Goal: Transaction & Acquisition: Complete application form

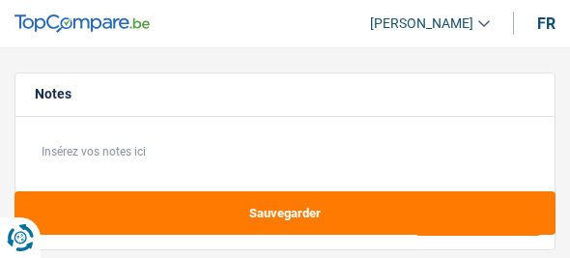
select select "120"
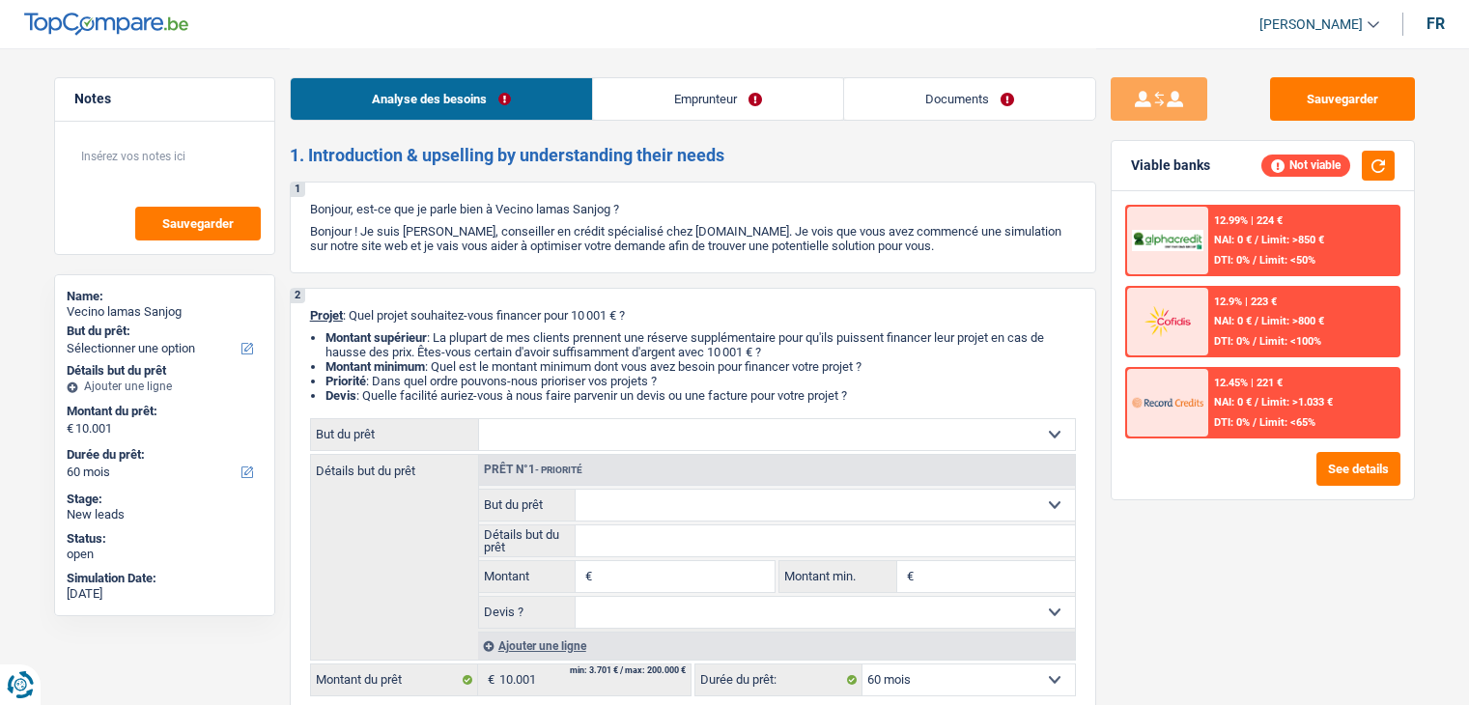
select select "60"
select select "worker"
select select "netSalary"
select select "60"
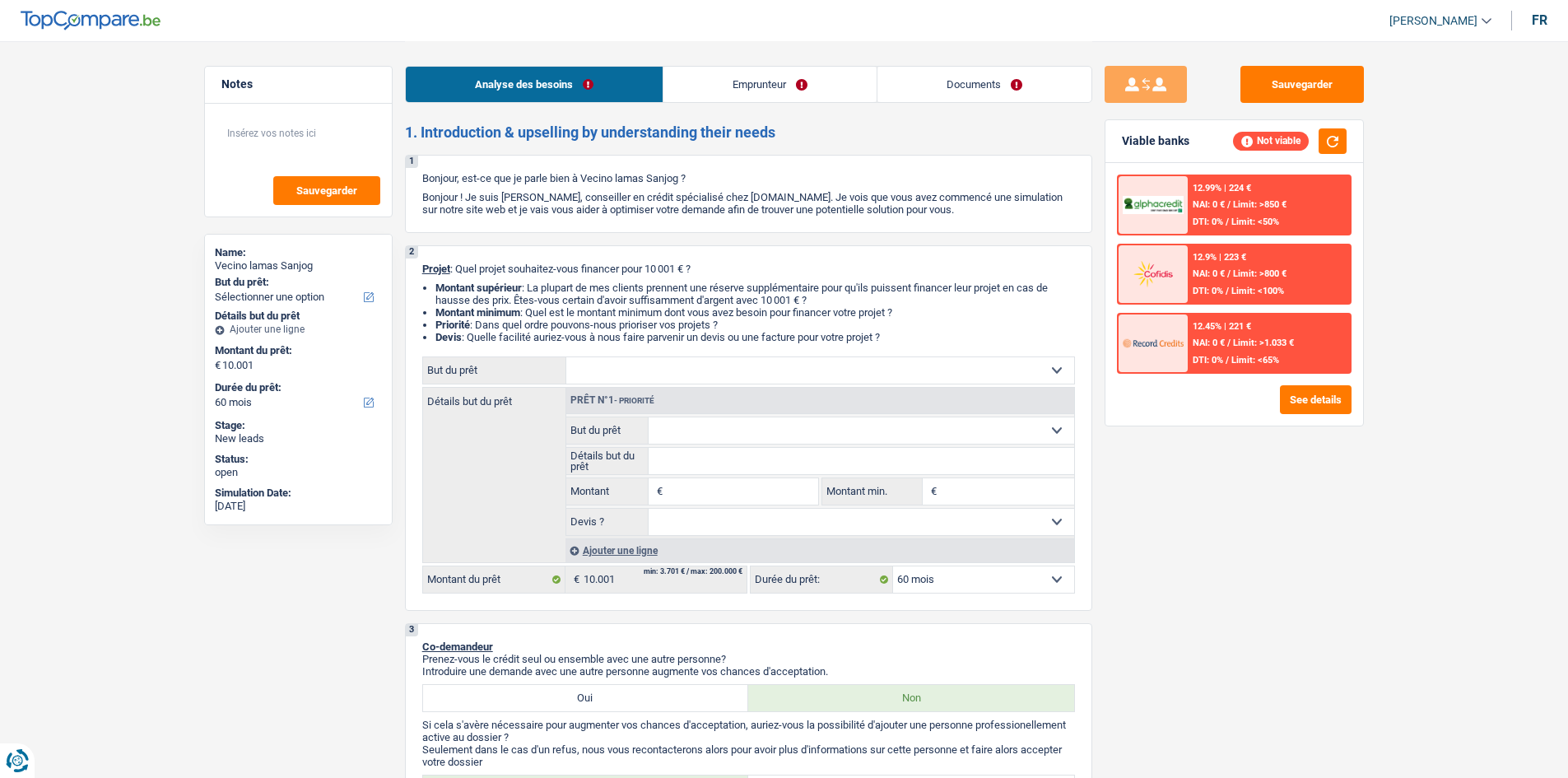
drag, startPoint x: 779, startPoint y: 67, endPoint x: 761, endPoint y: 100, distance: 37.6
click at [779, 67] on link "Emprunteur" at bounding box center [770, 84] width 213 height 36
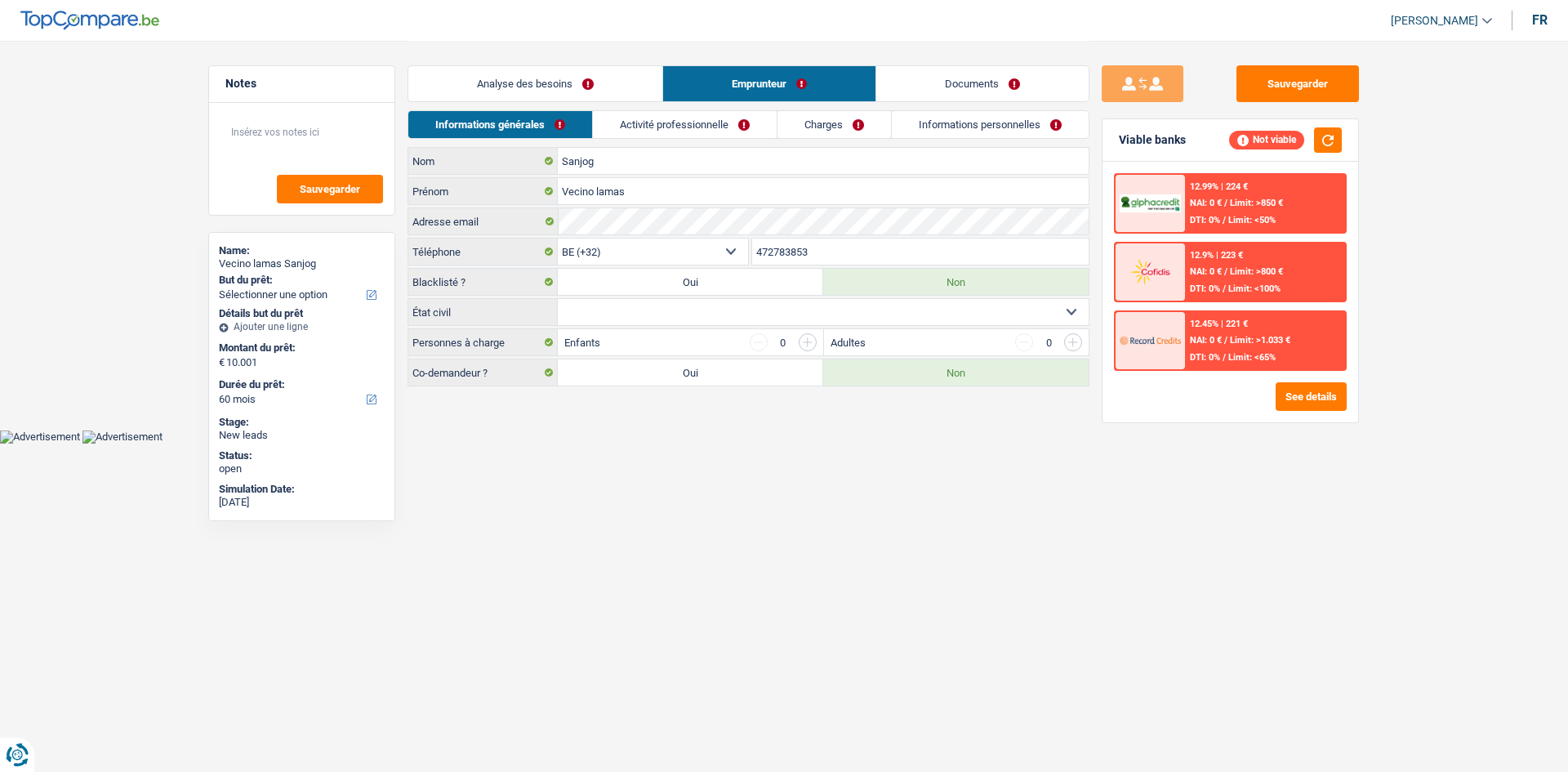
click at [726, 132] on link "Activité professionnelle" at bounding box center [684, 124] width 184 height 27
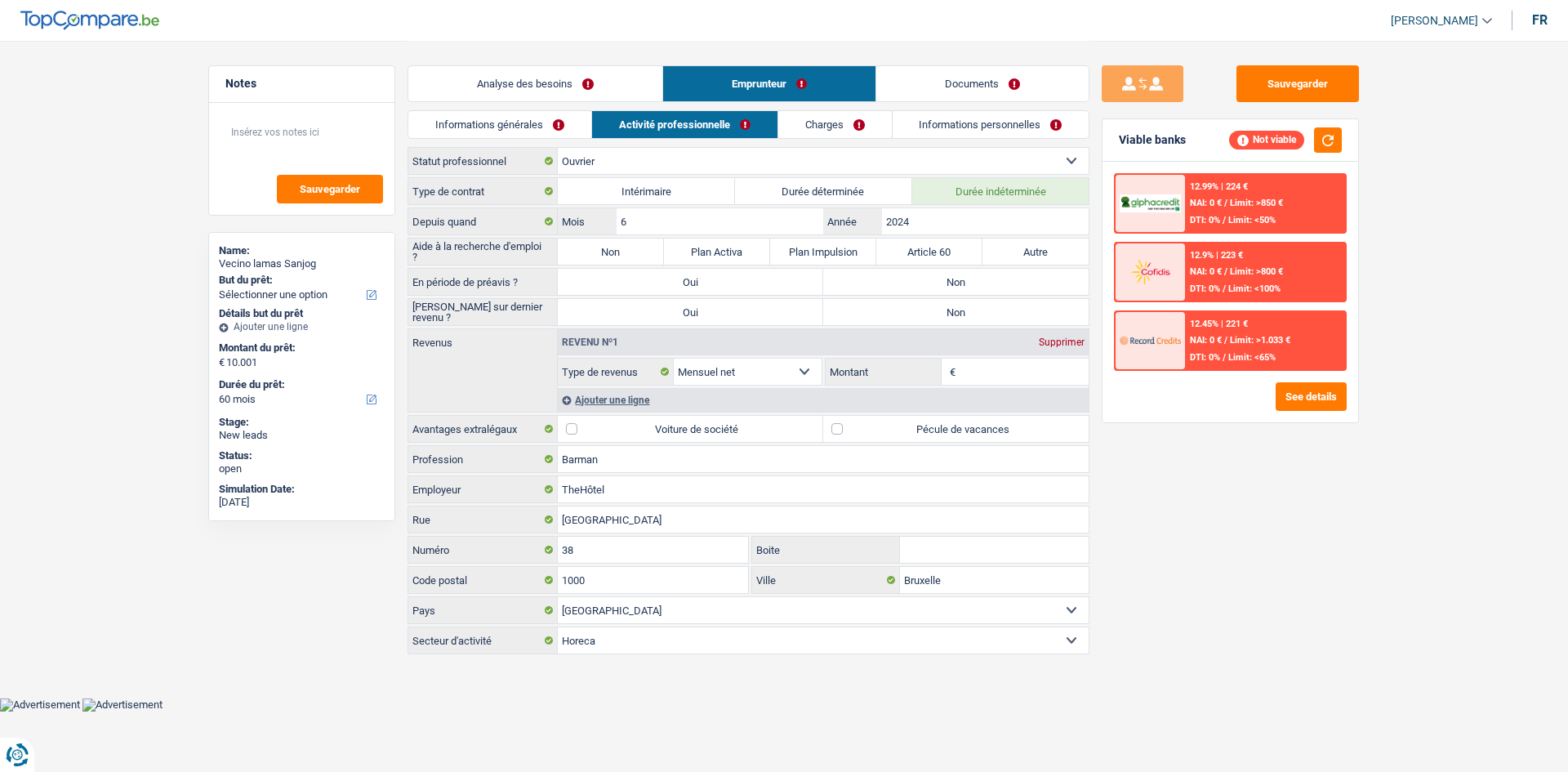
click at [559, 70] on link "Analyse des besoins" at bounding box center [535, 84] width 254 height 36
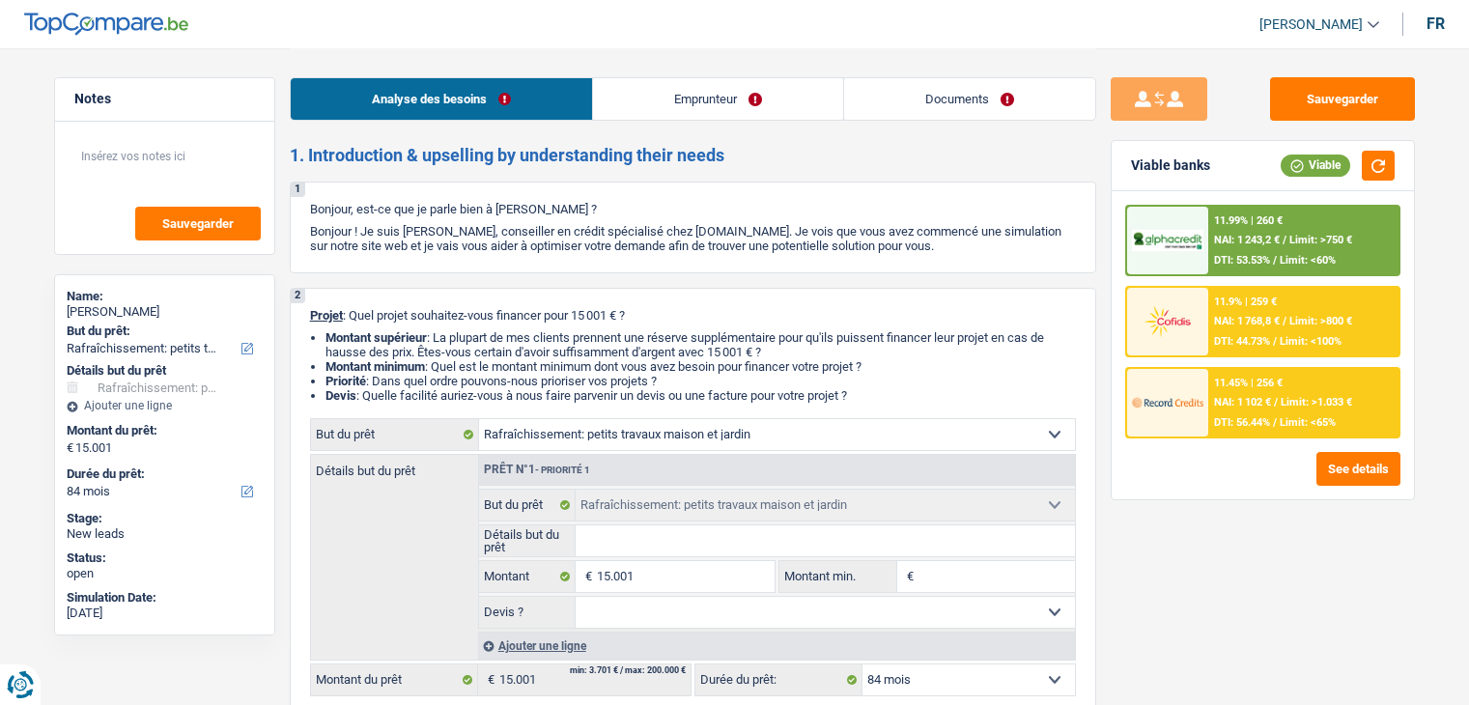
select select "houseOrGarden"
select select "84"
select select "houseOrGarden"
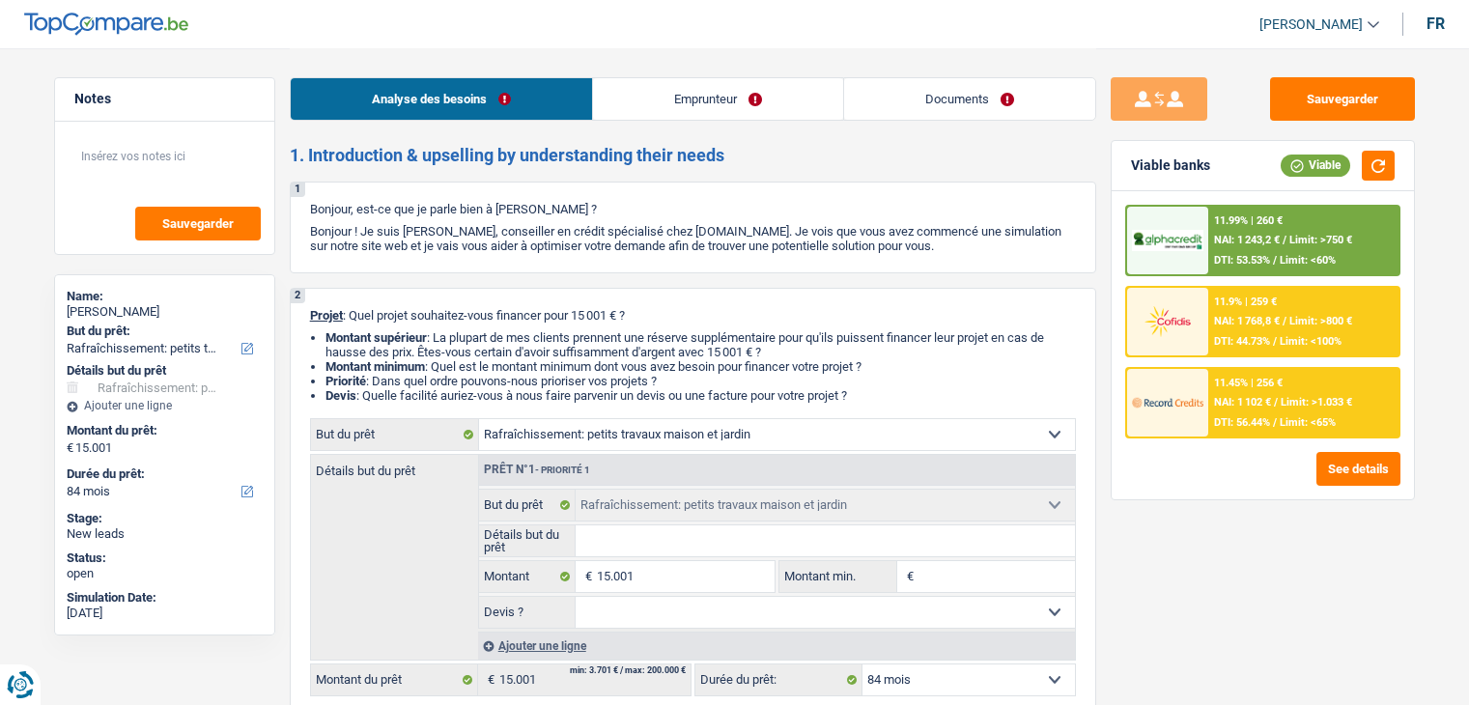
select select "84"
select select "privateEmployee"
select select "familyAllowances"
select select "netSalary"
select select "mealVouchers"
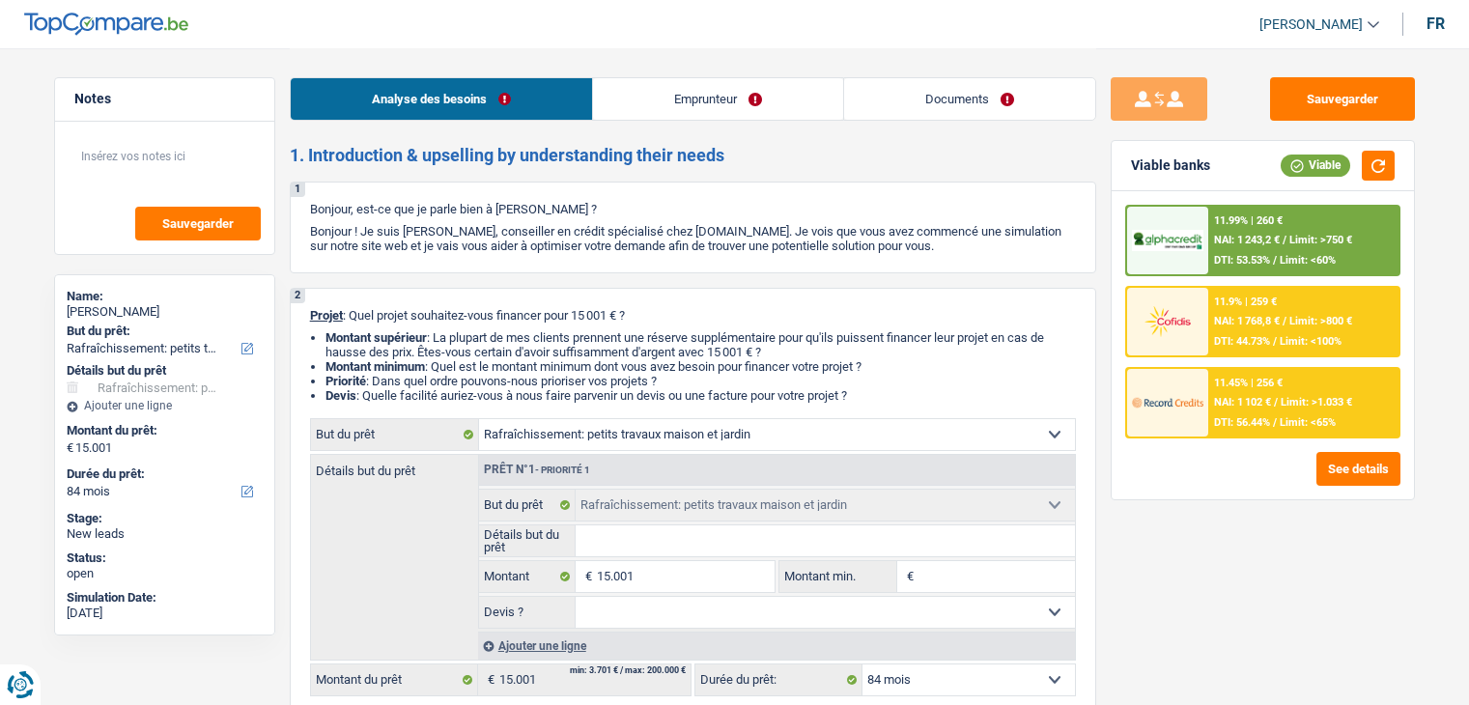
select select "ownerWithMortgage"
select select "mortgage"
select select "300"
select select "houseOrGarden"
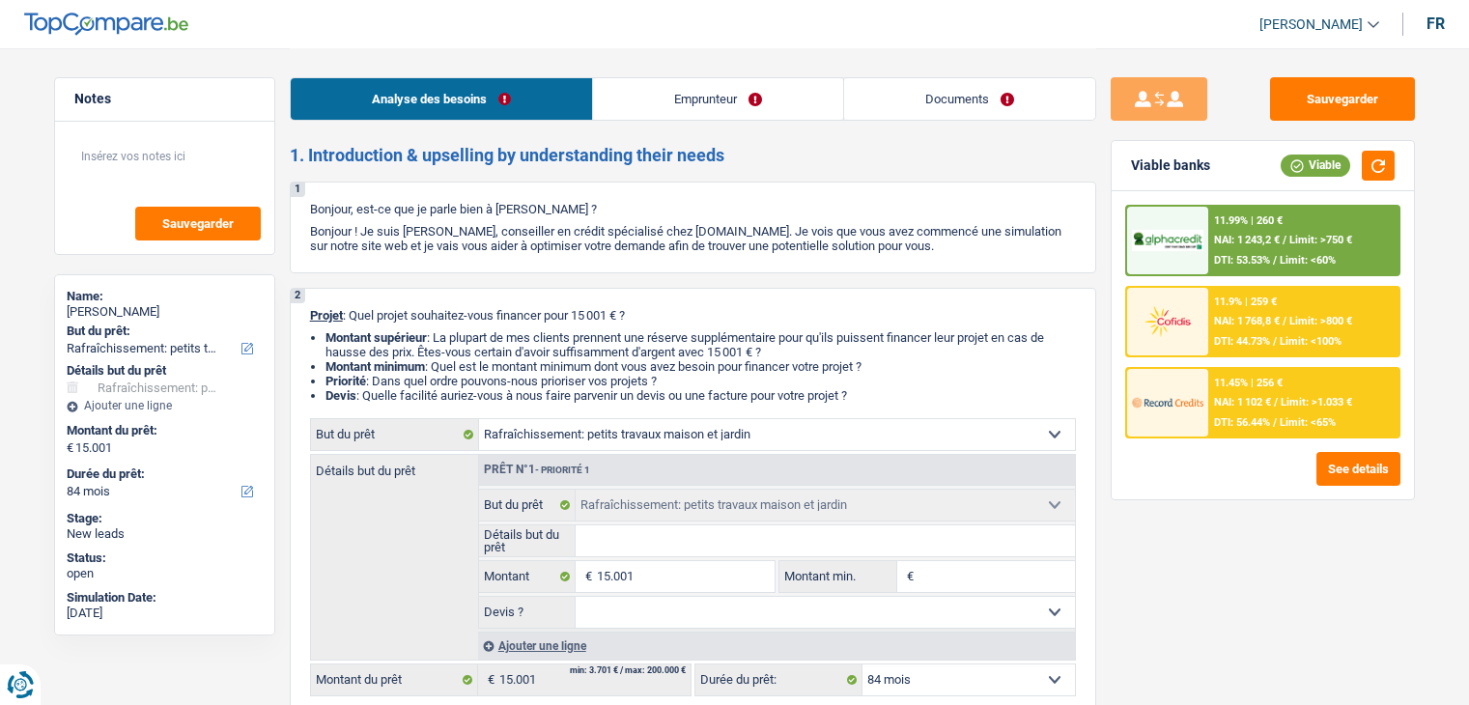
select select "84"
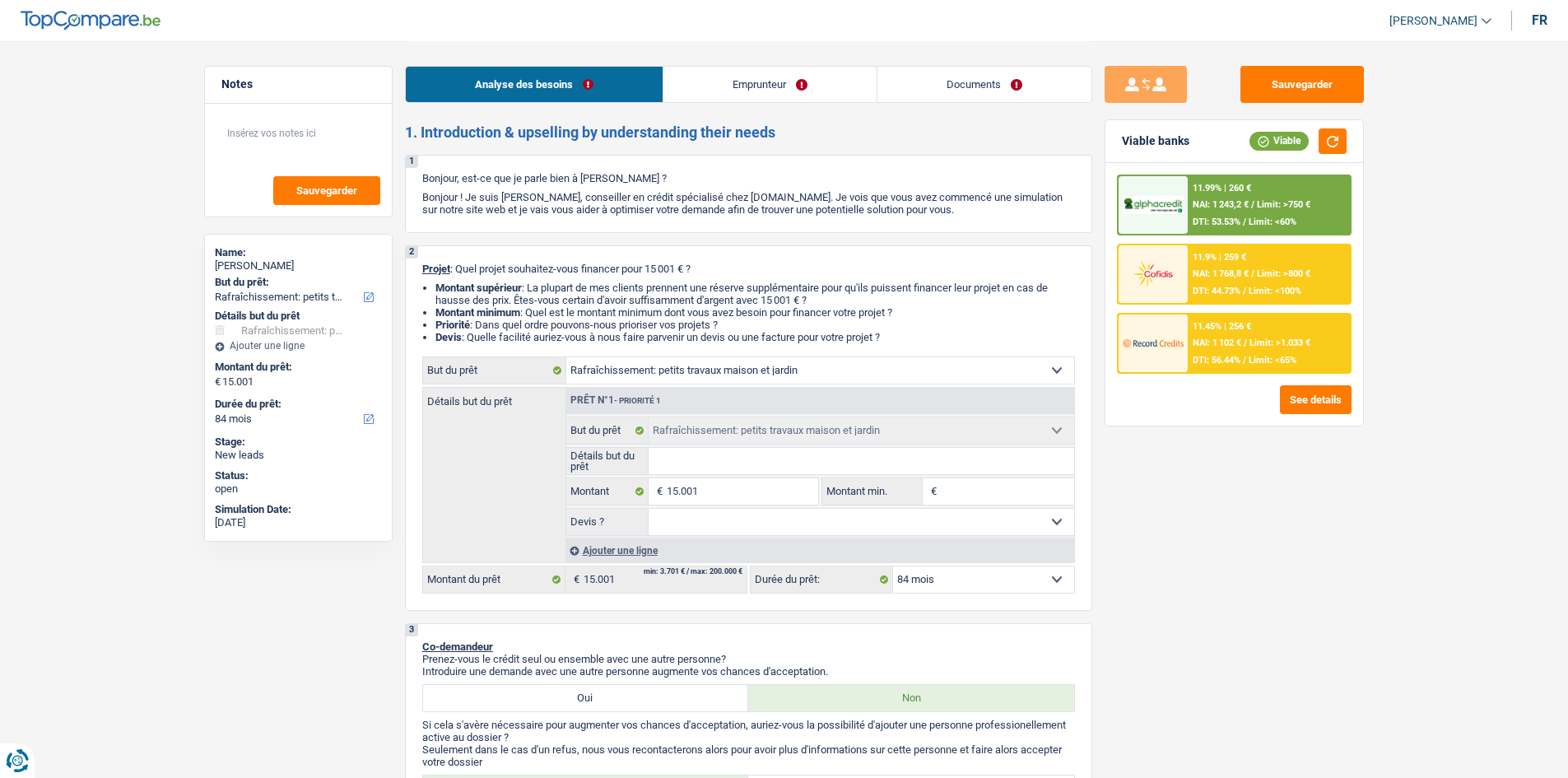
click at [697, 470] on input "Détails but du prêt" at bounding box center [861, 460] width 425 height 26
click at [790, 45] on div "Analyse des besoins Emprunteur Documents" at bounding box center [748, 76] width 687 height 70
click at [770, 96] on link "Emprunteur" at bounding box center [770, 84] width 213 height 36
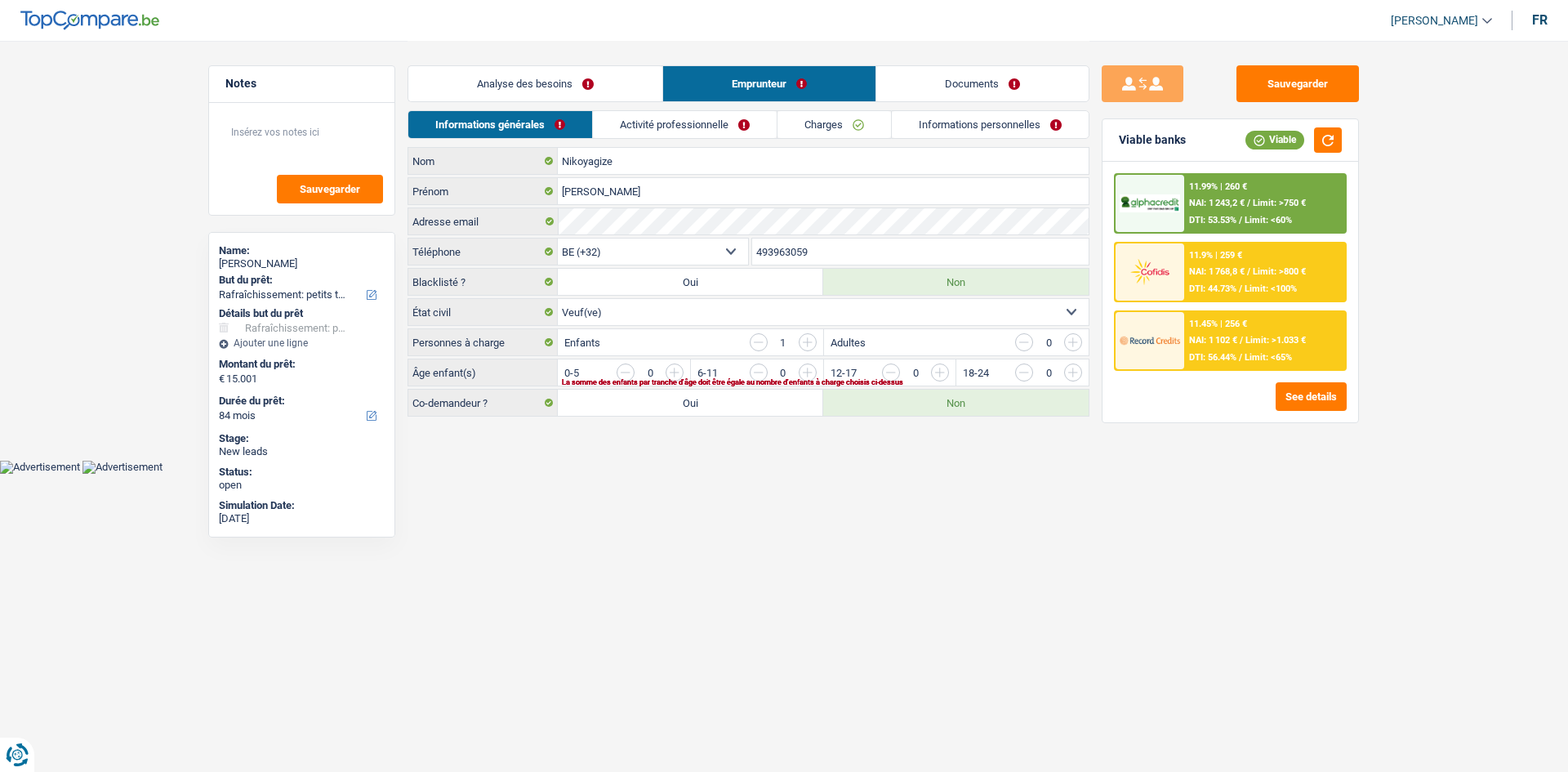
click at [812, 123] on link "Charges" at bounding box center [834, 124] width 113 height 27
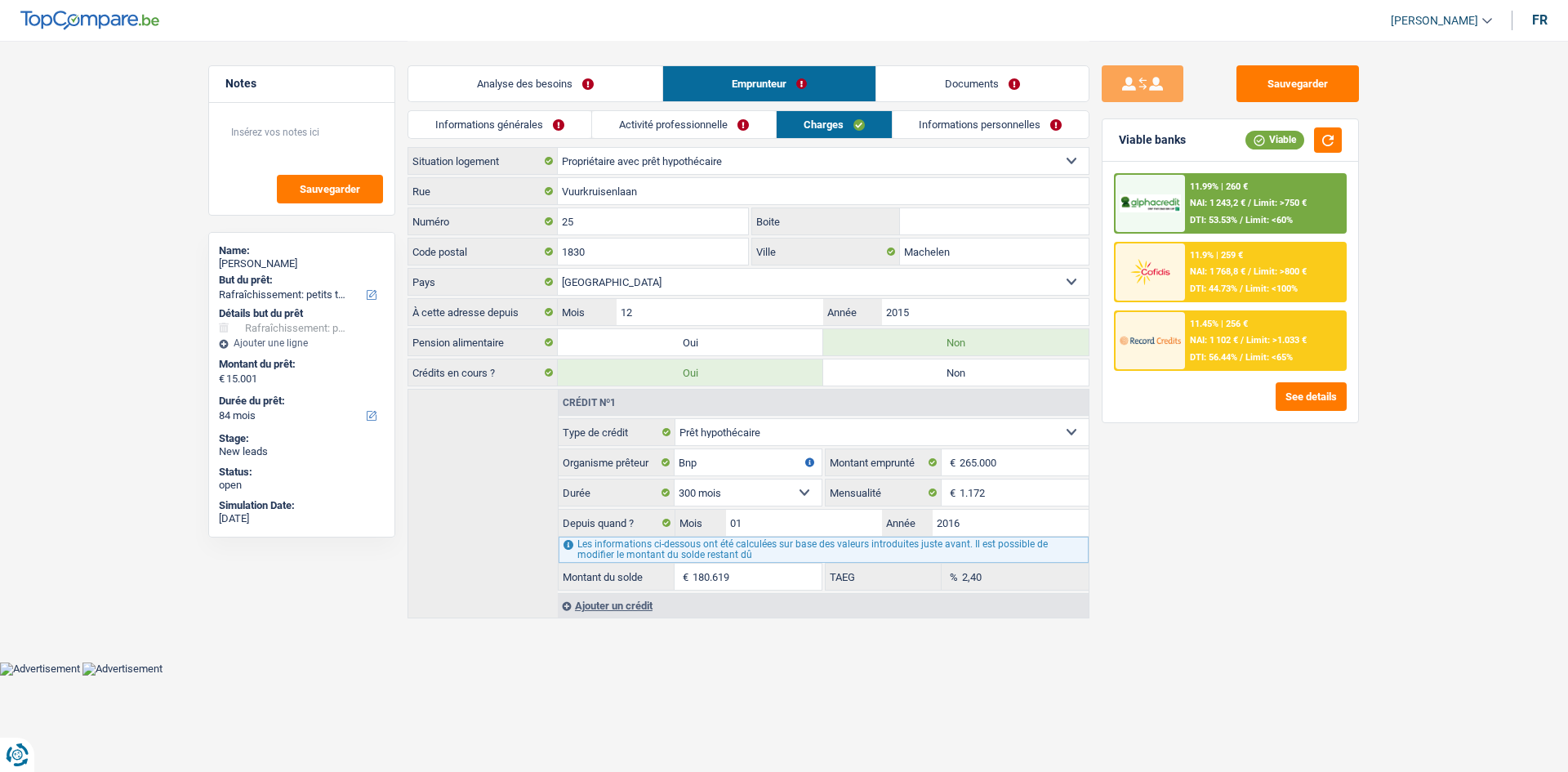
click at [554, 47] on div "Analyse des besoins Emprunteur Documents" at bounding box center [748, 75] width 682 height 69
click at [546, 71] on link "Analyse des besoins" at bounding box center [535, 84] width 254 height 36
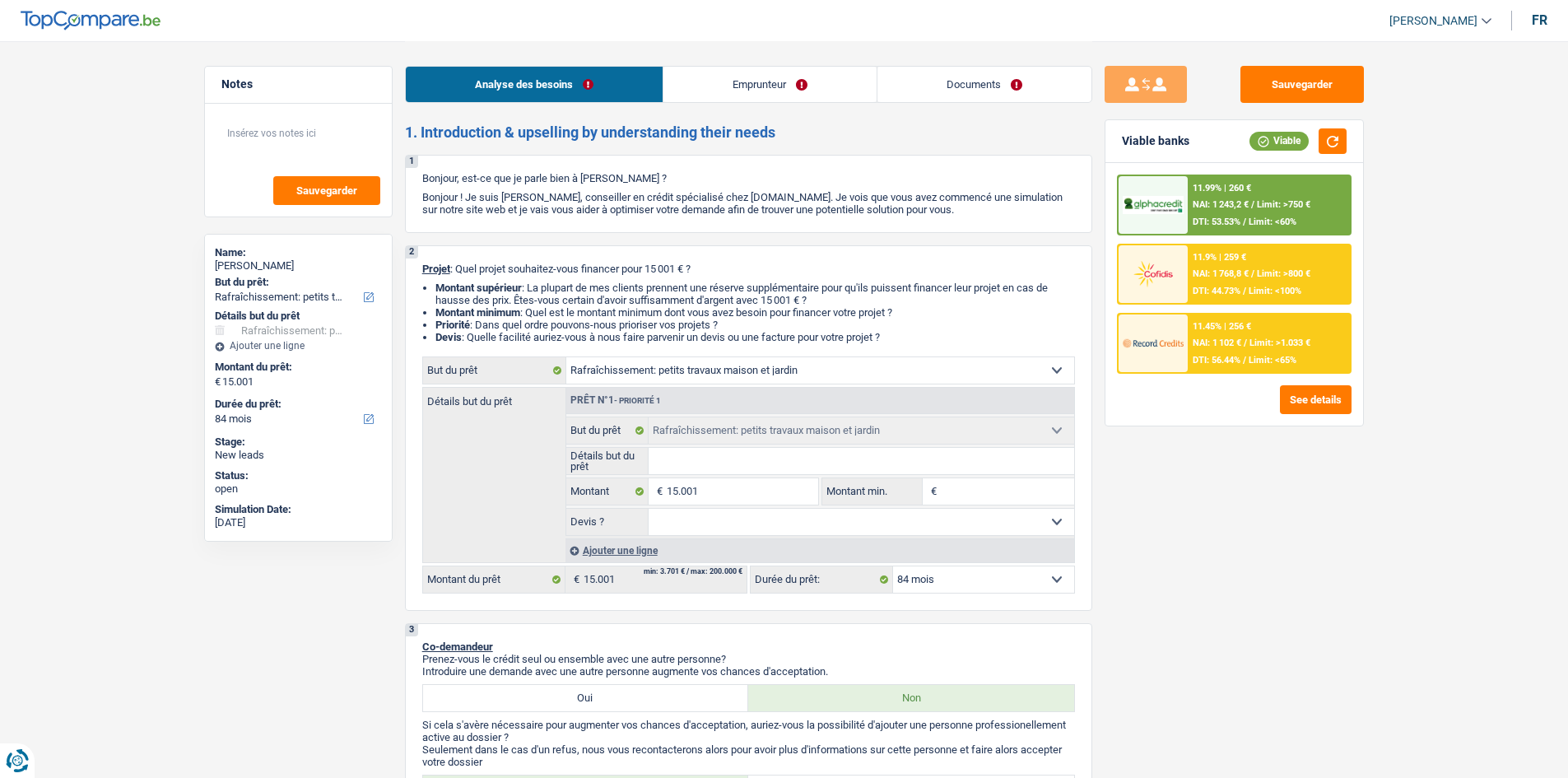
click at [726, 535] on fieldset "Oui Non Non répondu Sélectionner une option Devis ? Tous les champs sont obliga…" at bounding box center [820, 522] width 508 height 28
click at [726, 524] on select "Oui Non Non répondu Sélectionner une option" at bounding box center [861, 522] width 425 height 26
select select "yes"
click at [649, 509] on select "Oui Non Non répondu Sélectionner une option" at bounding box center [861, 522] width 425 height 26
select select "yes"
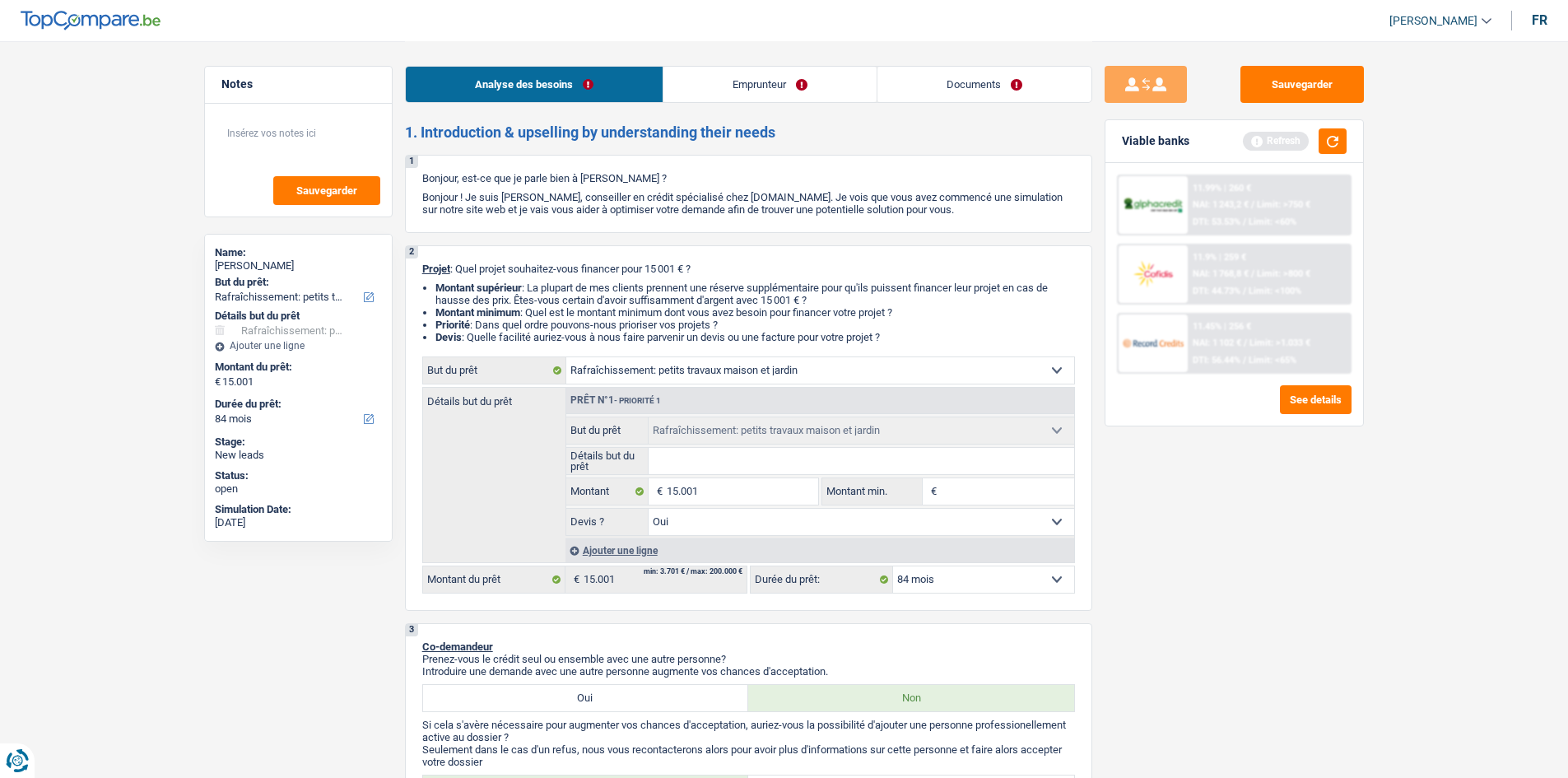
click at [784, 462] on input "Détails but du prêt" at bounding box center [861, 460] width 425 height 26
type input "T"
type input "Tr"
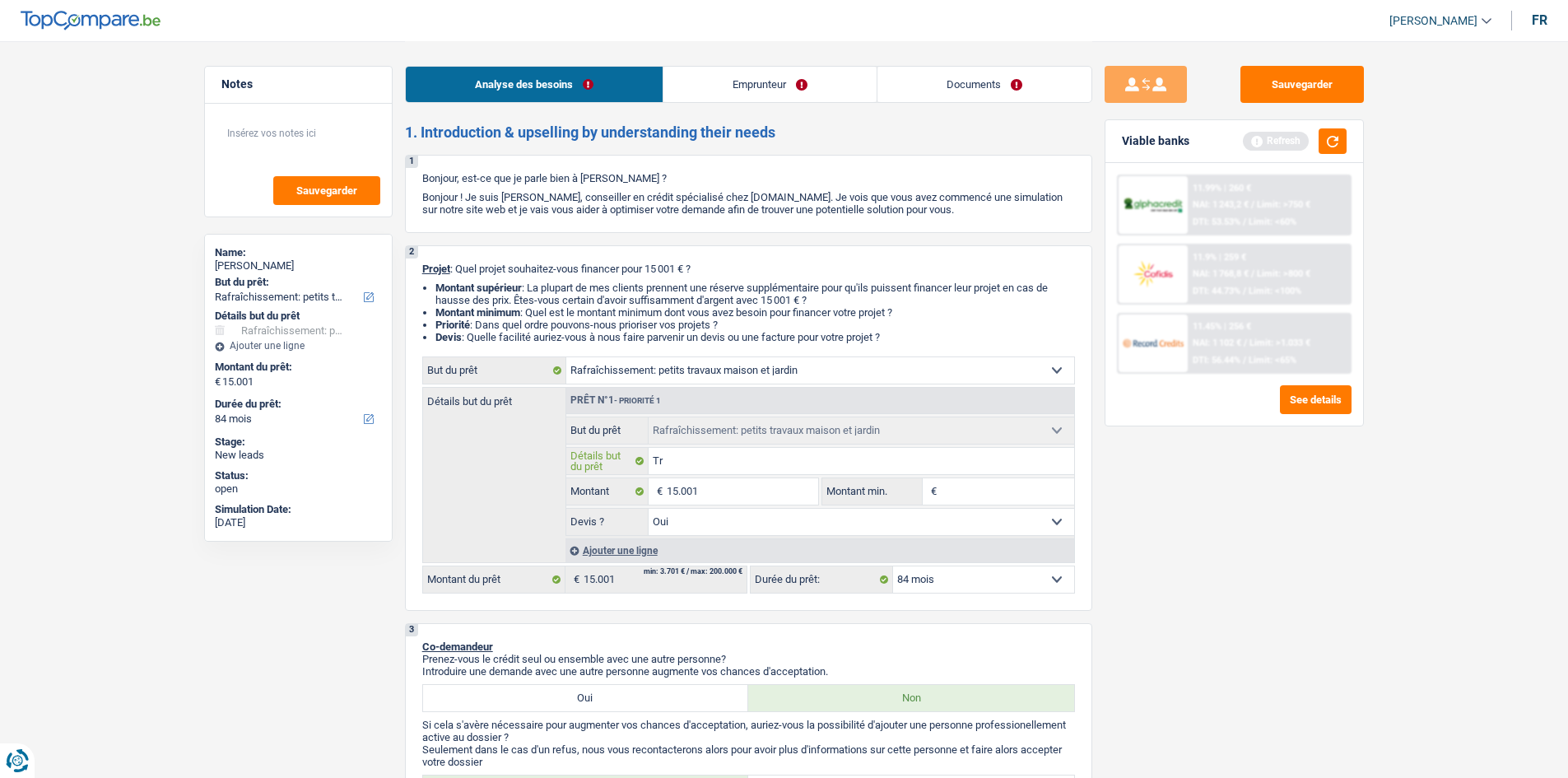
type input "Tra"
type input "Trav"
type input "Trava"
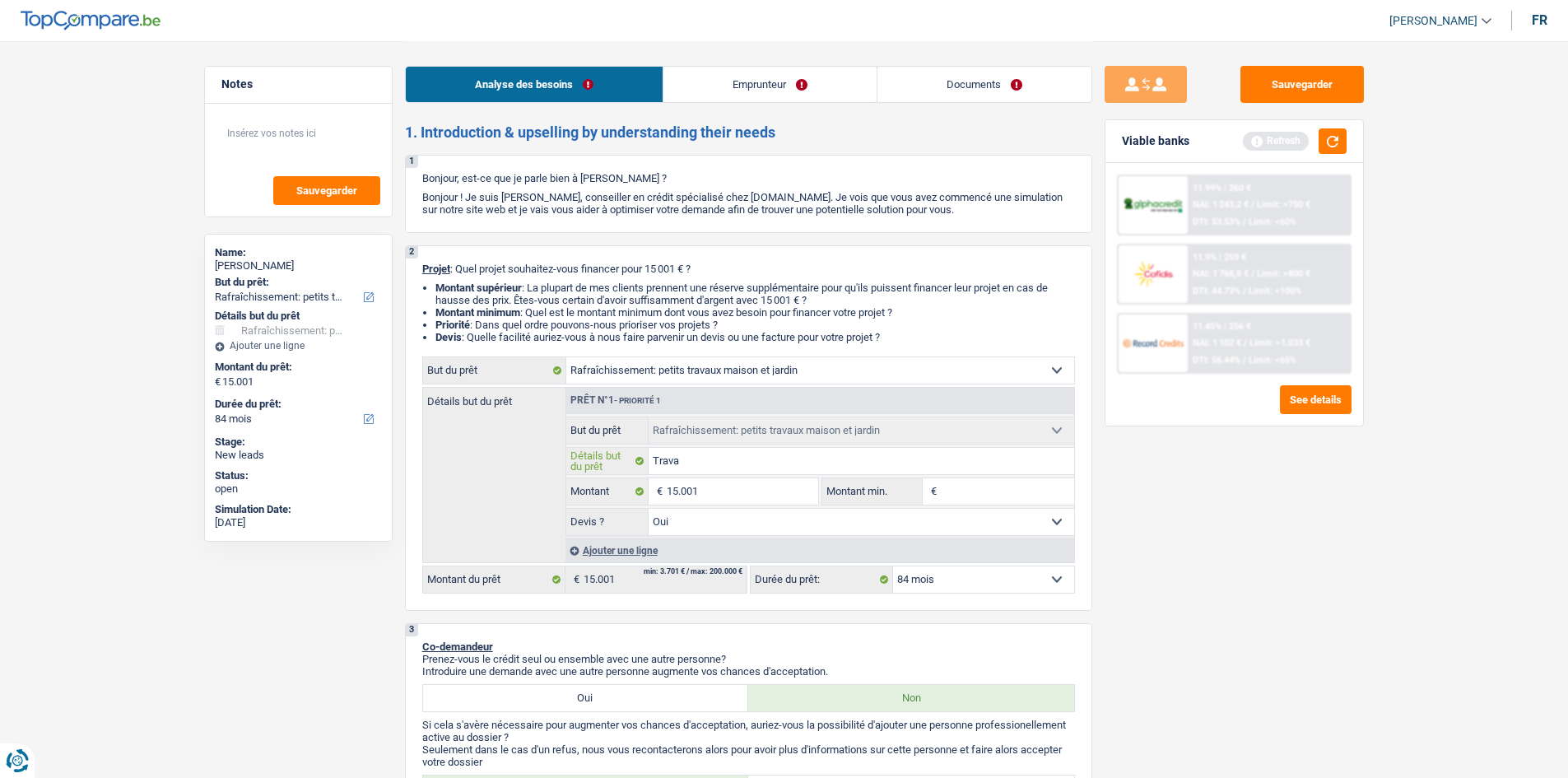
type input "Trava"
type input "Travau"
type input "Travaux"
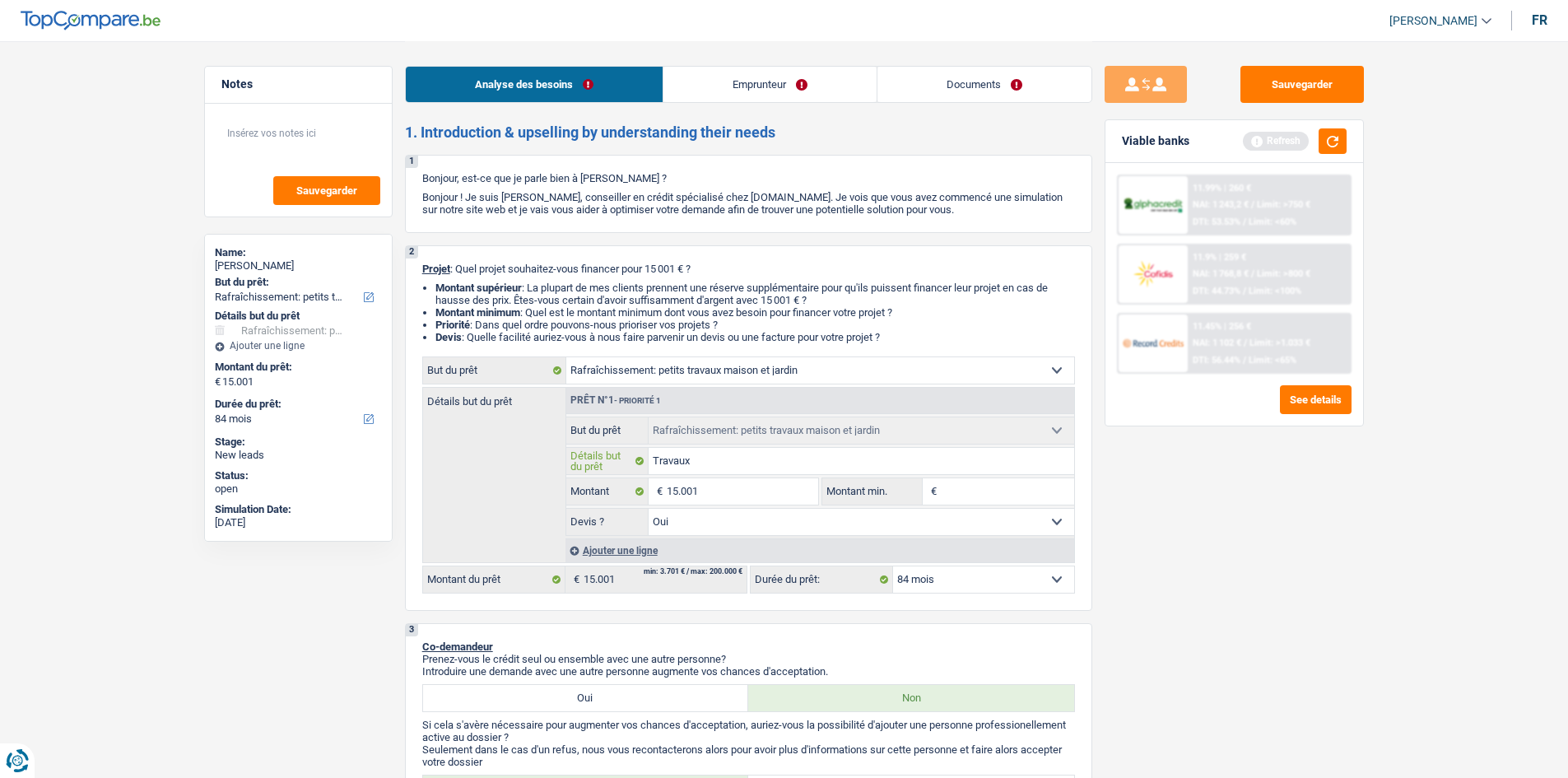
type input "Travaux"
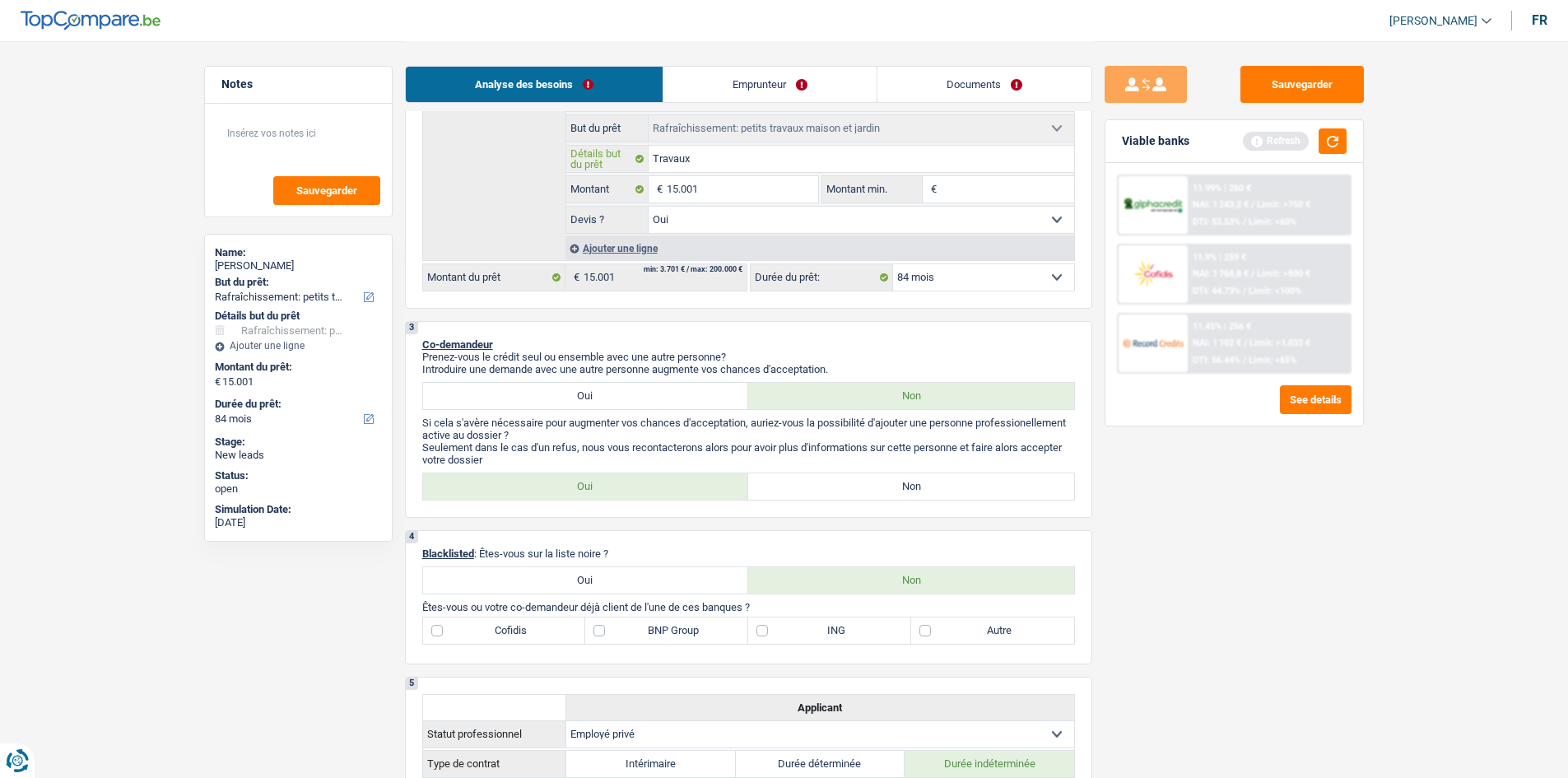
scroll to position [493, 0]
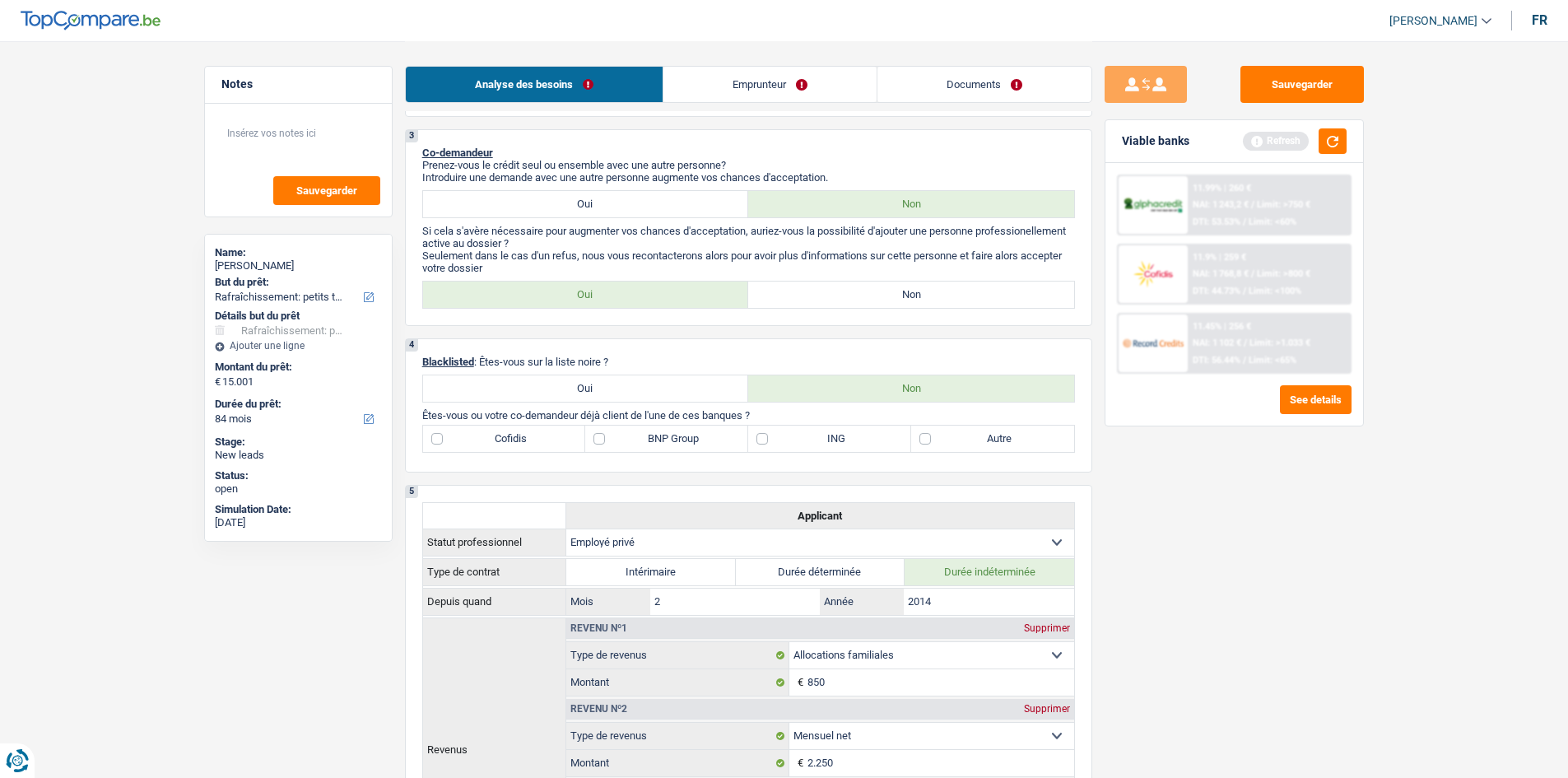
type input "Travaux"
drag, startPoint x: 726, startPoint y: 96, endPoint x: 707, endPoint y: 104, distance: 20.6
click at [729, 95] on link "Emprunteur" at bounding box center [770, 84] width 213 height 36
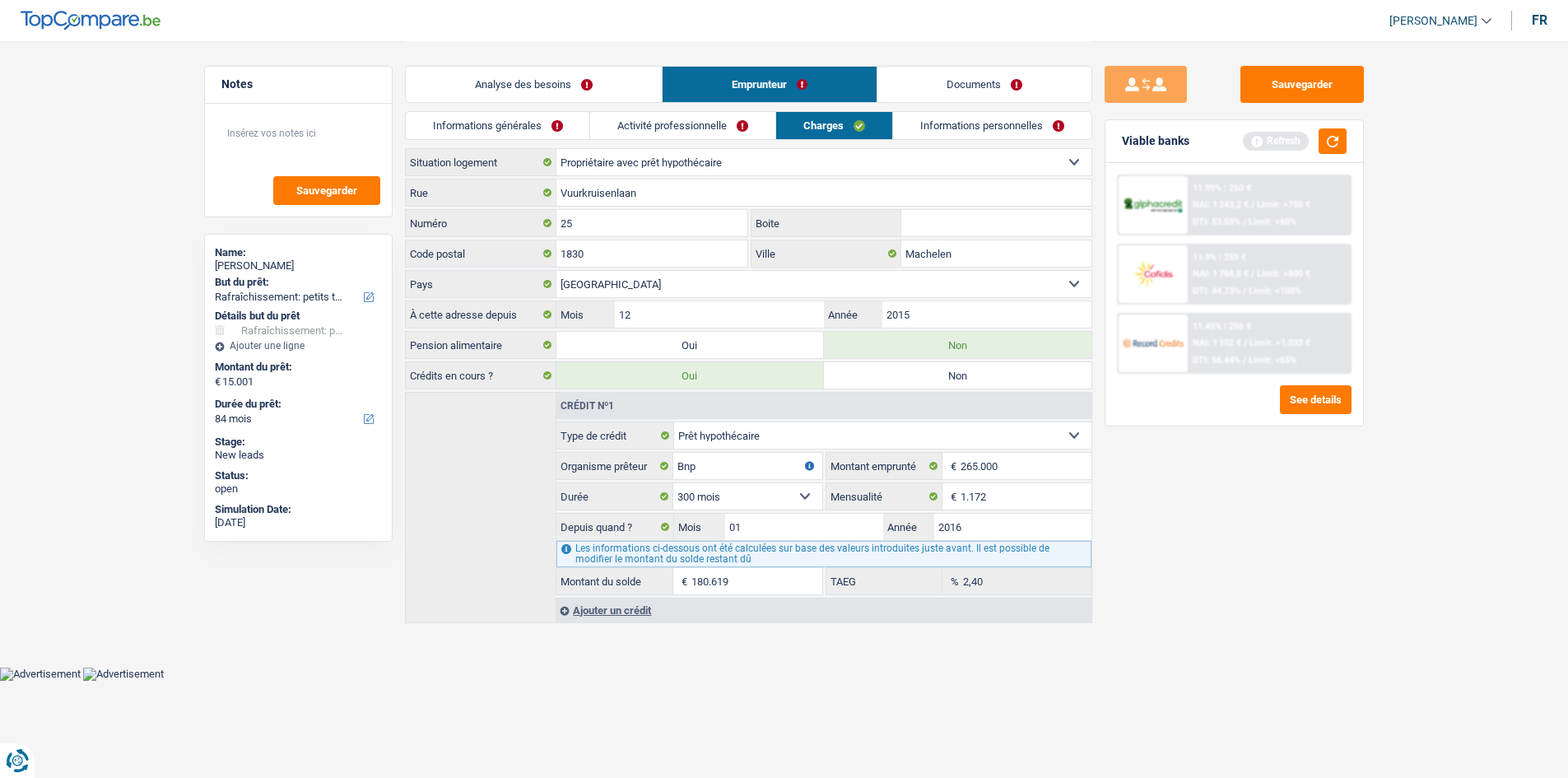
scroll to position [0, 0]
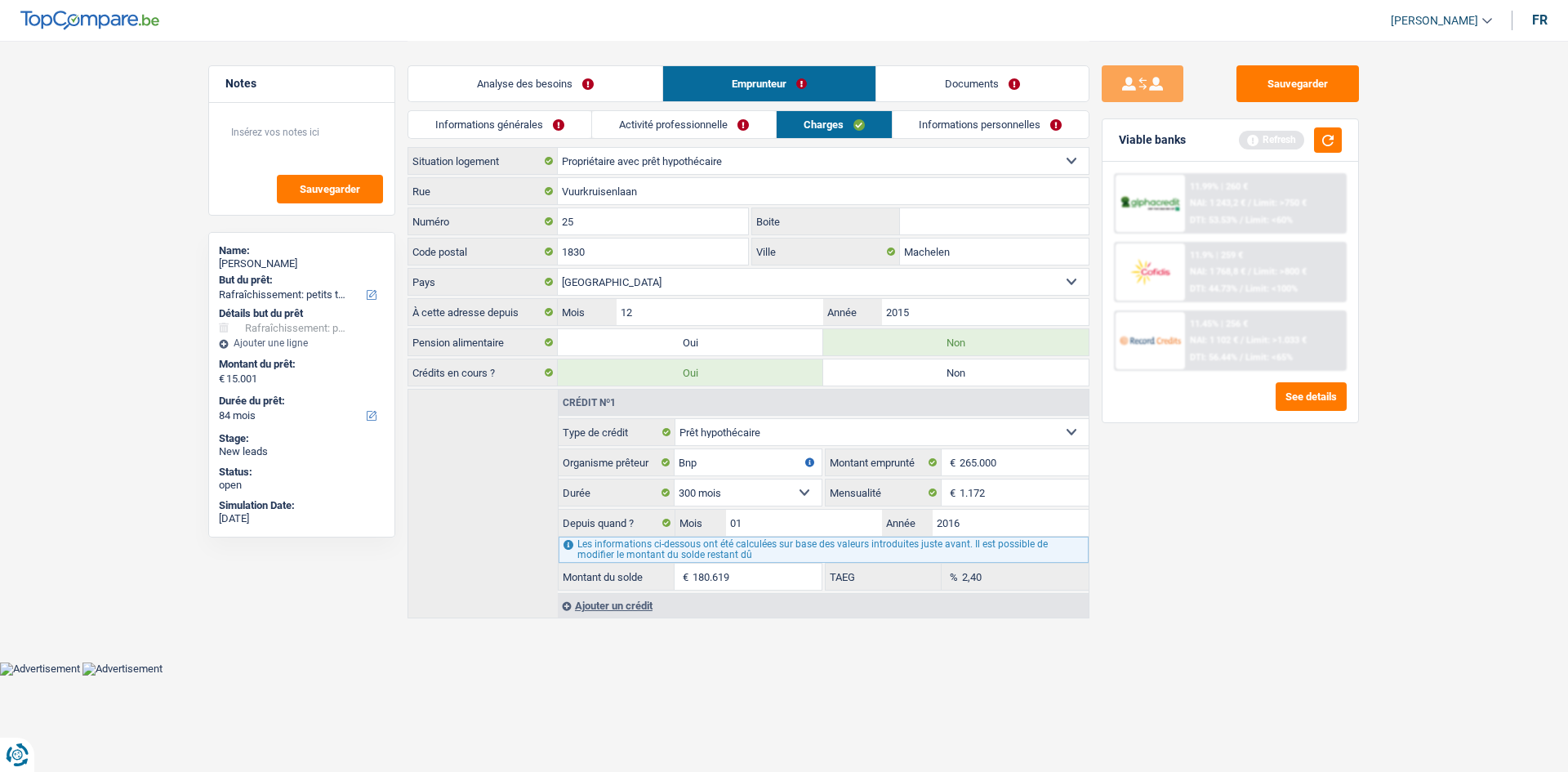
click at [520, 129] on link "Informations générales" at bounding box center [500, 124] width 183 height 27
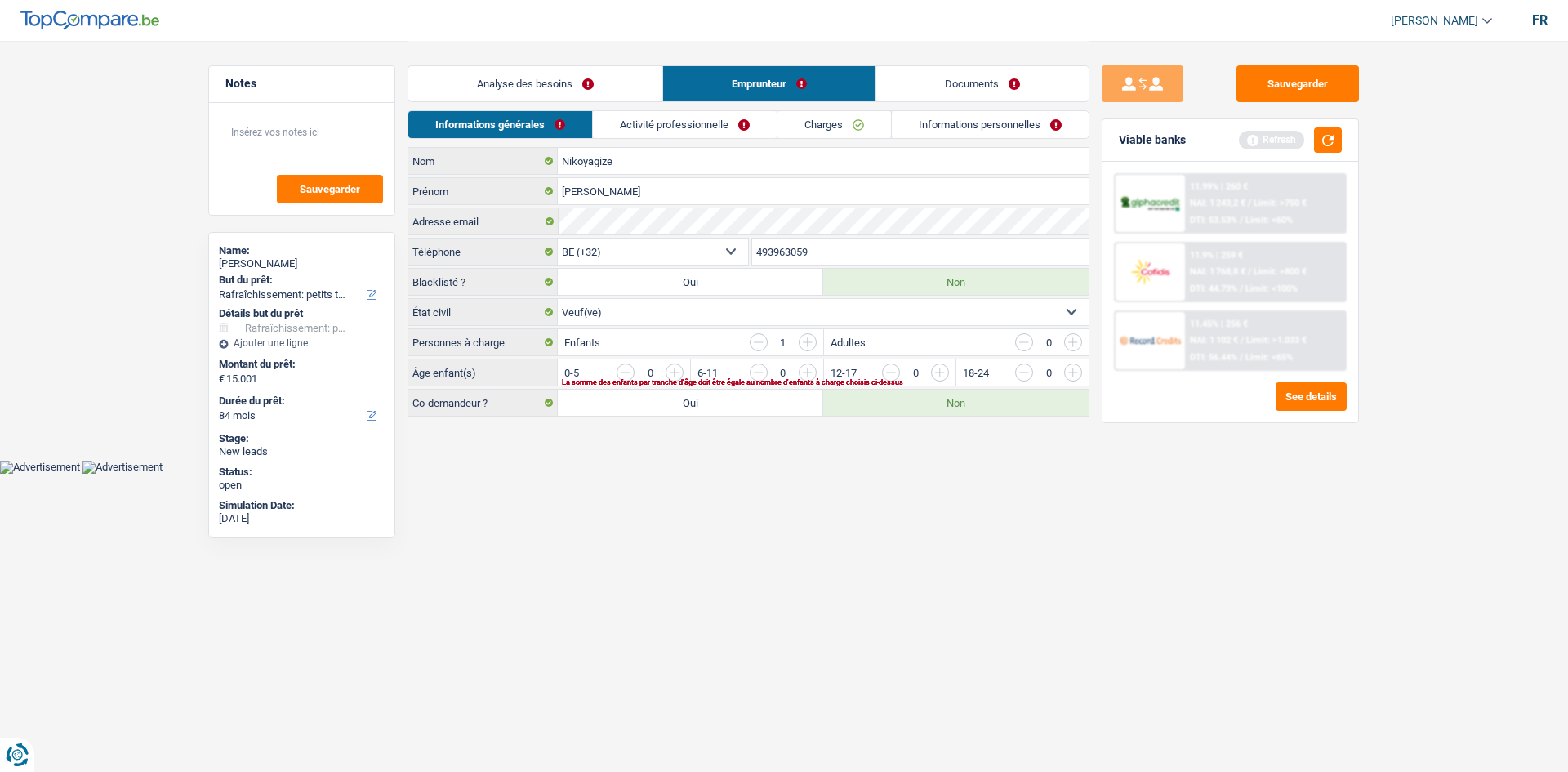
click at [592, 85] on link "Analyse des besoins" at bounding box center [535, 84] width 254 height 36
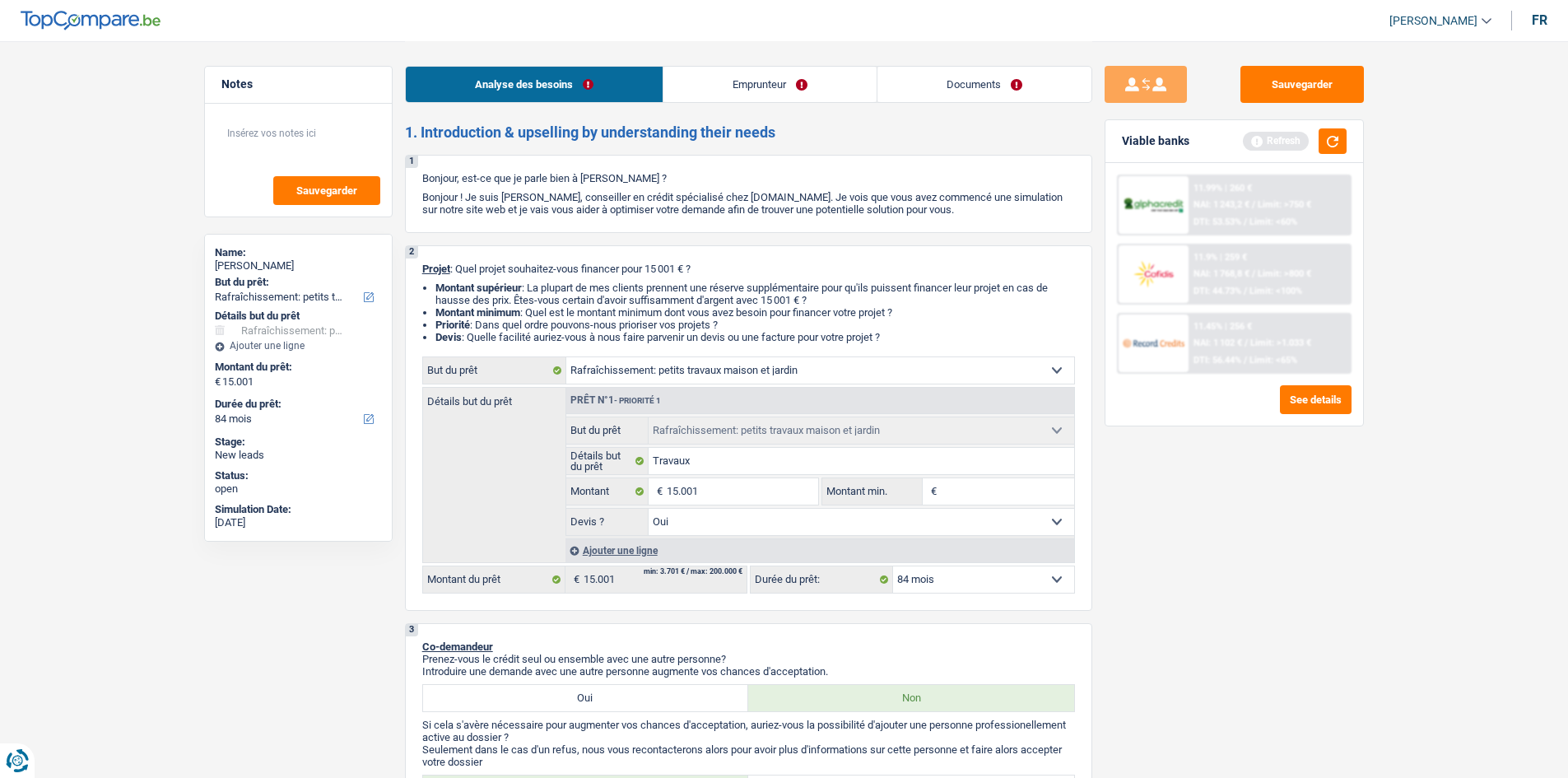
scroll to position [412, 0]
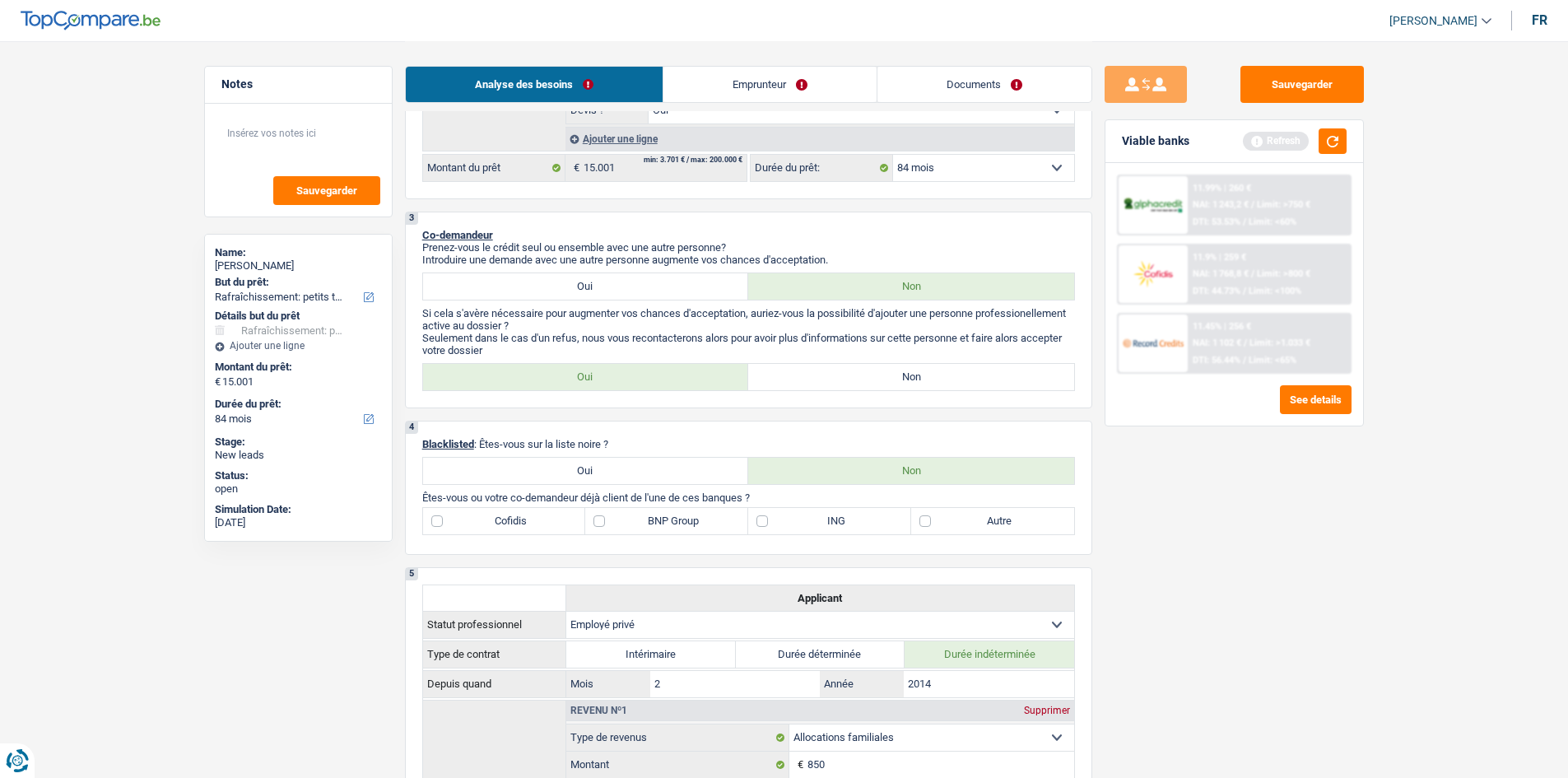
click at [971, 371] on label "Non" at bounding box center [911, 377] width 326 height 26
click at [971, 371] on input "Non" at bounding box center [911, 377] width 326 height 26
radio input "true"
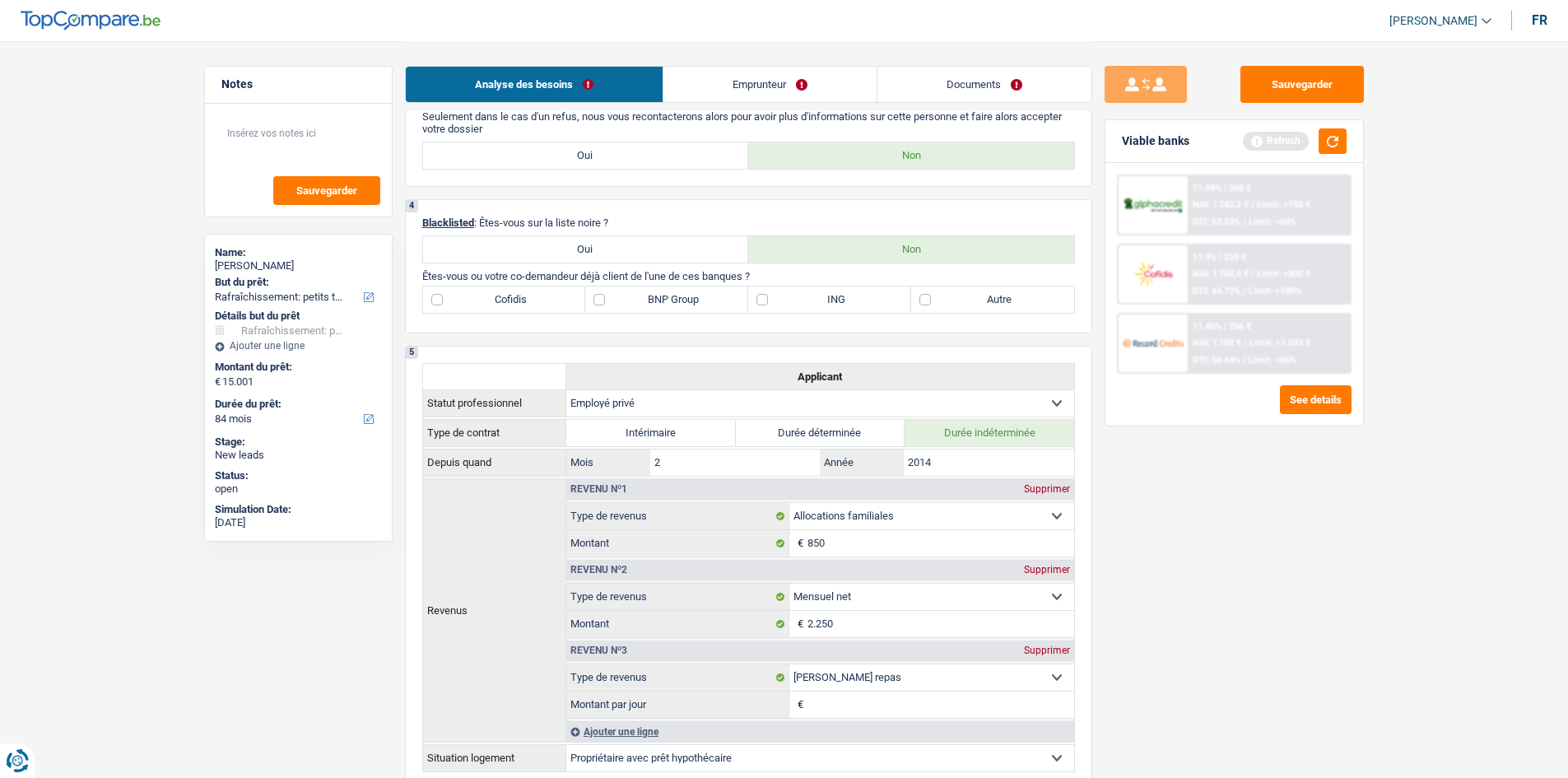
scroll to position [741, 0]
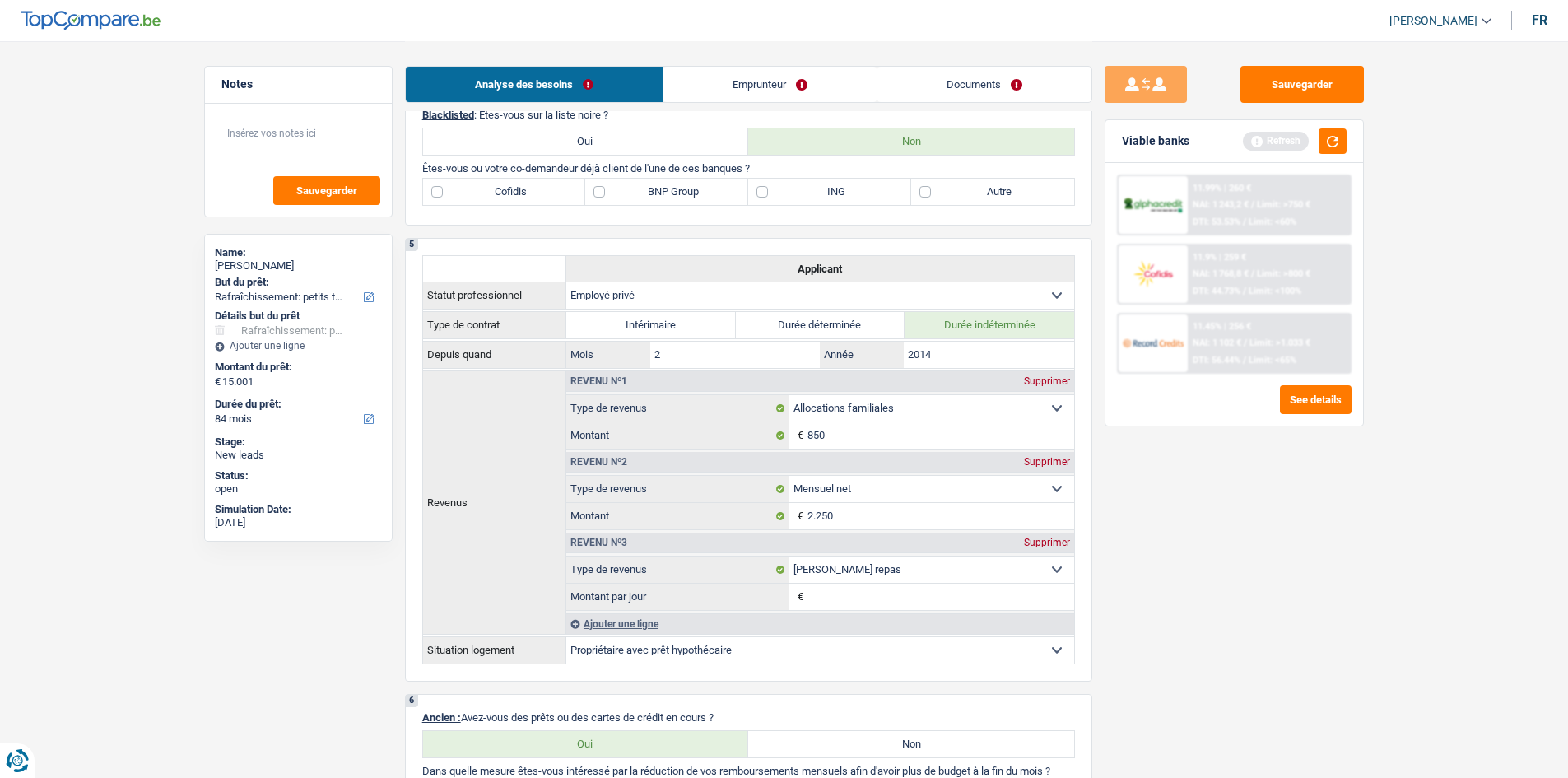
click at [820, 97] on link "Emprunteur" at bounding box center [770, 84] width 213 height 36
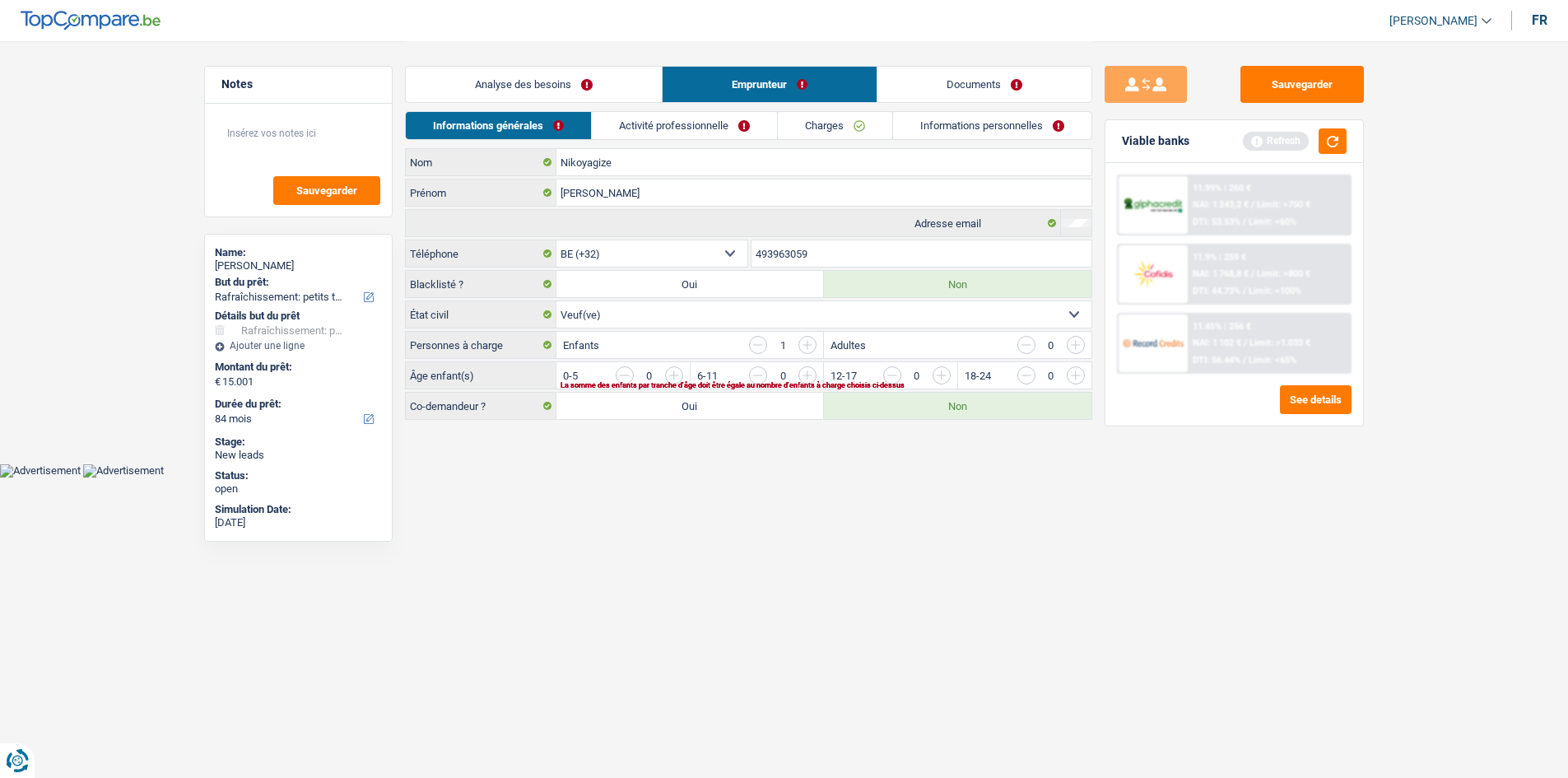
scroll to position [0, 0]
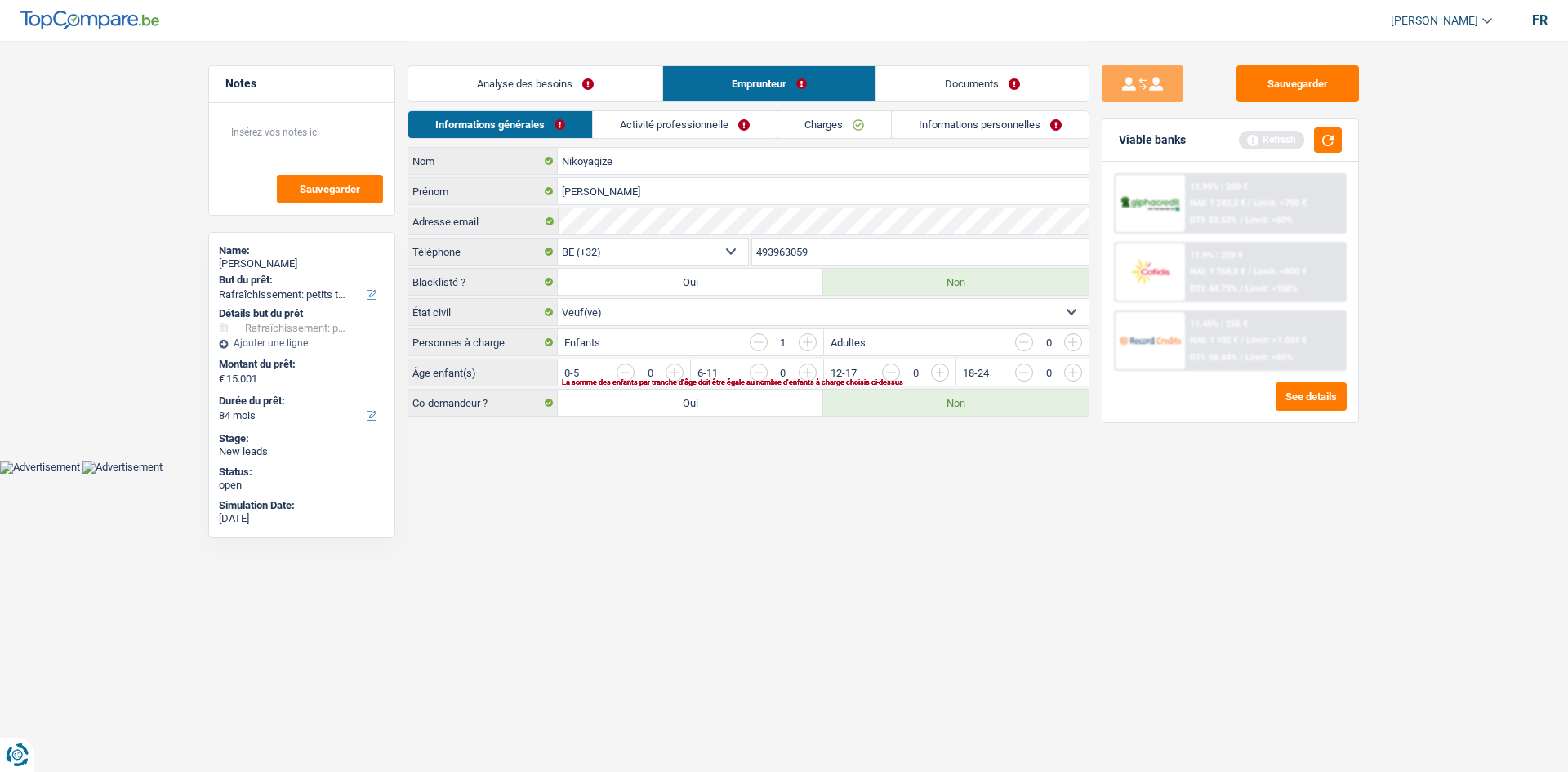
click at [610, 83] on link "Analyse des besoins" at bounding box center [535, 84] width 254 height 36
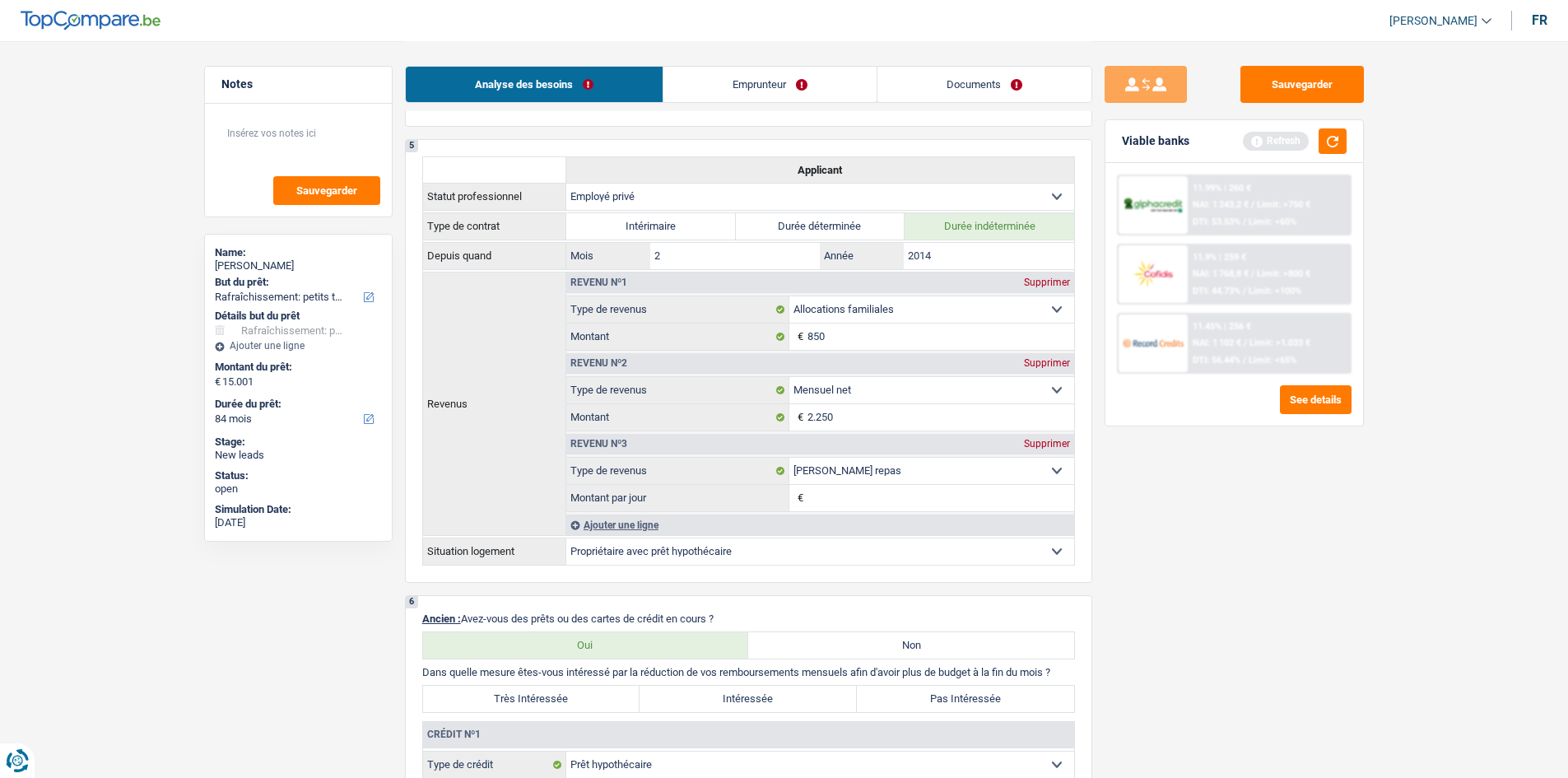
scroll to position [741, 0]
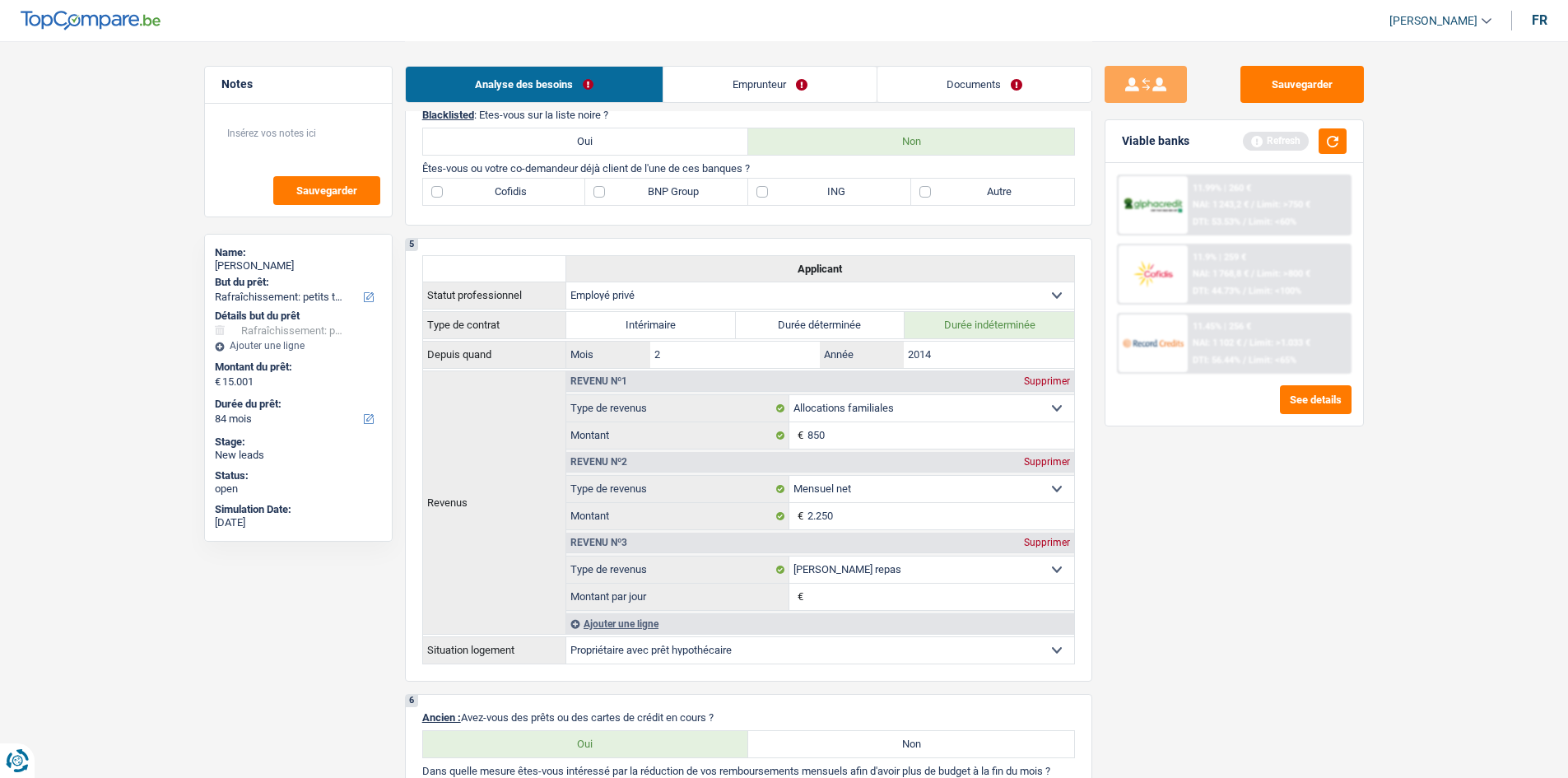
click at [1017, 195] on label "Autre" at bounding box center [992, 192] width 163 height 26
click at [1017, 195] on input "Autre" at bounding box center [992, 192] width 163 height 26
checkbox input "true"
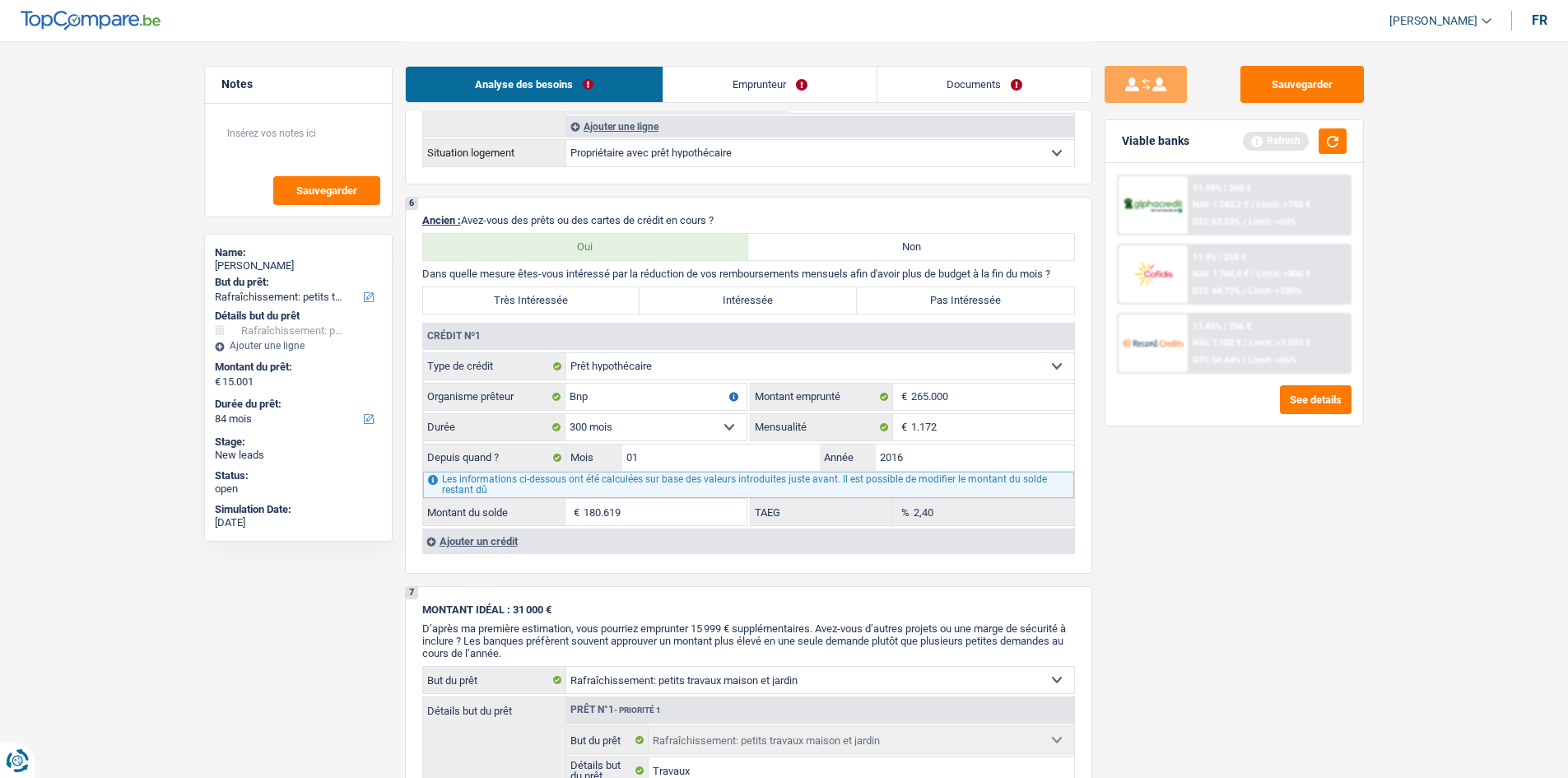
scroll to position [1317, 0]
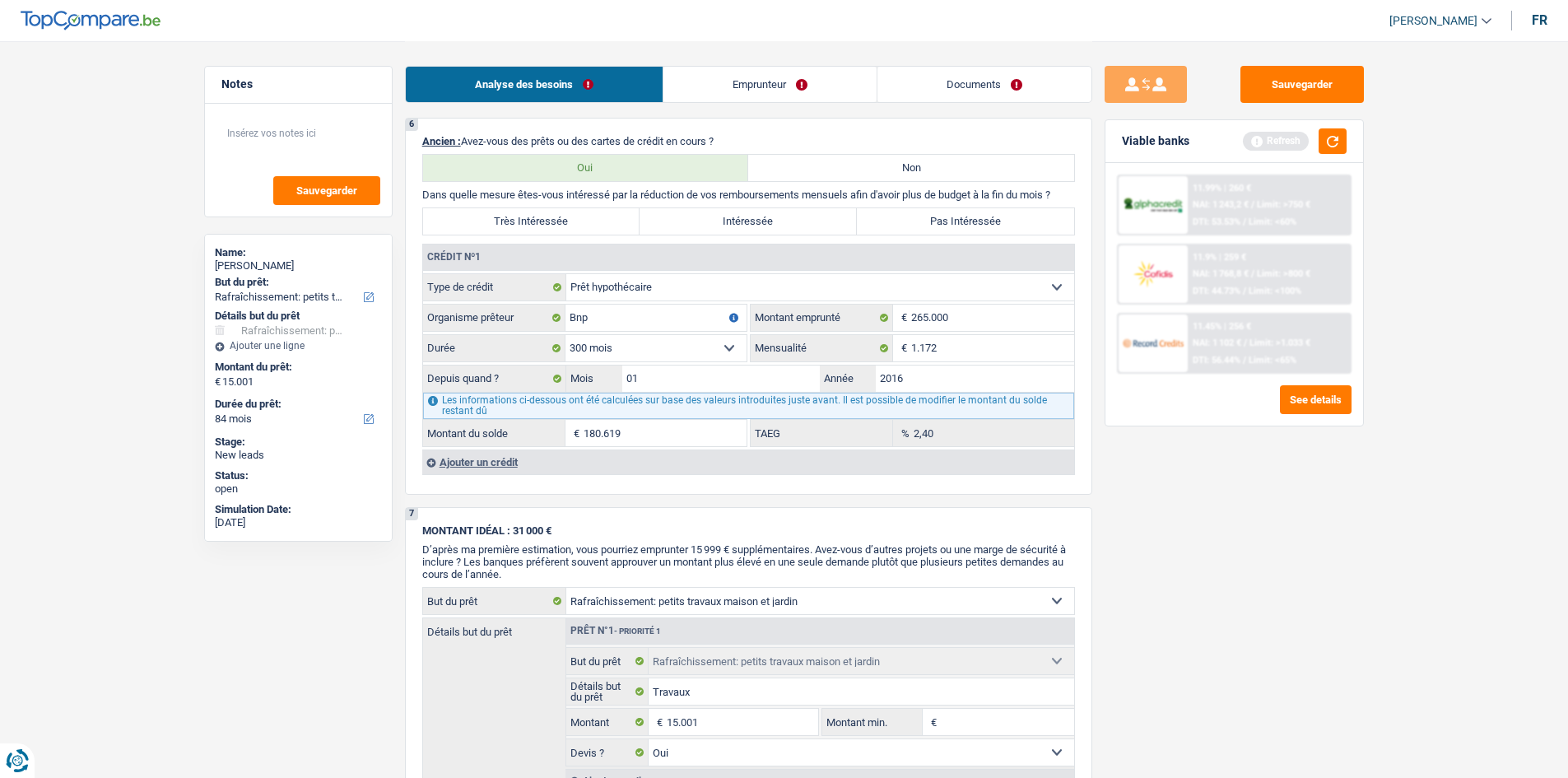
click at [997, 208] on label "Pas Intéressée" at bounding box center [965, 221] width 217 height 26
click at [997, 208] on input "Pas Intéressée" at bounding box center [965, 221] width 217 height 26
radio input "true"
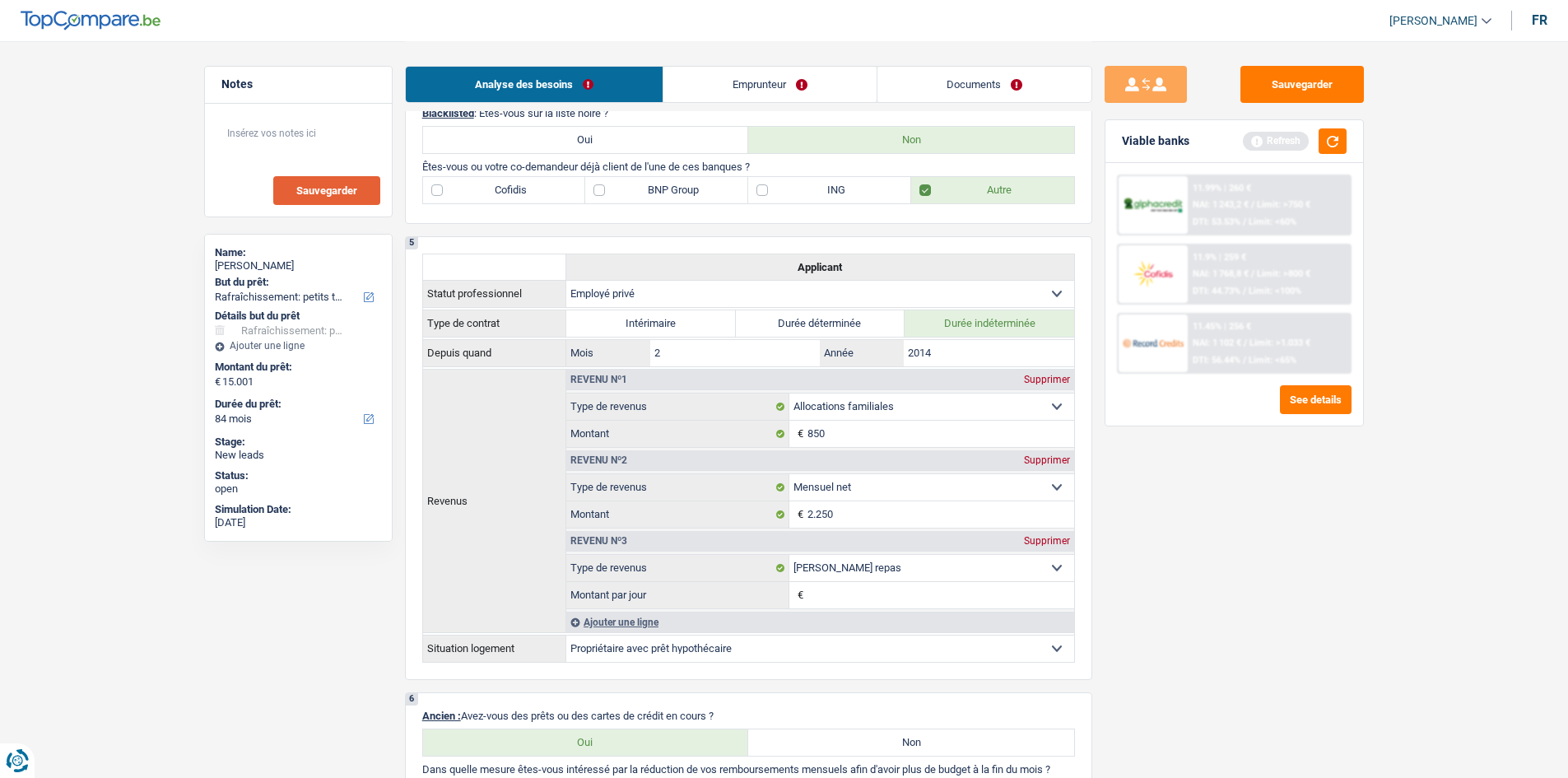
scroll to position [741, 0]
click at [655, 197] on label "BNP Group" at bounding box center [666, 192] width 163 height 26
click at [655, 197] on input "BNP Group" at bounding box center [666, 192] width 163 height 26
checkbox input "true"
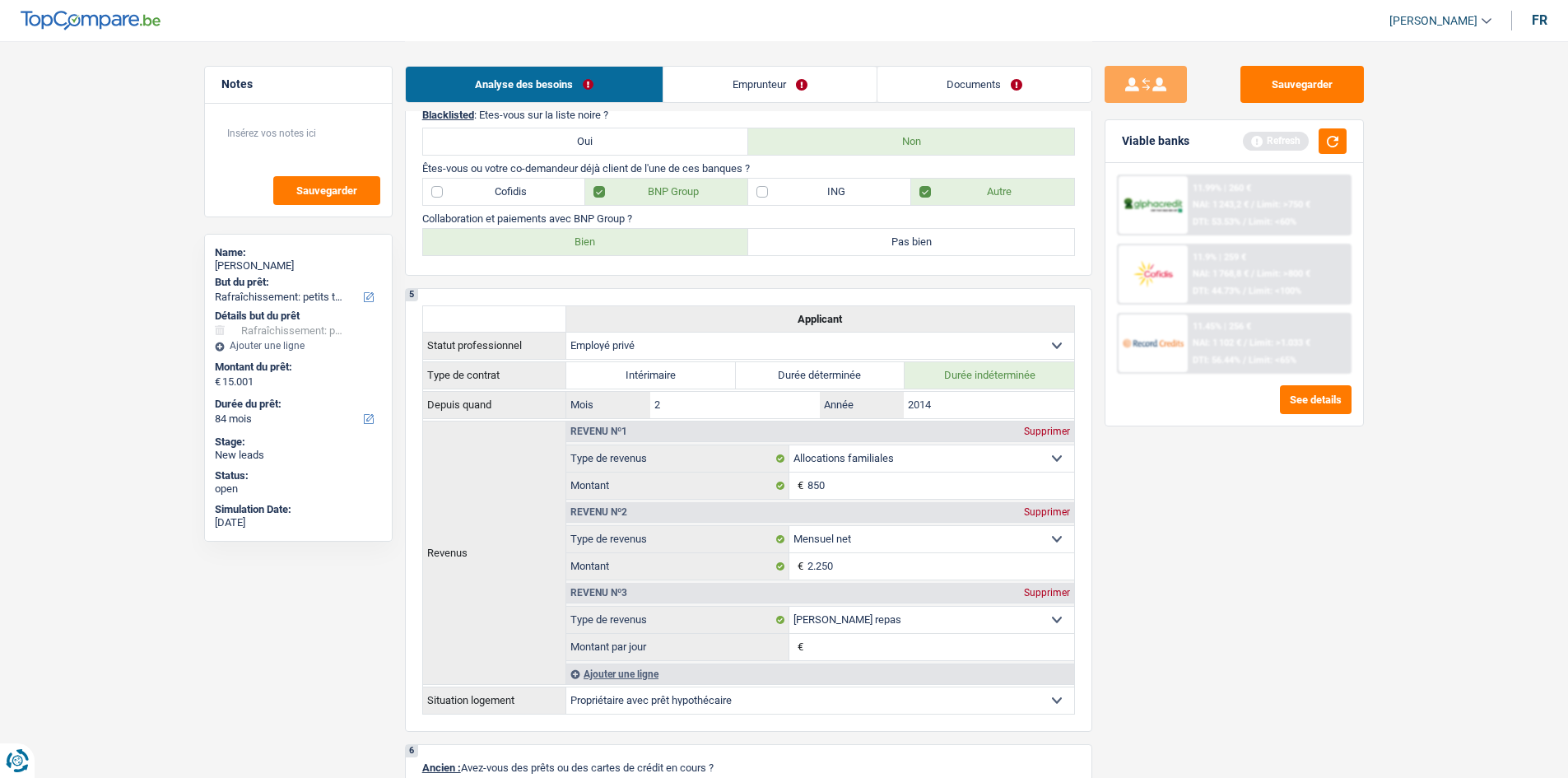
click at [580, 235] on label "Bien" at bounding box center [585, 241] width 326 height 26
click at [580, 235] on input "Bien" at bounding box center [585, 241] width 326 height 26
radio input "true"
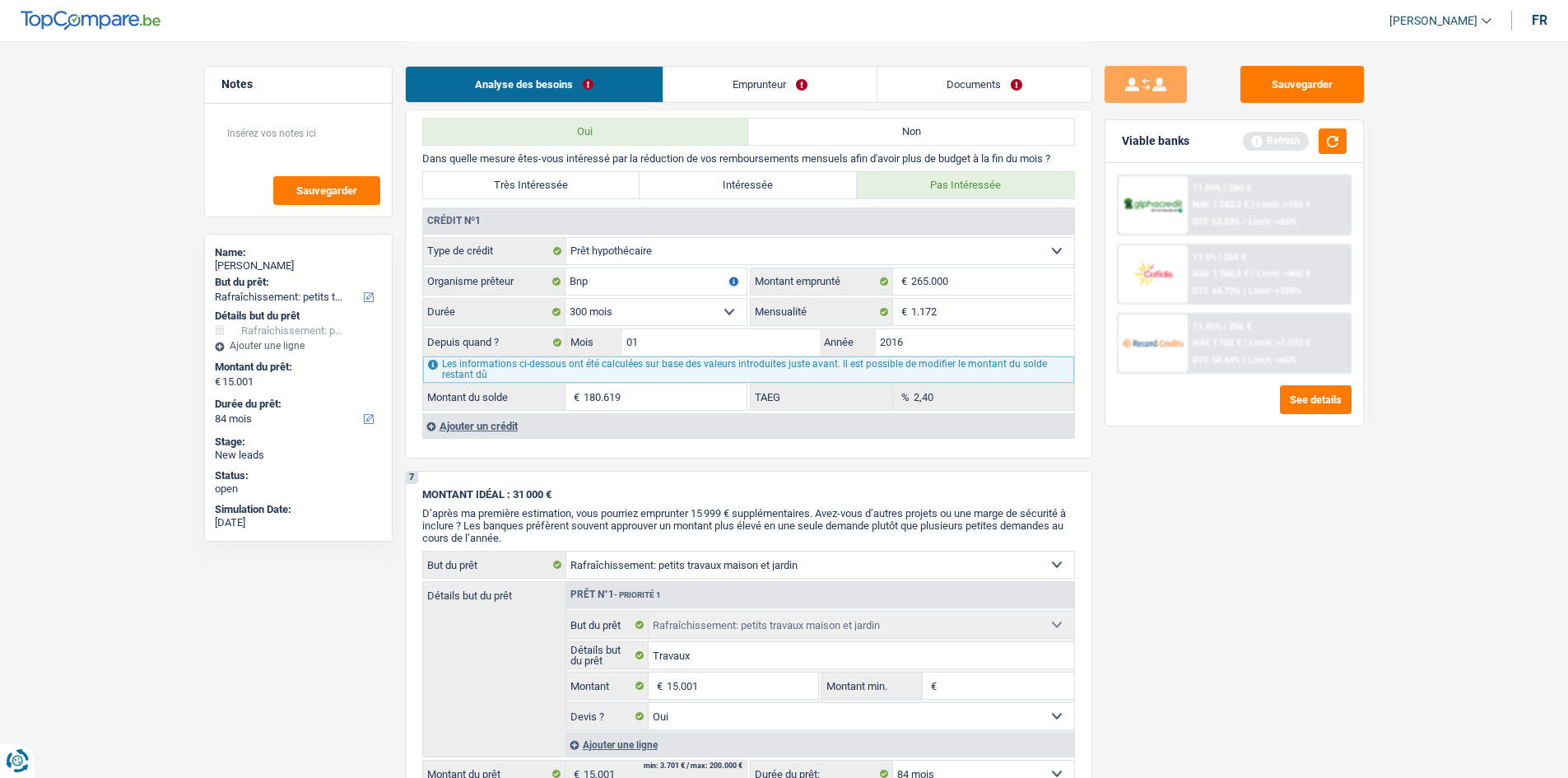
scroll to position [1399, 0]
click at [1013, 327] on input "1.172" at bounding box center [992, 315] width 163 height 26
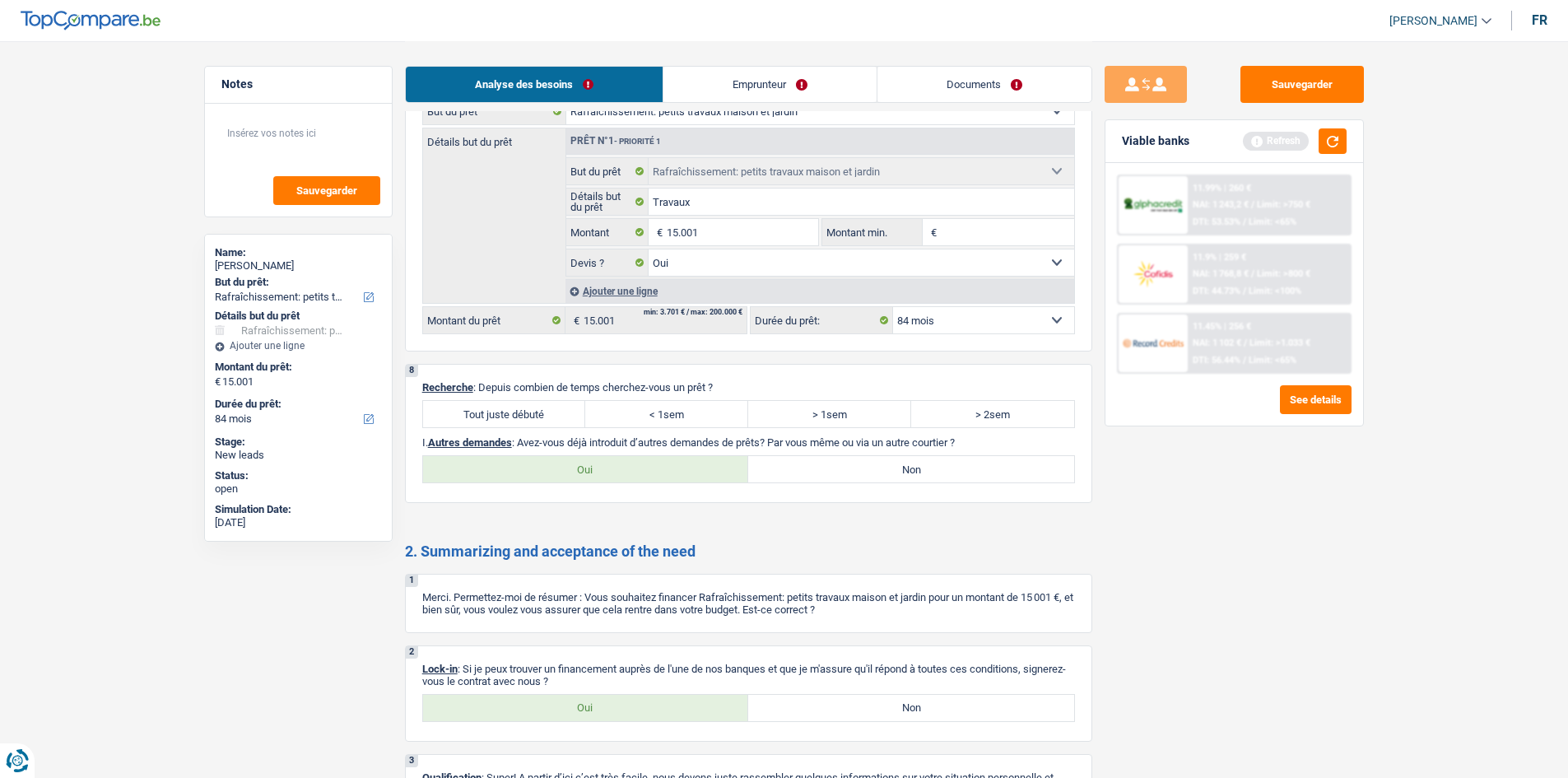
scroll to position [1976, 0]
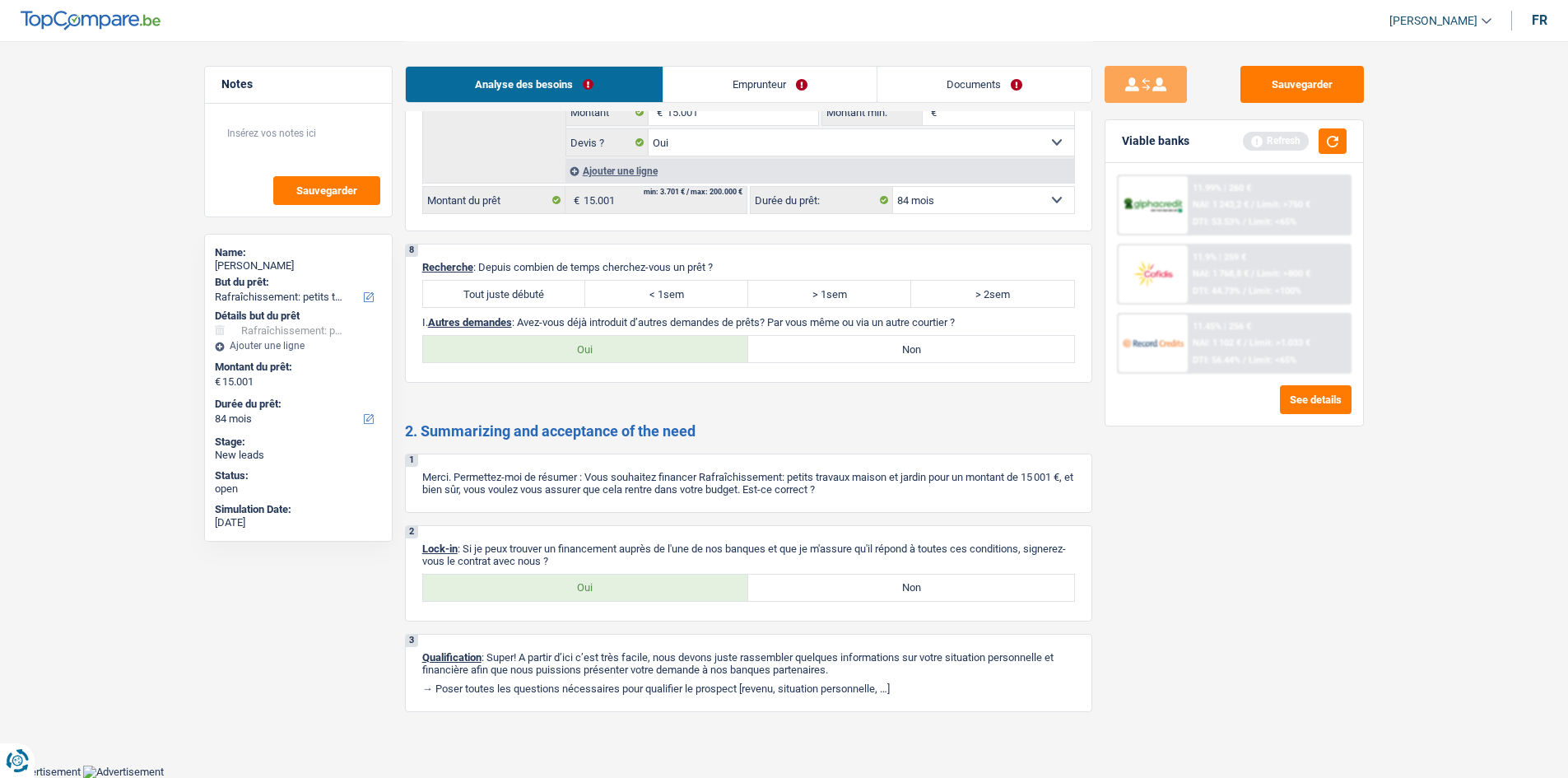
drag, startPoint x: 519, startPoint y: 291, endPoint x: 618, endPoint y: 544, distance: 271.7
click at [519, 291] on label "Tout juste débuté" at bounding box center [504, 293] width 163 height 26
click at [519, 291] on input "Tout juste débuté" at bounding box center [504, 293] width 163 height 26
radio input "true"
drag, startPoint x: 601, startPoint y: 580, endPoint x: 821, endPoint y: 389, distance: 291.3
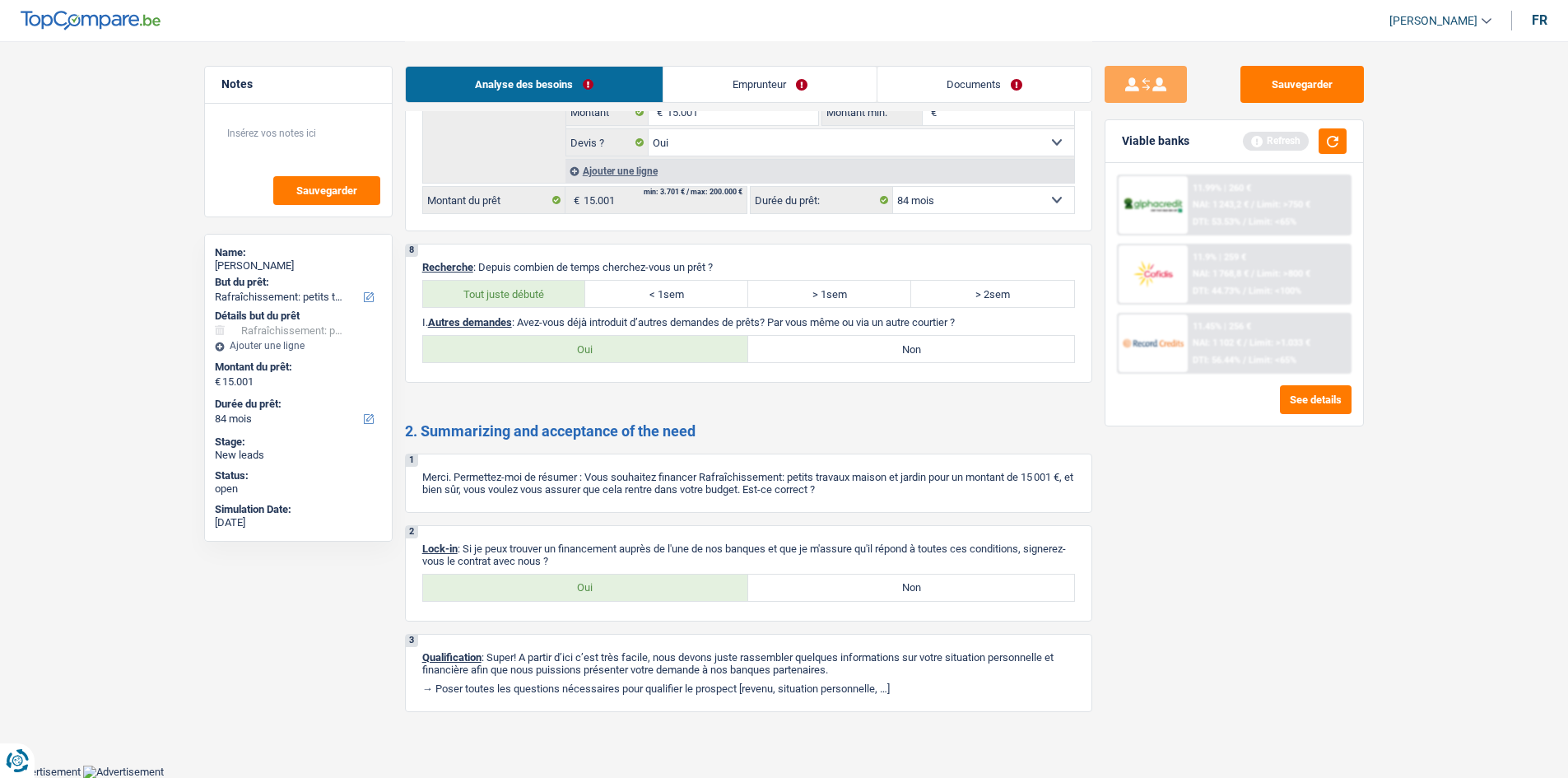
click at [600, 581] on label "Oui" at bounding box center [585, 587] width 326 height 26
click at [600, 581] on input "Oui" at bounding box center [585, 587] width 326 height 26
radio input "true"
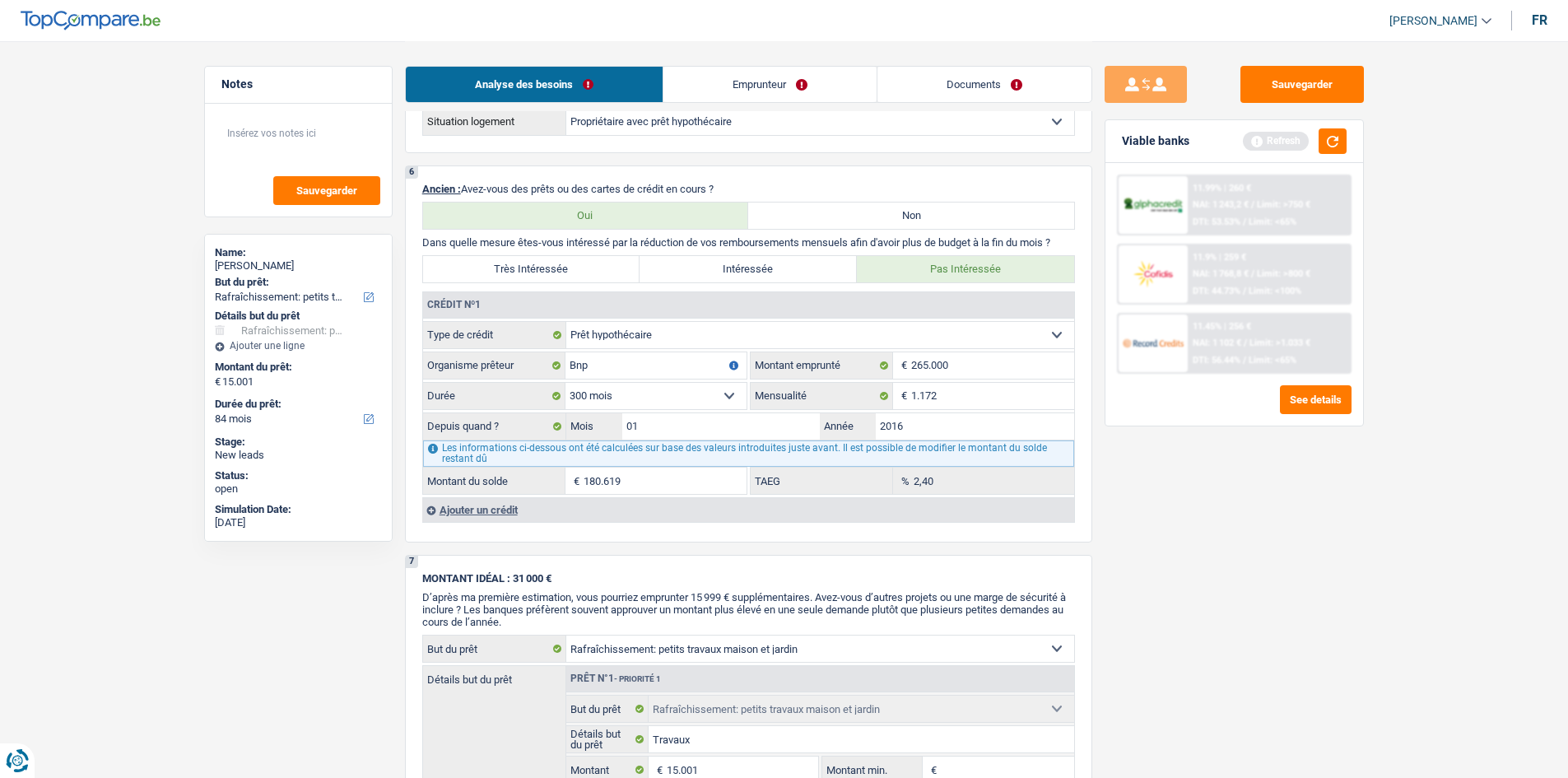
scroll to position [1318, 0]
click at [476, 513] on div "Ajouter un crédit" at bounding box center [747, 510] width 652 height 25
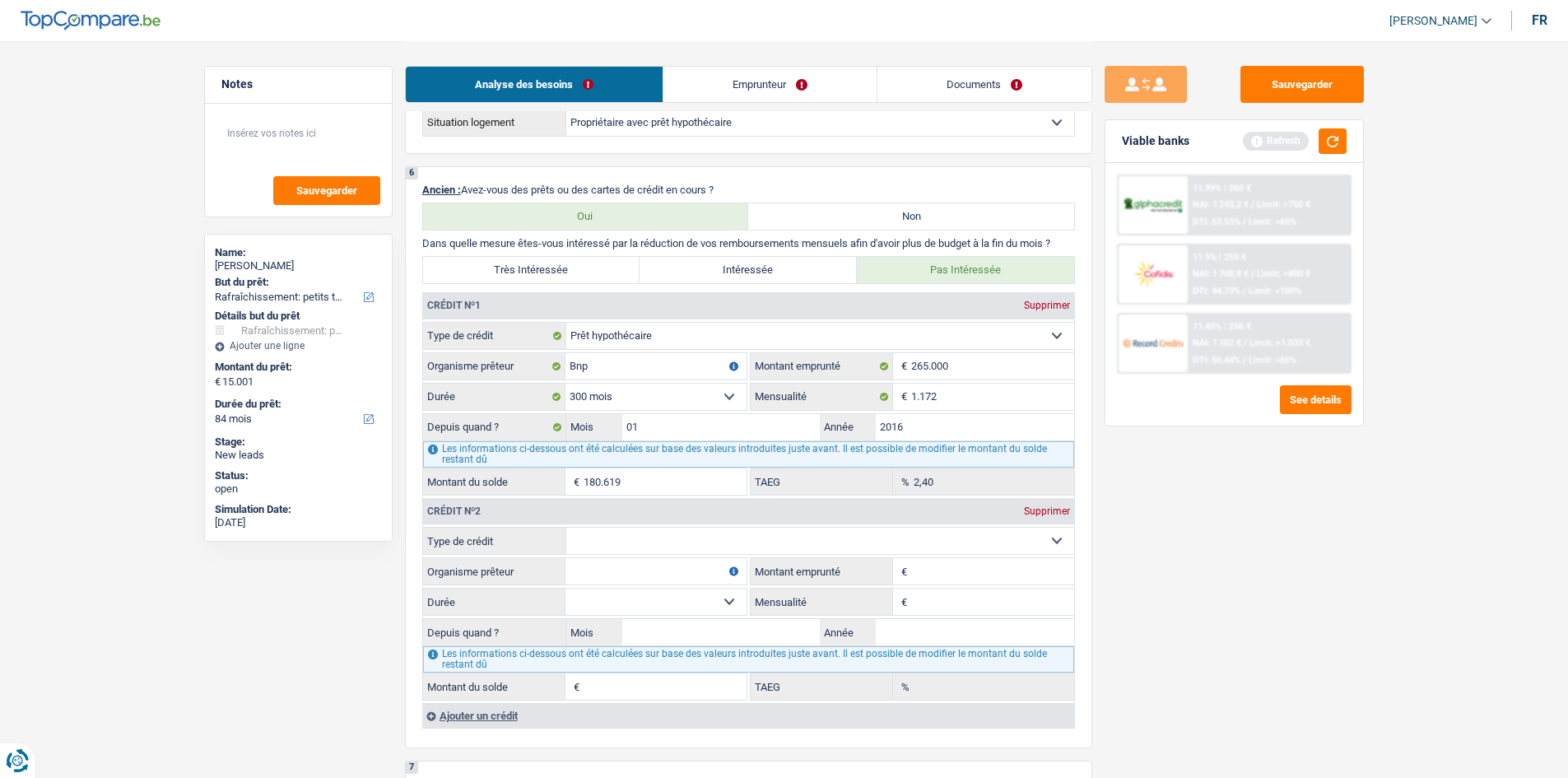
click at [496, 600] on div "Ajouter un crédit" at bounding box center [747, 715] width 652 height 25
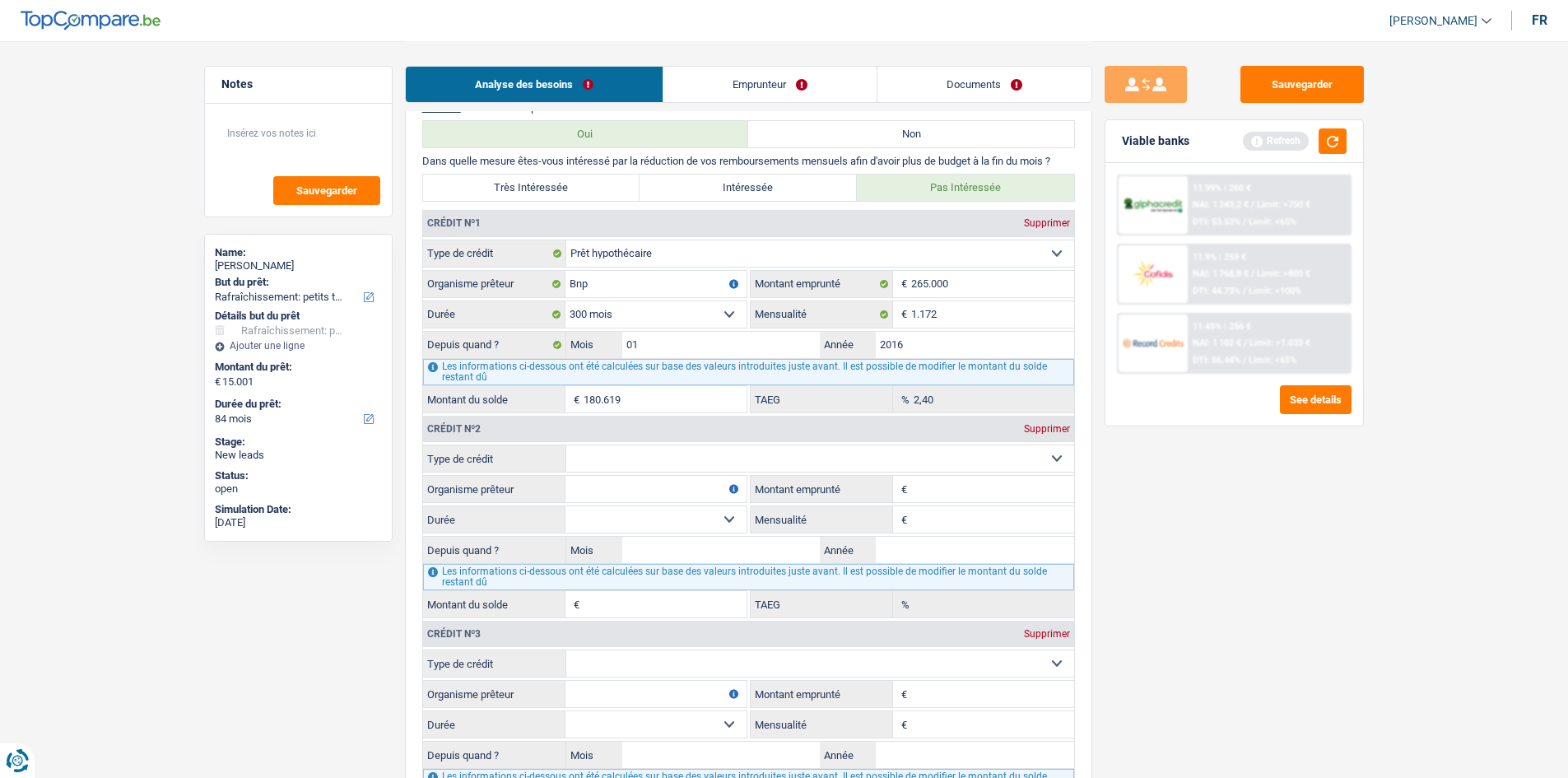
scroll to position [1483, 0]
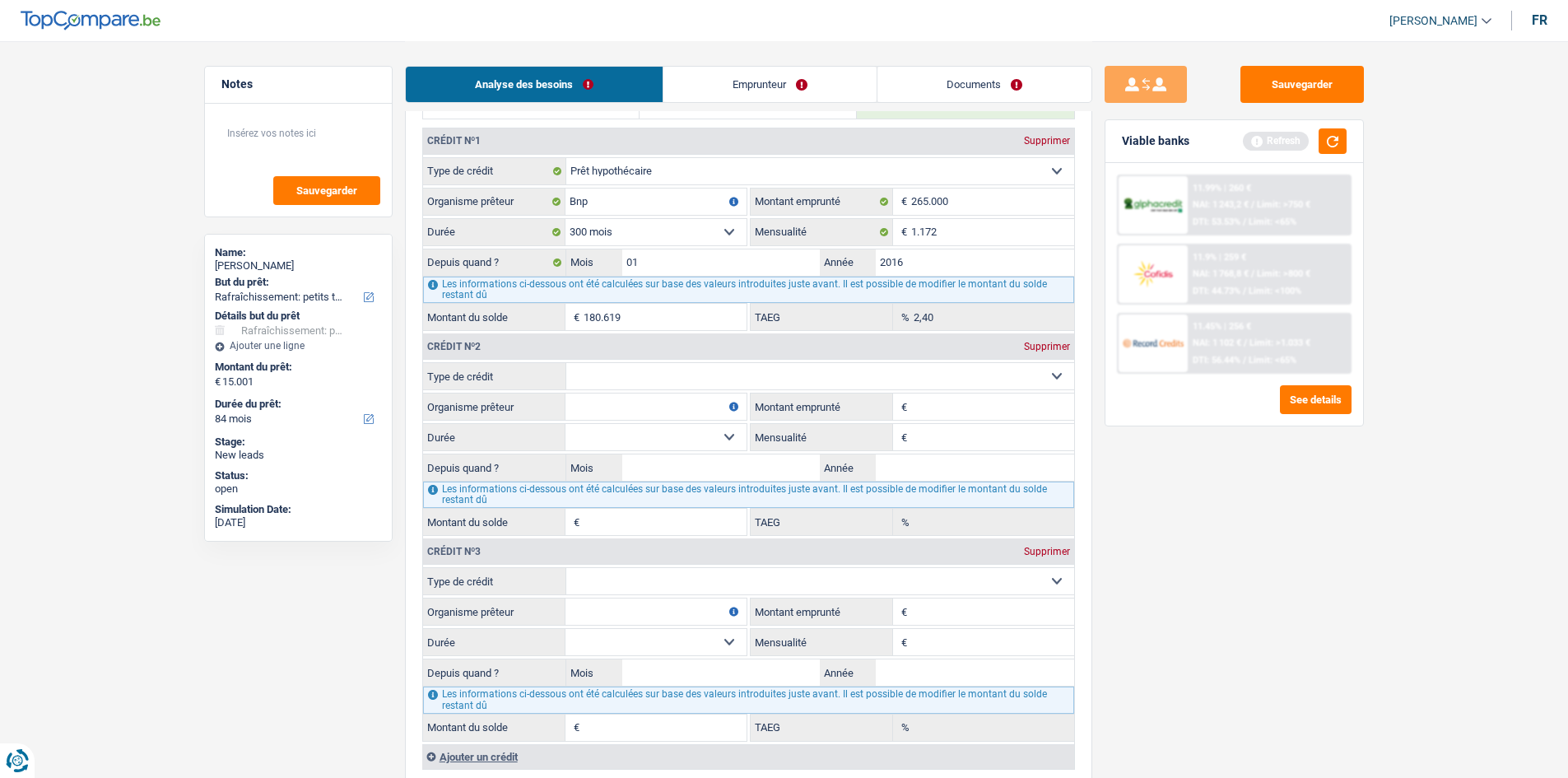
click at [671, 383] on select "Carte ou ouverture de crédit Prêt hypothécaire Vente à tempérament Prêt à tempé…" at bounding box center [820, 376] width 508 height 26
select select "cardOrCredit"
type input "0"
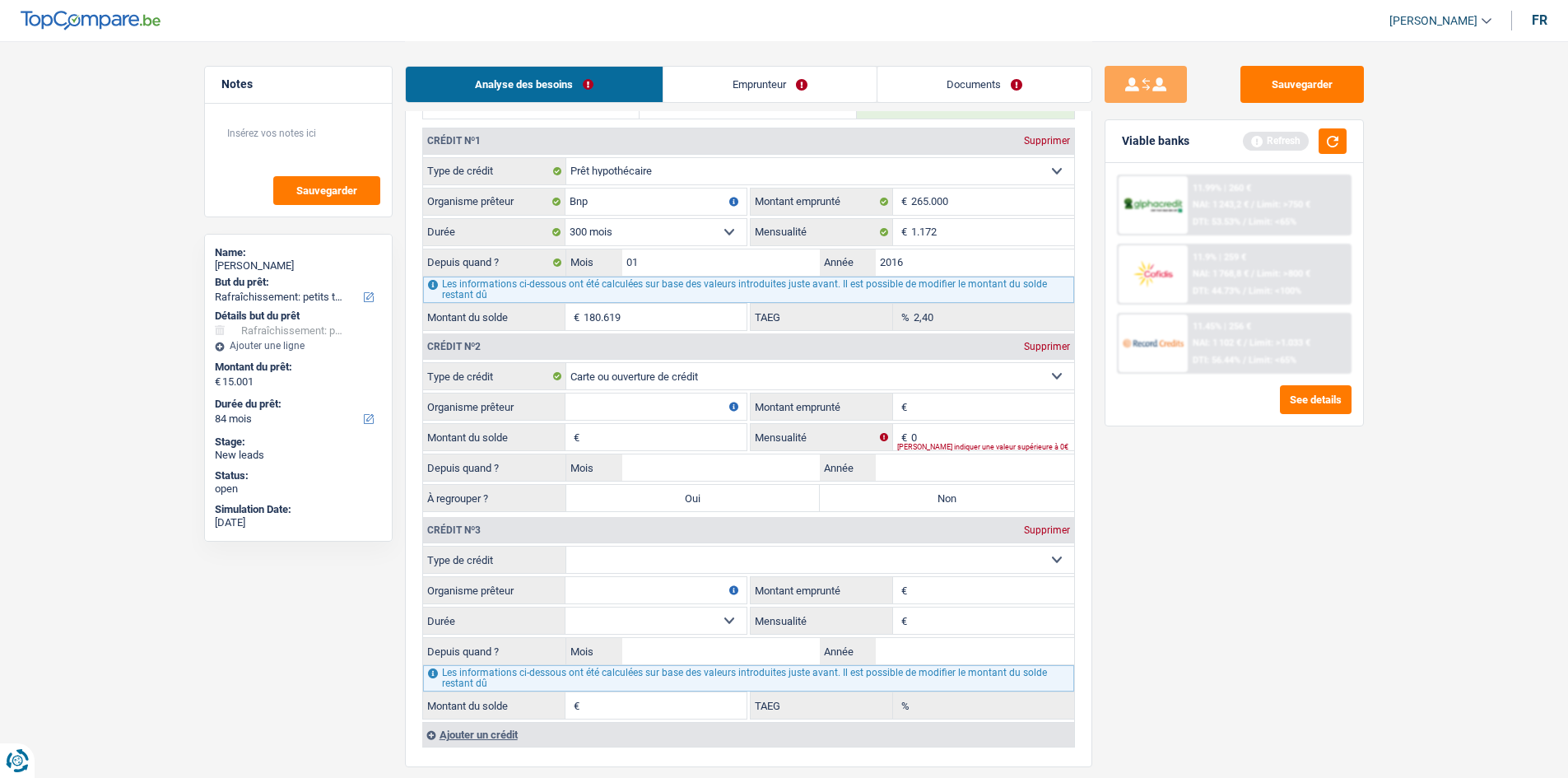
click at [665, 566] on select "Carte ou ouverture de crédit Prêt hypothécaire Vente à tempérament Prêt à tempé…" at bounding box center [820, 559] width 508 height 26
select select "personalLoan"
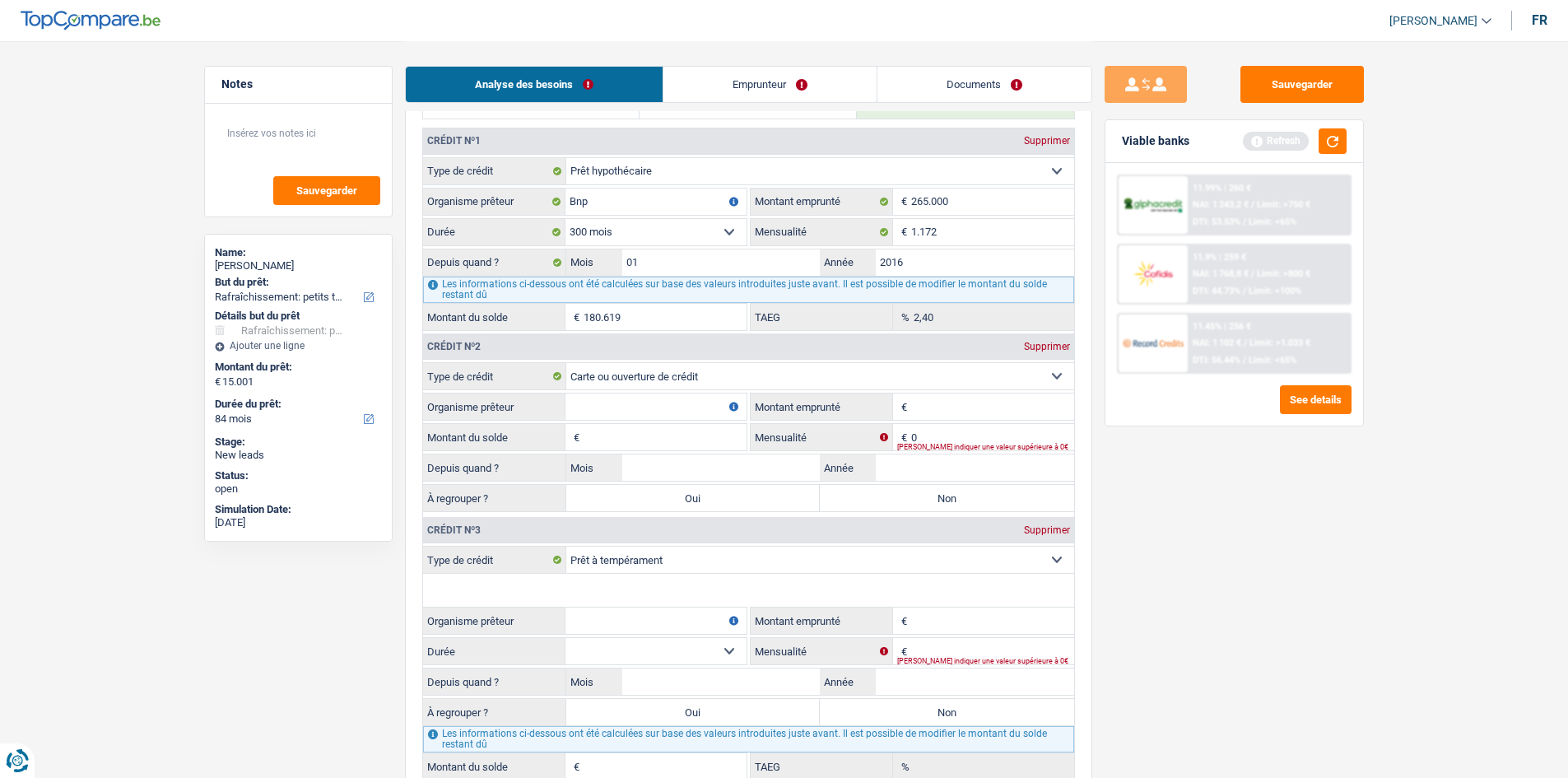
type input "0"
click at [761, 568] on select "Carte ou ouverture de crédit Prêt hypothécaire Vente à tempérament Prêt à tempé…" at bounding box center [820, 559] width 508 height 26
select select "cardOrCredit"
click at [566, 546] on select "Carte ou ouverture de crédit Prêt hypothécaire Vente à tempérament Prêt à tempé…" at bounding box center [820, 559] width 508 height 26
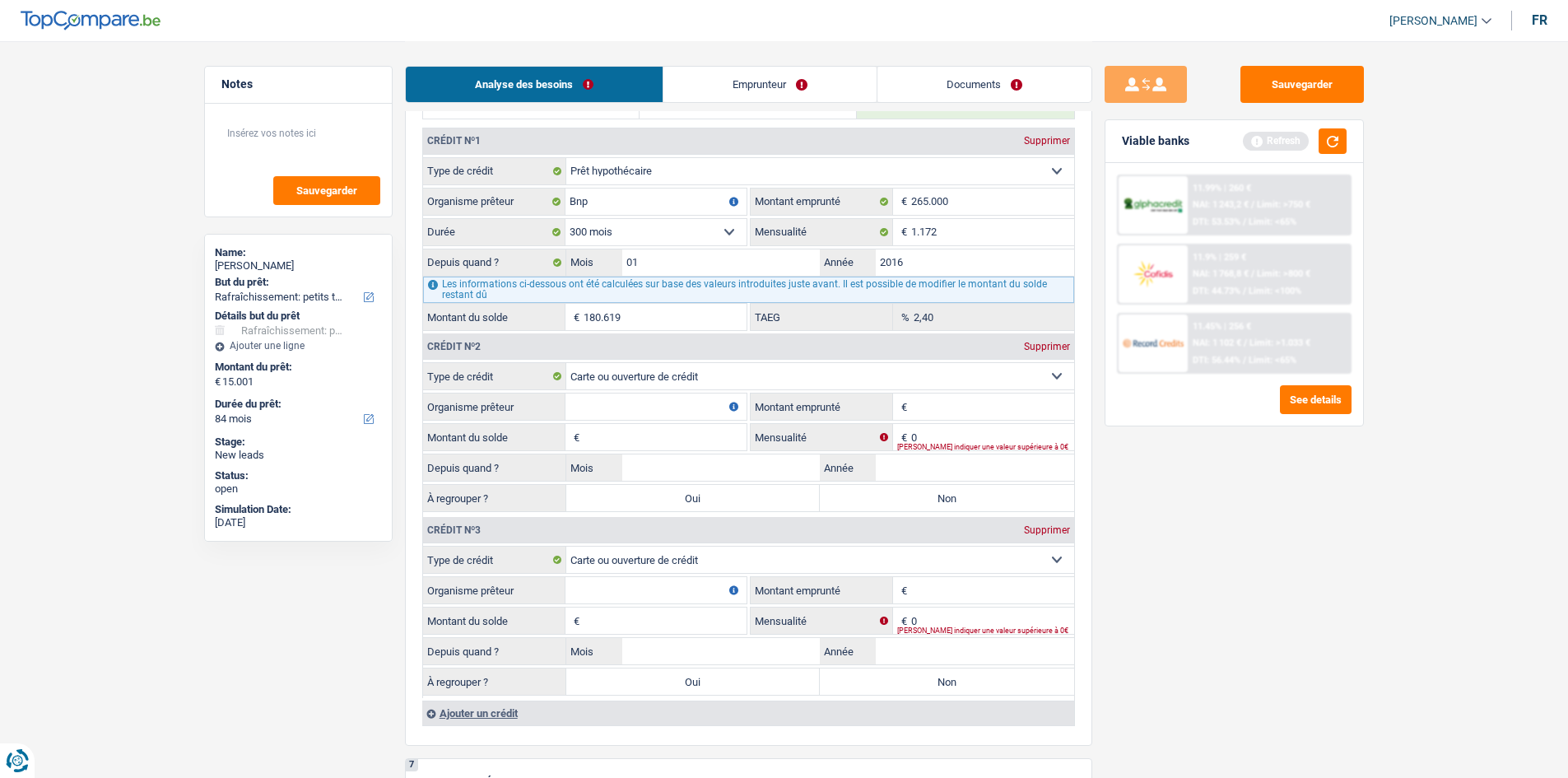
click at [916, 400] on input "Montant emprunté" at bounding box center [992, 406] width 163 height 26
type input "5.500"
click at [1147, 600] on div "Sauvegarder Viable banks Refresh 11.99% | 260 € NAI: 1 243,2 € / Limit: >750 € …" at bounding box center [1233, 408] width 284 height 685
click at [937, 579] on input "Montant emprunté" at bounding box center [992, 590] width 163 height 26
click at [937, 579] on input "Montant emprunté" at bounding box center [992, 590] width 163 height 26
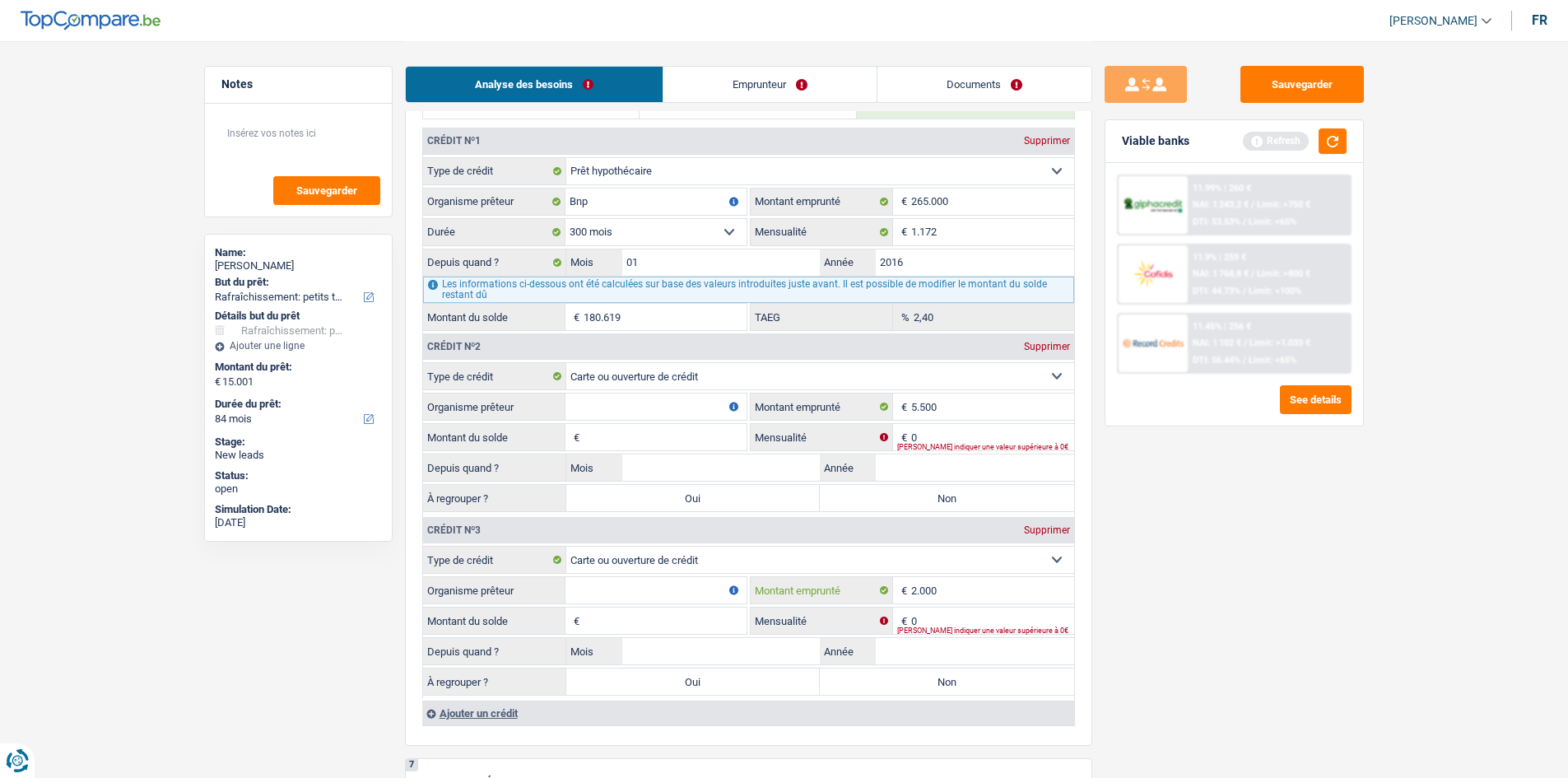
type input "2.000"
click at [1248, 600] on div "Sauvegarder Viable banks Refresh 11.99% | 260 € NAI: 1 243,2 € / Limit: >750 € …" at bounding box center [1233, 408] width 284 height 685
click at [655, 406] on input "Organisme prêteur" at bounding box center [655, 406] width 181 height 26
type input "buy way"
click at [654, 600] on input "Montant du solde" at bounding box center [665, 620] width 163 height 26
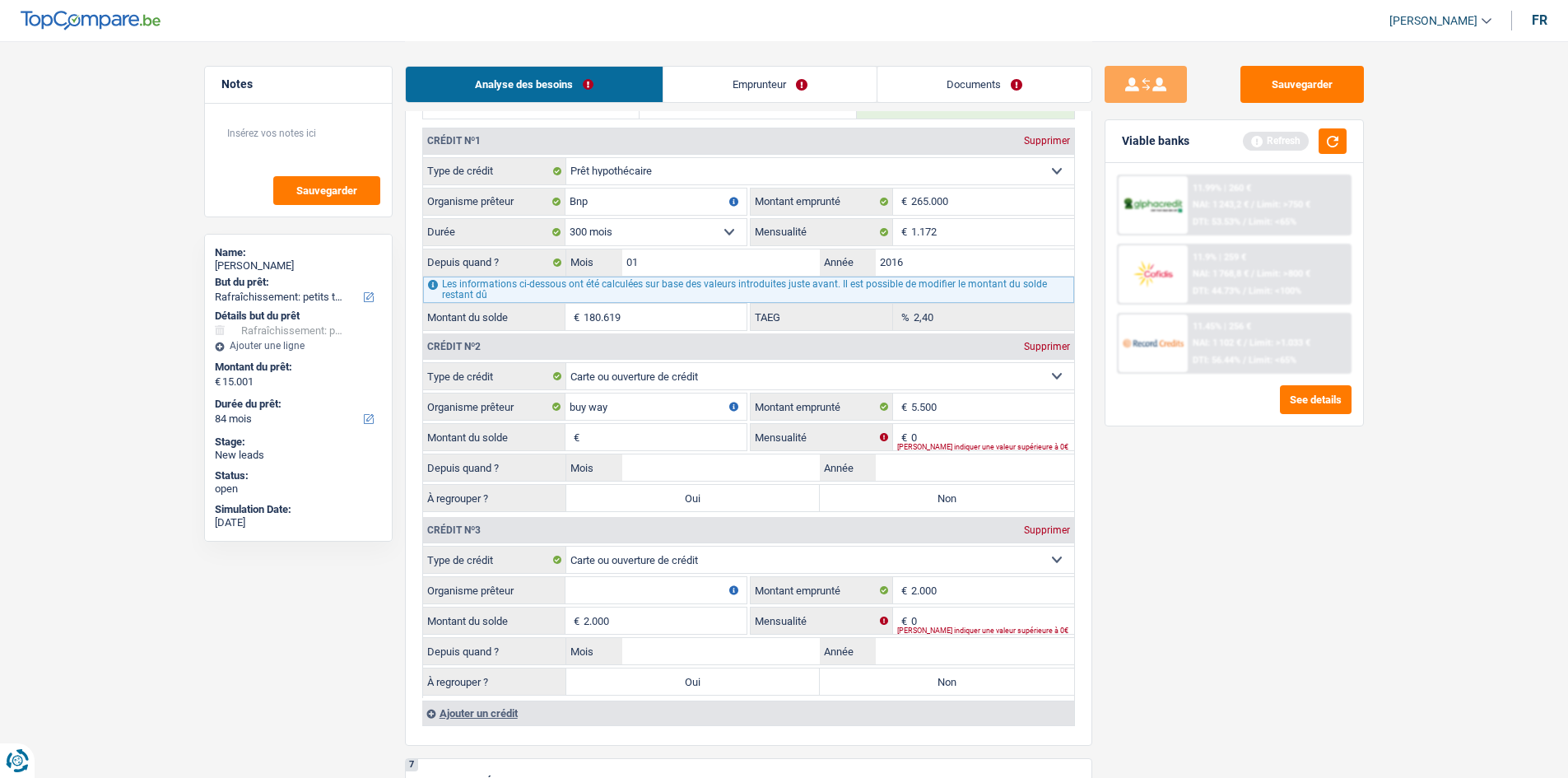
type input "2.000"
click at [1251, 515] on div "Sauvegarder Viable banks Refresh 11.99% | 260 € NAI: 1 243,2 € / Limit: >750 € …" at bounding box center [1233, 408] width 284 height 685
click at [634, 600] on input "2.000" at bounding box center [665, 620] width 163 height 26
drag, startPoint x: 651, startPoint y: 597, endPoint x: 648, endPoint y: 615, distance: 18.2
click at [649, 599] on input "Organisme prêteur" at bounding box center [655, 590] width 181 height 26
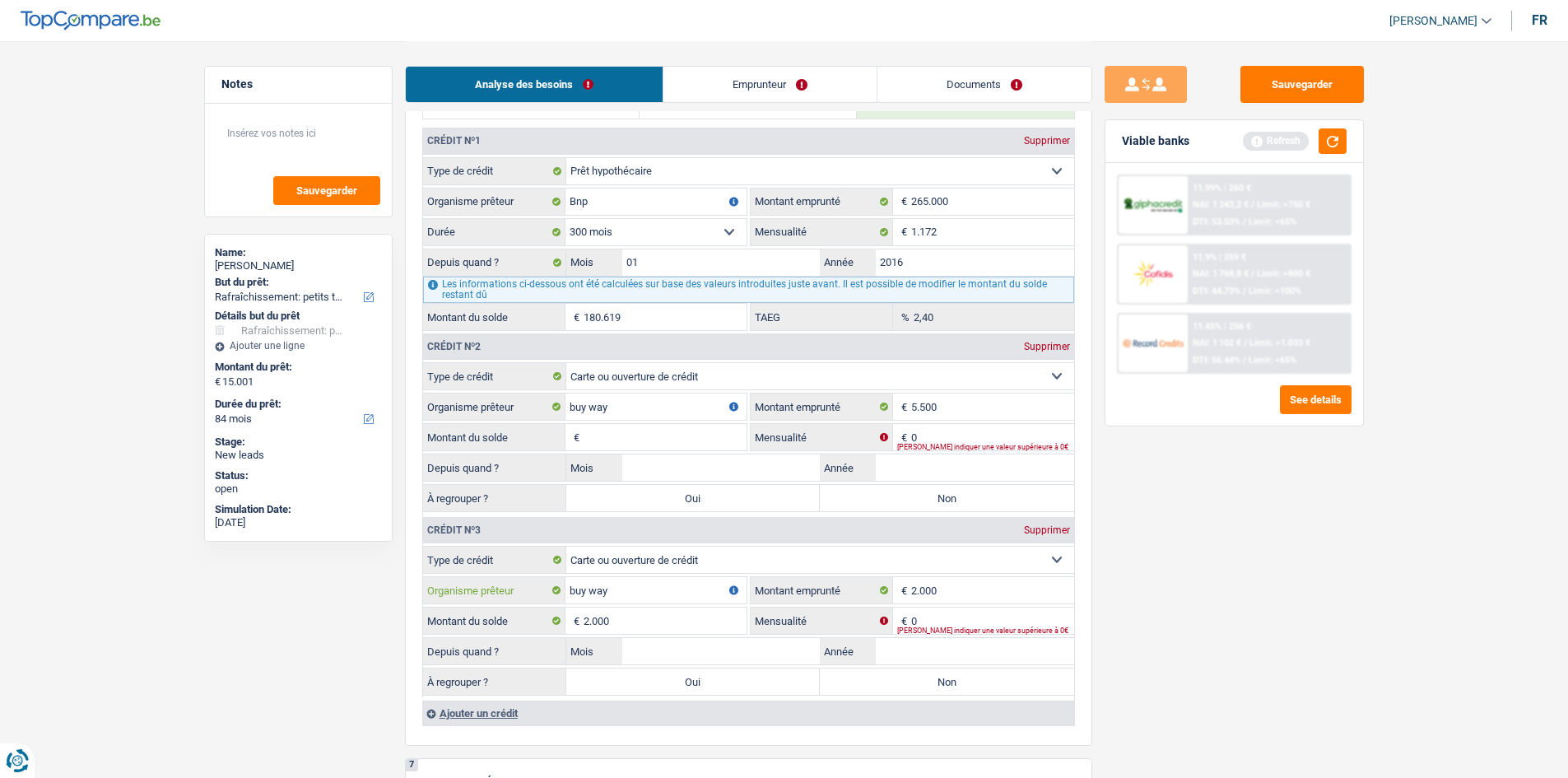
type input "buy way"
click at [946, 475] on input "Année" at bounding box center [974, 467] width 199 height 26
type input "2016"
click at [783, 464] on input "Mois" at bounding box center [721, 467] width 199 height 26
click at [701, 470] on input "Mois" at bounding box center [721, 467] width 199 height 26
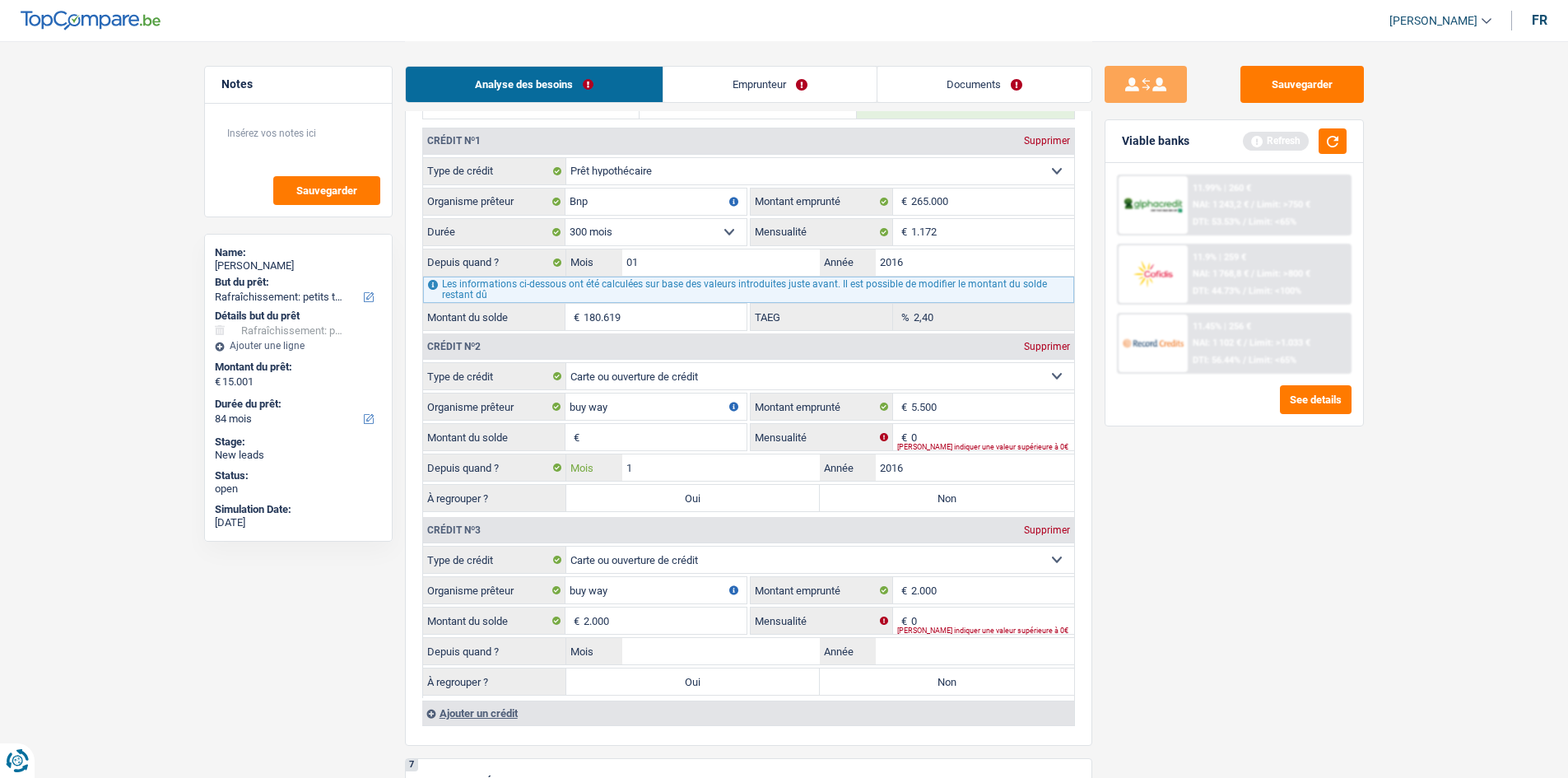
type input "1"
click at [974, 600] on input "0" at bounding box center [992, 620] width 163 height 26
click at [967, 401] on input "5.500" at bounding box center [992, 406] width 163 height 26
click at [964, 433] on input "0" at bounding box center [992, 436] width 163 height 26
type input "252"
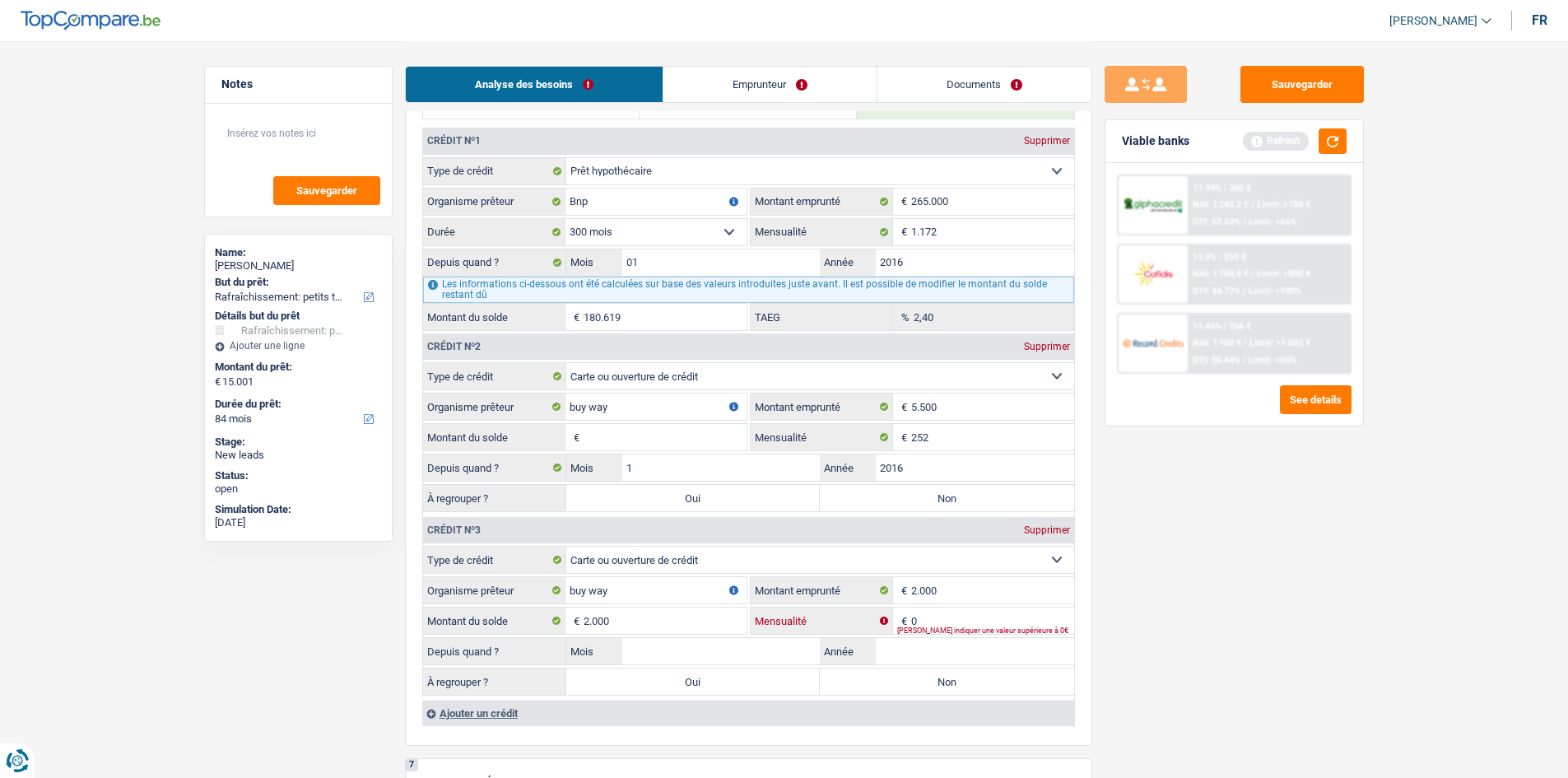
click at [978, 600] on input "0" at bounding box center [992, 620] width 163 height 26
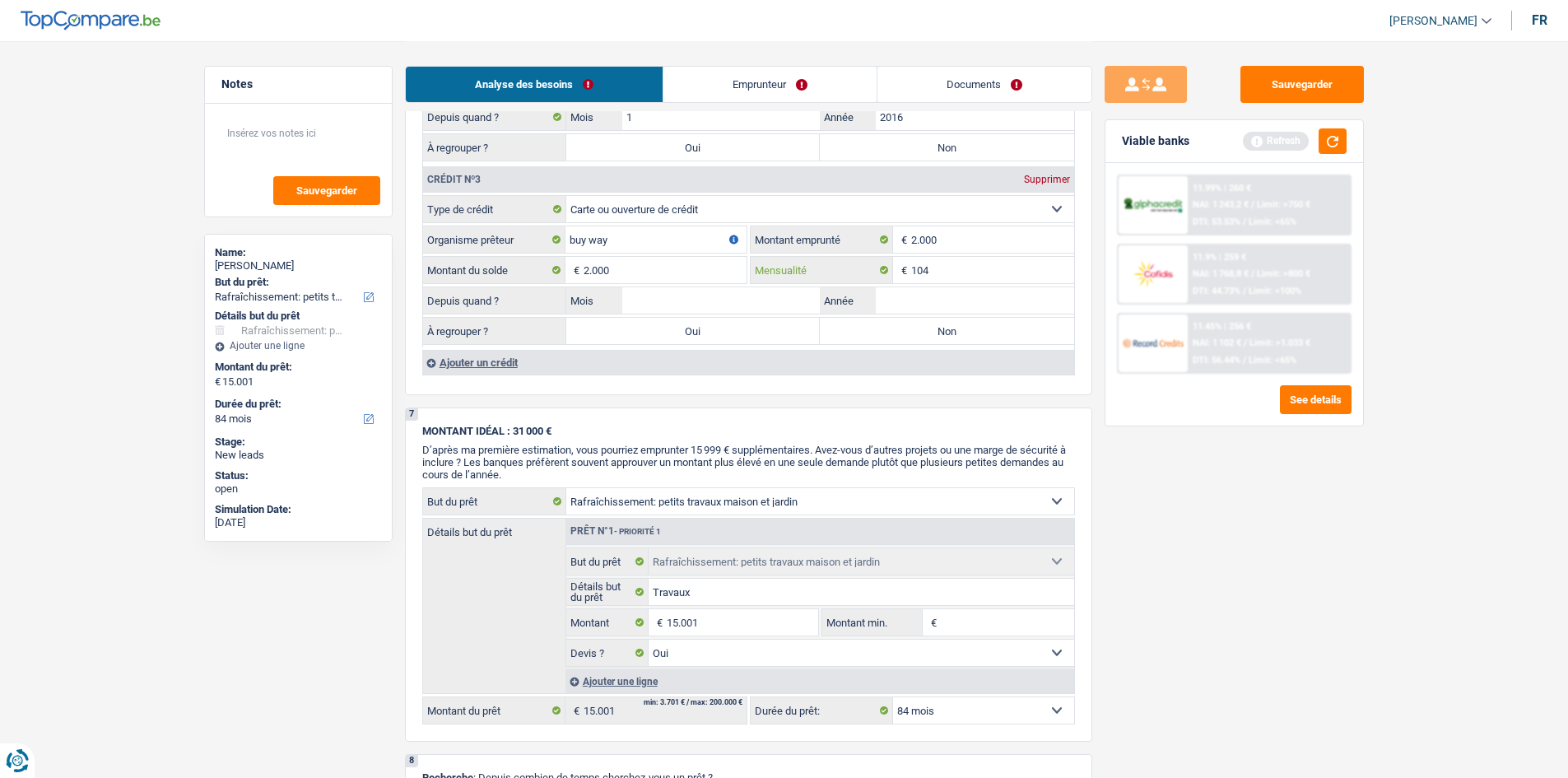
type input "104"
click at [972, 303] on input "Année" at bounding box center [974, 300] width 199 height 26
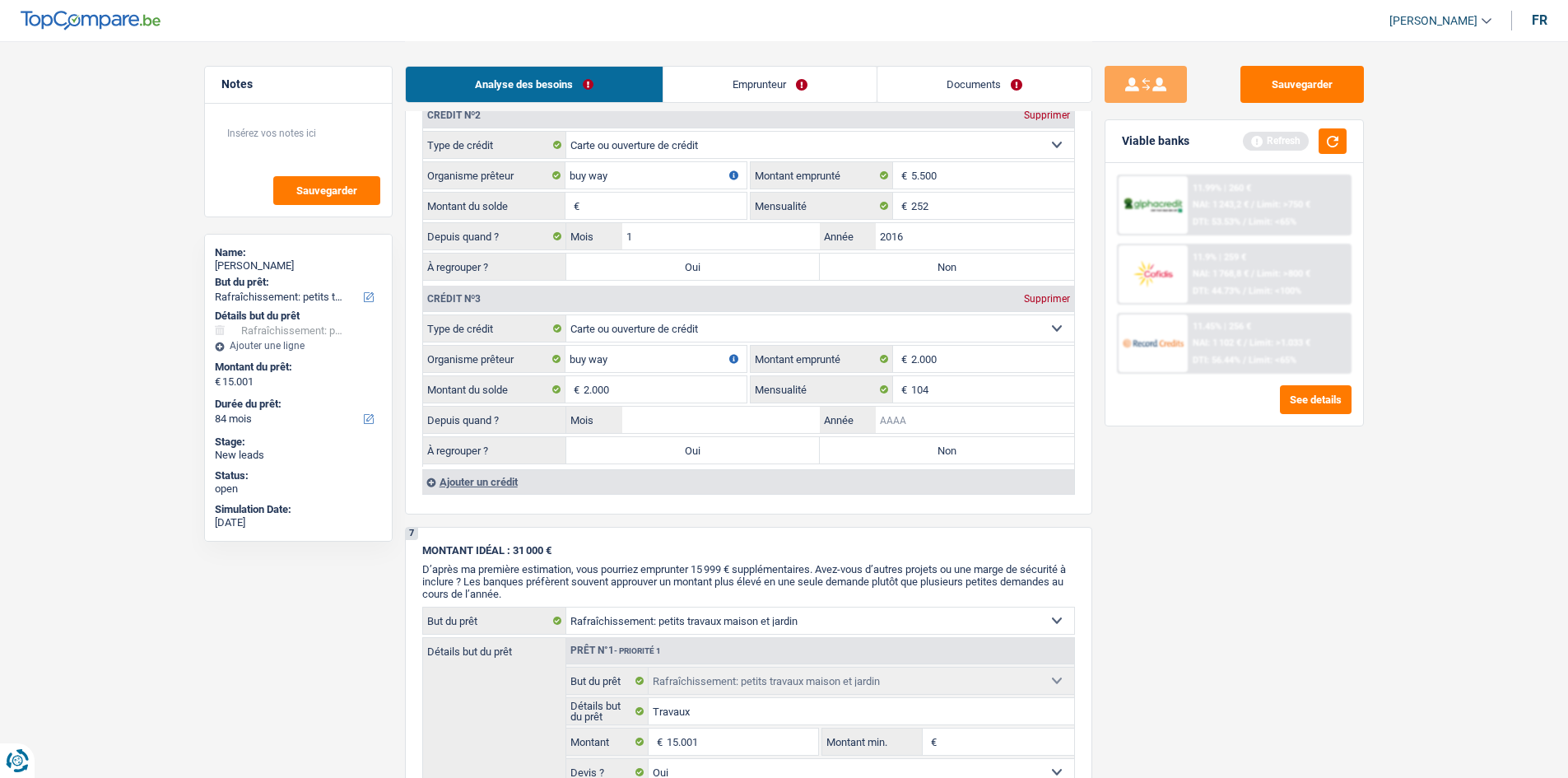
scroll to position [1587, 0]
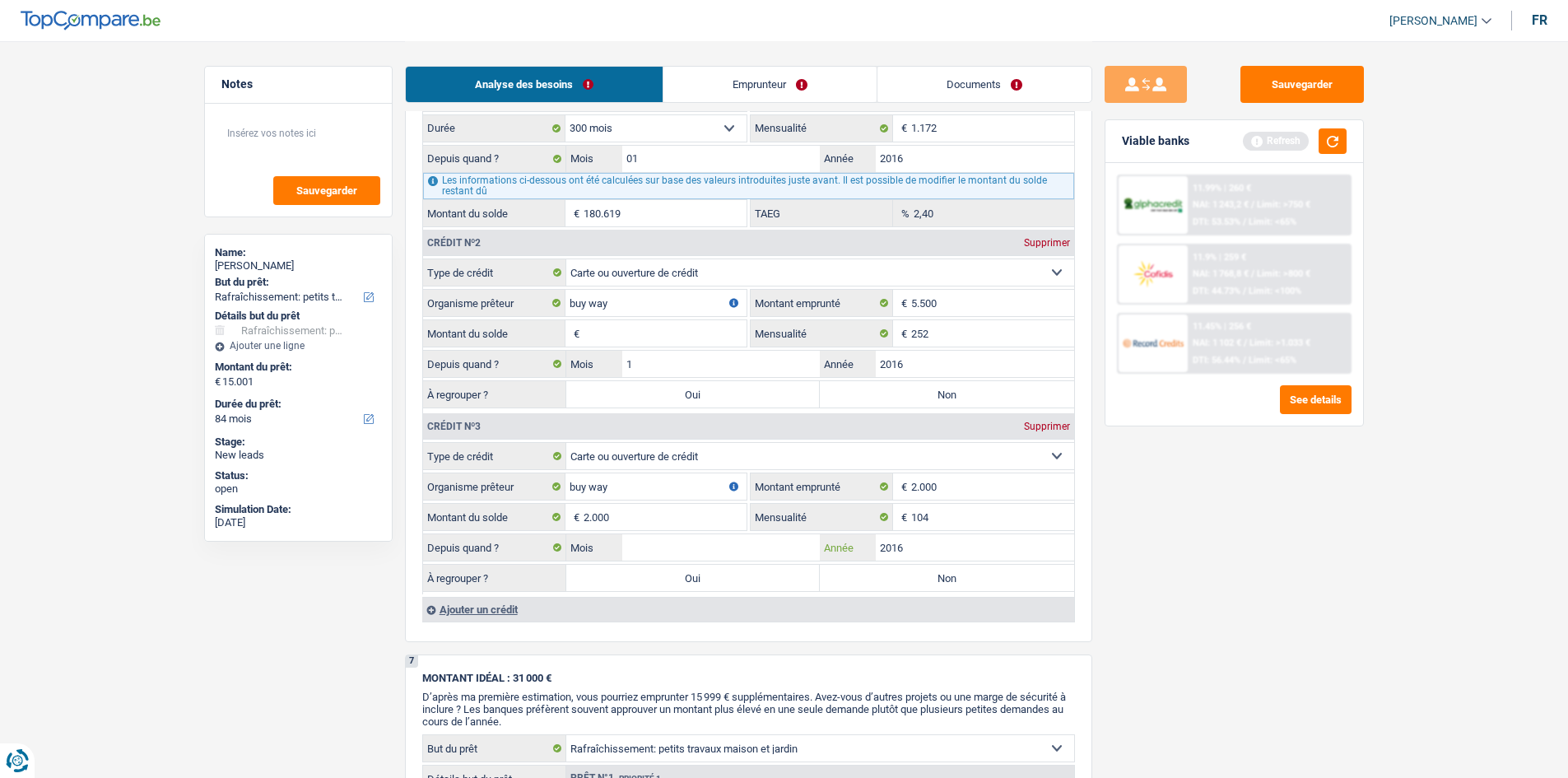
type input "2016"
drag, startPoint x: 769, startPoint y: 550, endPoint x: 742, endPoint y: 529, distance: 34.2
click at [762, 545] on input "Mois" at bounding box center [721, 547] width 199 height 26
type input "12"
click at [750, 396] on label "Oui" at bounding box center [693, 394] width 254 height 26
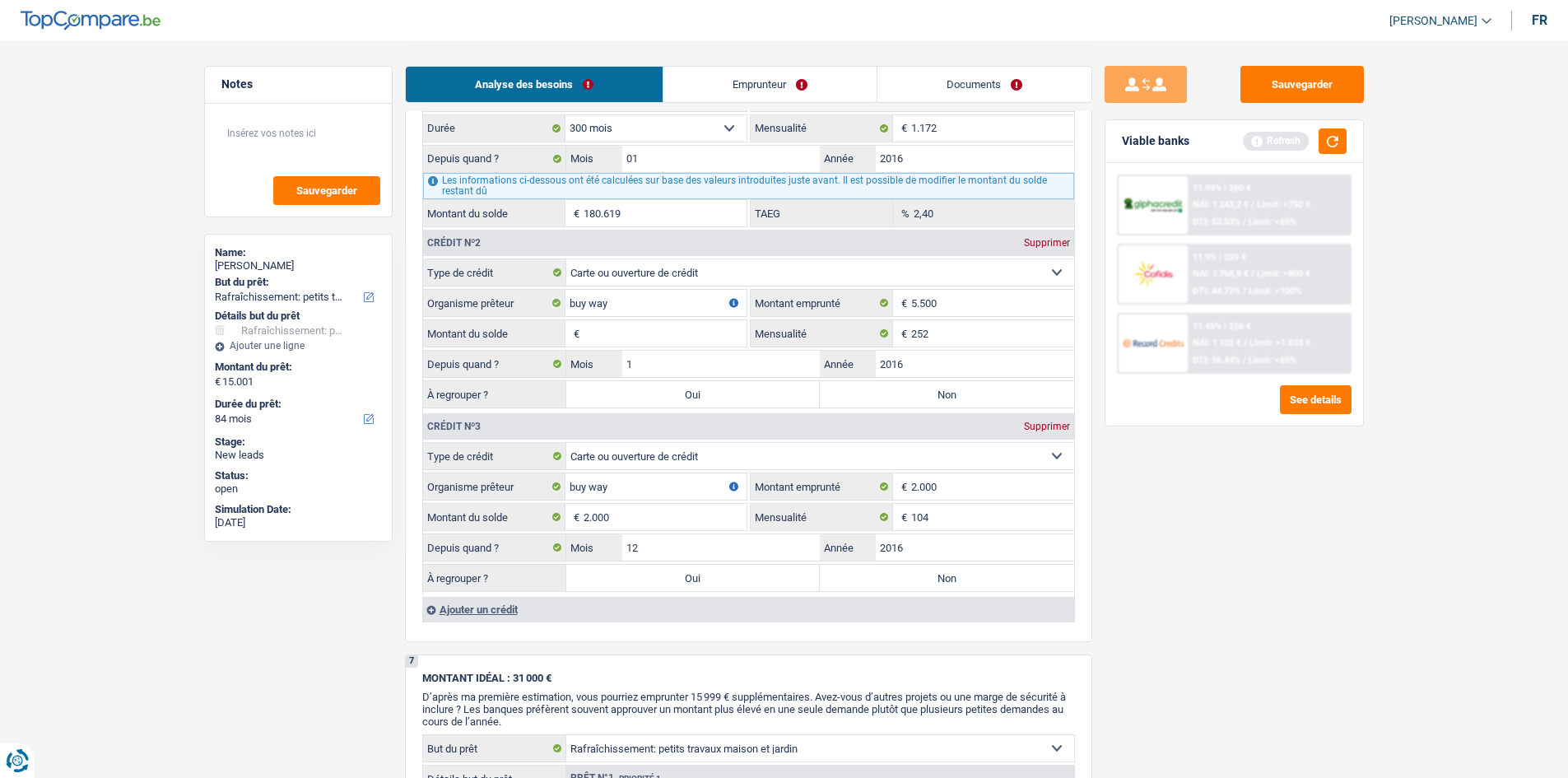
click at [750, 396] on input "Oui" at bounding box center [693, 394] width 254 height 26
radio input "true"
type input "15.001"
type input "0"
select select
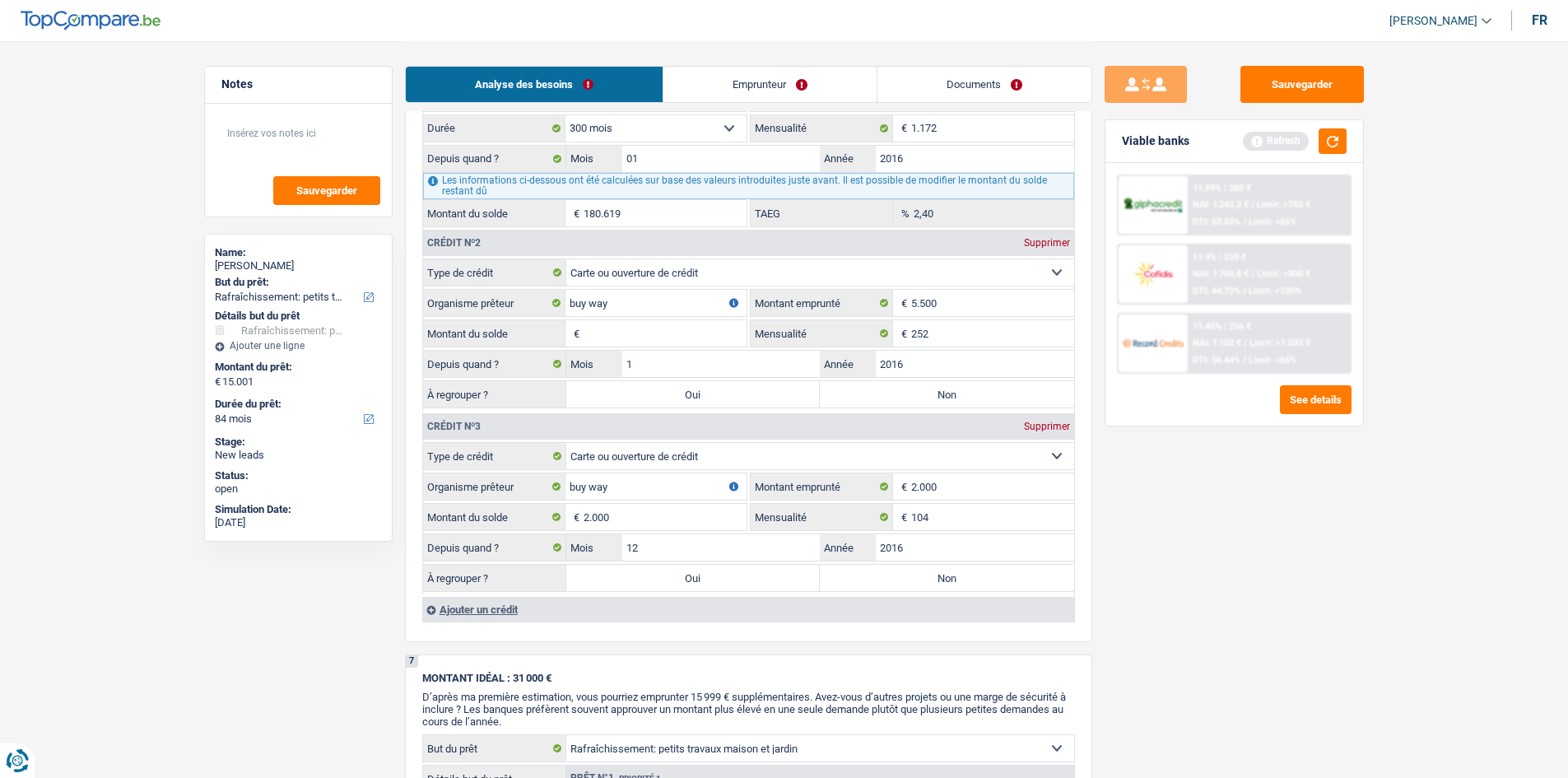
type input "0"
select select
select select "refinancing"
select select "84"
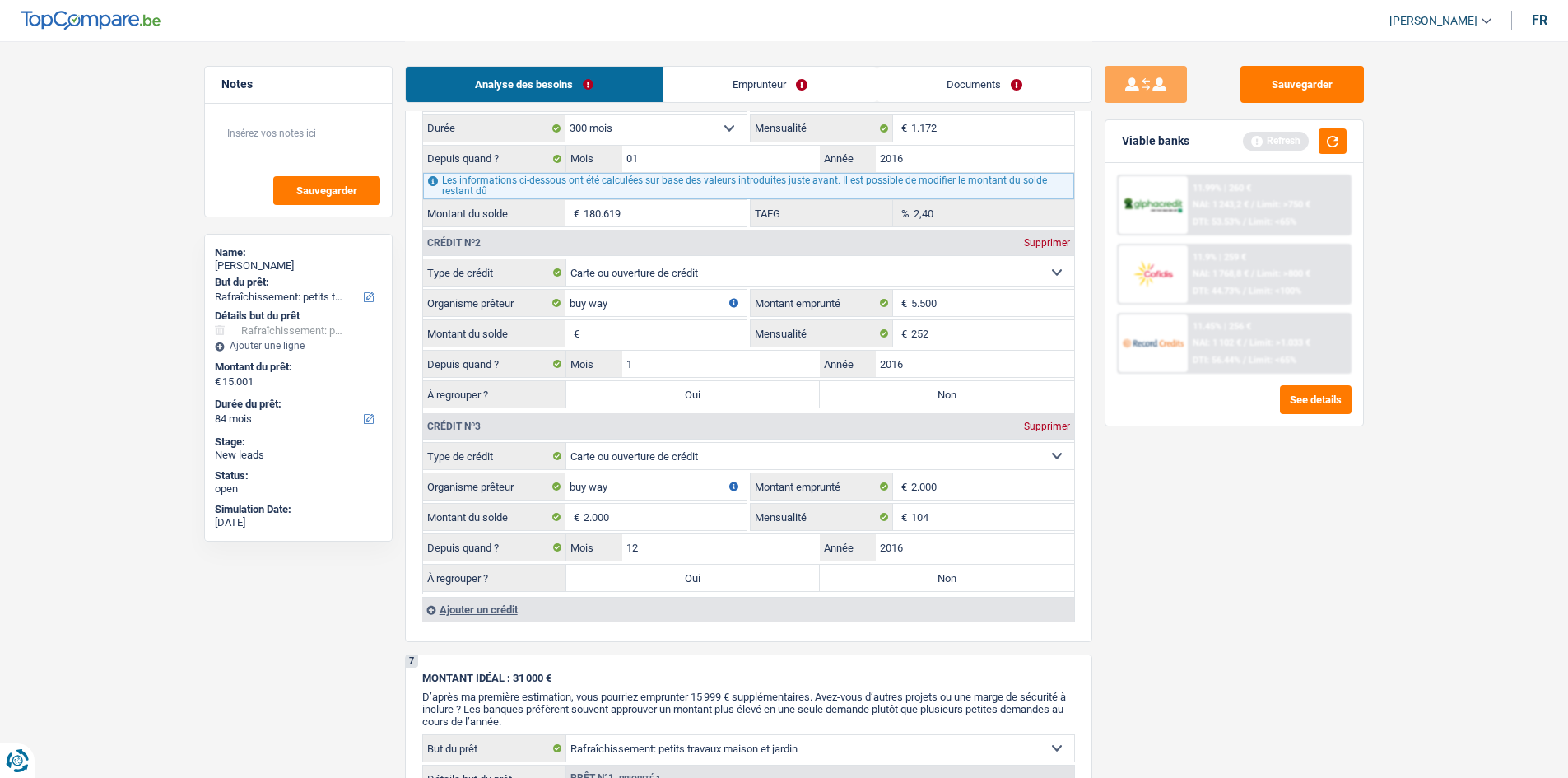
select select "refinancing"
select select "houseOrGarden"
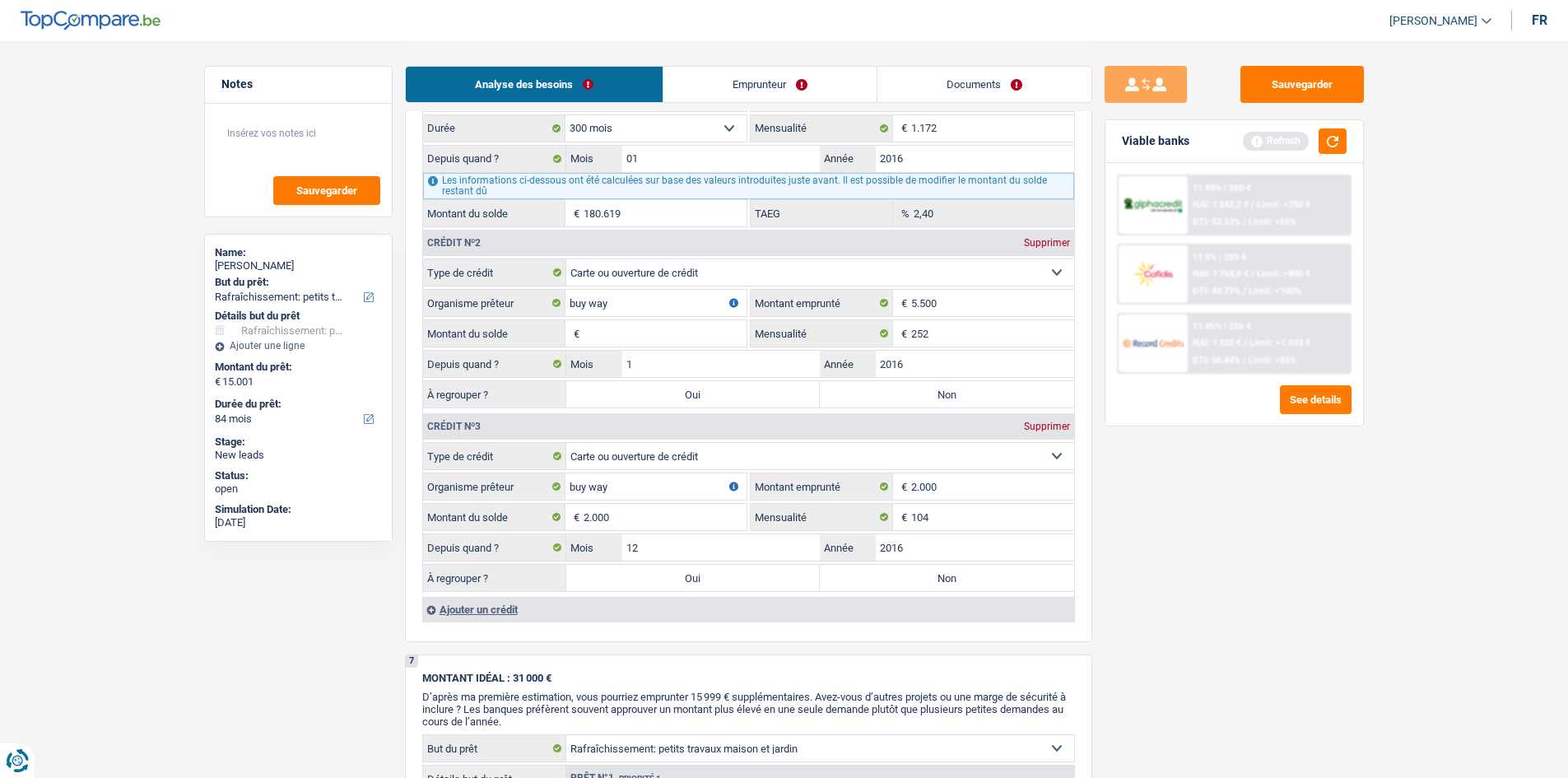
select select "houseOrGarden"
select select "yes"
select select "houseOrGarden"
select select "yes"
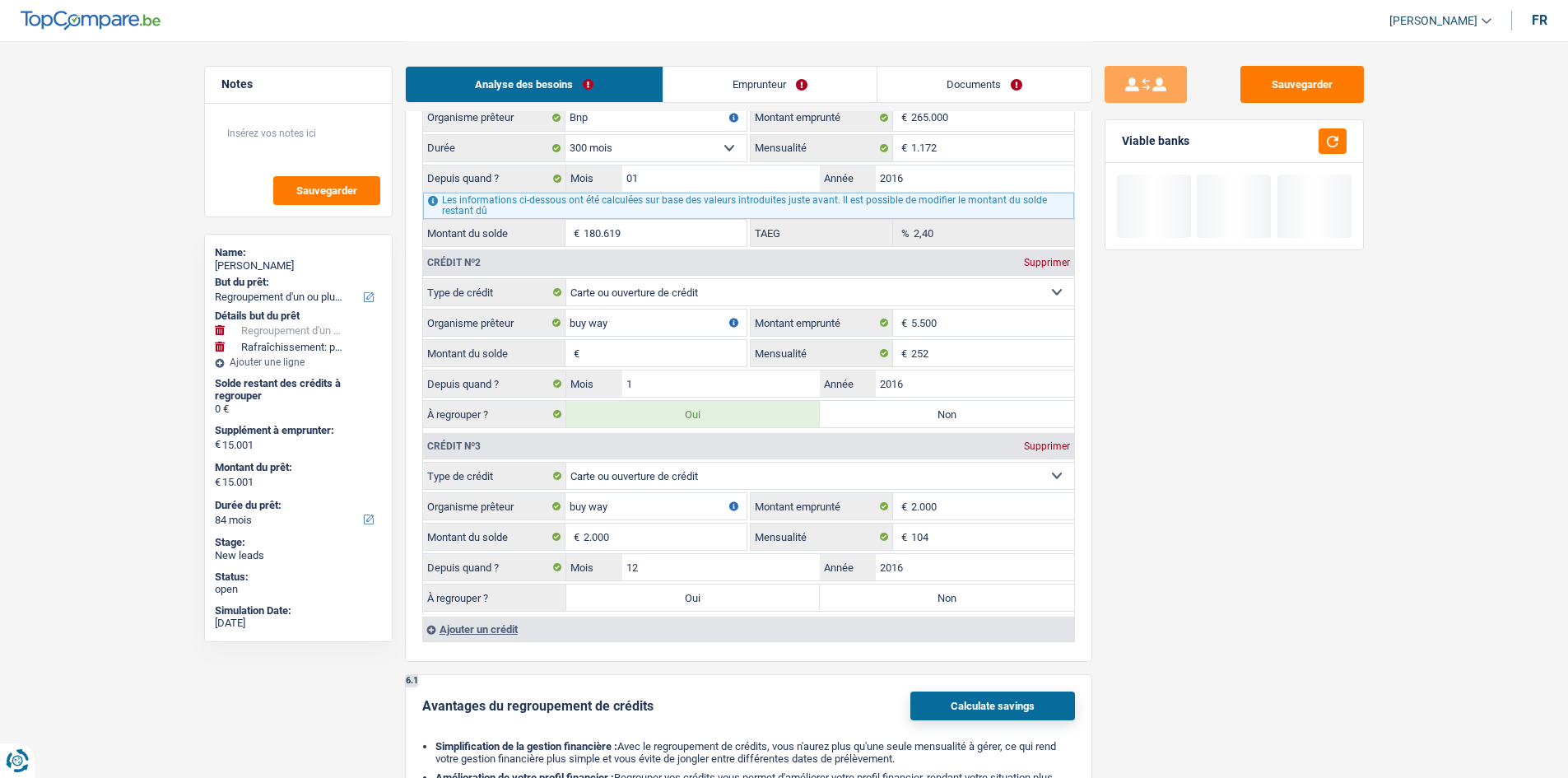
scroll to position [1833, 0]
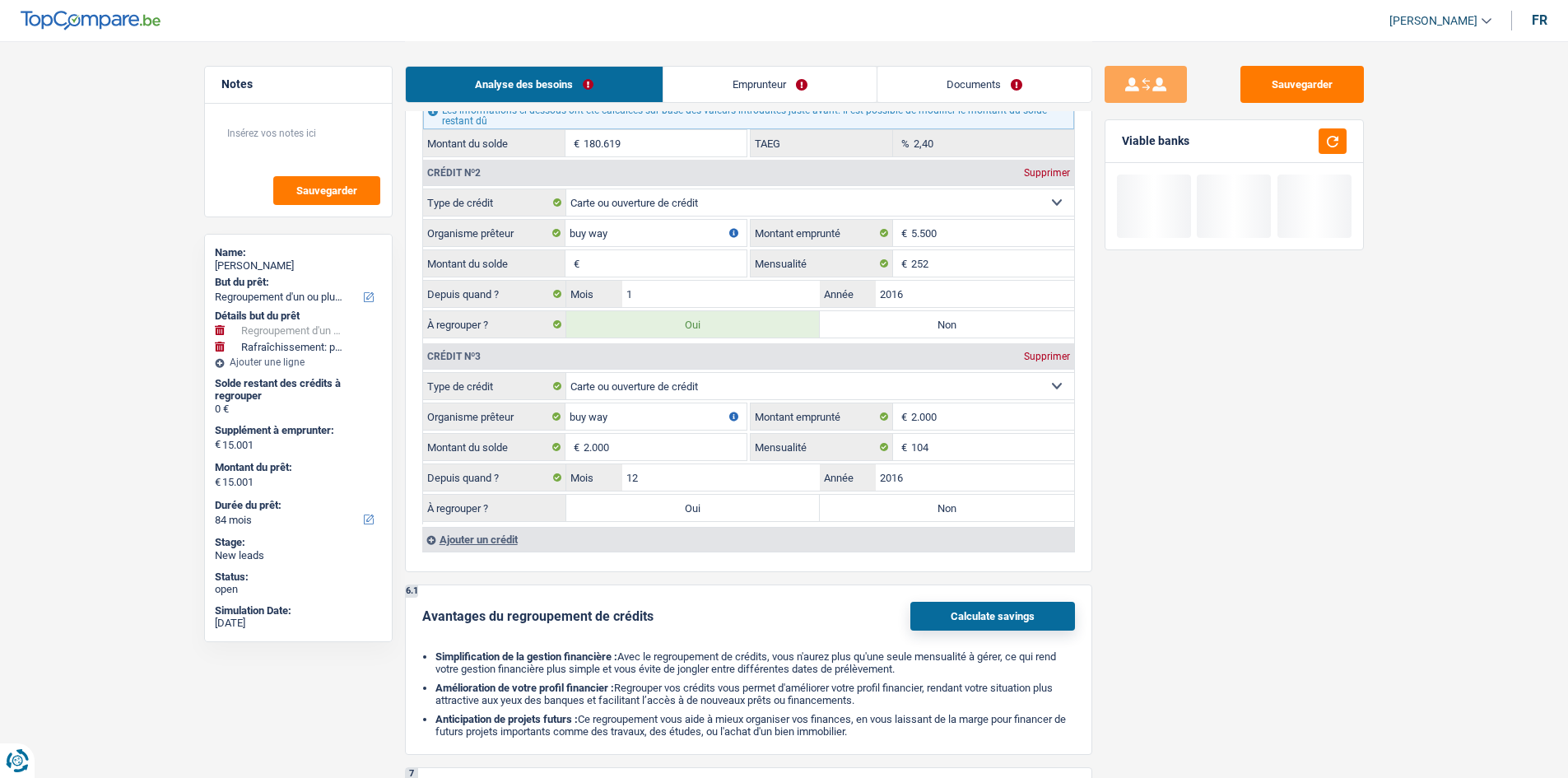
click at [672, 498] on label "Oui" at bounding box center [693, 507] width 254 height 26
click at [672, 498] on input "Oui" at bounding box center [693, 507] width 254 height 26
radio input "true"
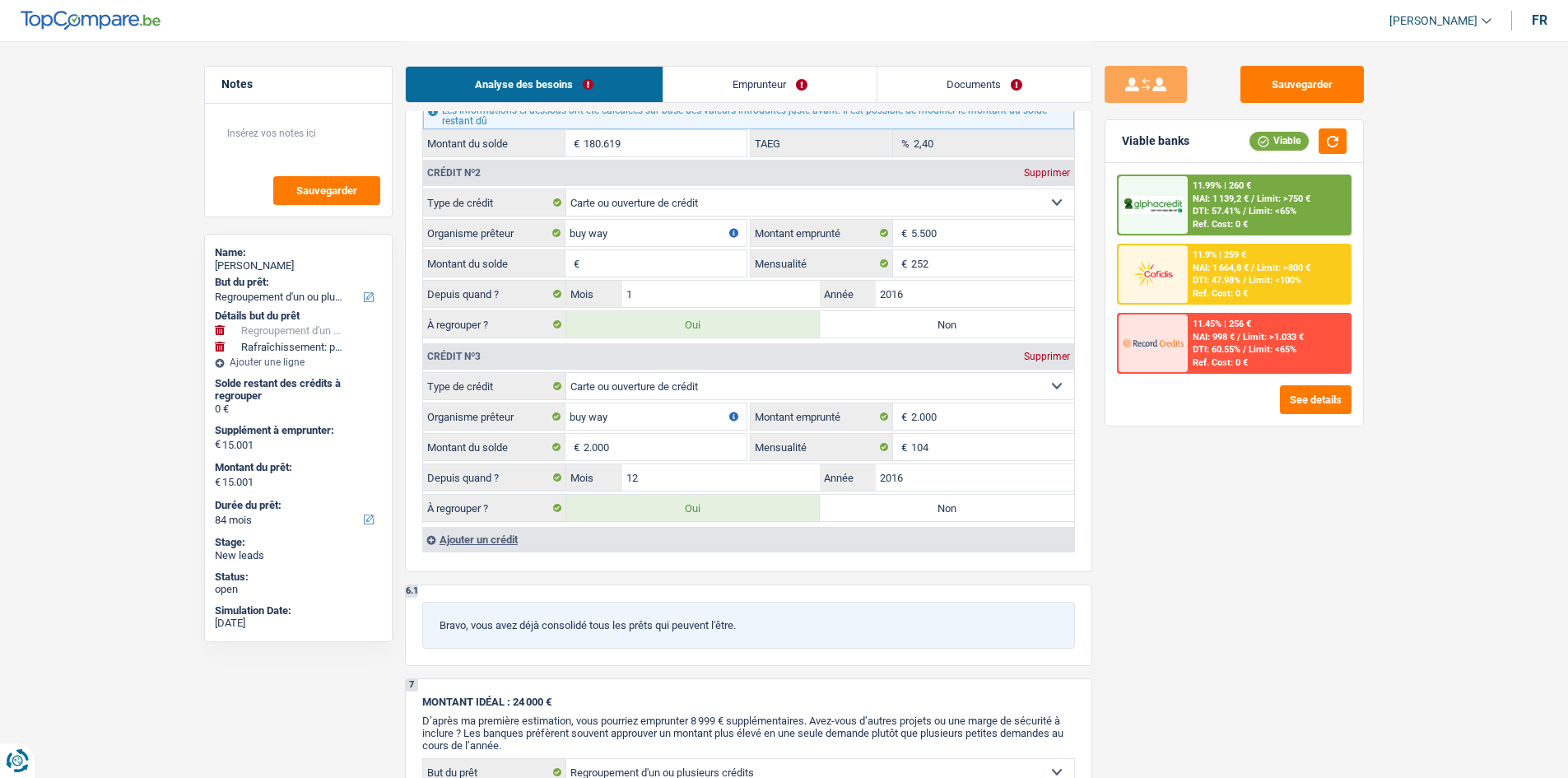
drag, startPoint x: 611, startPoint y: 254, endPoint x: 1054, endPoint y: 369, distance: 457.7
click at [613, 254] on input "Montant du solde" at bounding box center [665, 263] width 163 height 26
type input "5"
type input "2.005"
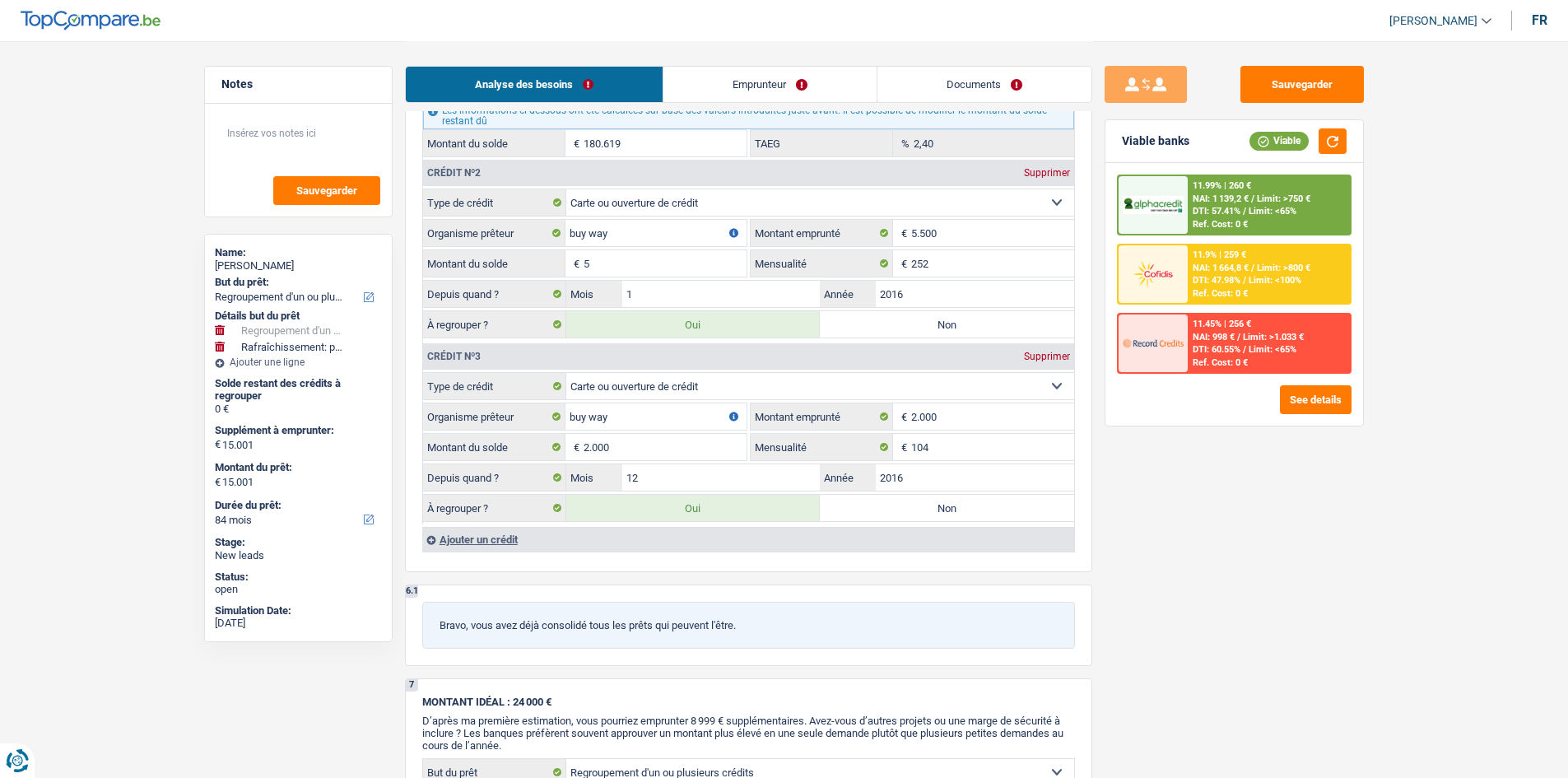
type input "17.006"
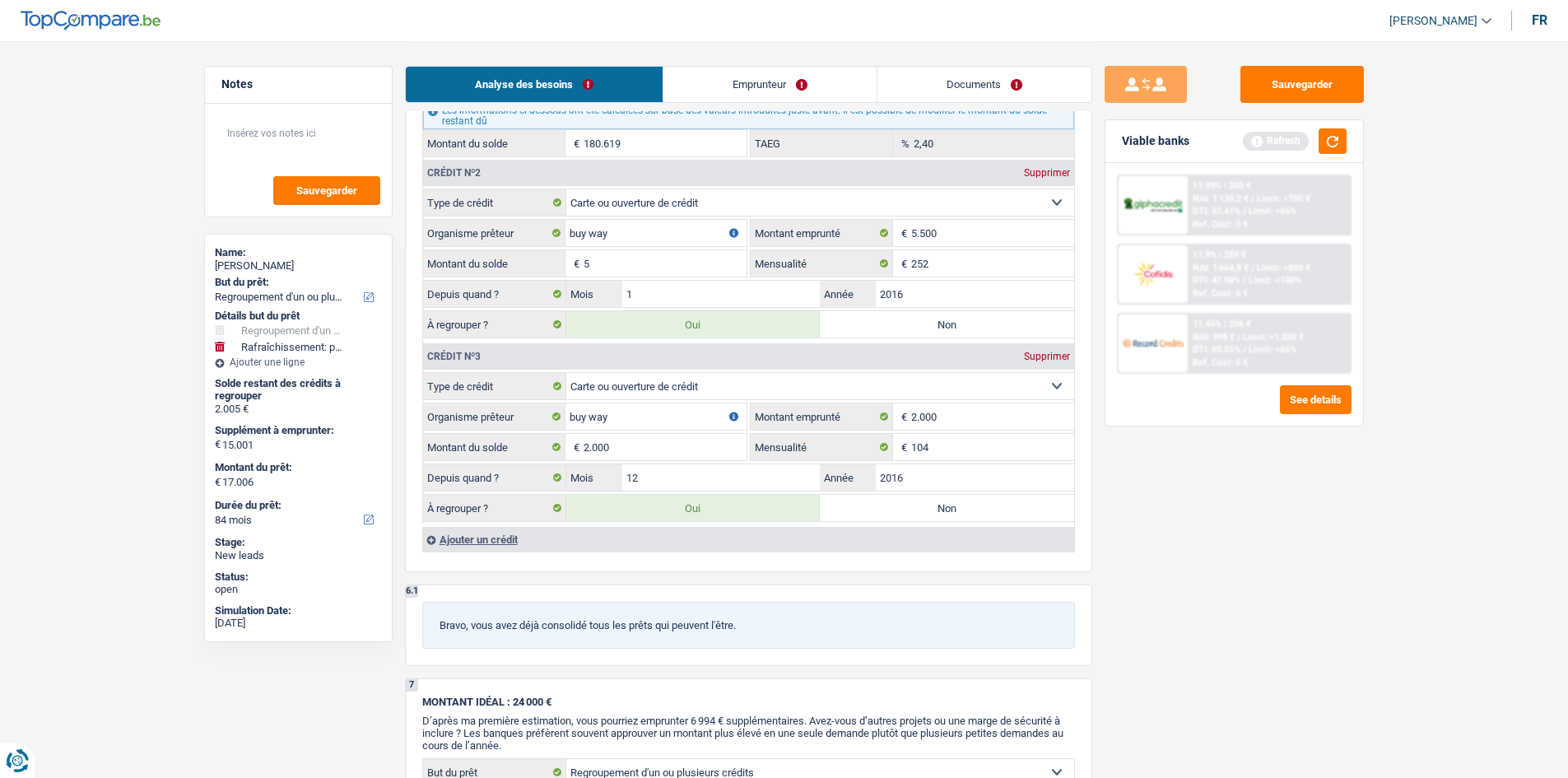
type input "55"
type input "2.055"
type input "17.056"
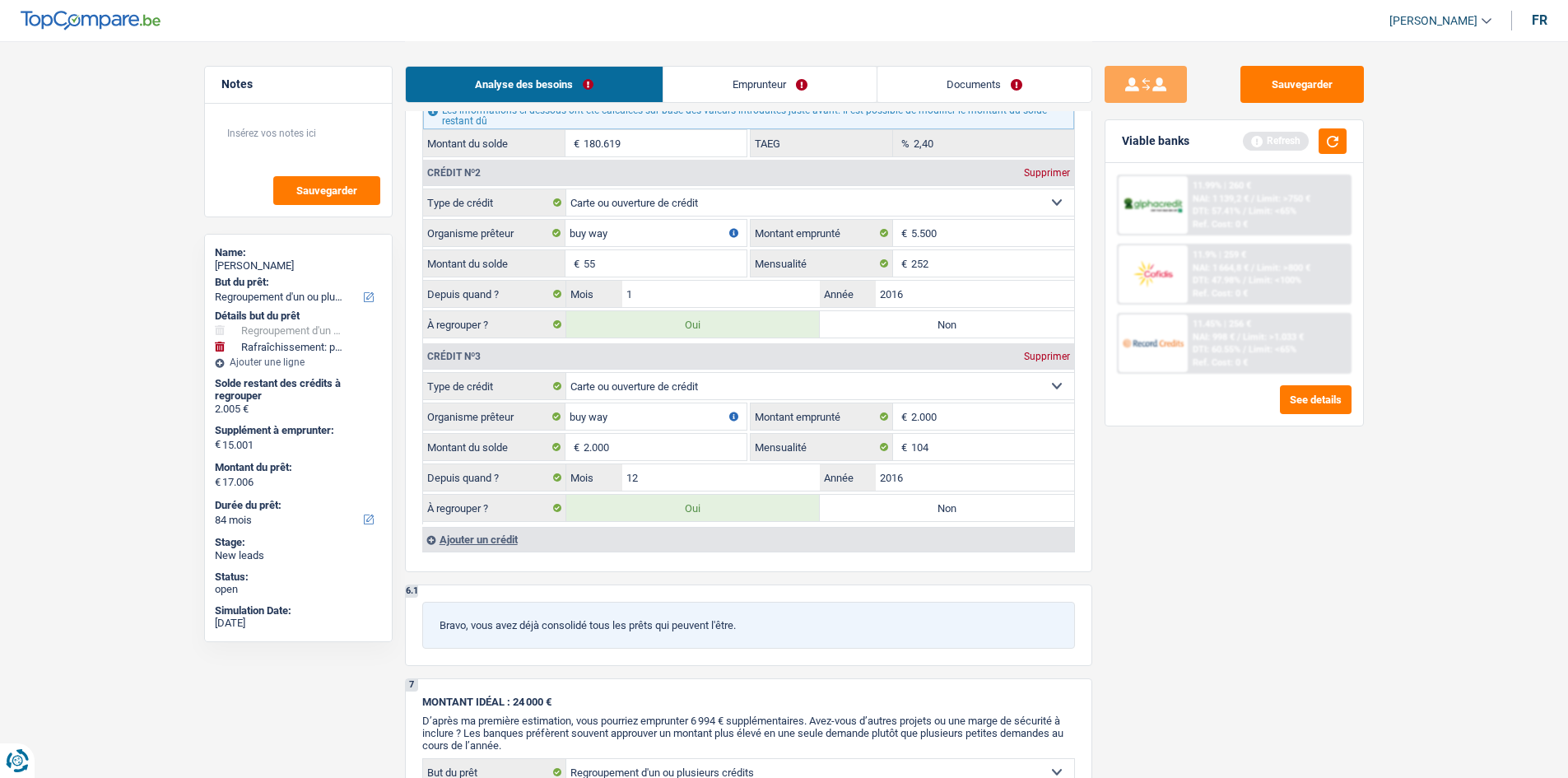
type input "17.056"
type input "5.500"
type input "7.500"
type input "22.501"
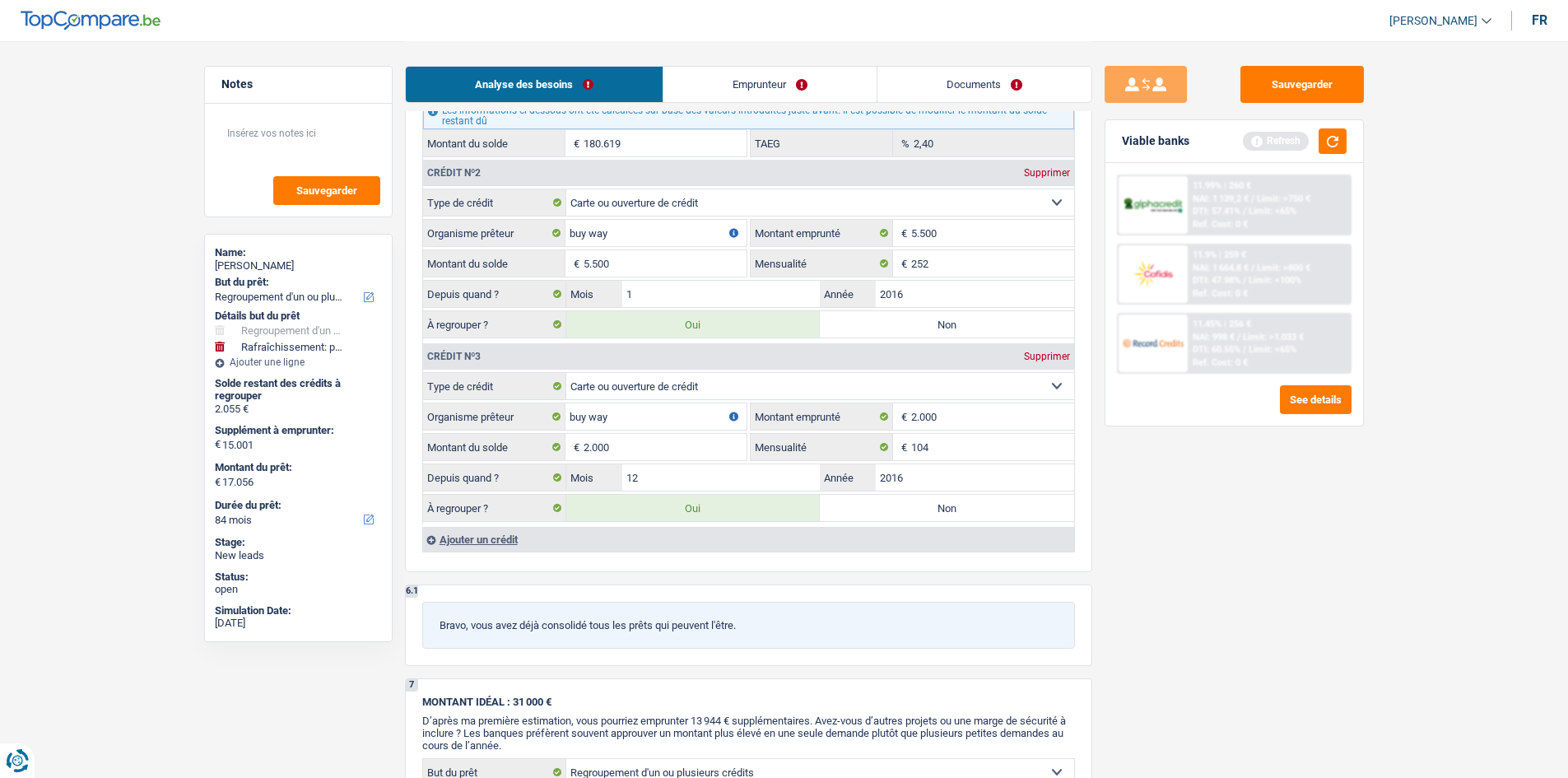
type input "22.501"
select select "120"
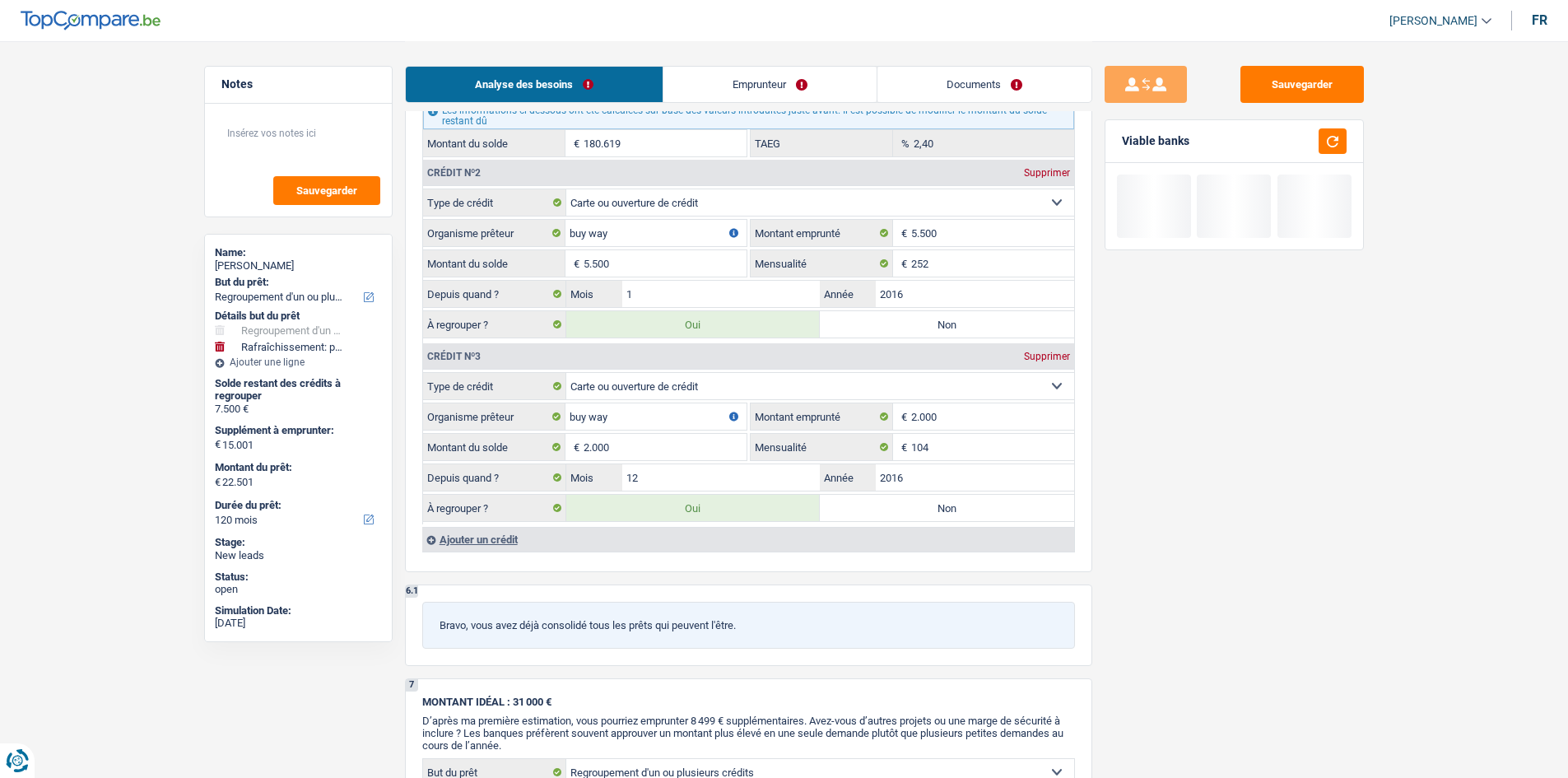
type input "55.000"
type input "57.000"
type input "72.001"
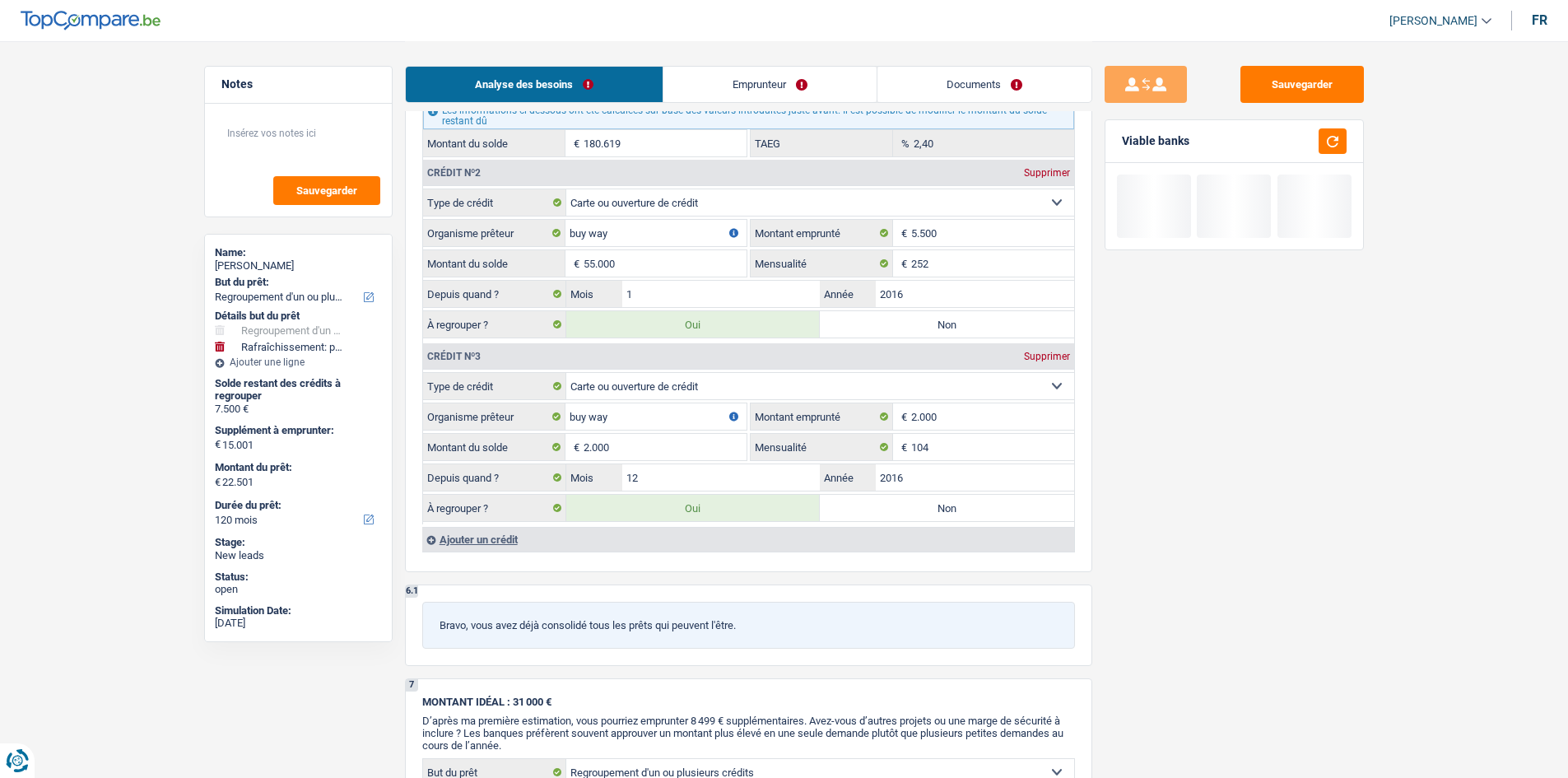
type input "72.001"
select select "144"
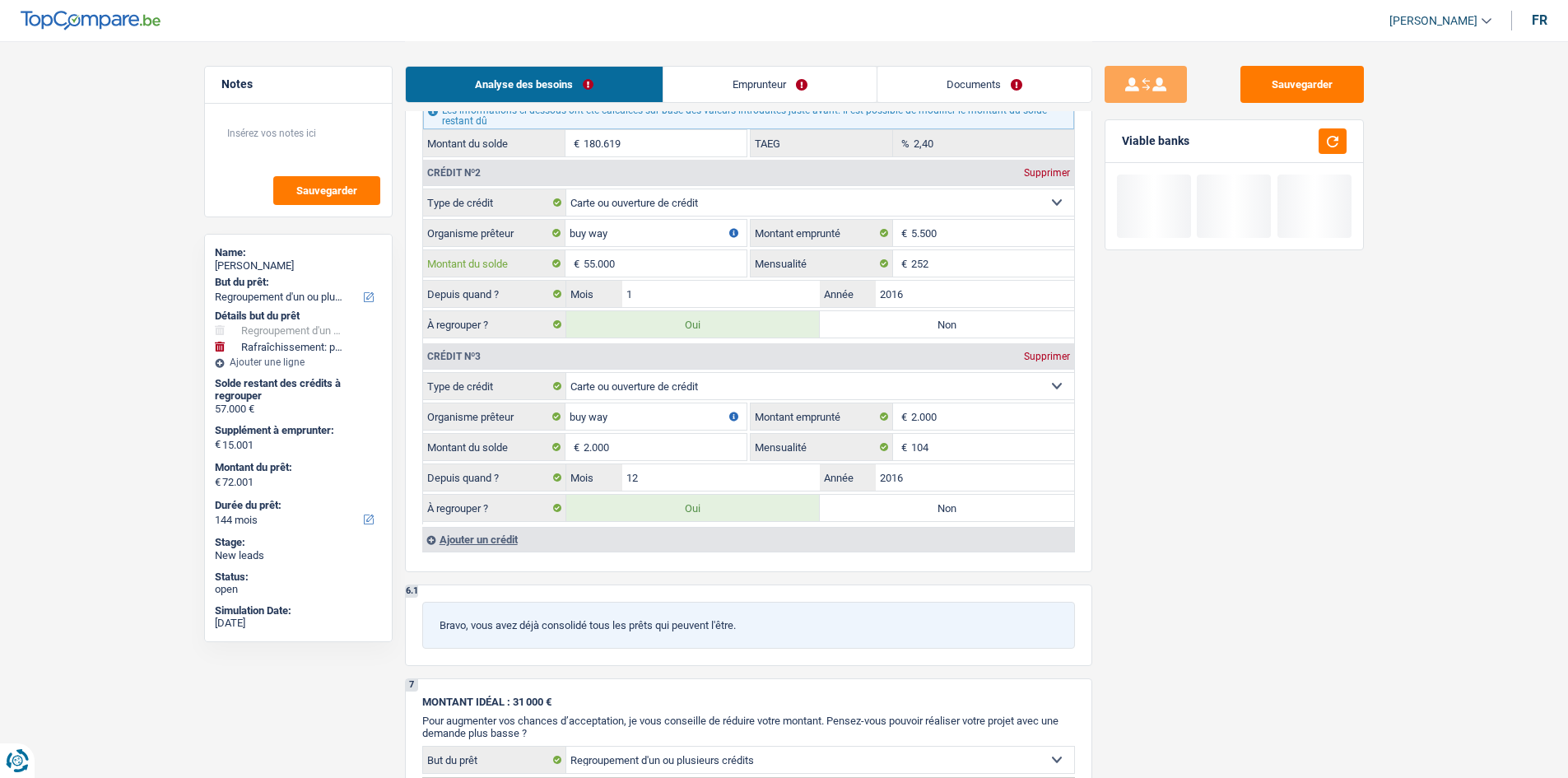
type input "5.500"
select select "120"
type input "7.500"
select select "120"
type input "7.500"
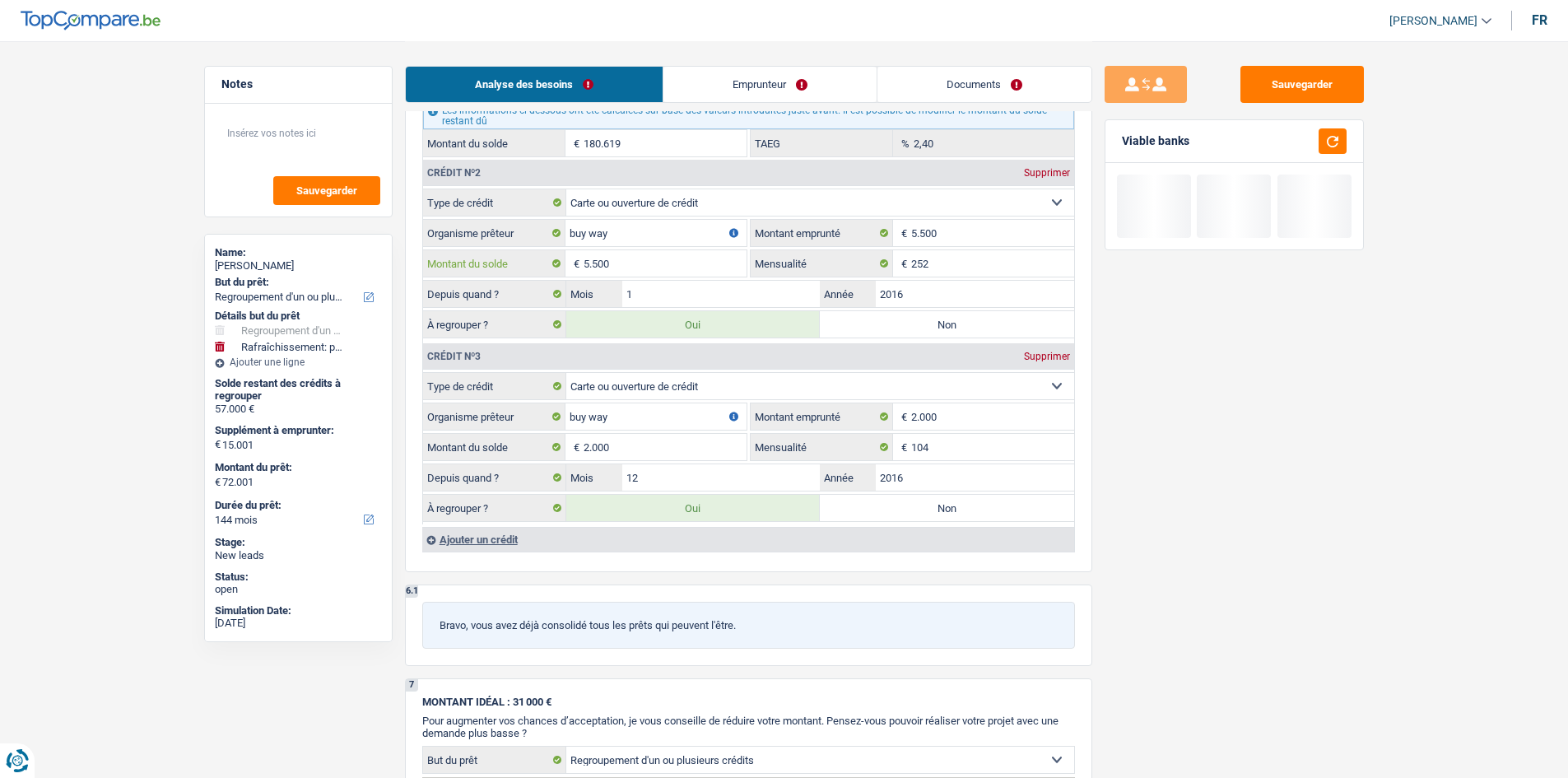
select select "120"
type input "22.501"
type input "550"
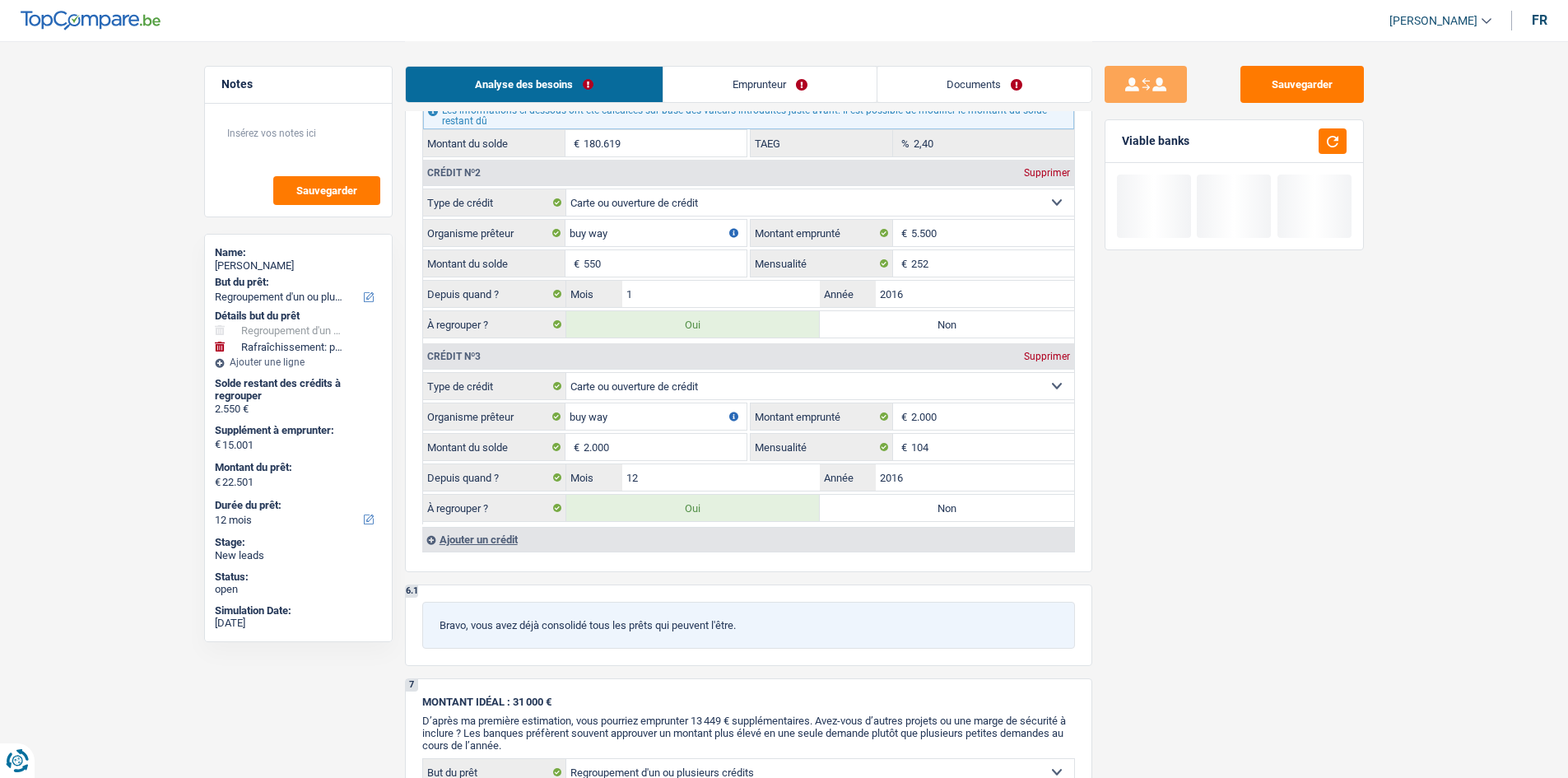
select select "84"
type input "2.550"
select select "84"
type input "2.550"
select select "84"
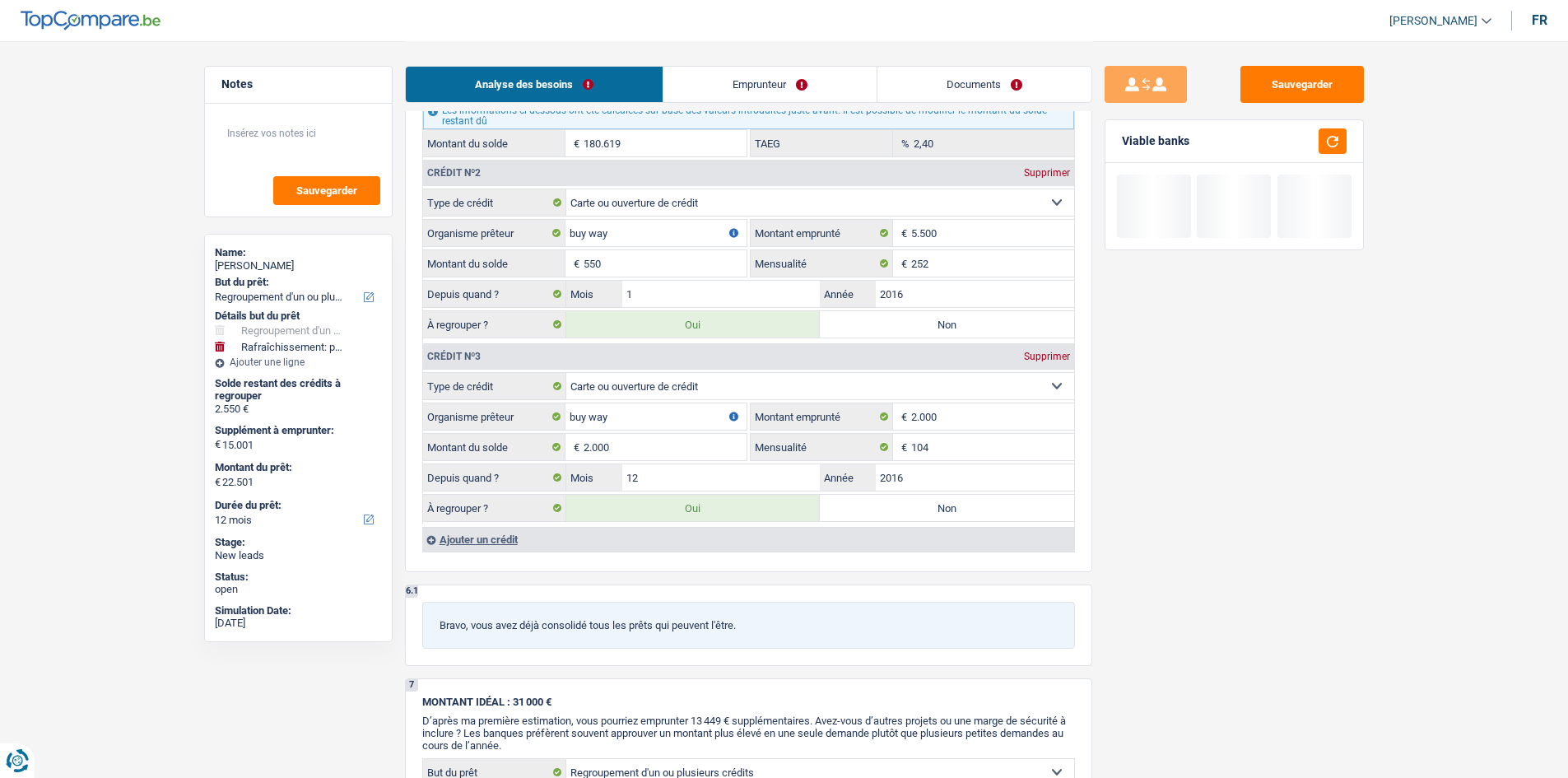
type input "17.551"
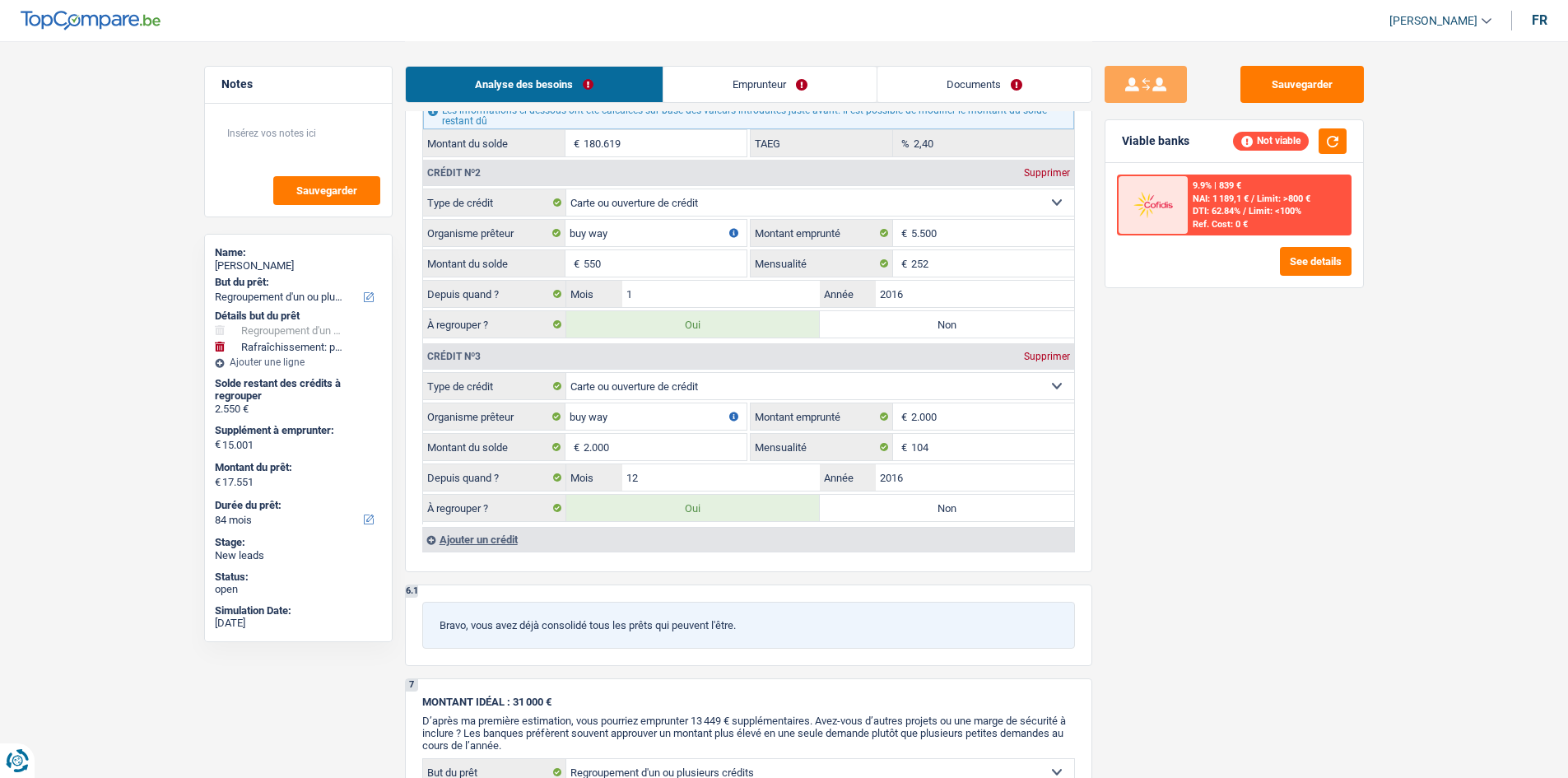
type input "5.500"
type input "7.500"
type input "22.501"
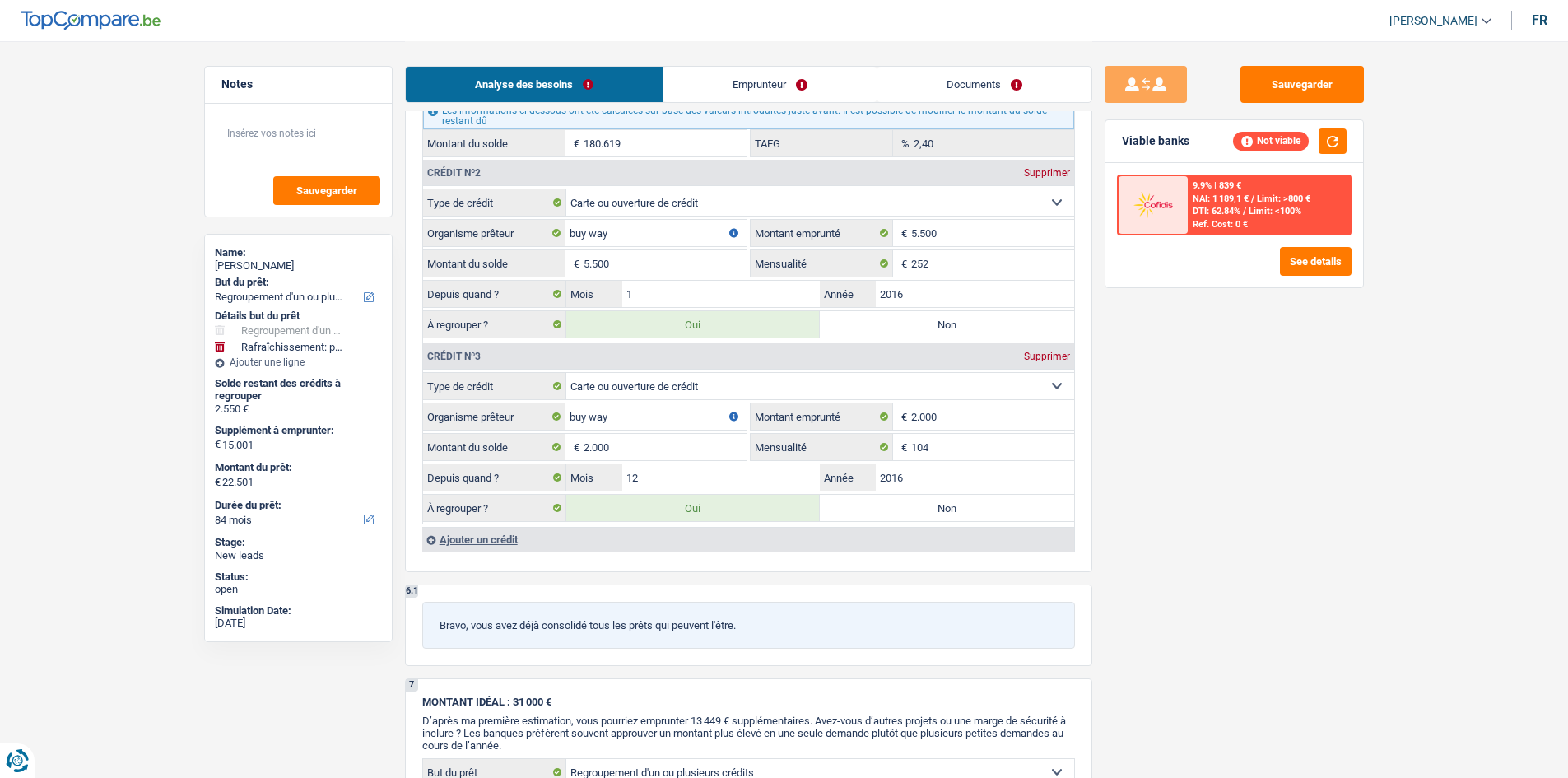
type input "22.501"
select select "120"
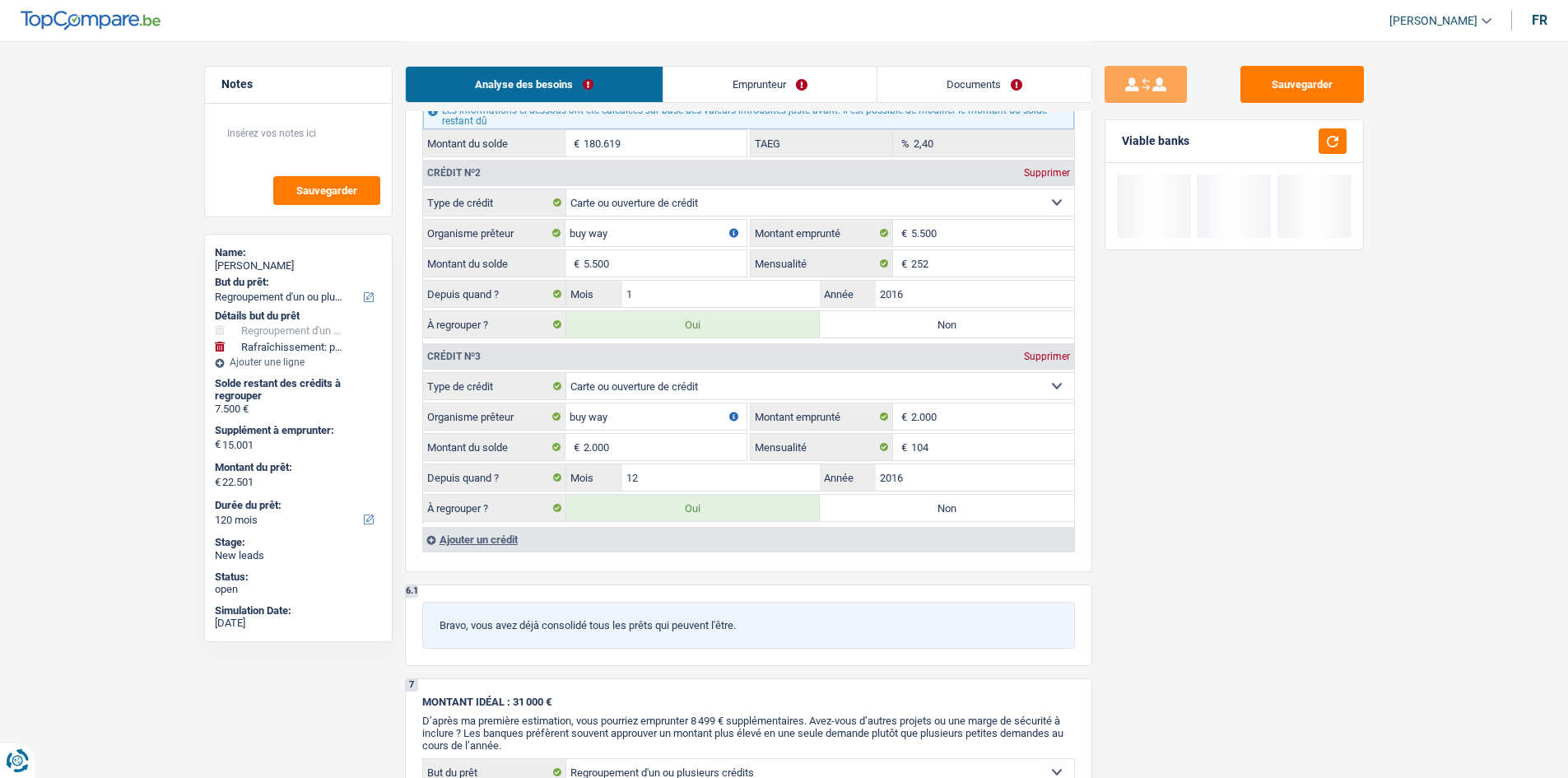
type input "5.500"
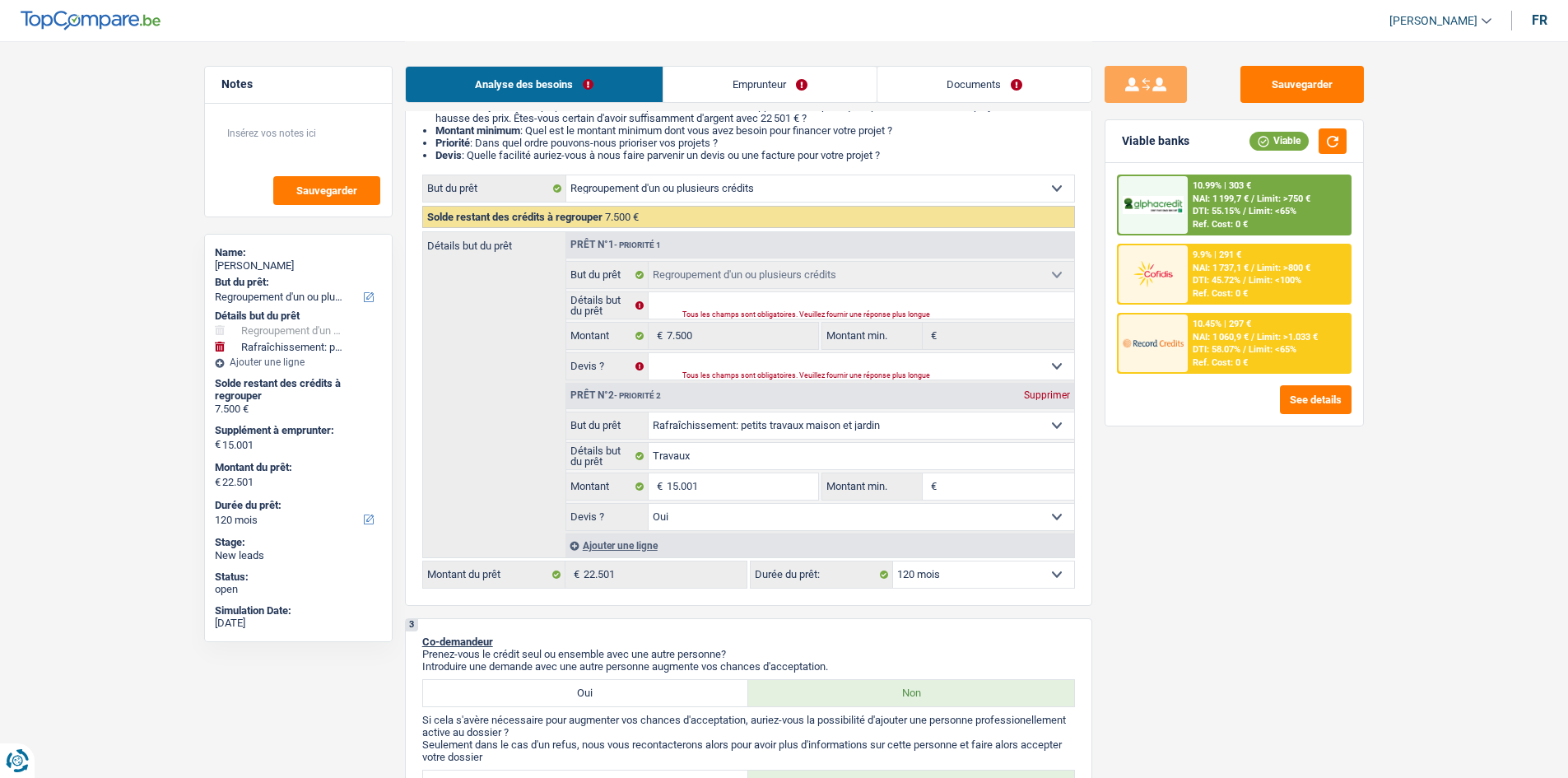
scroll to position [106, 0]
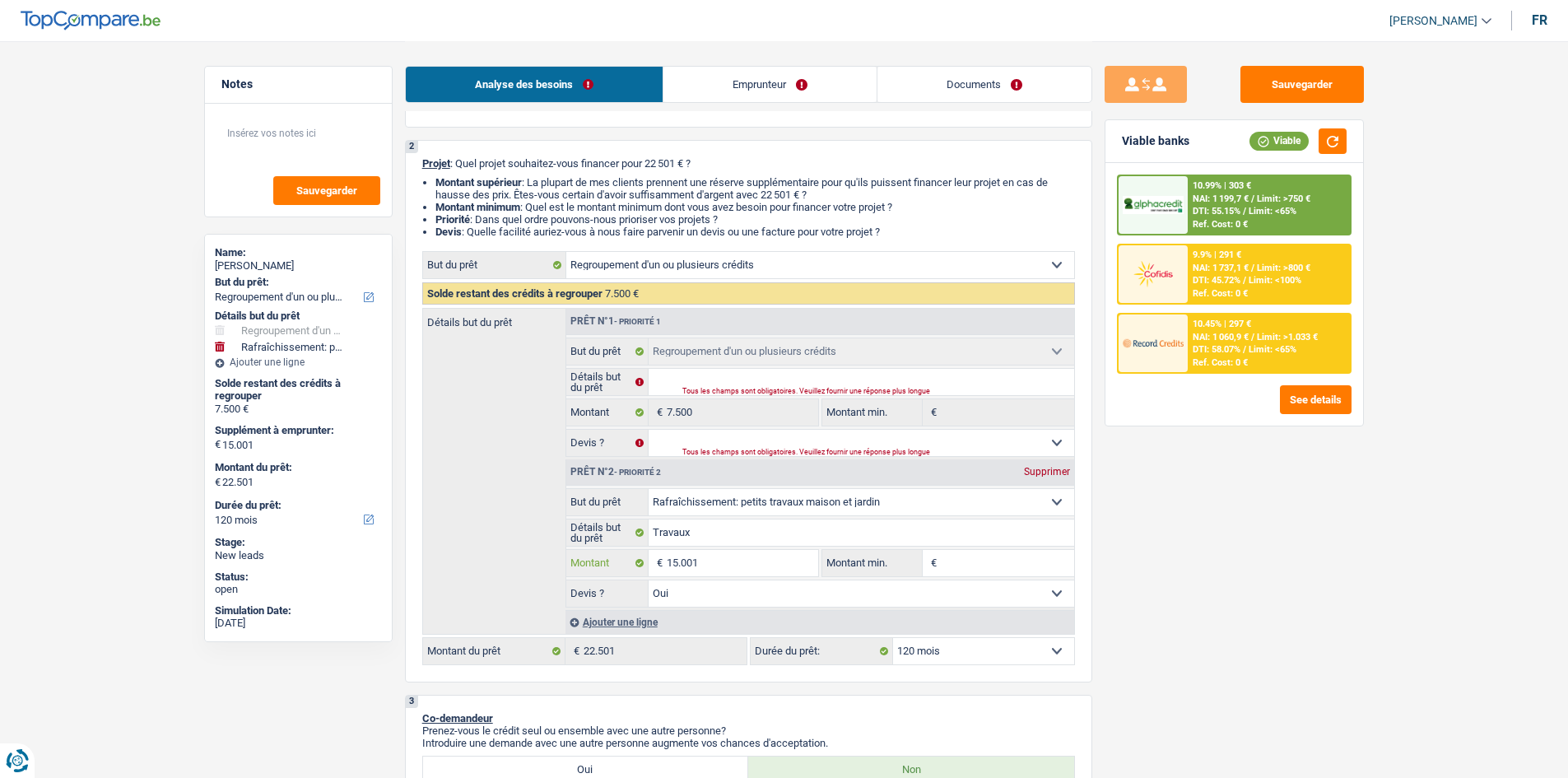
drag, startPoint x: 735, startPoint y: 568, endPoint x: 743, endPoint y: 562, distance: 10.0
click at [735, 567] on input "15.001" at bounding box center [741, 562] width 151 height 26
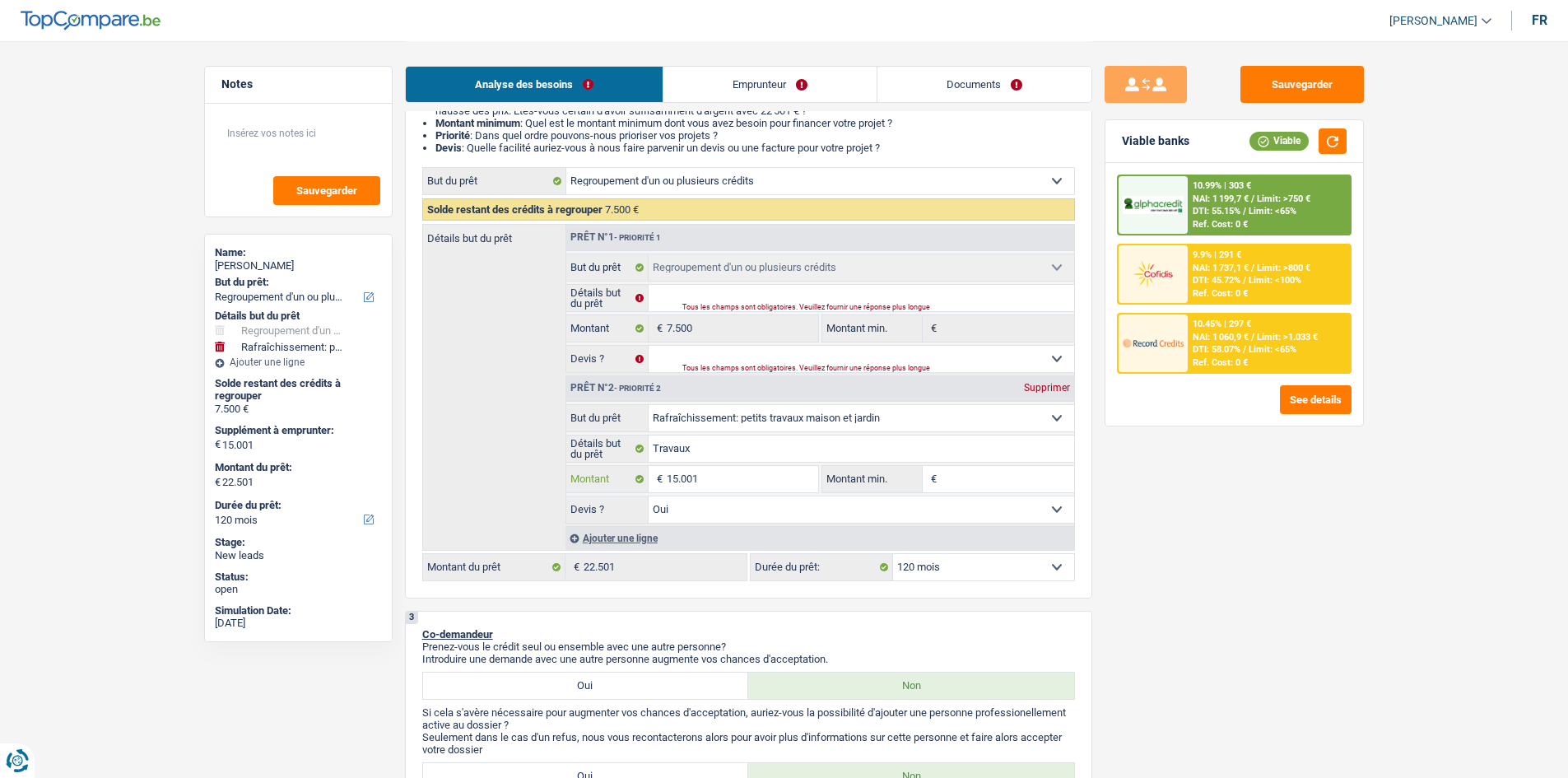
scroll to position [187, 0]
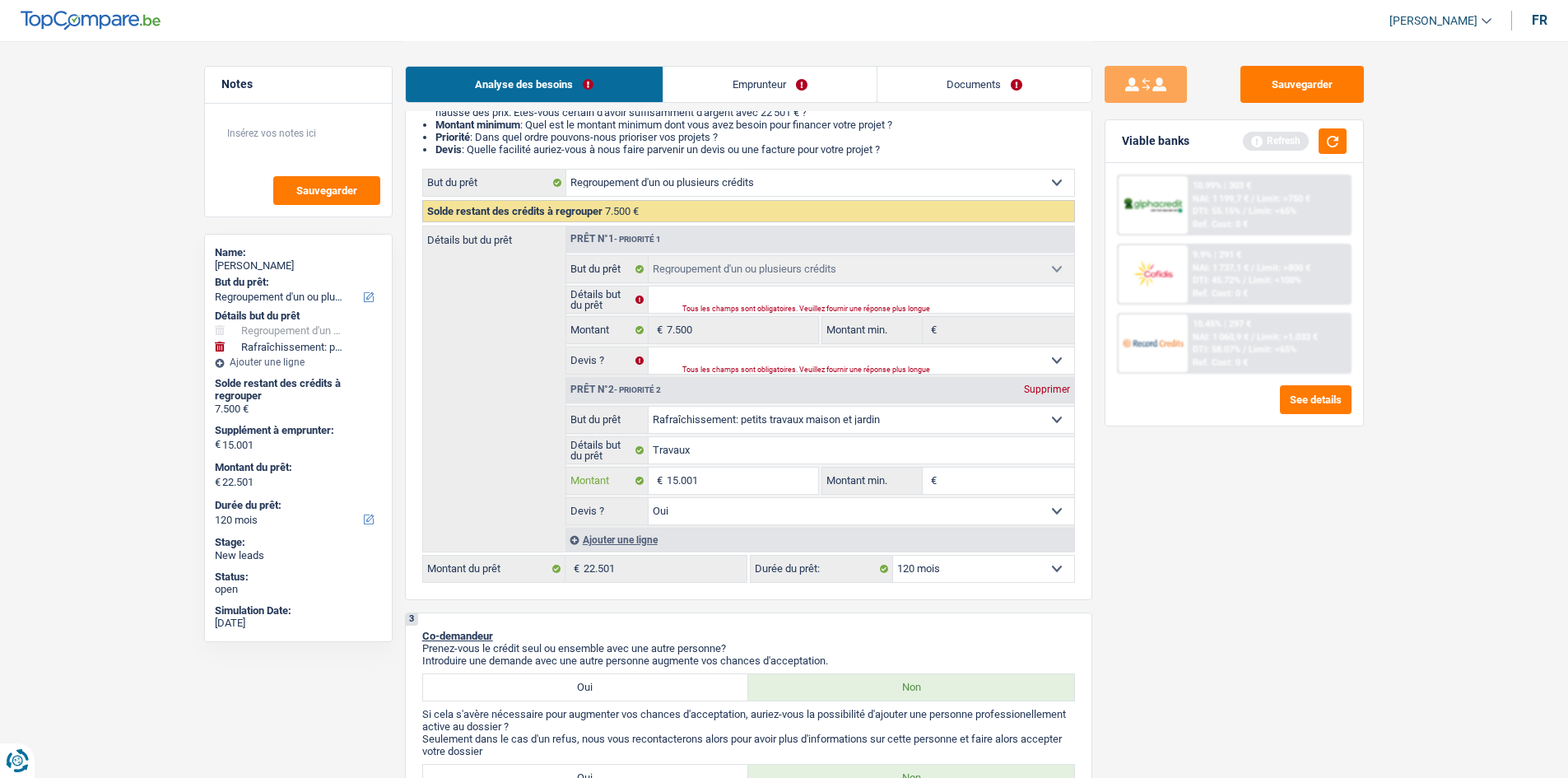
type input "1.500"
type input "150"
type input "15"
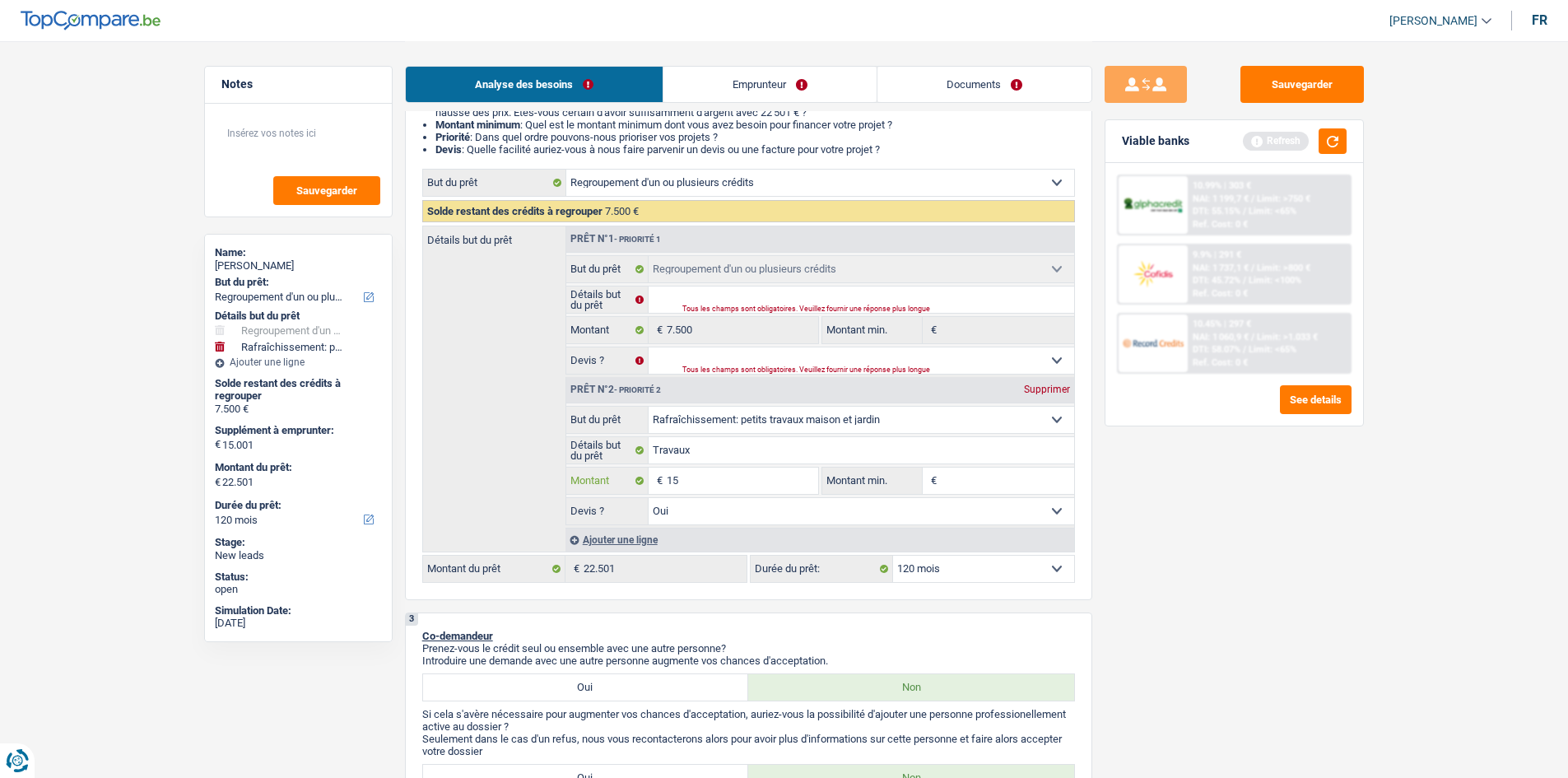
type input "15"
type input "1"
type input "7"
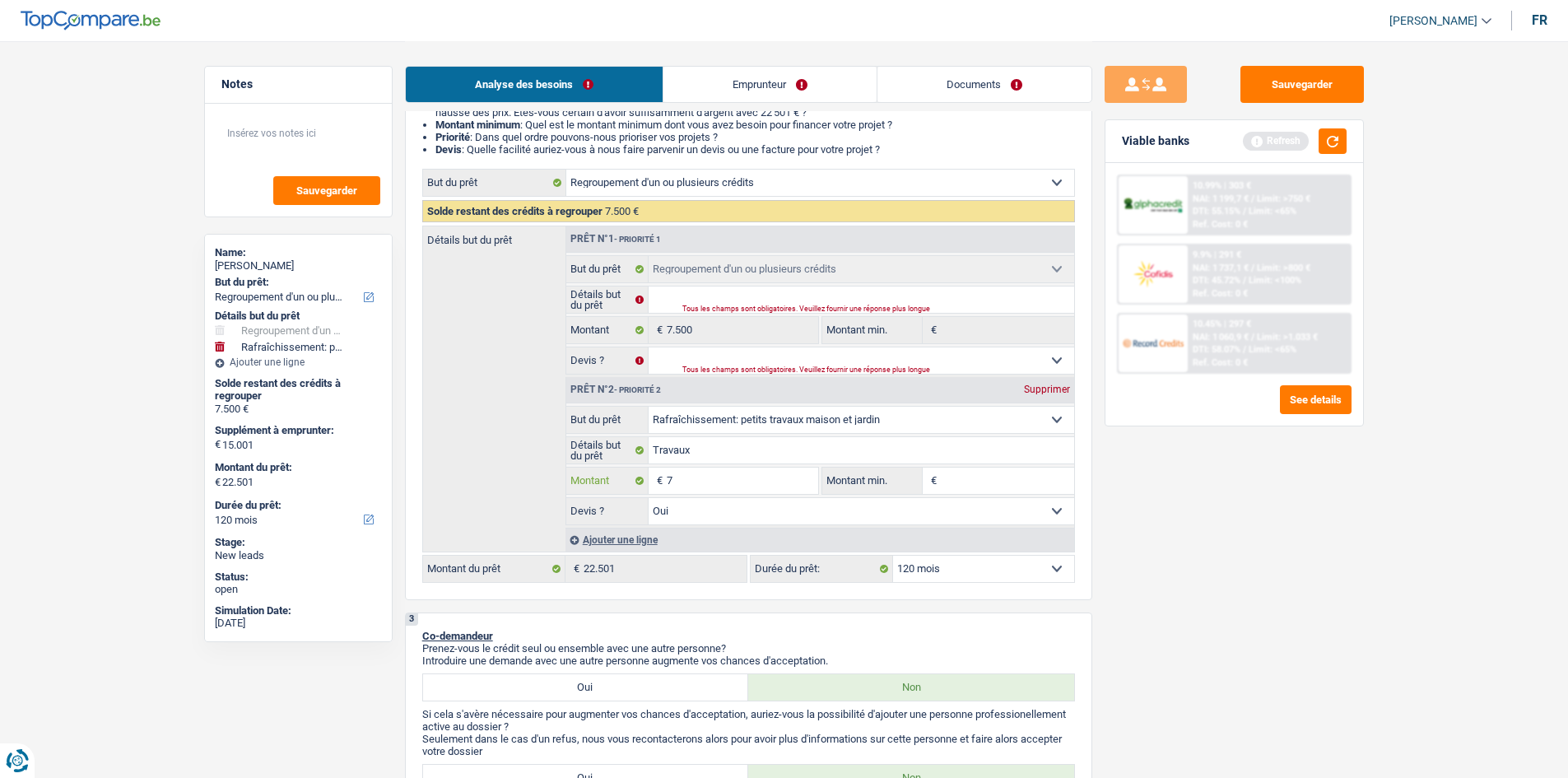
type input "75"
type input "750"
type input "7.500"
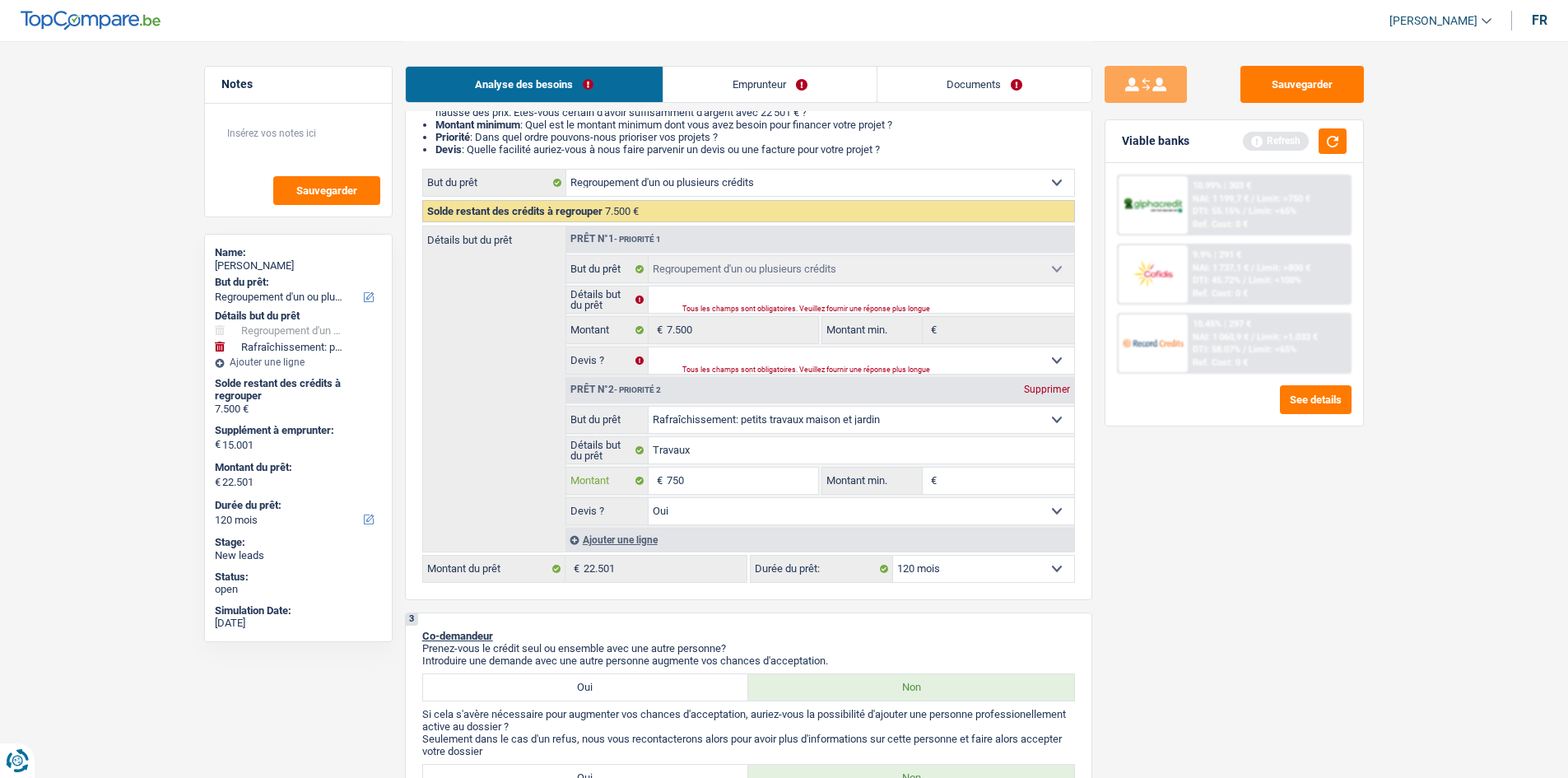
type input "7.500"
click at [1251, 584] on div "Sauvegarder Viable banks Refresh 10.99% | 303 € NAI: 1 199,7 € / Limit: >750 € …" at bounding box center [1233, 408] width 284 height 685
select select "60"
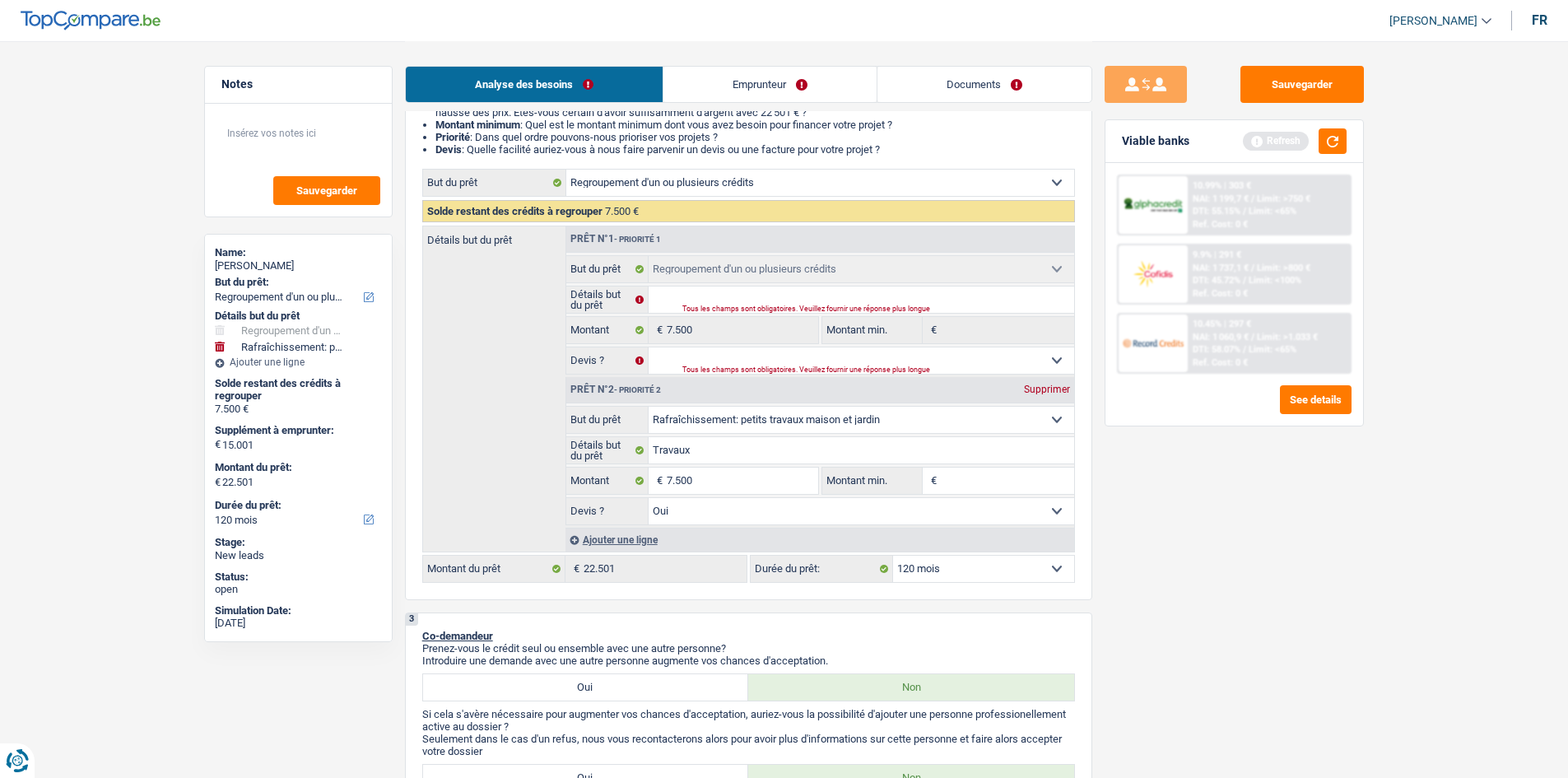
select select "60"
type input "7.500"
type input "15.000"
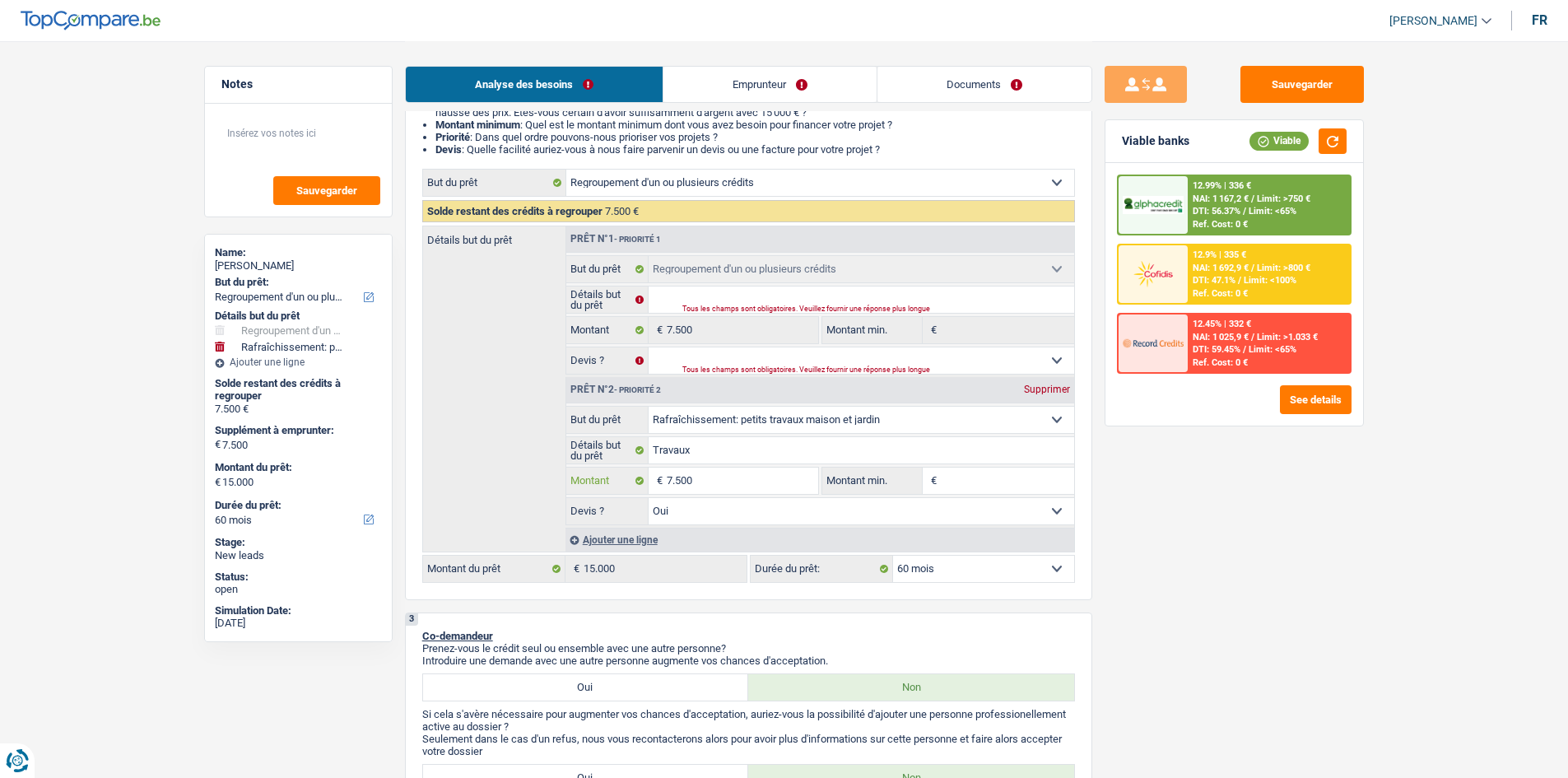
click at [741, 477] on input "7.500" at bounding box center [741, 480] width 151 height 26
type input "750"
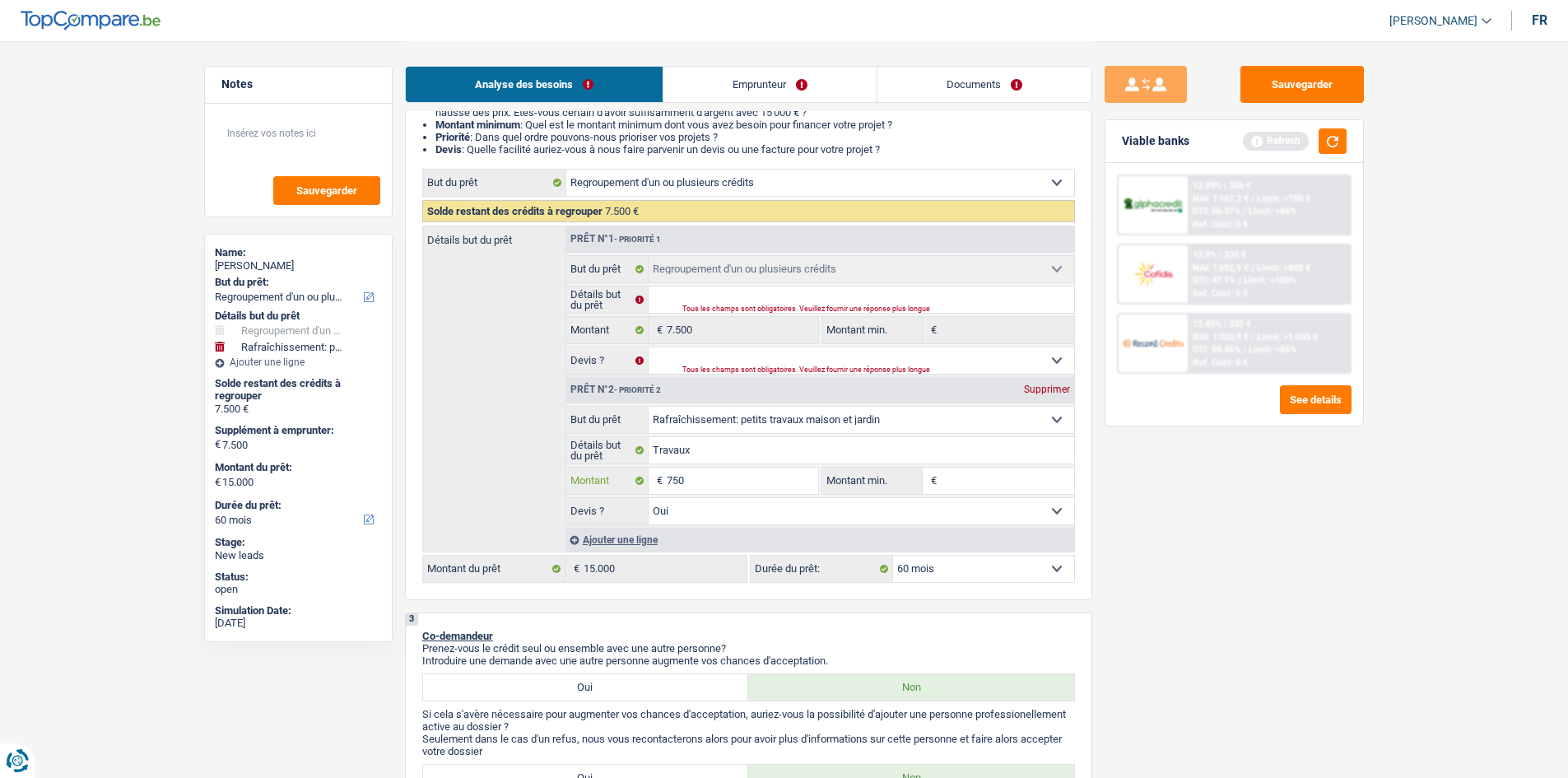
type input "7.501"
type input "15.001"
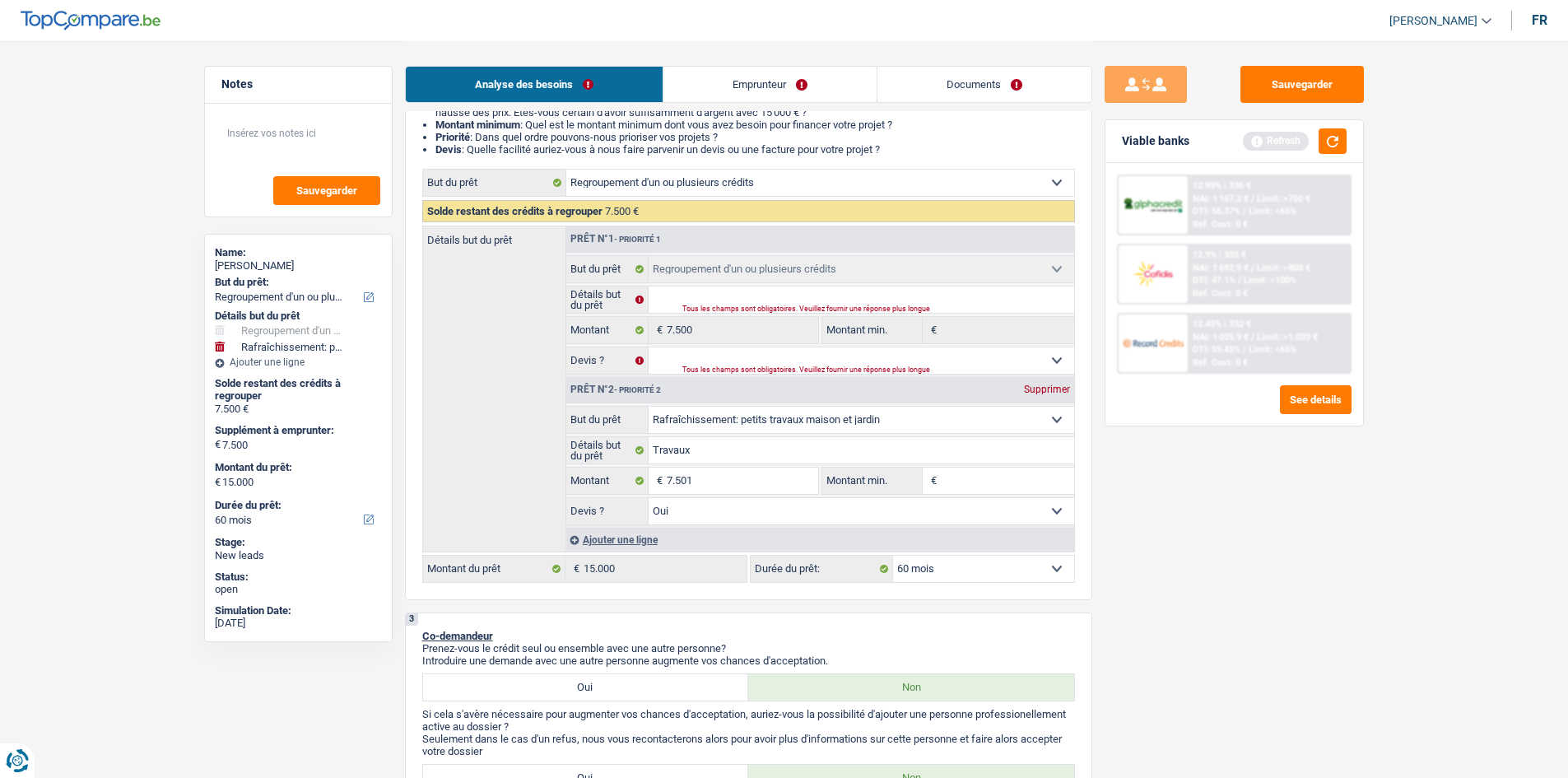
type input "15.001"
click at [1251, 553] on div "Sauvegarder Viable banks Refresh 12.99% | 336 € NAI: 1 167,2 € / Limit: >750 € …" at bounding box center [1233, 408] width 284 height 685
select select "84"
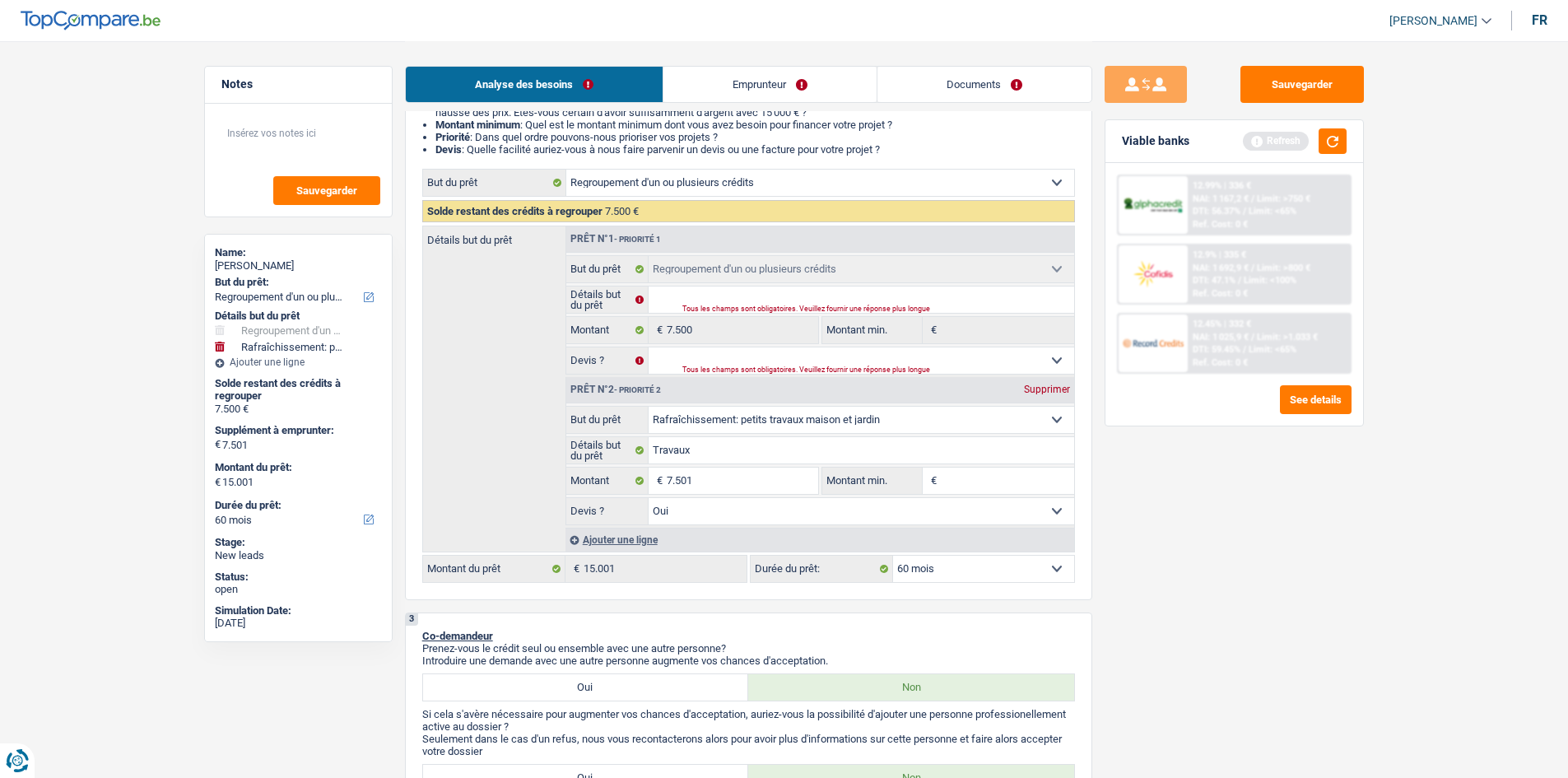
select select "84"
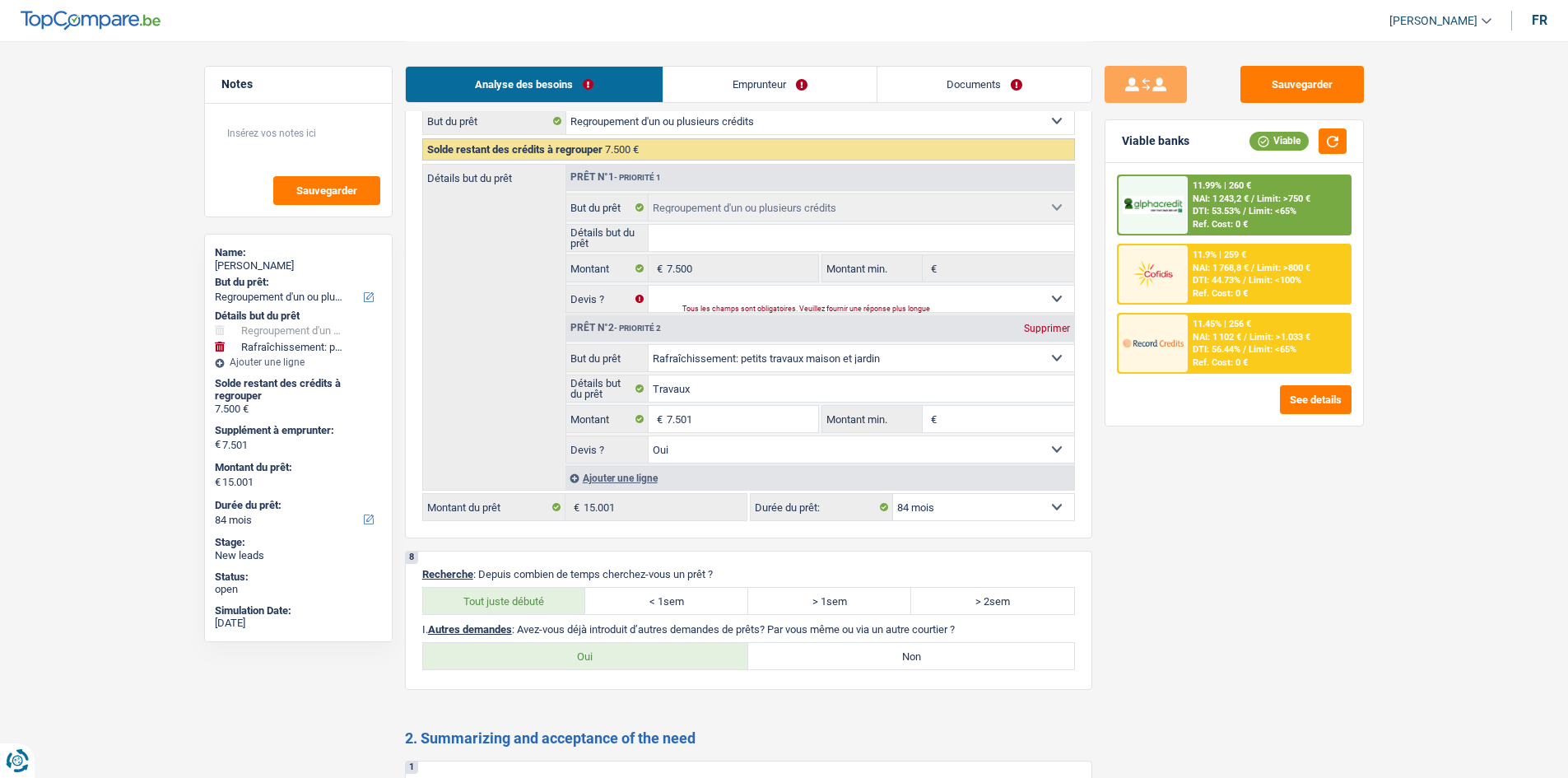
scroll to position [2656, 0]
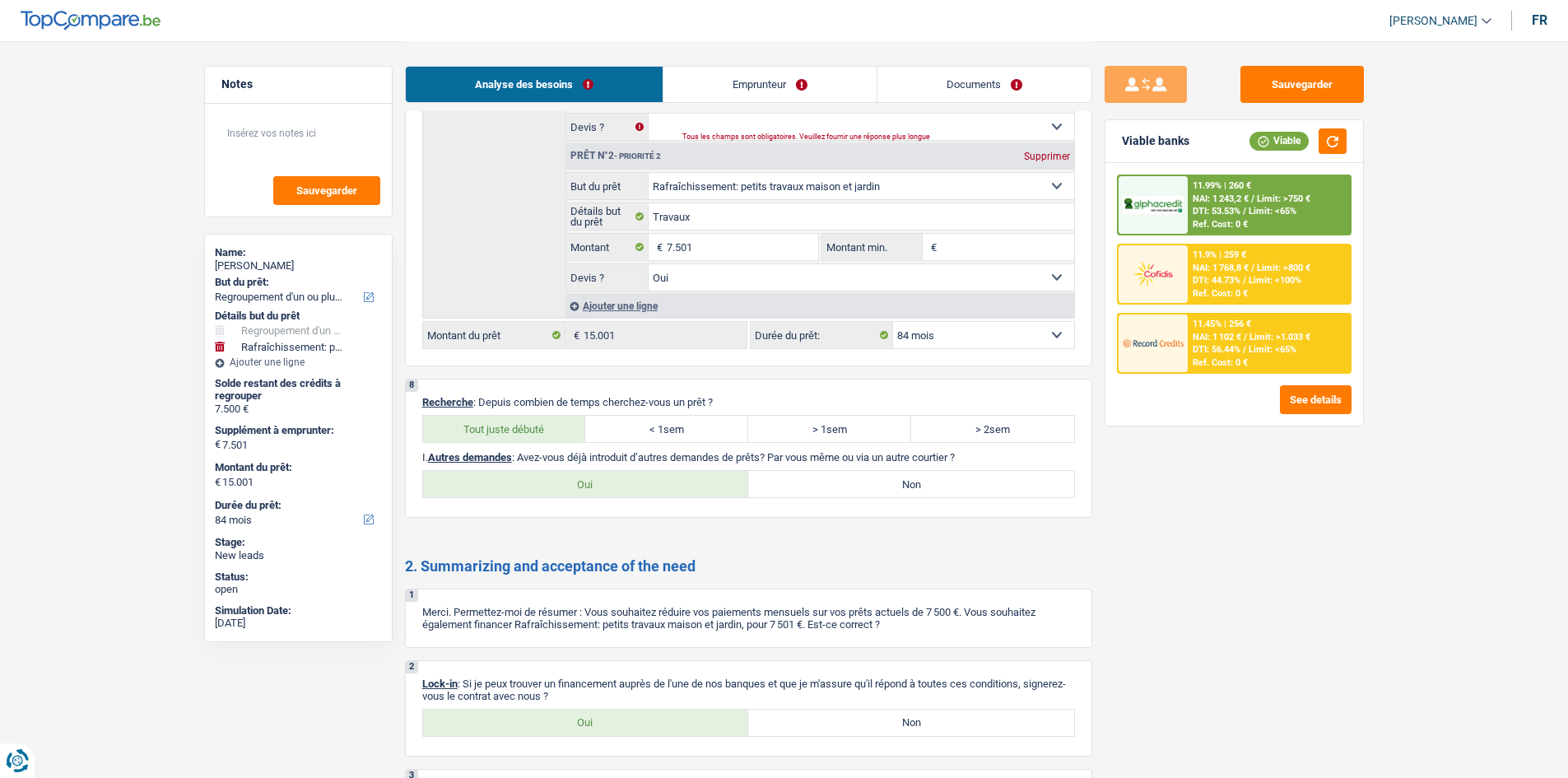
click at [892, 488] on label "Non" at bounding box center [911, 483] width 326 height 26
click at [892, 488] on input "Non" at bounding box center [911, 483] width 326 height 26
radio input "true"
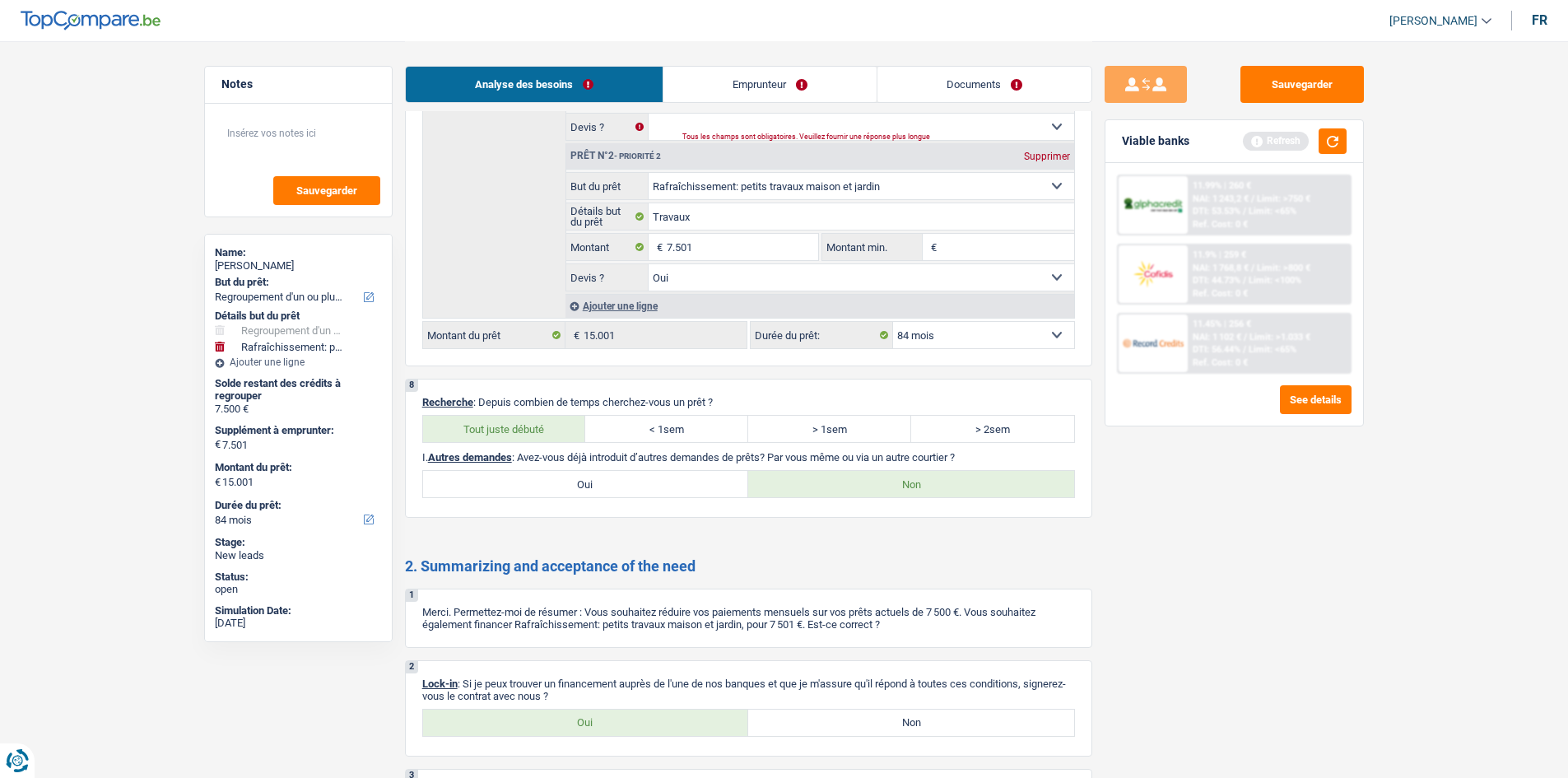
click at [753, 101] on link "Emprunteur" at bounding box center [770, 84] width 213 height 36
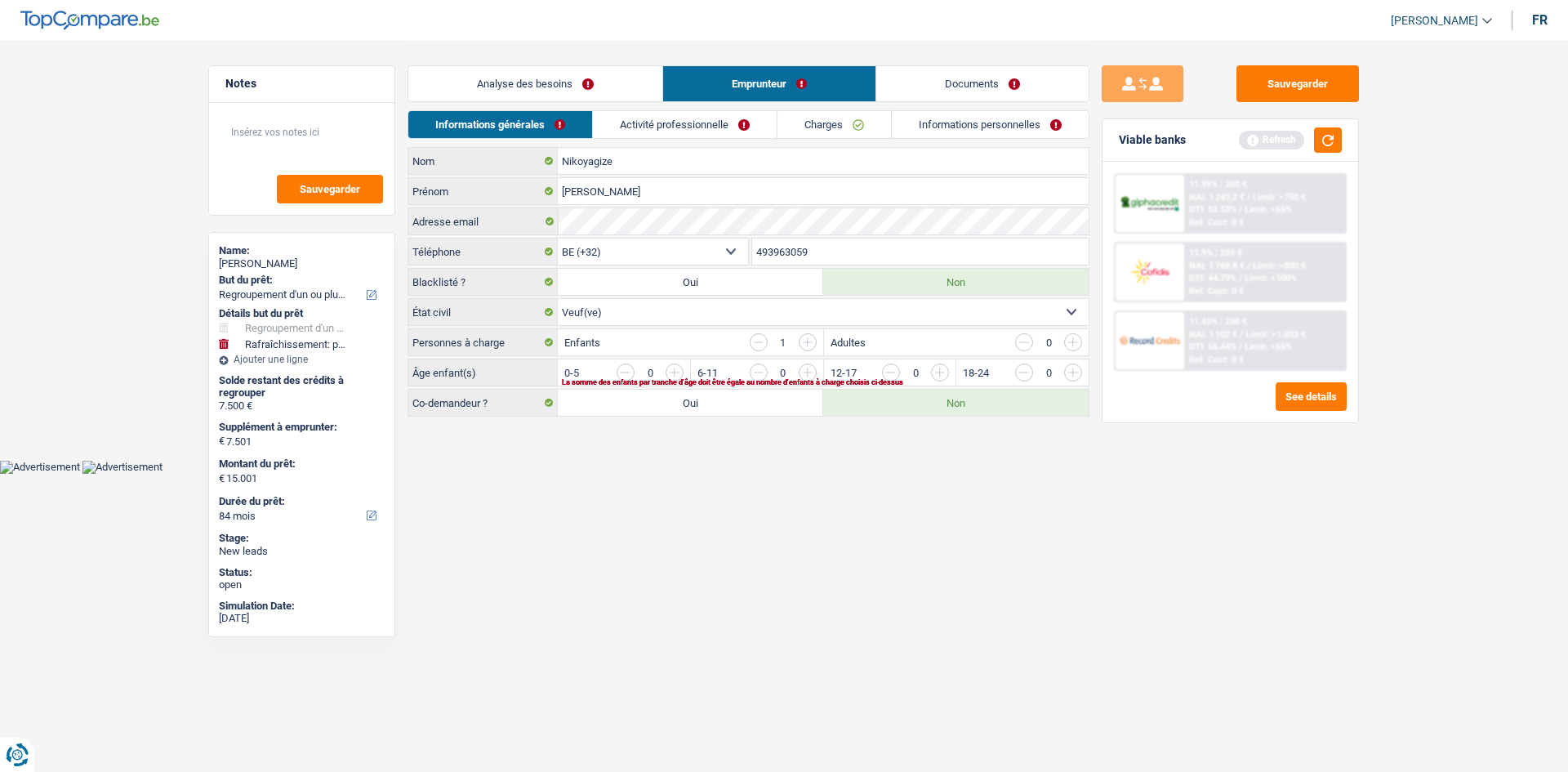
click at [551, 100] on link "Analyse des besoins" at bounding box center [535, 84] width 254 height 36
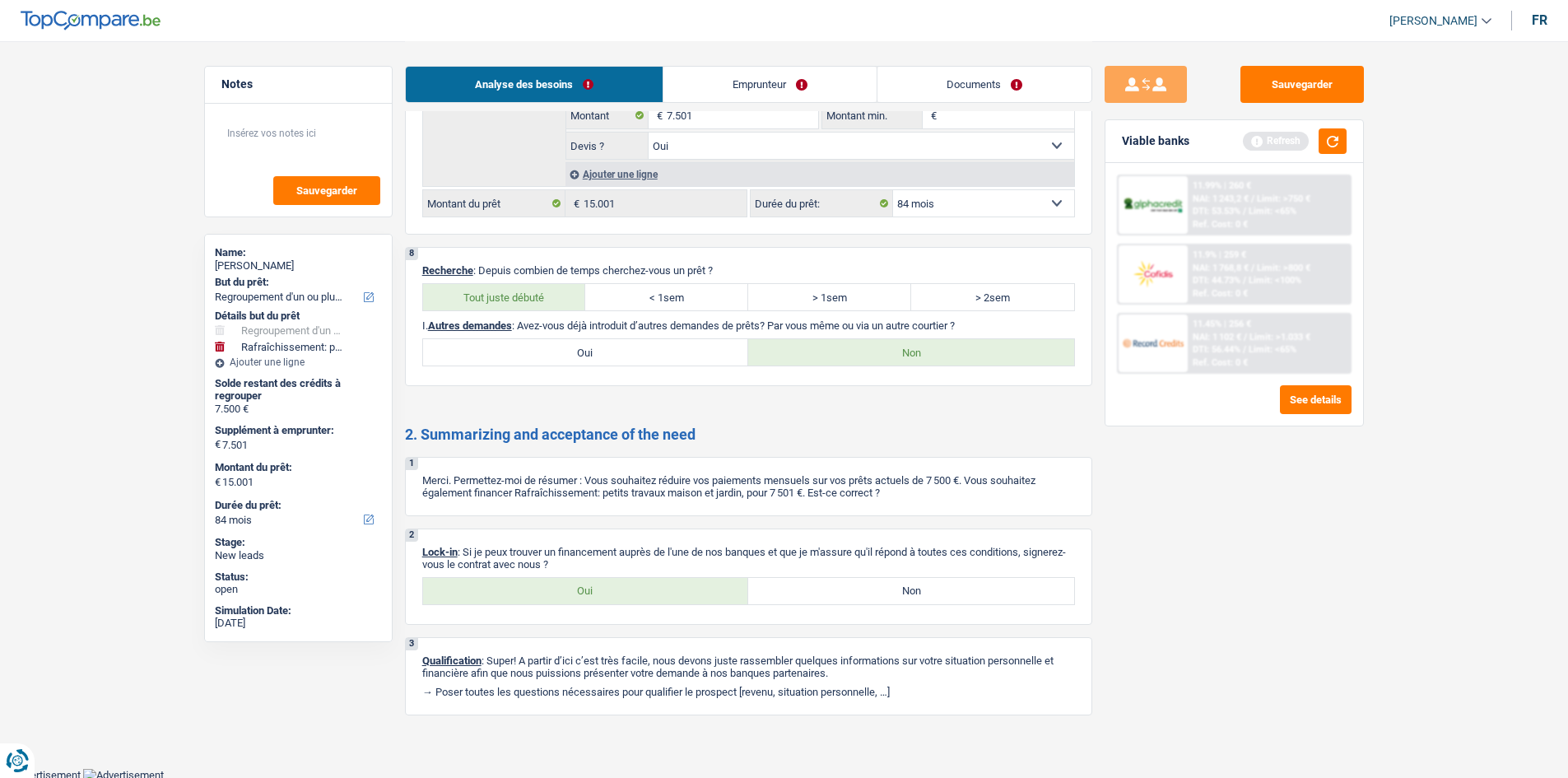
scroll to position [2791, 0]
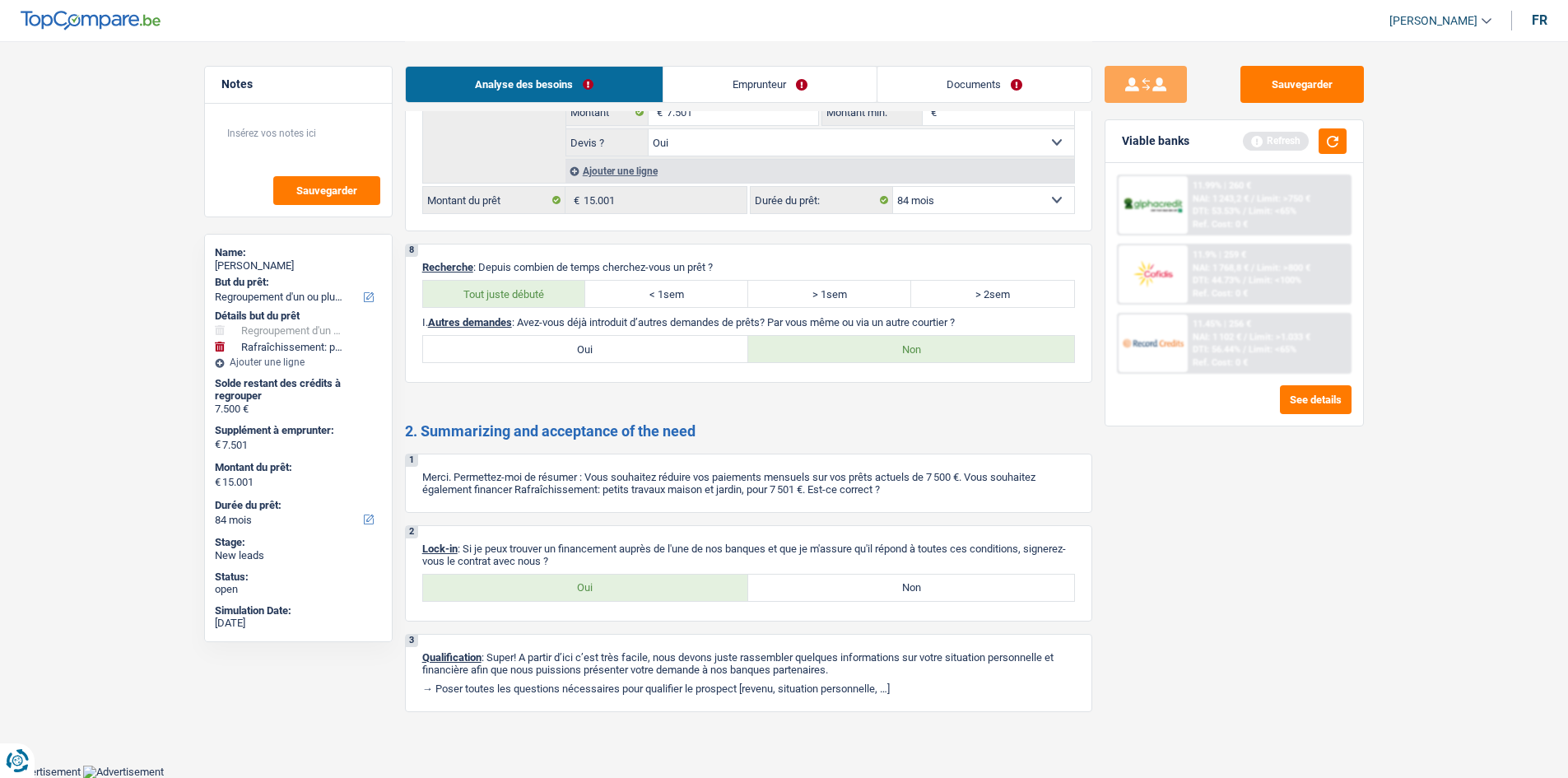
click at [778, 82] on link "Emprunteur" at bounding box center [770, 84] width 213 height 36
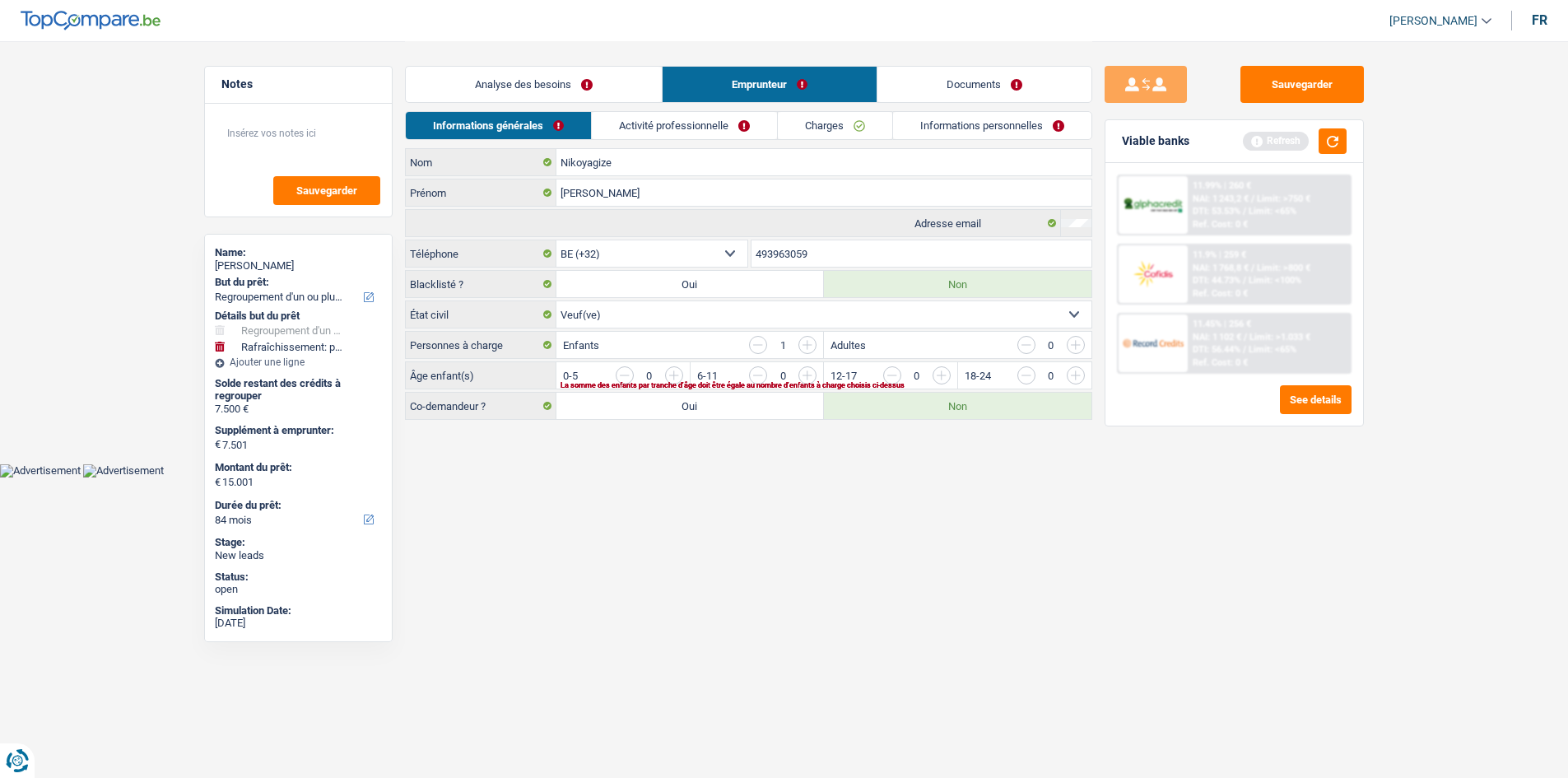
scroll to position [0, 0]
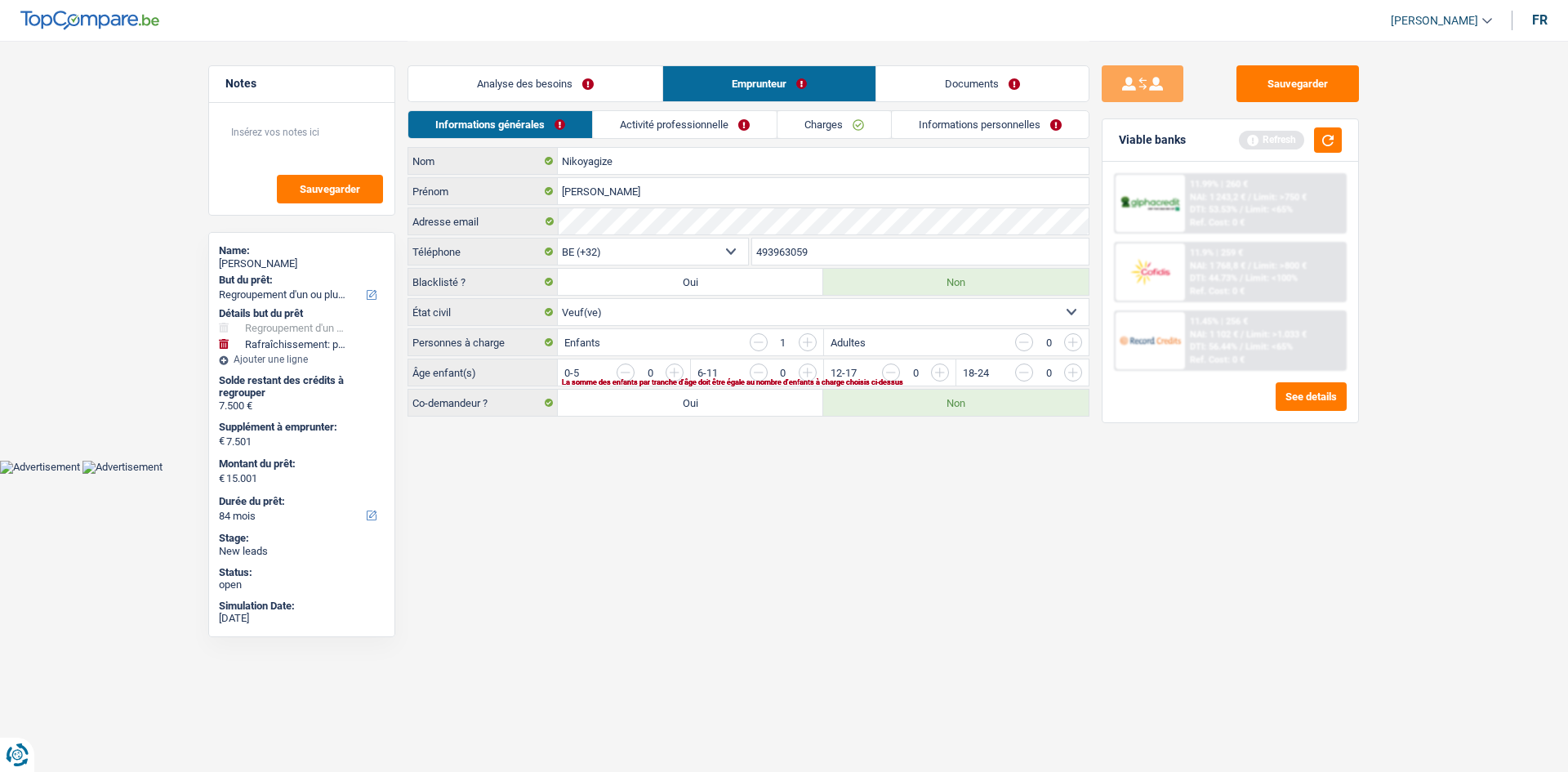
click at [1069, 376] on input "button" at bounding box center [1404, 376] width 680 height 26
click at [721, 133] on link "Activité professionnelle" at bounding box center [685, 124] width 184 height 27
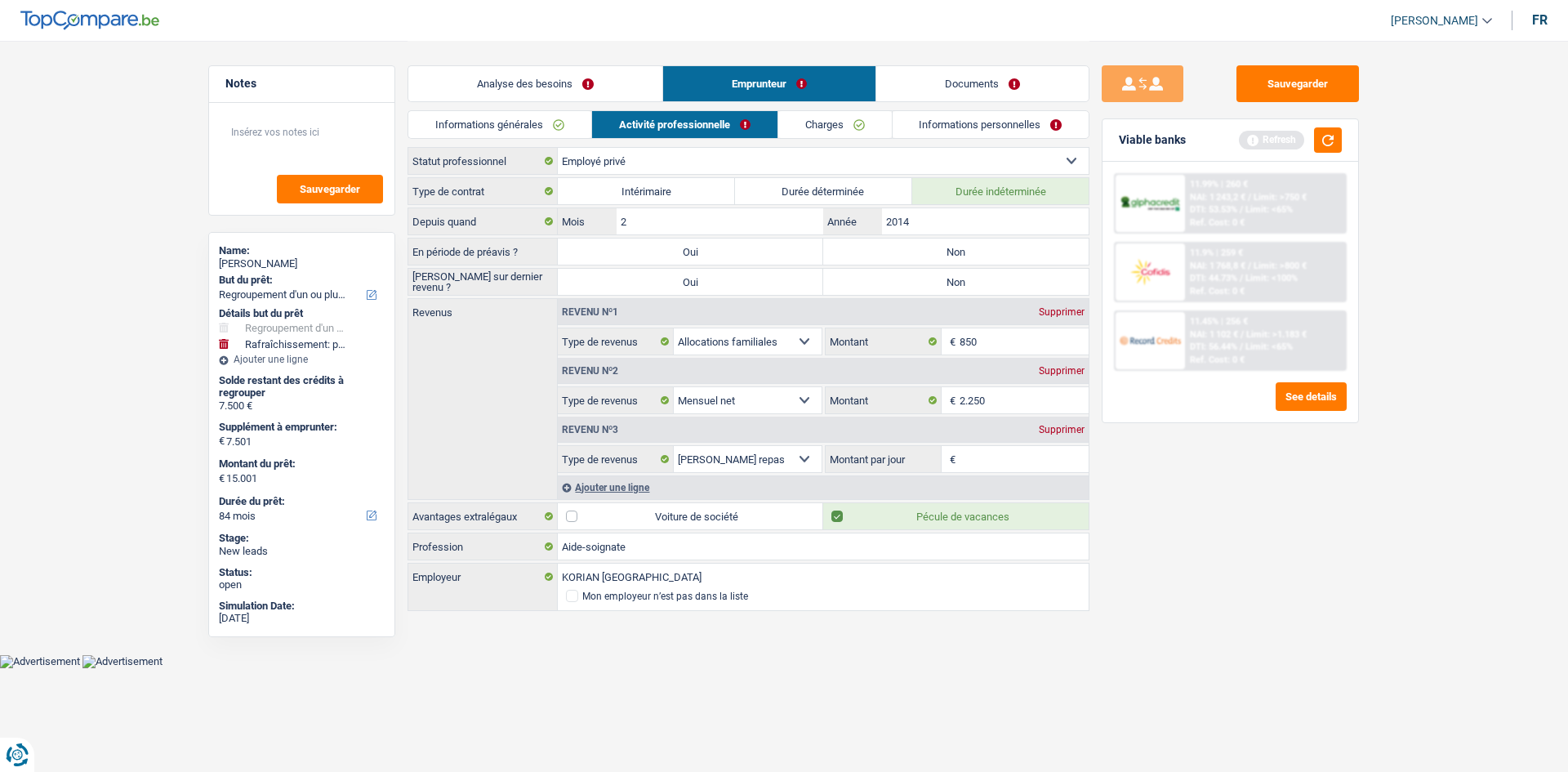
click at [979, 262] on label "Non" at bounding box center [956, 251] width 266 height 26
click at [979, 262] on input "Non" at bounding box center [956, 251] width 266 height 26
radio input "true"
click at [973, 276] on label "Non" at bounding box center [956, 282] width 266 height 26
click at [973, 276] on input "Non" at bounding box center [956, 282] width 266 height 26
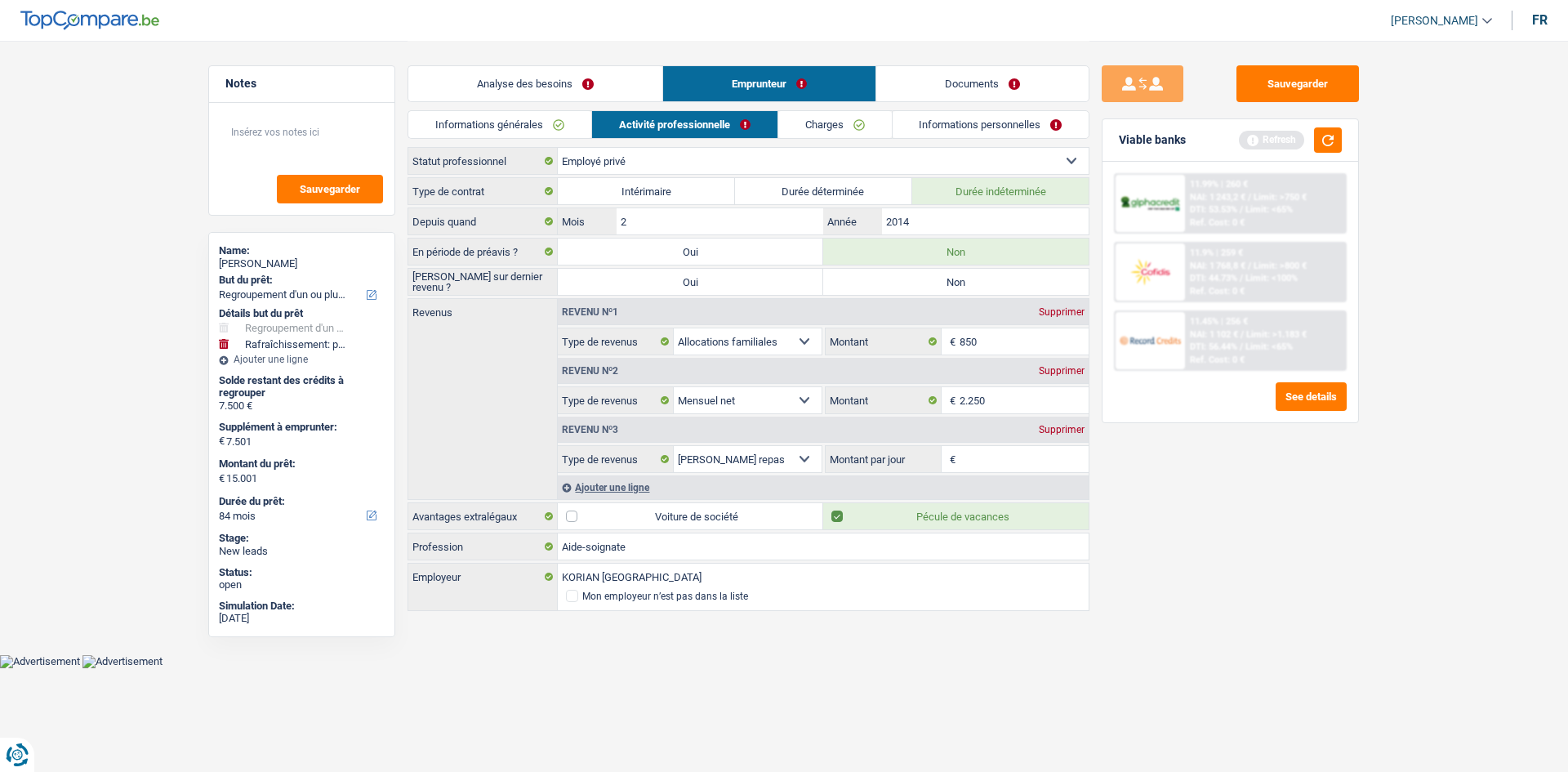
radio input "true"
click at [993, 344] on input "850" at bounding box center [1025, 341] width 130 height 26
click at [1029, 469] on input "Montant par jour" at bounding box center [1025, 458] width 130 height 26
type input "3"
type input "4,0"
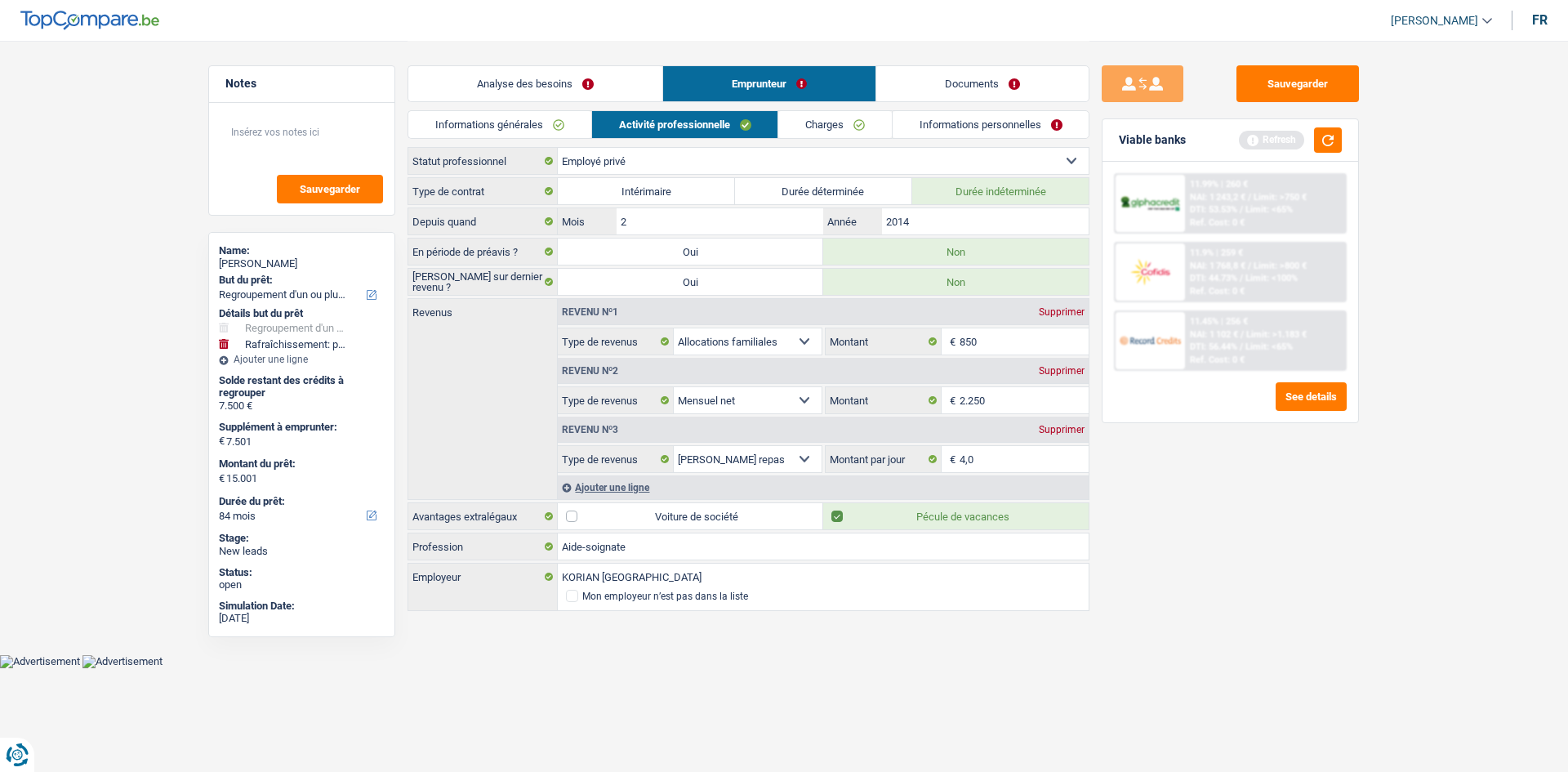
click at [1122, 523] on div "Sauvegarder Viable banks Refresh 11.99% | 260 € NAI: 1 243,2 € / Limit: >750 € …" at bounding box center [1230, 405] width 282 height 680
click at [987, 227] on input "2014" at bounding box center [985, 221] width 206 height 26
click at [858, 125] on link "Charges" at bounding box center [835, 124] width 113 height 27
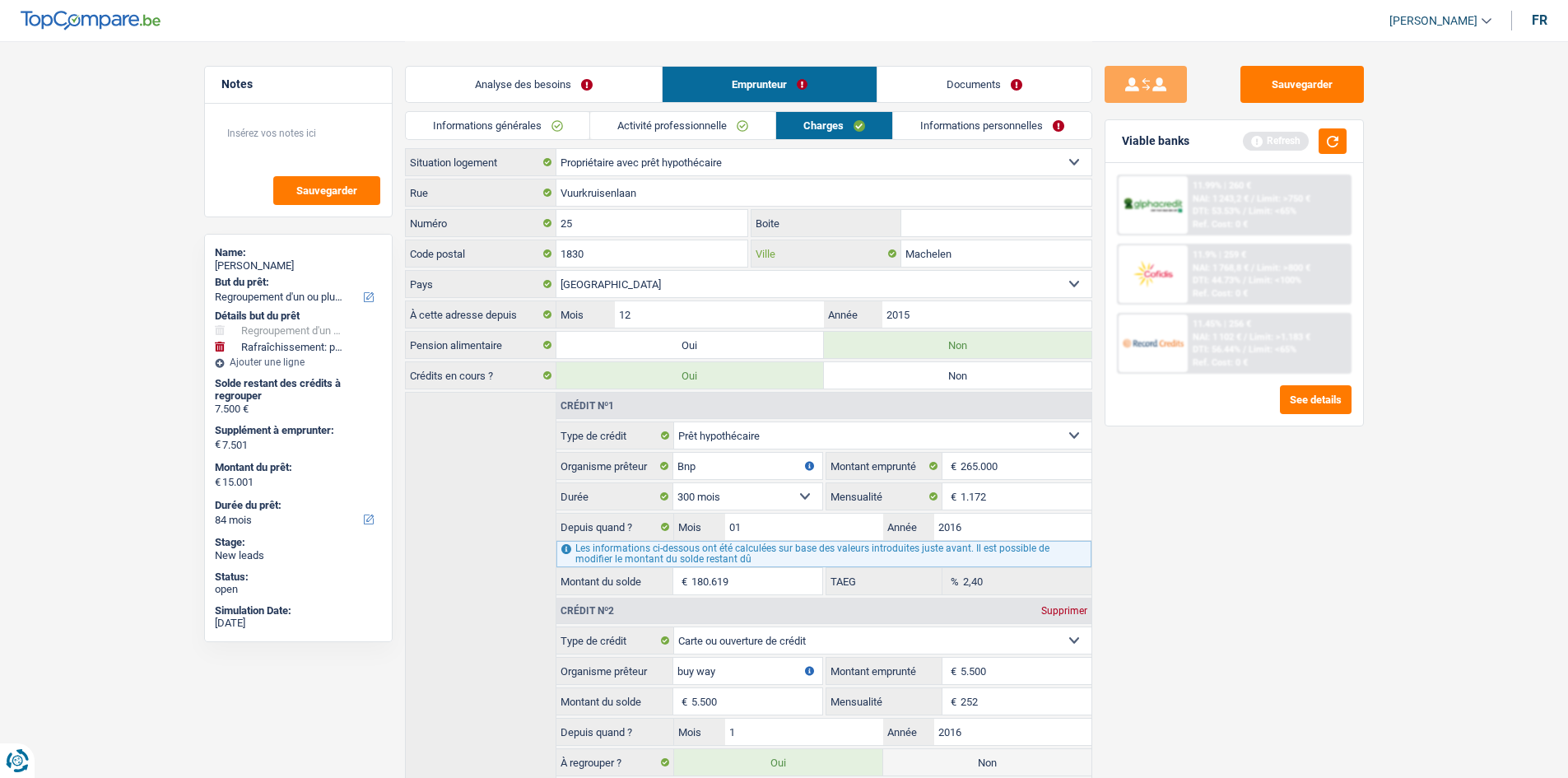
click at [986, 251] on input "Machelen" at bounding box center [995, 253] width 190 height 26
click at [982, 112] on link "Informations personnelles" at bounding box center [992, 125] width 199 height 27
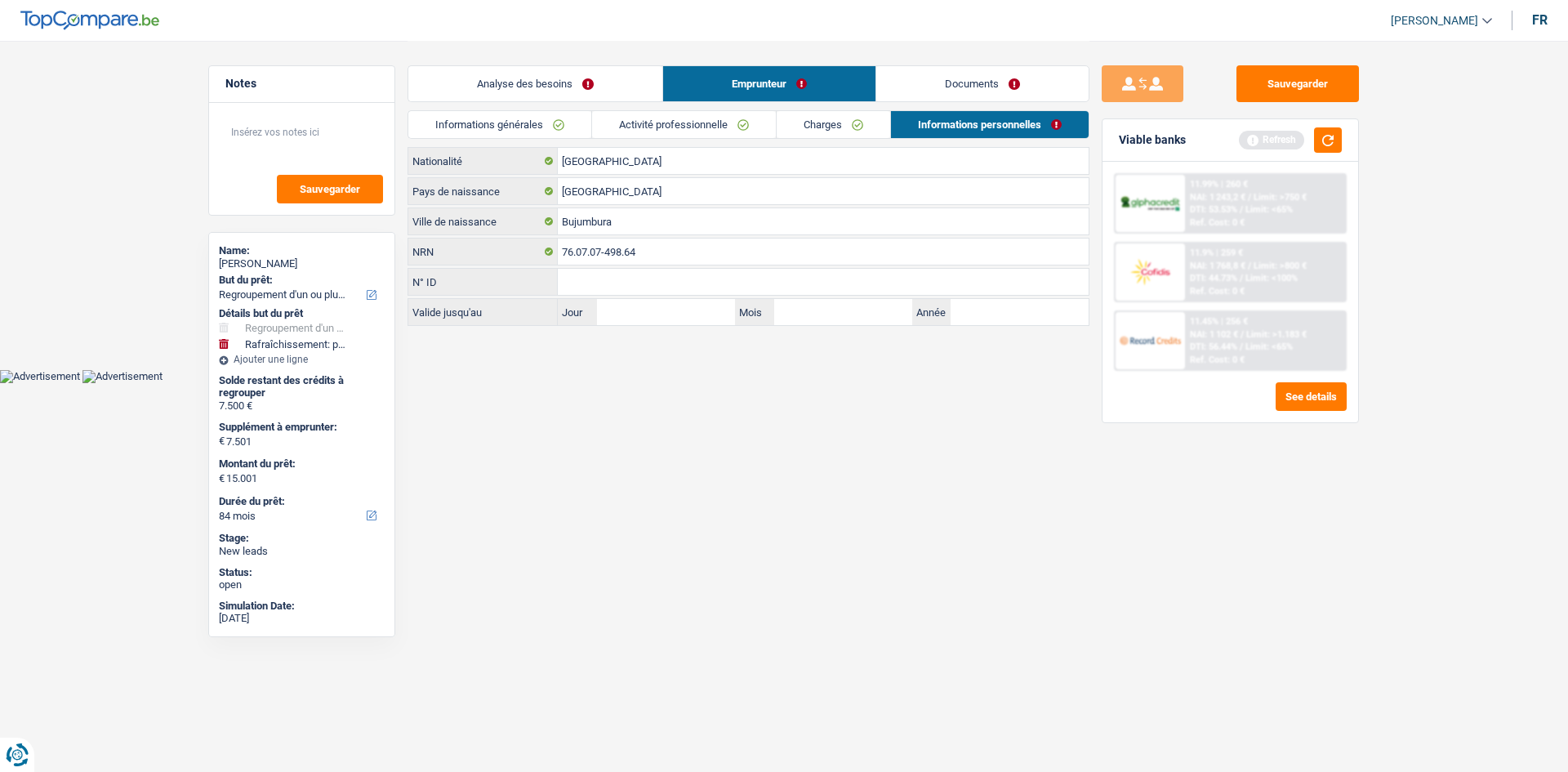
click at [997, 103] on div "Analyse des besoins Emprunteur Documents" at bounding box center [748, 75] width 682 height 69
click at [953, 78] on link "Documents" at bounding box center [982, 84] width 212 height 36
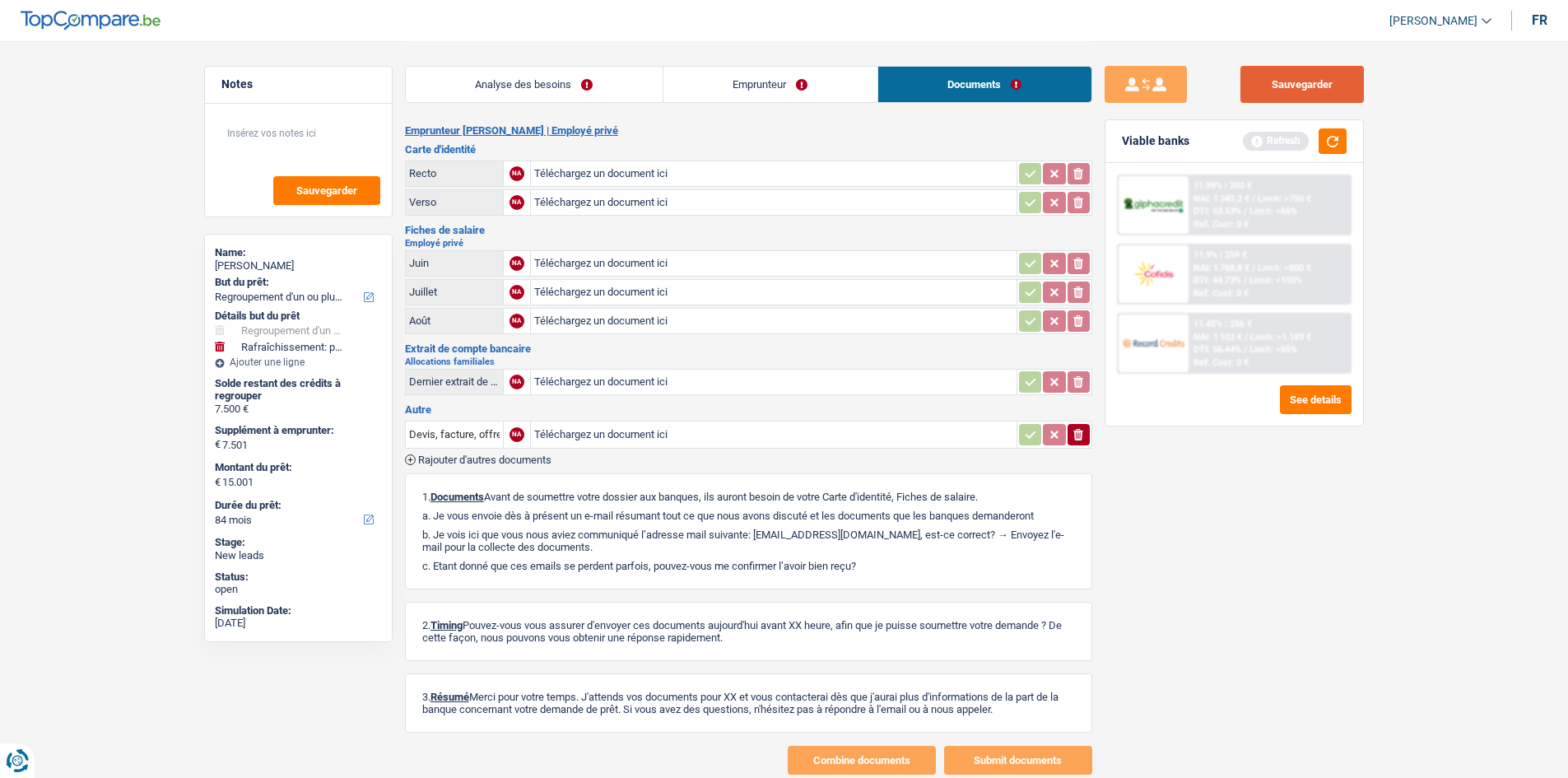
drag, startPoint x: 1350, startPoint y: 74, endPoint x: 1579, endPoint y: 254, distance: 291.3
click at [1251, 75] on button "Sauvegarder" at bounding box center [1301, 84] width 124 height 37
click at [1251, 98] on button "Sauvegarder" at bounding box center [1301, 84] width 124 height 37
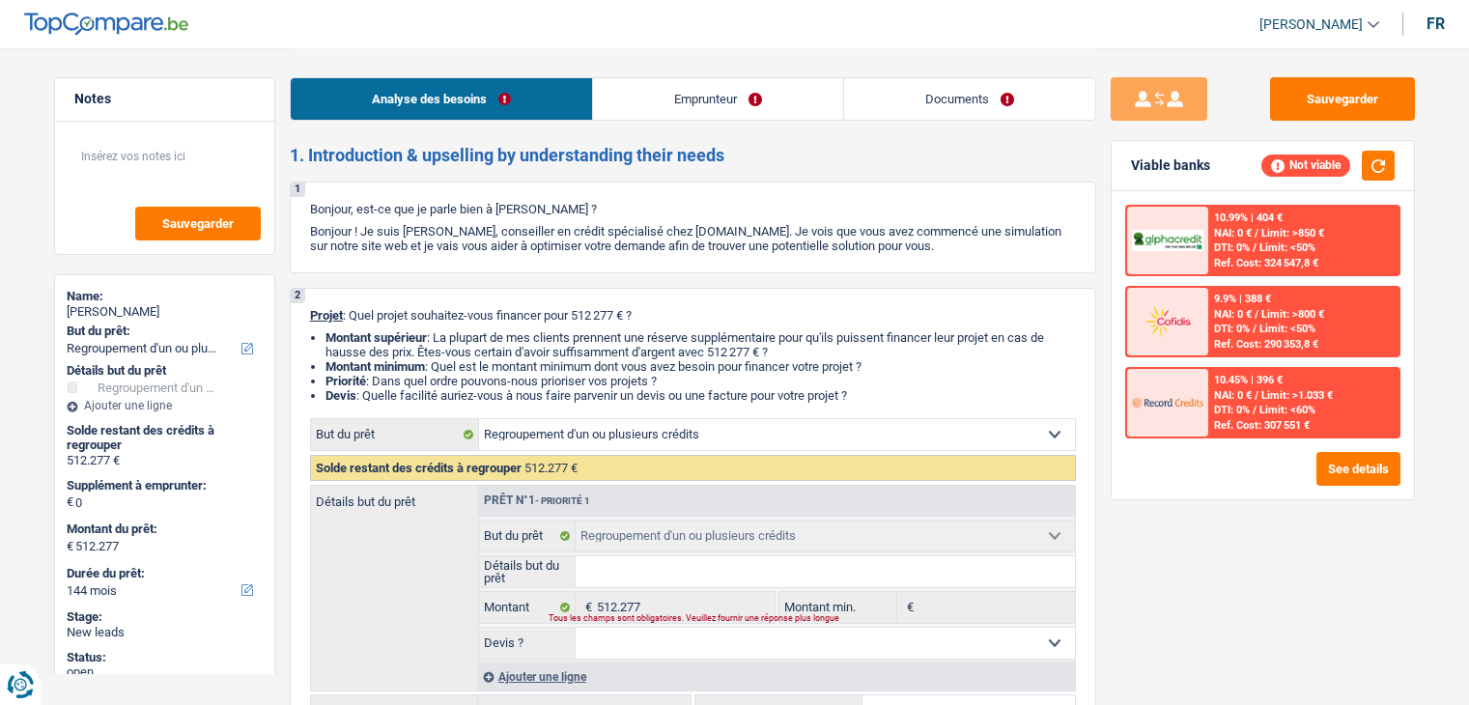
select select "refinancing"
select select "144"
select select "refinancing"
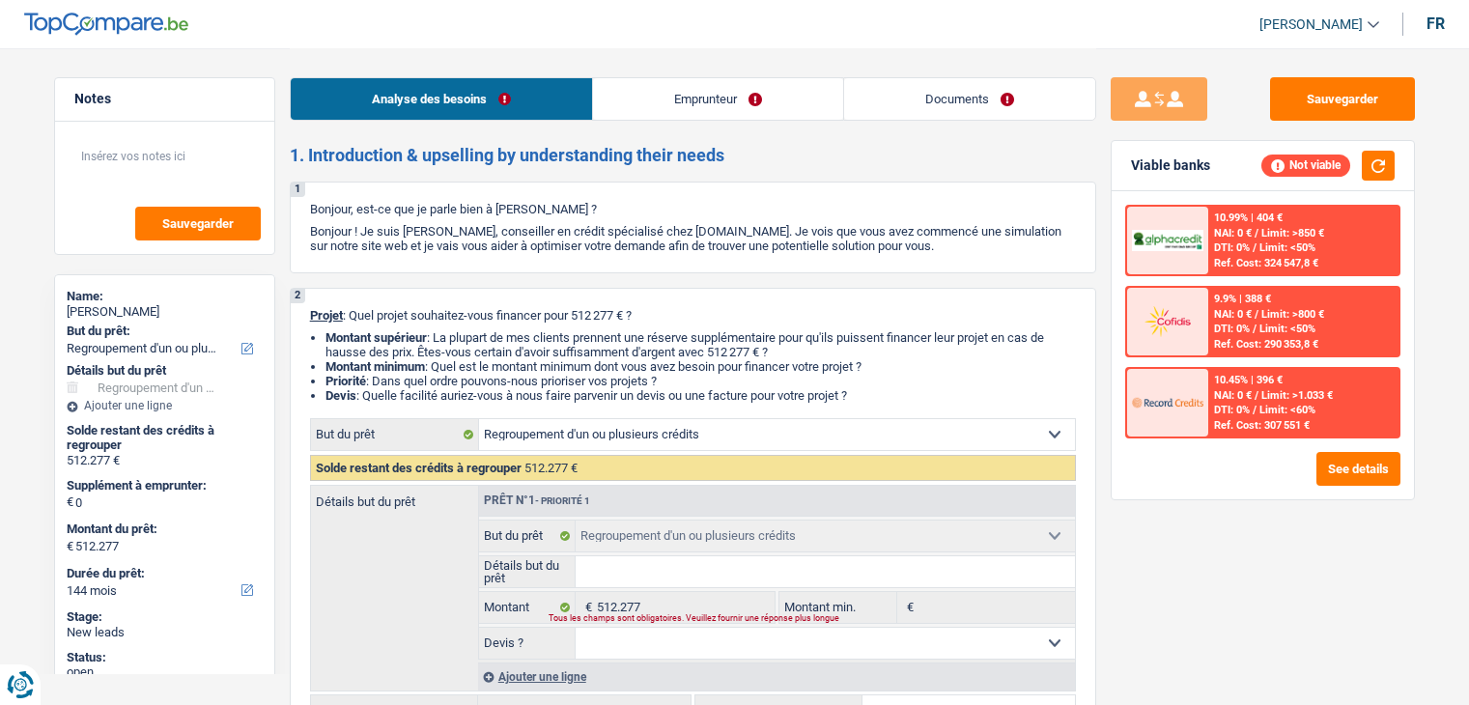
select select "144"
select select "invalid"
select select "disabilityPension"
select select "rents"
select select "personalSale"
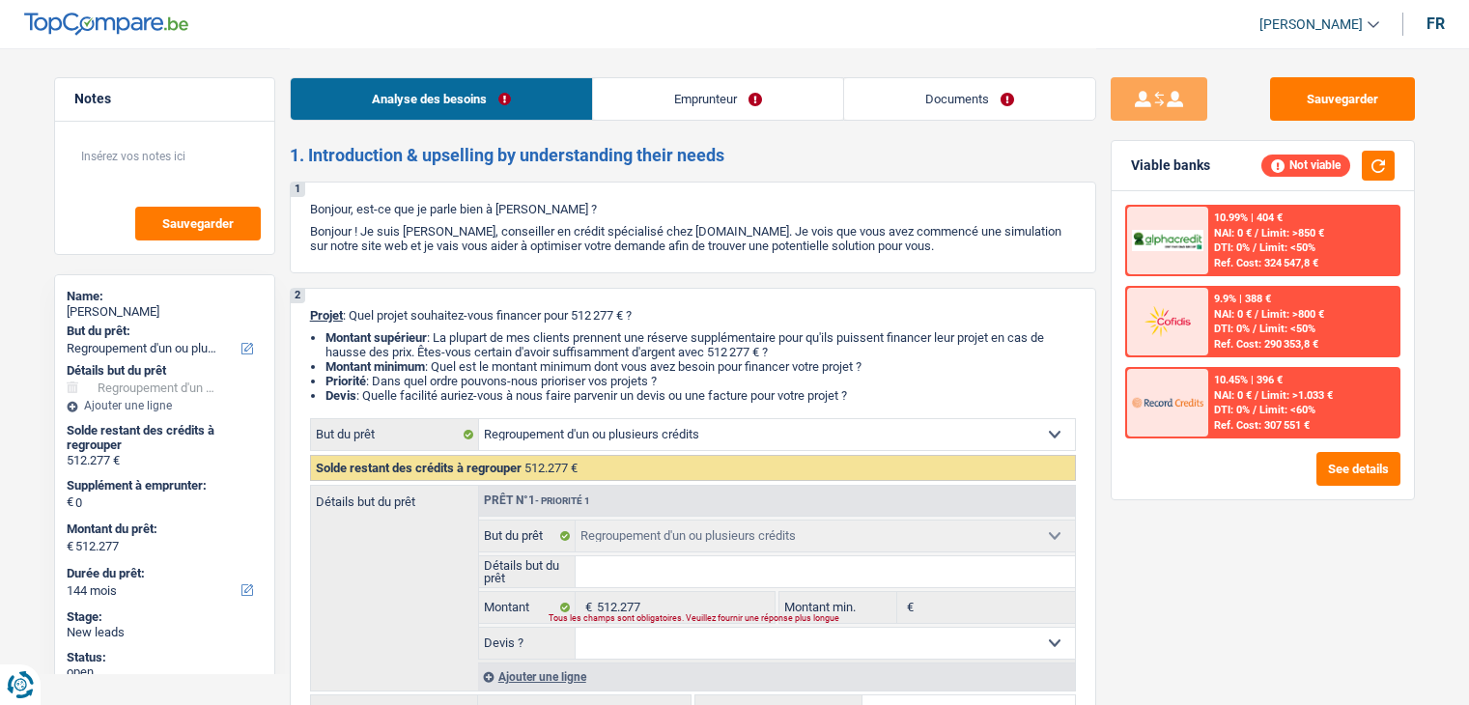
select select "60"
select select "personalSale"
select select "30"
select select "personalSale"
select select "30"
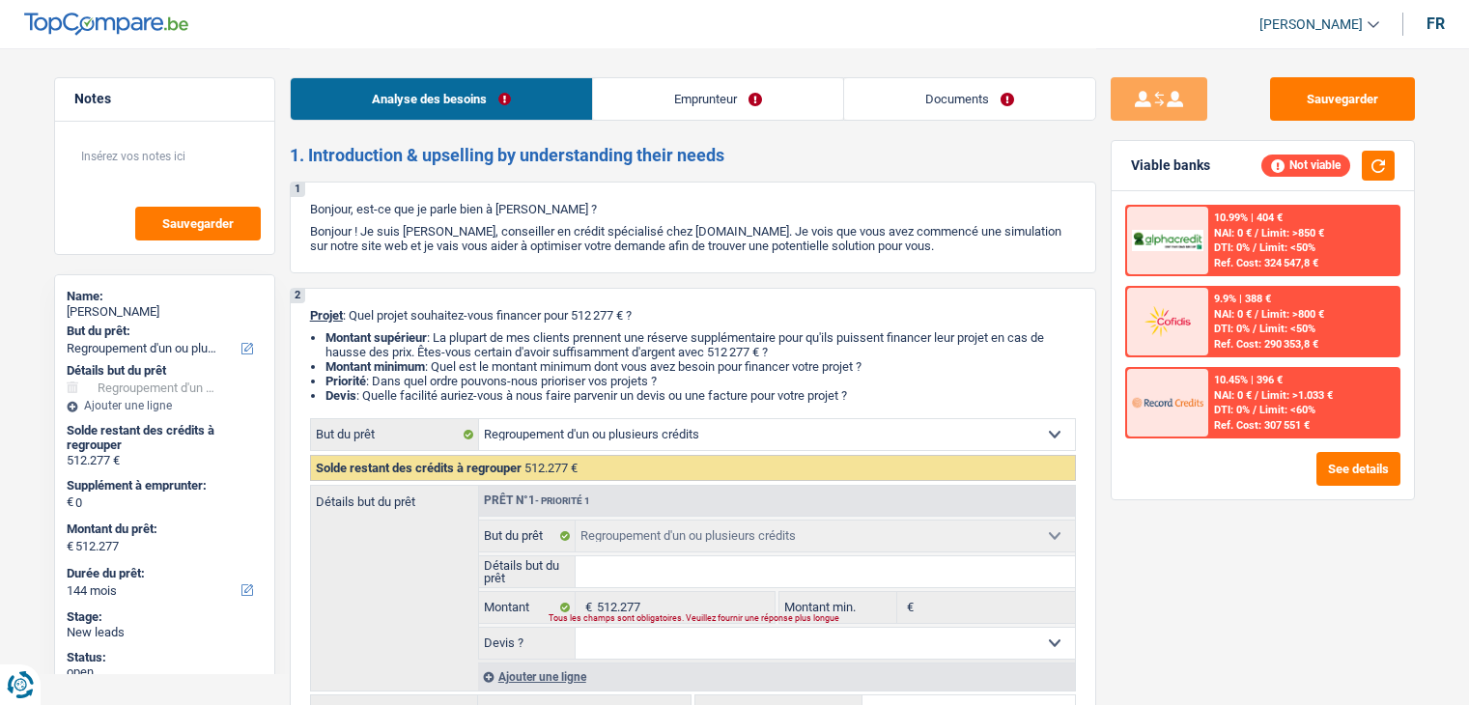
select select "personalLoan"
select select "homeFurnishingOrRelocation"
select select "24"
select select "refinancing"
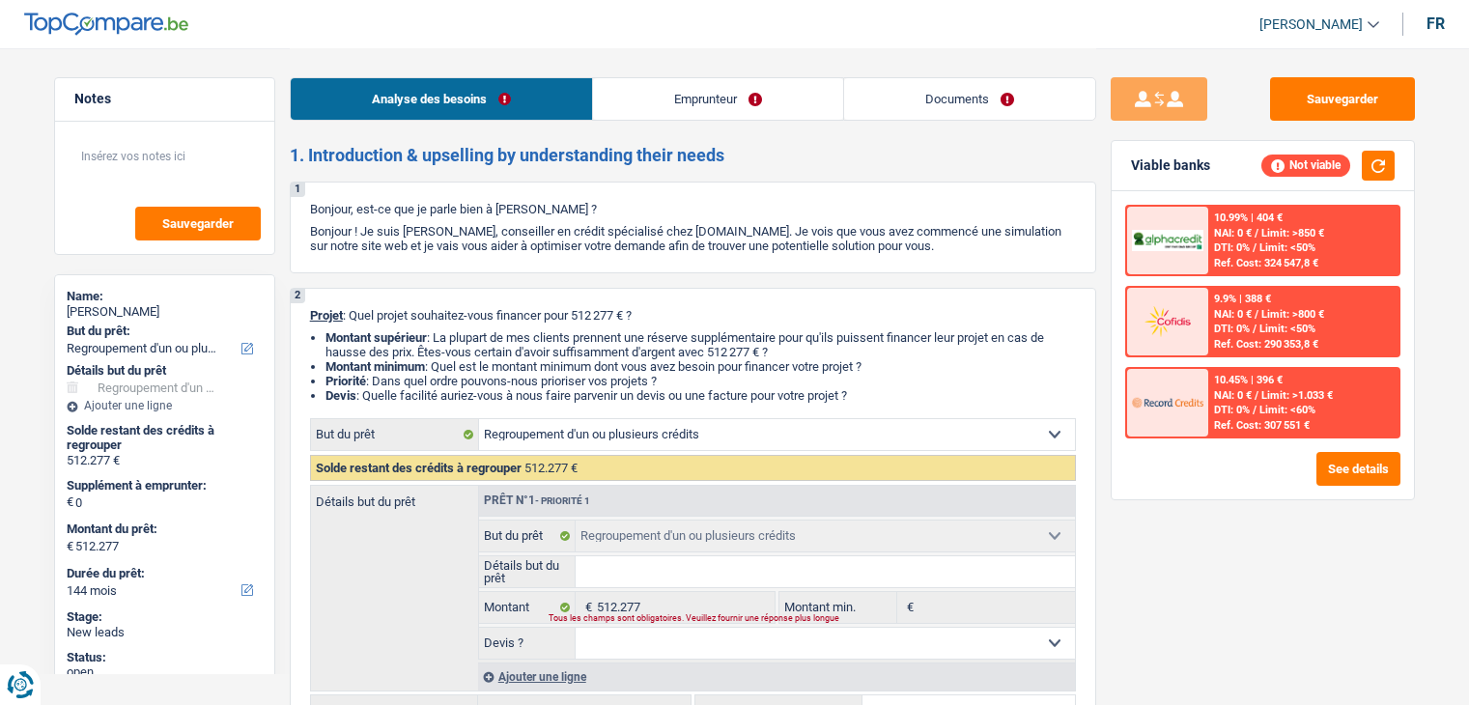
select select "144"
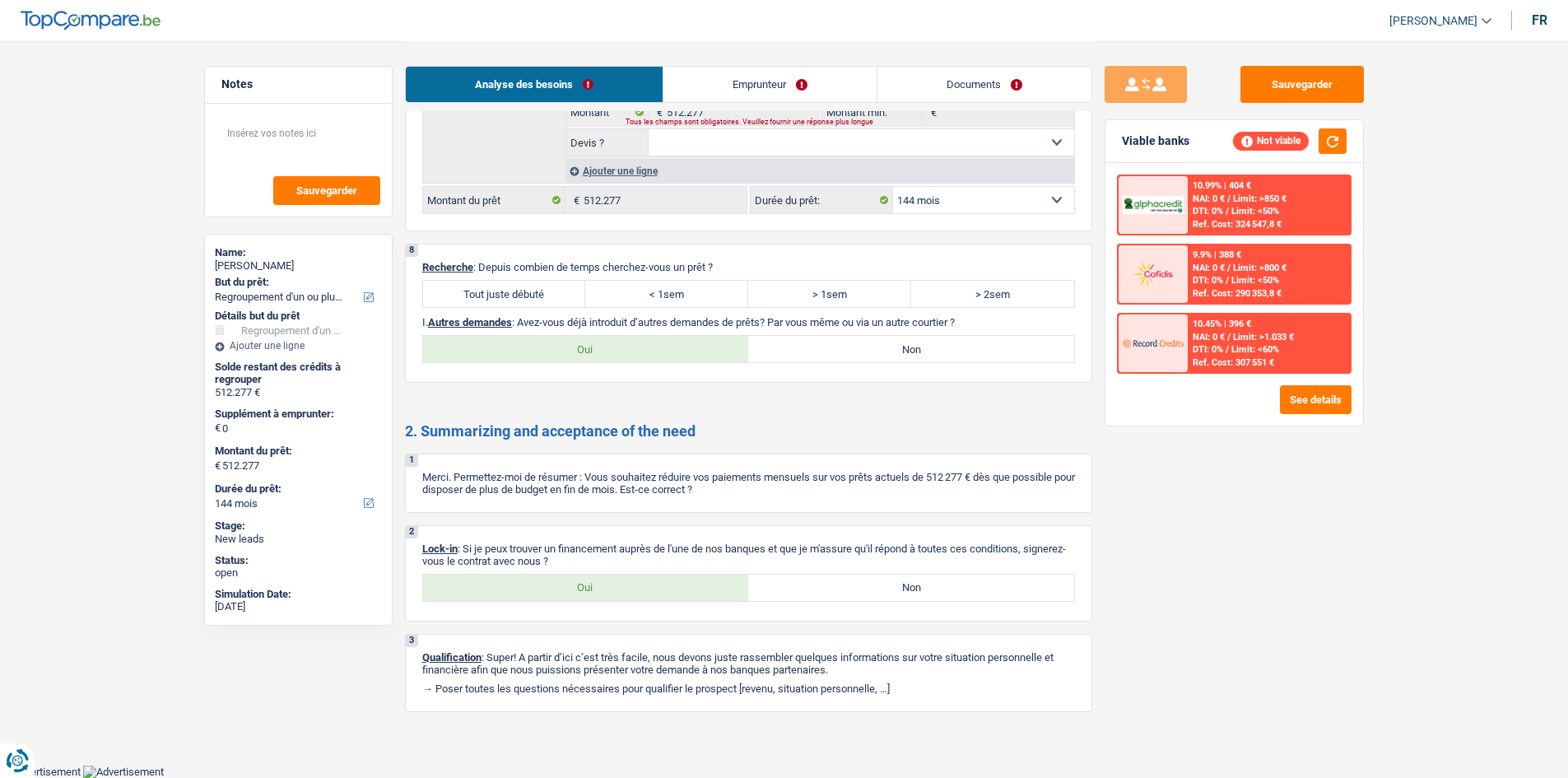
scroll to position [2337, 0]
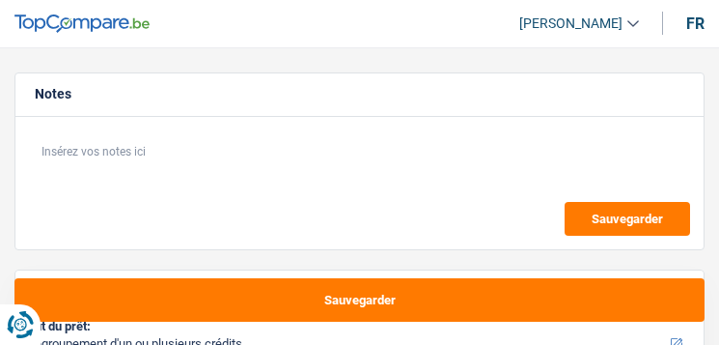
select select "refinancing"
select select "other"
select select "60"
select select "refinancing"
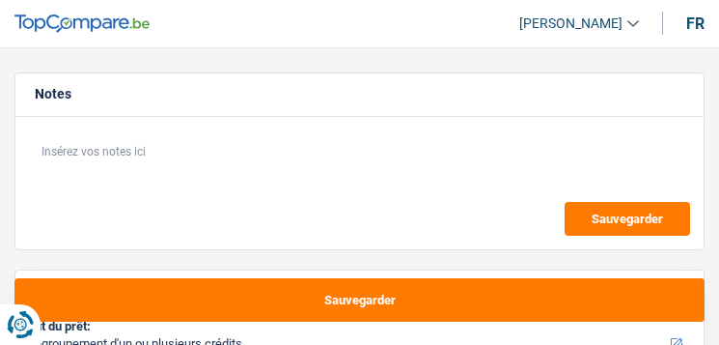
select select "refinancing"
select select "other"
select select "60"
select select "publicEmployee"
select select "familyAllowances"
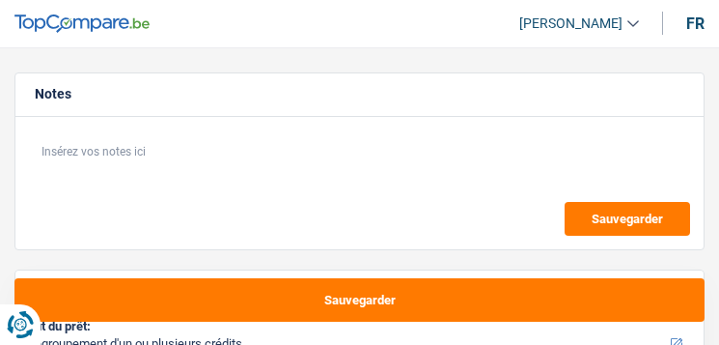
select select "netSalary"
select select "mealVouchers"
select select "rents"
select select "carLoan"
select select "60"
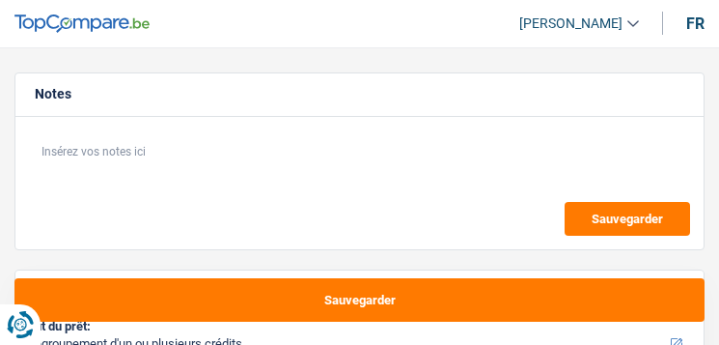
select select "carLoan"
select select "42"
select select "personalLoan"
select select "familyEvent"
select select "24"
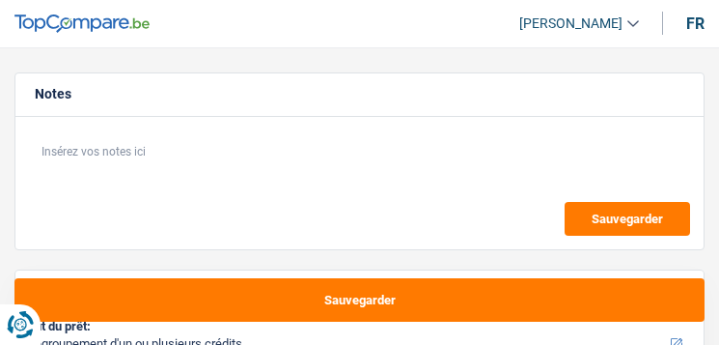
select select "personalLoan"
select select "homeFurnishingOrRelocation"
select select "24"
select select "refinancing"
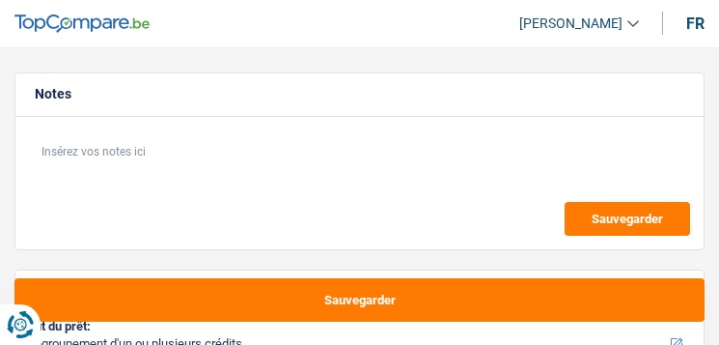
select select "other"
select select "60"
select select "publicEmployee"
select select "familyAllowances"
select select "netSalary"
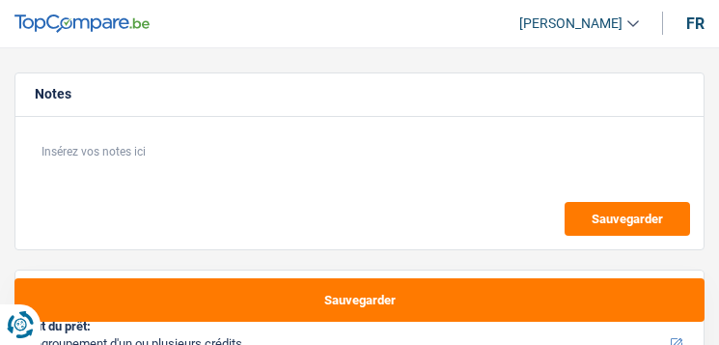
select select "mealVouchers"
select select "LU"
select select "smallCompanies"
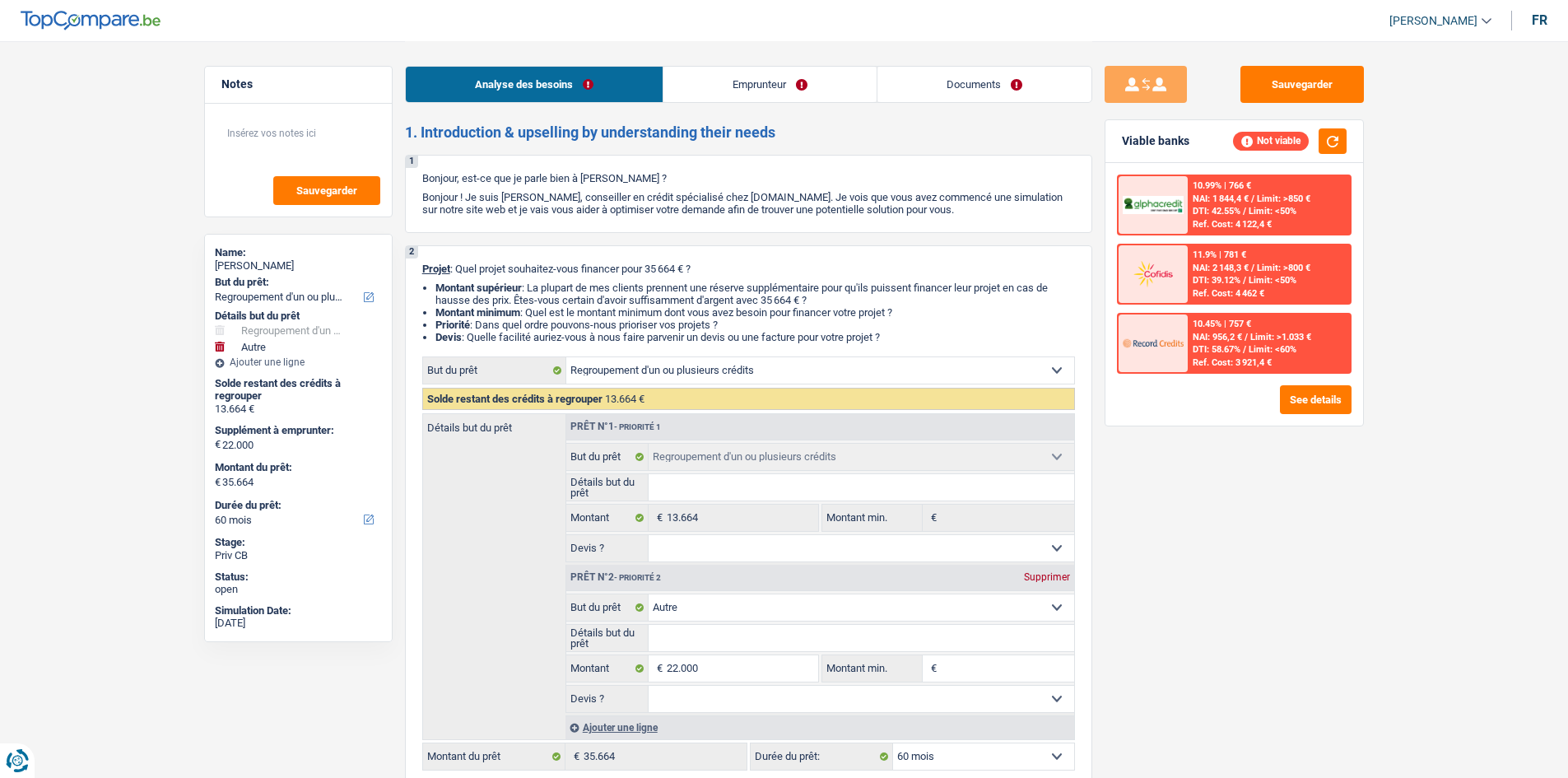
scroll to position [412, 0]
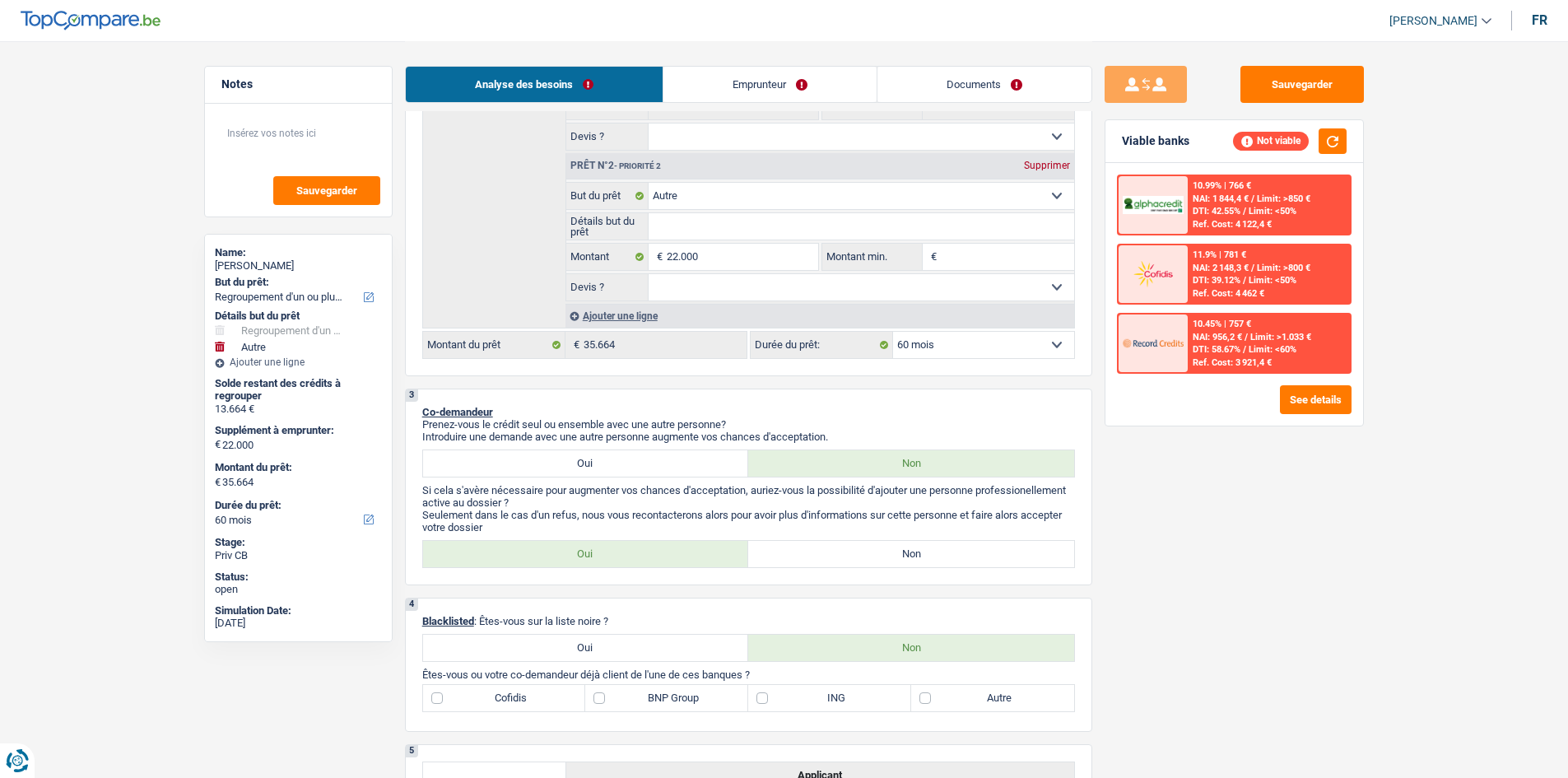
drag, startPoint x: 797, startPoint y: 100, endPoint x: 724, endPoint y: 137, distance: 81.8
click at [612, 100] on link "Emprunteur" at bounding box center [770, 84] width 213 height 36
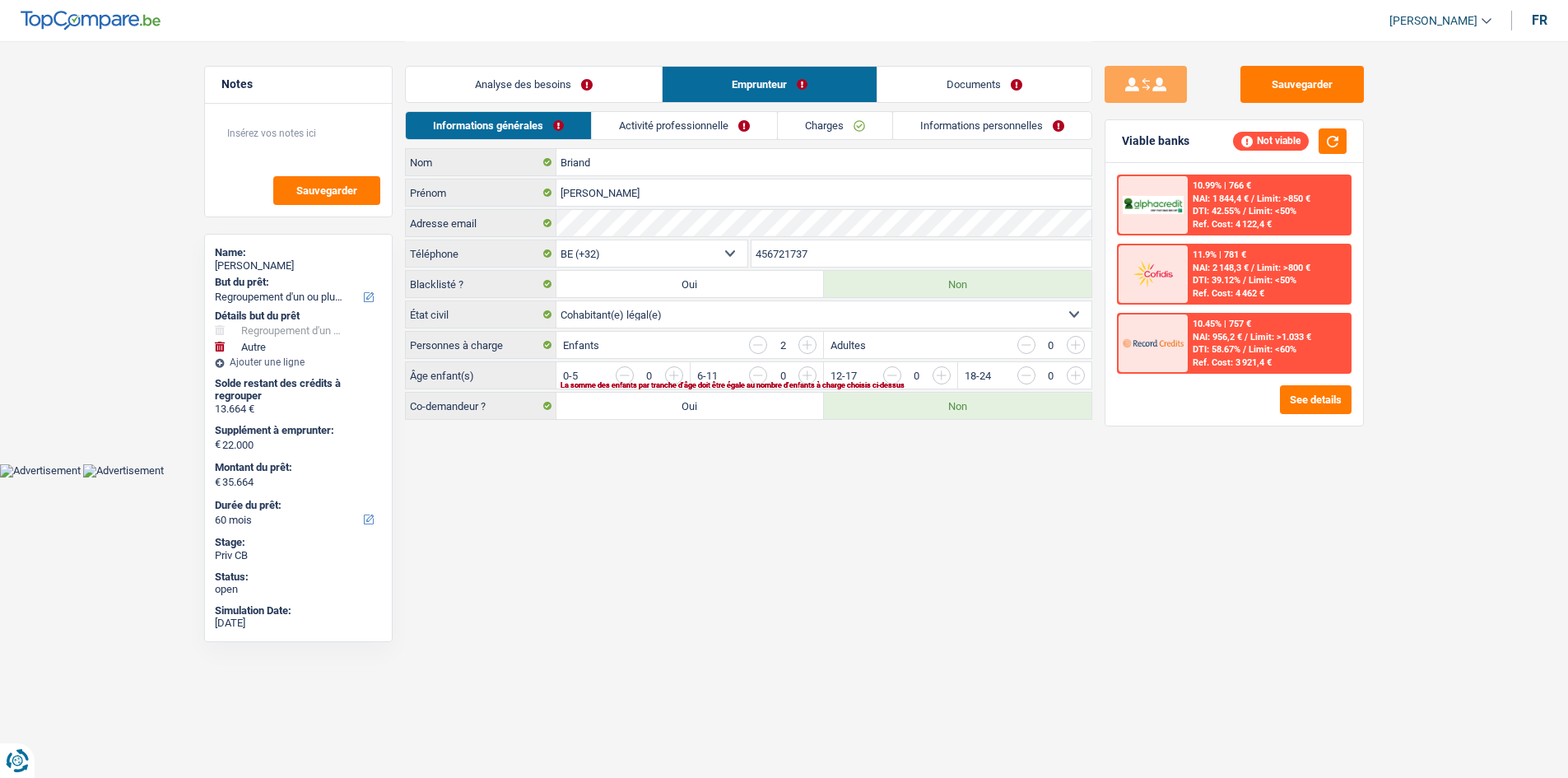
scroll to position [0, 0]
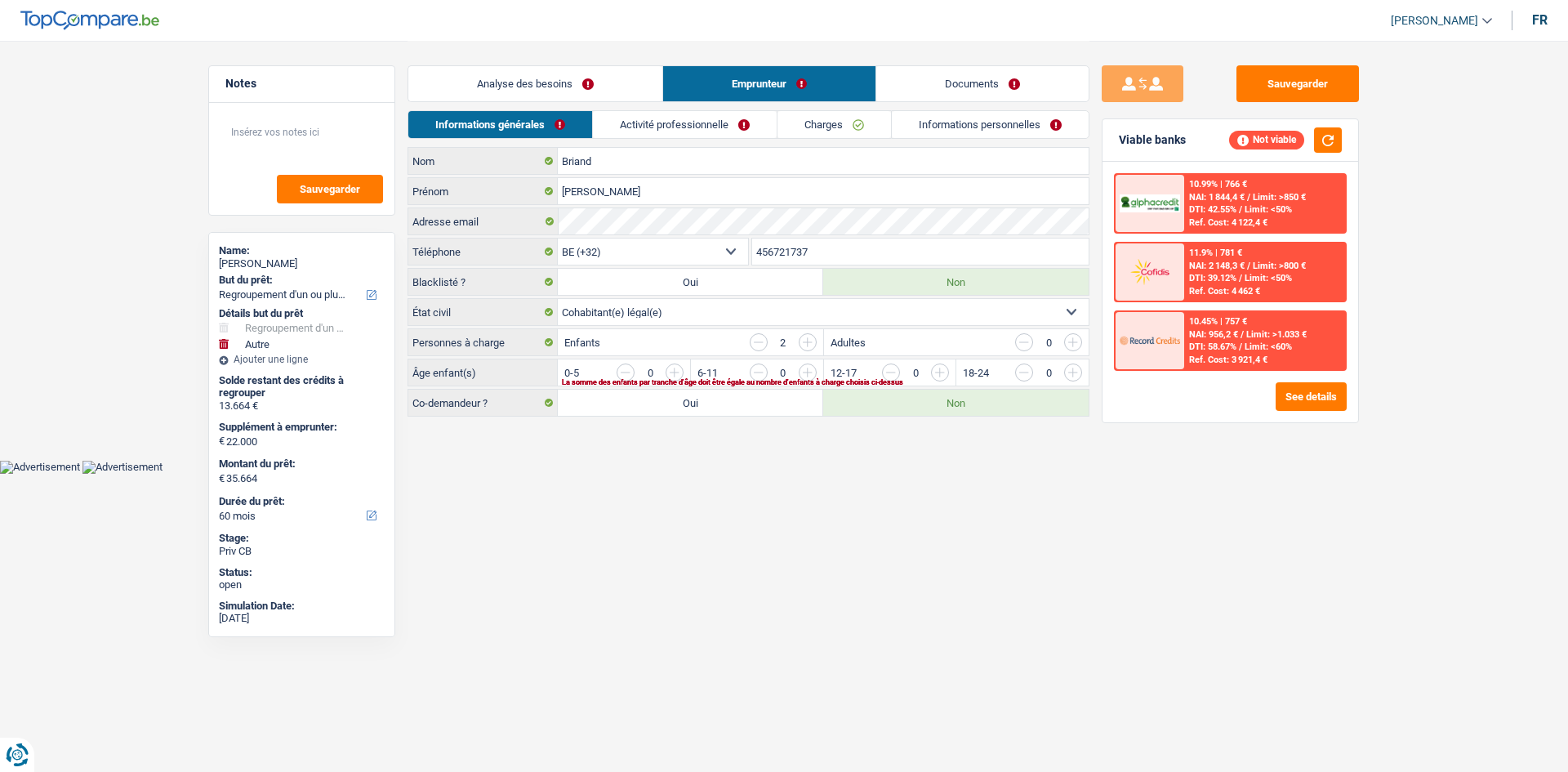
drag, startPoint x: 707, startPoint y: 144, endPoint x: 717, endPoint y: 138, distance: 11.7
click at [607, 142] on div "Informations générales Activité professionnelle Charges Informations personnell…" at bounding box center [748, 128] width 682 height 36
click at [607, 138] on li "Activité professionnelle" at bounding box center [684, 124] width 184 height 29
click at [607, 131] on link "Activité professionnelle" at bounding box center [684, 124] width 184 height 27
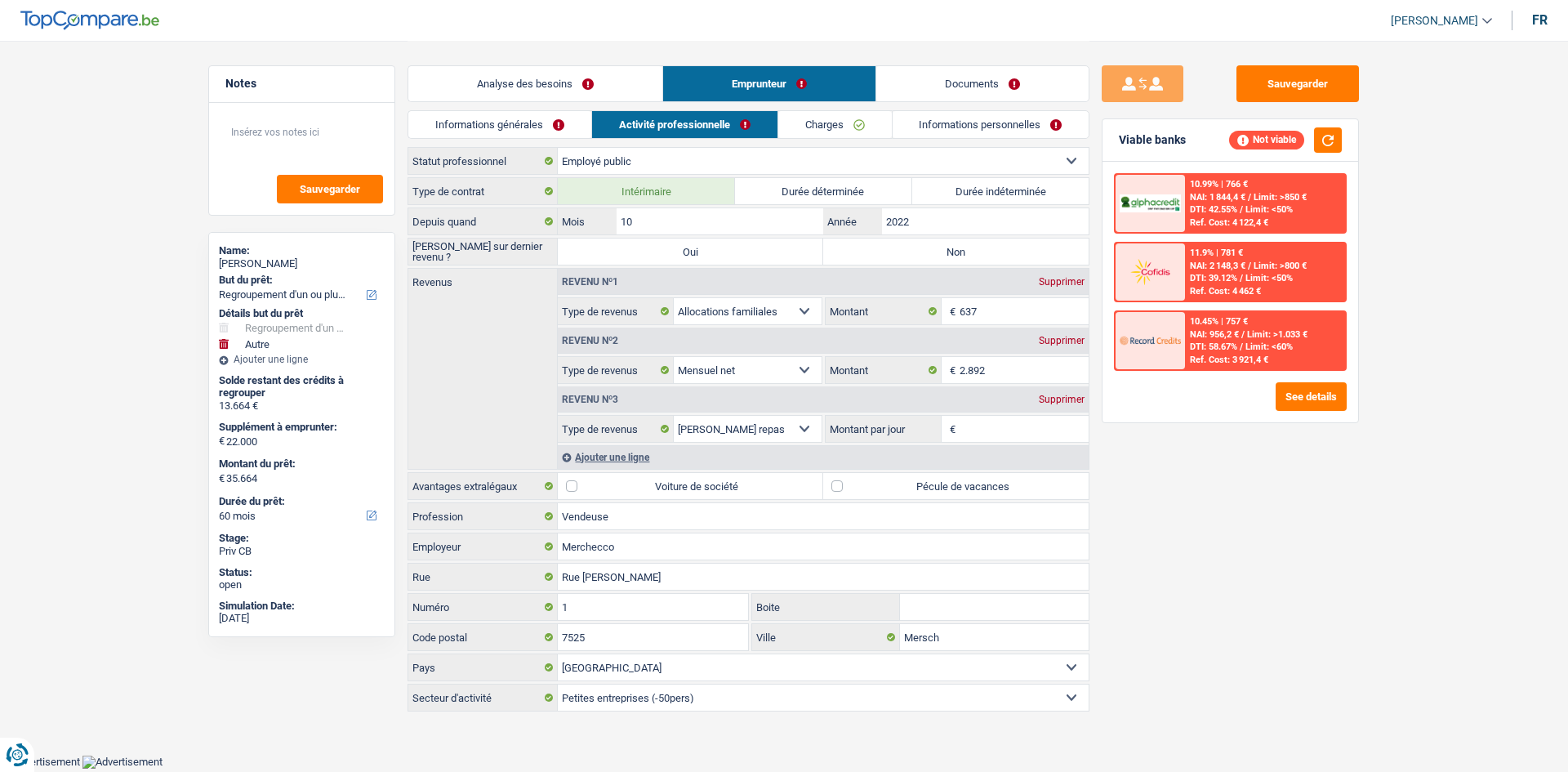
click at [607, 140] on div "Informations générales Activité professionnelle Charges Informations personnell…" at bounding box center [748, 128] width 682 height 36
click at [607, 133] on link "Charges" at bounding box center [835, 124] width 113 height 27
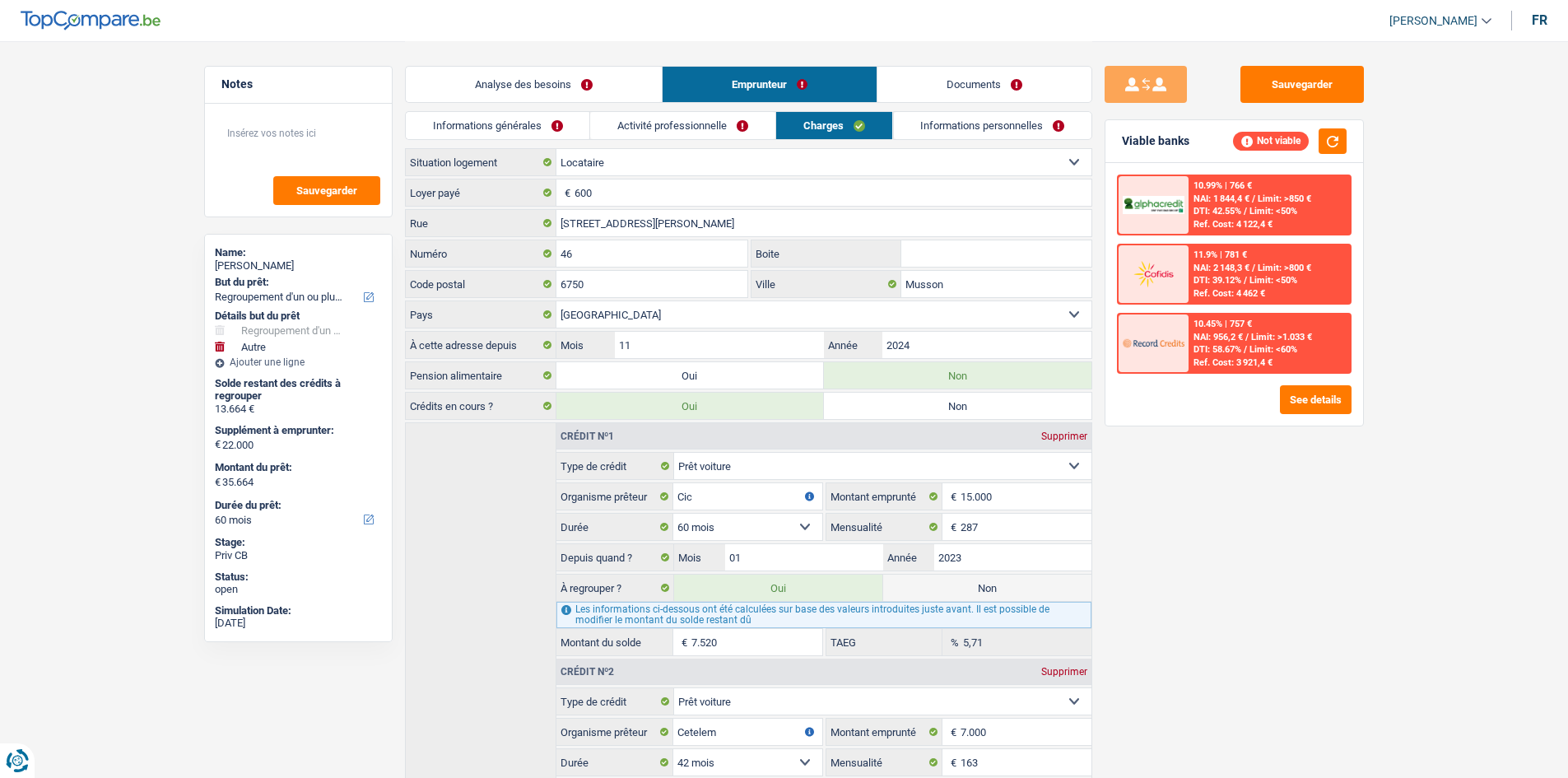
click at [523, 87] on link "Analyse des besoins" at bounding box center [533, 84] width 256 height 36
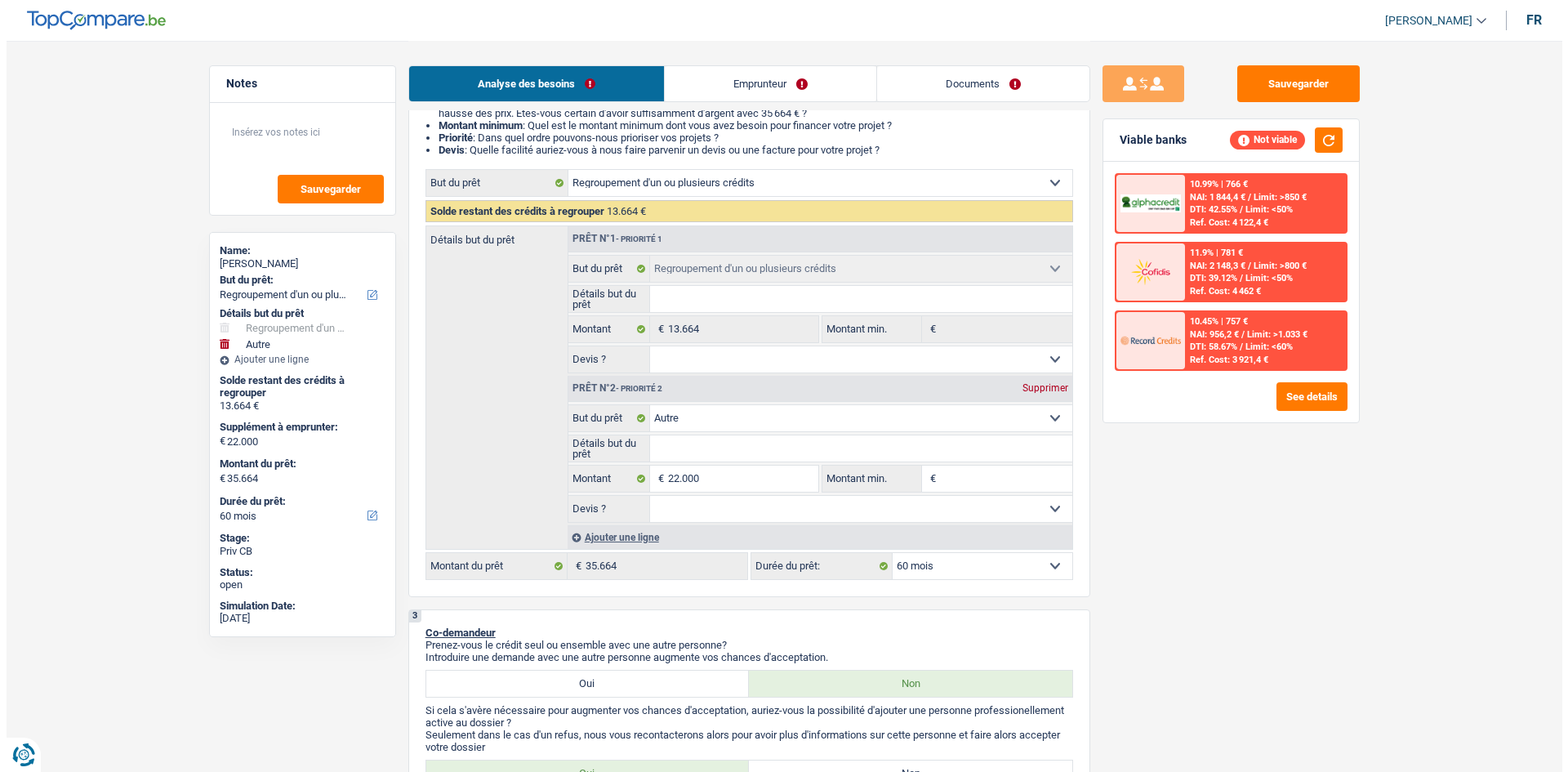
scroll to position [326, 0]
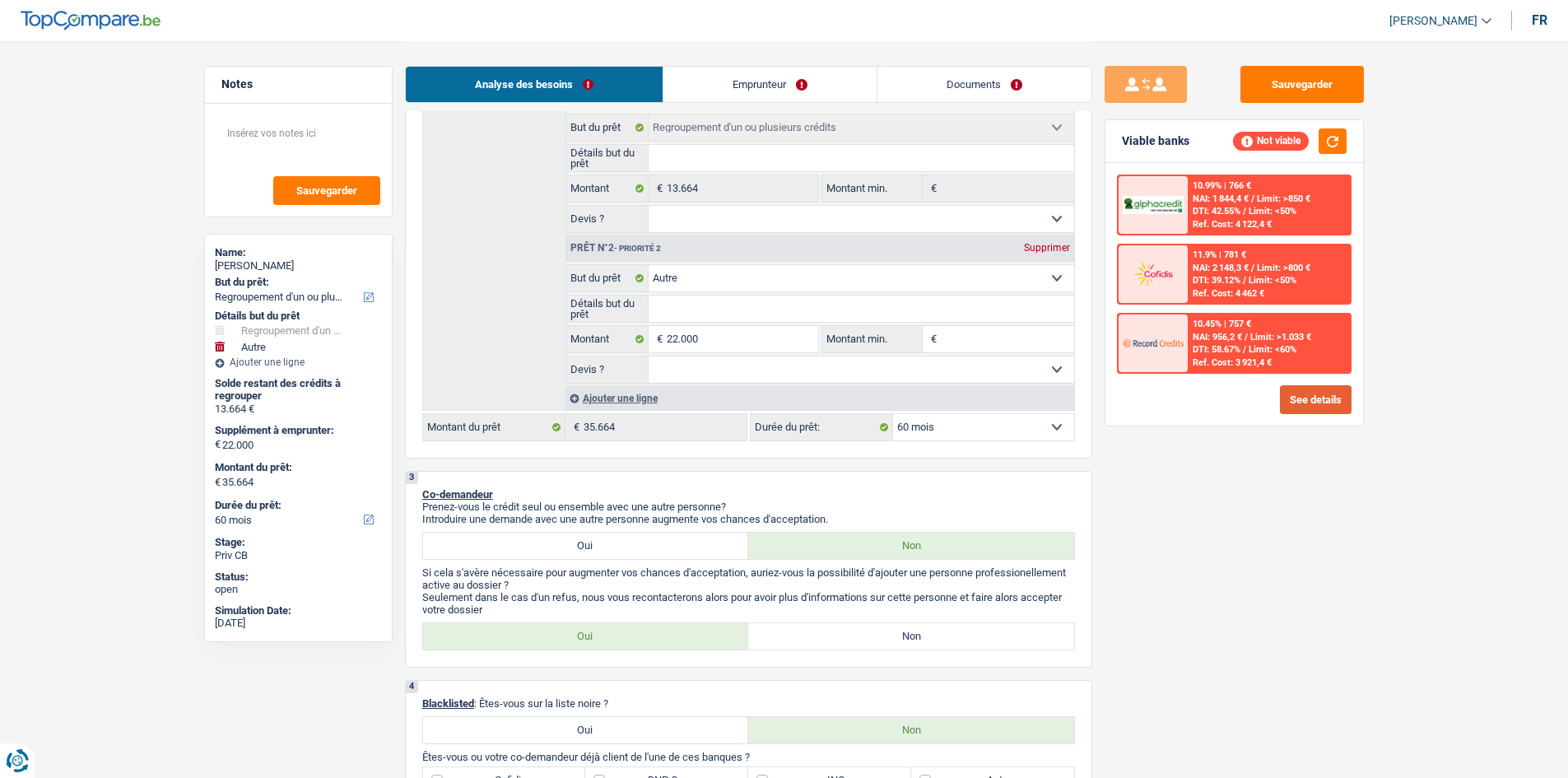
drag, startPoint x: 1305, startPoint y: 414, endPoint x: 1283, endPoint y: 406, distance: 23.4
click at [612, 293] on div "10.99% | 766 € NAI: 1 844,4 € / Limit: >850 € DTI: 42.55% / Limit: <50% Ref. Co…" at bounding box center [1234, 294] width 257 height 262
click at [612, 293] on button "See details" at bounding box center [1316, 400] width 72 height 29
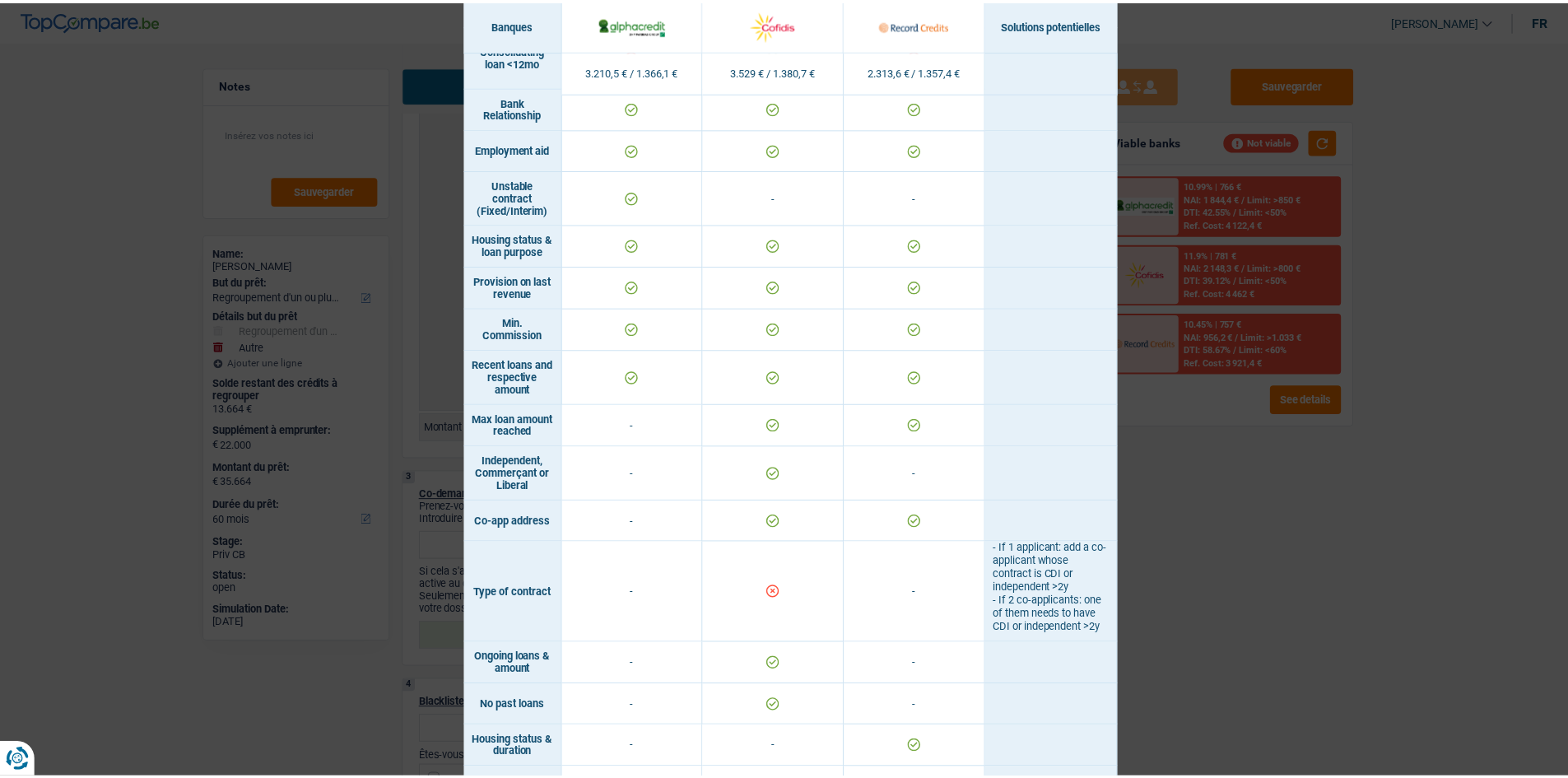
scroll to position [666, 0]
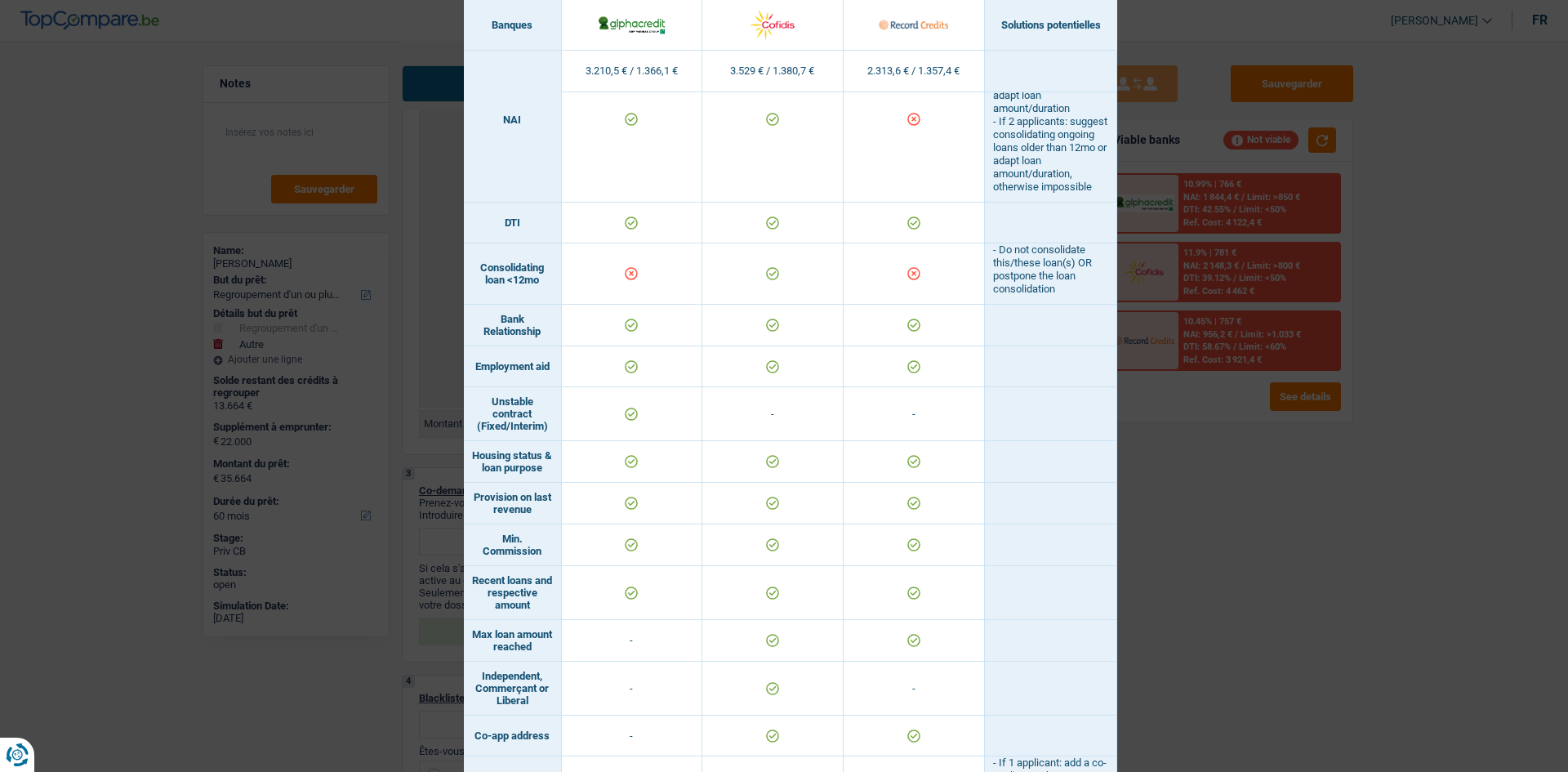
drag, startPoint x: 1326, startPoint y: 593, endPoint x: 1254, endPoint y: 580, distance: 73.2
click at [607, 291] on div "Banks conditions × Banques Solutions potentielles Revenus / Charges 3.210,5 € /…" at bounding box center [784, 386] width 1568 height 772
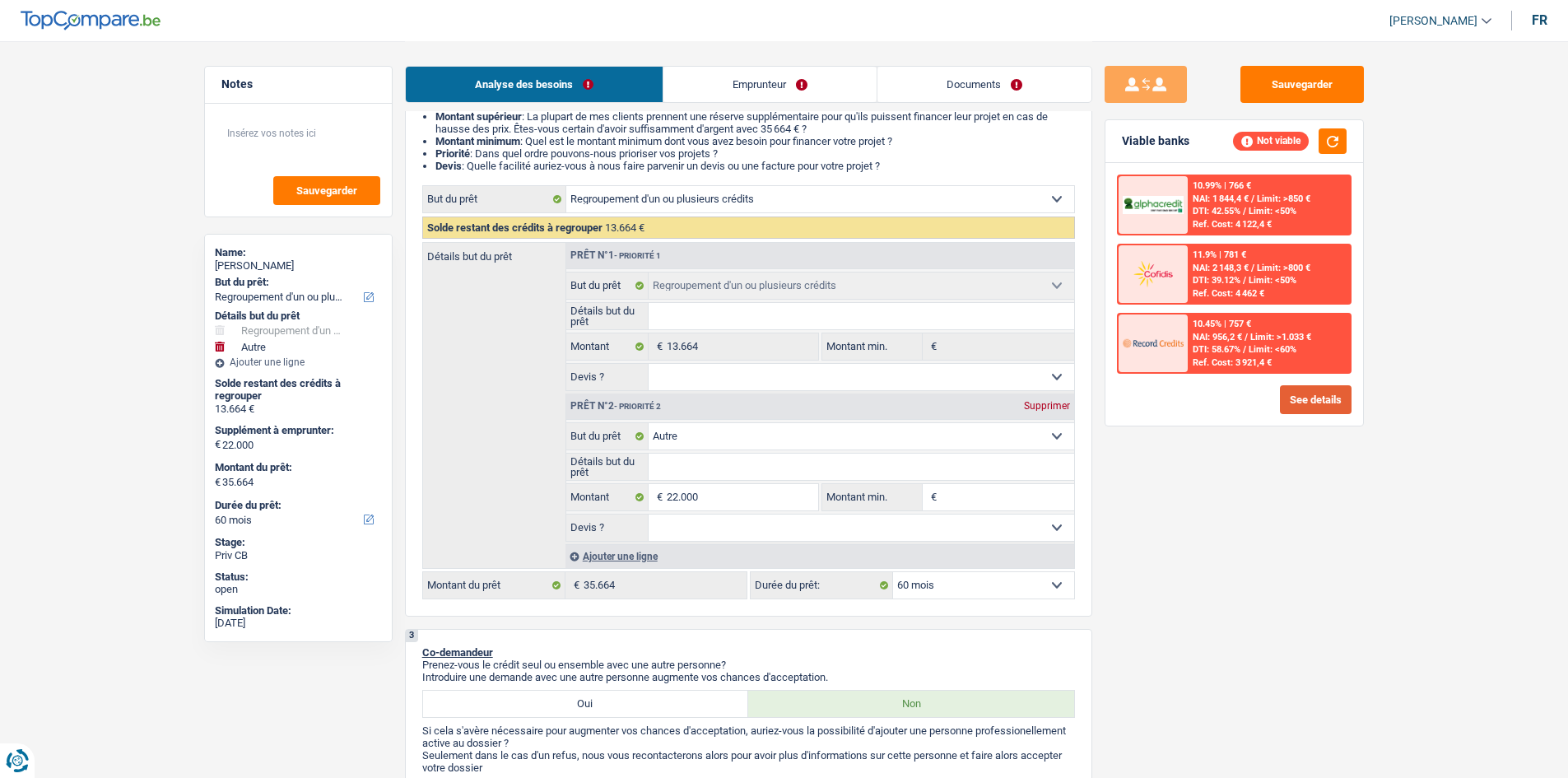
scroll to position [164, 0]
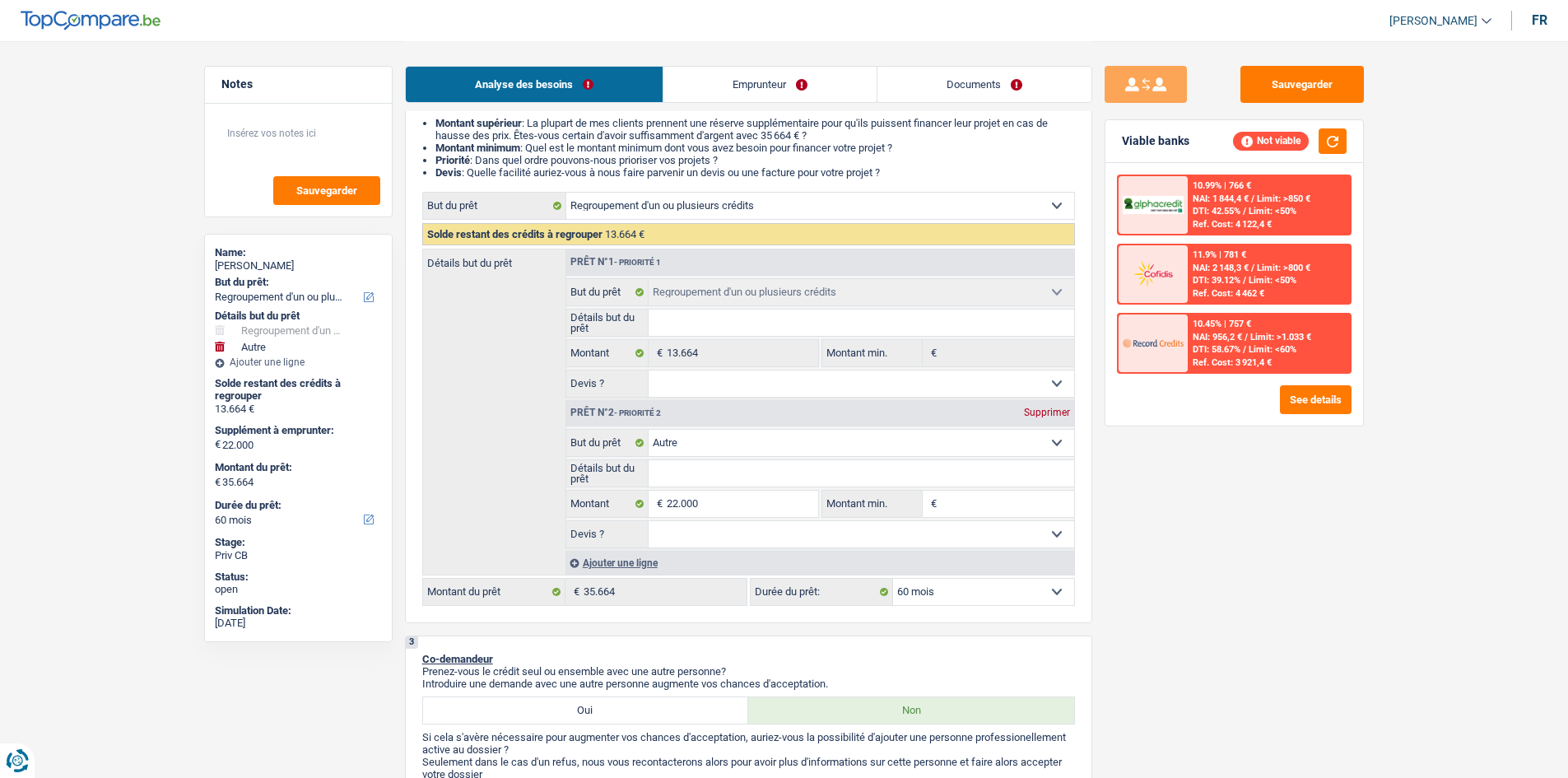
click at [612, 103] on div "Analyse des besoins Emprunteur Documents" at bounding box center [748, 76] width 687 height 70
click at [612, 86] on link "Emprunteur" at bounding box center [770, 84] width 213 height 36
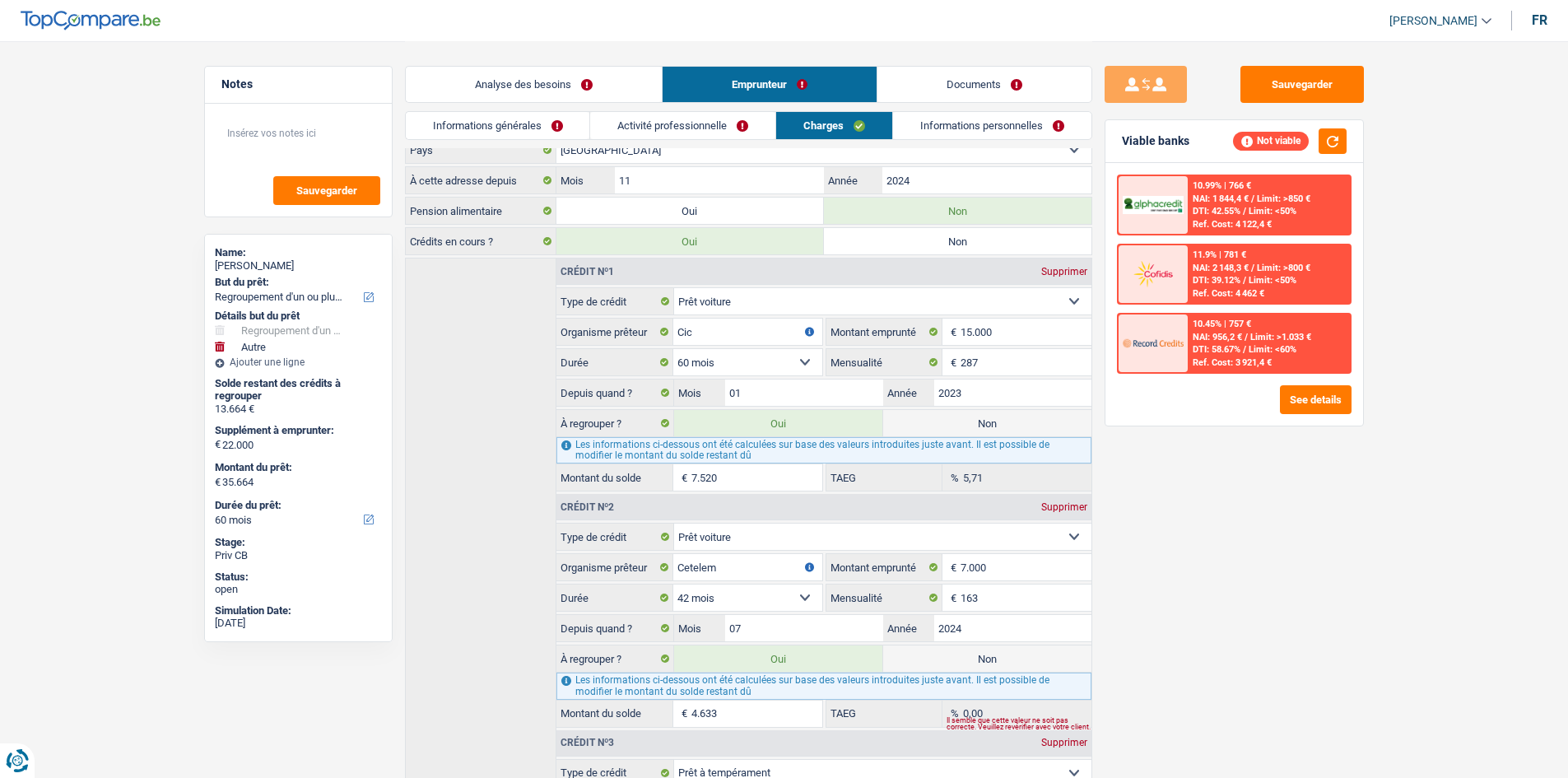
click at [612, 113] on link "Activité professionnelle" at bounding box center [682, 125] width 185 height 27
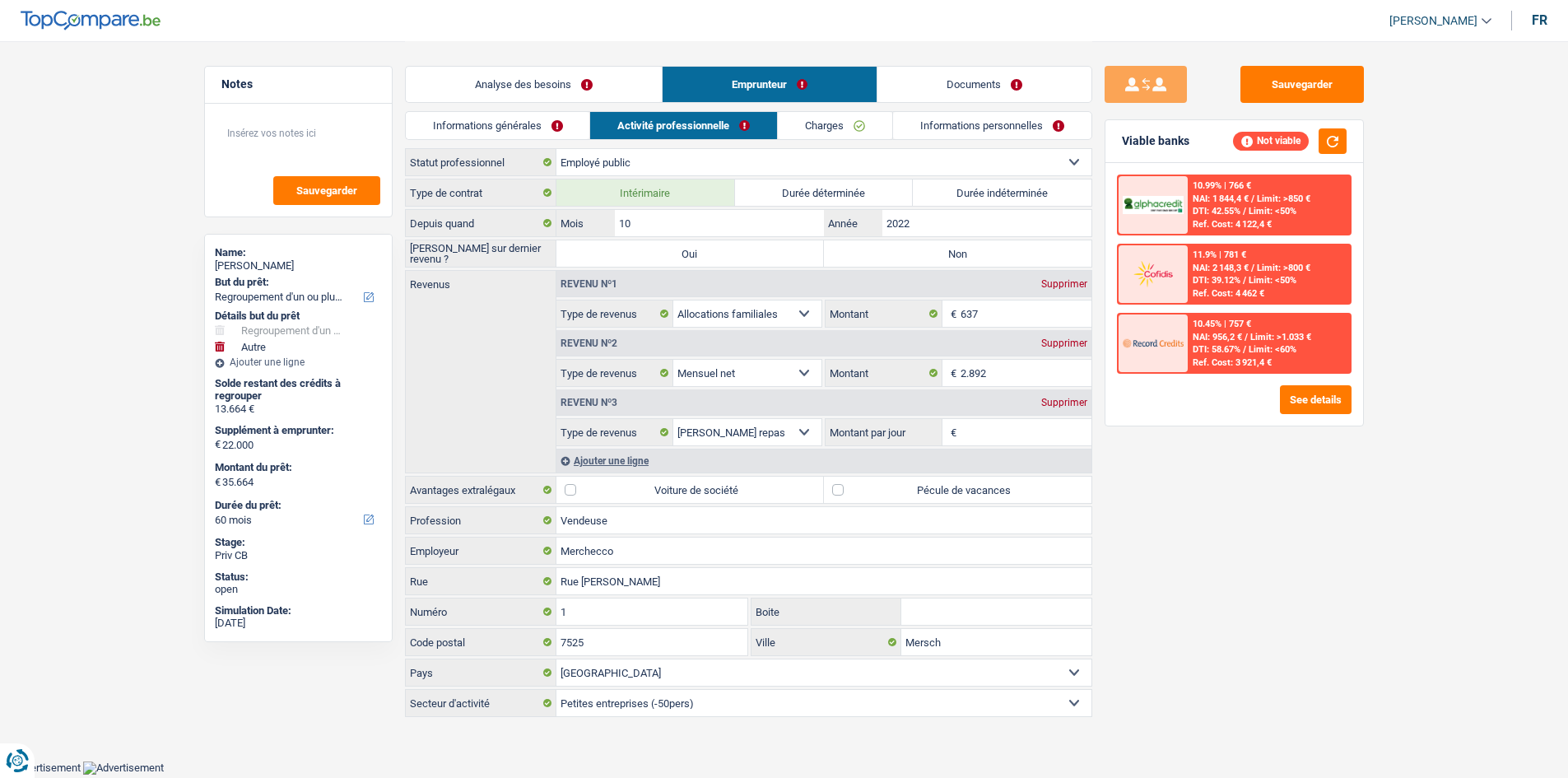
scroll to position [0, 0]
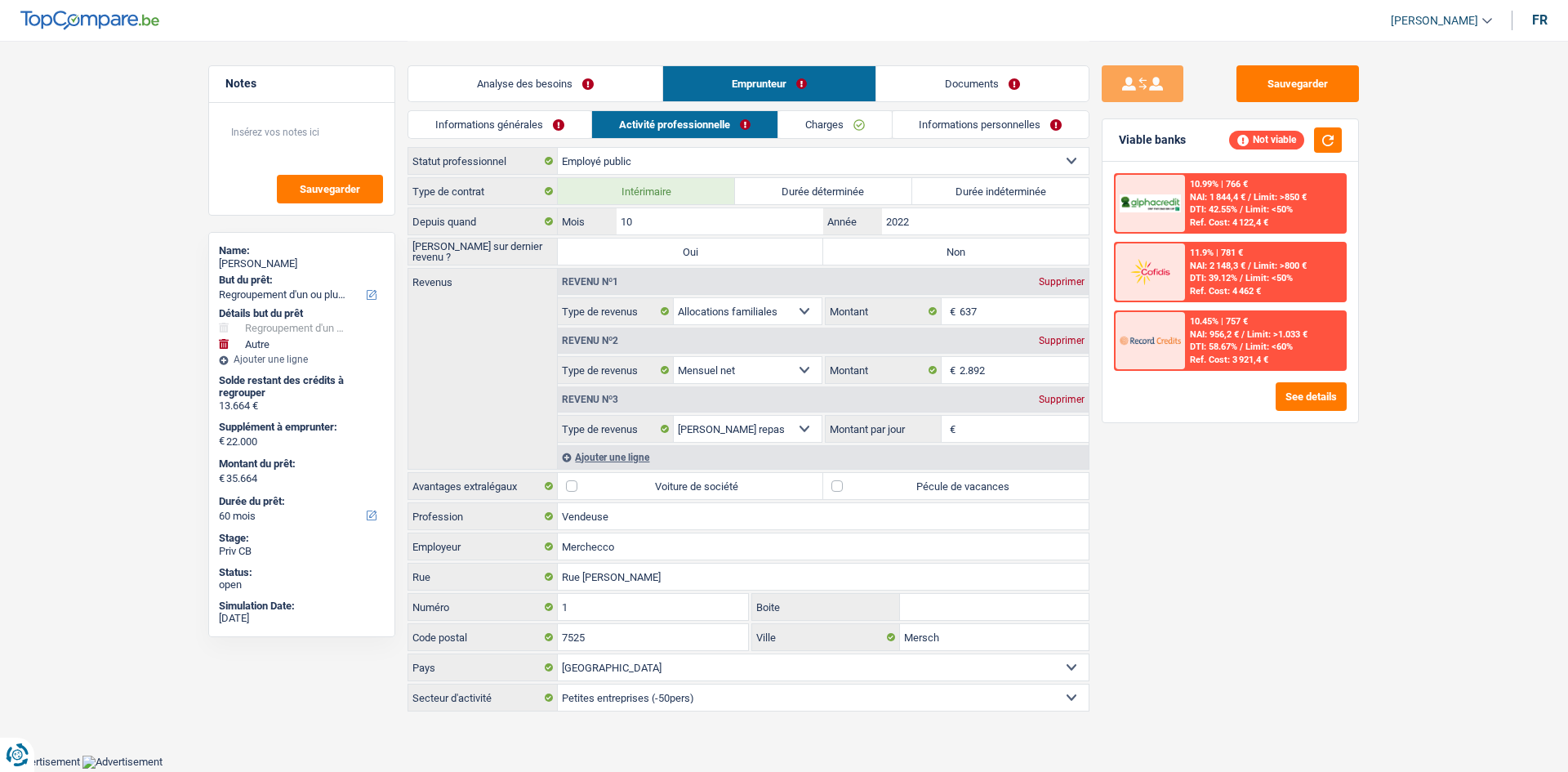
click at [536, 128] on link "Informations générales" at bounding box center [500, 124] width 183 height 27
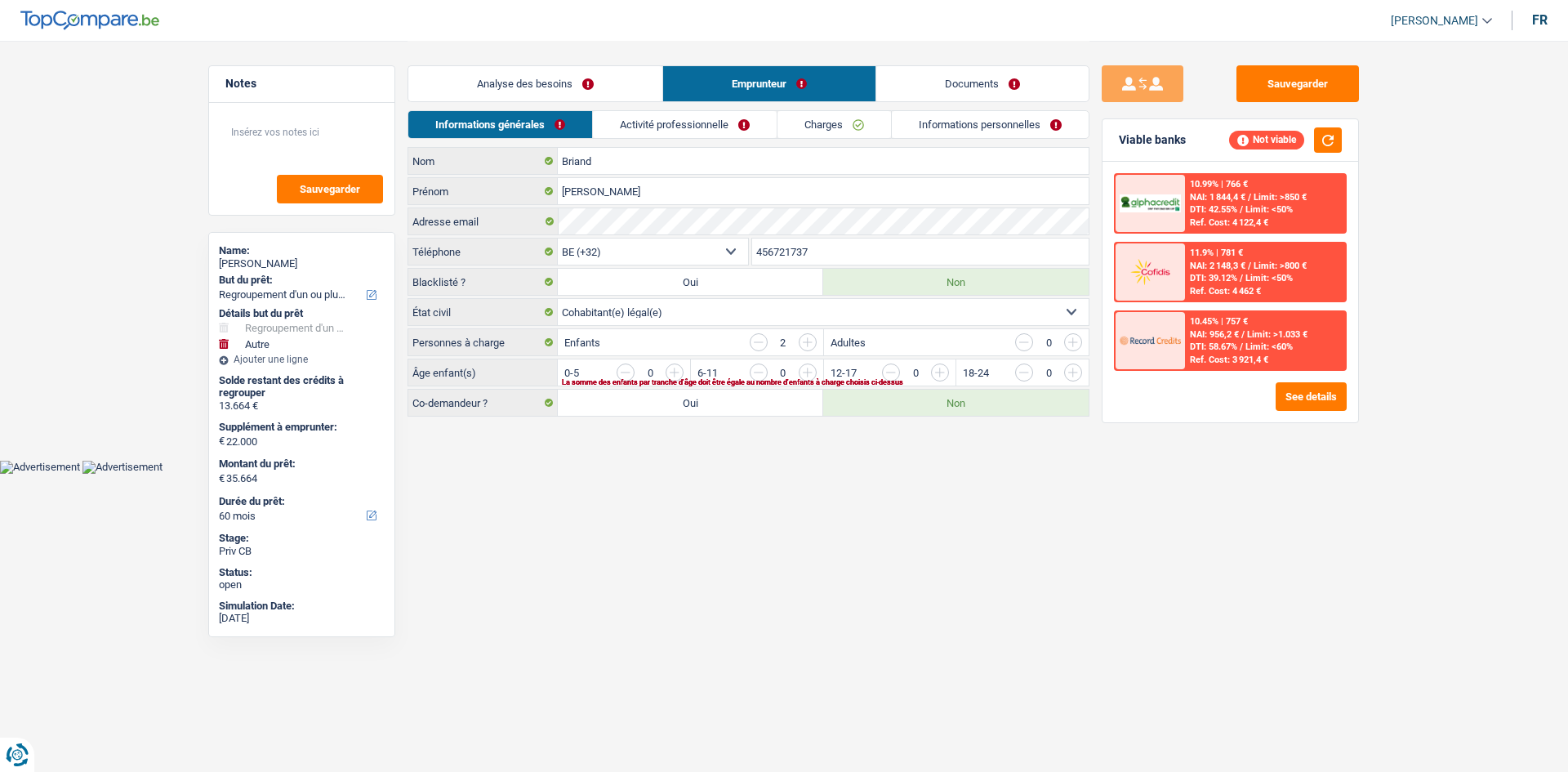
click at [607, 128] on link "Activité professionnelle" at bounding box center [684, 124] width 184 height 27
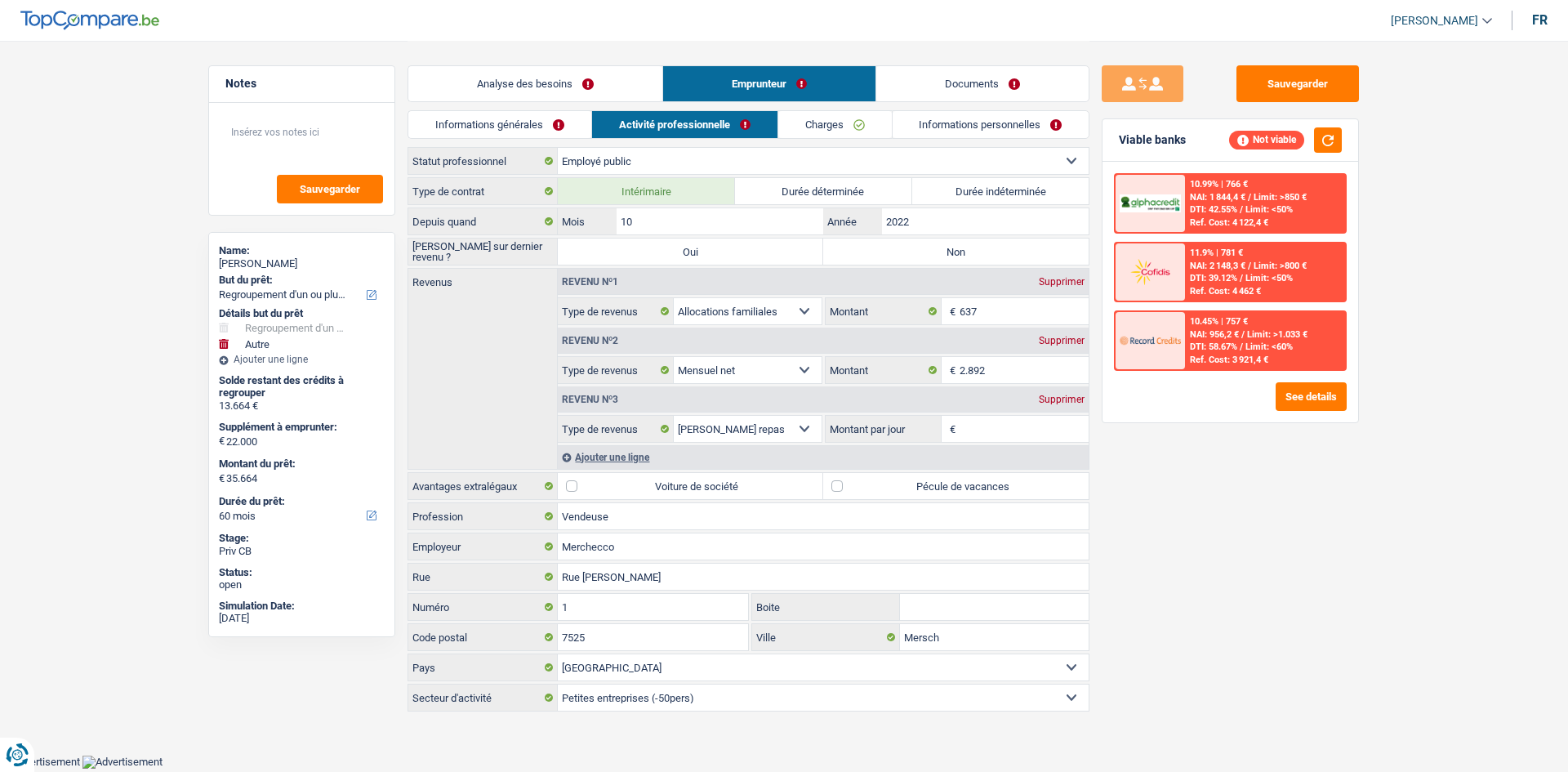
click at [607, 247] on label "Non" at bounding box center [956, 251] width 266 height 26
click at [607, 247] on input "Non" at bounding box center [956, 251] width 266 height 26
radio input "true"
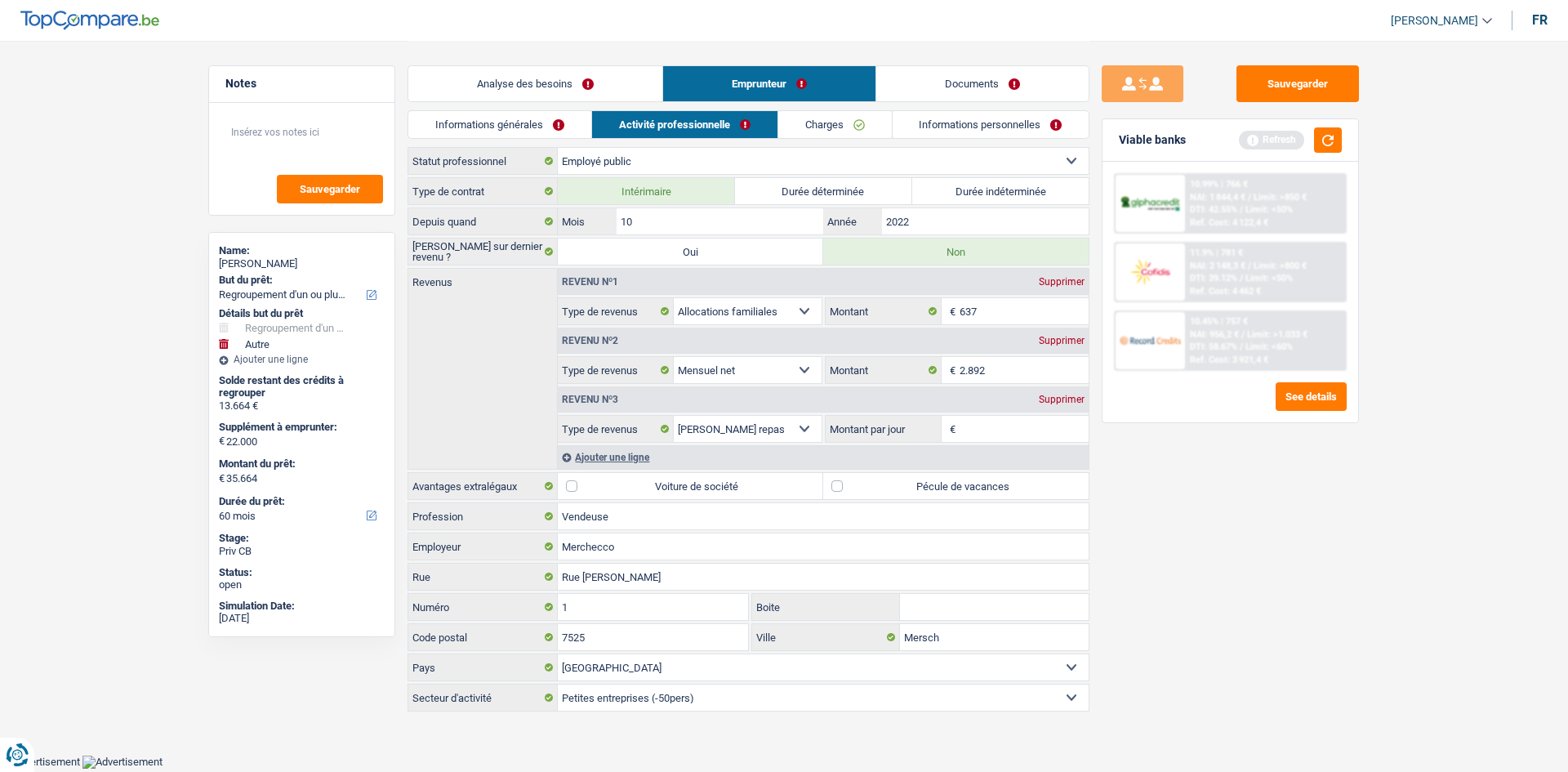
click at [607, 193] on label "Durée indéterminée" at bounding box center [1001, 191] width 178 height 26
click at [607, 193] on input "Durée indéterminée" at bounding box center [1001, 191] width 178 height 26
radio input "true"
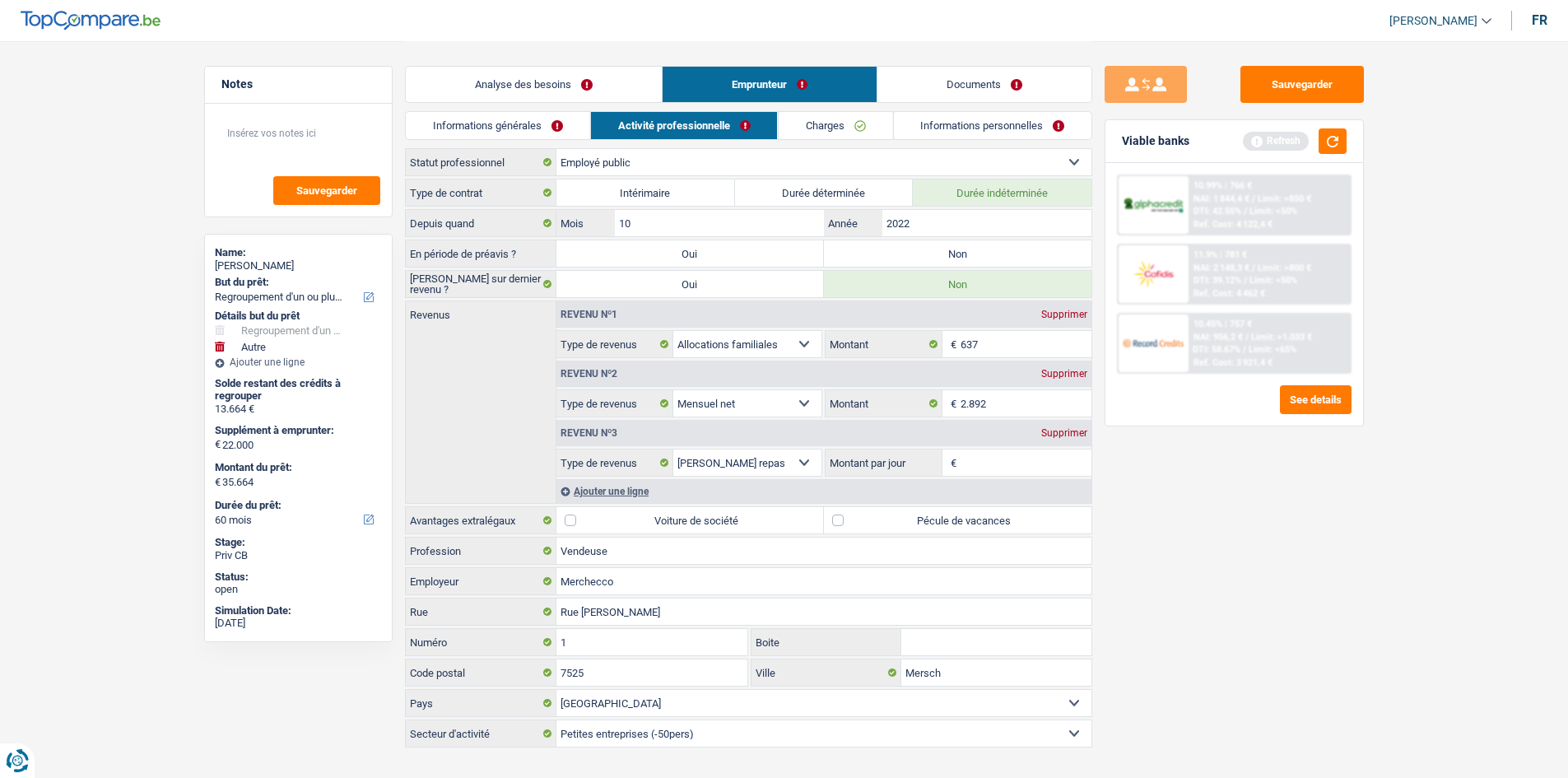
click at [612, 274] on label "Non" at bounding box center [958, 284] width 268 height 26
click at [612, 274] on input "Non" at bounding box center [958, 284] width 268 height 26
drag, startPoint x: 1023, startPoint y: 259, endPoint x: 1017, endPoint y: 238, distance: 21.8
click at [612, 238] on div "Type de contrat Intérimaire Durée déterminée Durée indéterminée Depuis quand 10…" at bounding box center [748, 463] width 687 height 568
click at [612, 249] on label "Non" at bounding box center [958, 253] width 268 height 26
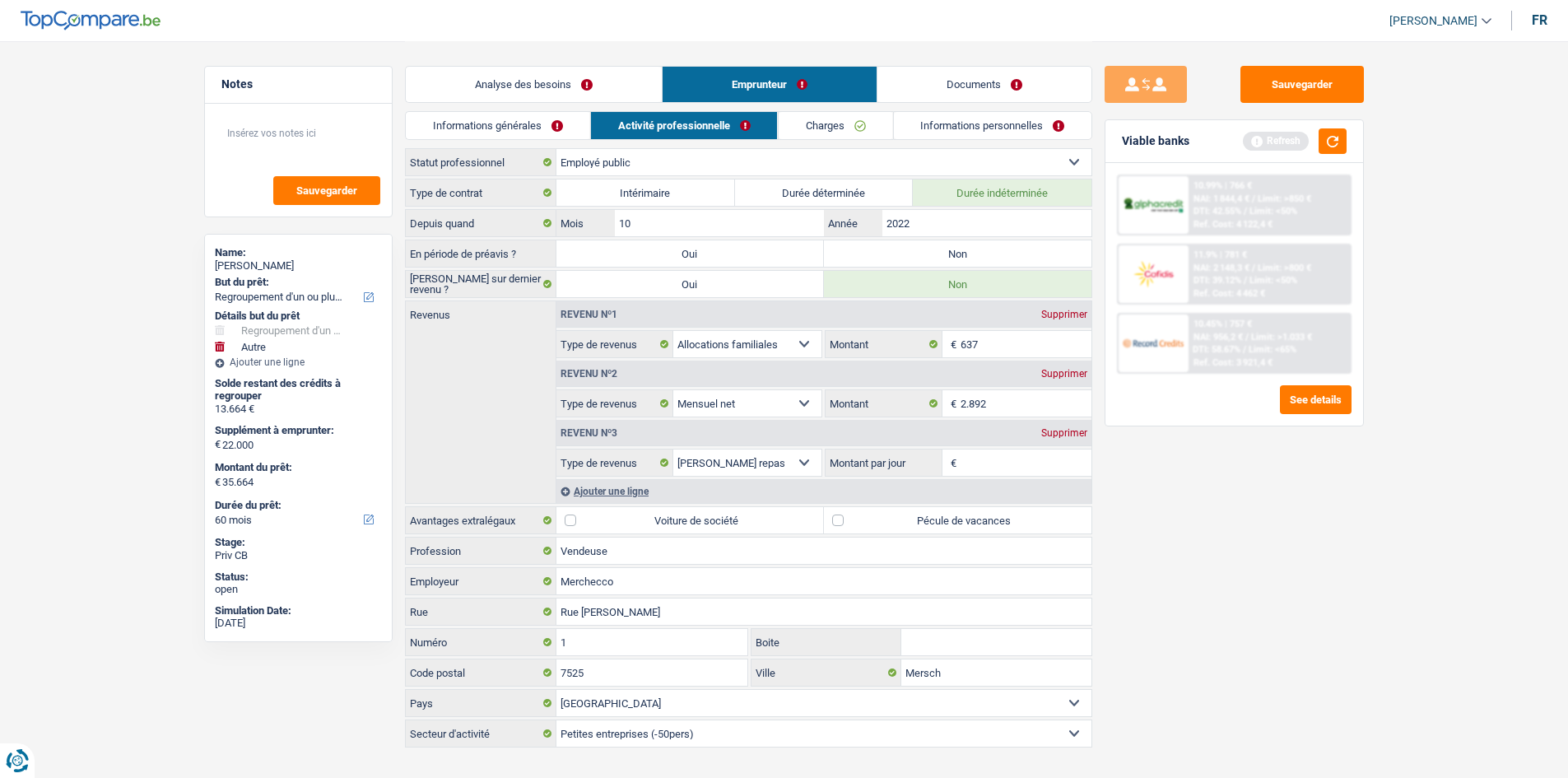
click at [612, 249] on input "Non" at bounding box center [958, 253] width 268 height 26
radio input "true"
click at [545, 76] on link "Analyse des besoins" at bounding box center [533, 84] width 256 height 36
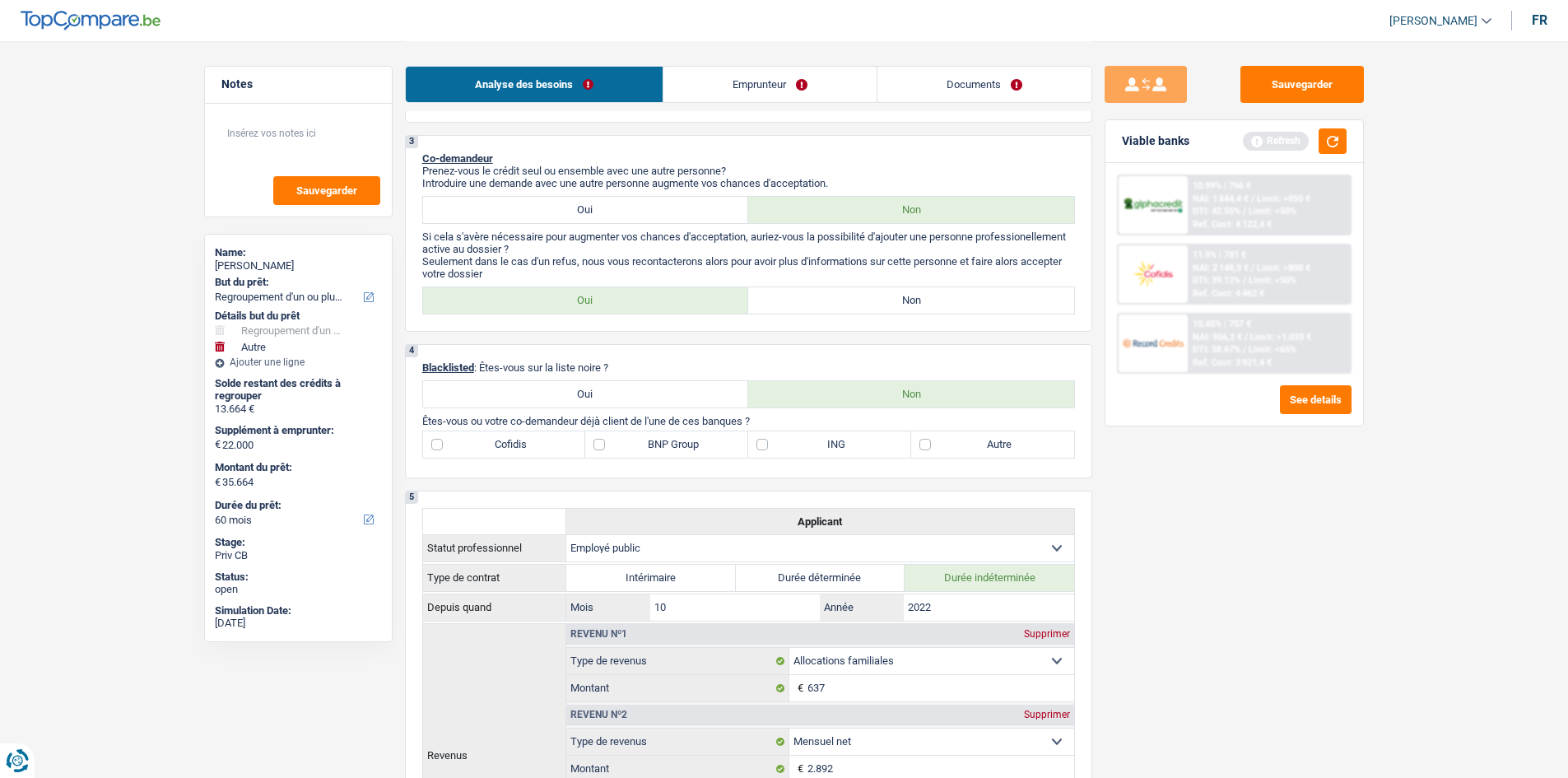
scroll to position [658, 0]
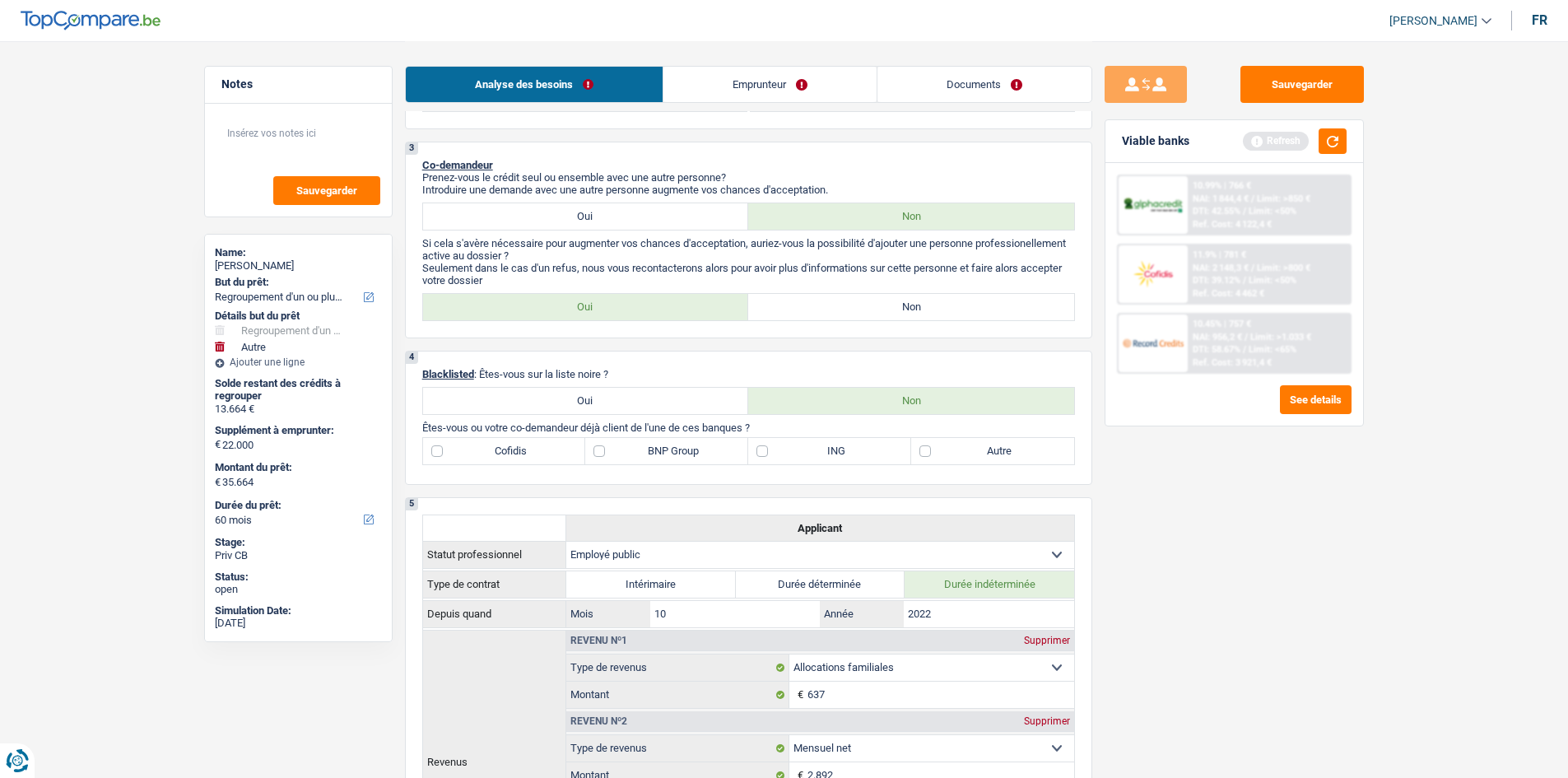
click at [611, 293] on label "Oui" at bounding box center [585, 307] width 326 height 26
click at [611, 293] on input "Oui" at bounding box center [585, 307] width 326 height 26
radio input "true"
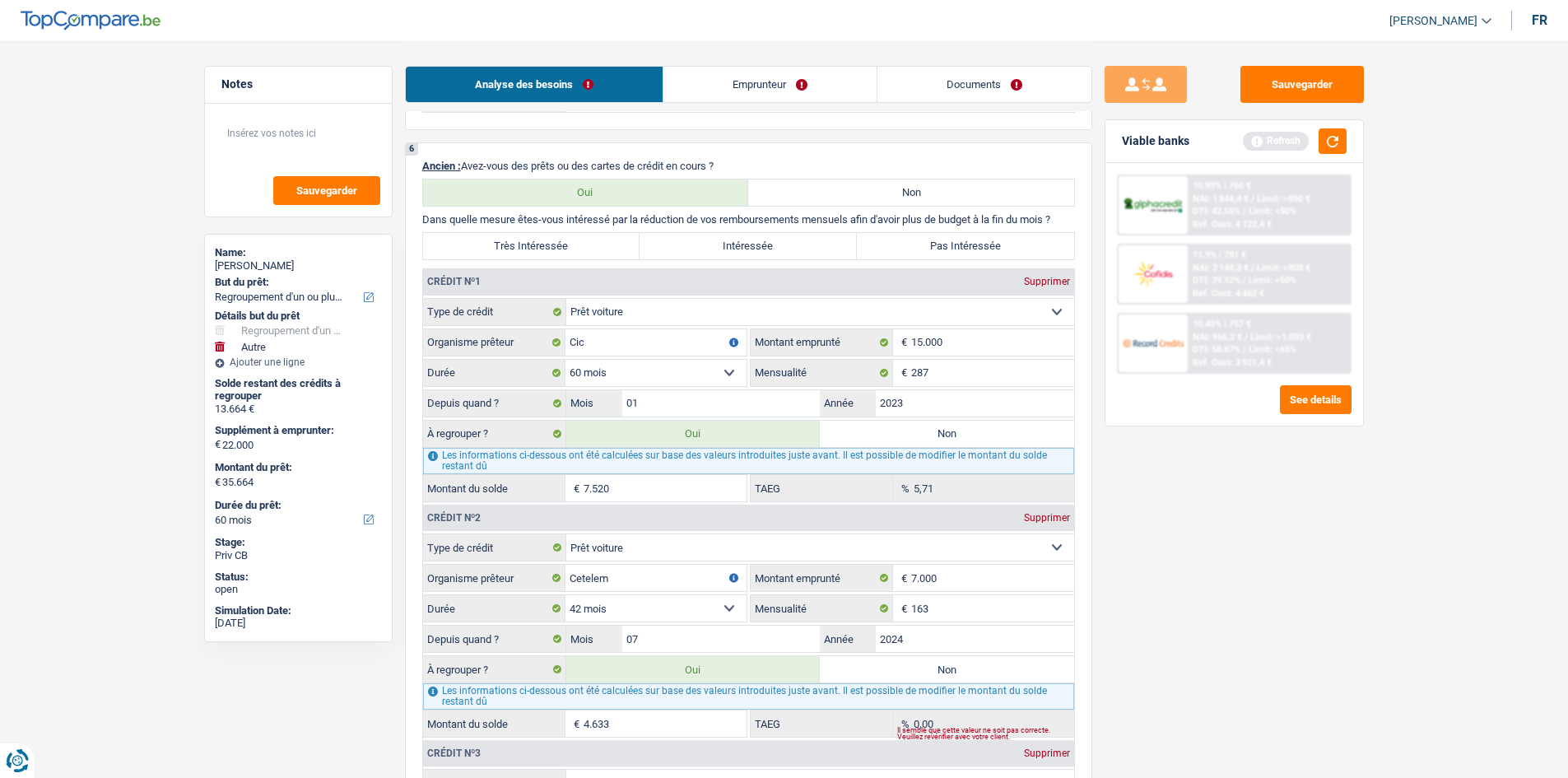
scroll to position [1645, 0]
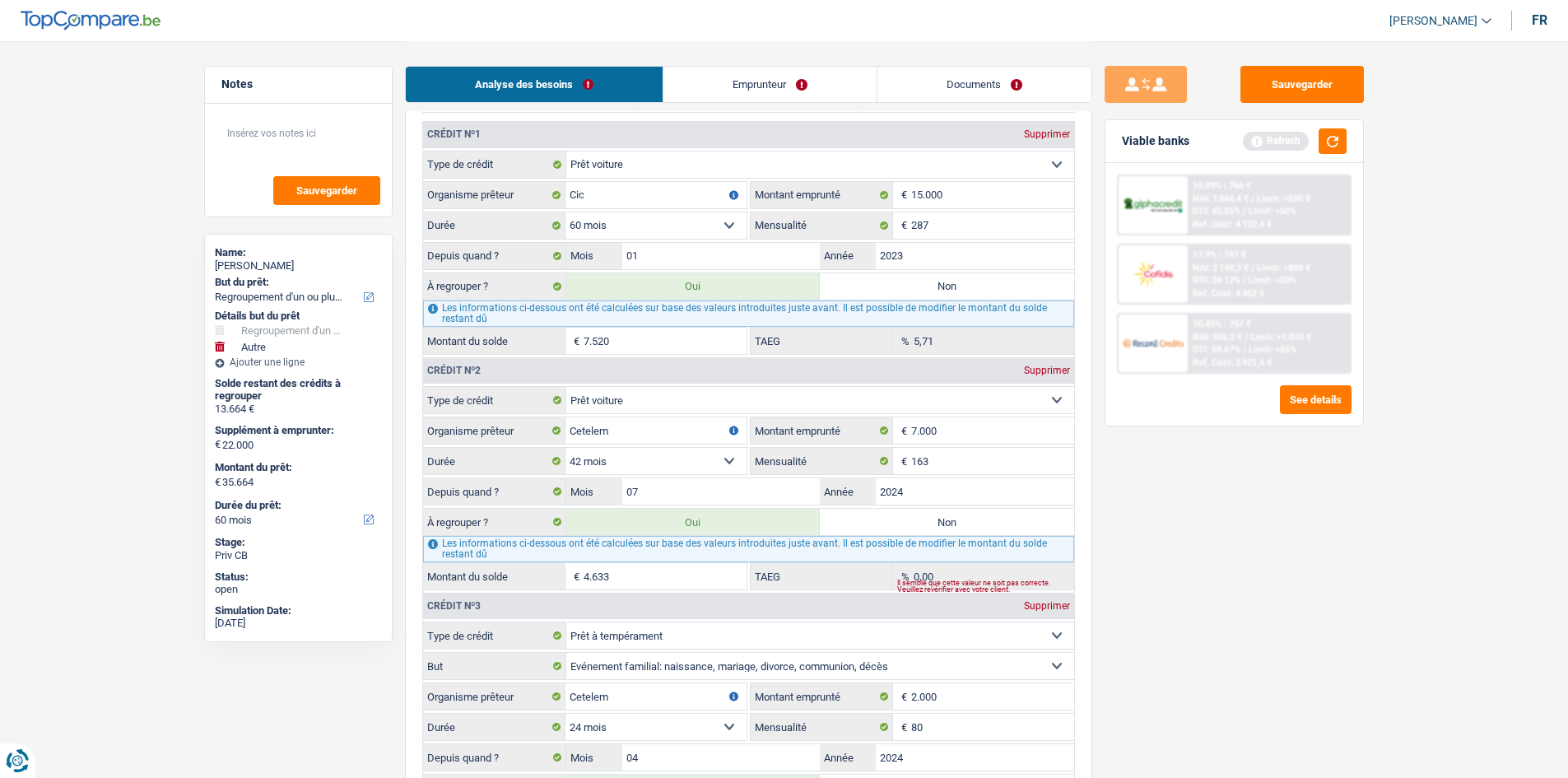
drag, startPoint x: 726, startPoint y: 340, endPoint x: 799, endPoint y: 323, distance: 75.0
click at [612, 293] on input "7.520" at bounding box center [665, 340] width 163 height 26
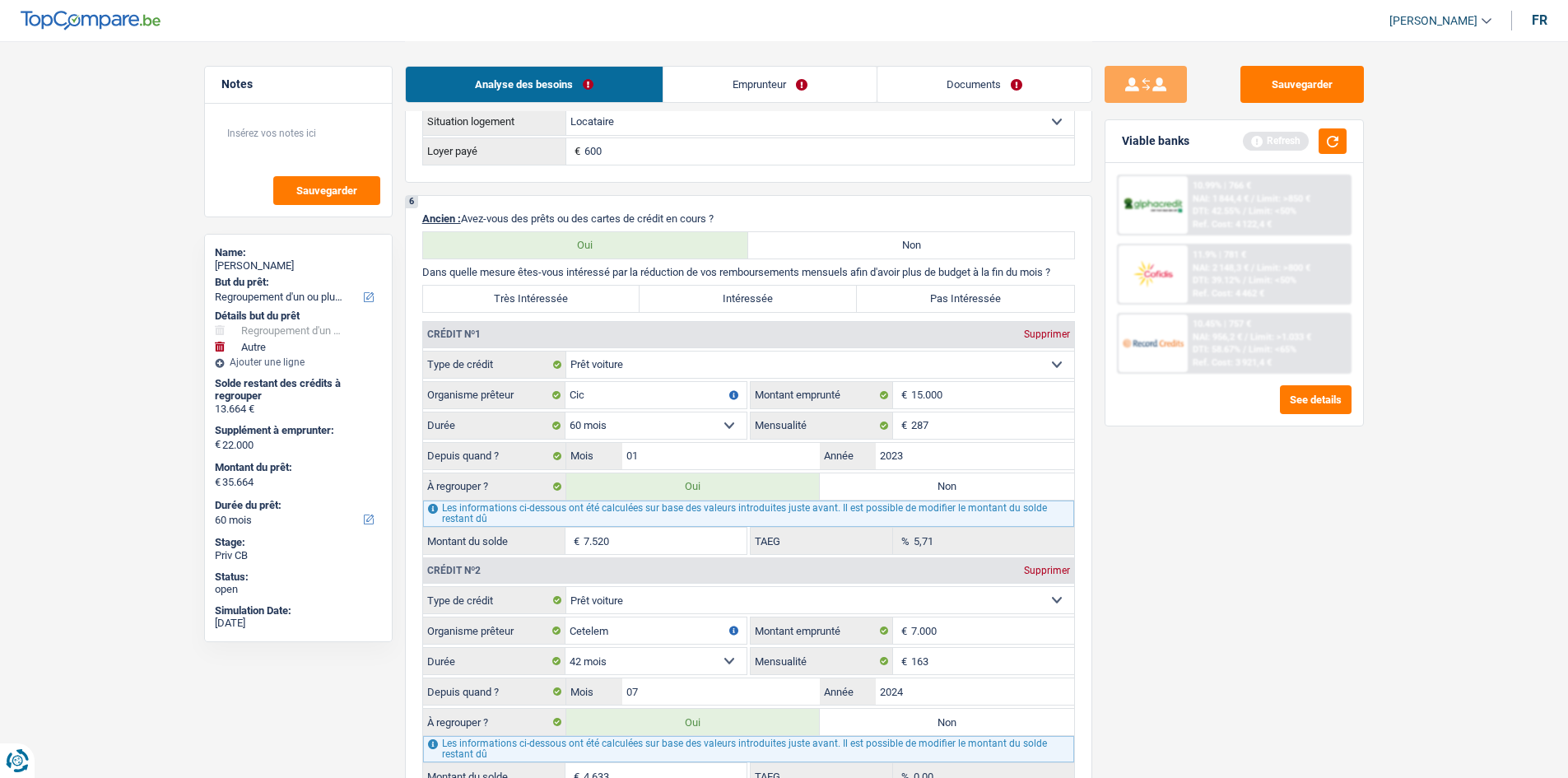
scroll to position [1399, 0]
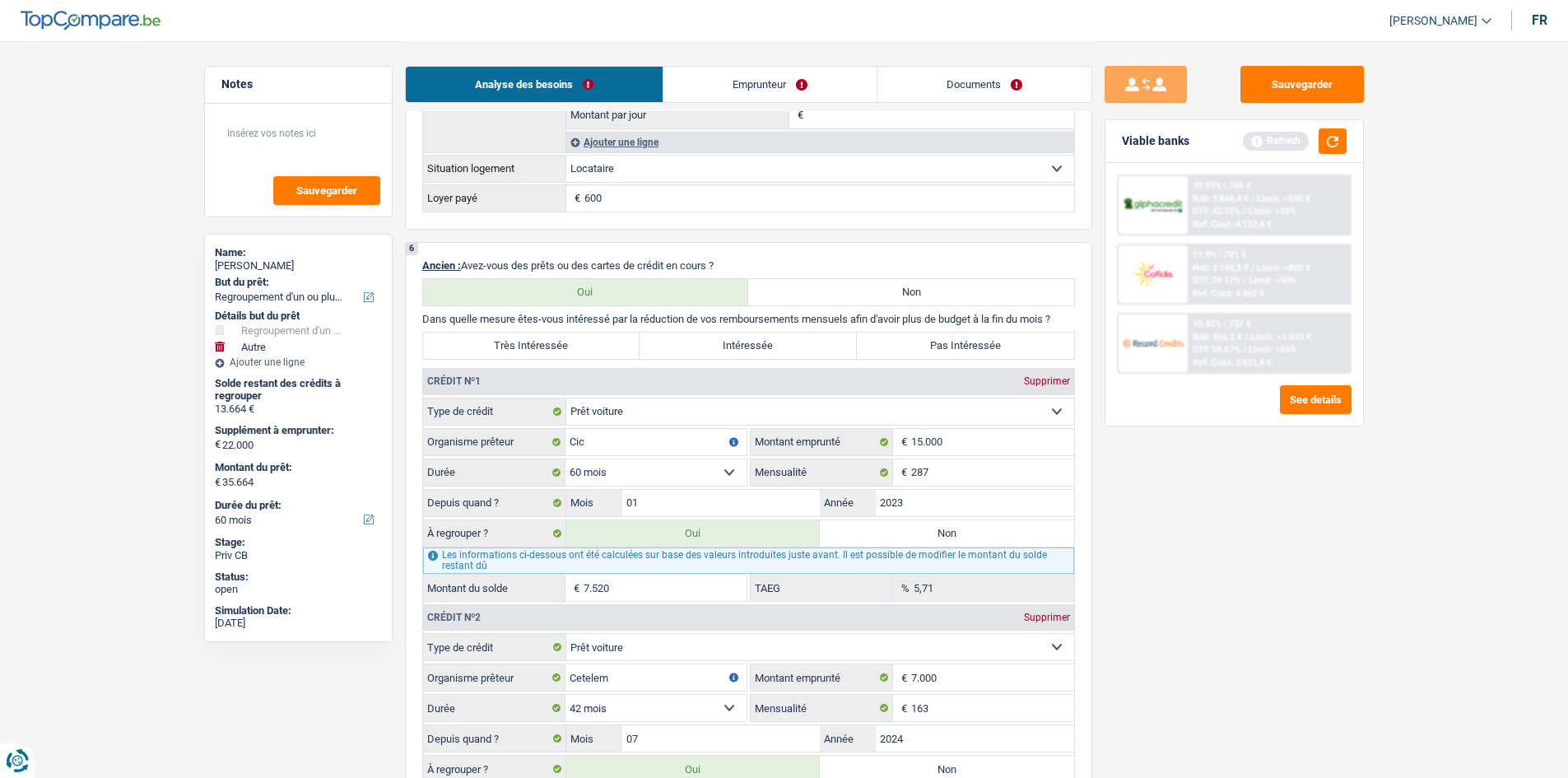
click at [552, 293] on label "Très Intéressée" at bounding box center [531, 345] width 217 height 26
click at [552, 293] on input "Très Intéressée" at bounding box center [531, 345] width 217 height 26
radio input "true"
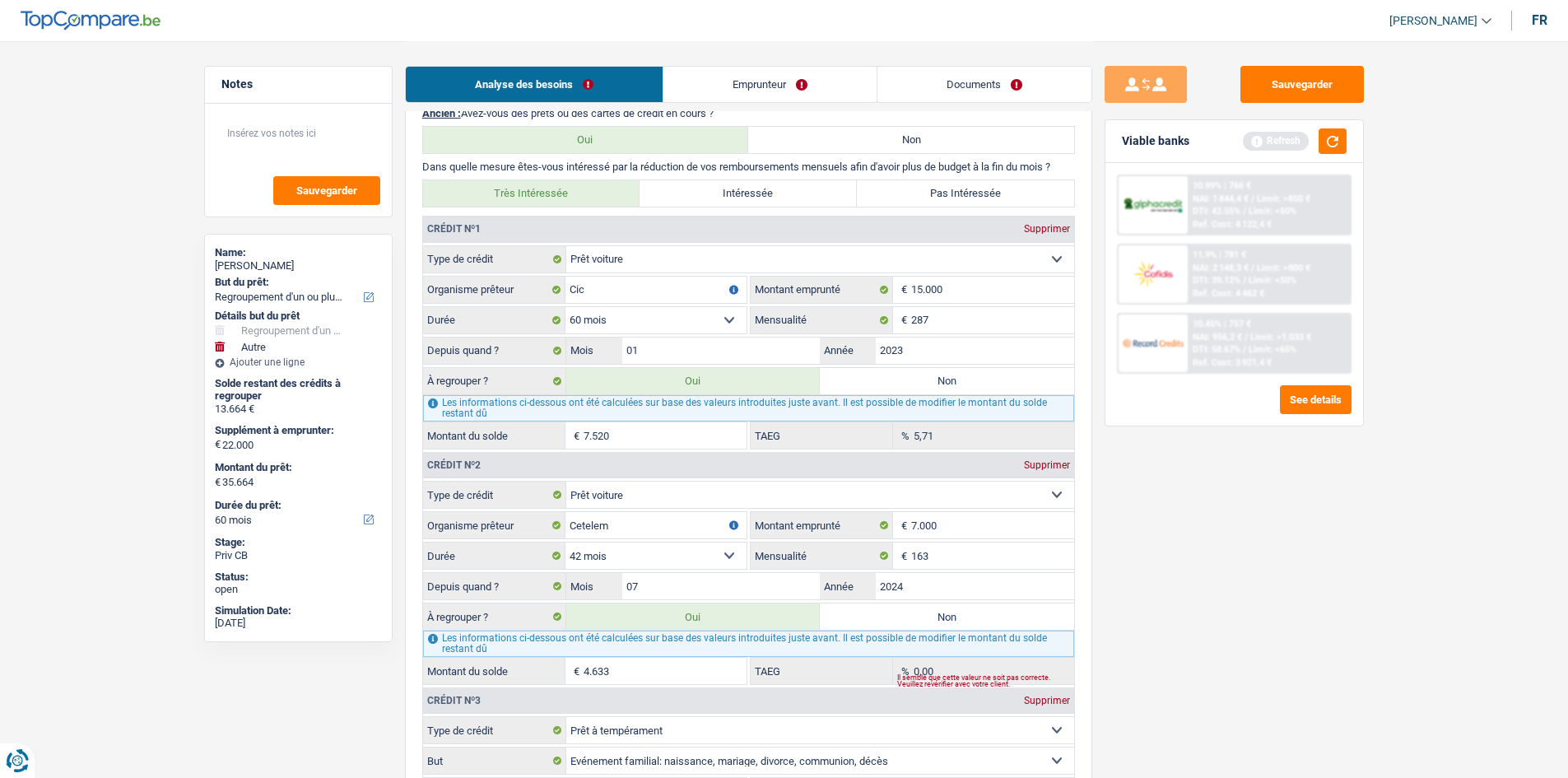
scroll to position [1645, 0]
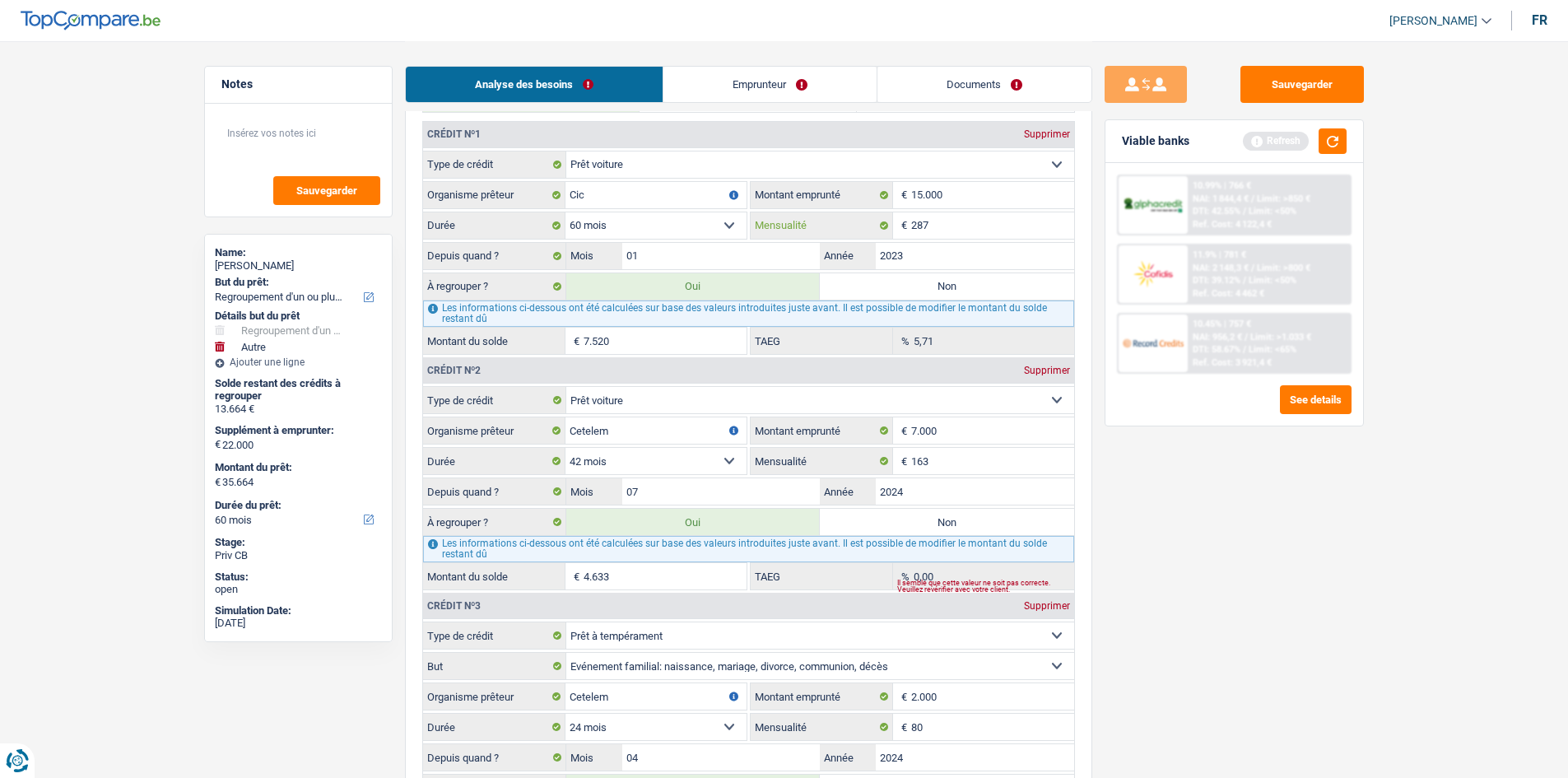
click at [612, 231] on input "287" at bounding box center [992, 225] width 163 height 26
click at [612, 293] on div "Sauvegarder Viable banks Refresh 10.99% | 766 € NAI: 1 844,4 € / Limit: >850 € …" at bounding box center [1233, 408] width 284 height 685
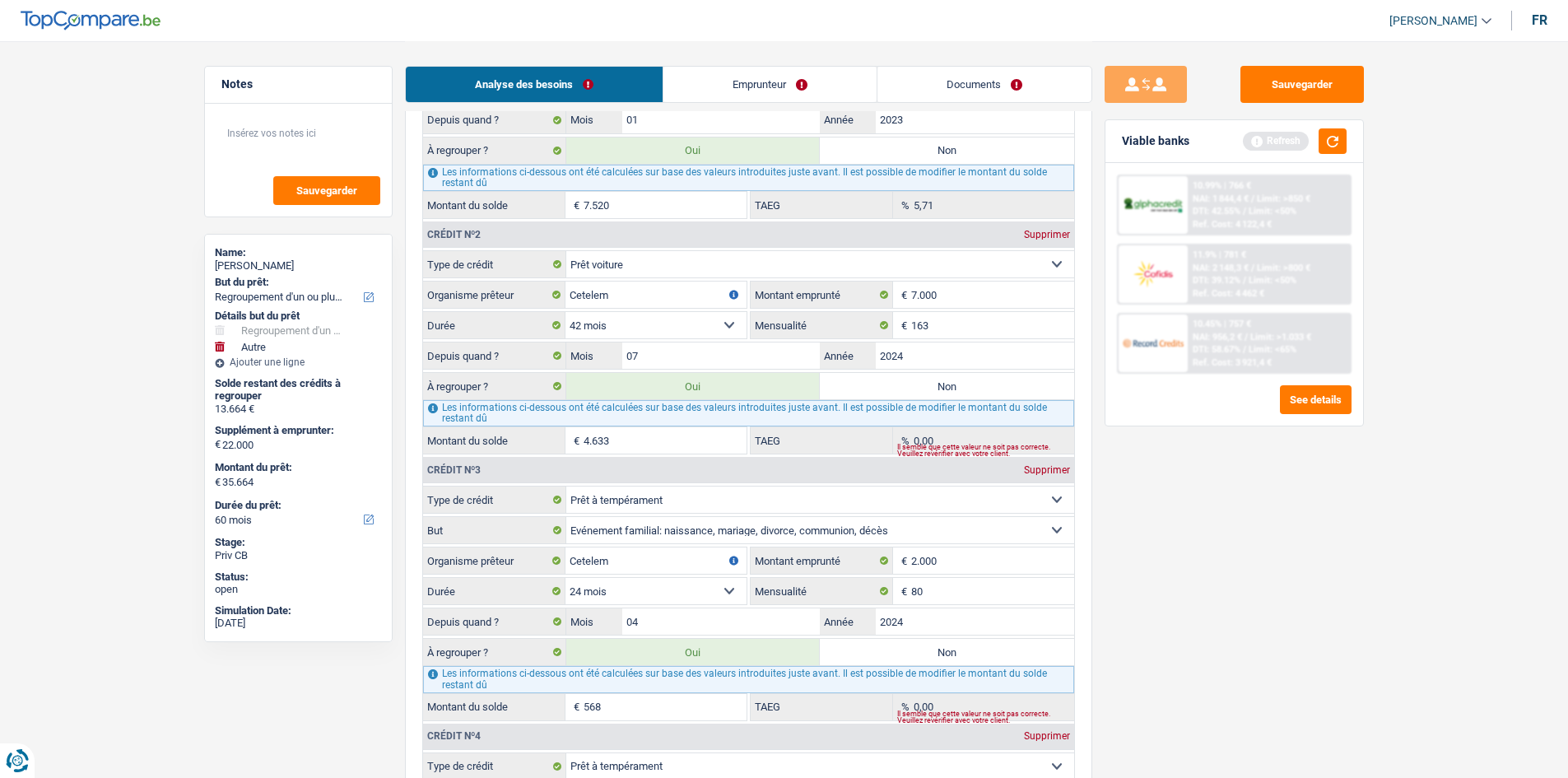
scroll to position [1810, 0]
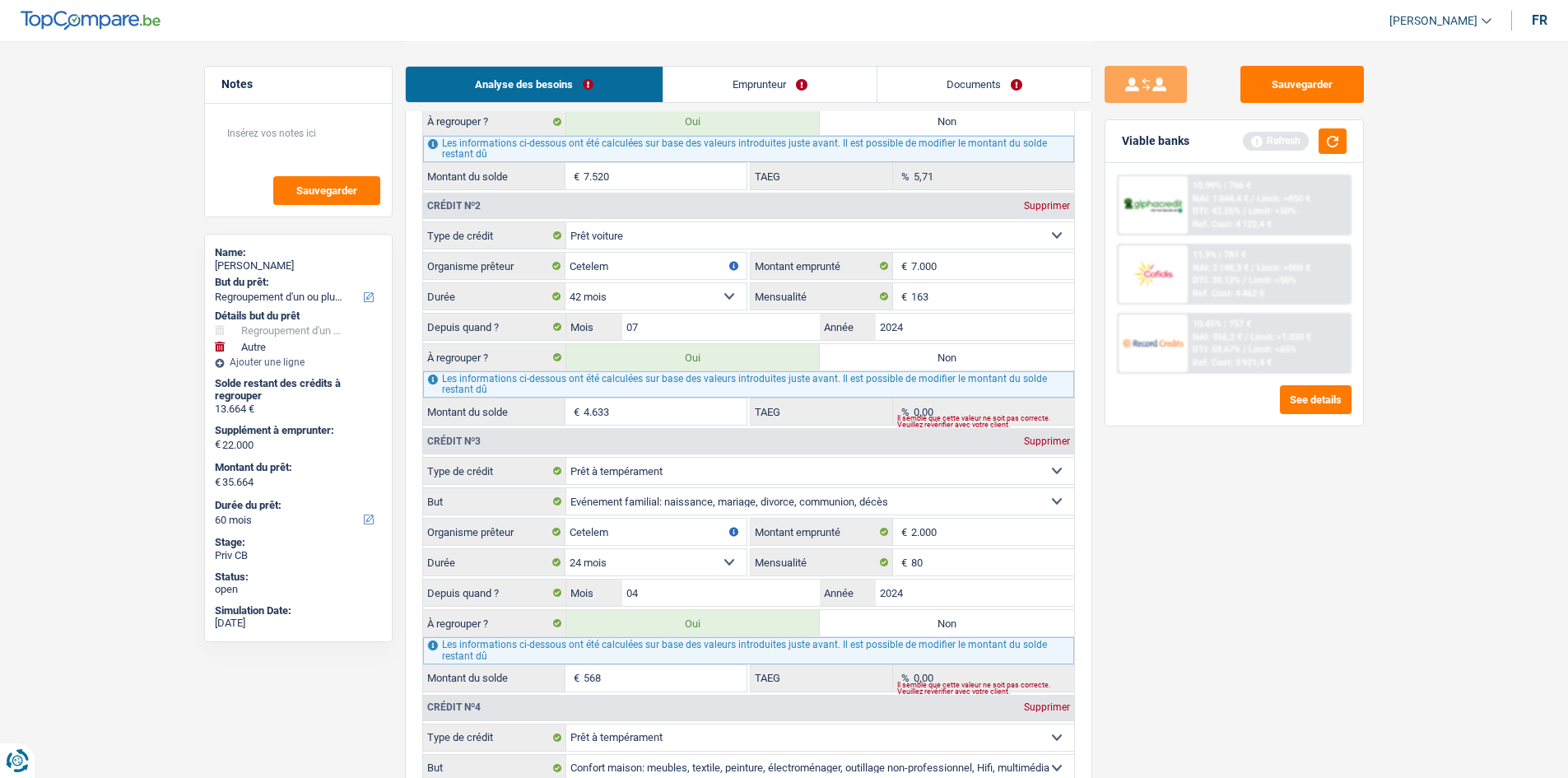
click at [612, 293] on input "4.633" at bounding box center [665, 411] width 163 height 26
click at [612, 293] on input "07" at bounding box center [721, 326] width 199 height 26
click at [612, 293] on input "4.633" at bounding box center [665, 411] width 163 height 26
click at [612, 281] on fieldset "Carte ou ouverture de crédit Prêt hypothécaire Vente à tempérament Prêt à tempé…" at bounding box center [748, 323] width 651 height 204
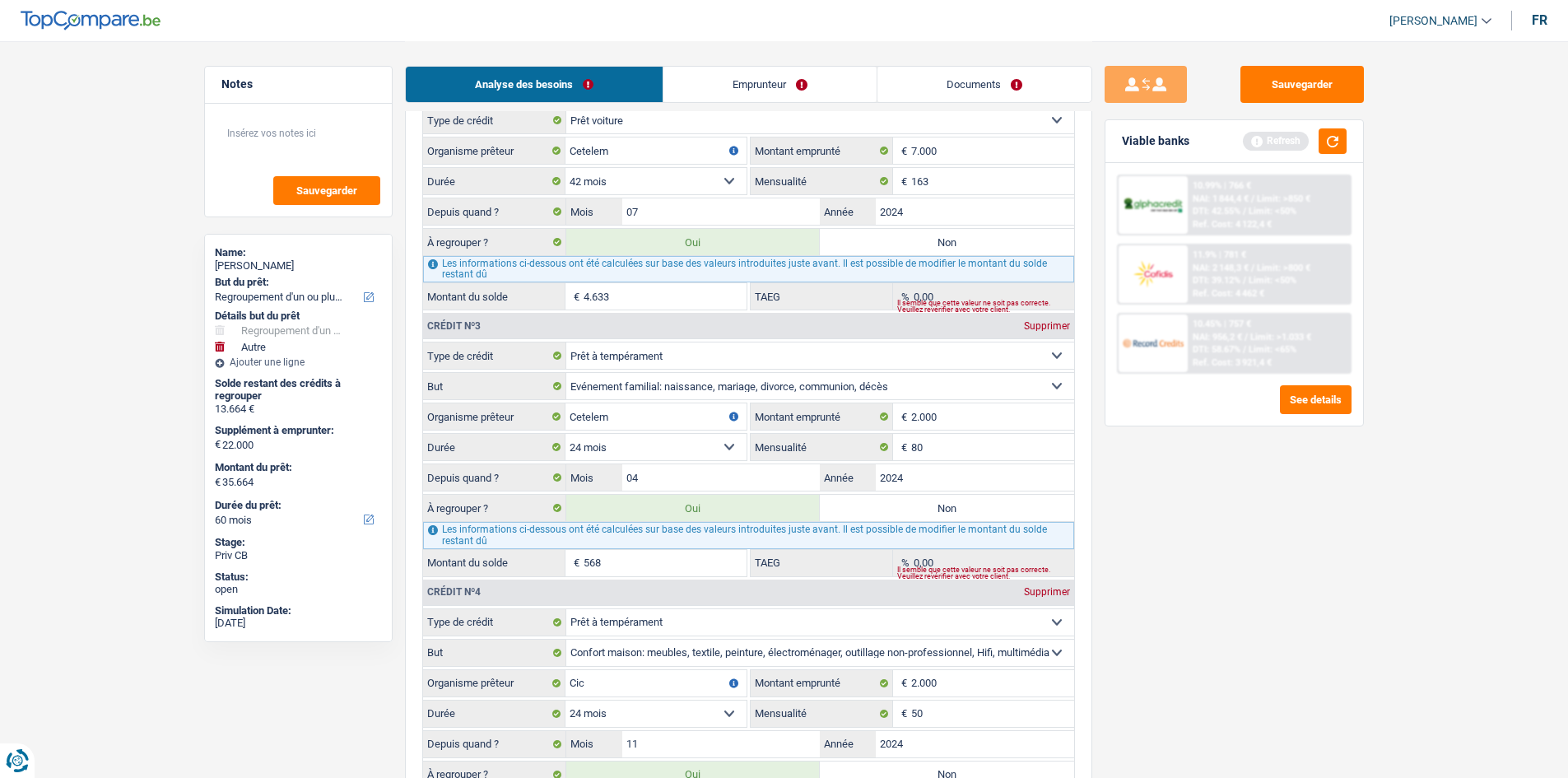
scroll to position [2057, 0]
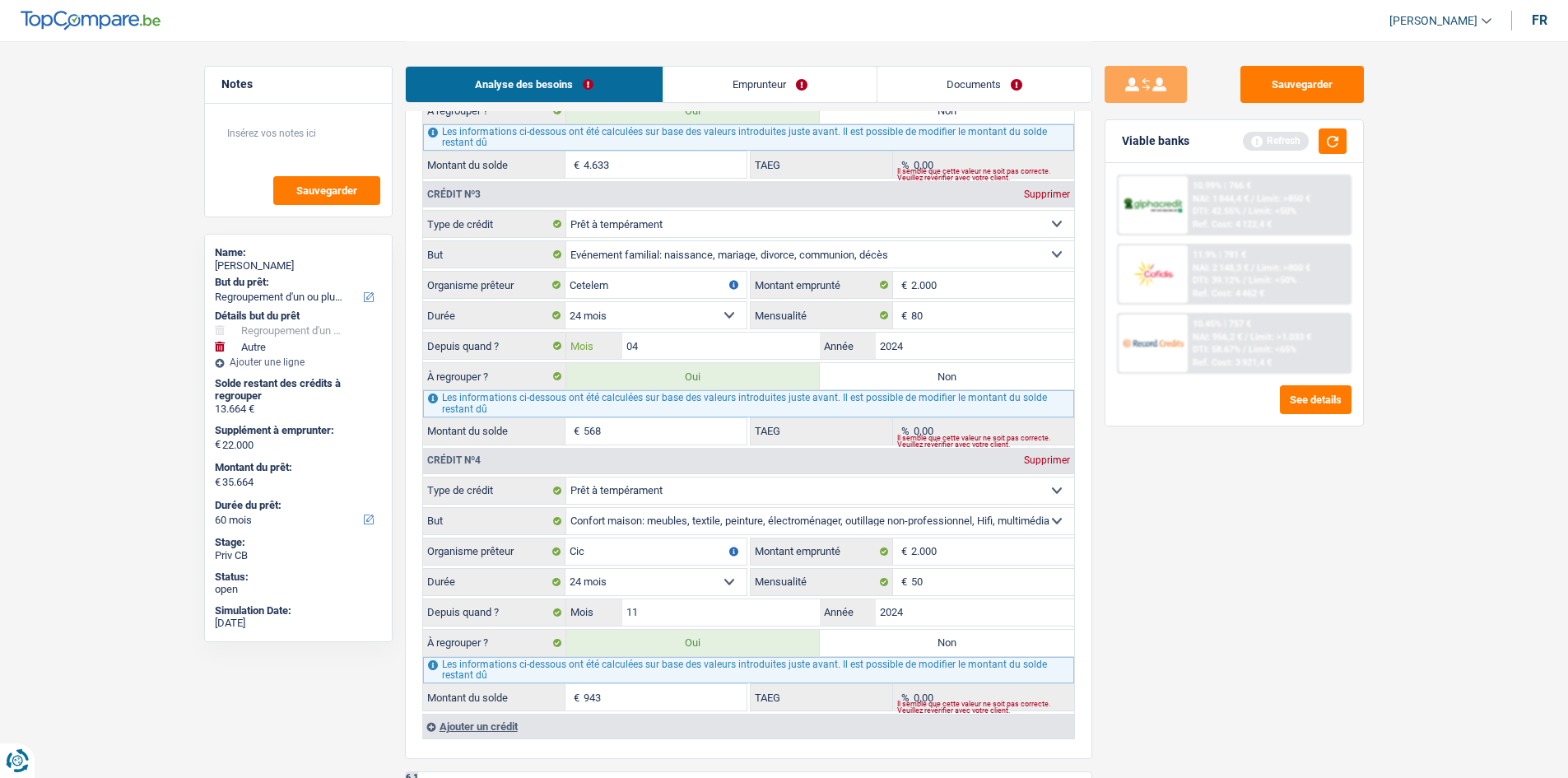
click at [612, 293] on input "04" at bounding box center [721, 345] width 199 height 26
click at [612, 293] on input "80" at bounding box center [992, 314] width 163 height 26
click at [612, 293] on input "568" at bounding box center [665, 431] width 163 height 26
click at [612, 293] on input "943" at bounding box center [665, 696] width 163 height 26
drag, startPoint x: 978, startPoint y: 648, endPoint x: 1173, endPoint y: 662, distance: 195.5
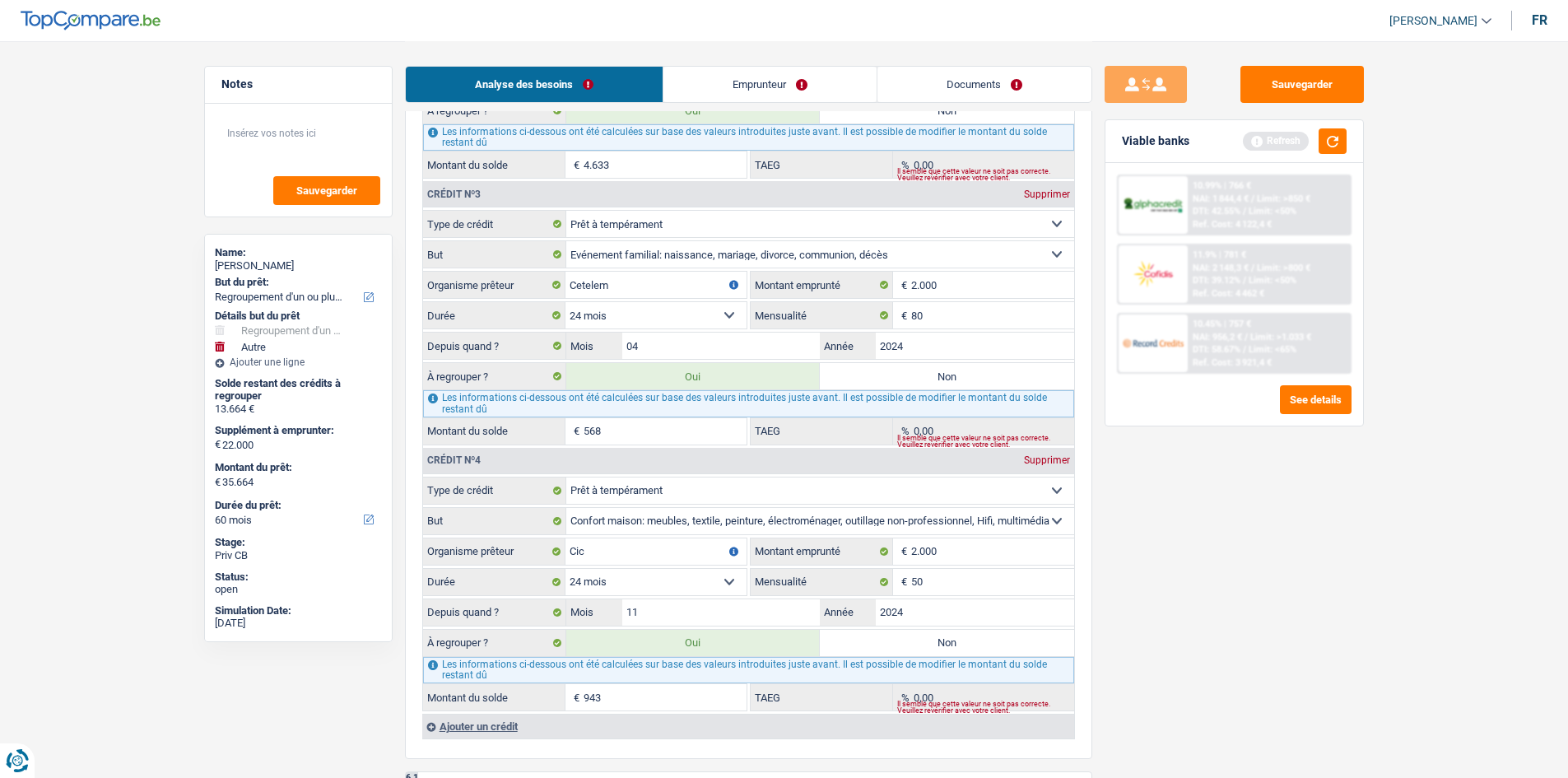
click at [612, 293] on label "Non" at bounding box center [947, 643] width 254 height 26
click at [612, 293] on input "Non" at bounding box center [947, 643] width 254 height 26
radio input "true"
type input "34.721"
select select "120"
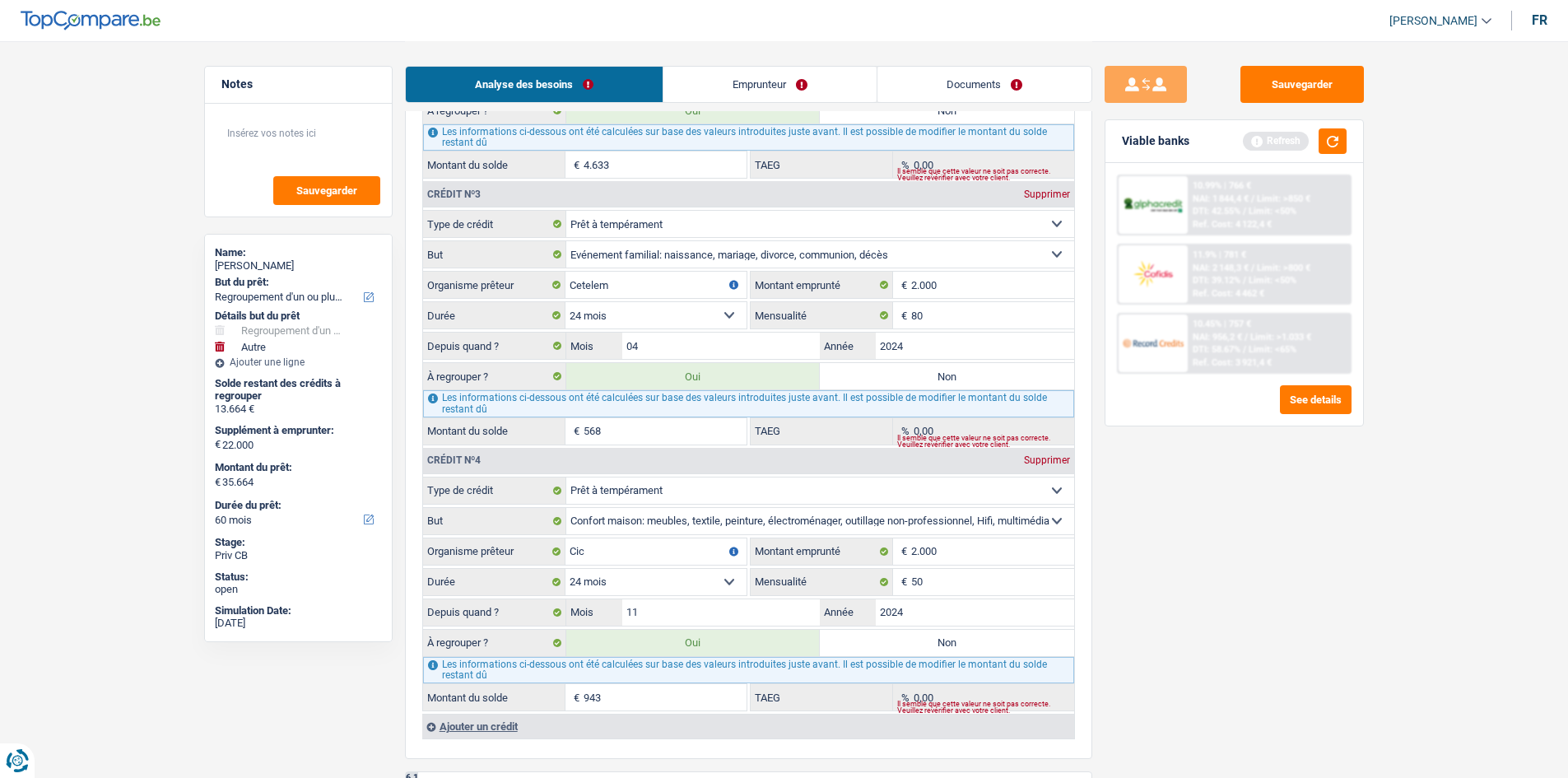
type input "12.721"
type input "34.721"
select select "120"
radio input "false"
type input "12.721"
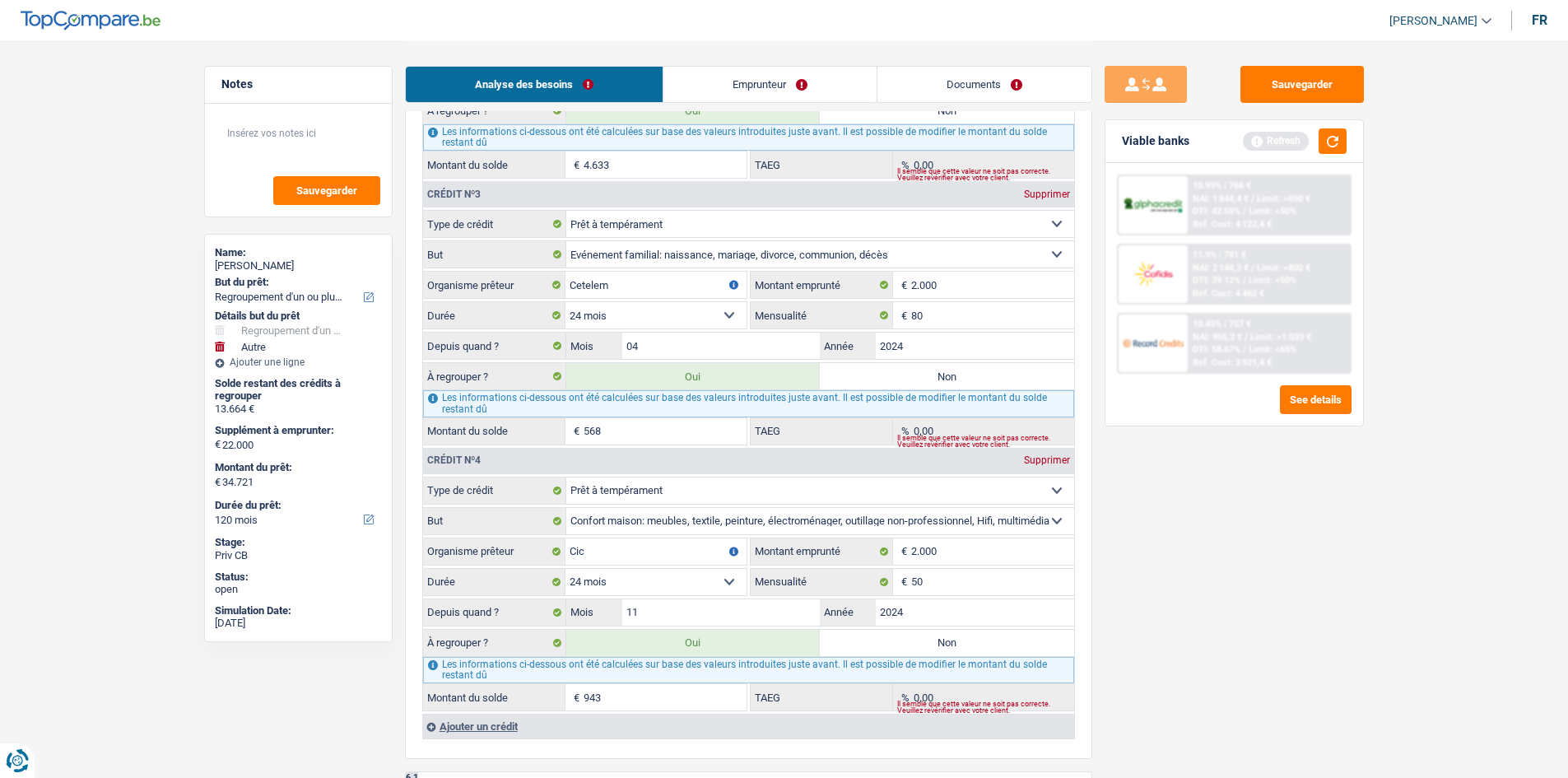
type input "34.721"
select select "120"
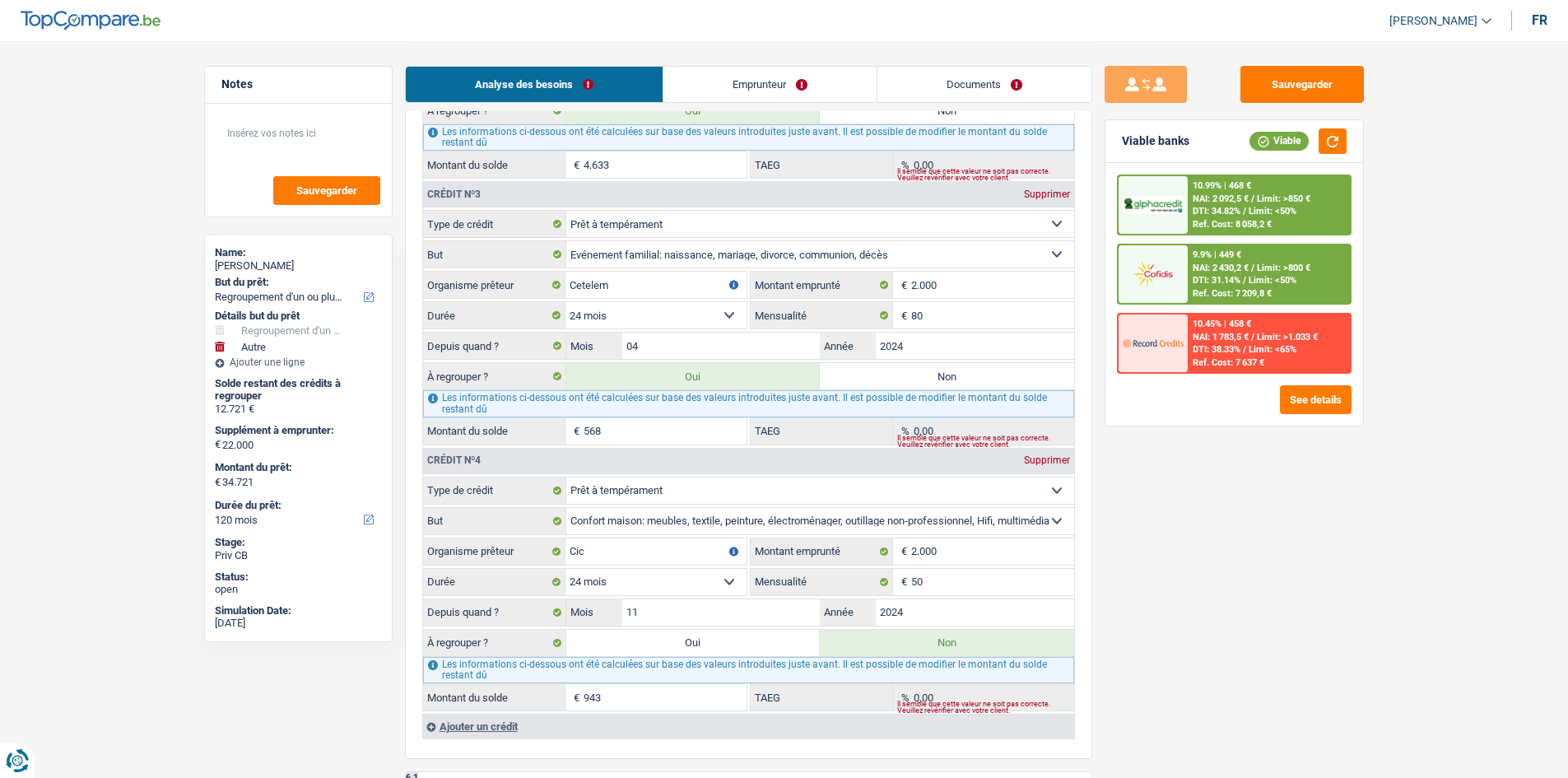
click at [612, 293] on input "943" at bounding box center [665, 696] width 163 height 26
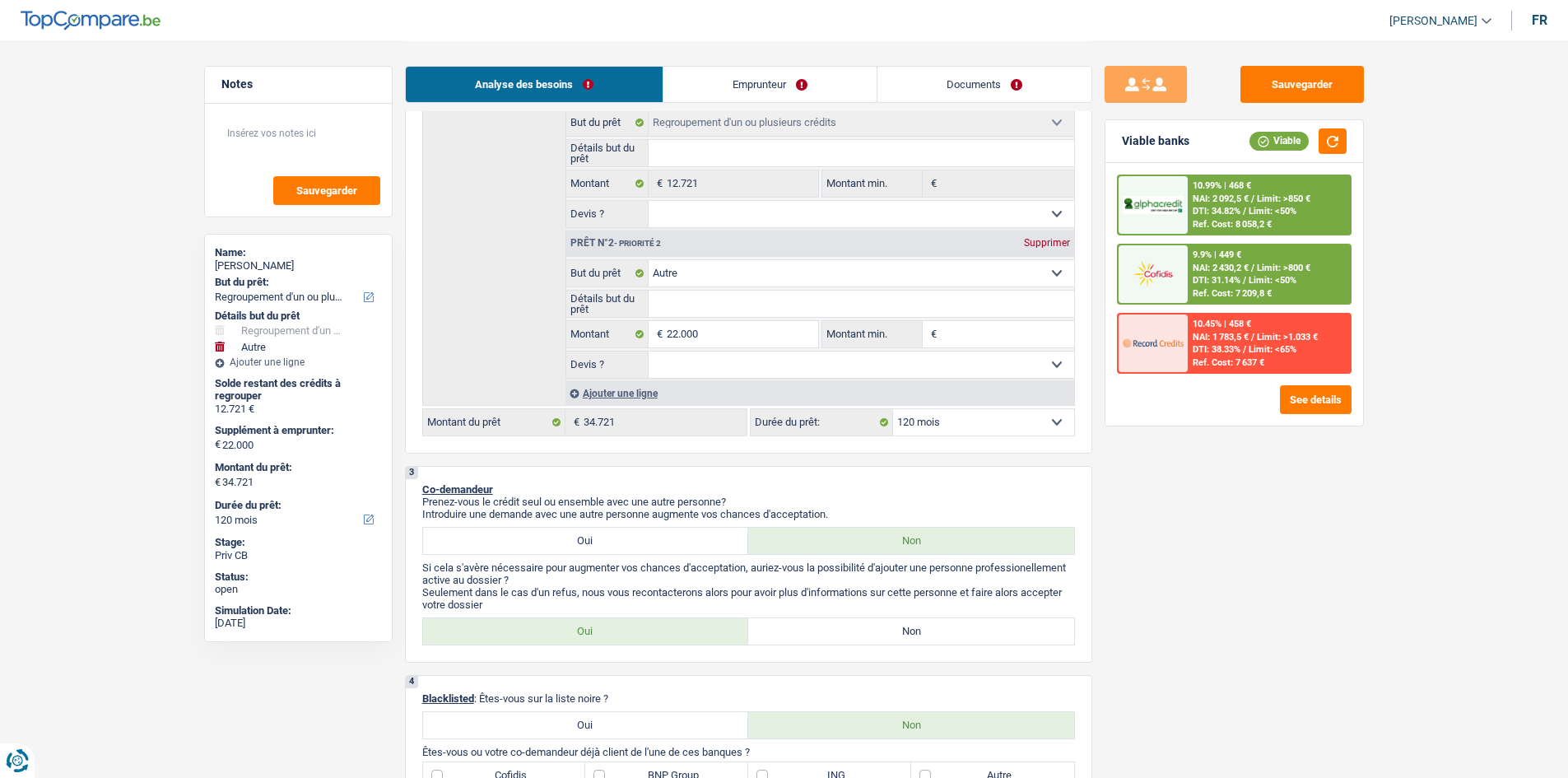
scroll to position [247, 0]
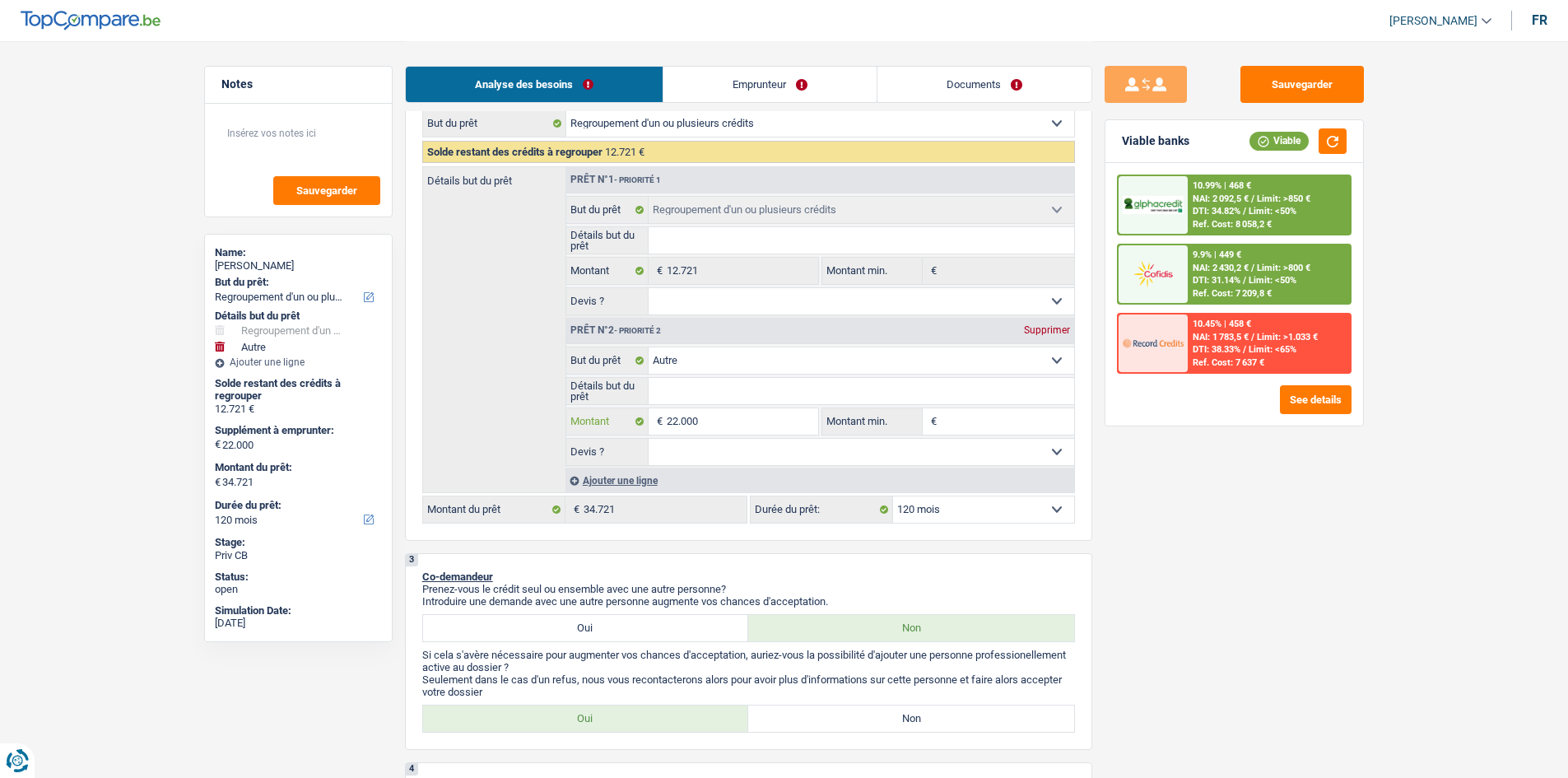
click at [612, 293] on input "22.000" at bounding box center [741, 421] width 151 height 26
type input "2.000"
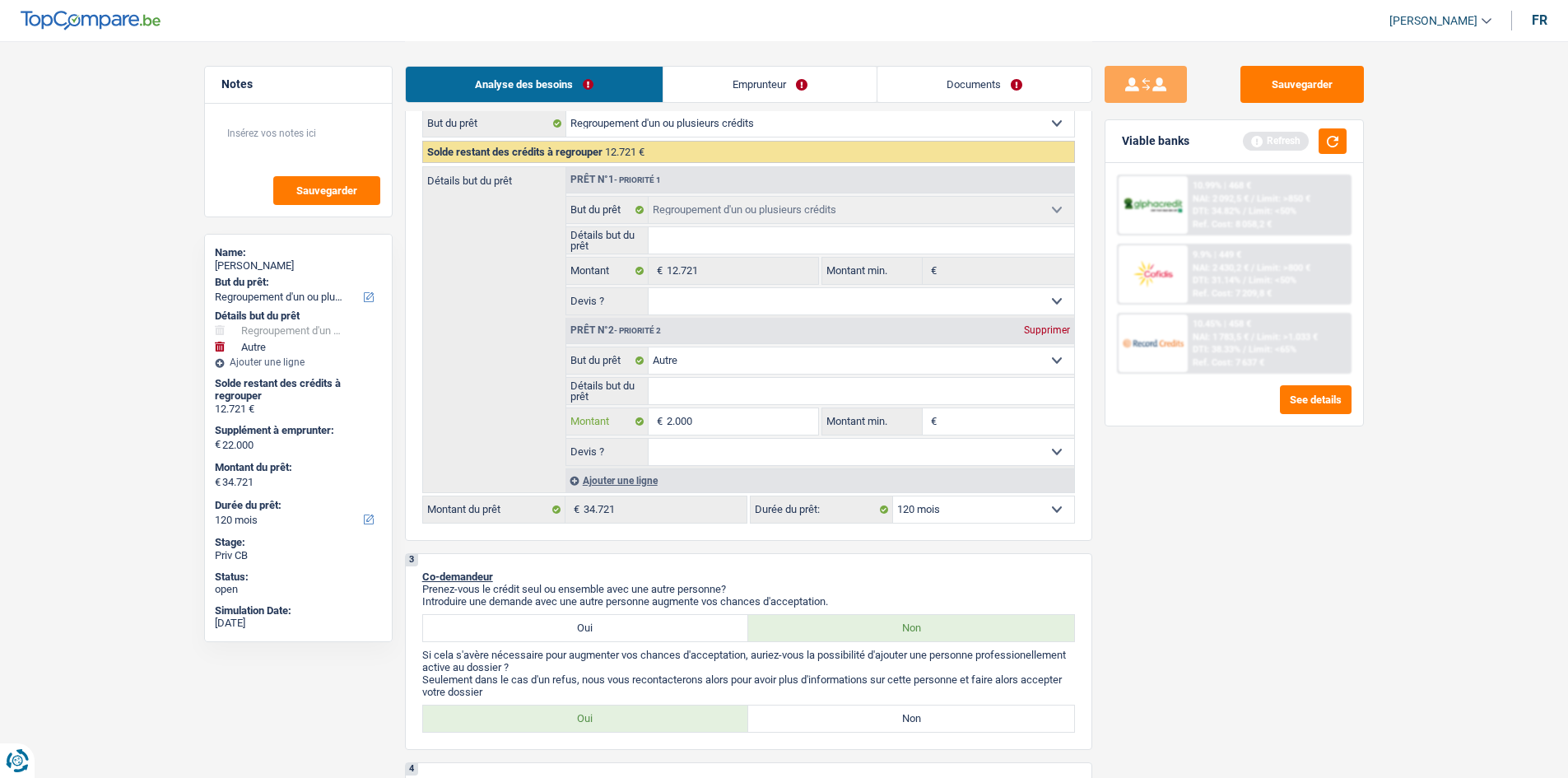
type input "23.000"
click at [612, 293] on div "Sauvegarder Viable banks Refresh 10.99% | 468 € NAI: 2 092,5 € / Limit: >850 € …" at bounding box center [1233, 408] width 284 height 685
type input "23.000"
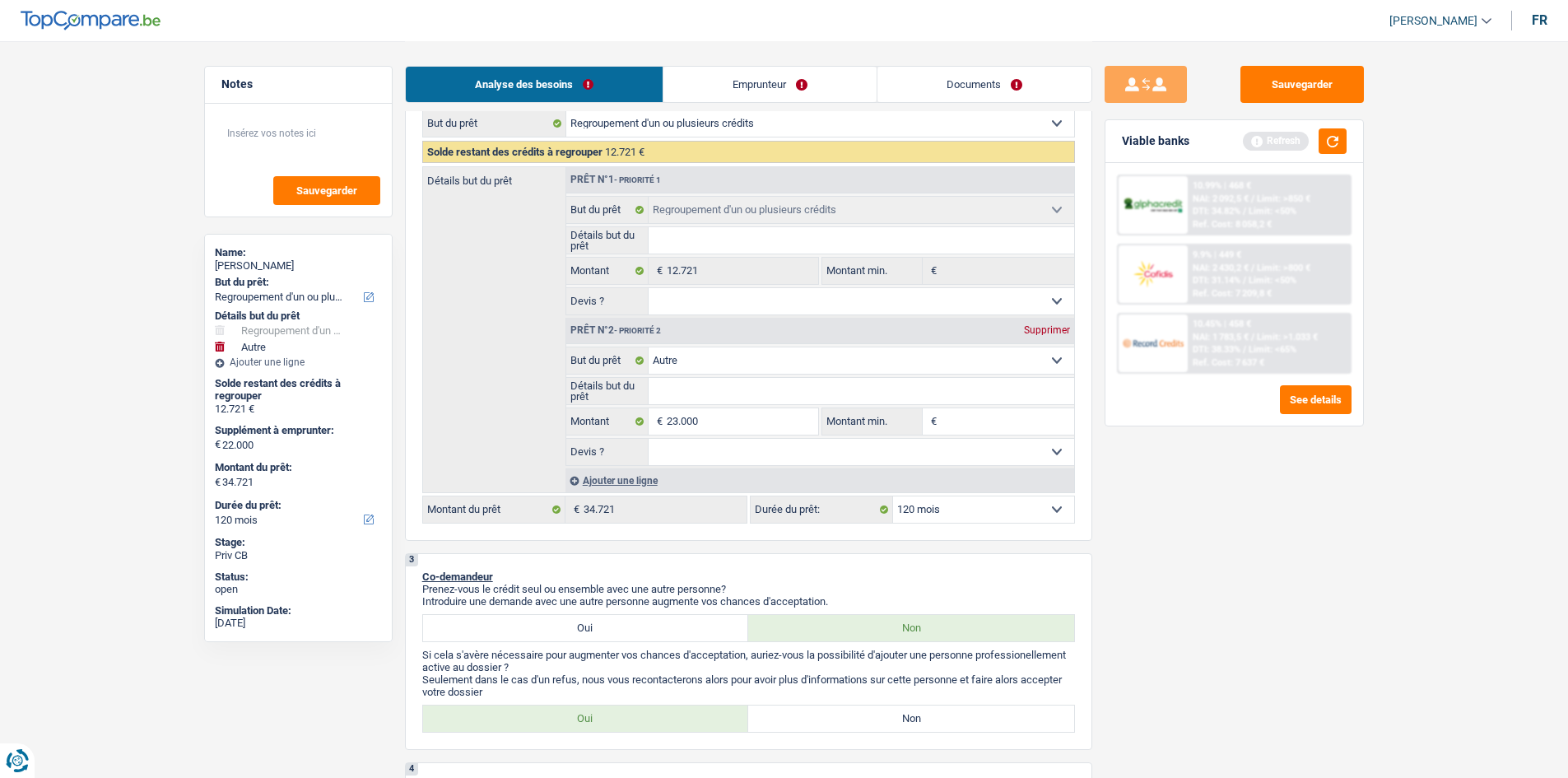
type input "35.721"
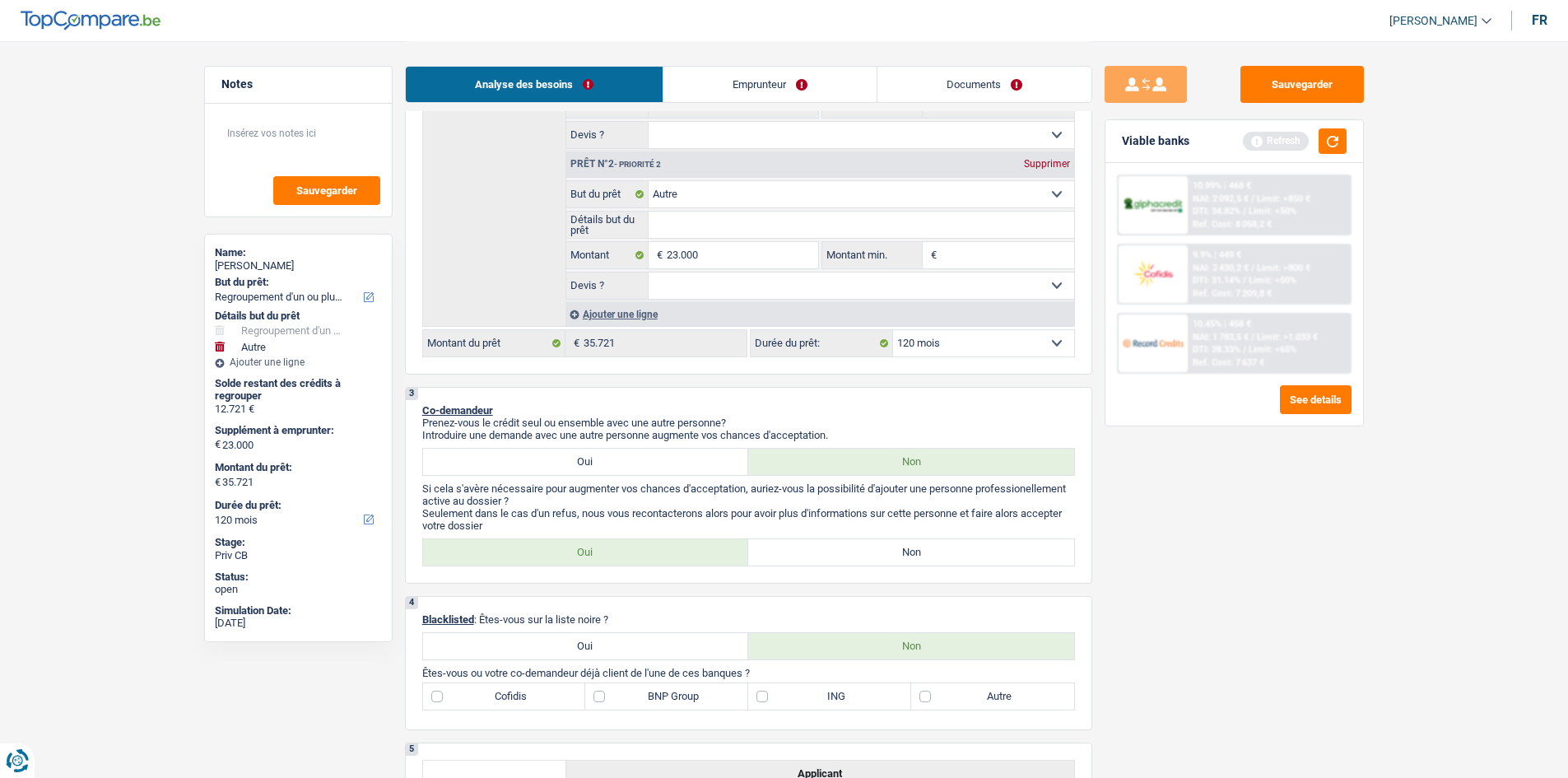
scroll to position [412, 0]
click at [612, 240] on fieldset "Confort maison: meubles, textile, peinture, électroménager, outillage non-profe…" at bounding box center [820, 241] width 508 height 119
click at [612, 239] on input "Détails but du prêt" at bounding box center [861, 226] width 425 height 26
type input "v"
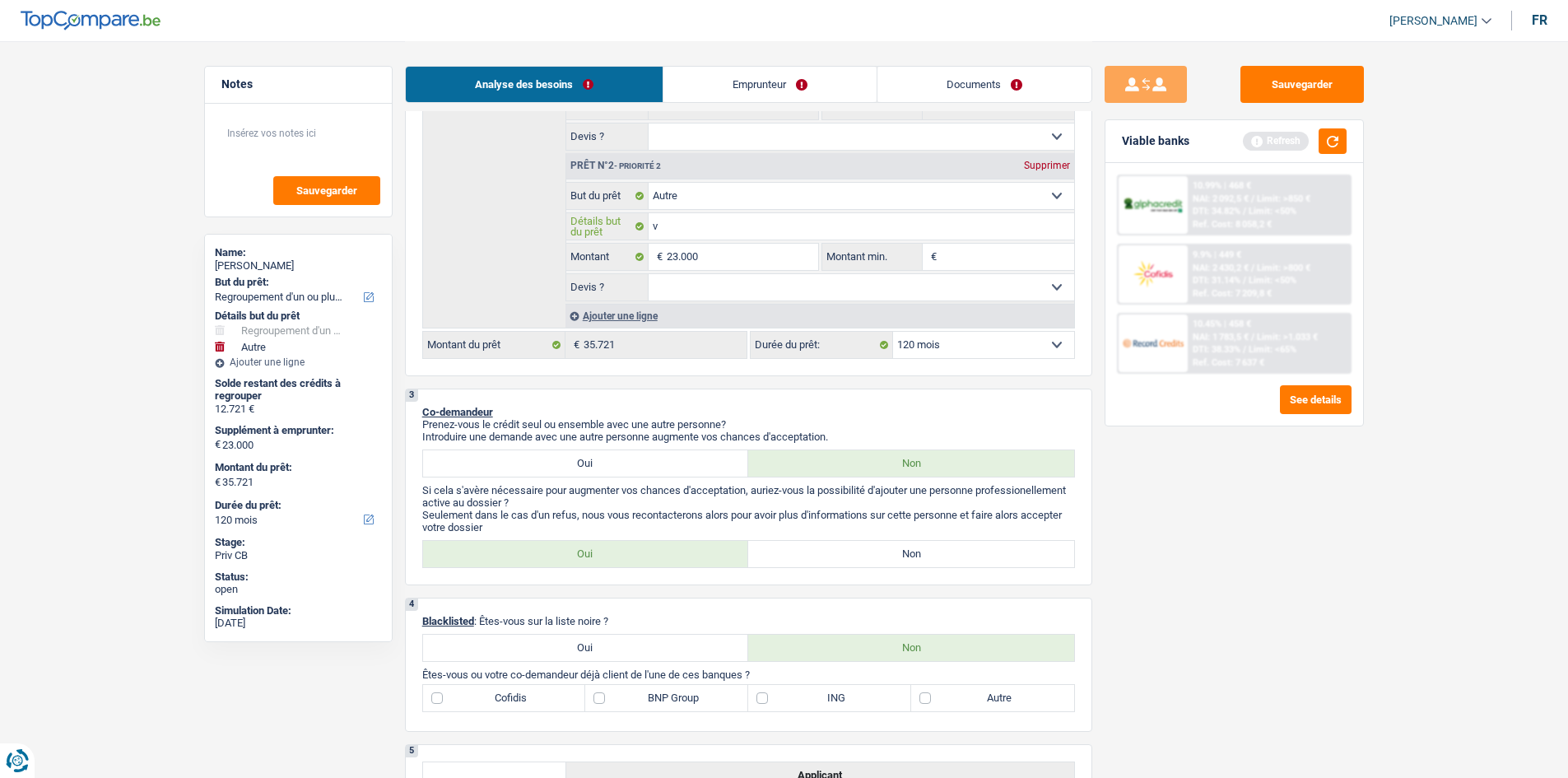
type input "vo"
type input "voi"
type input "voit"
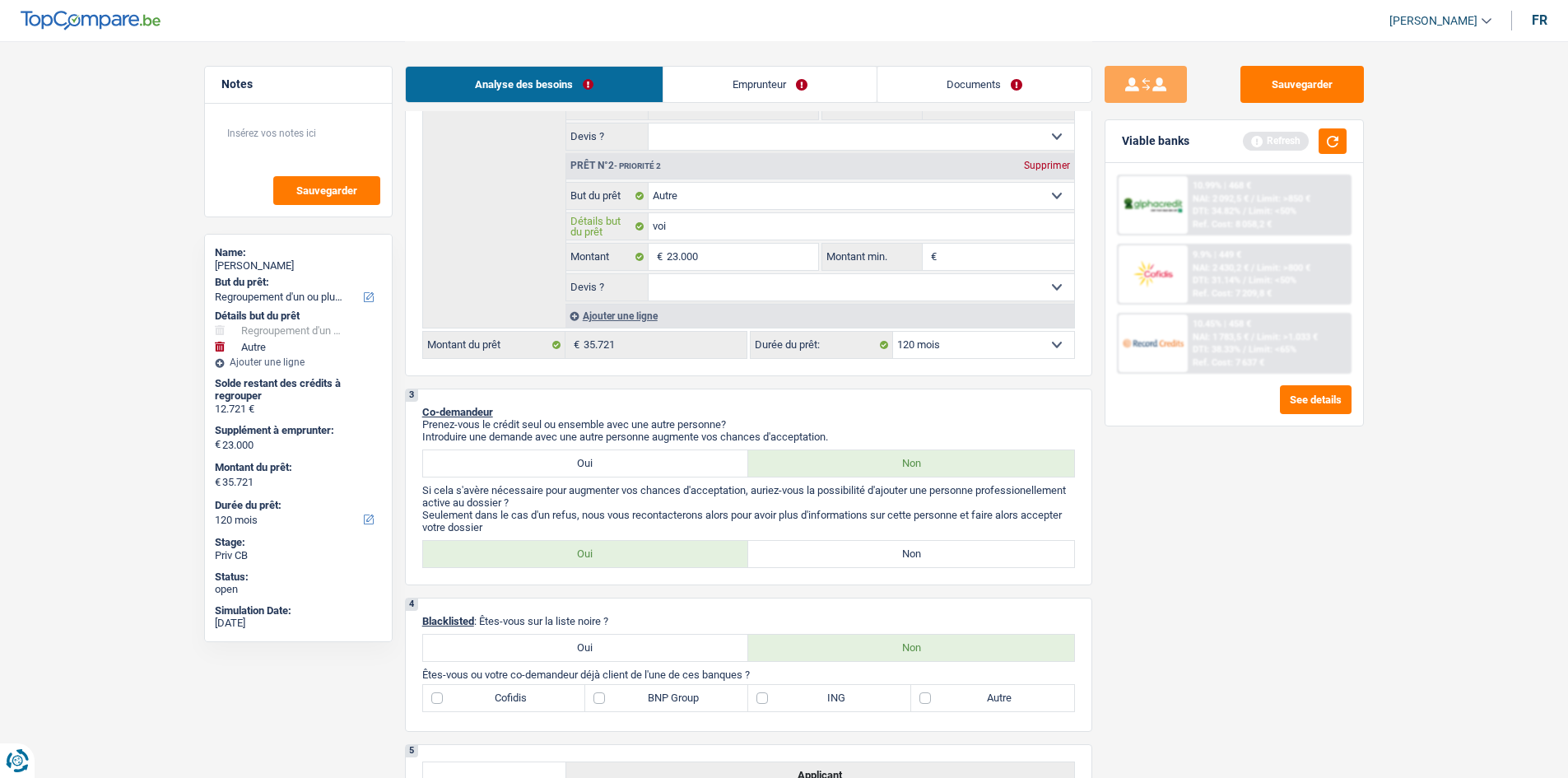
type input "voit"
type input "voitu"
type input "voitur"
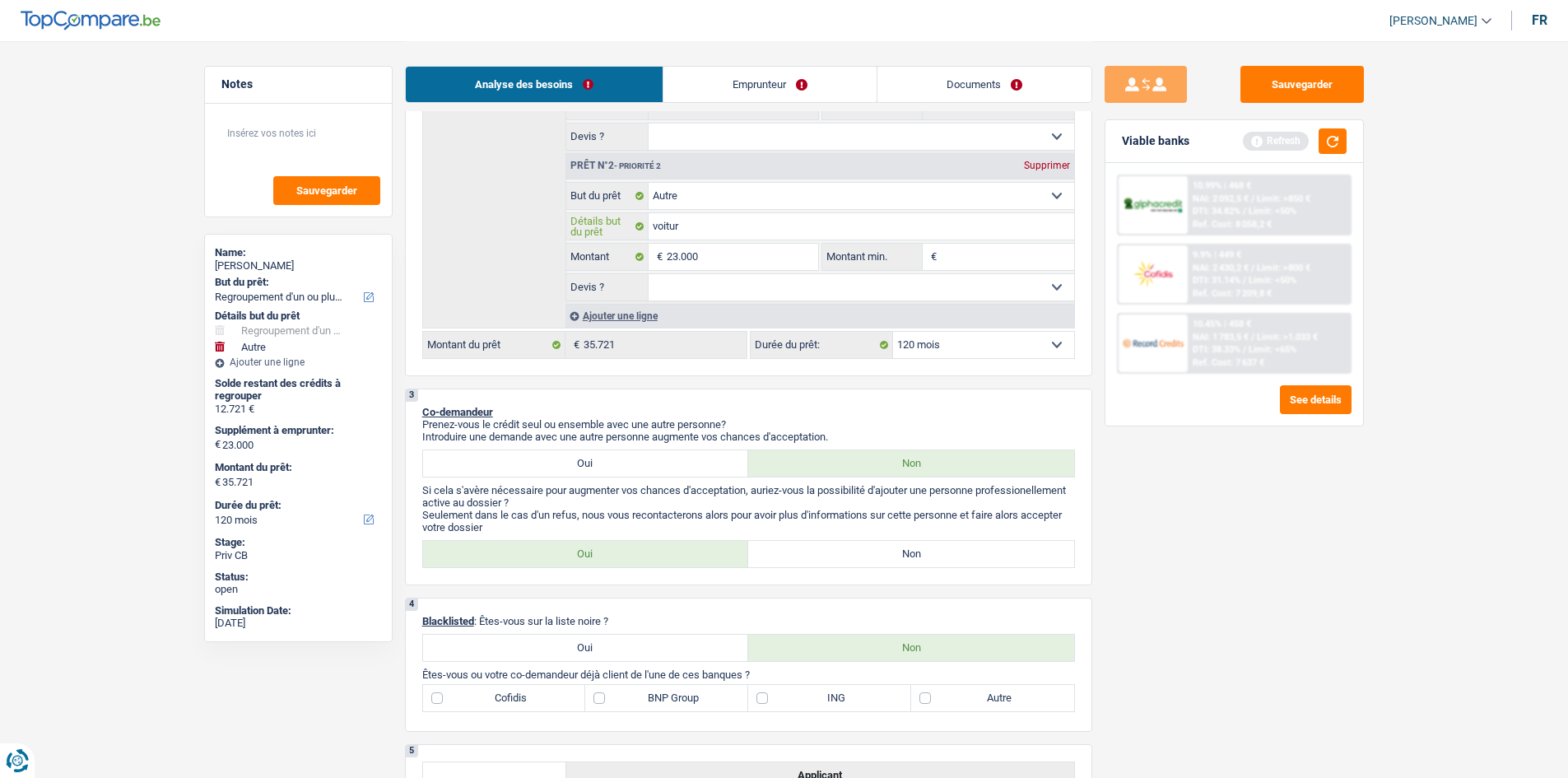
type input "voiture"
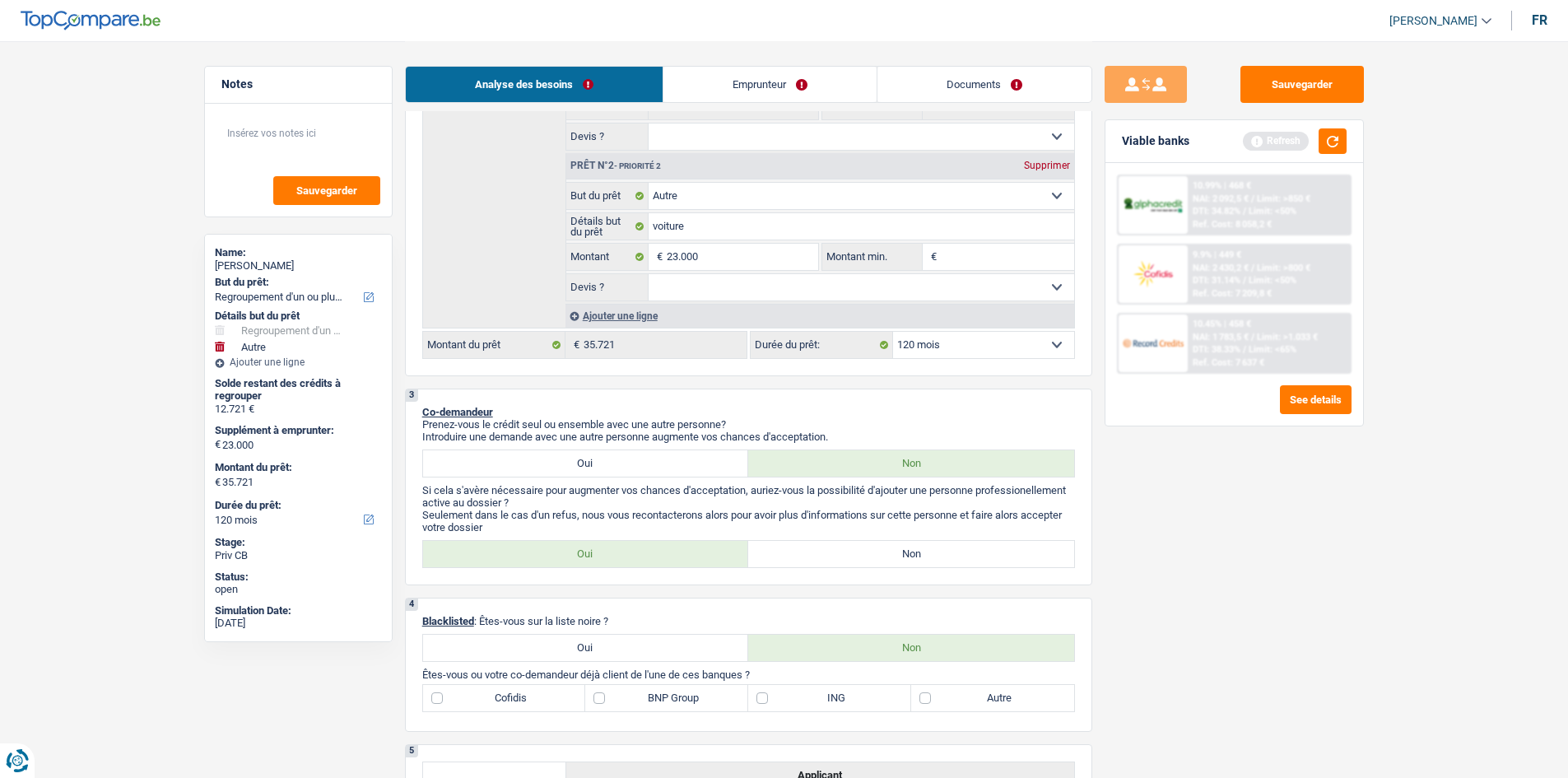
drag, startPoint x: 1366, startPoint y: 585, endPoint x: 1337, endPoint y: 547, distance: 47.8
click at [612, 293] on div "Sauvegarder Viable banks Refresh 10.99% | 468 € NAI: 2 092,5 € / Limit: >850 € …" at bounding box center [1233, 408] width 284 height 685
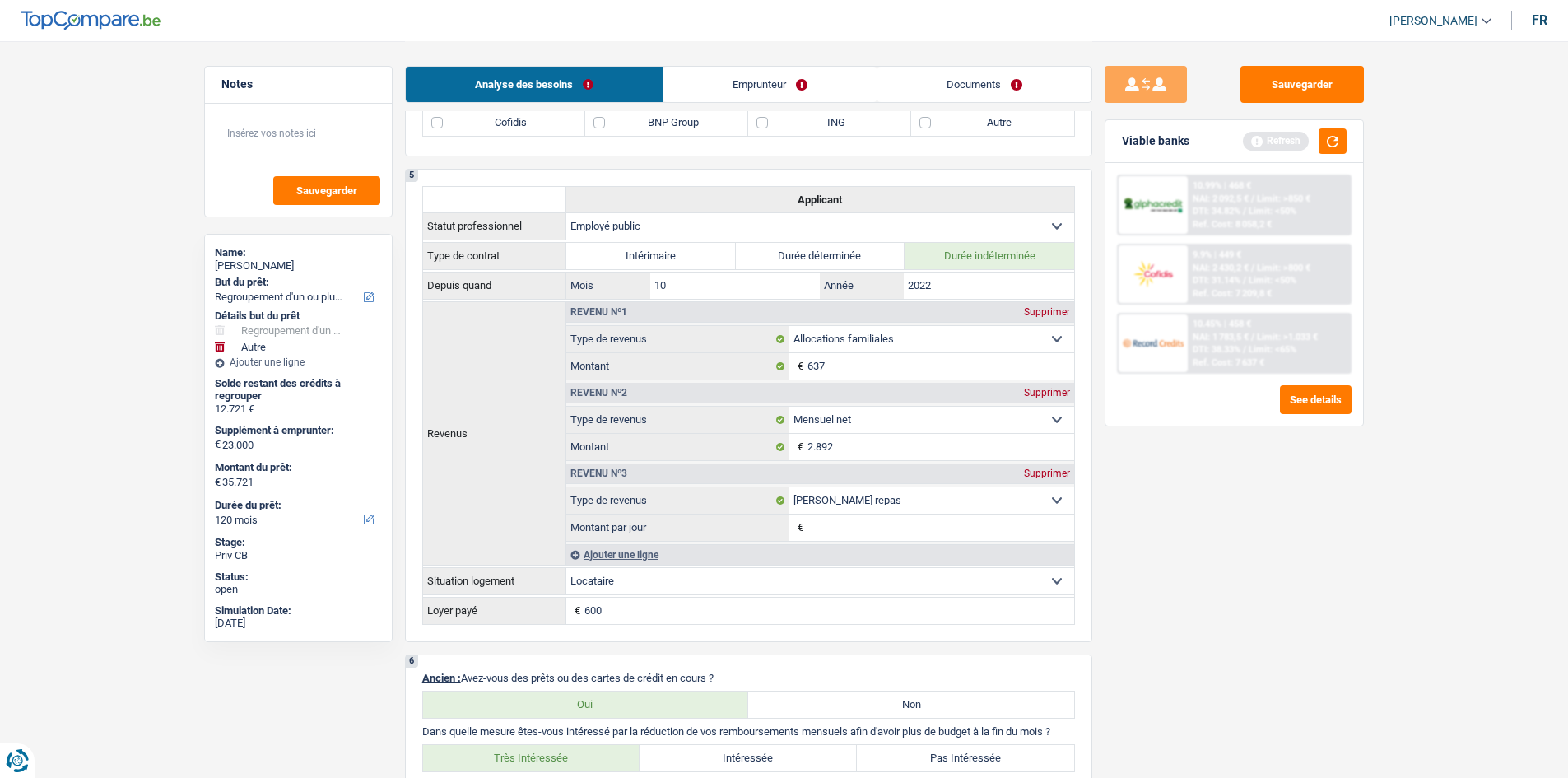
scroll to position [741, 0]
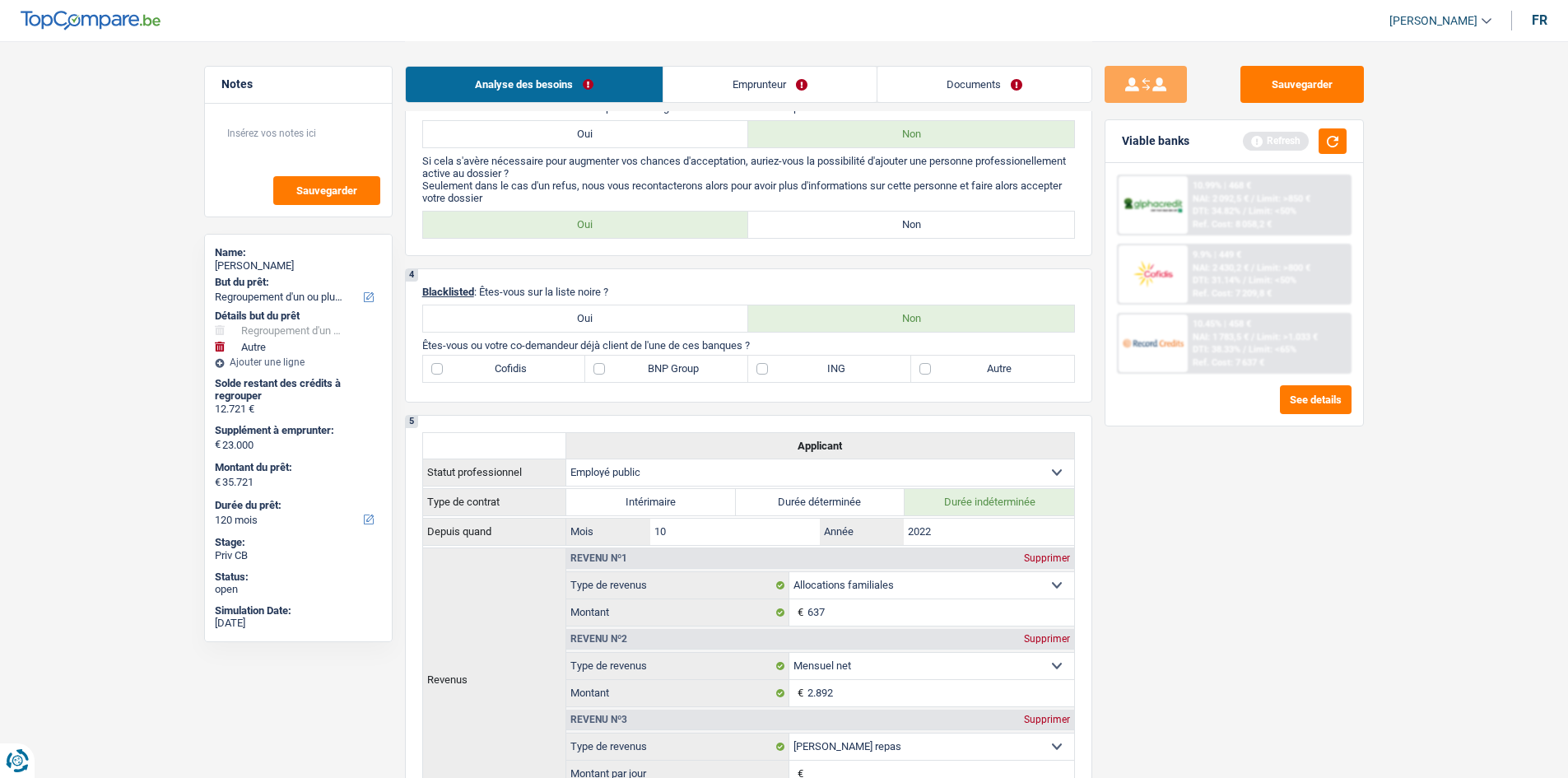
click at [612, 293] on label "BNP Group" at bounding box center [666, 368] width 163 height 26
click at [612, 293] on input "BNP Group" at bounding box center [666, 368] width 163 height 26
checkbox input "true"
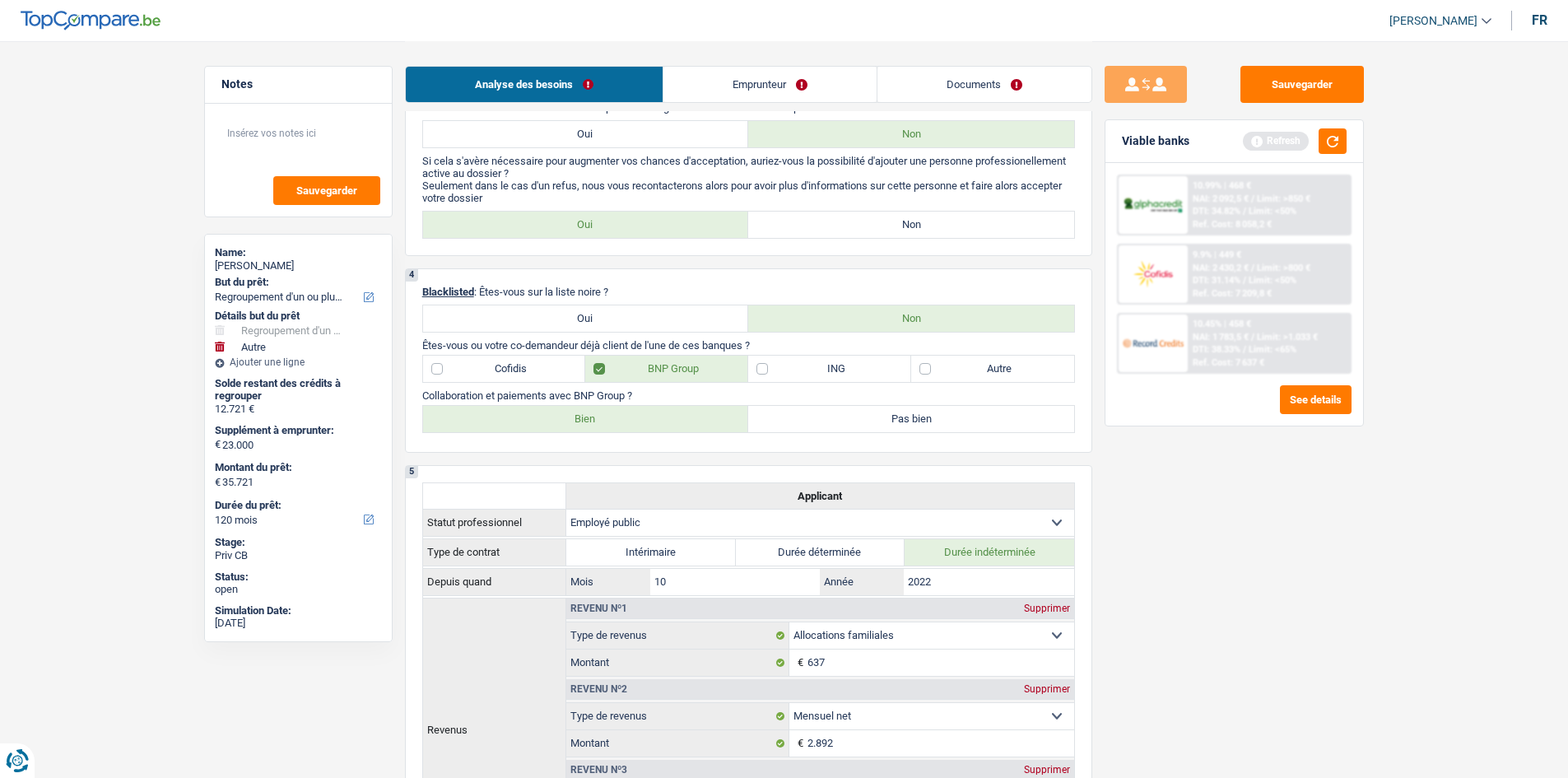
click at [568, 293] on label "Bien" at bounding box center [585, 418] width 326 height 26
click at [568, 293] on input "Bien" at bounding box center [585, 418] width 326 height 26
radio input "true"
click at [612, 293] on div "4 Blacklisted : Êtes-vous sur la liste noire ? Oui Non Êtes-vous ou votre co-de…" at bounding box center [748, 360] width 687 height 184
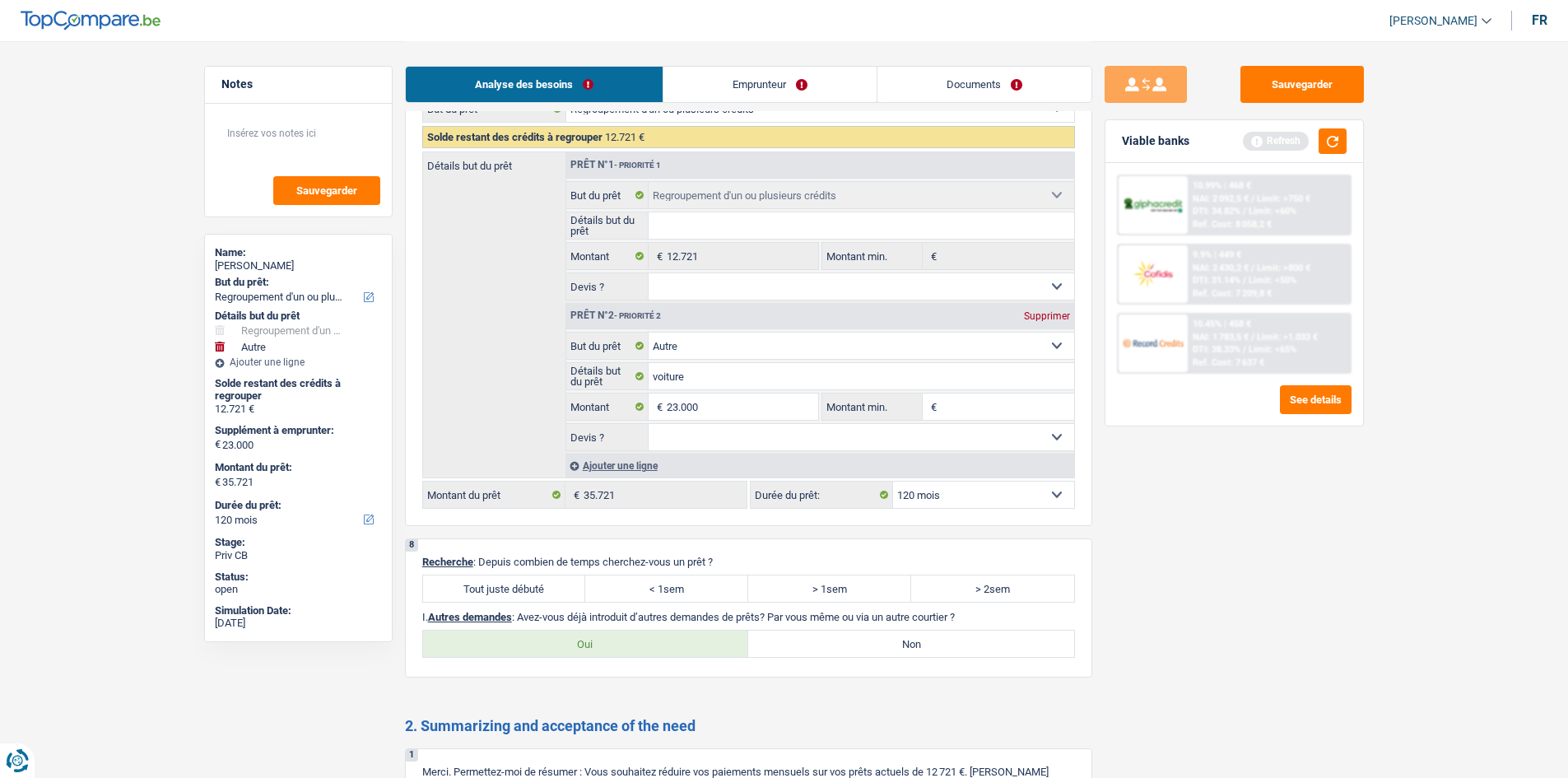
scroll to position [3209, 0]
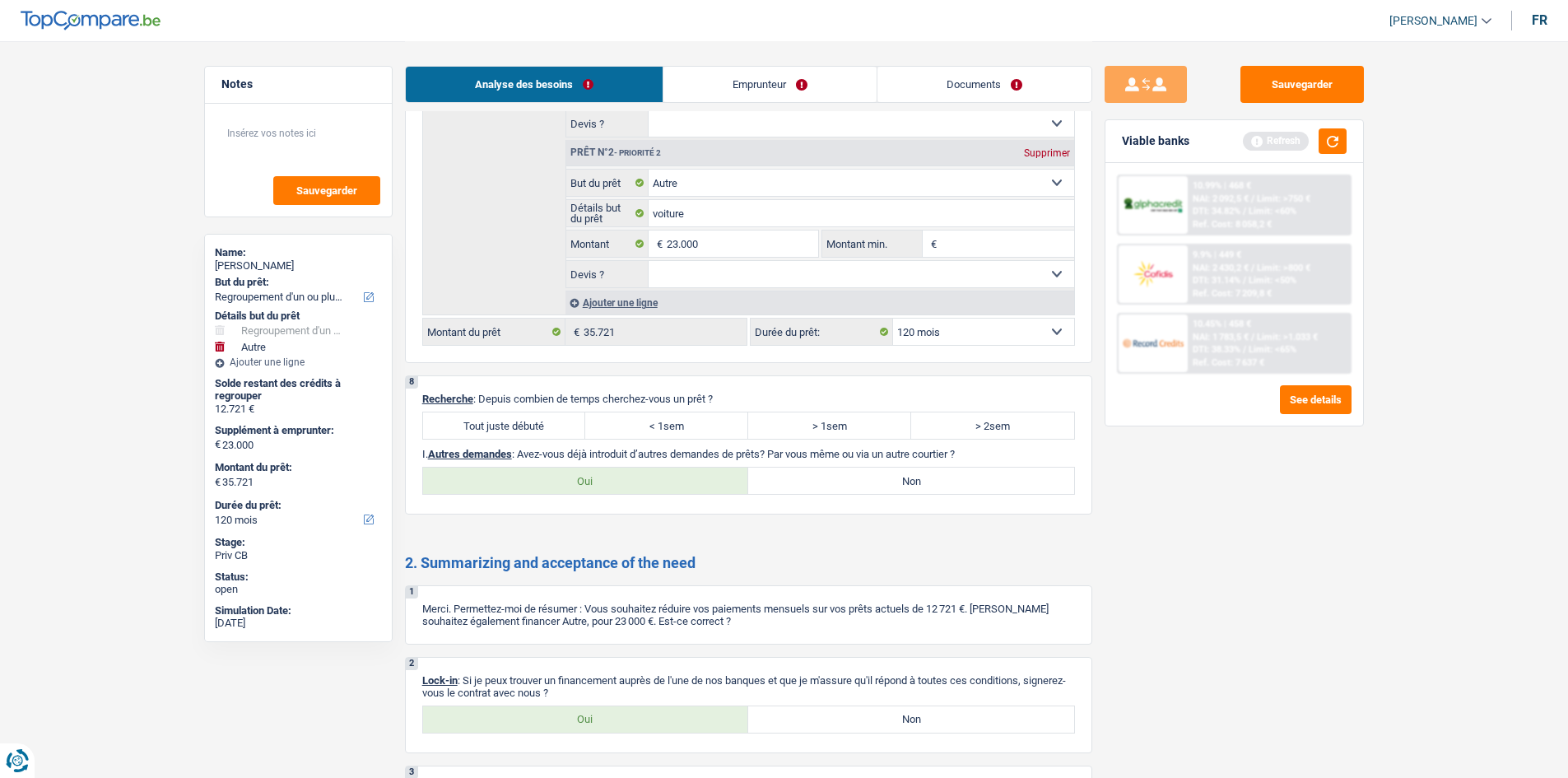
drag, startPoint x: 522, startPoint y: 424, endPoint x: 534, endPoint y: 440, distance: 20.0
click at [529, 293] on label "Tout juste débuté" at bounding box center [504, 425] width 163 height 26
drag, startPoint x: 583, startPoint y: 727, endPoint x: 679, endPoint y: 555, distance: 197.0
click at [585, 293] on label "Oui" at bounding box center [585, 719] width 326 height 26
click at [585, 293] on input "Oui" at bounding box center [585, 719] width 326 height 26
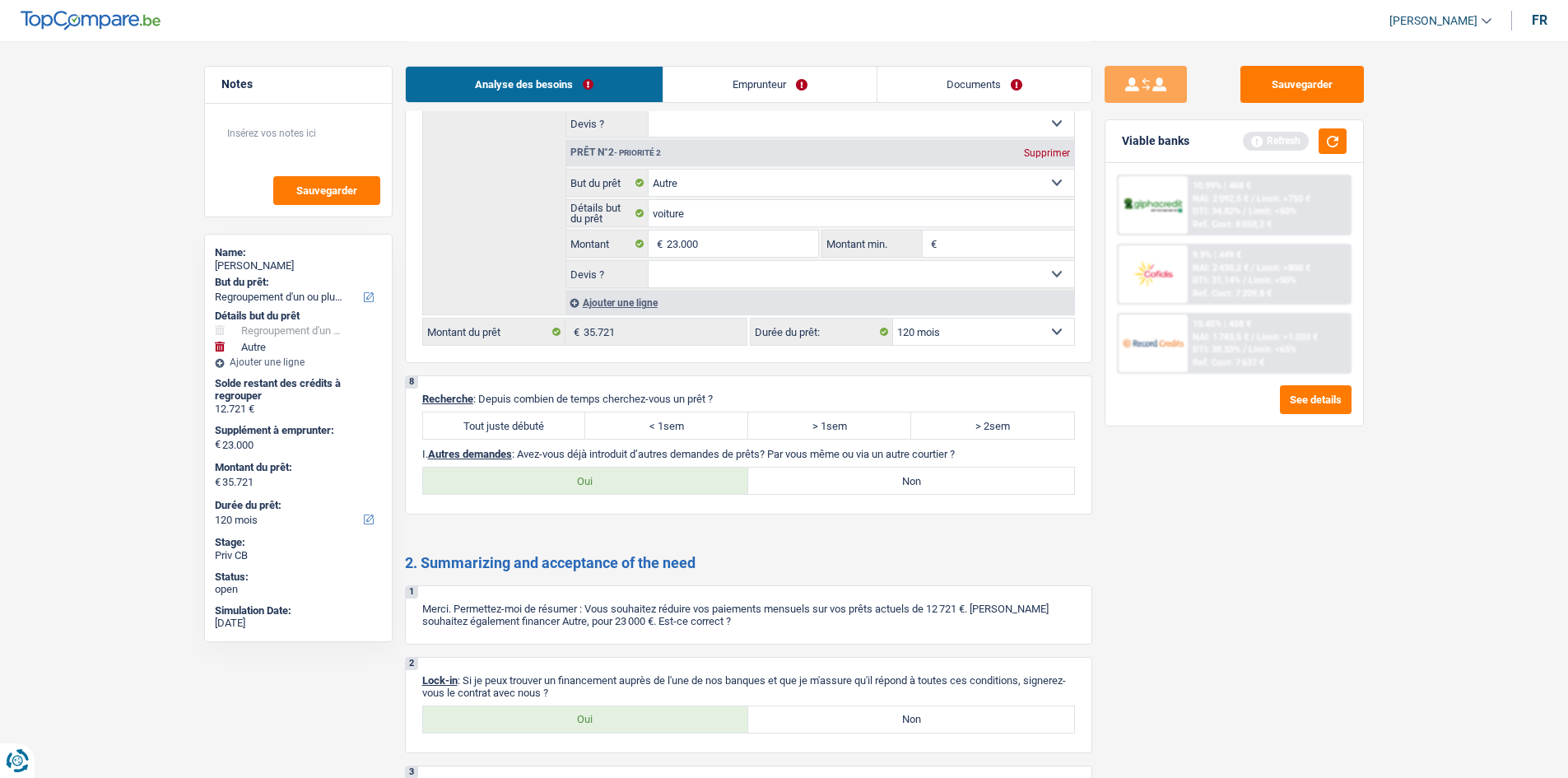
radio input "true"
click at [546, 293] on label "Tout juste débuté" at bounding box center [504, 425] width 163 height 26
click at [546, 293] on input "Tout juste débuté" at bounding box center [504, 425] width 163 height 26
radio input "true"
click at [612, 293] on label "Non" at bounding box center [911, 480] width 326 height 26
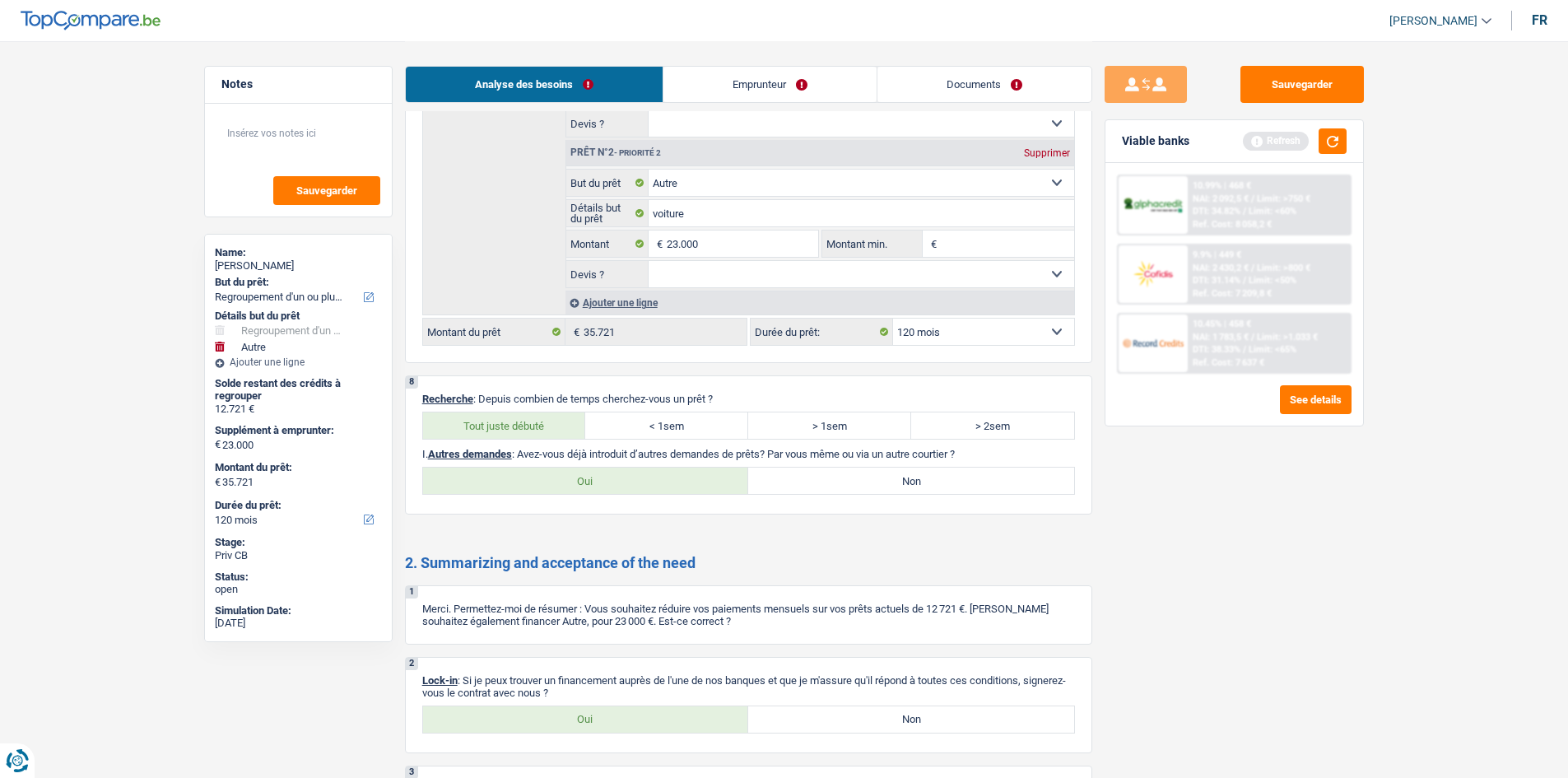
click at [612, 293] on input "Non" at bounding box center [911, 480] width 326 height 26
radio input "true"
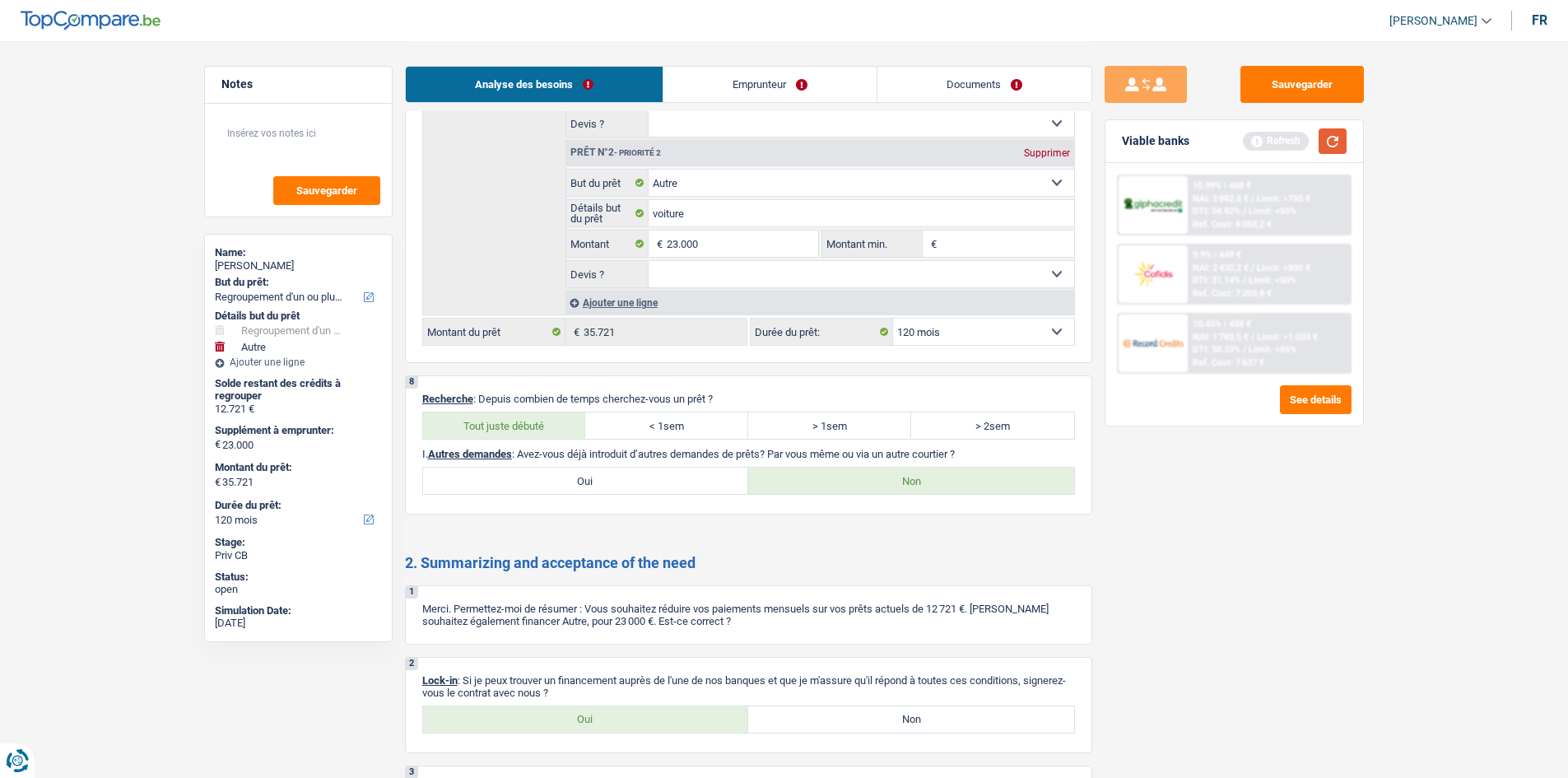
click at [612, 139] on button "button" at bounding box center [1332, 141] width 28 height 26
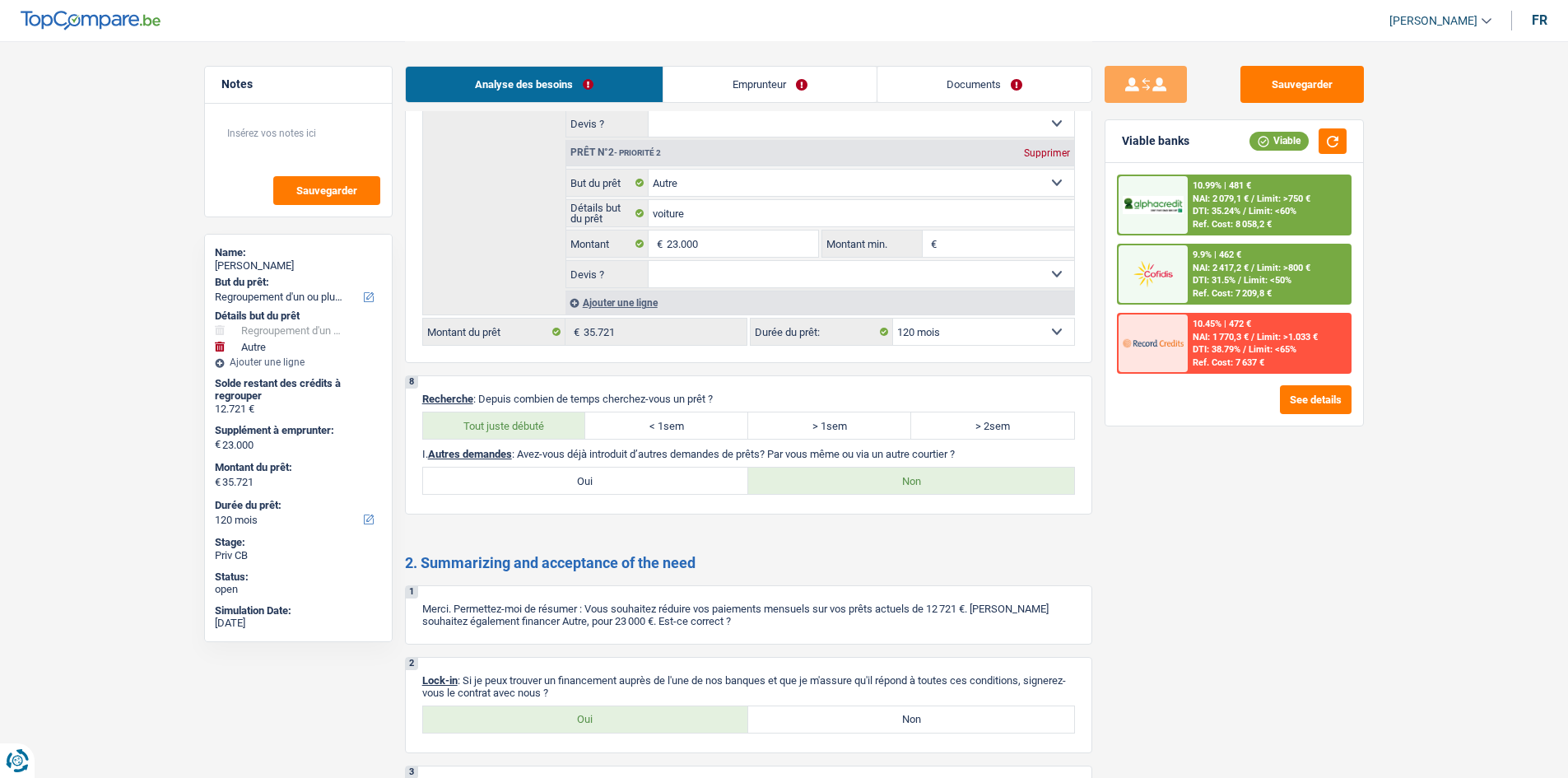
click at [612, 293] on label "> 1sem" at bounding box center [829, 425] width 163 height 26
click at [612, 293] on input "> 1sem" at bounding box center [829, 425] width 163 height 26
radio input "true"
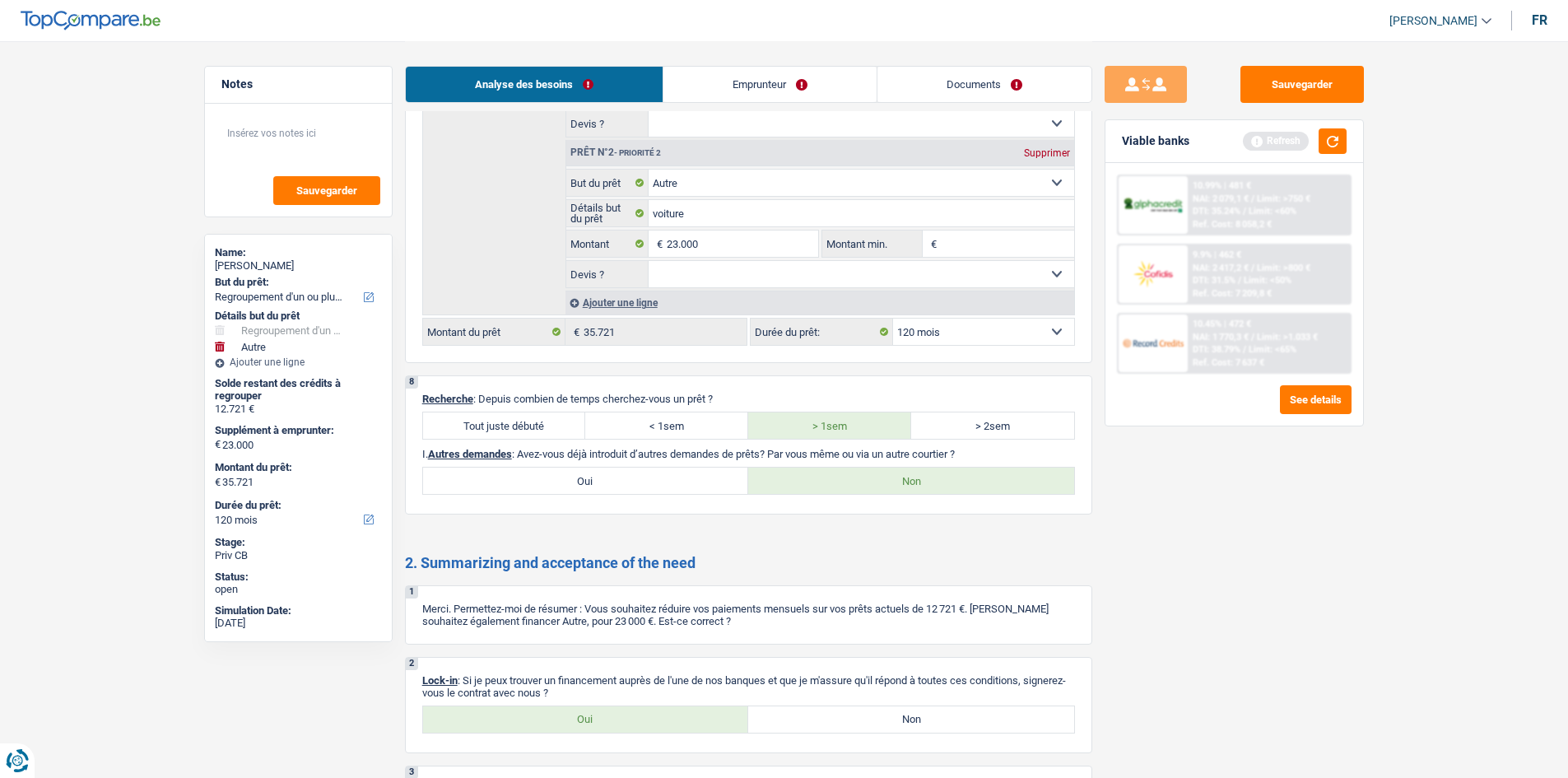
click at [612, 280] on select "Oui Non Non répondu Sélectionner une option" at bounding box center [861, 274] width 425 height 26
drag, startPoint x: 1296, startPoint y: 521, endPoint x: 1274, endPoint y: 487, distance: 40.5
click at [612, 293] on div "Sauvegarder Viable banks Refresh 10.99% | 481 € NAI: 2 079,1 € / Limit: >750 € …" at bounding box center [1233, 408] width 284 height 685
click at [612, 143] on button "button" at bounding box center [1332, 141] width 28 height 26
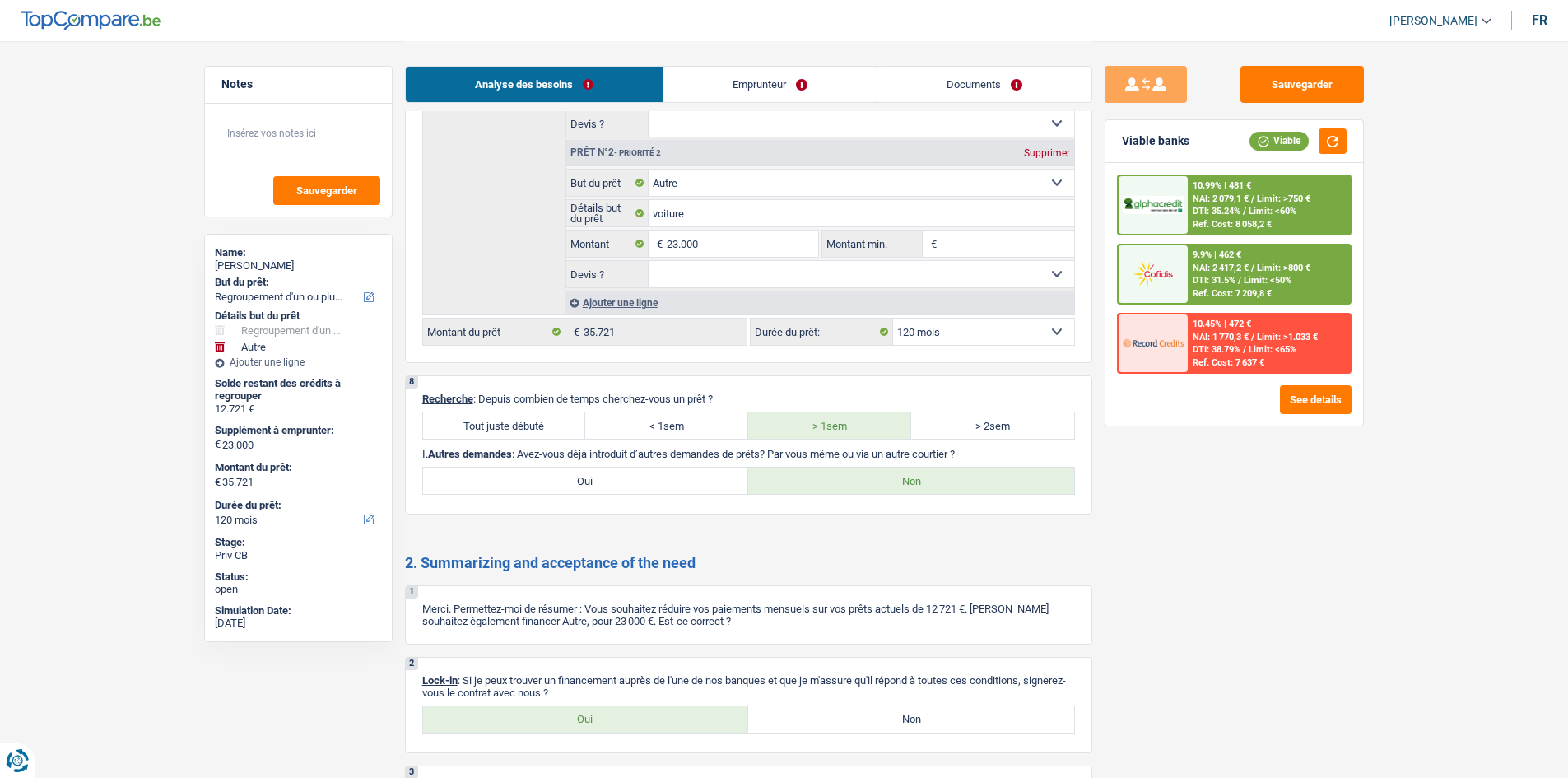
click at [612, 78] on link "Emprunteur" at bounding box center [770, 84] width 213 height 36
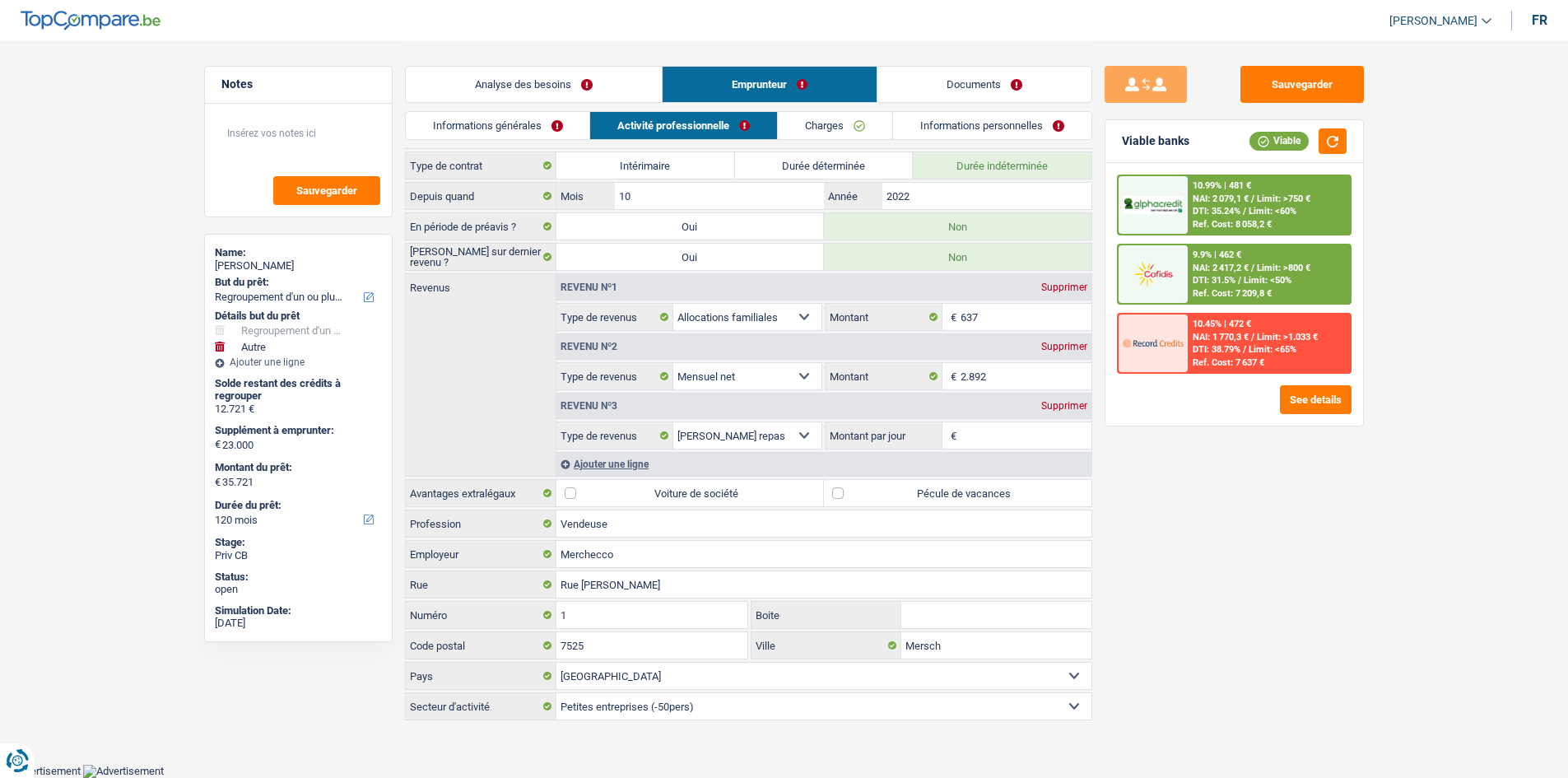
scroll to position [26, 0]
click at [530, 113] on link "Informations générales" at bounding box center [498, 125] width 184 height 27
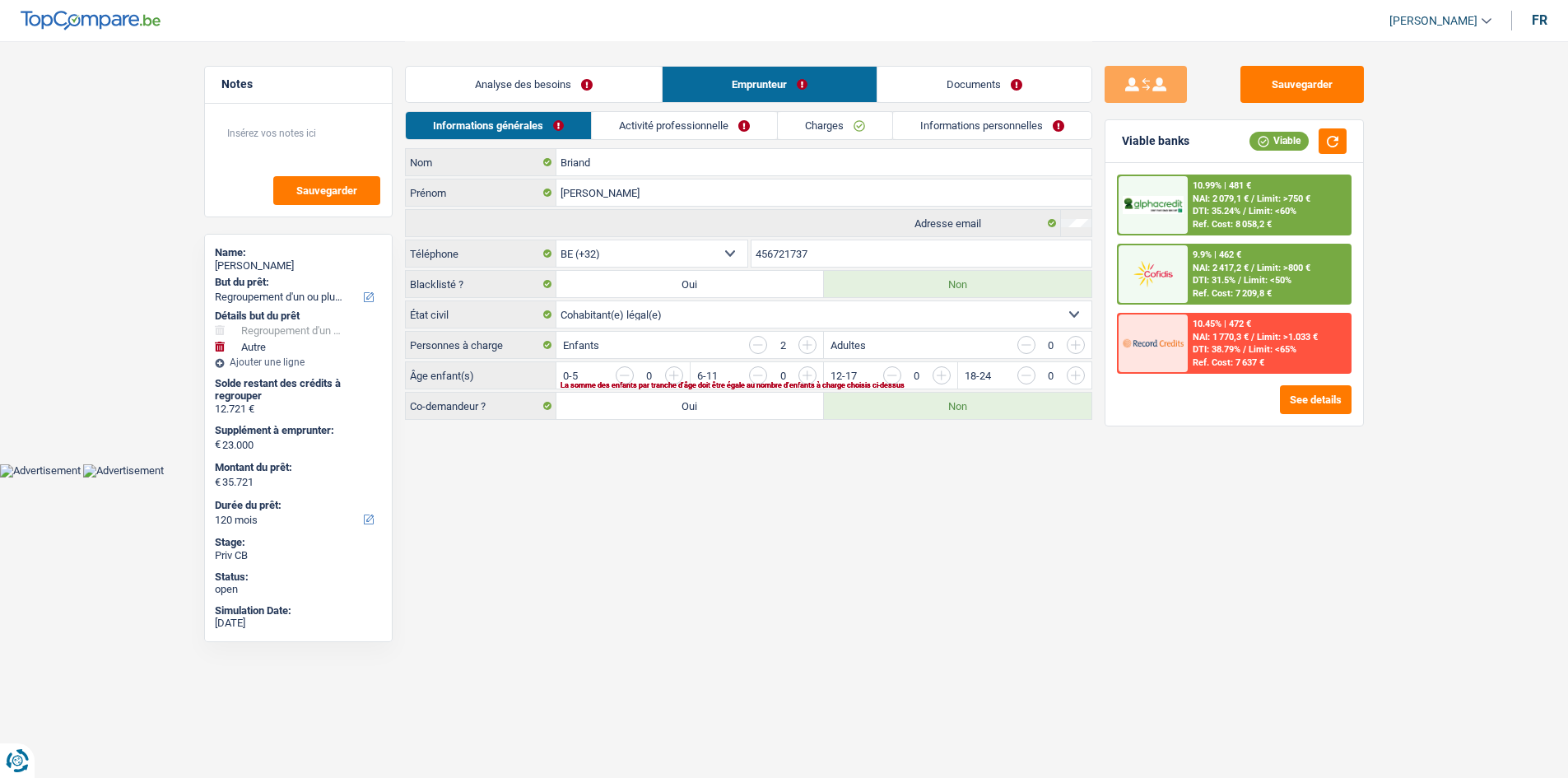
scroll to position [0, 0]
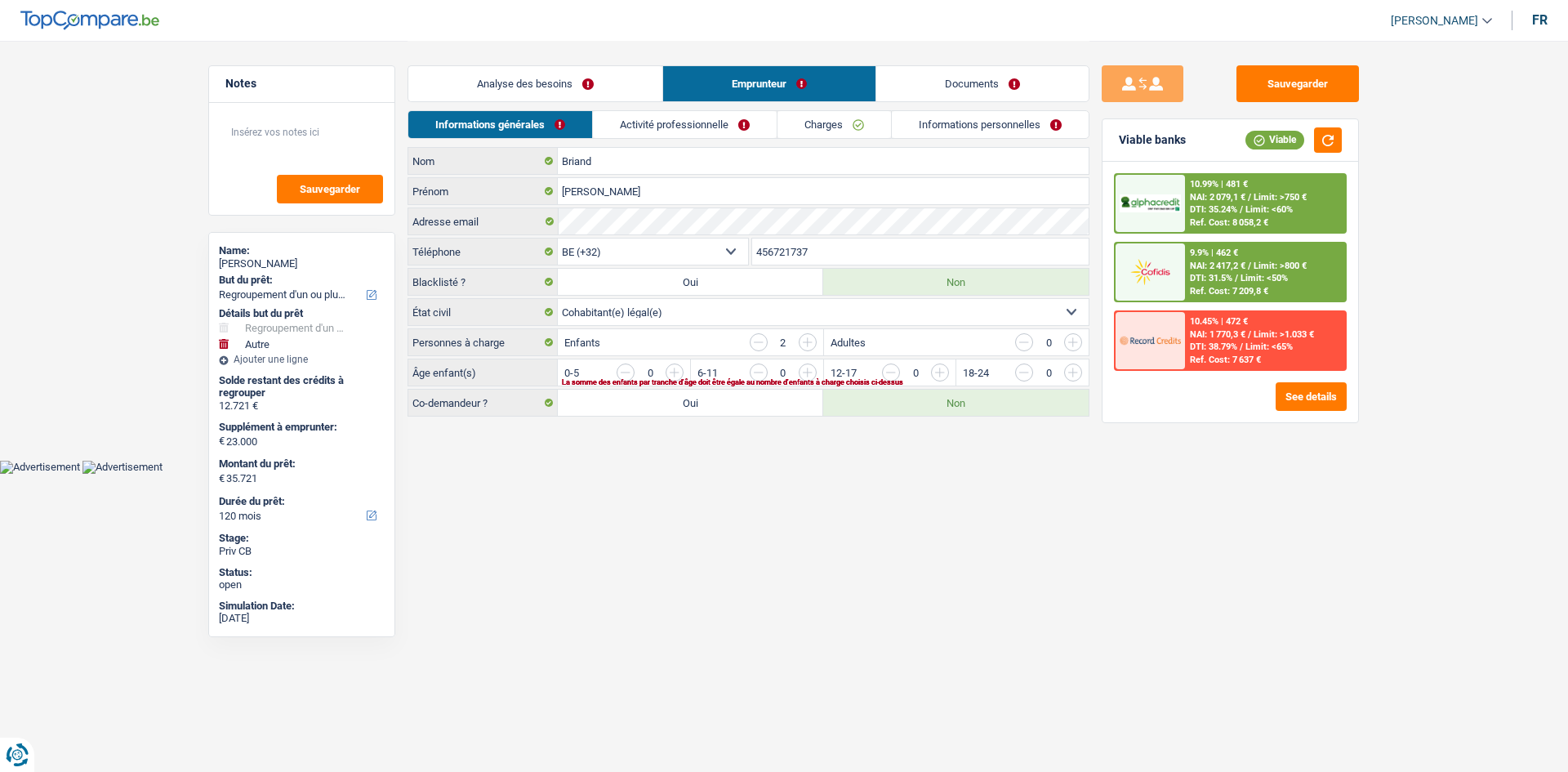
click at [607, 291] on input "button" at bounding box center [1006, 376] width 680 height 26
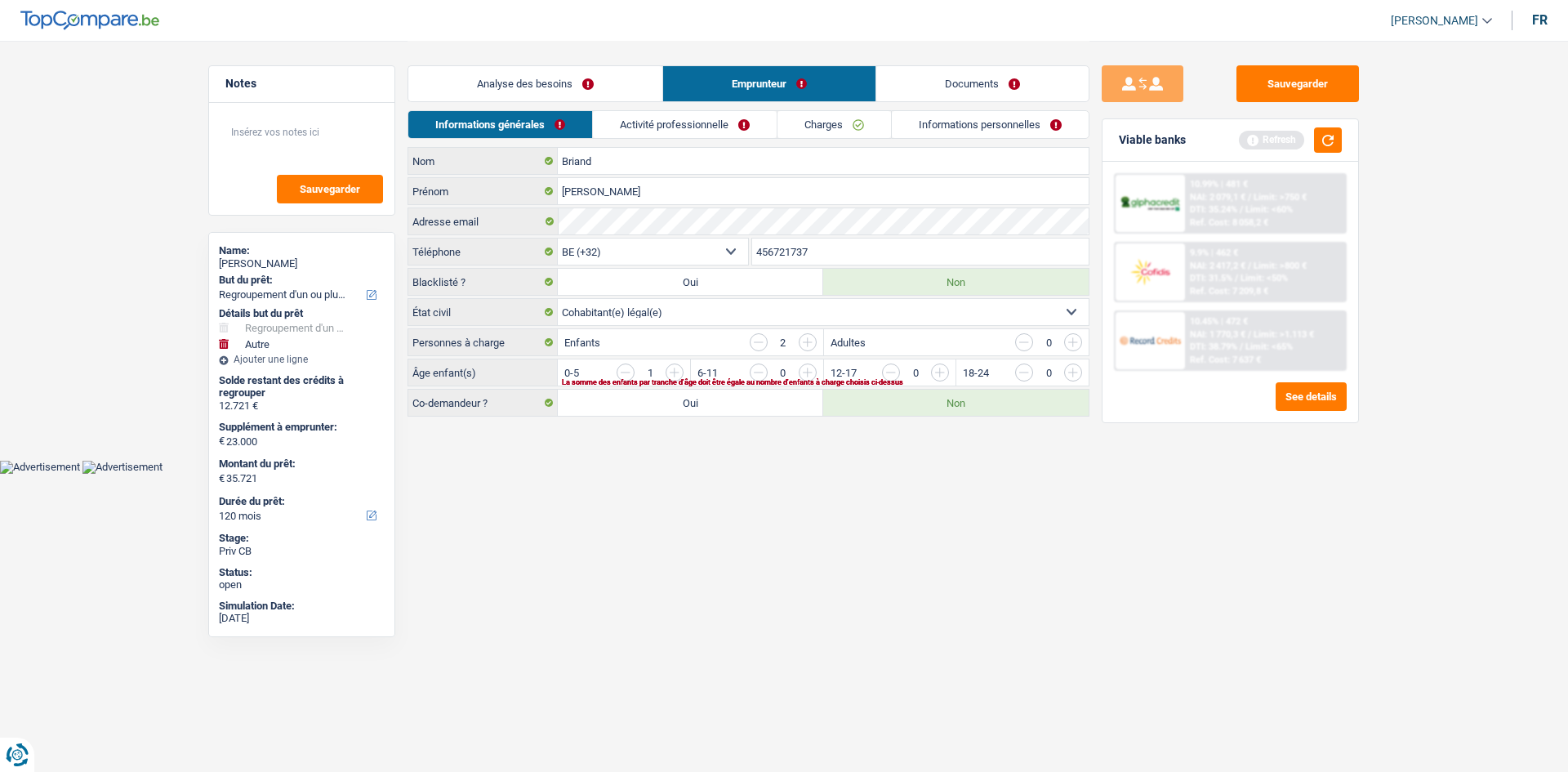
click at [607, 291] on input "button" at bounding box center [1006, 376] width 680 height 26
click at [607, 129] on link "Activité professionnelle" at bounding box center [685, 124] width 184 height 27
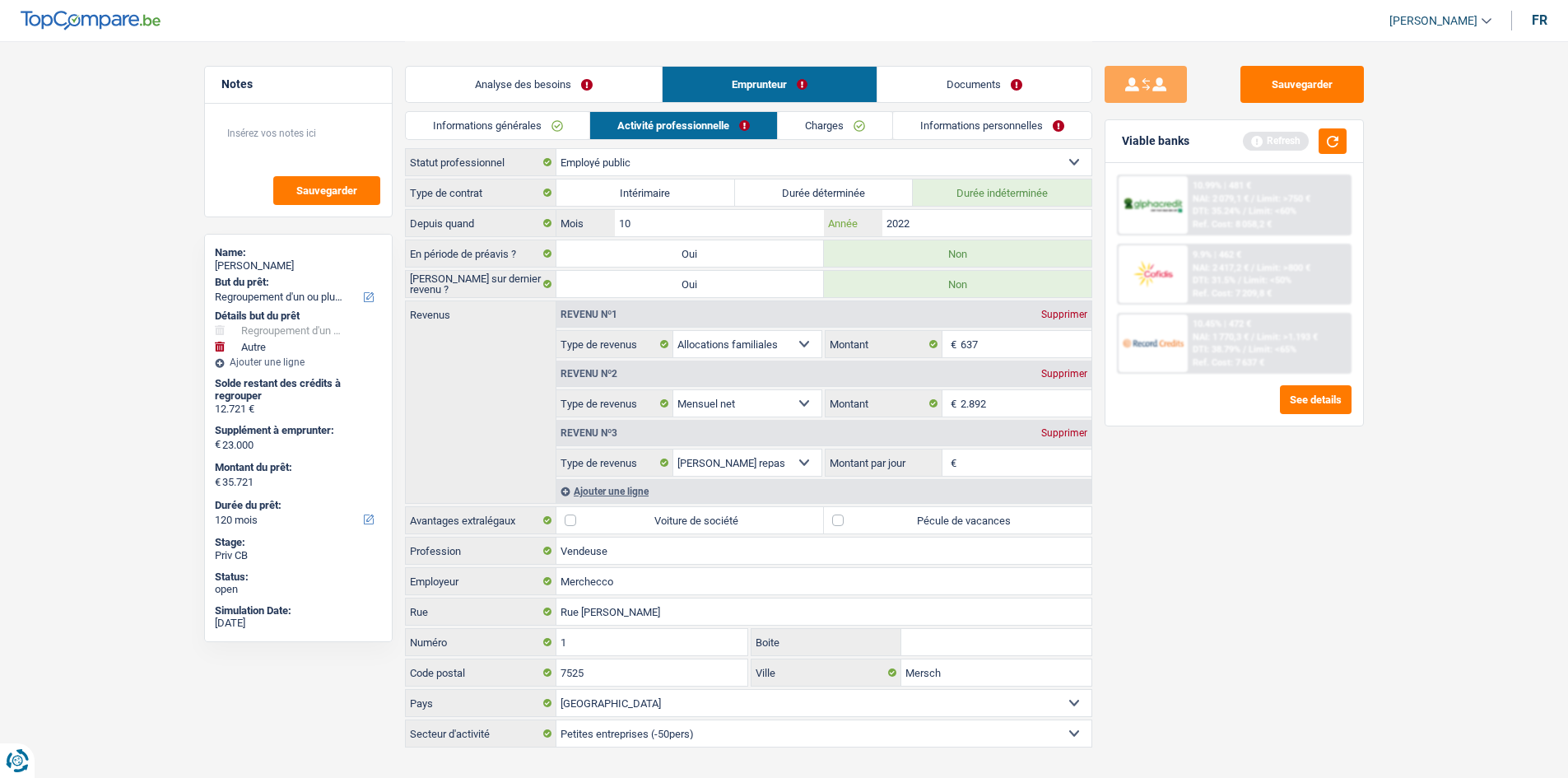
click at [612, 222] on input "2022" at bounding box center [986, 222] width 208 height 26
click at [612, 293] on input "637" at bounding box center [1026, 343] width 131 height 26
click at [594, 84] on link "Analyse des besoins" at bounding box center [533, 84] width 256 height 36
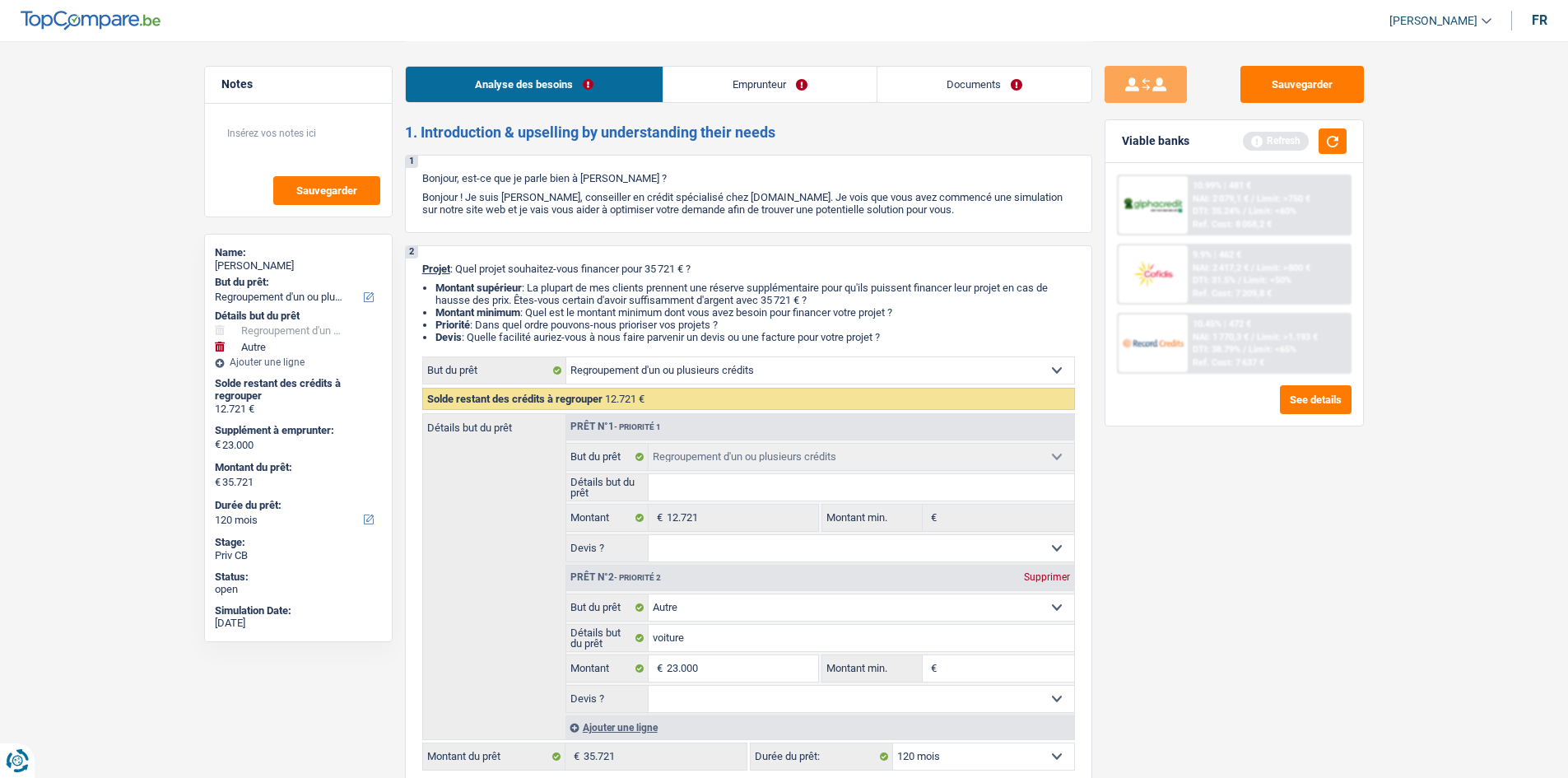
click at [612, 70] on link "Emprunteur" at bounding box center [770, 84] width 213 height 36
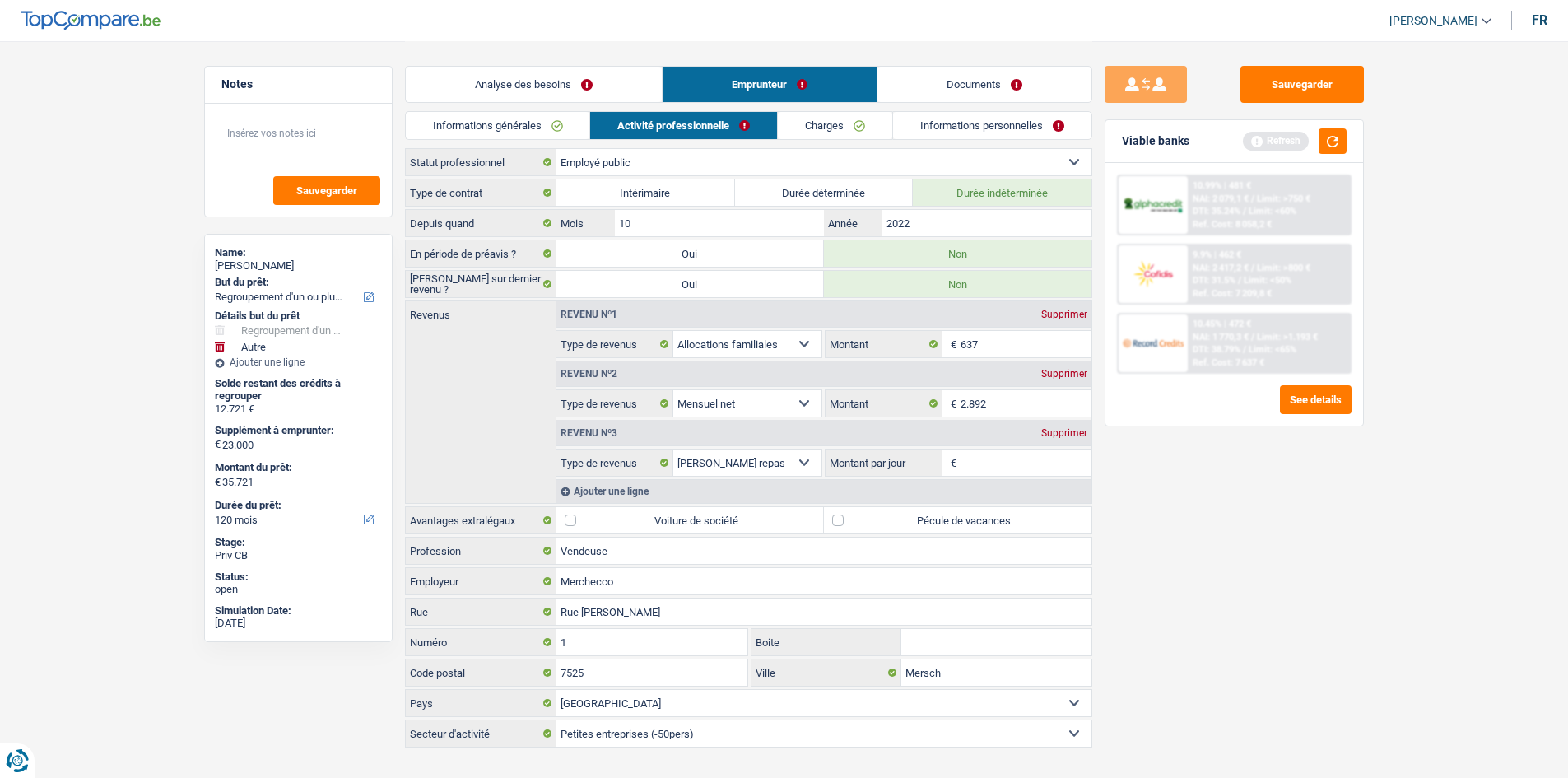
click at [558, 112] on link "Informations générales" at bounding box center [498, 125] width 184 height 27
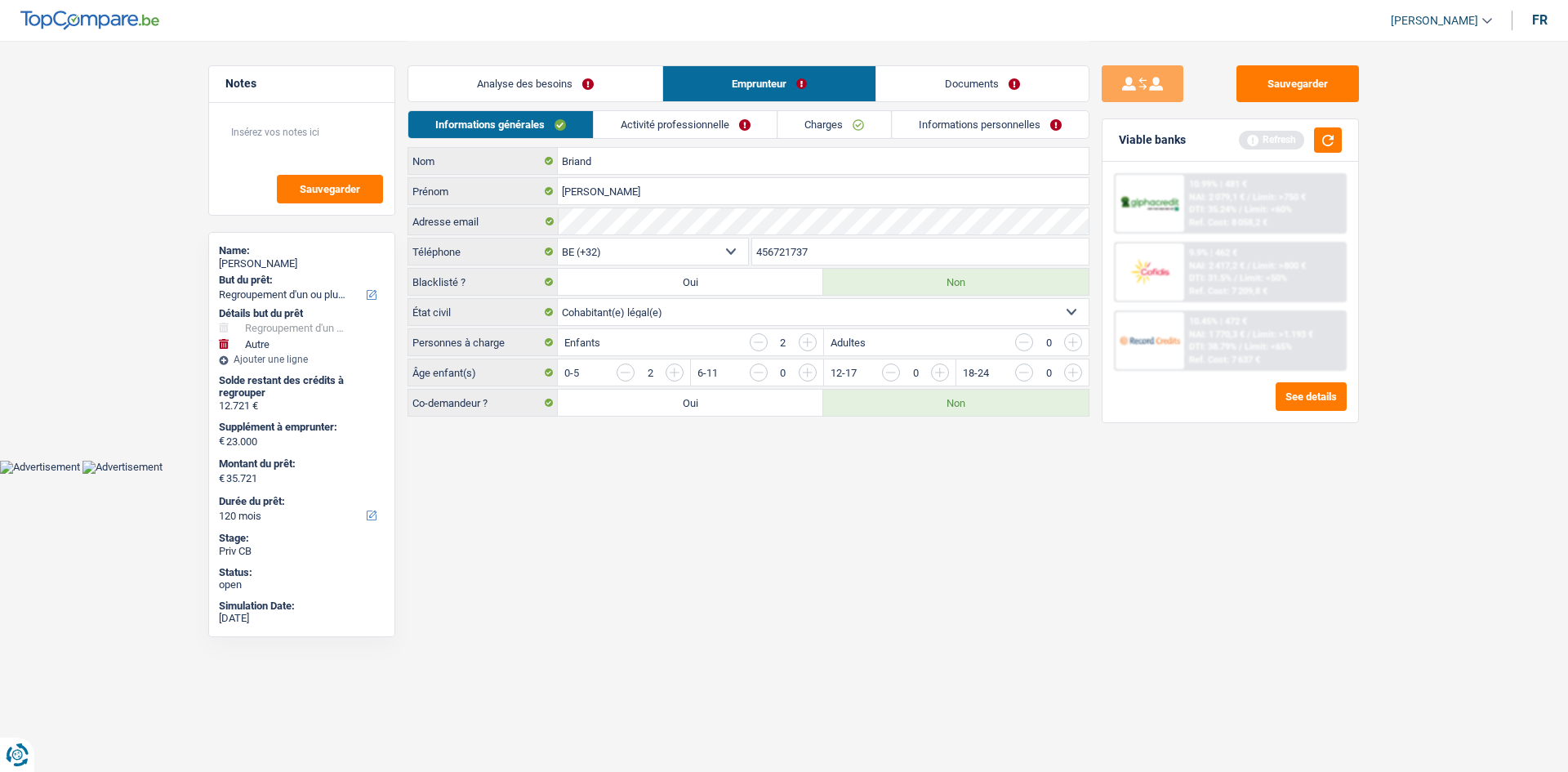
click at [602, 84] on link "Analyse des besoins" at bounding box center [535, 84] width 254 height 36
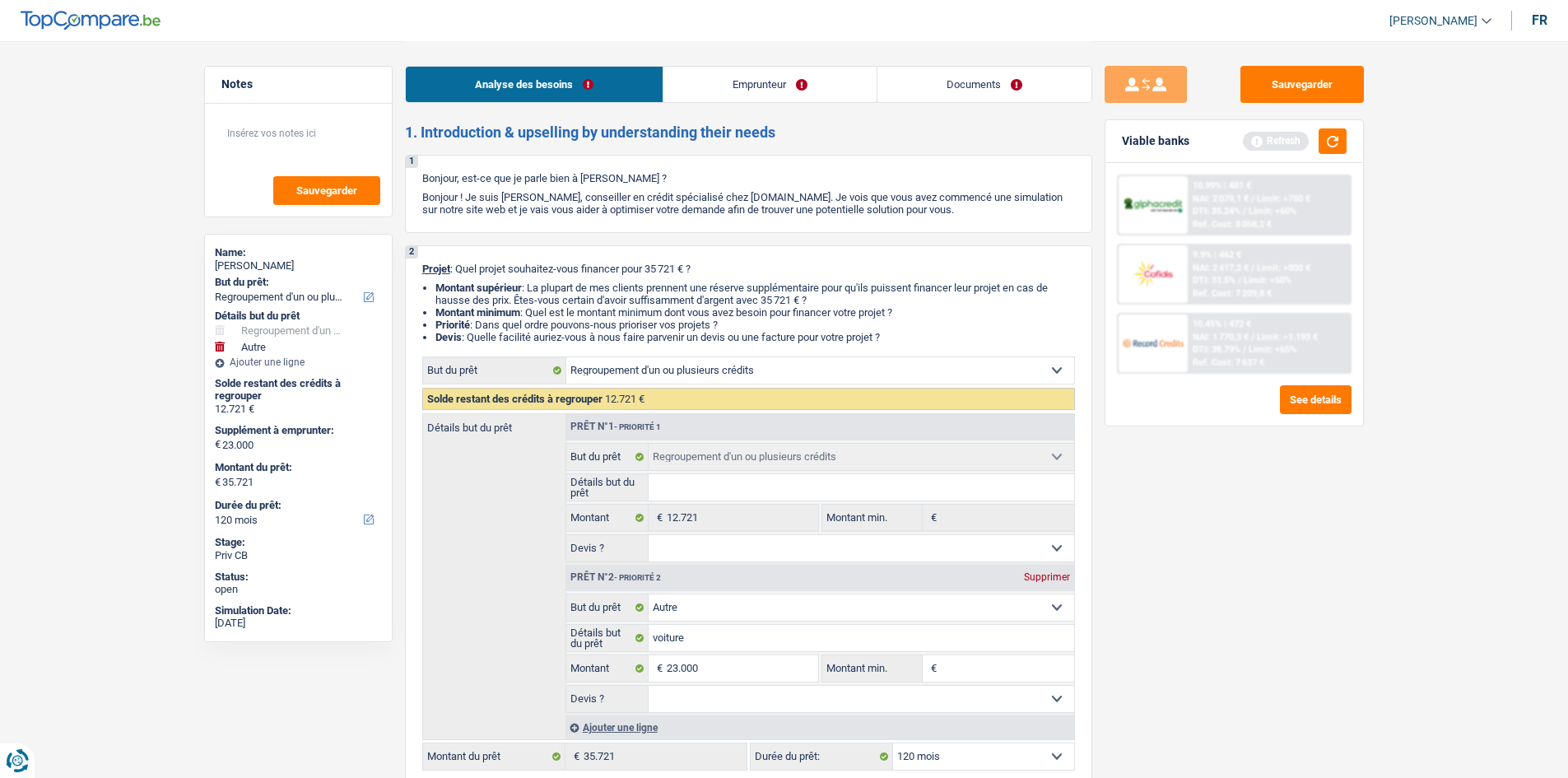
click at [612, 75] on link "Emprunteur" at bounding box center [770, 84] width 213 height 36
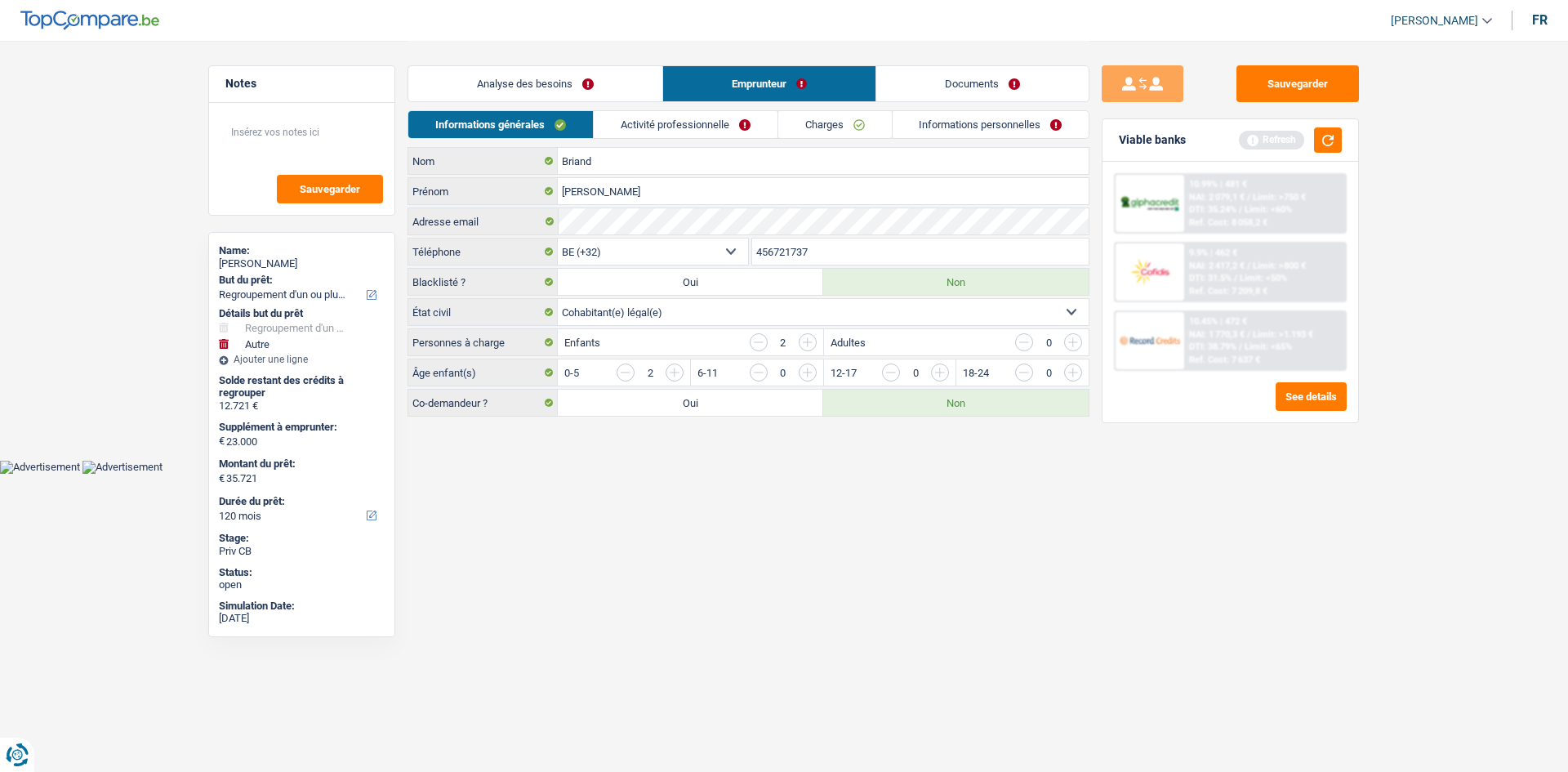
click at [607, 112] on link "Activité professionnelle" at bounding box center [685, 124] width 184 height 27
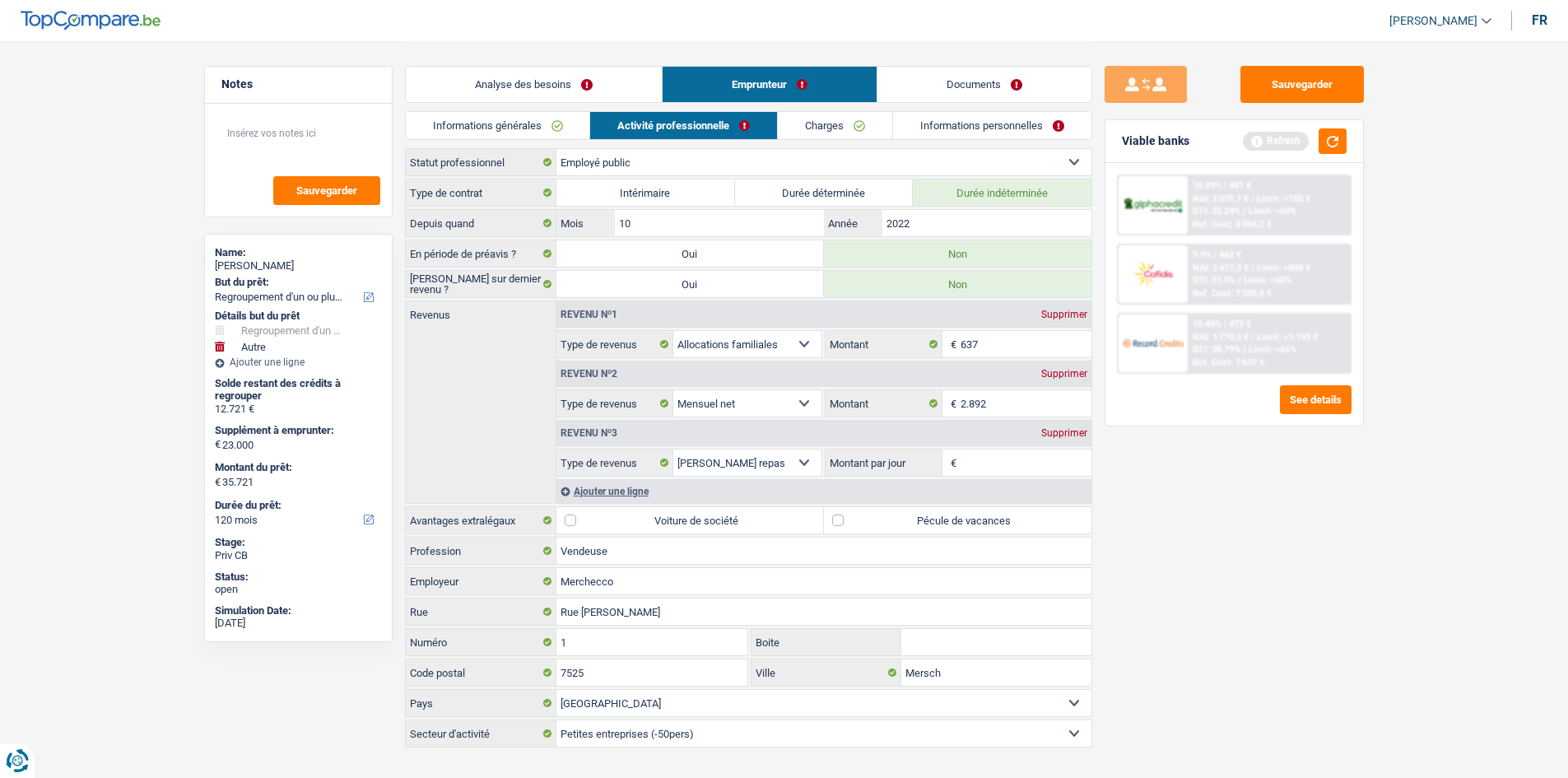
click at [612, 293] on div "Revenu nº1 Supprimer Allocation d'handicap Allocations chômage Allocations fami…" at bounding box center [823, 401] width 536 height 202
click at [612, 293] on input "Montant par jour" at bounding box center [1026, 462] width 131 height 26
click at [612, 293] on div "Supprimer" at bounding box center [1064, 433] width 55 height 10
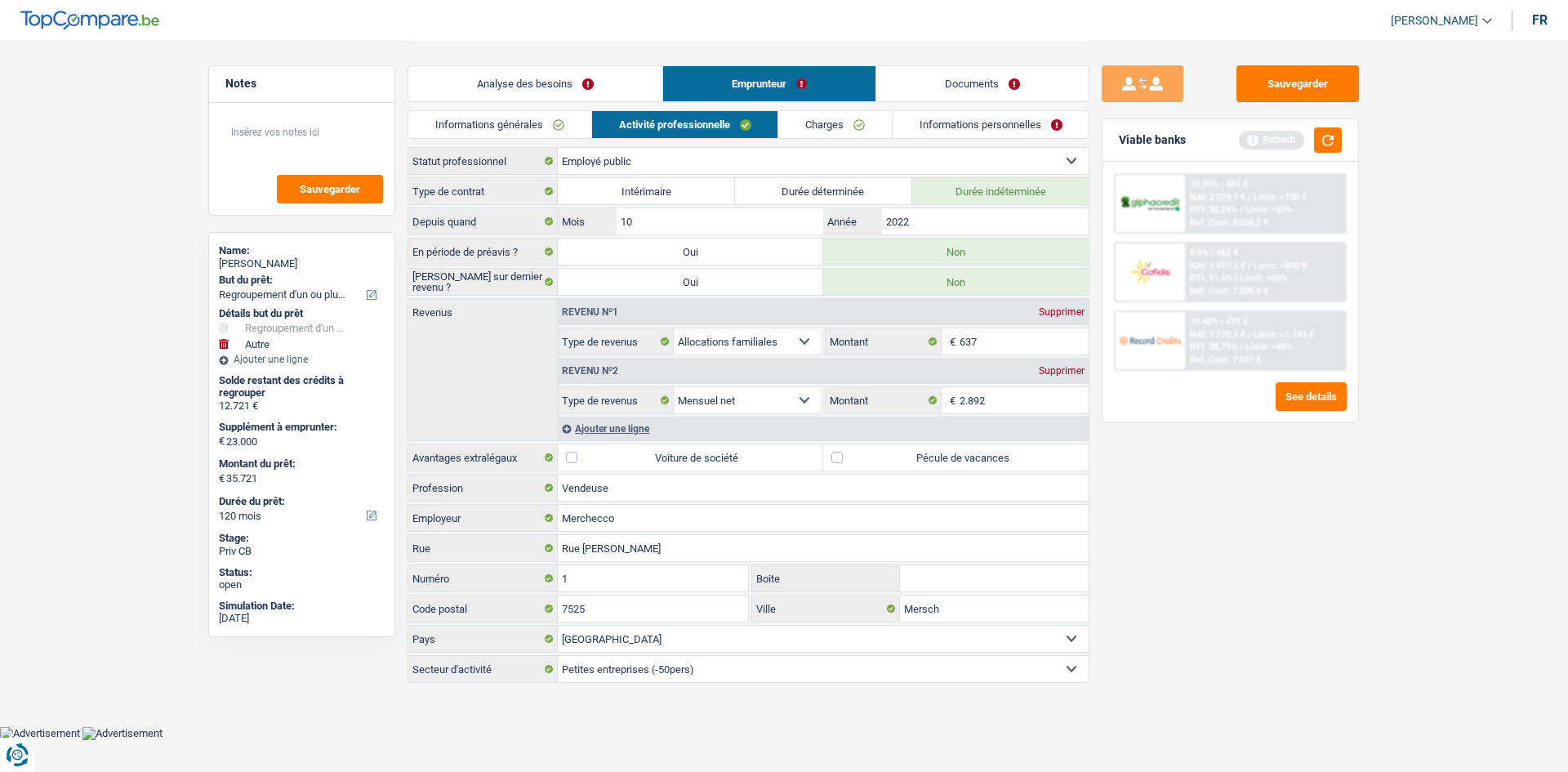
click at [607, 291] on div "Avantages extralégaux Voiture de société Pécule de vacances" at bounding box center [748, 457] width 682 height 28
click at [607, 291] on label "Pécule de vacances" at bounding box center [956, 457] width 266 height 26
click at [607, 291] on input "Pécule de vacances" at bounding box center [956, 457] width 266 height 26
checkbox input "true"
click at [607, 126] on link "Charges" at bounding box center [835, 124] width 113 height 27
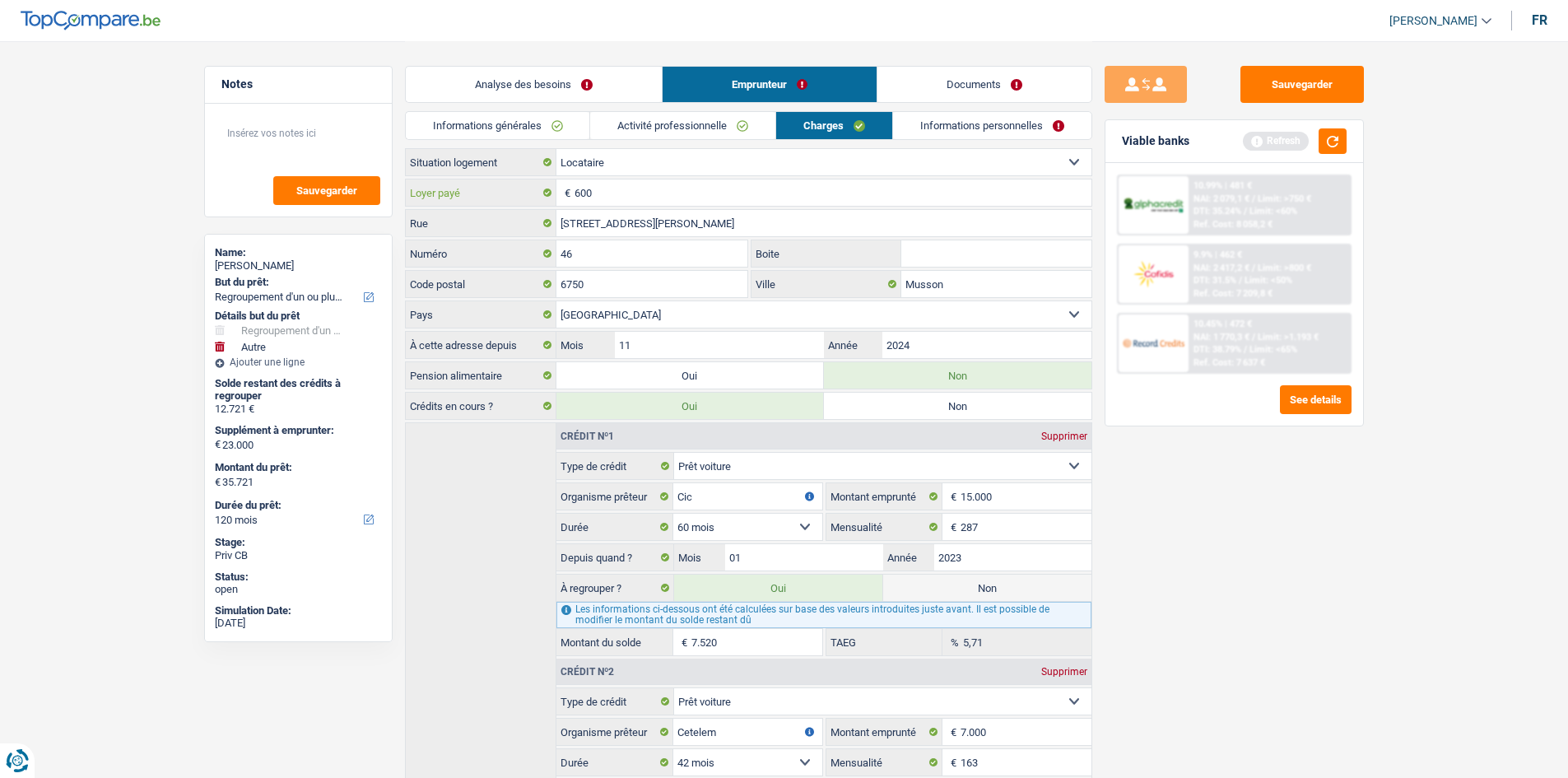
click at [612, 183] on input "600" at bounding box center [833, 193] width 516 height 26
click at [612, 285] on input "Musson" at bounding box center [995, 284] width 190 height 26
click at [612, 123] on link "Informations personnelles" at bounding box center [992, 125] width 199 height 27
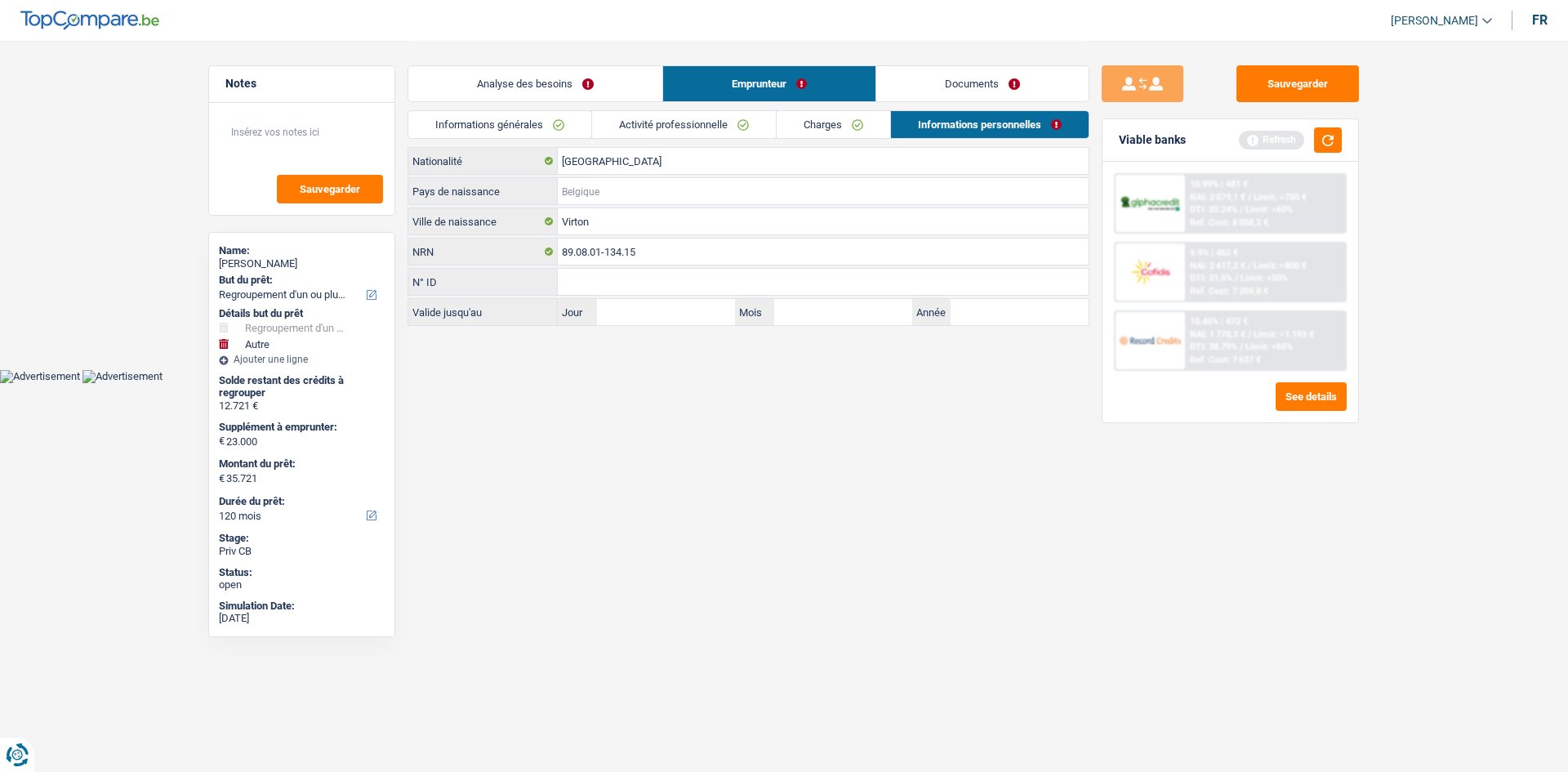
click at [607, 188] on input "Pays de naissance" at bounding box center [824, 191] width 531 height 26
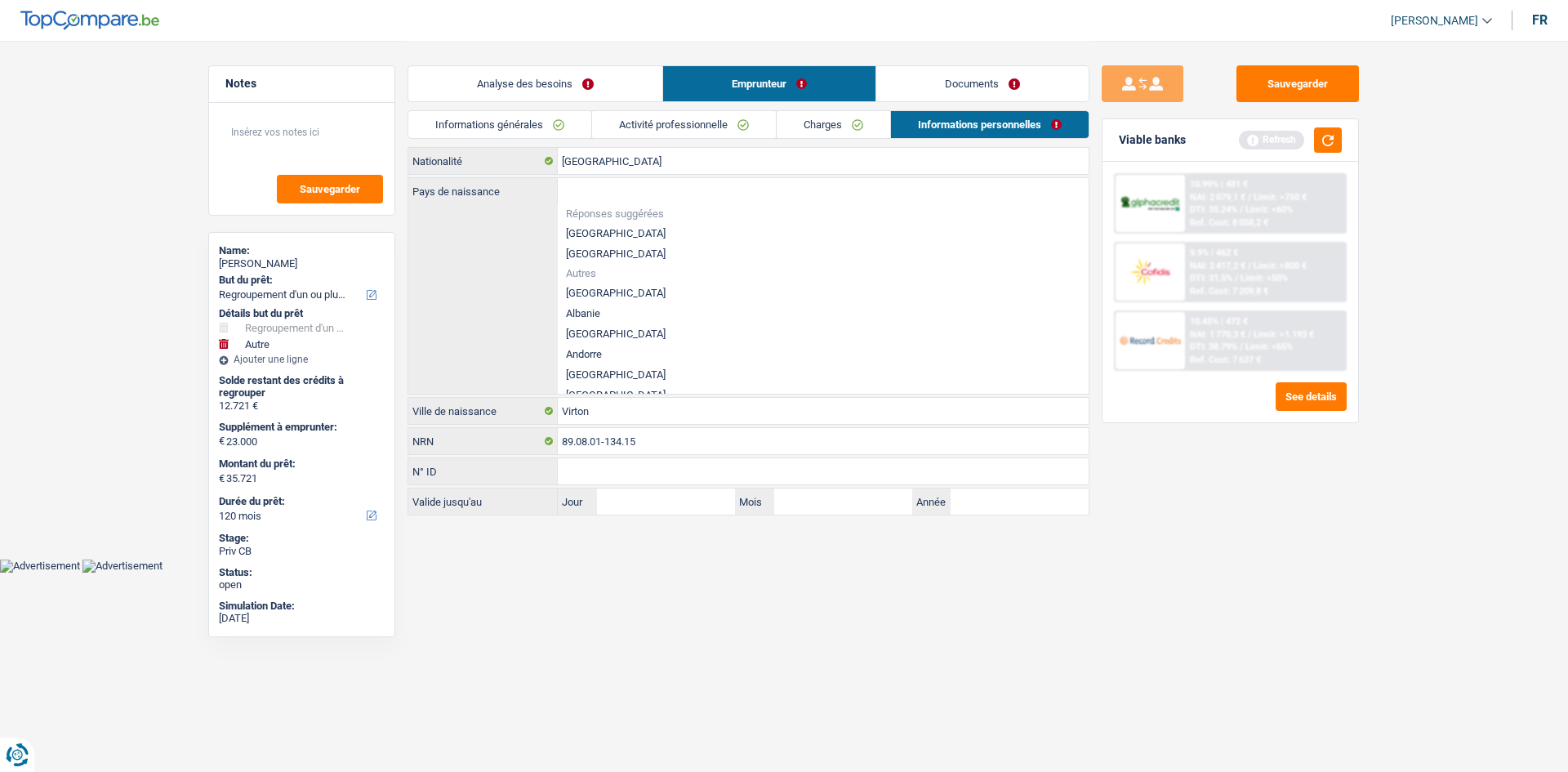
click at [607, 226] on li "[GEOGRAPHIC_DATA]" at bounding box center [824, 233] width 531 height 20
type input "[GEOGRAPHIC_DATA]"
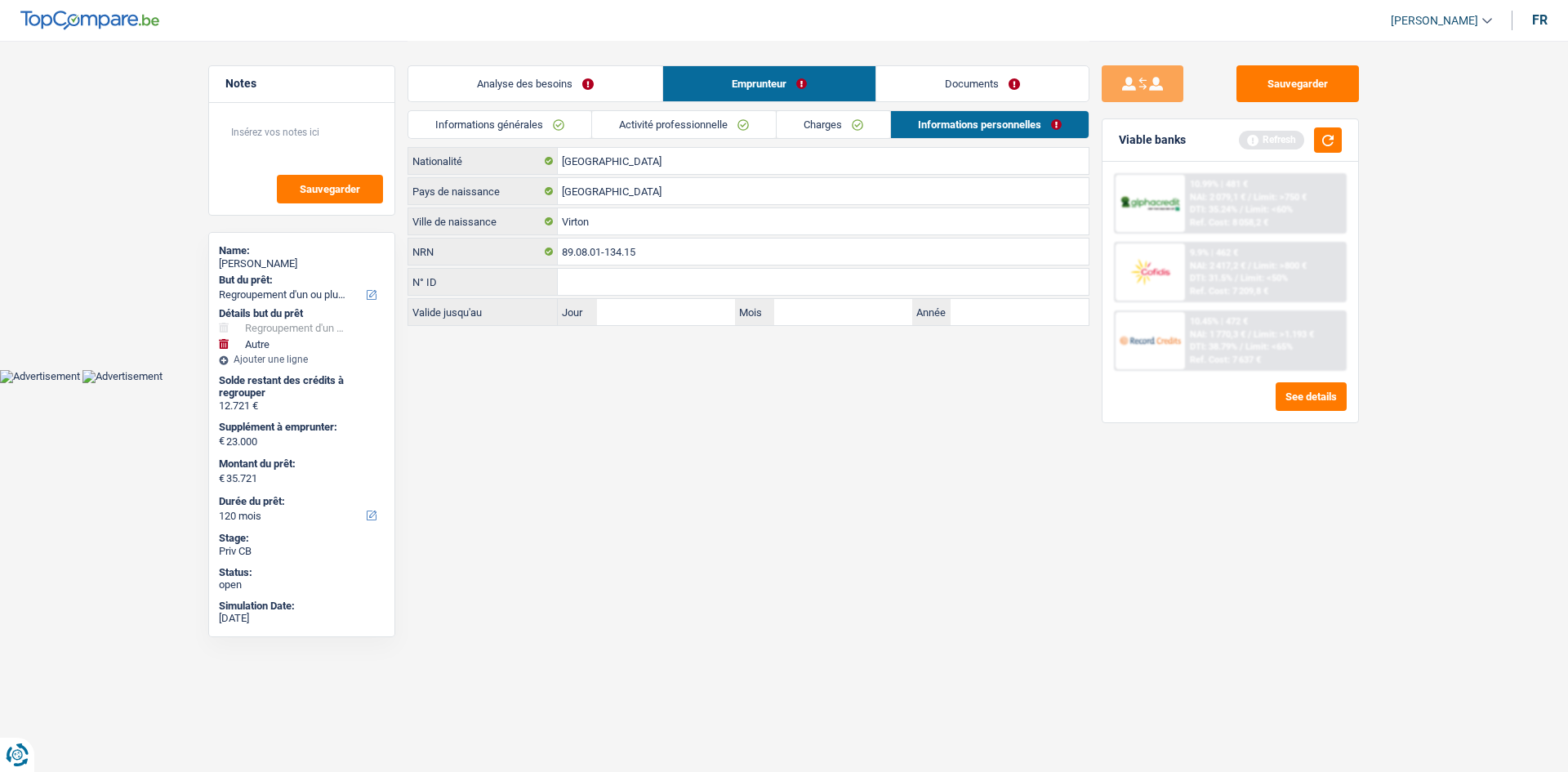
click at [607, 99] on link "Documents" at bounding box center [982, 84] width 212 height 36
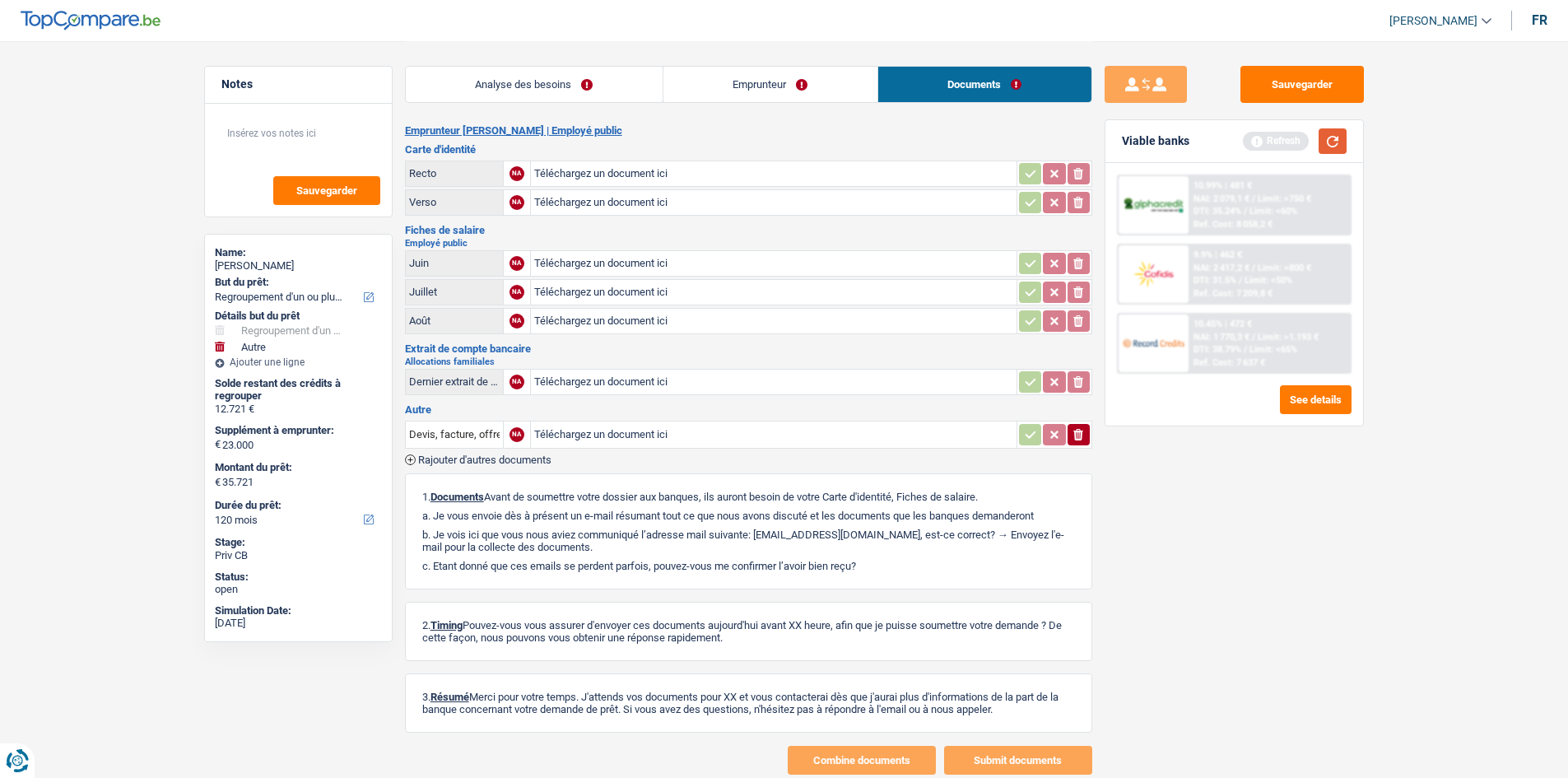
click at [612, 142] on button "button" at bounding box center [1332, 141] width 28 height 26
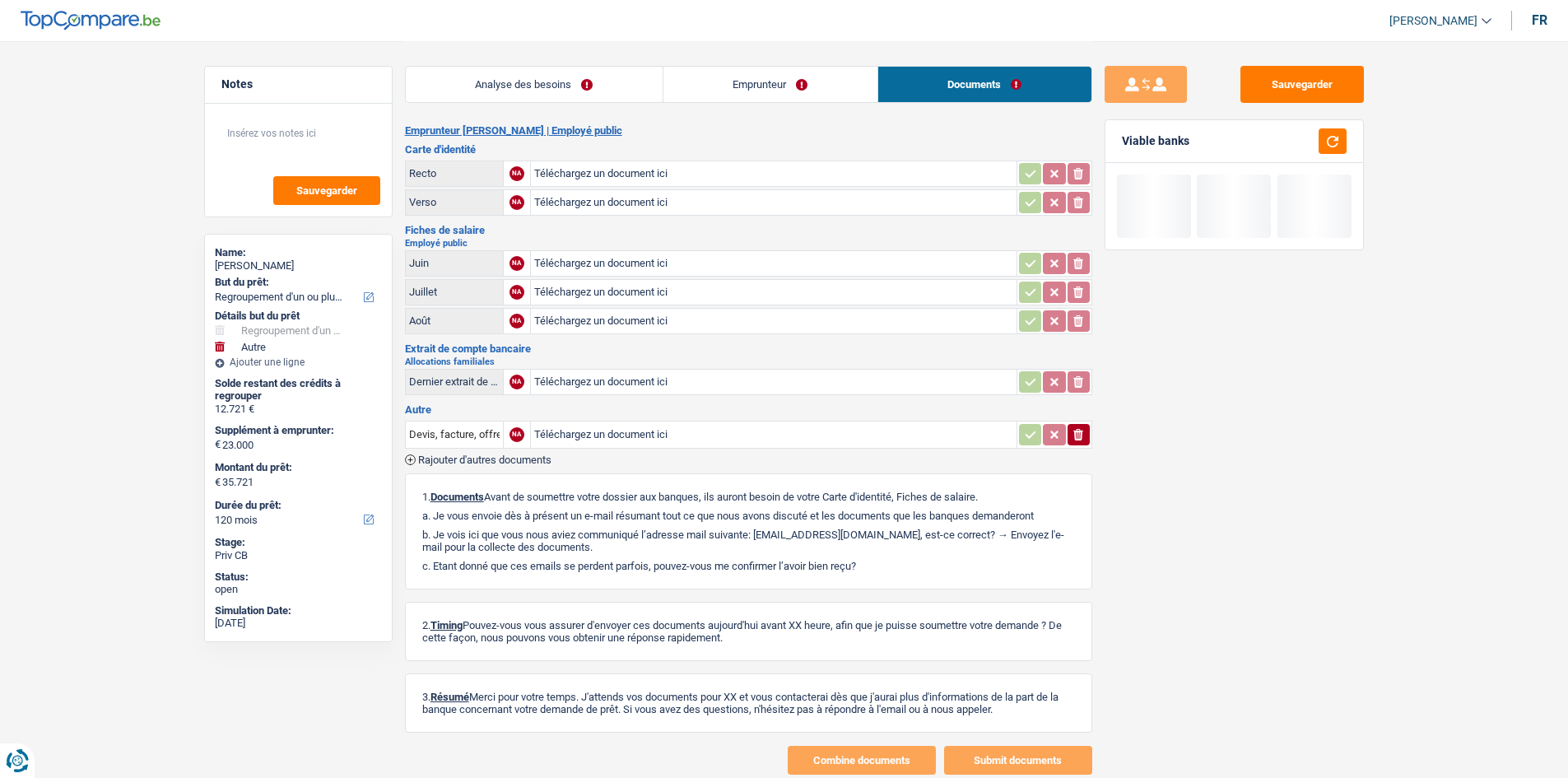
click at [521, 95] on link "Analyse des besoins" at bounding box center [533, 84] width 257 height 36
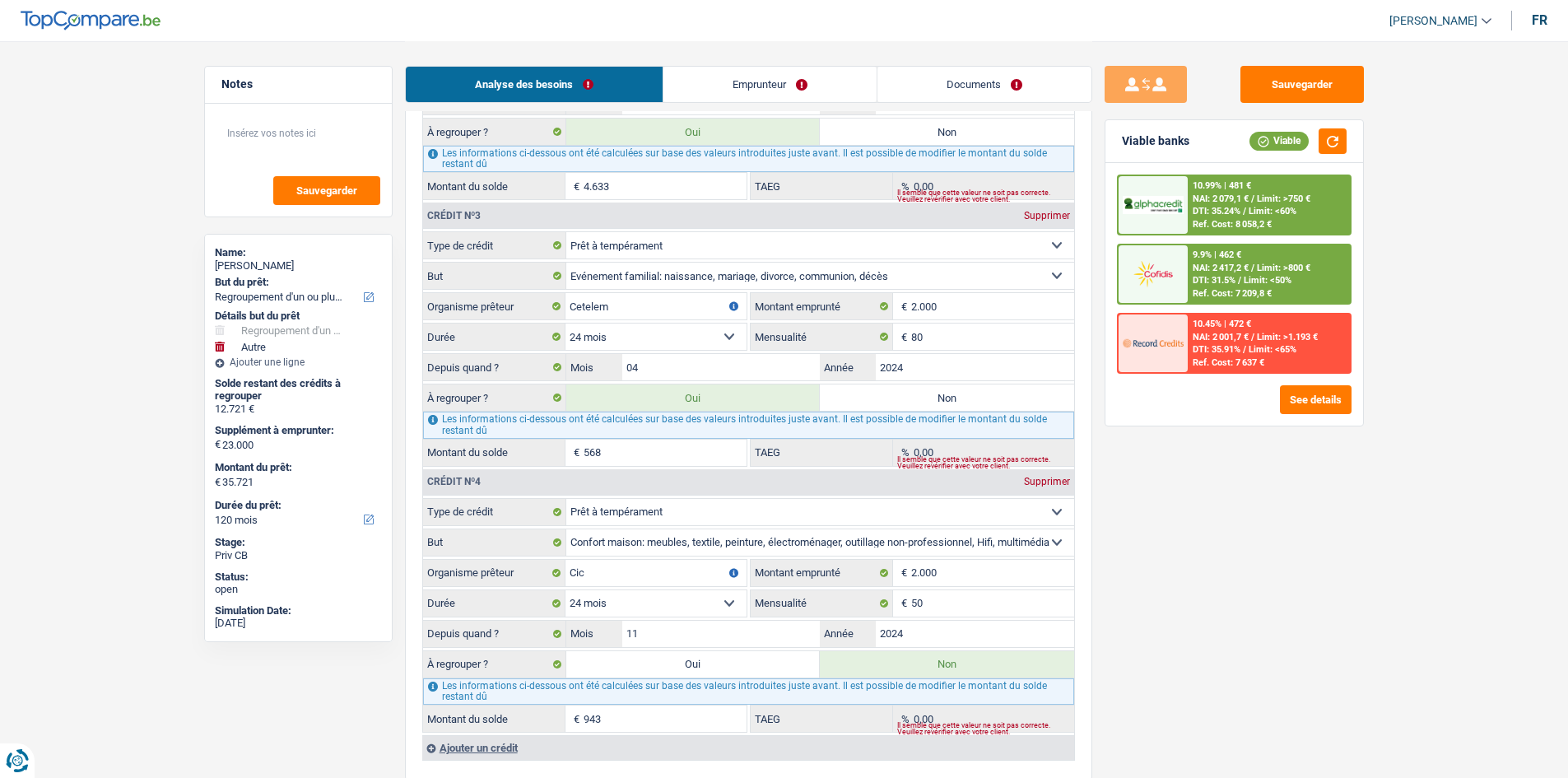
scroll to position [2057, 0]
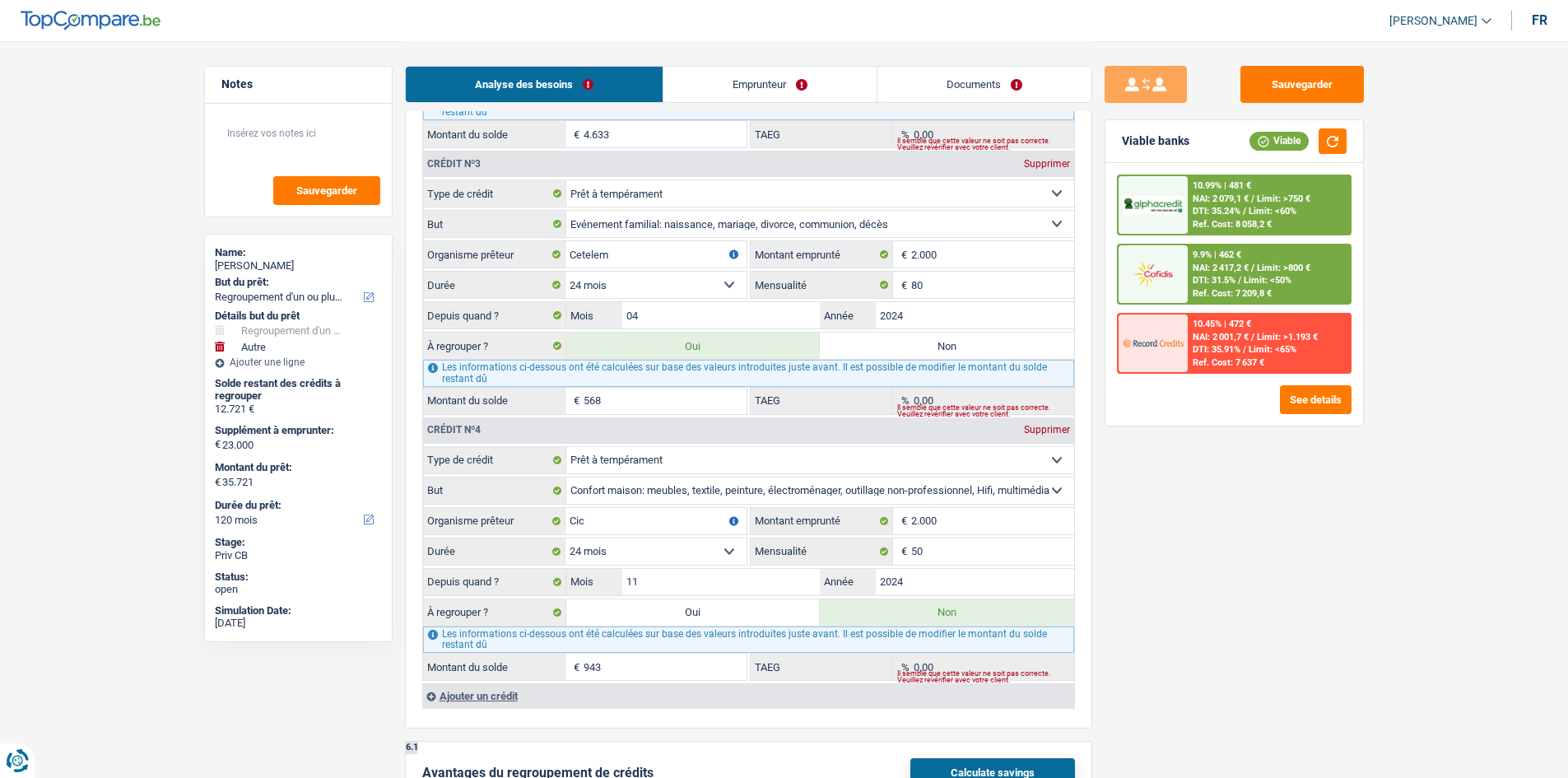
click at [612, 293] on input "943" at bounding box center [665, 666] width 163 height 26
click at [612, 199] on span "Limit: >750 €" at bounding box center [1283, 199] width 54 height 11
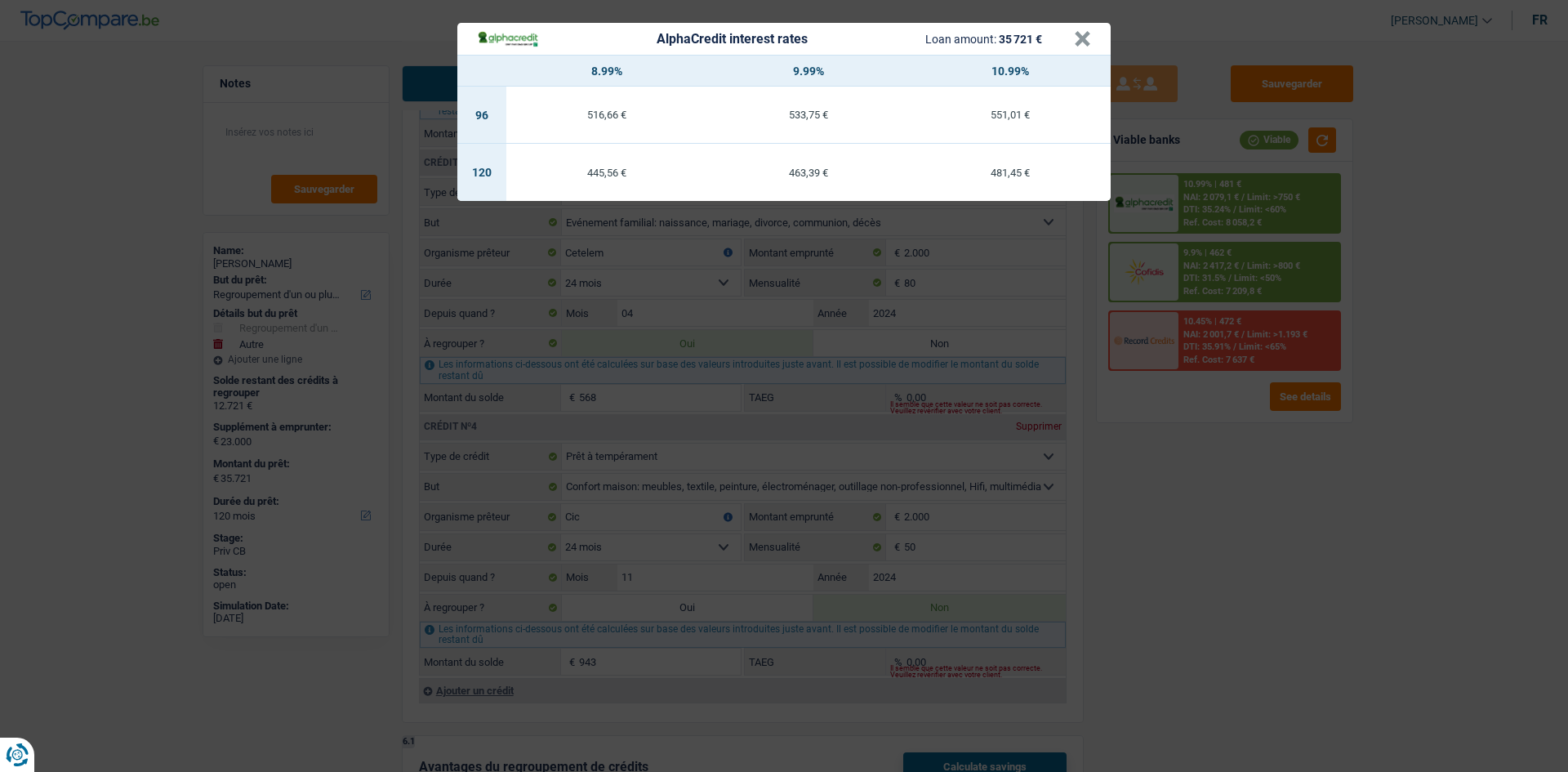
click at [607, 291] on div "AlphaCredit interest rates Loan amount: 35 721 € × 8.99% 9.99% 10.99% 96 516,66…" at bounding box center [784, 386] width 1568 height 772
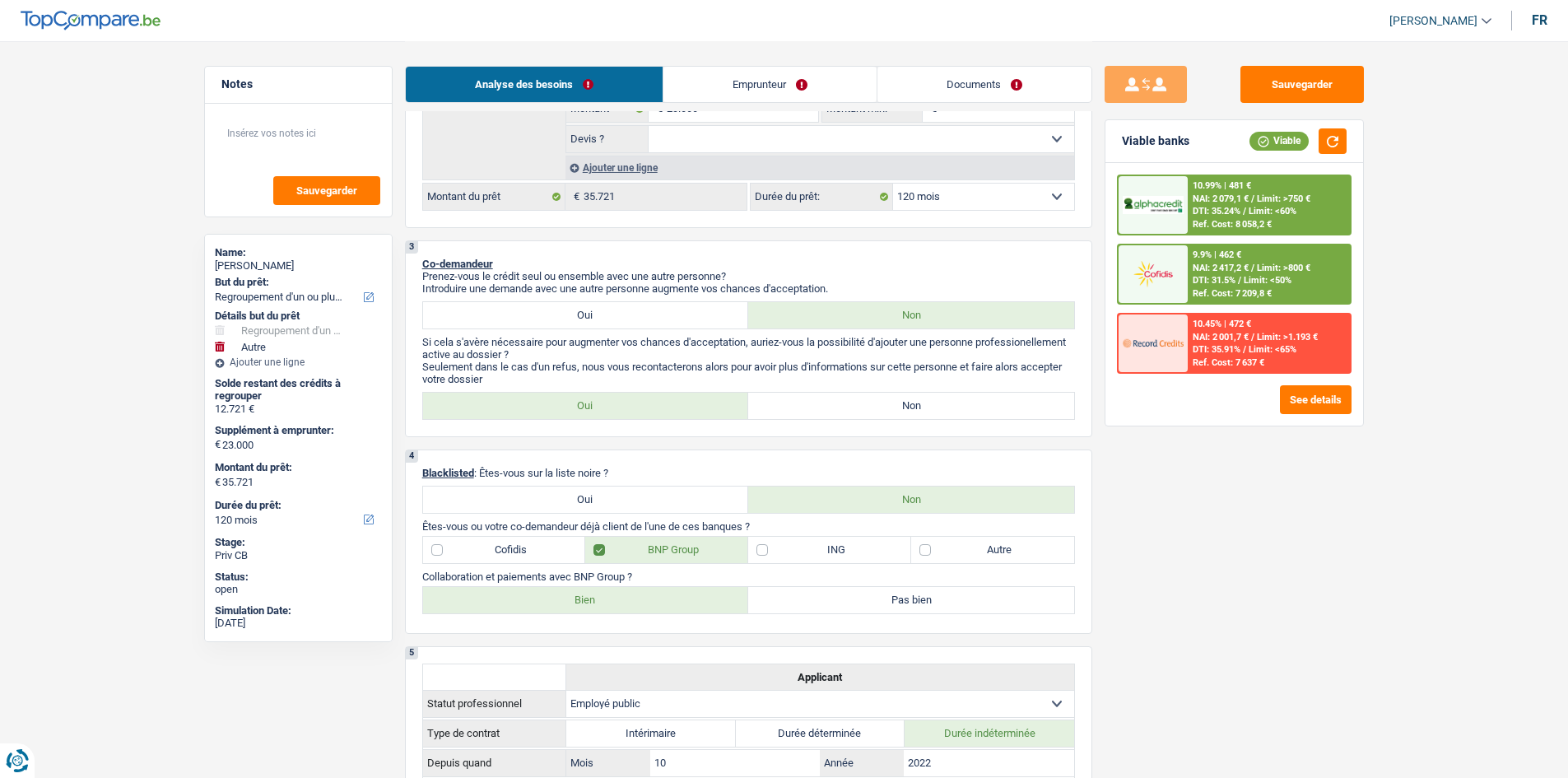
scroll to position [247, 0]
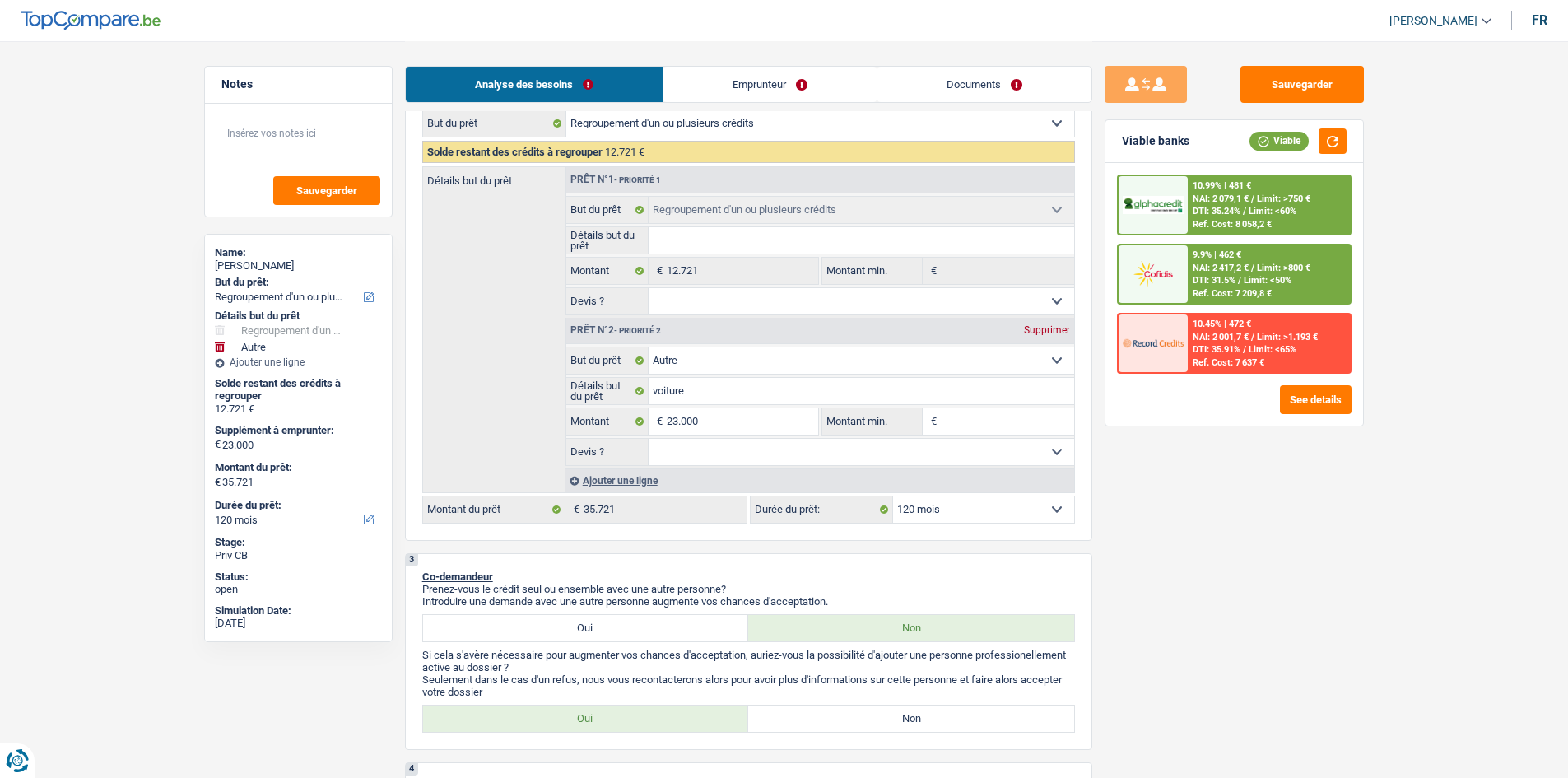
click at [612, 105] on div "Analyse des besoins Emprunteur Documents" at bounding box center [748, 76] width 687 height 70
click at [612, 293] on select "12 mois 18 mois 24 mois 30 mois 36 mois 42 mois 48 mois 60 mois 72 mois 84 mois…" at bounding box center [983, 509] width 181 height 26
select select "84"
click at [612, 293] on select "12 mois 18 mois 24 mois 30 mois 36 mois 42 mois 48 mois 60 mois 72 mois 84 mois…" at bounding box center [983, 509] width 181 height 26
select select "84"
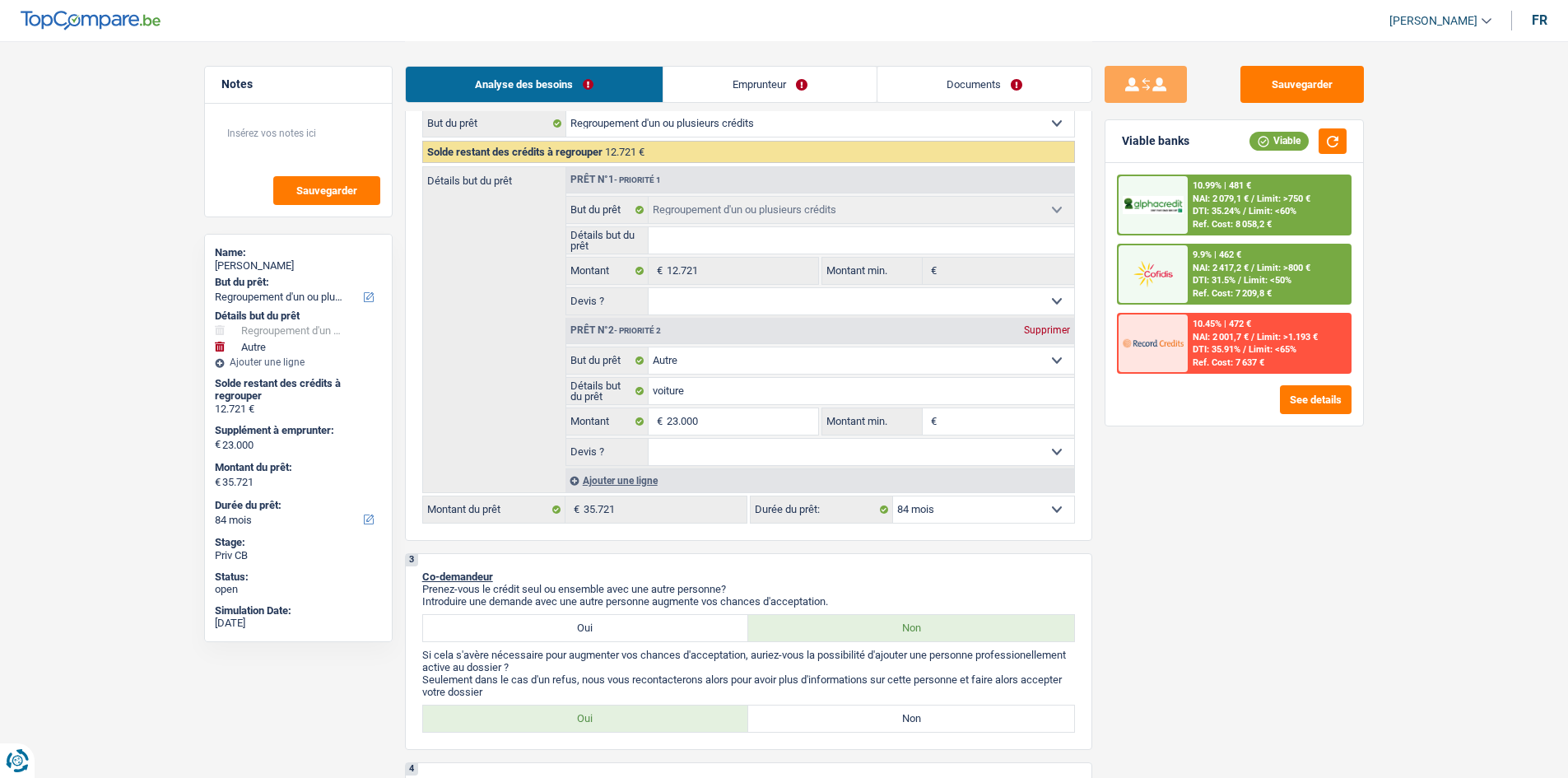
select select "84"
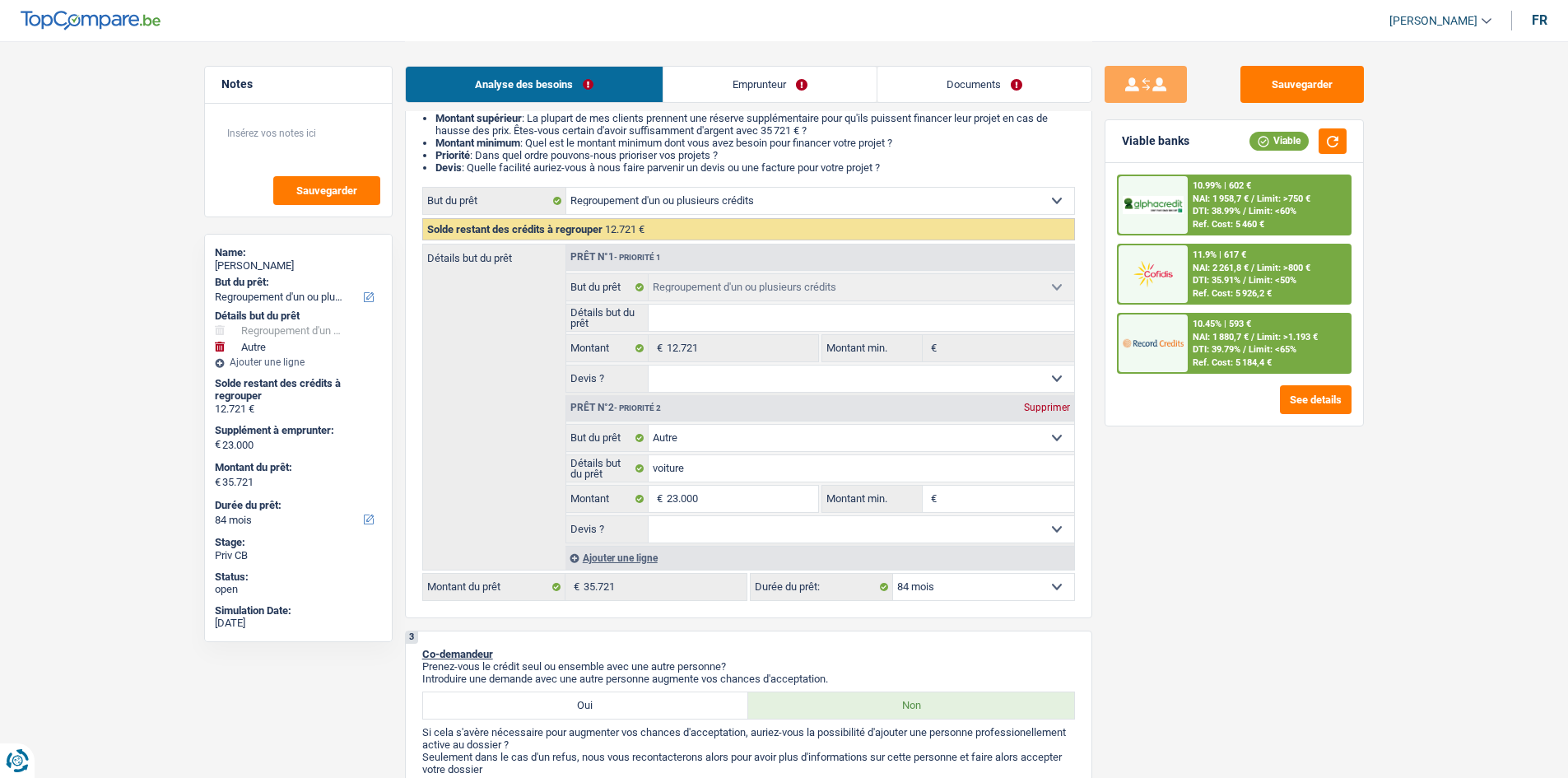
scroll to position [164, 0]
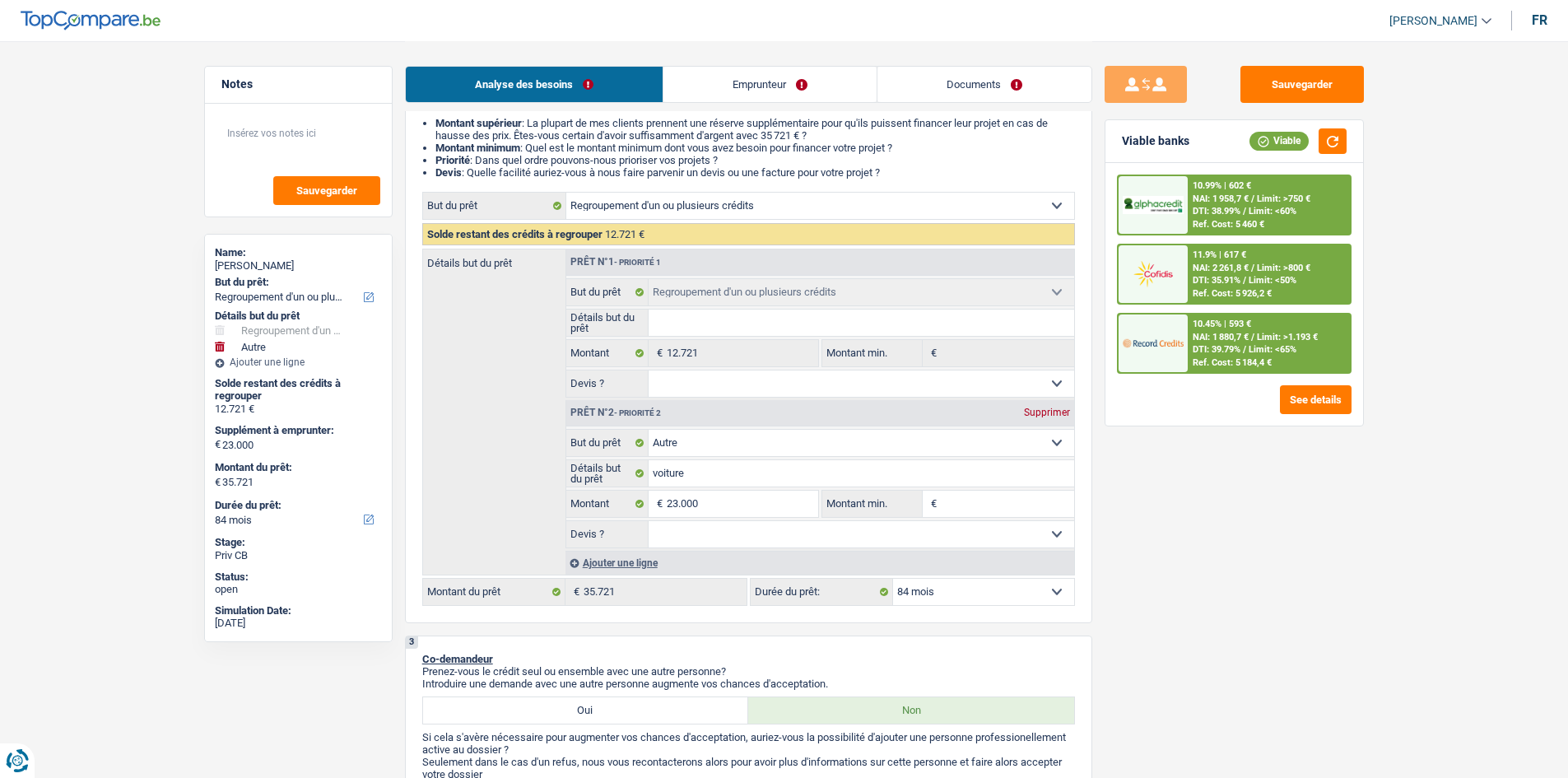
click at [612, 293] on span "DTI: 39.79%" at bounding box center [1216, 349] width 48 height 11
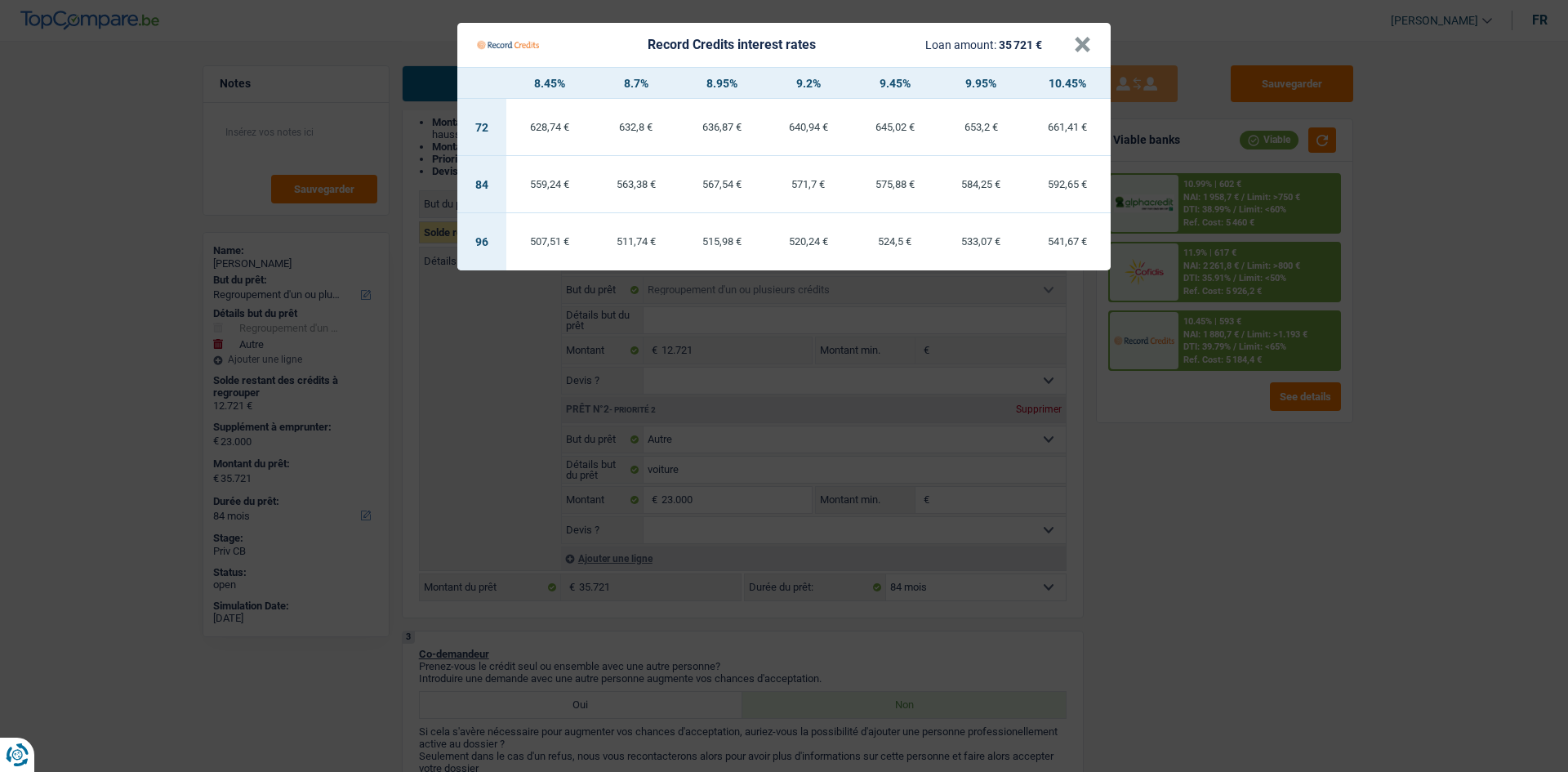
click at [607, 291] on Credits "Record Credits interest rates Loan amount: 35 721 € × 8.45% 8.7% 8.95% 9.2% 9.4…" at bounding box center [784, 386] width 1568 height 772
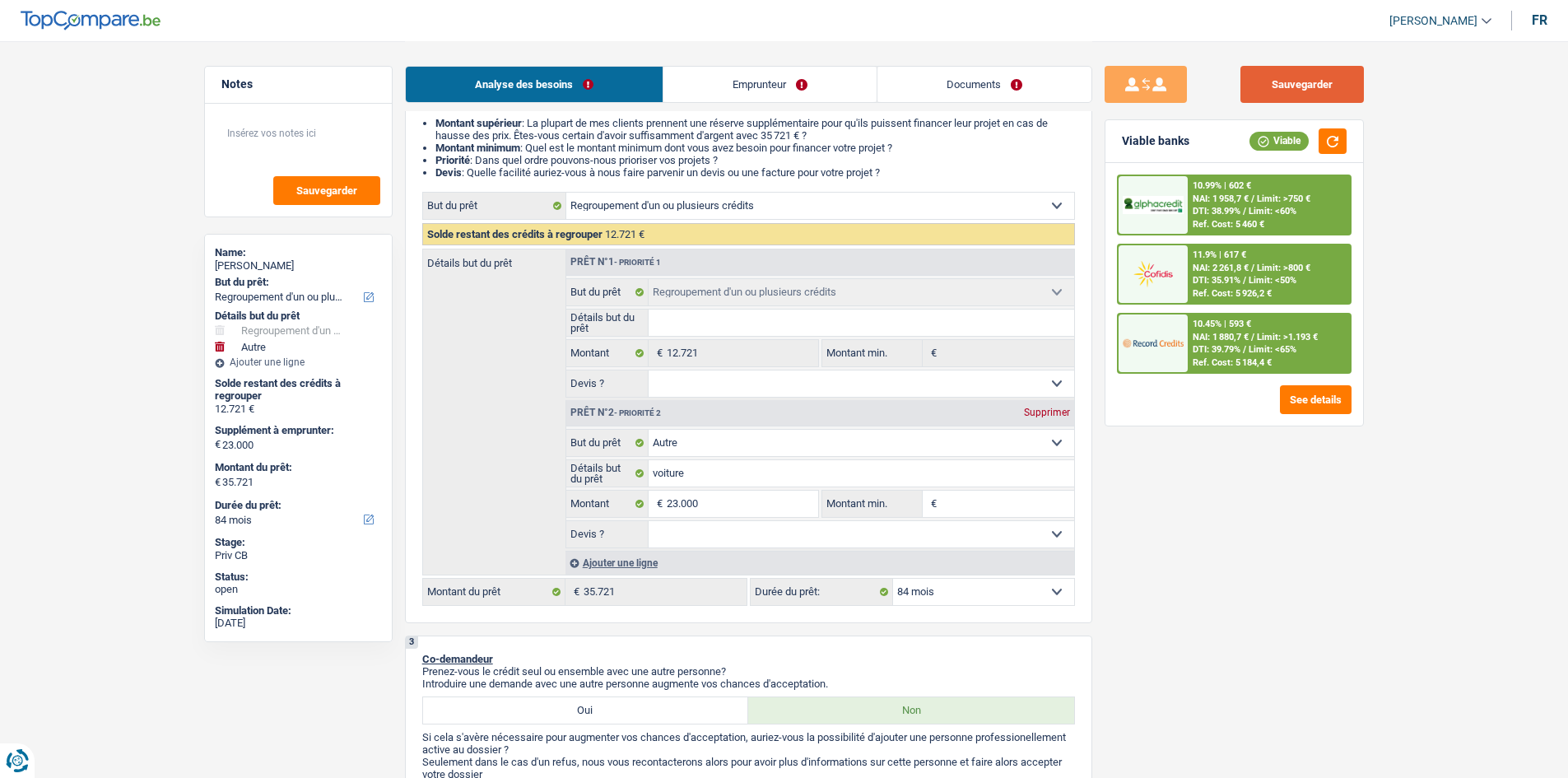
click at [612, 102] on button "Sauvegarder" at bounding box center [1301, 84] width 124 height 37
drag, startPoint x: 724, startPoint y: 538, endPoint x: 707, endPoint y: 545, distance: 18.4
click at [612, 293] on select "Oui Non Non répondu Sélectionner une option" at bounding box center [861, 533] width 425 height 26
select select "yes"
click at [612, 293] on select "Oui Non Non répondu Sélectionner une option" at bounding box center [861, 533] width 425 height 26
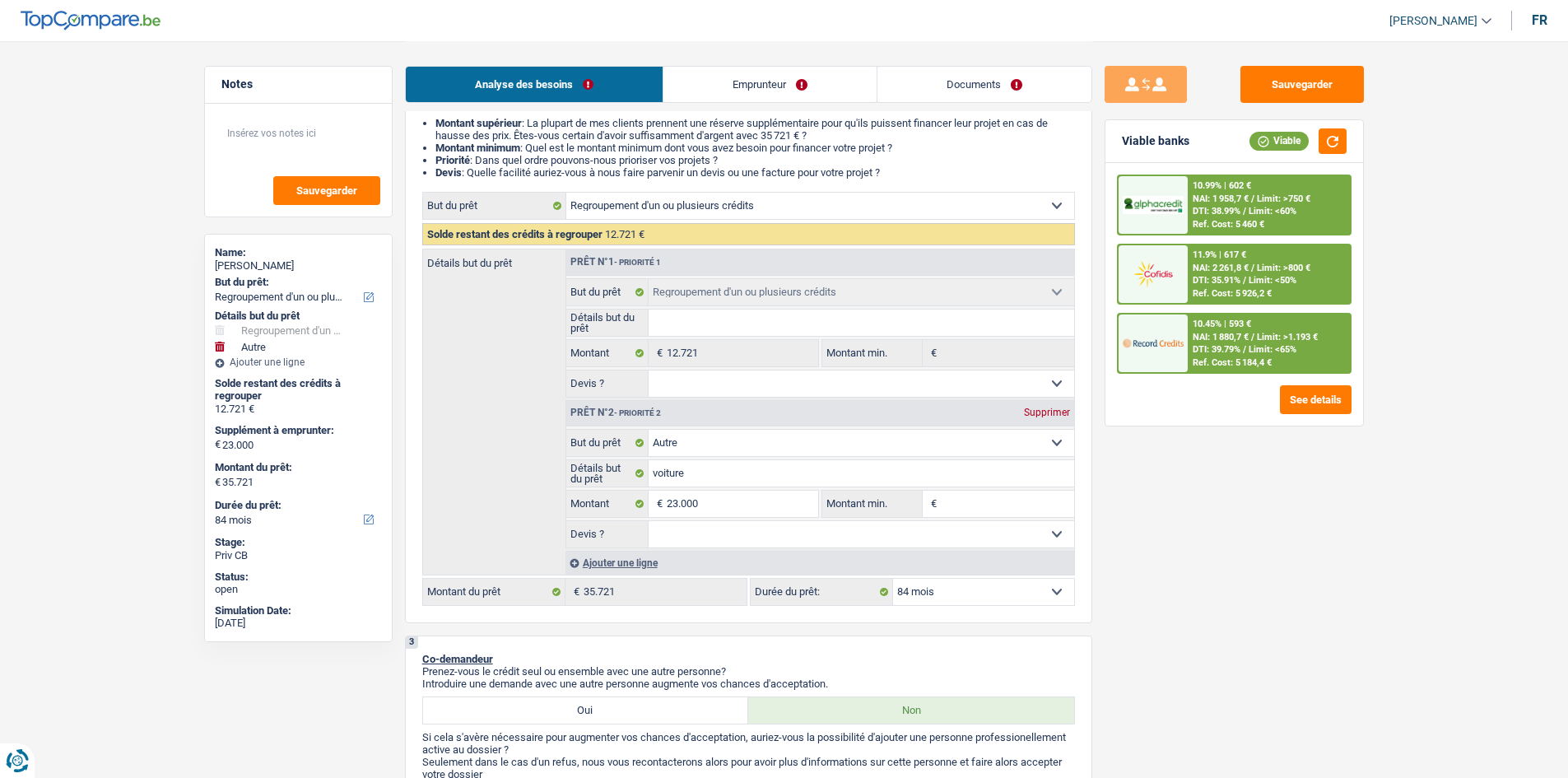
select select "yes"
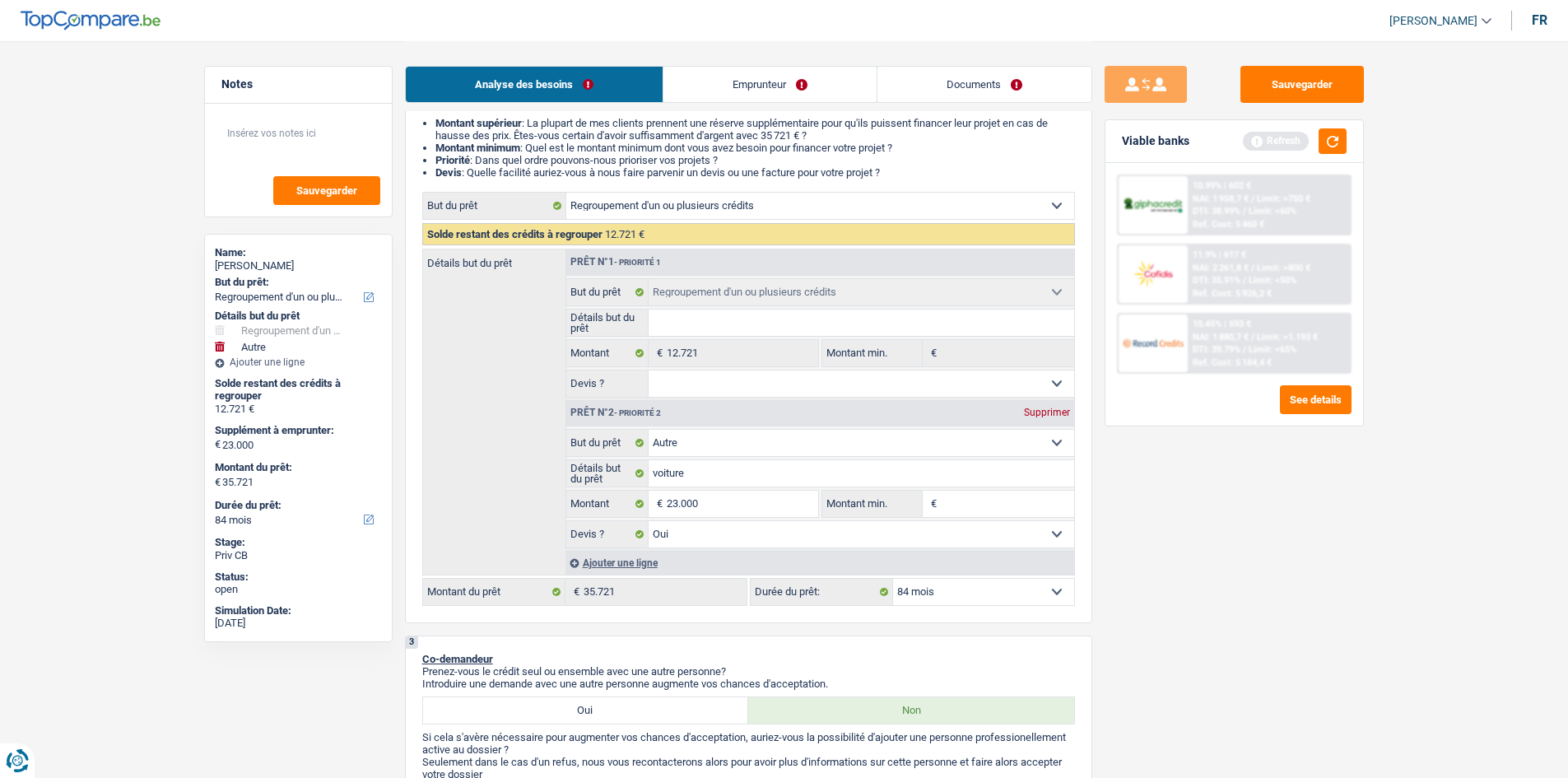
click at [612, 293] on div "Ajouter une ligne" at bounding box center [819, 562] width 509 height 24
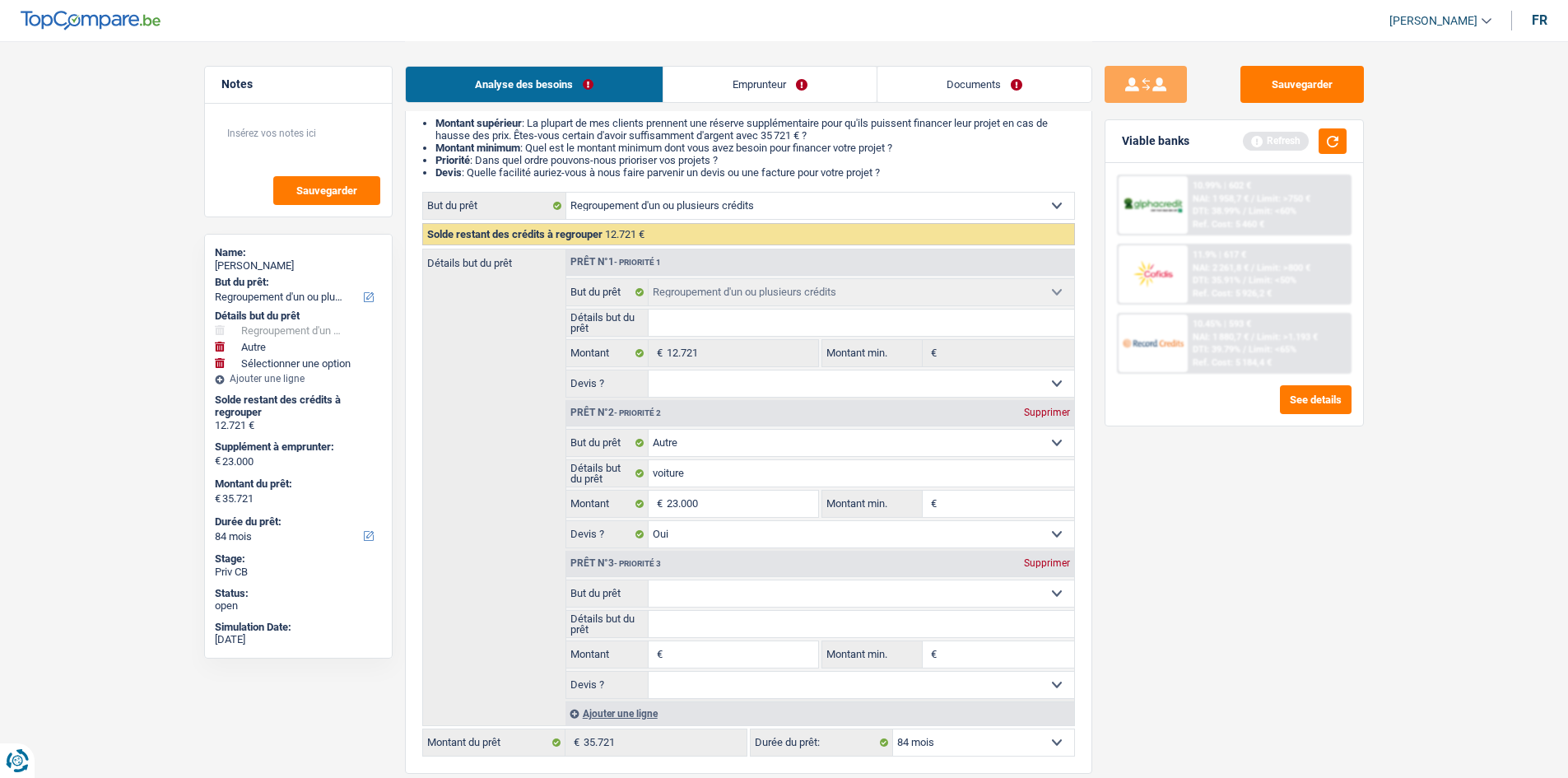
click at [612, 293] on select "Oui Non Non répondu Sélectionner une option" at bounding box center [861, 533] width 425 height 26
click at [612, 293] on div "Sauvegarder Viable banks Refresh 10.99% | 602 € NAI: 1 958,7 € / Limit: >750 € …" at bounding box center [1233, 408] width 284 height 685
click at [612, 293] on div "Supprimer" at bounding box center [1046, 563] width 55 height 10
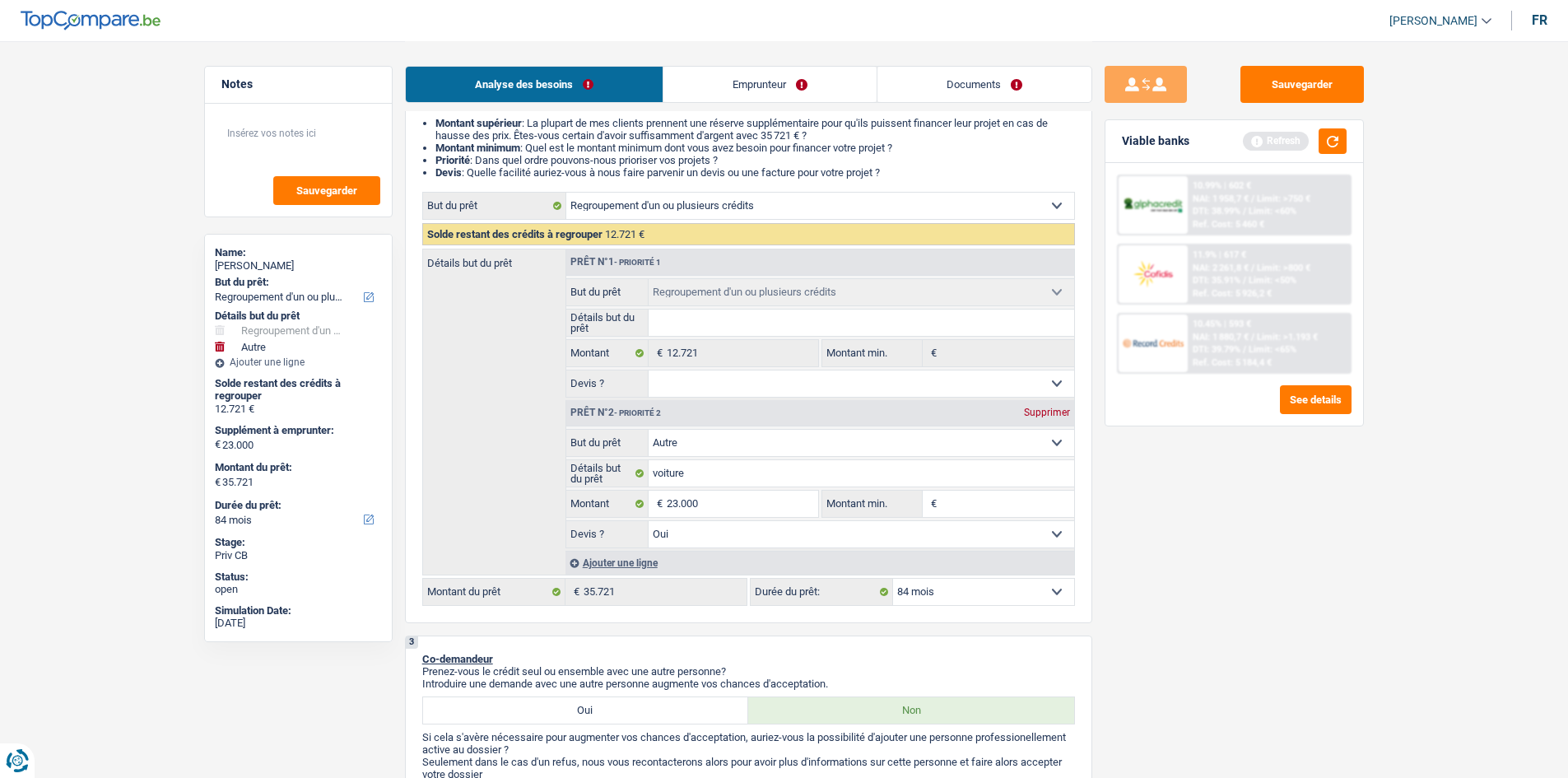
click at [612, 293] on select "Oui Non Non répondu Sélectionner une option" at bounding box center [861, 533] width 425 height 26
drag, startPoint x: 860, startPoint y: 534, endPoint x: 878, endPoint y: 534, distance: 18.0
click at [612, 293] on select "Oui Non Non répondu Sélectionner une option" at bounding box center [861, 533] width 425 height 26
click at [612, 152] on button "button" at bounding box center [1332, 141] width 28 height 26
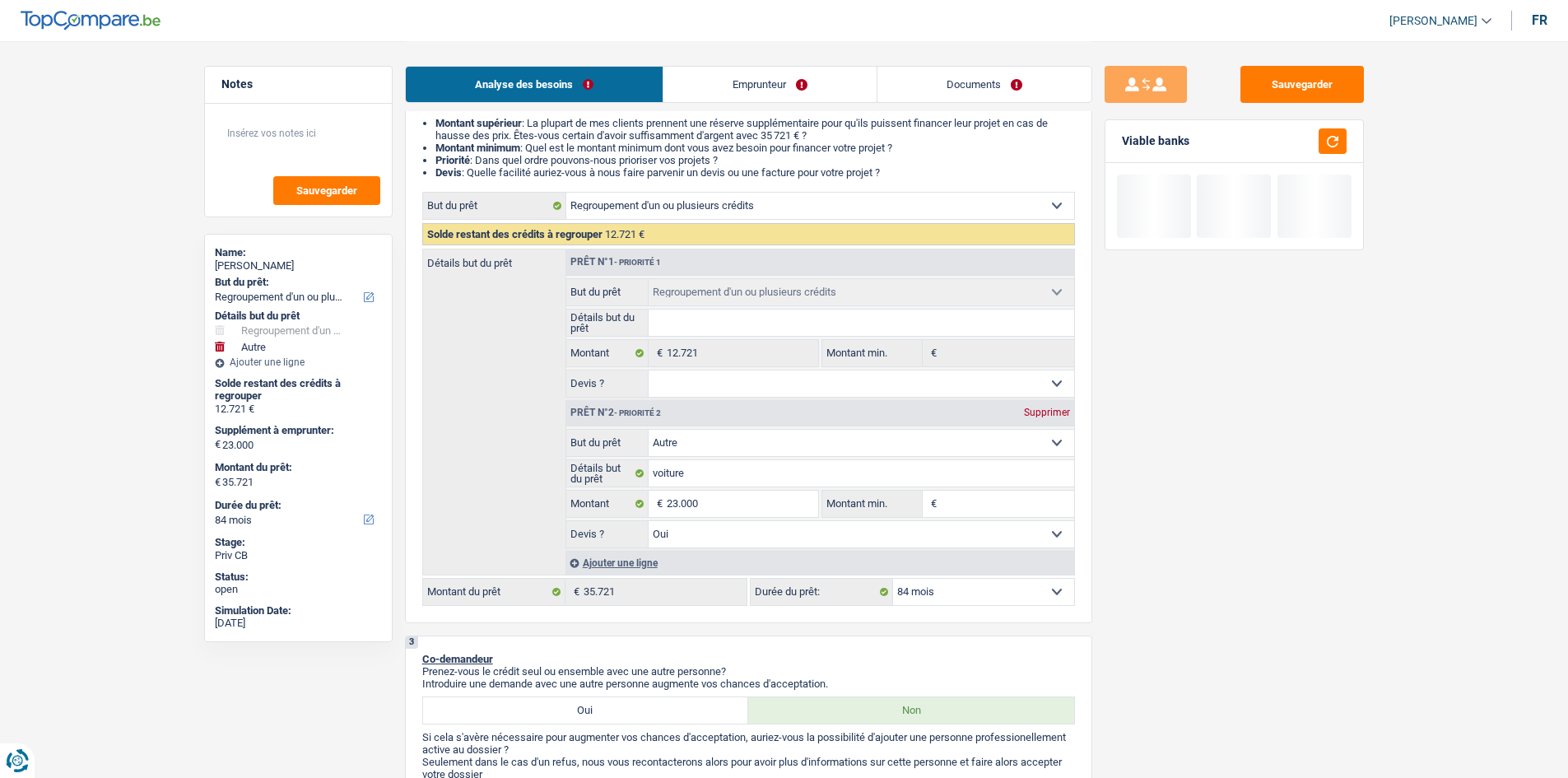
click at [612, 72] on link "Documents" at bounding box center [983, 84] width 214 height 36
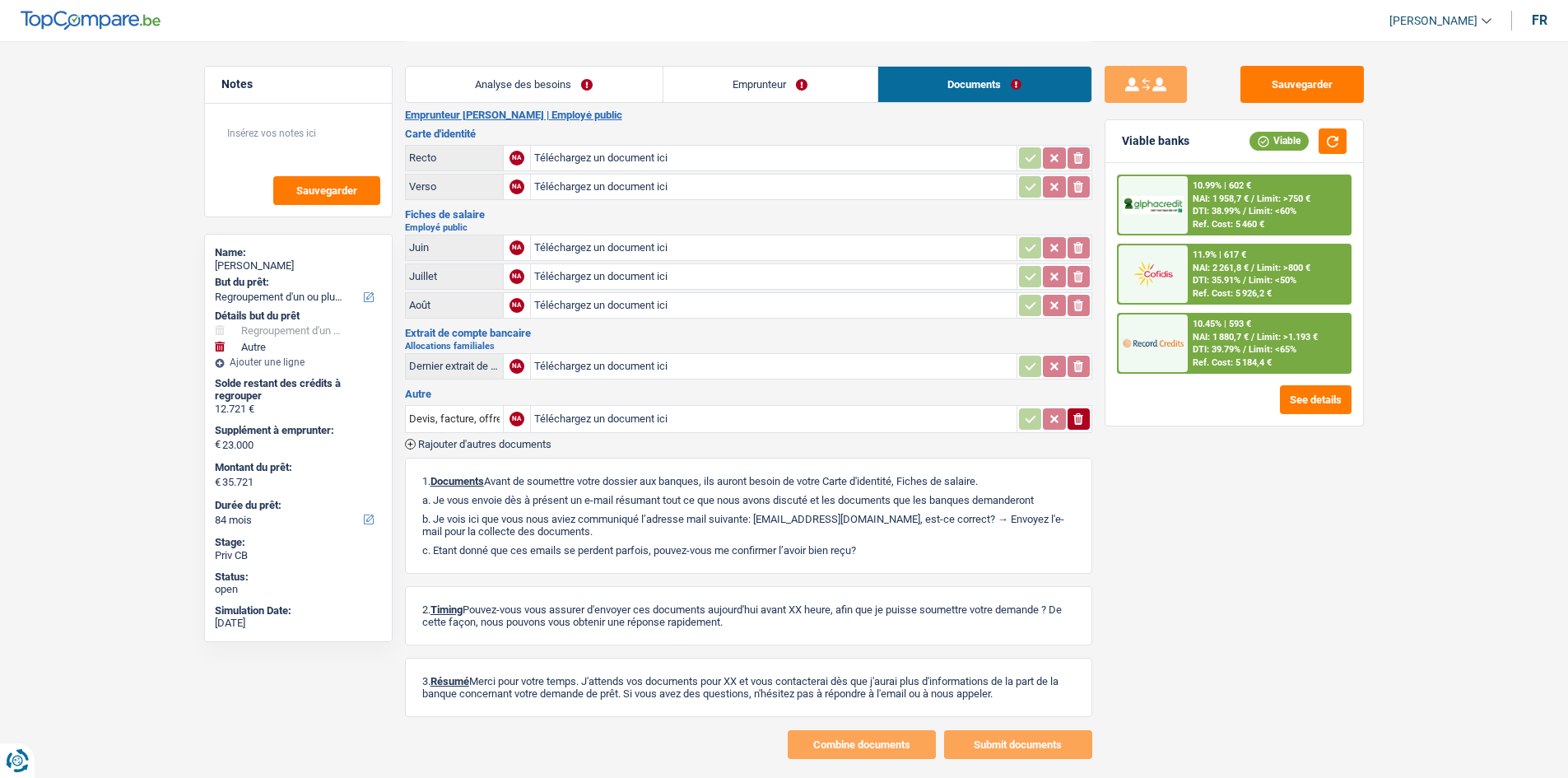
scroll to position [0, 0]
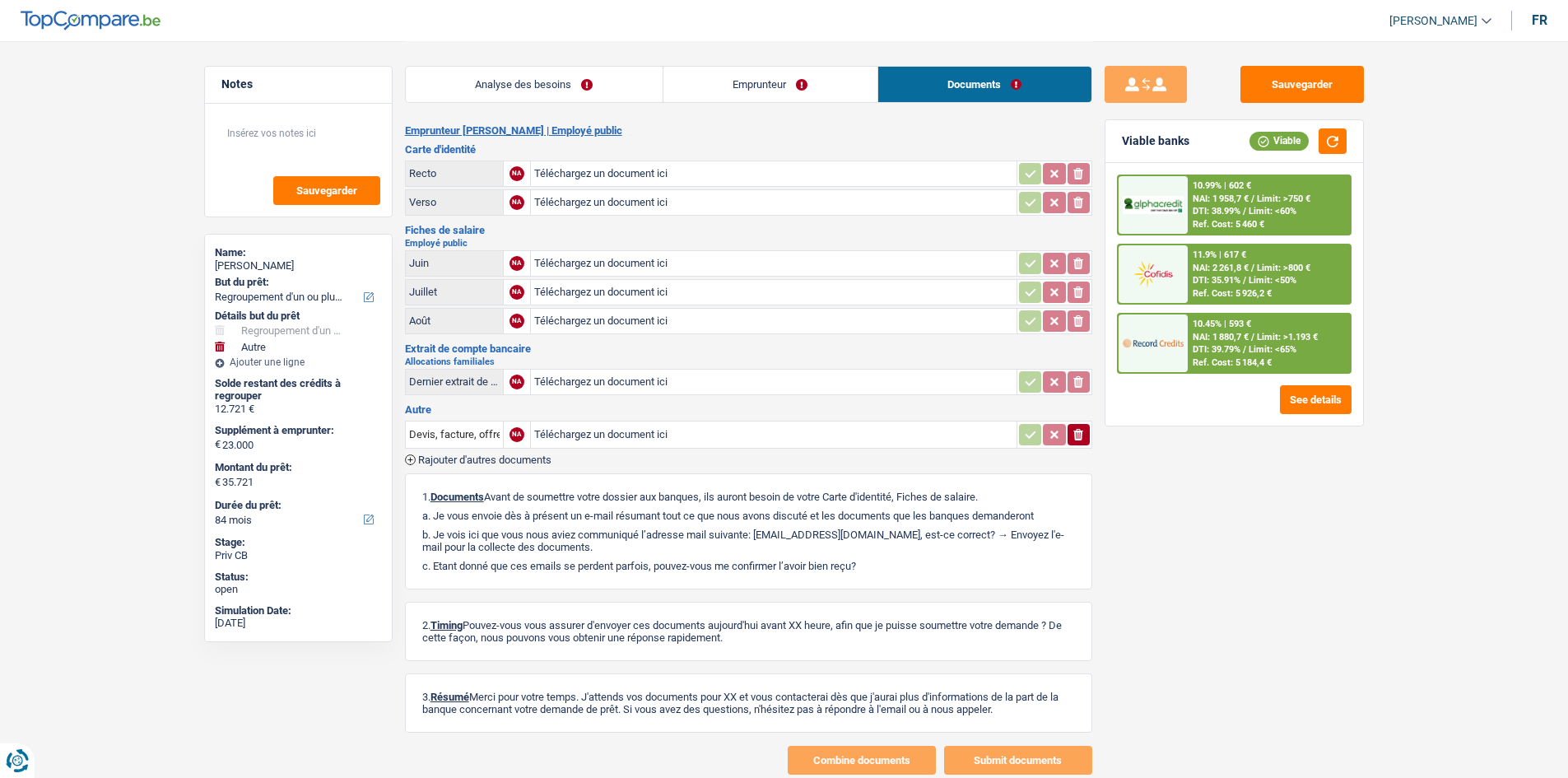
click at [568, 90] on link "Analyse des besoins" at bounding box center [533, 84] width 257 height 36
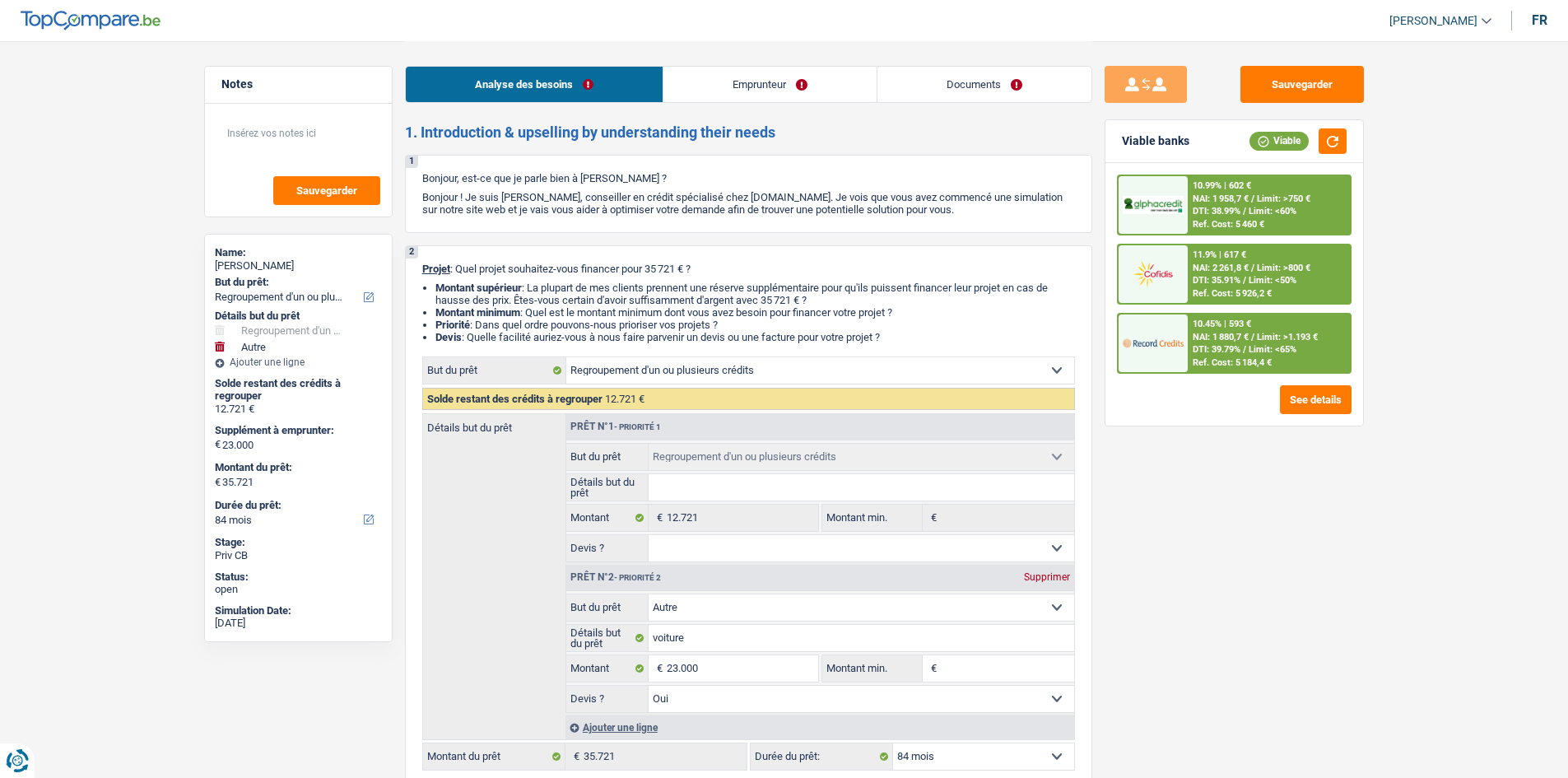
drag, startPoint x: 971, startPoint y: 94, endPoint x: 963, endPoint y: 119, distance: 26.2
click at [612, 95] on link "Documents" at bounding box center [983, 84] width 214 height 36
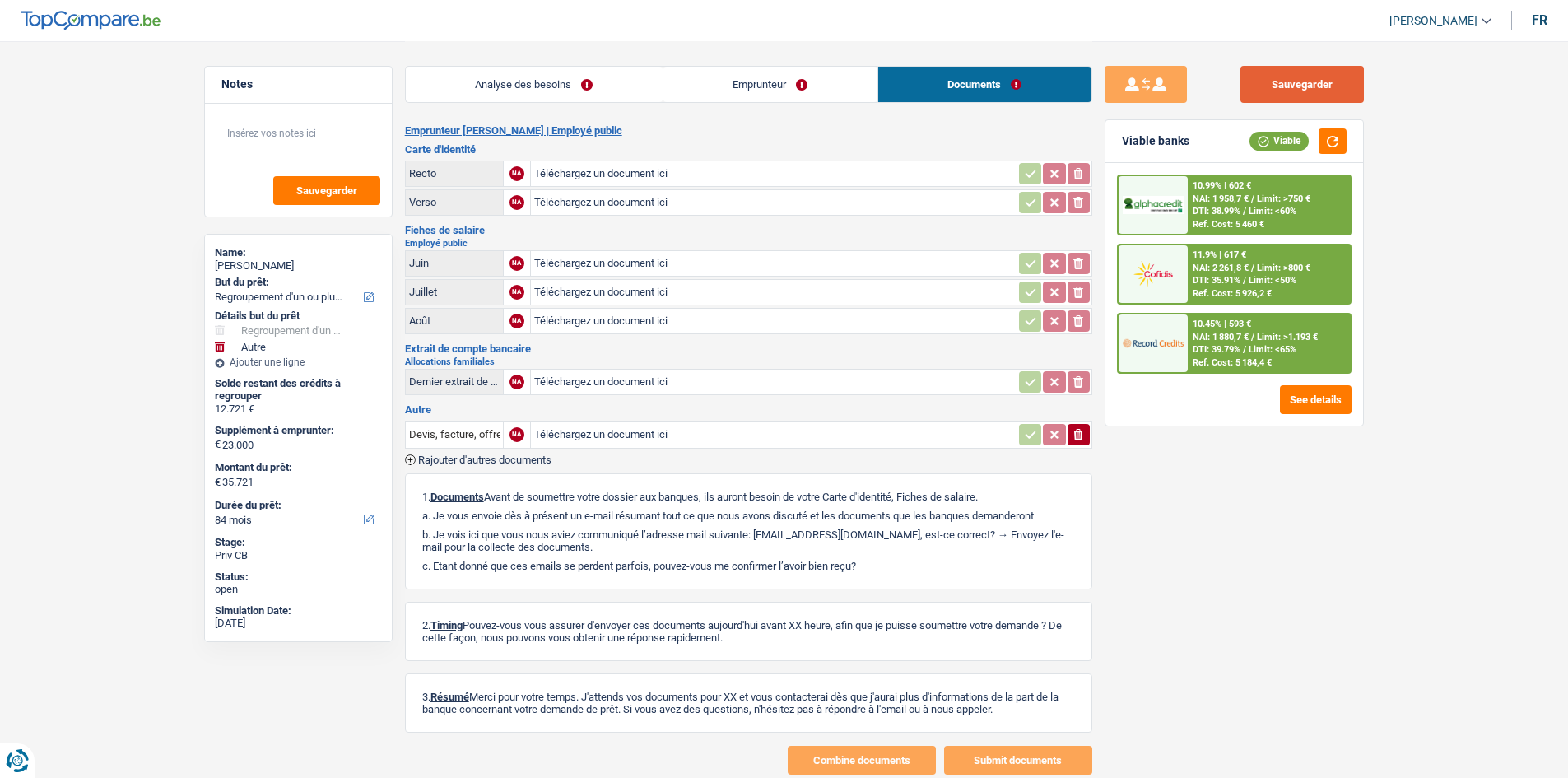
click at [612, 84] on button "Sauvegarder" at bounding box center [1301, 84] width 124 height 37
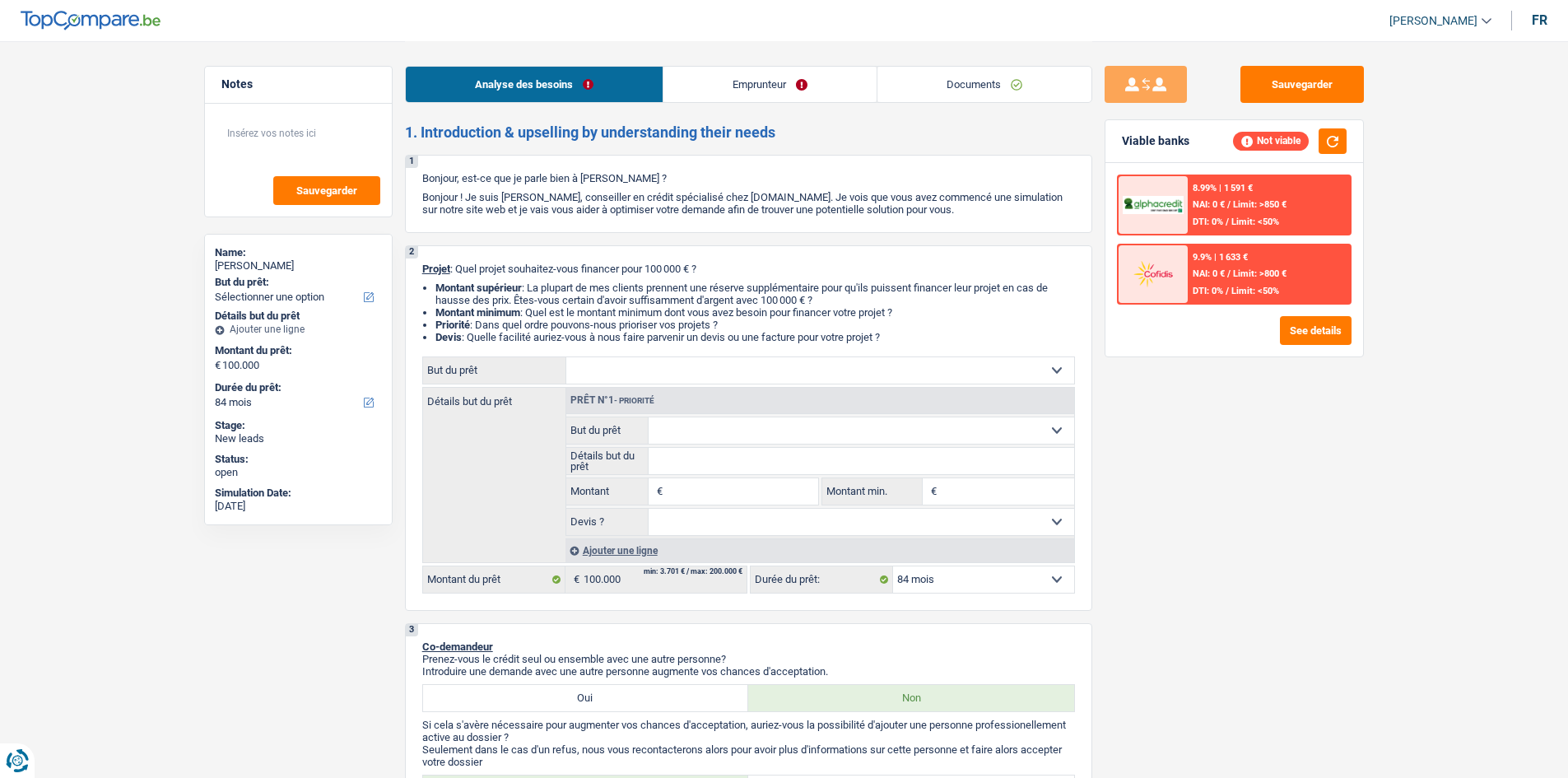
select select "84"
click at [749, 87] on link "Emprunteur" at bounding box center [770, 84] width 213 height 36
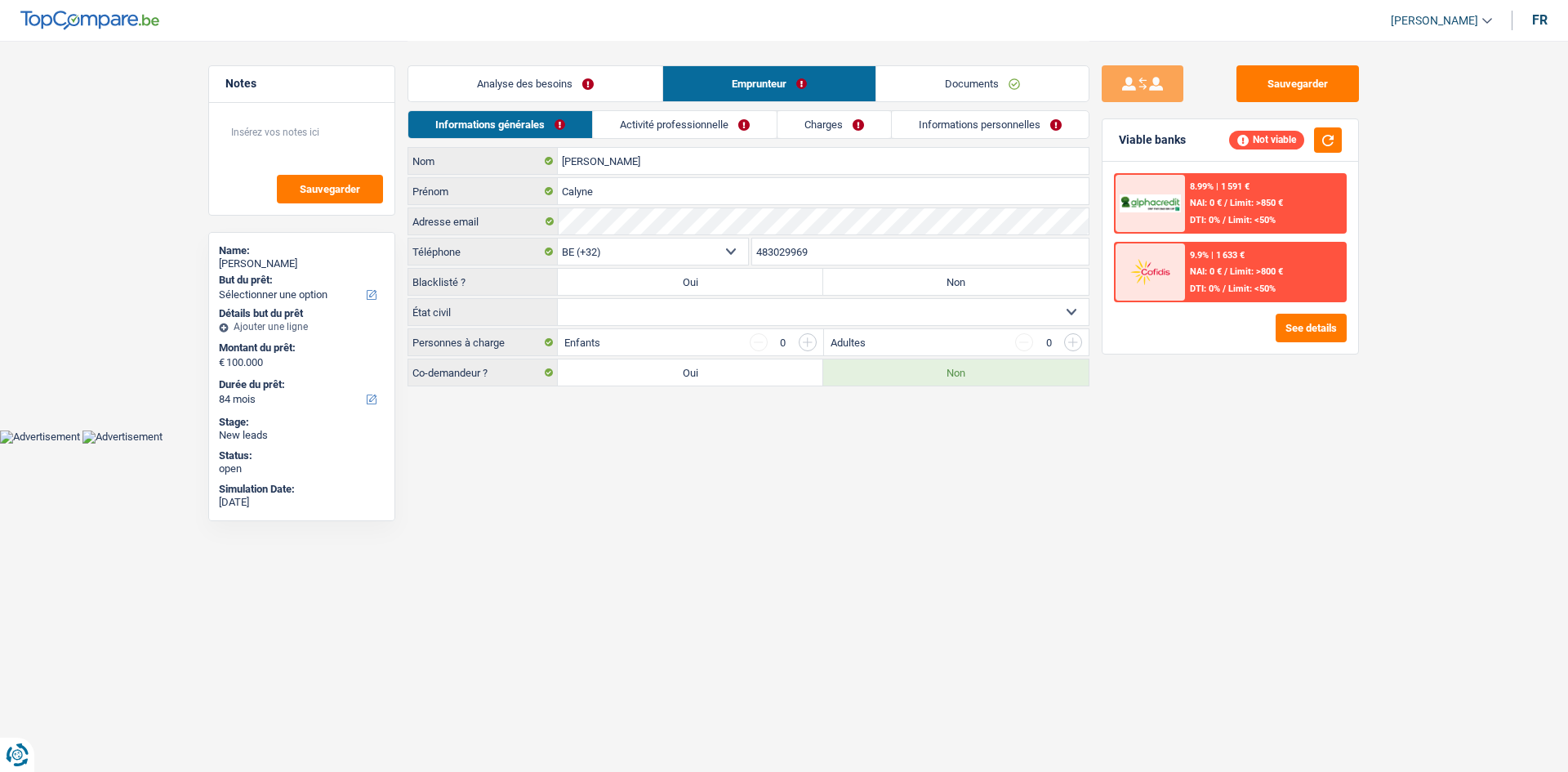
click at [694, 126] on link "Activité professionnelle" at bounding box center [684, 124] width 184 height 27
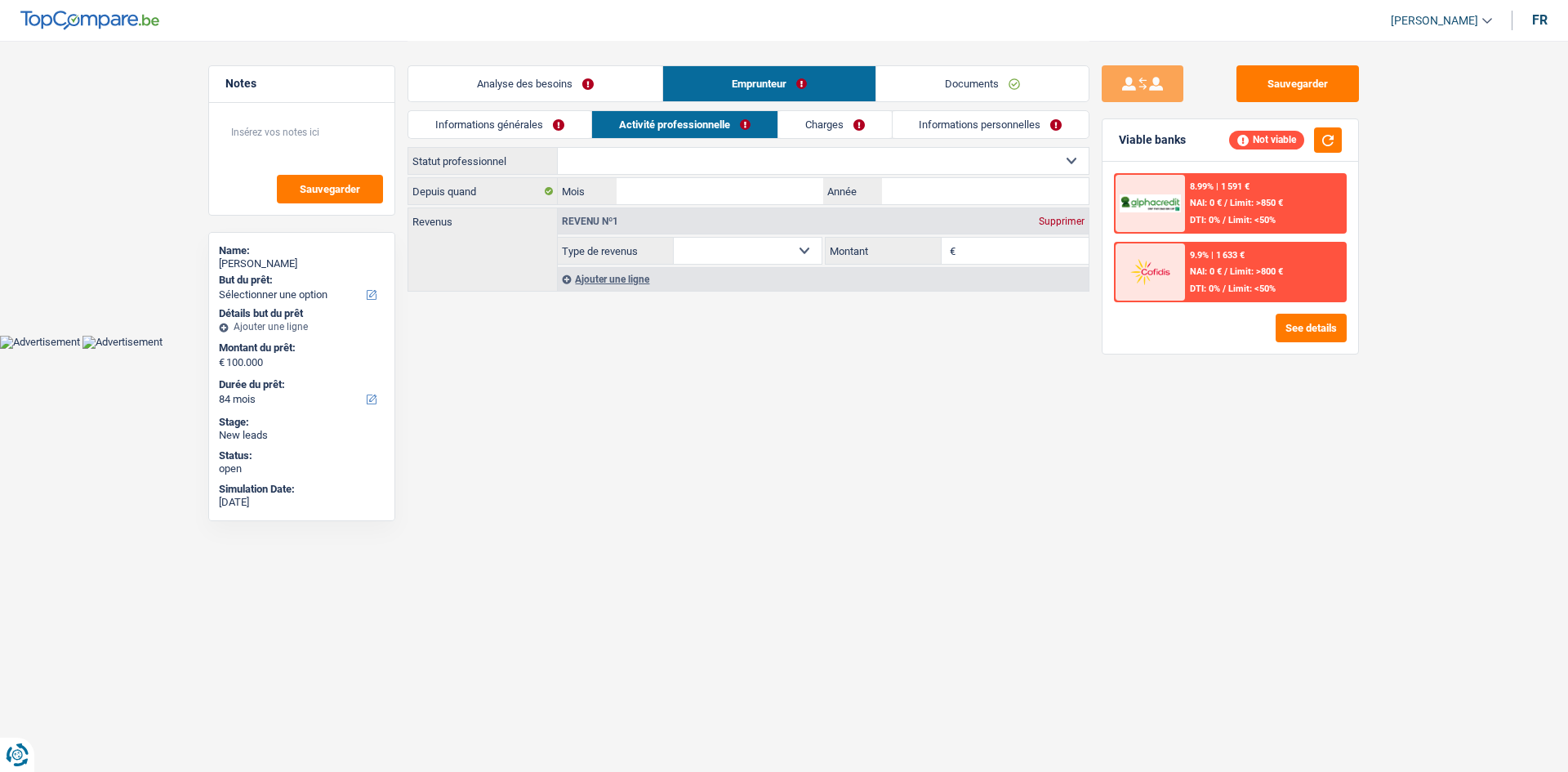
click at [574, 90] on link "Analyse des besoins" at bounding box center [535, 84] width 254 height 36
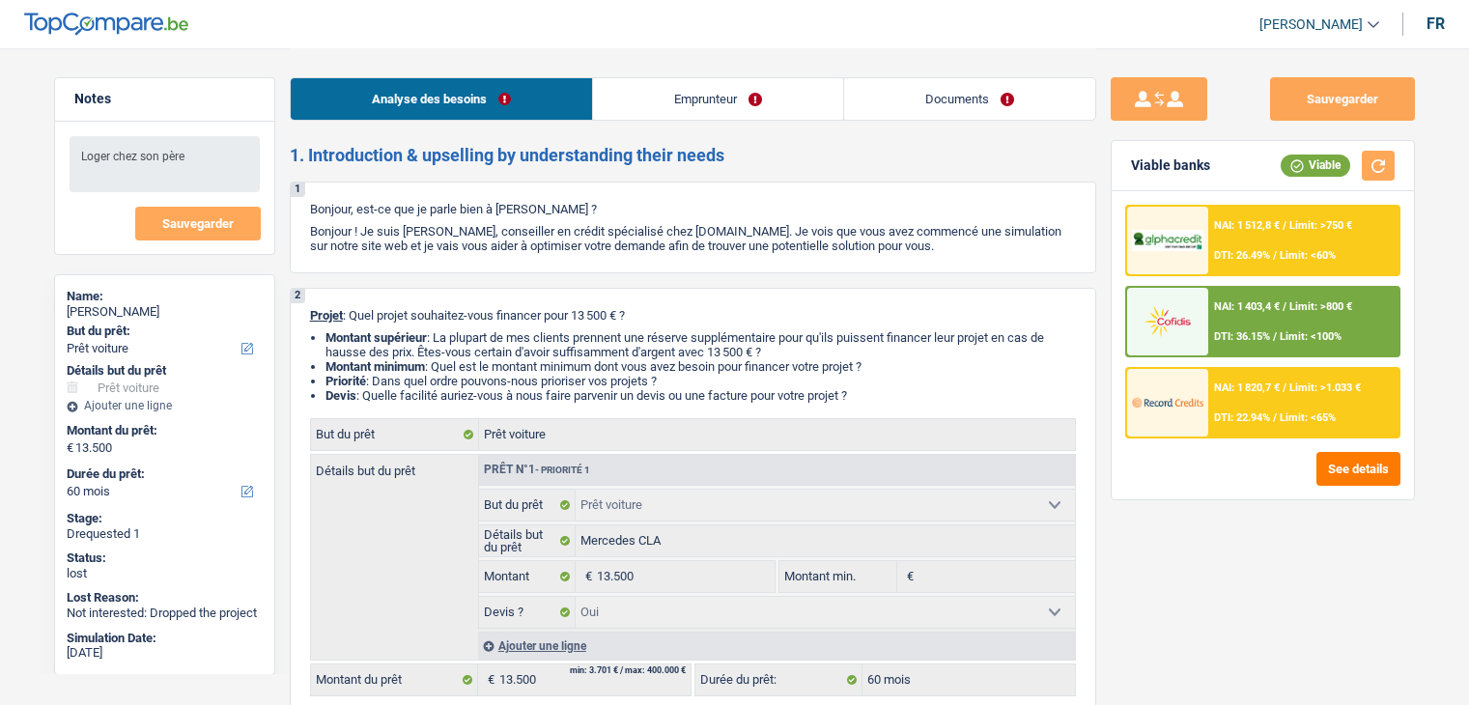
select select "car"
select select "60"
select select "car"
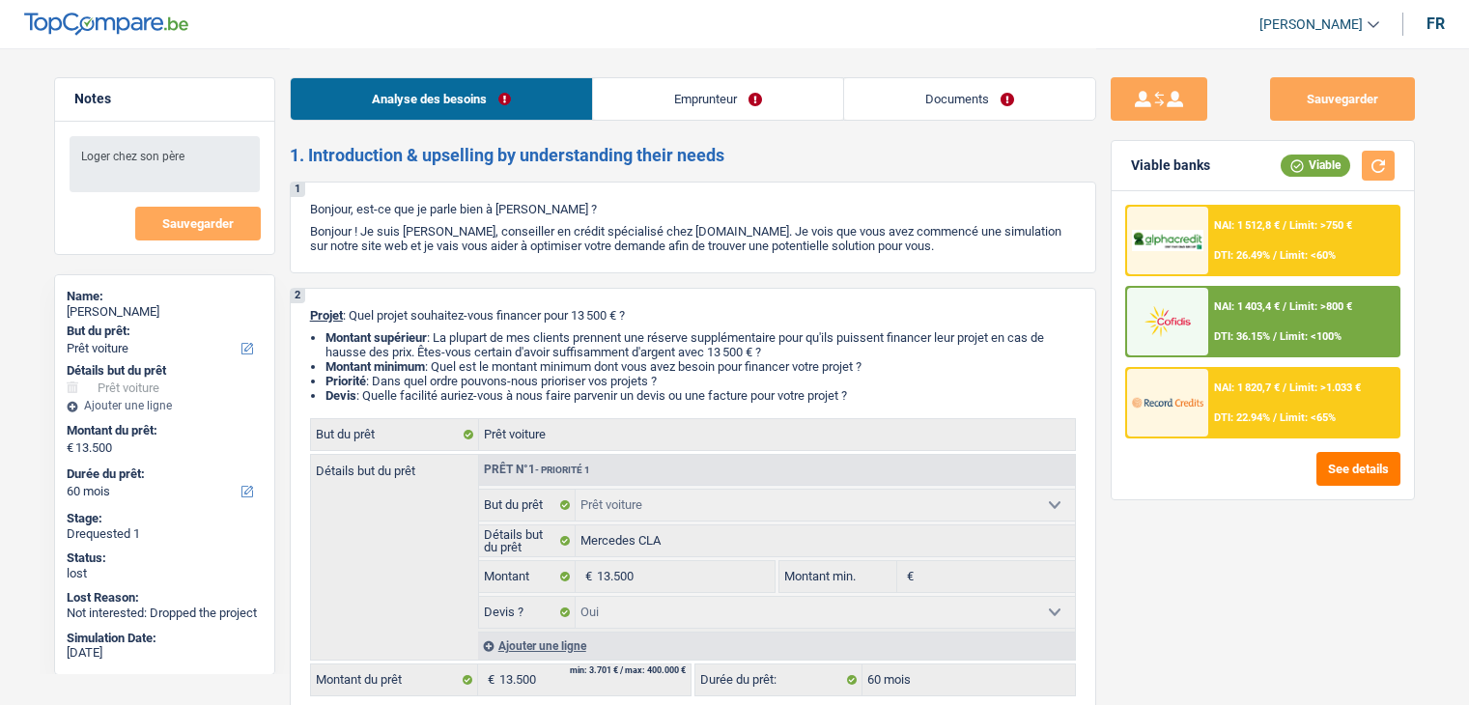
select select "yes"
select select "60"
select select "worker"
select select "netSalary"
select select "mealVouchers"
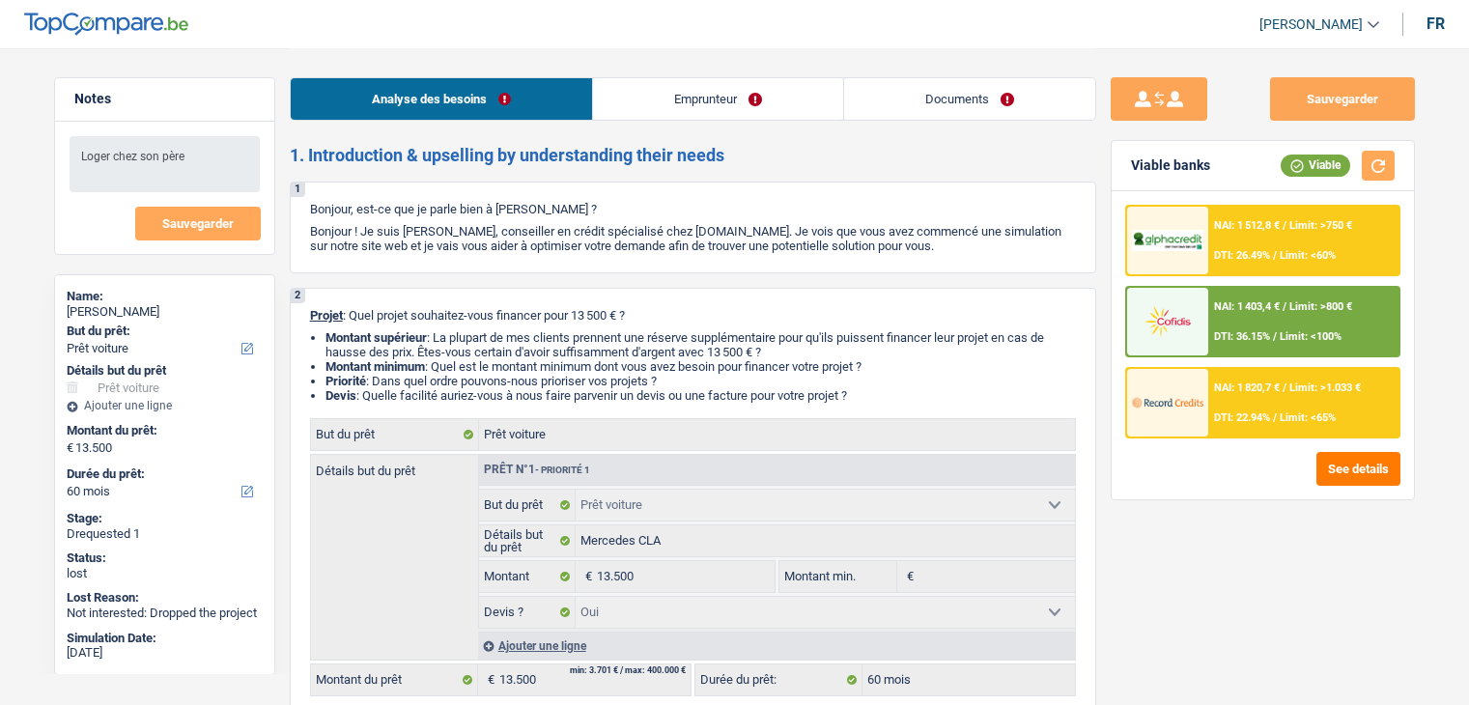
select select "liveWithParents"
select select "carLoan"
select select "48"
select select "car"
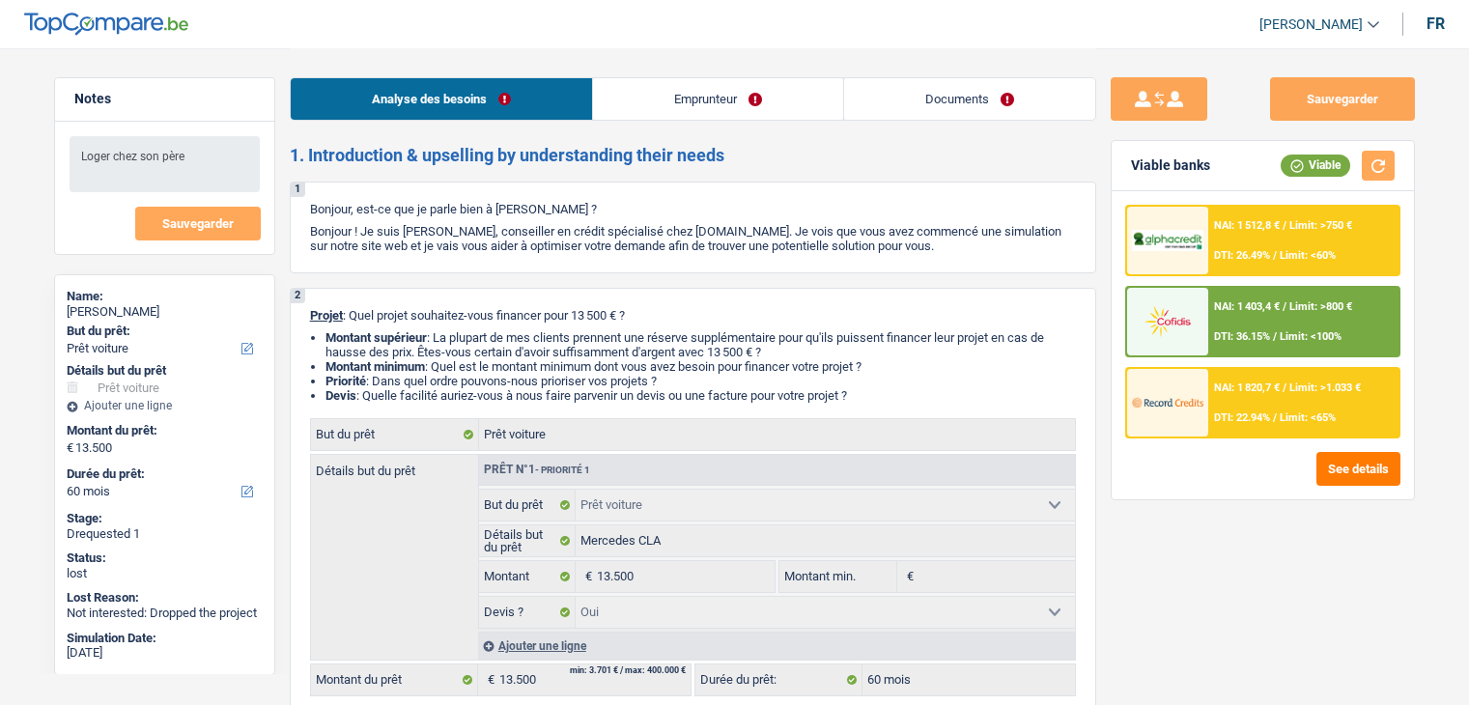
select select "yes"
select select "60"
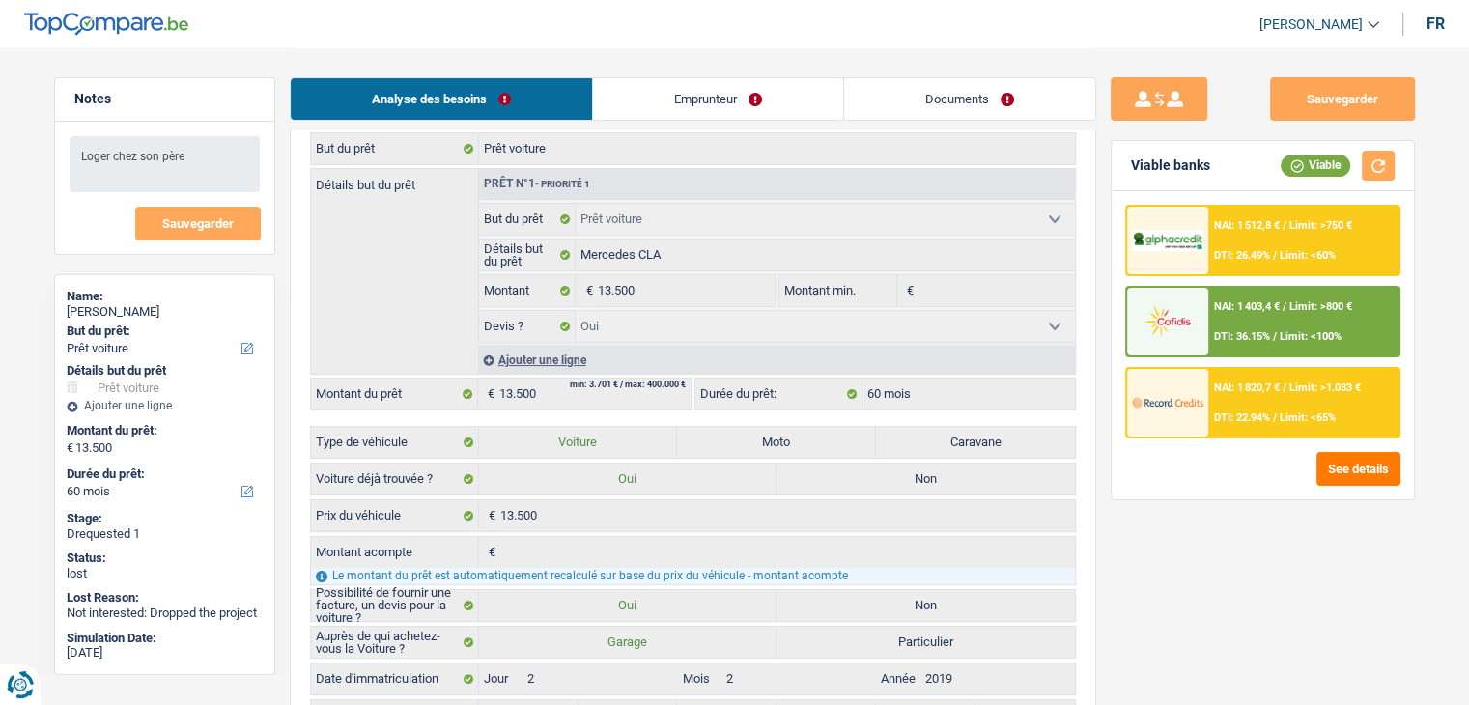
scroll to position [97, 0]
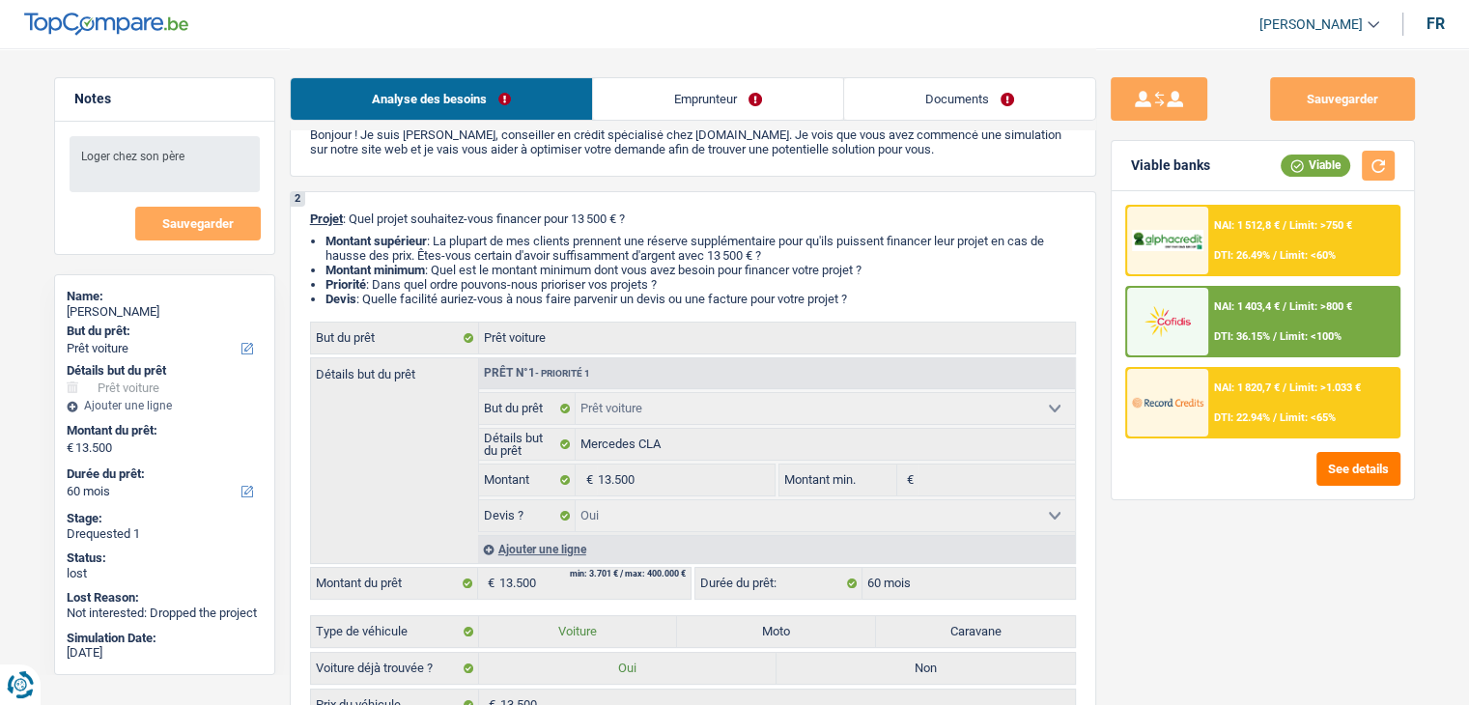
drag, startPoint x: 1022, startPoint y: 106, endPoint x: 934, endPoint y: 123, distance: 89.4
click at [1022, 106] on link "Documents" at bounding box center [969, 99] width 251 height 42
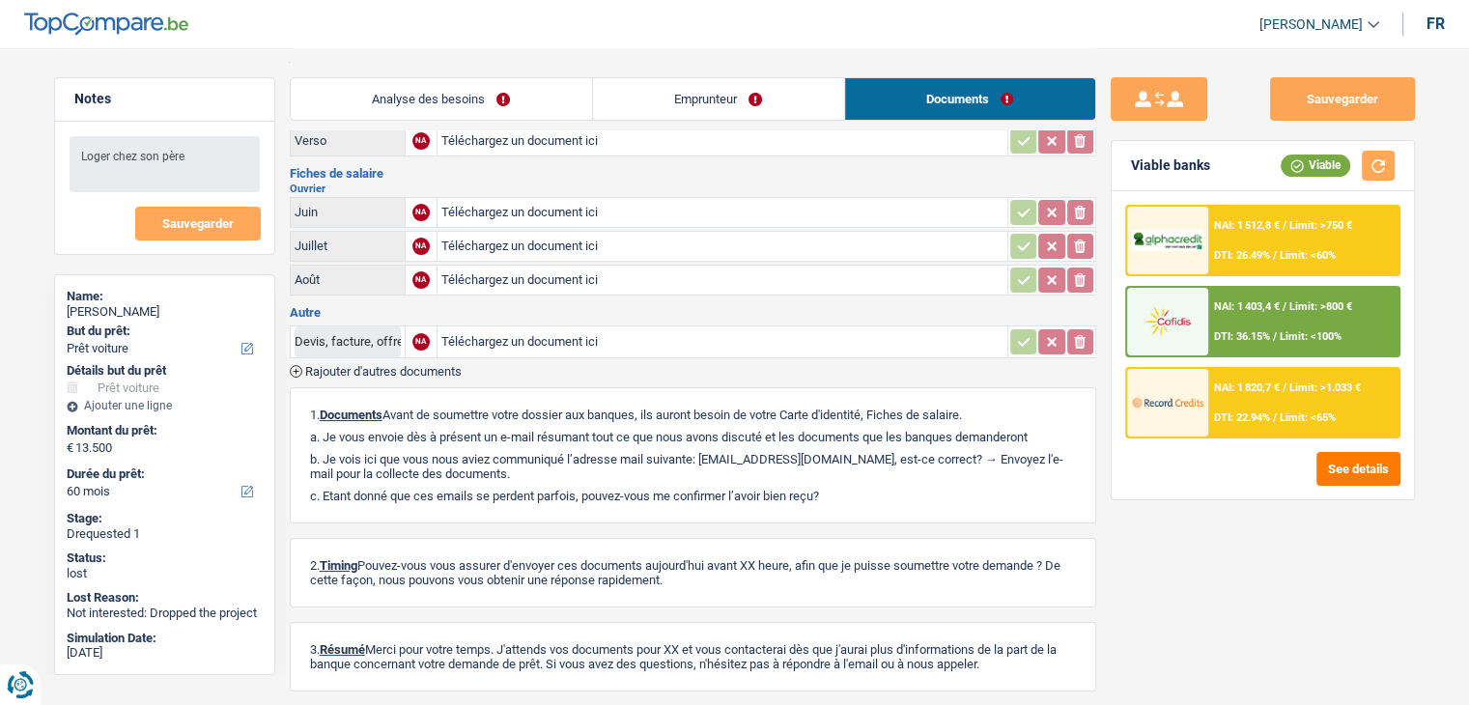
click at [738, 90] on link "Emprunteur" at bounding box center [718, 99] width 251 height 42
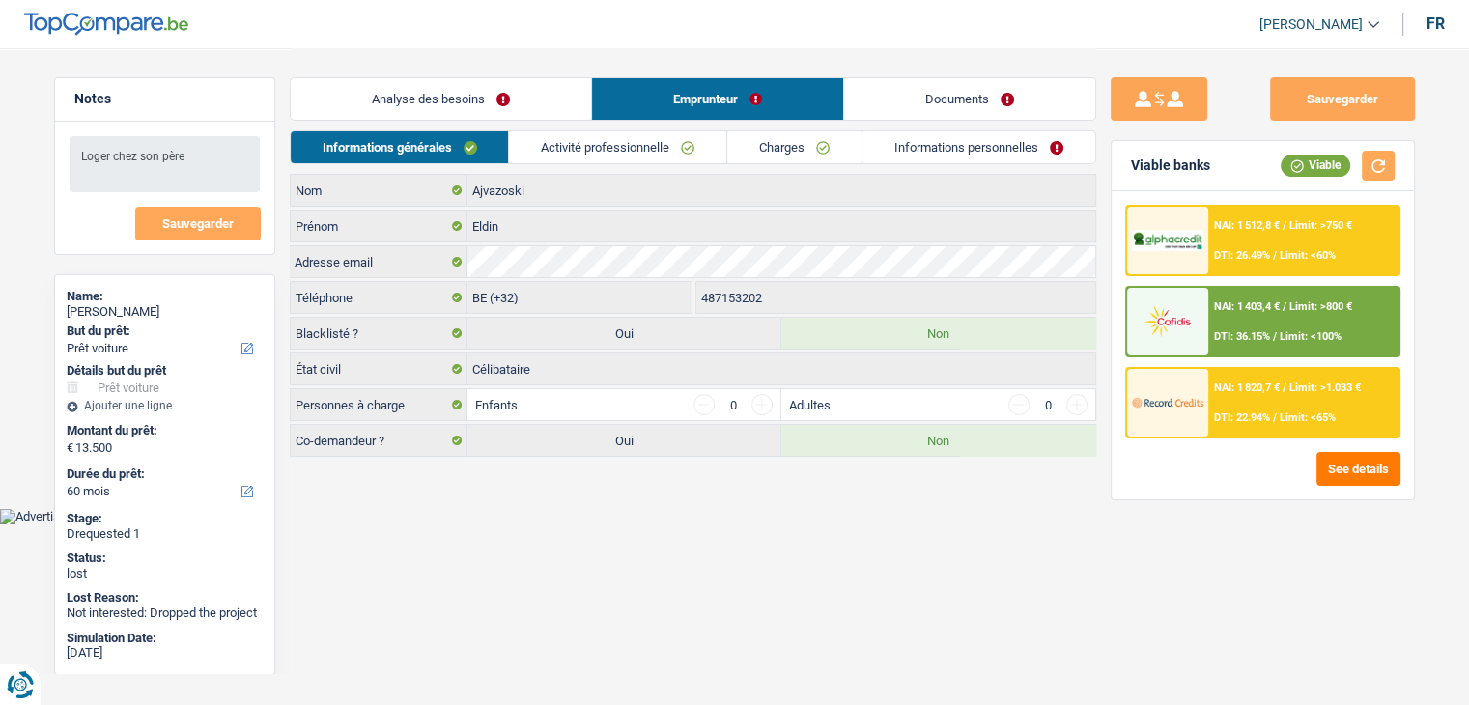
scroll to position [0, 0]
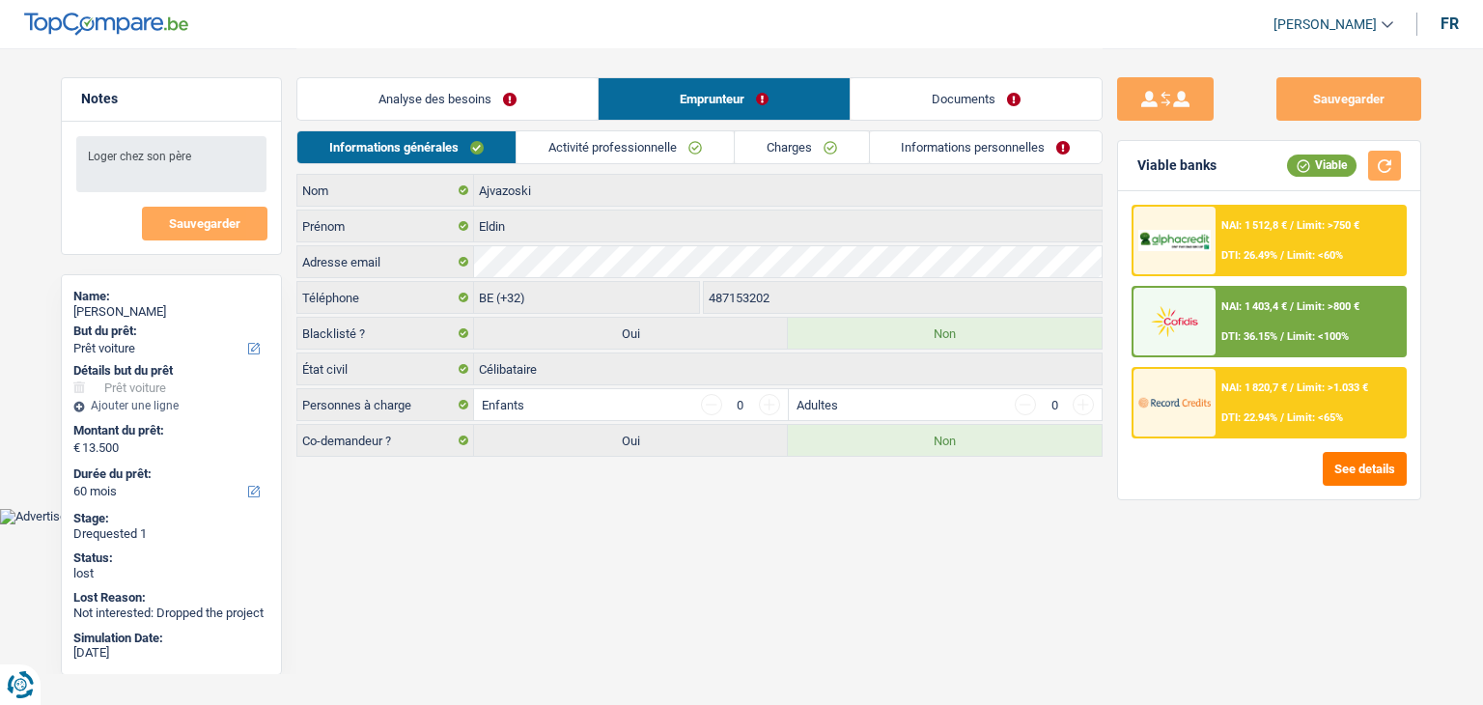
click at [345, 110] on link "Analyse des besoins" at bounding box center [447, 99] width 300 height 42
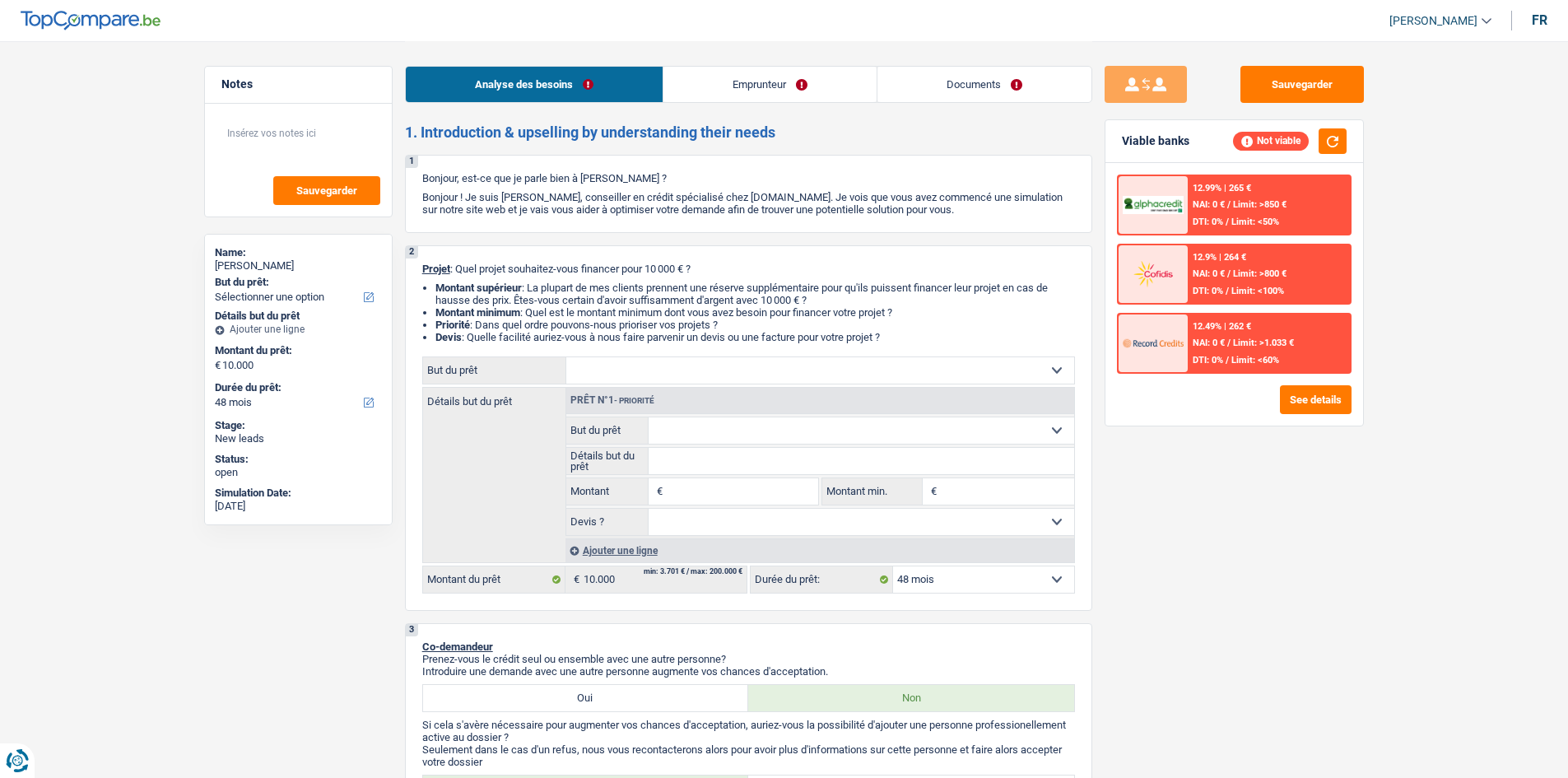
select select "48"
select select "retired"
select select "pension"
select select "48"
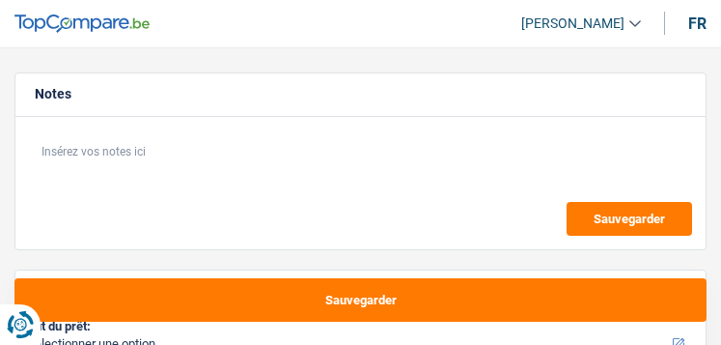
select select "48"
select select "independent"
select select "netSalary"
select select "48"
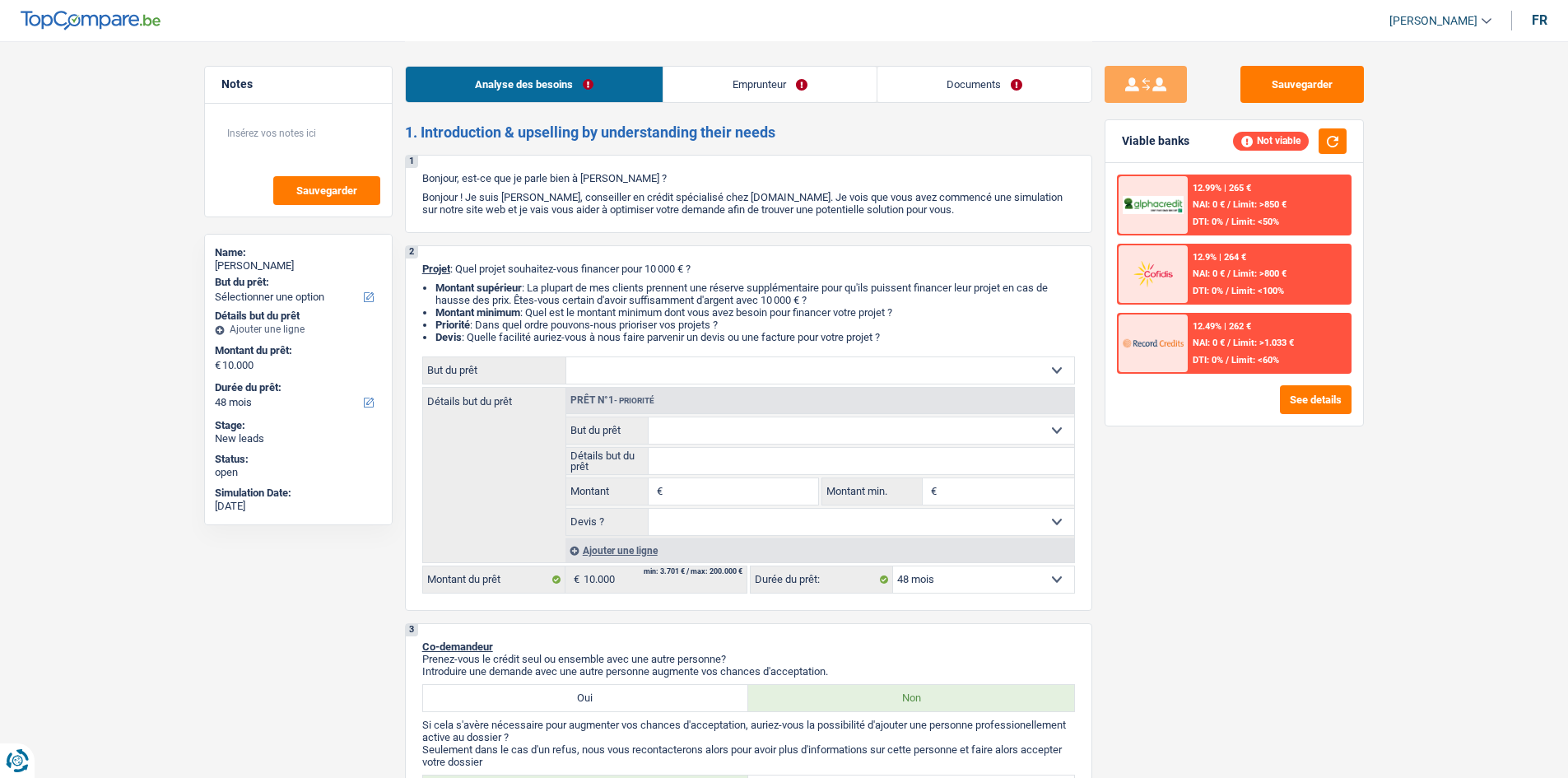
drag, startPoint x: 806, startPoint y: 84, endPoint x: 1247, endPoint y: 201, distance: 456.3
click at [614, 84] on link "Emprunteur" at bounding box center [770, 84] width 213 height 36
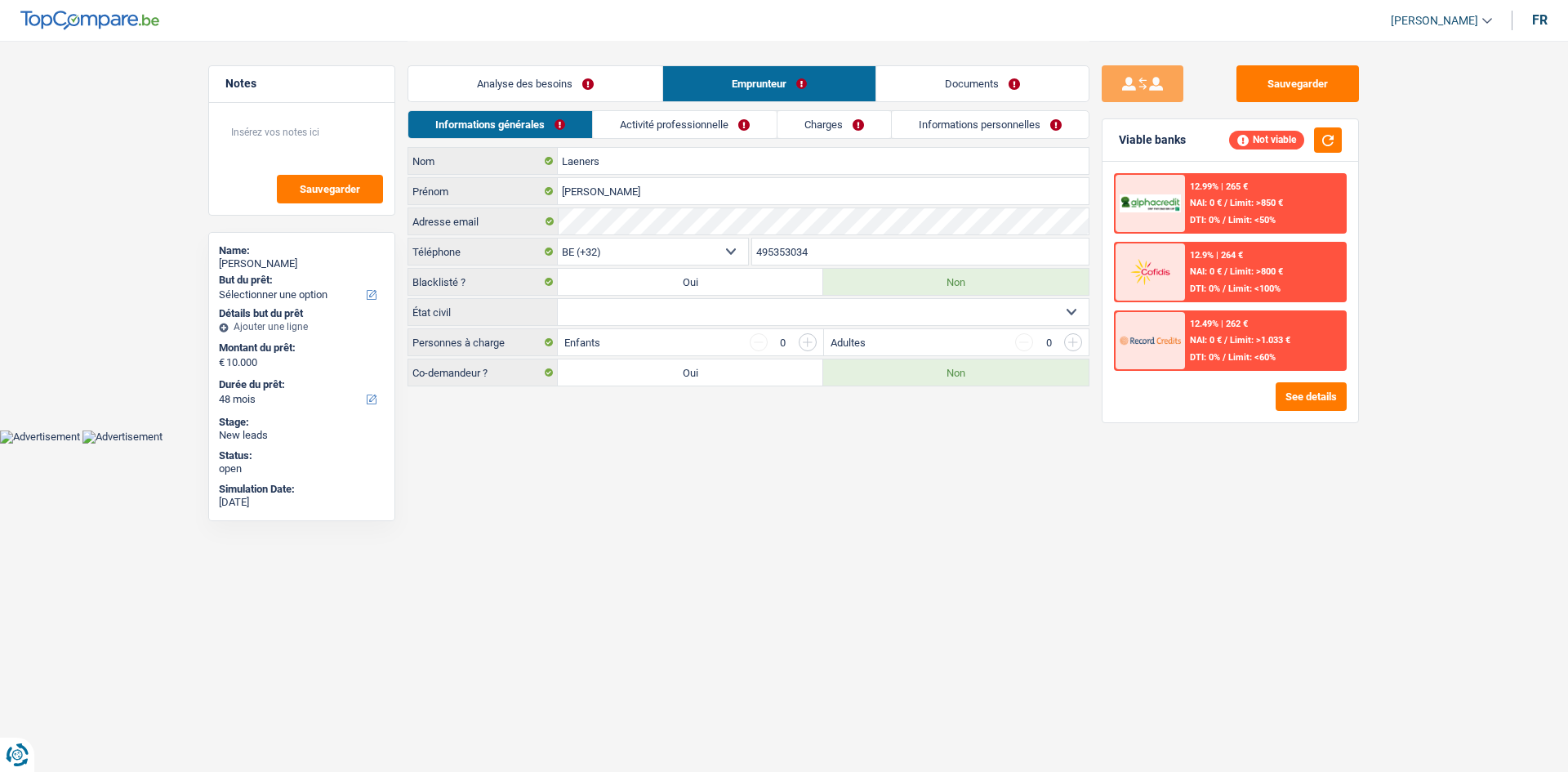
click at [558, 86] on link "Analyse des besoins" at bounding box center [535, 84] width 254 height 36
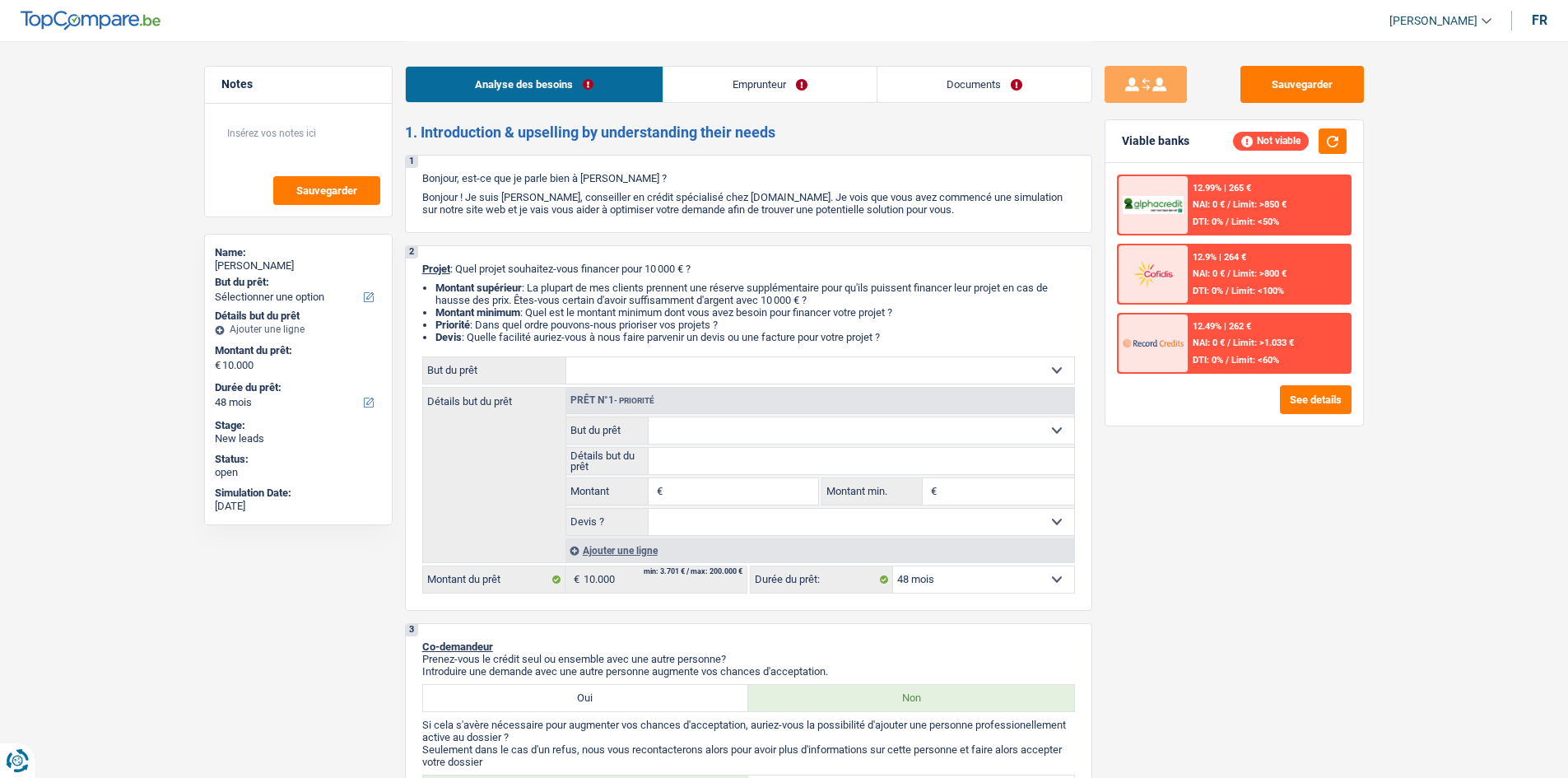
click at [614, 72] on link "Emprunteur" at bounding box center [770, 84] width 213 height 36
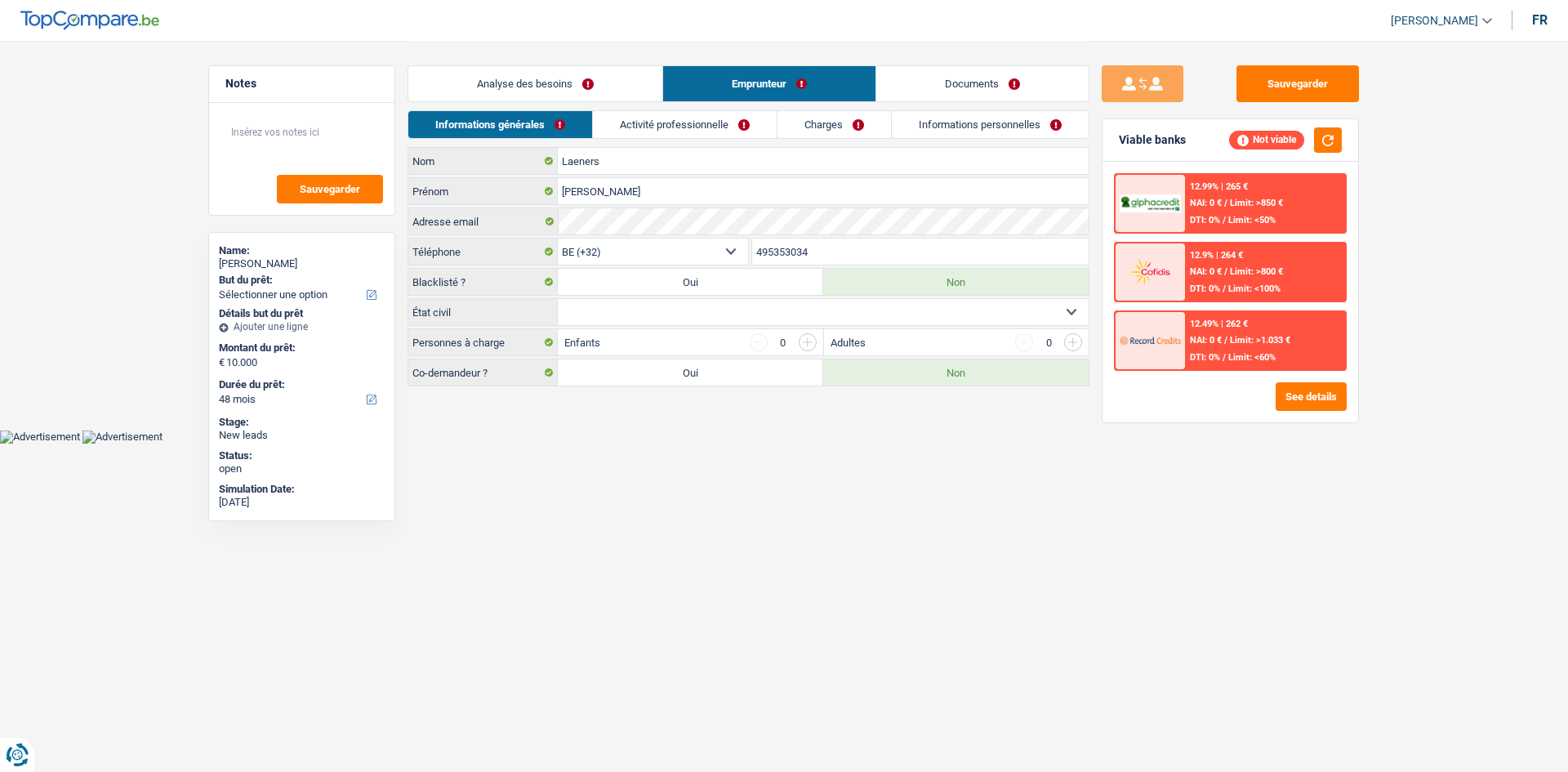
click at [609, 137] on link "Activité professionnelle" at bounding box center [684, 124] width 184 height 27
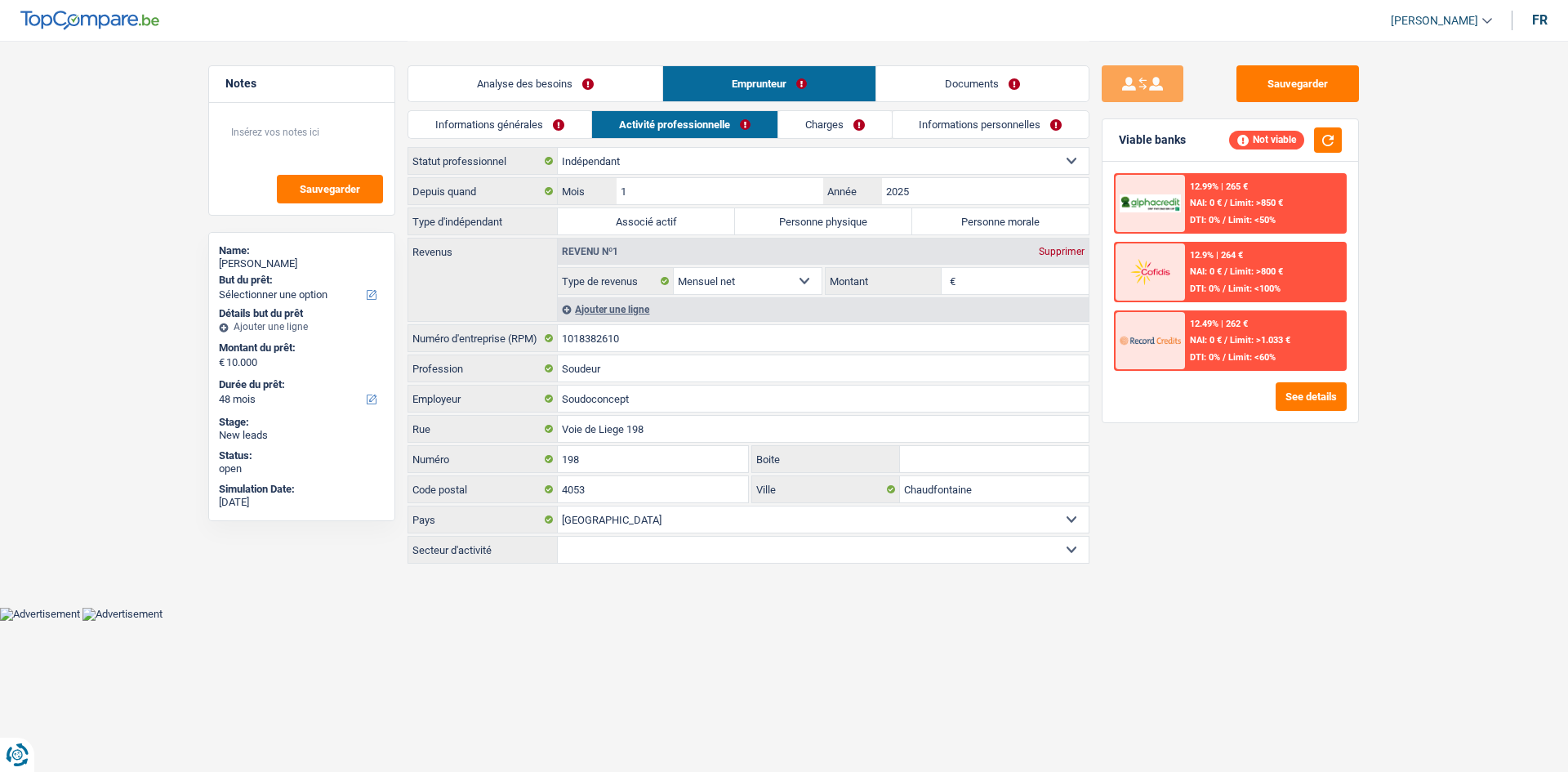
click at [609, 92] on link "Analyse des besoins" at bounding box center [535, 84] width 254 height 36
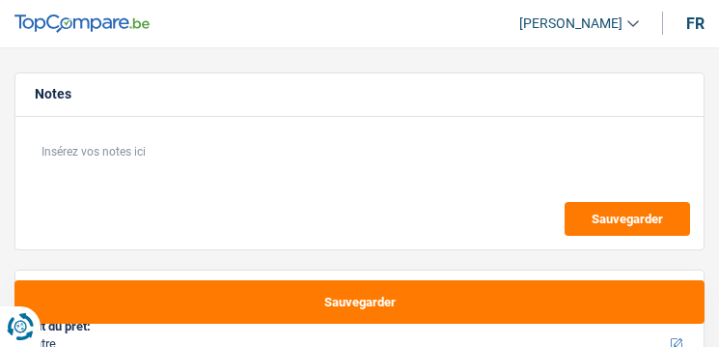
select select "other"
select select "84"
select select "other"
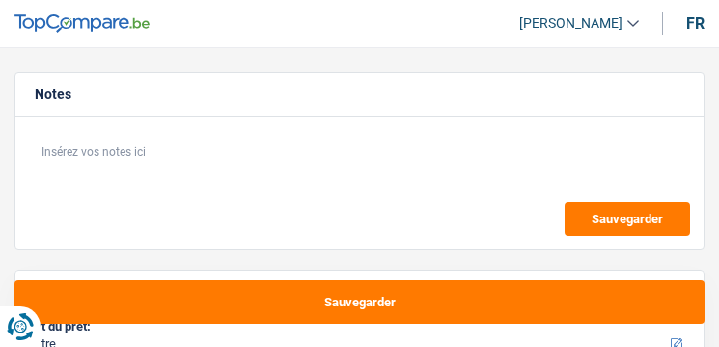
select select "84"
select select "retired"
select select "pension"
select select "other"
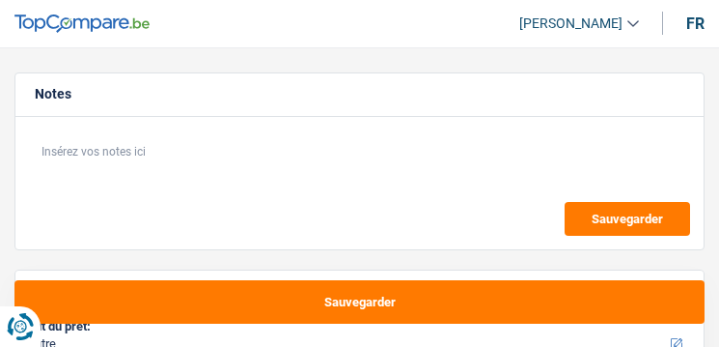
select select "84"
select select "retired"
select select "pension"
select select "BE"
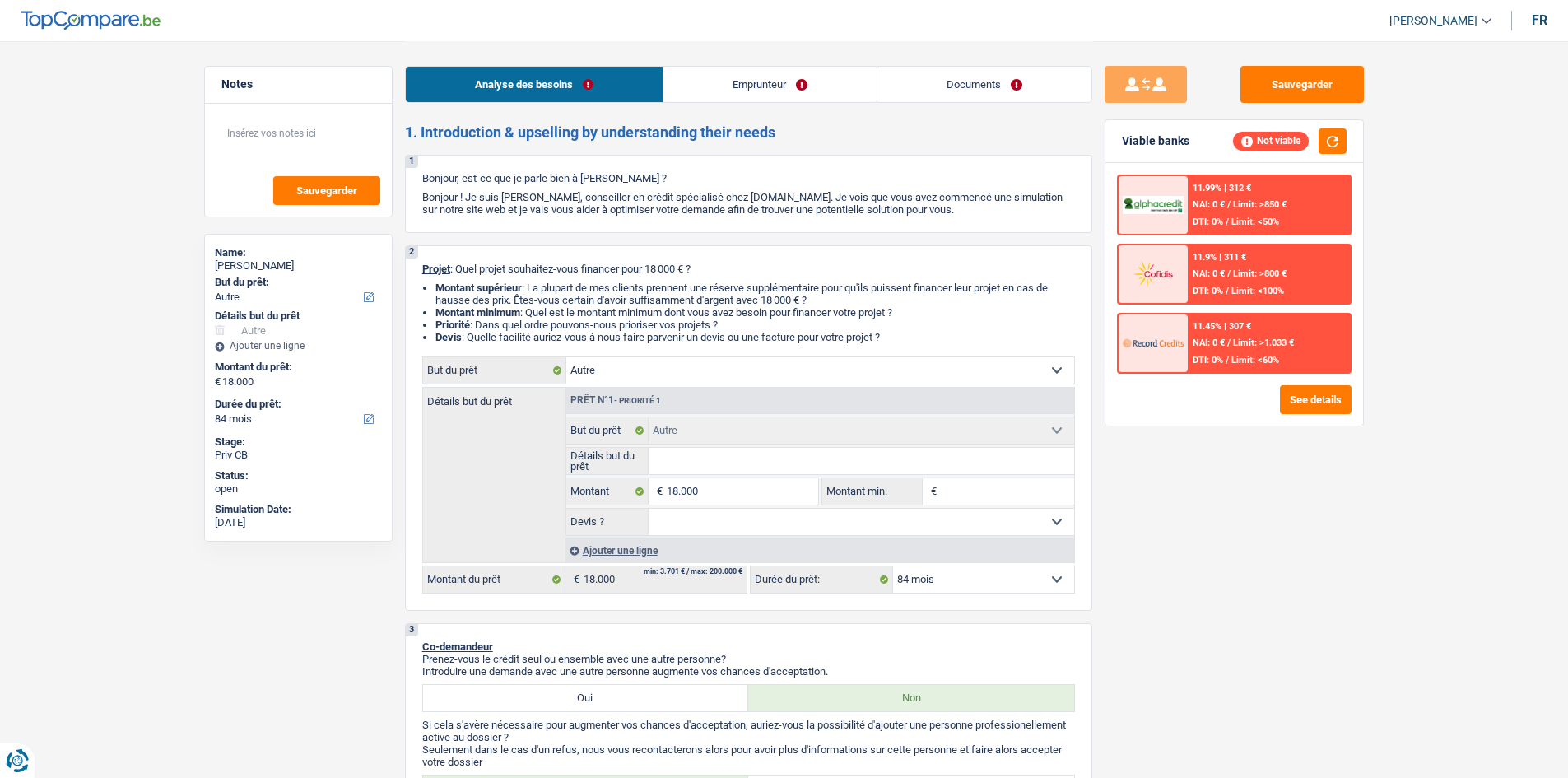
click at [612, 89] on link "Emprunteur" at bounding box center [770, 84] width 213 height 36
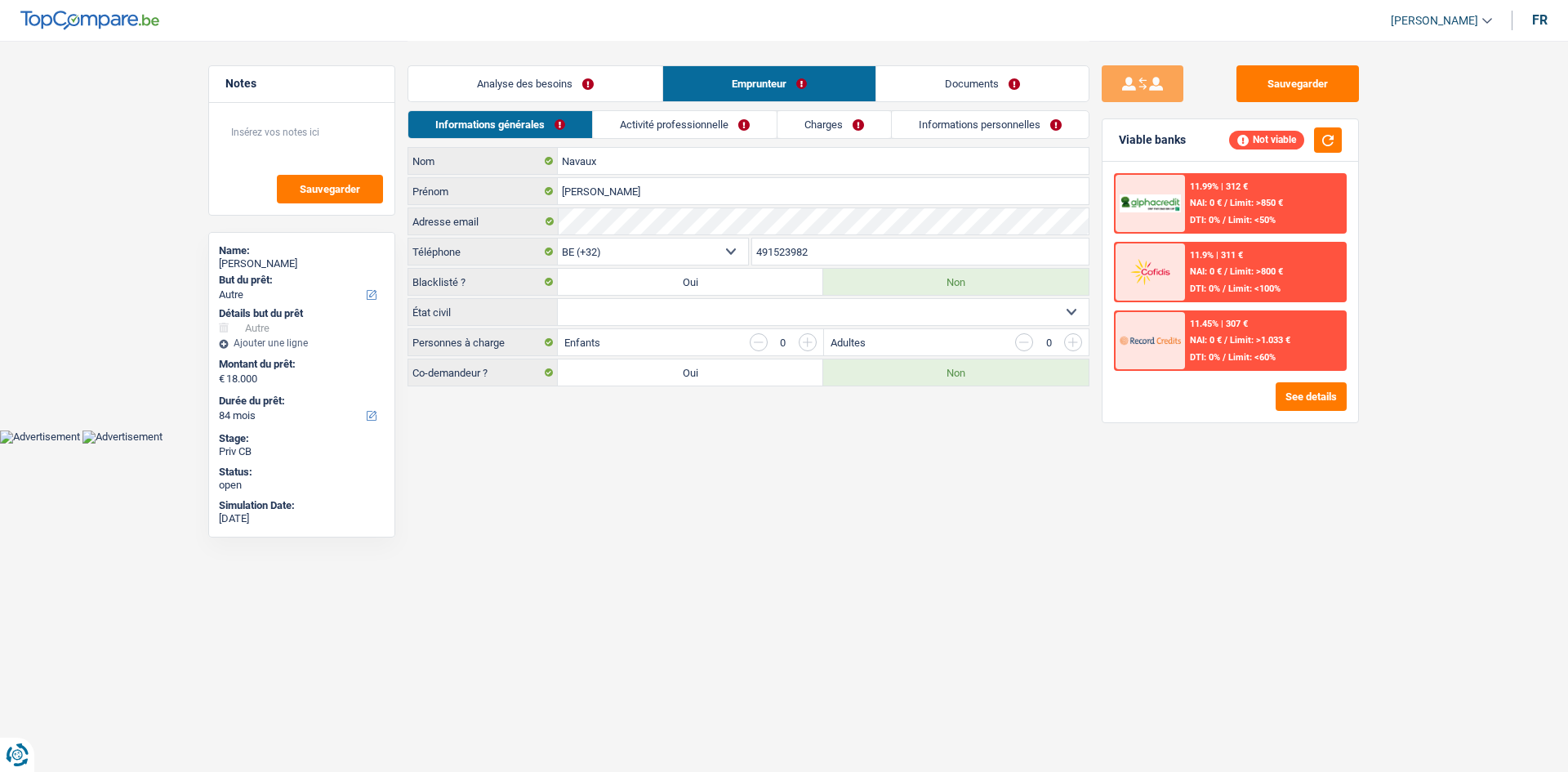
click at [607, 134] on link "Activité professionnelle" at bounding box center [684, 124] width 184 height 27
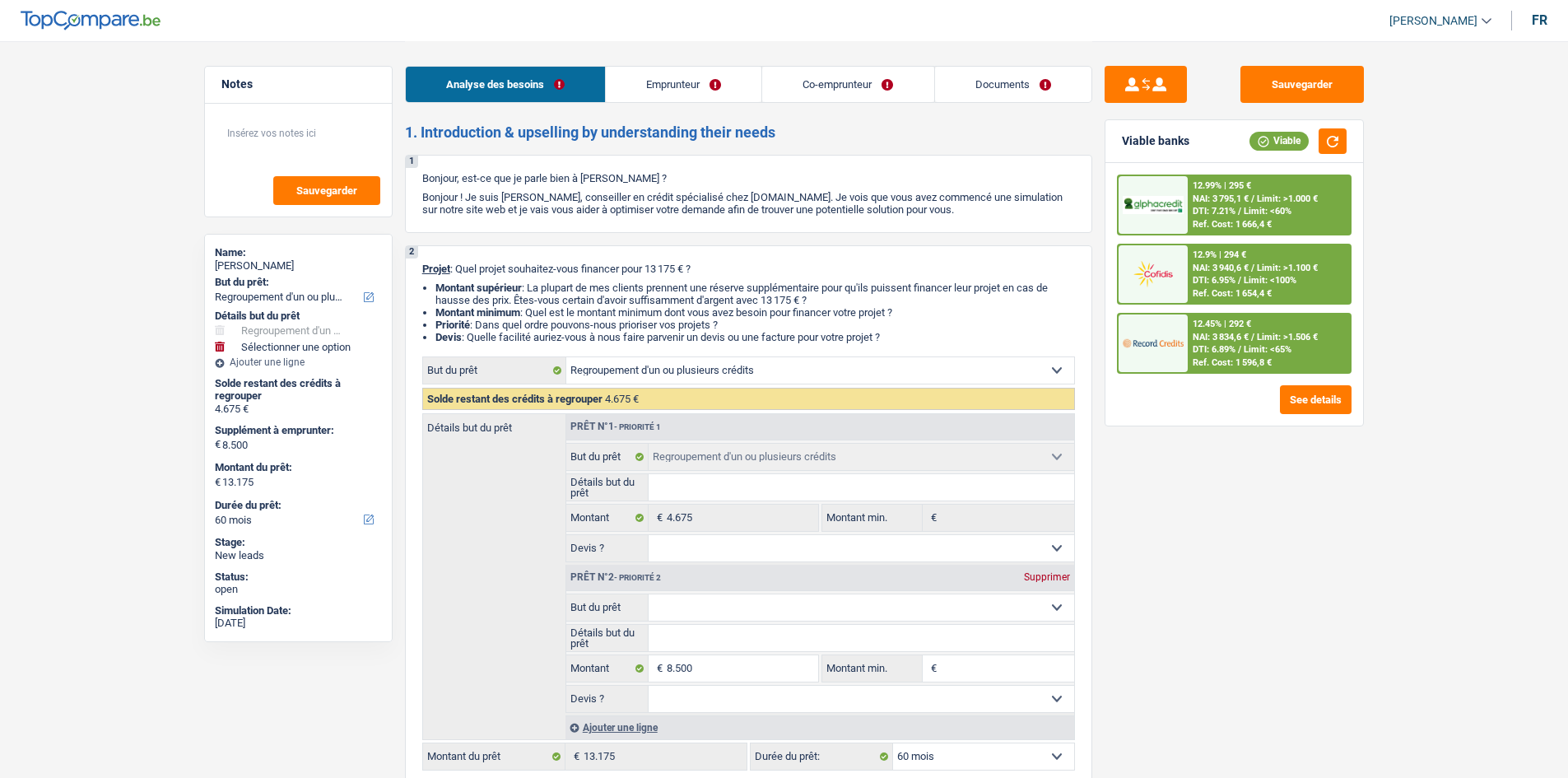
select select "refinancing"
select select "60"
select select "refinancing"
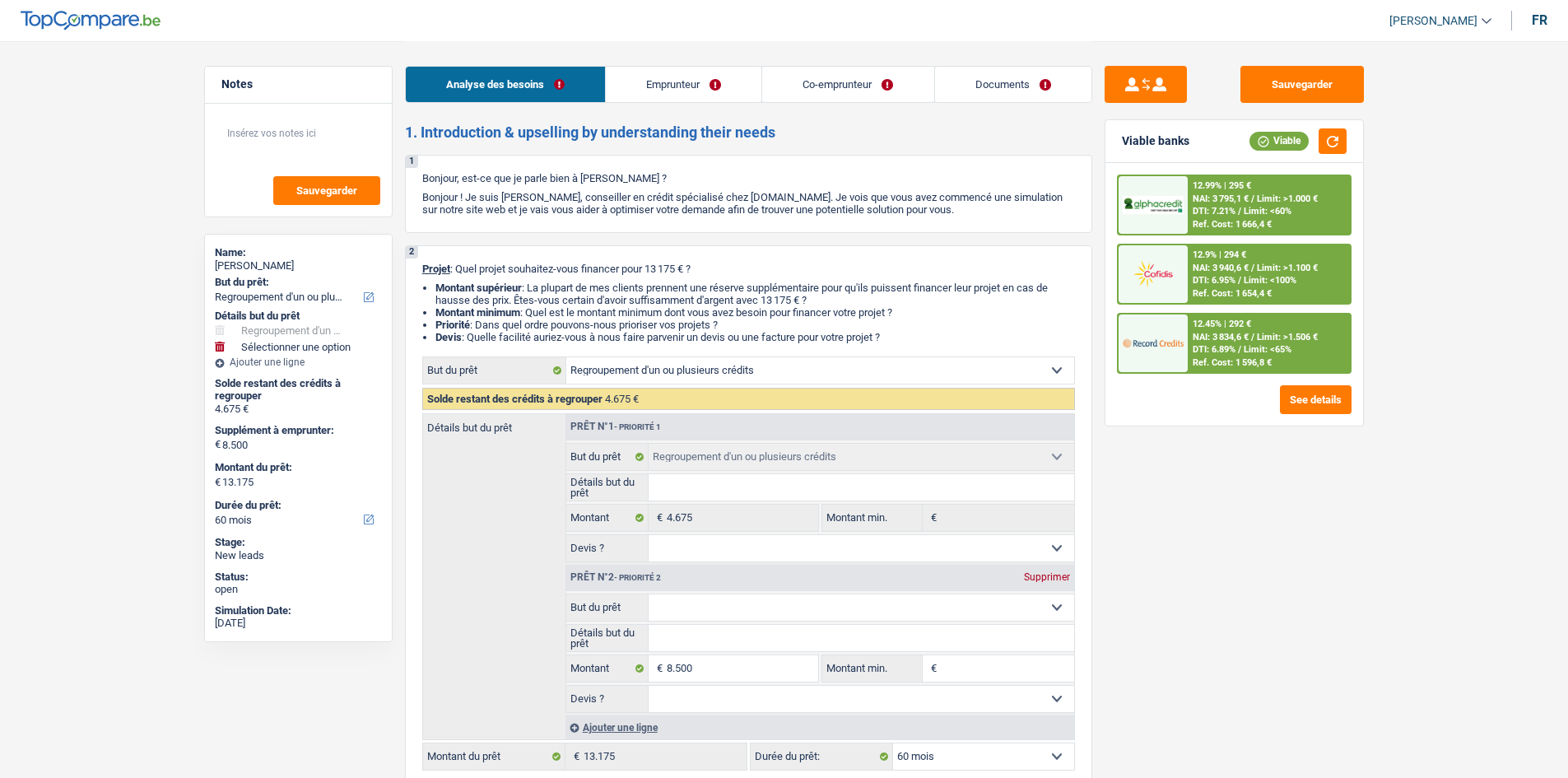
select select "60"
select select "retired"
select select "pension"
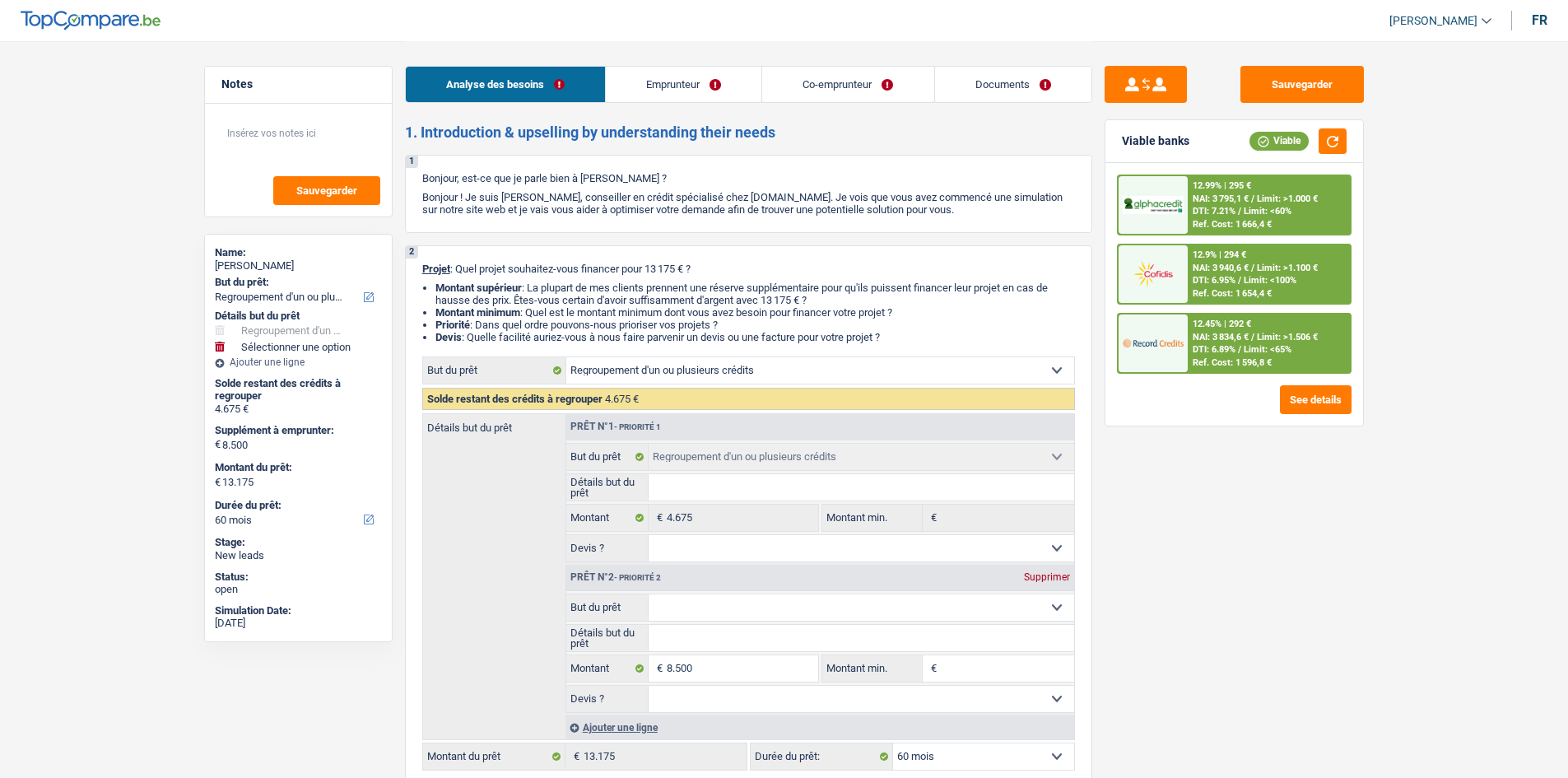
select select "rentalIncome"
select select "ownerWithoutMortgage"
select select "personalLoan"
select select "smallWorks"
select select "60"
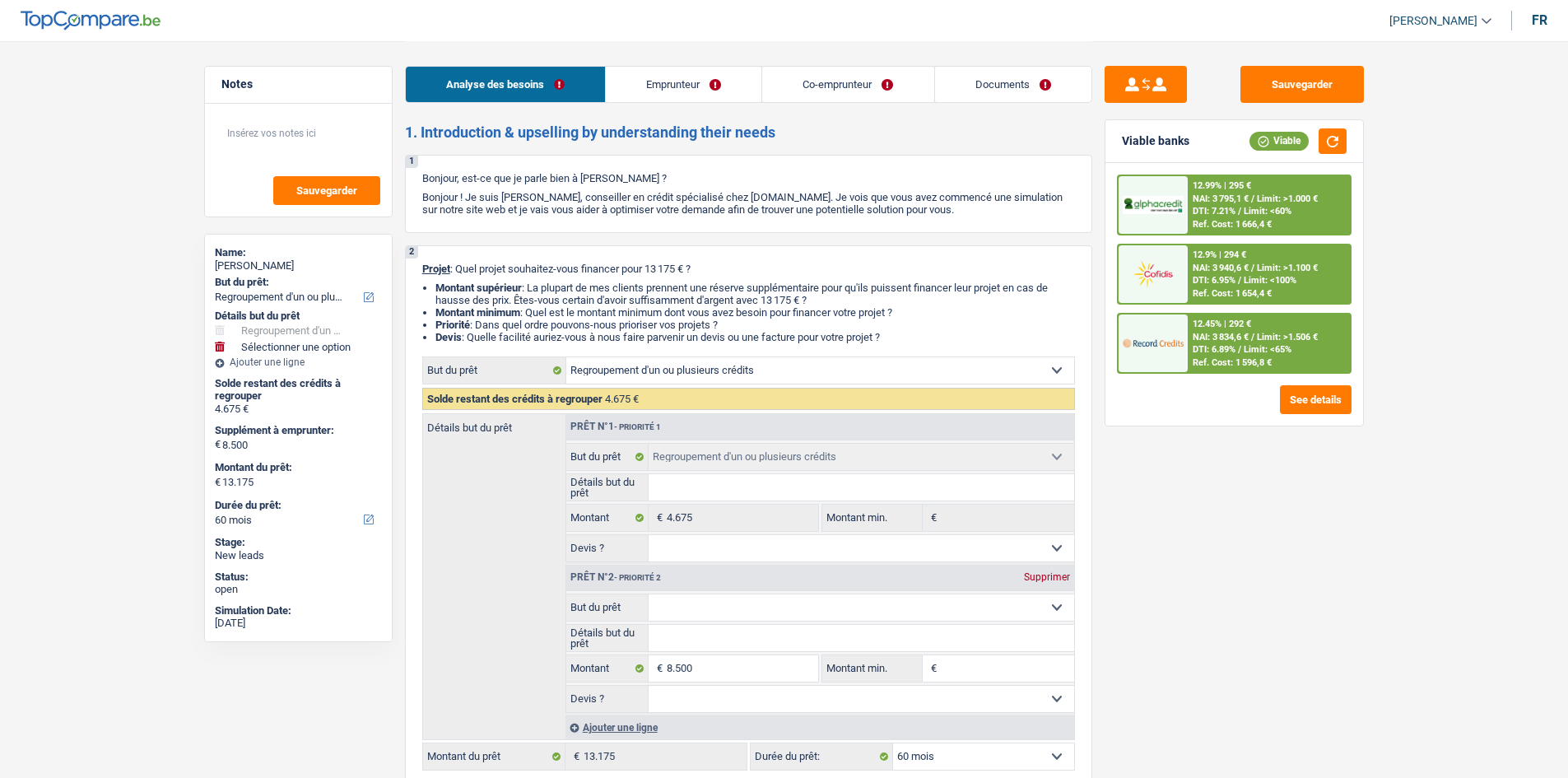
select select "refinancing"
select select "60"
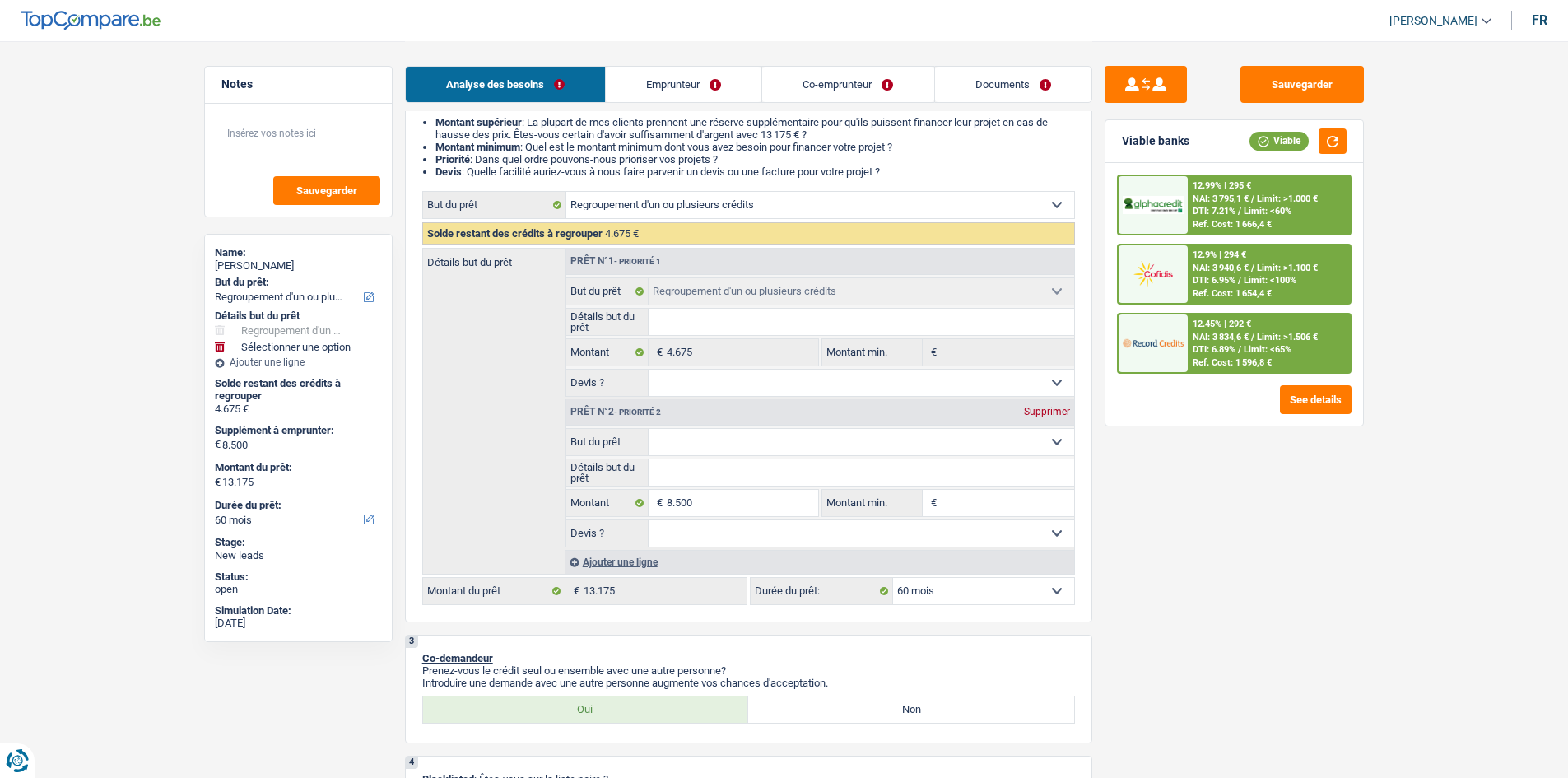
scroll to position [164, 0]
click at [810, 444] on select "Confort maison: meubles, textile, peinture, électroménager, outillage non-profe…" at bounding box center [861, 442] width 425 height 26
select select "other"
click at [649, 429] on select "Confort maison: meubles, textile, peinture, électroménager, outillage non-profe…" at bounding box center [861, 442] width 425 height 26
select select "other"
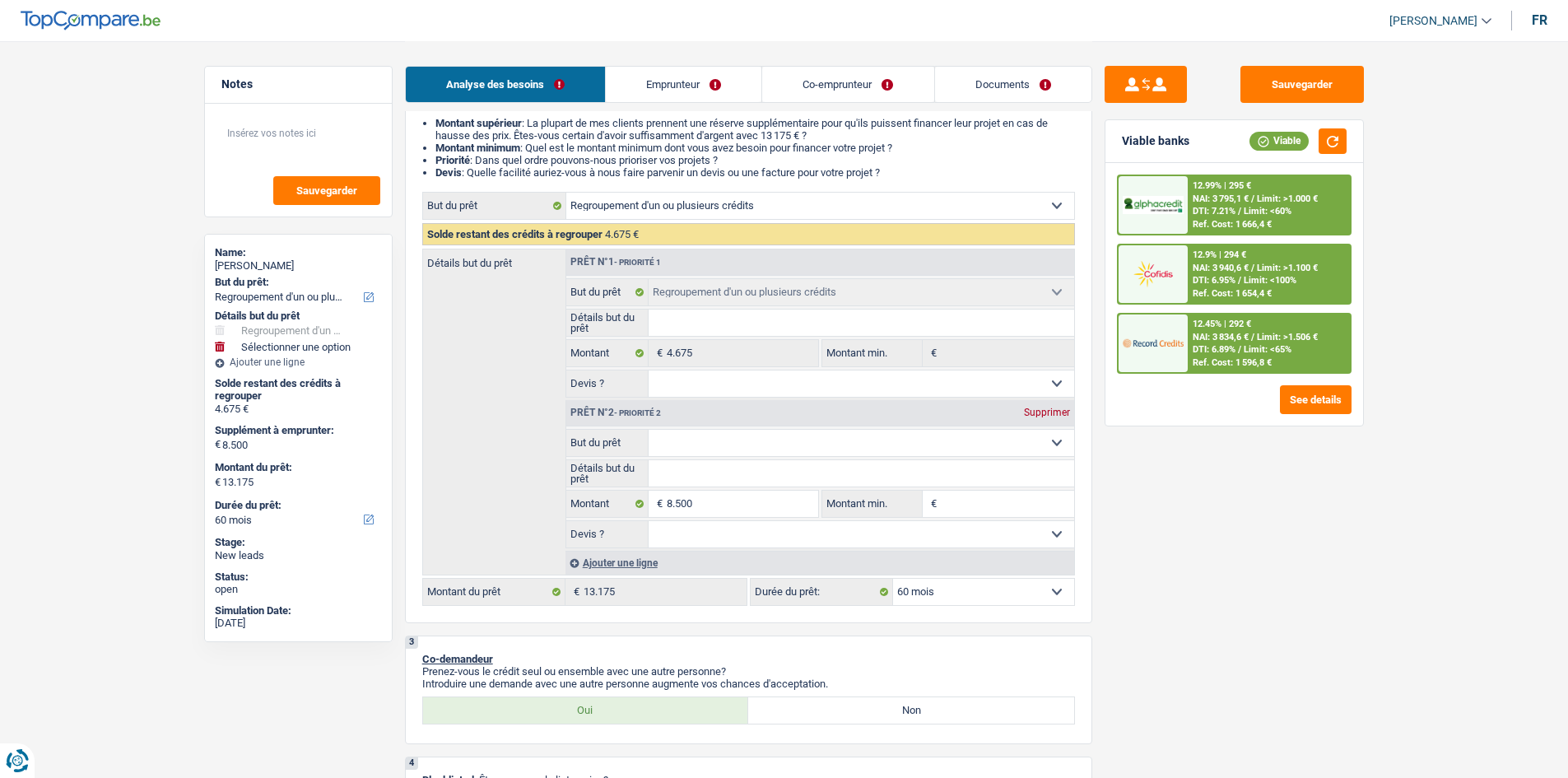
select select "other"
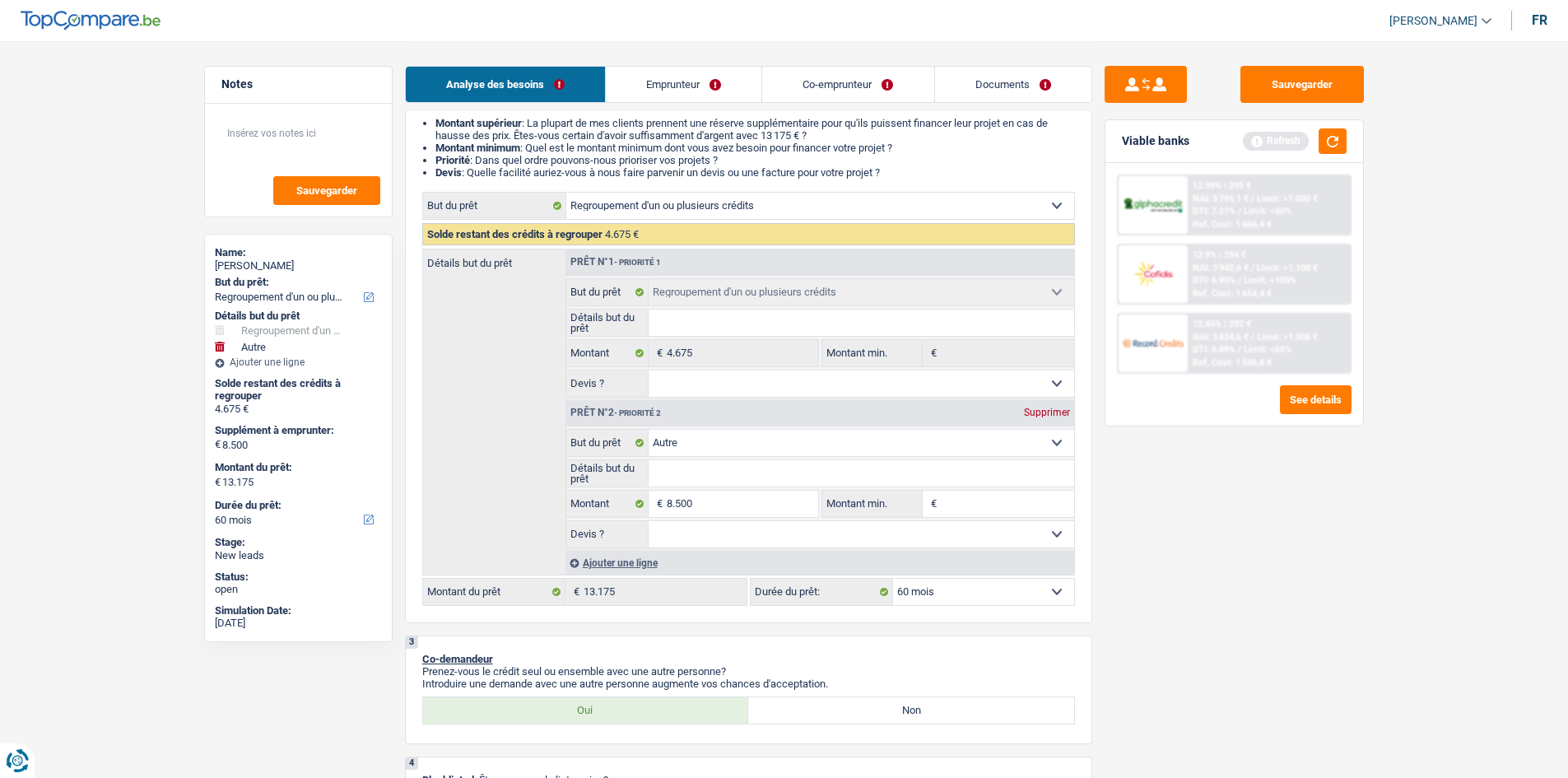
click at [679, 470] on input "Détails but du prêt" at bounding box center [861, 473] width 425 height 26
type input "v"
type input "vo"
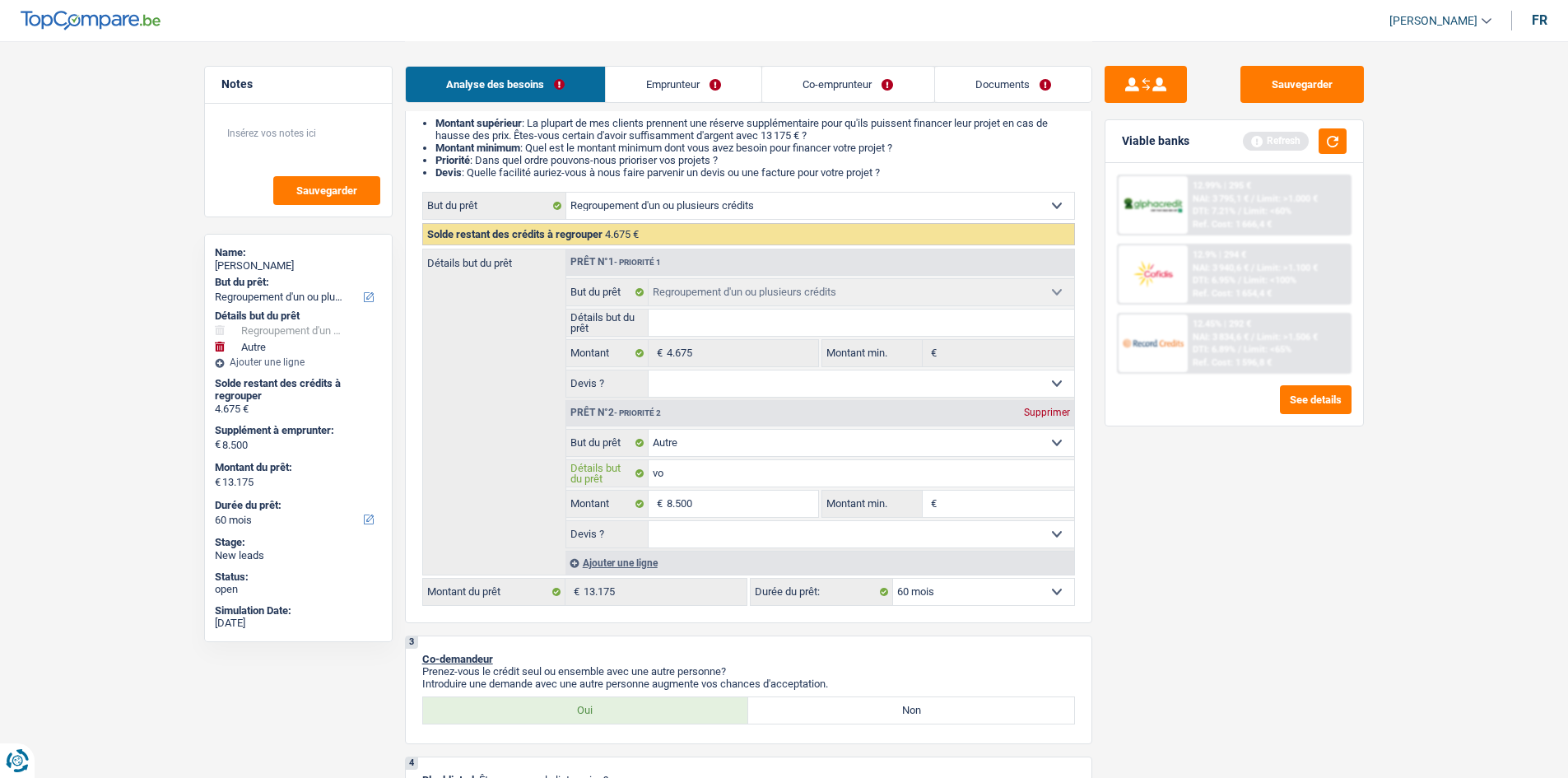
type input "voi"
type input "voit"
type input "voitu"
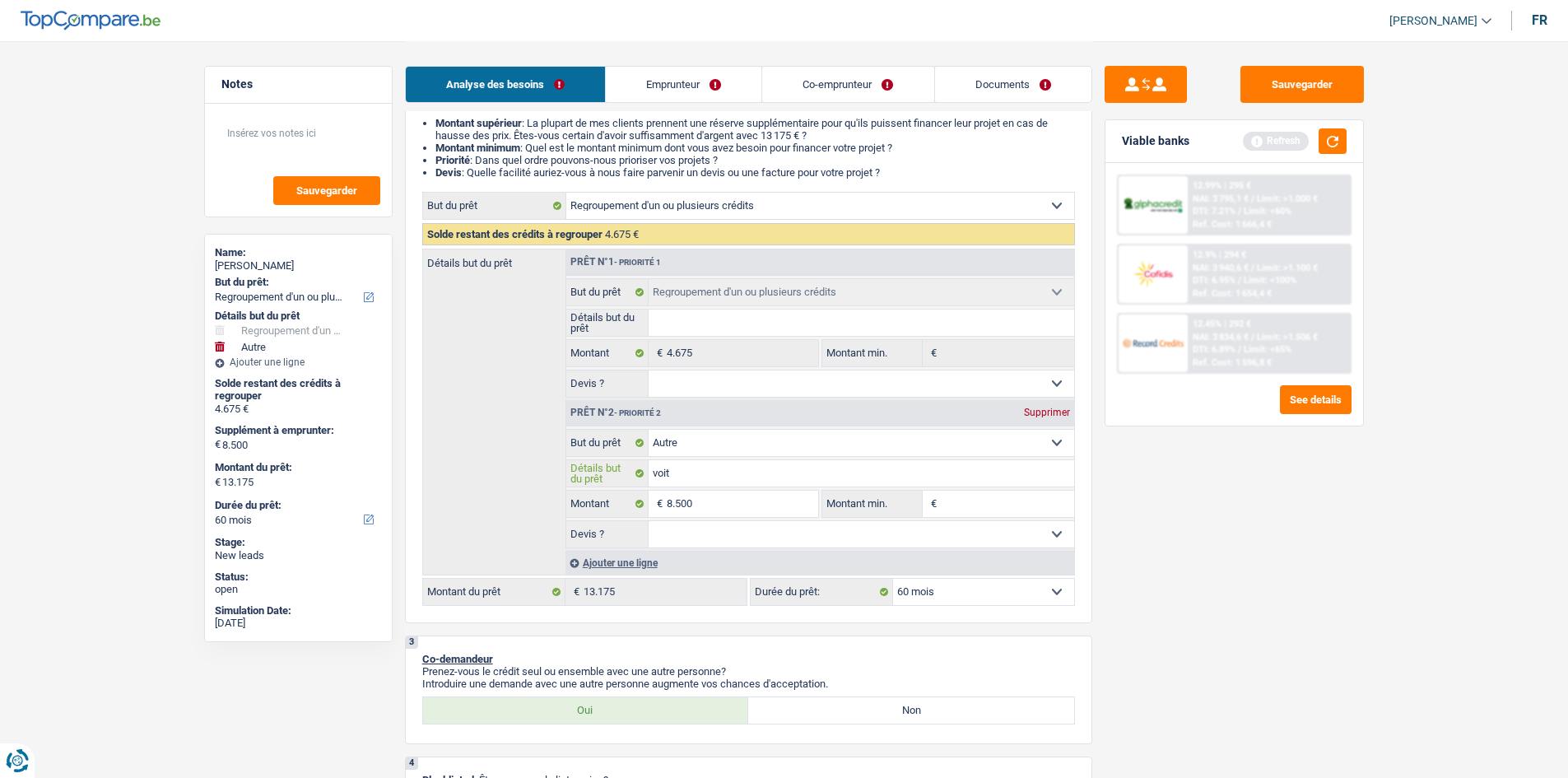
type input "voitu"
type input "voitur"
type input "voiture"
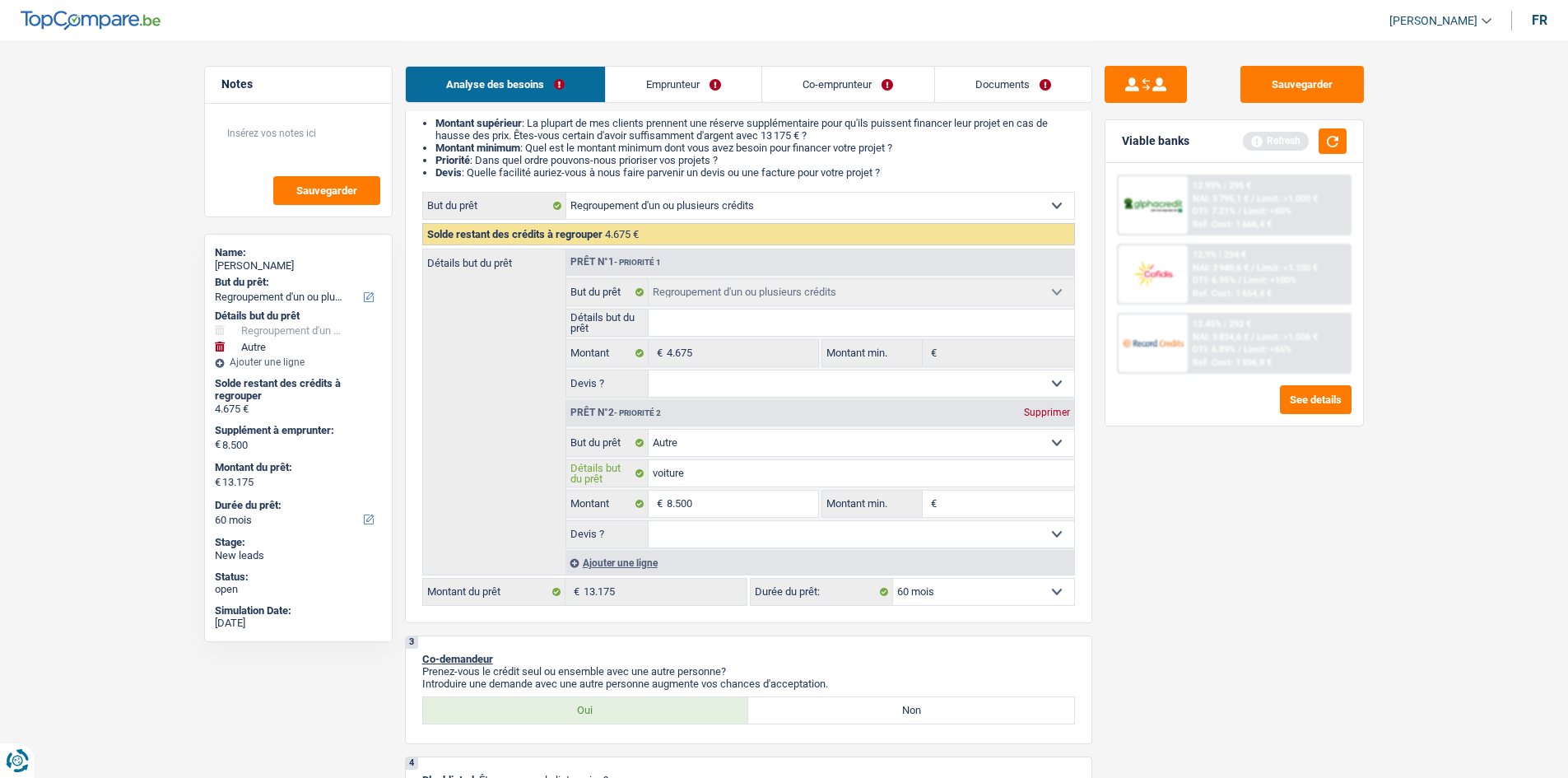
type input "voiture"
click at [891, 547] on fieldset "Oui Non Non répondu Sélectionner une option Devis ? Tous les champs sont obliga…" at bounding box center [820, 533] width 508 height 28
click at [852, 532] on select "Oui Non Non répondu Sélectionner une option" at bounding box center [861, 533] width 425 height 26
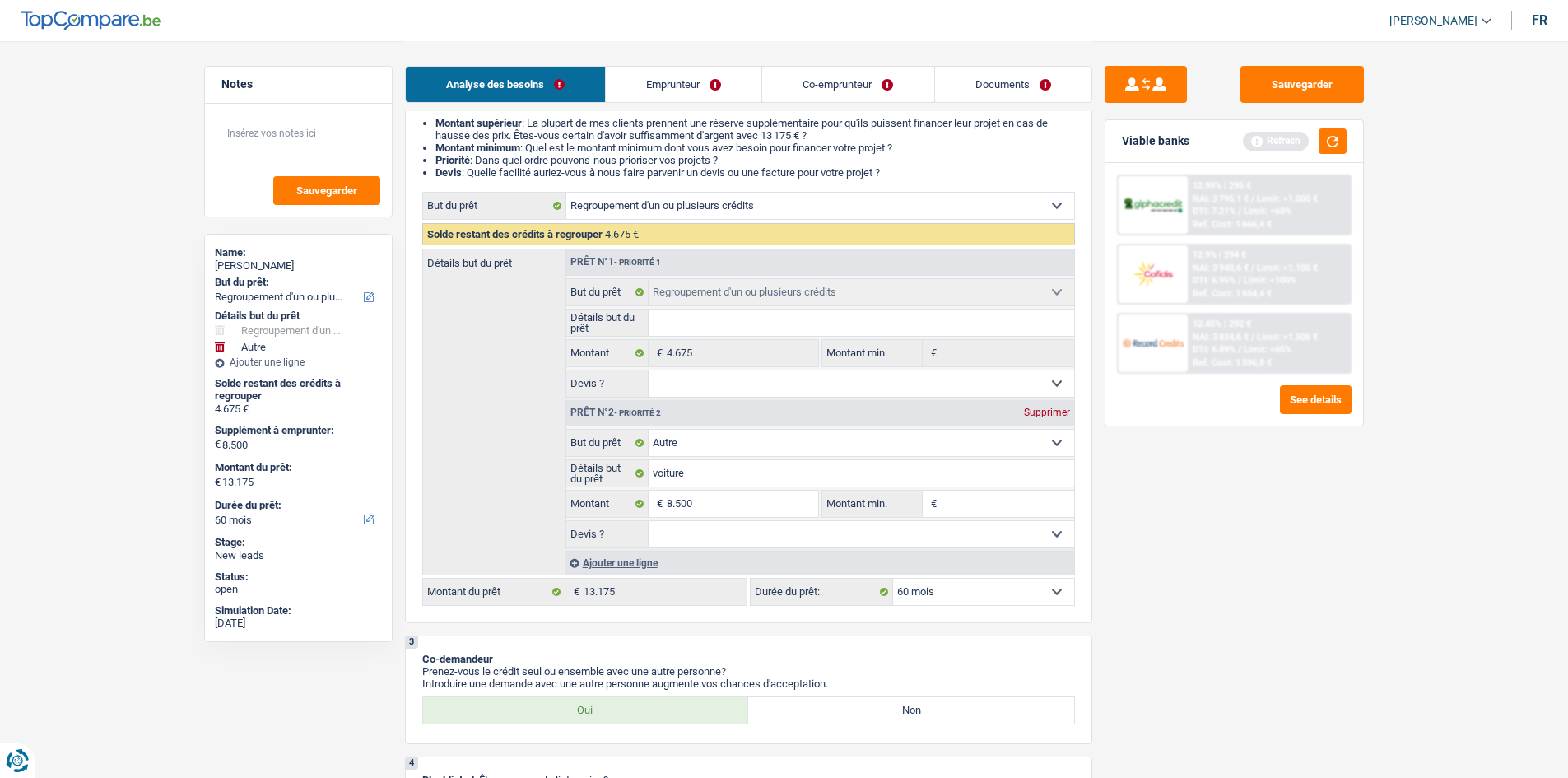
select select "yes"
click at [649, 521] on select "Oui Non Non répondu Sélectionner une option" at bounding box center [861, 533] width 425 height 26
select select "yes"
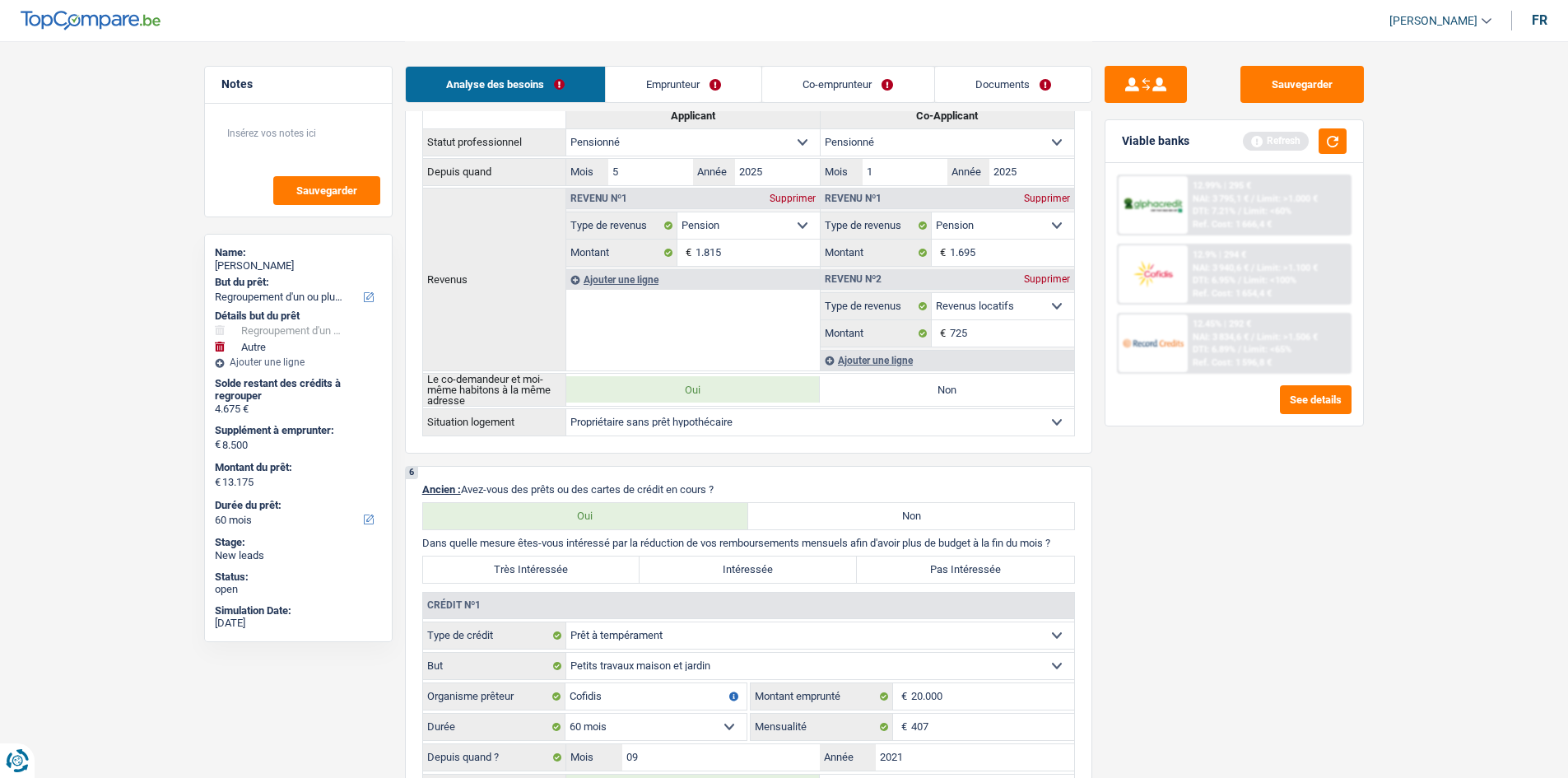
scroll to position [1152, 0]
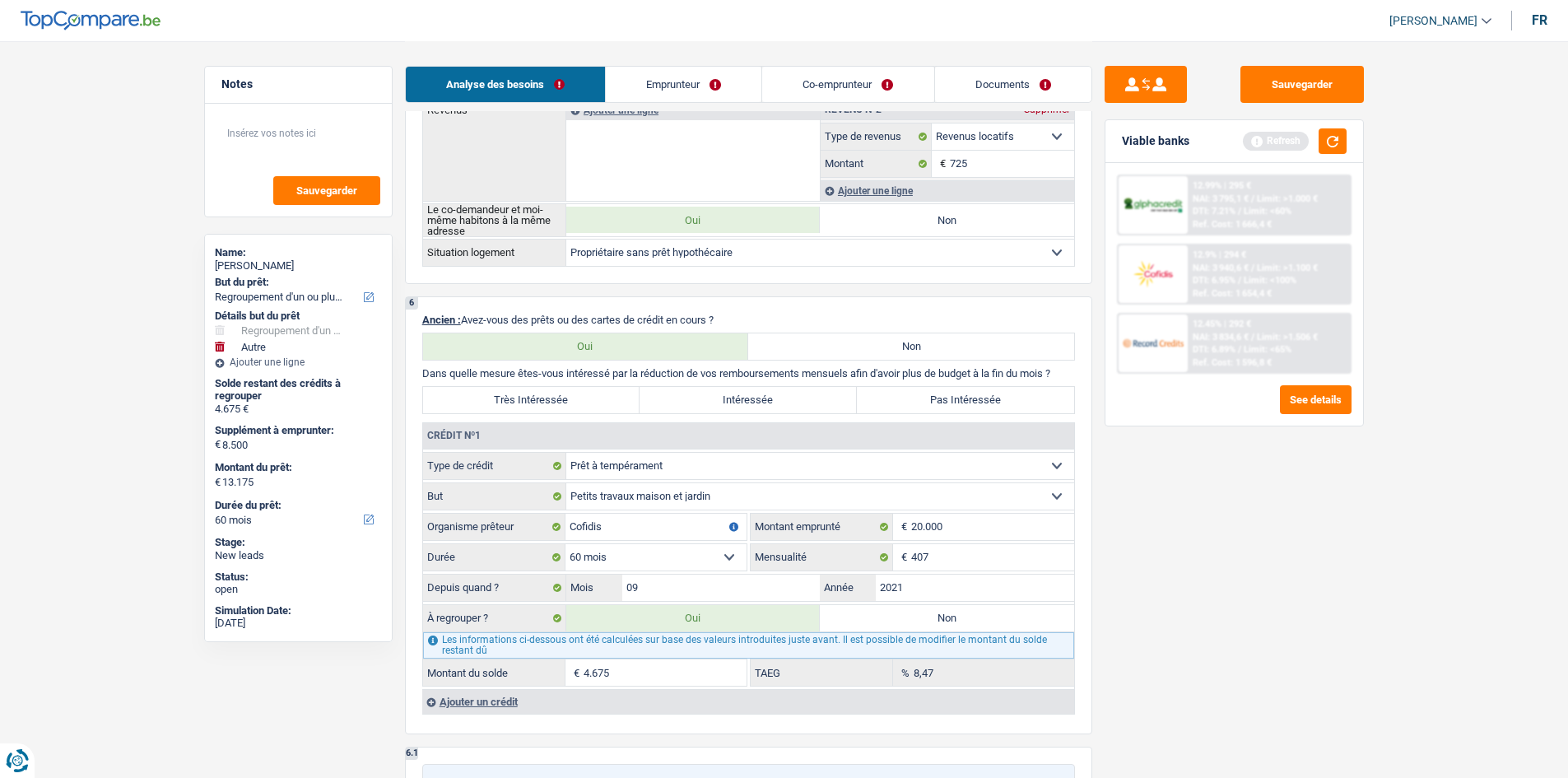
drag, startPoint x: 639, startPoint y: 427, endPoint x: 697, endPoint y: 435, distance: 58.5
click at [631, 427] on div "Crédit nº1" at bounding box center [748, 435] width 651 height 26
click at [971, 588] on input "2021" at bounding box center [974, 587] width 199 height 26
click at [1196, 593] on div "Sauvegarder Viable banks Refresh 12.99% | 295 € NAI: 3 795,1 € / Limit: >1.000 …" at bounding box center [1233, 408] width 284 height 685
click at [995, 573] on fieldset "Carte ou ouverture de crédit Prêt hypothécaire Vente à tempérament Prêt à tempé…" at bounding box center [748, 568] width 651 height 234
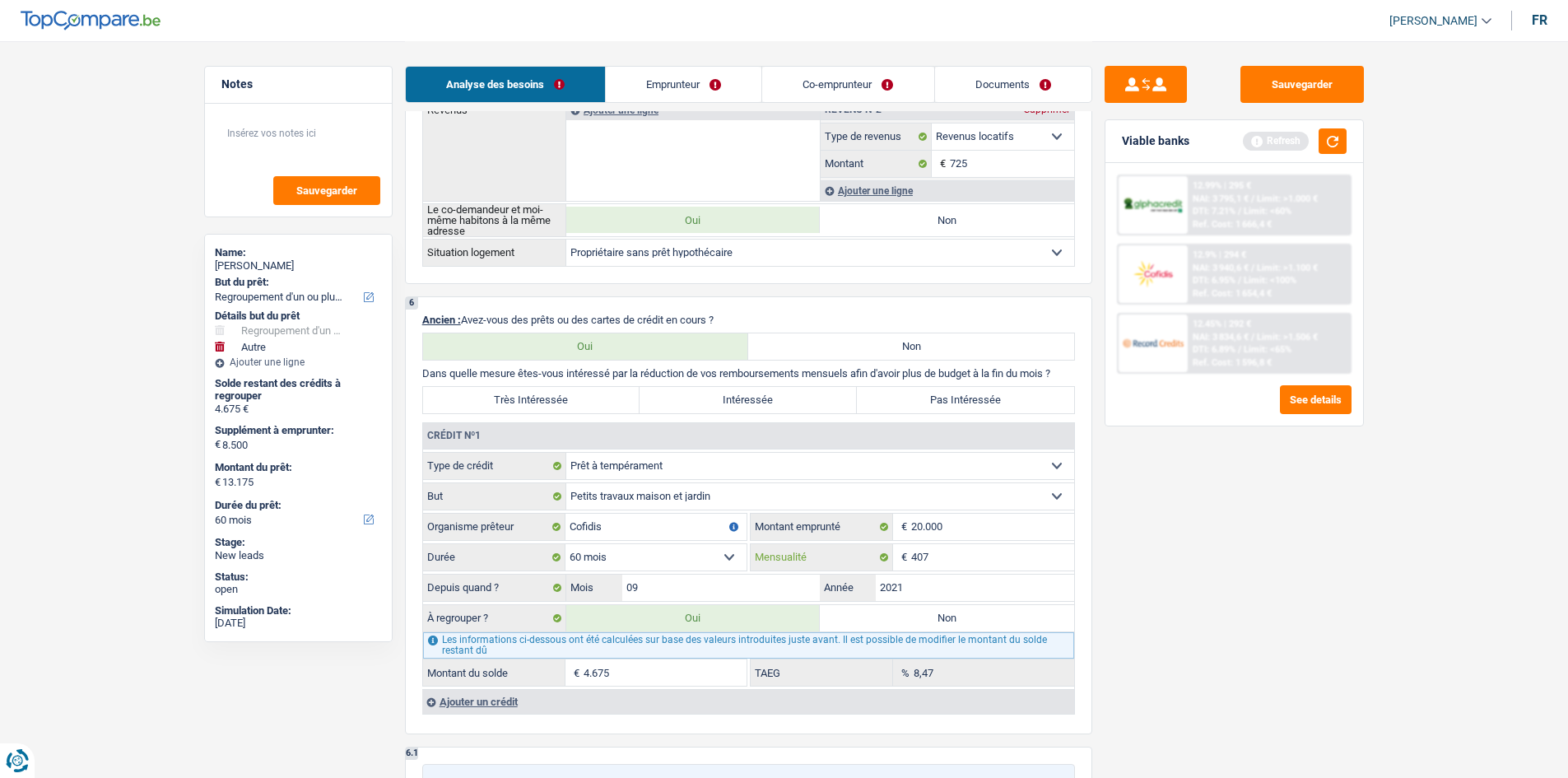
drag, startPoint x: 977, startPoint y: 562, endPoint x: 941, endPoint y: 568, distance: 36.5
click at [977, 562] on input "407" at bounding box center [992, 556] width 163 height 26
click at [571, 396] on label "Très Intéressée" at bounding box center [531, 400] width 217 height 26
click at [571, 396] on input "Très Intéressée" at bounding box center [531, 400] width 217 height 26
radio input "true"
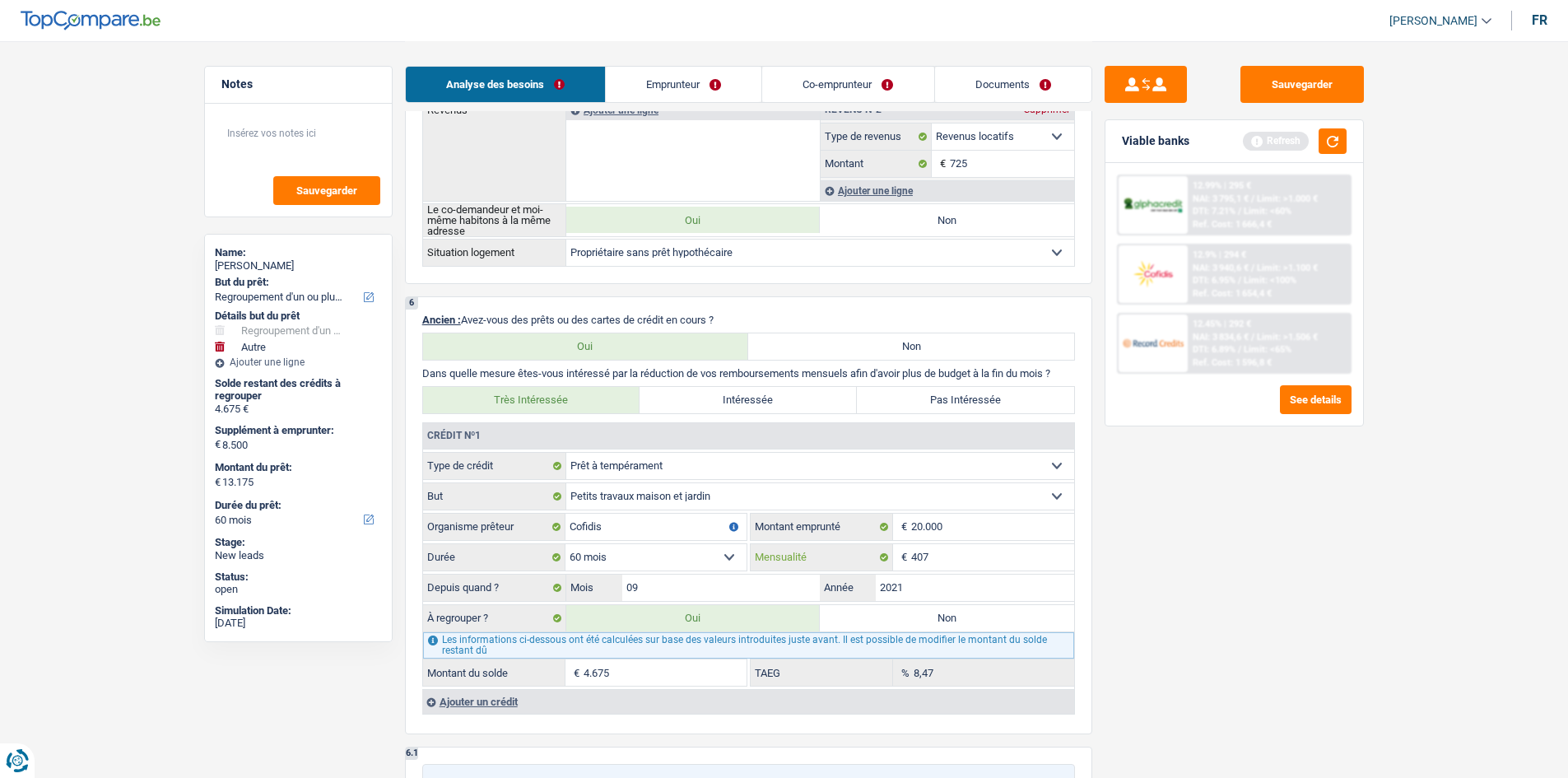
click at [1019, 557] on input "407" at bounding box center [992, 556] width 163 height 26
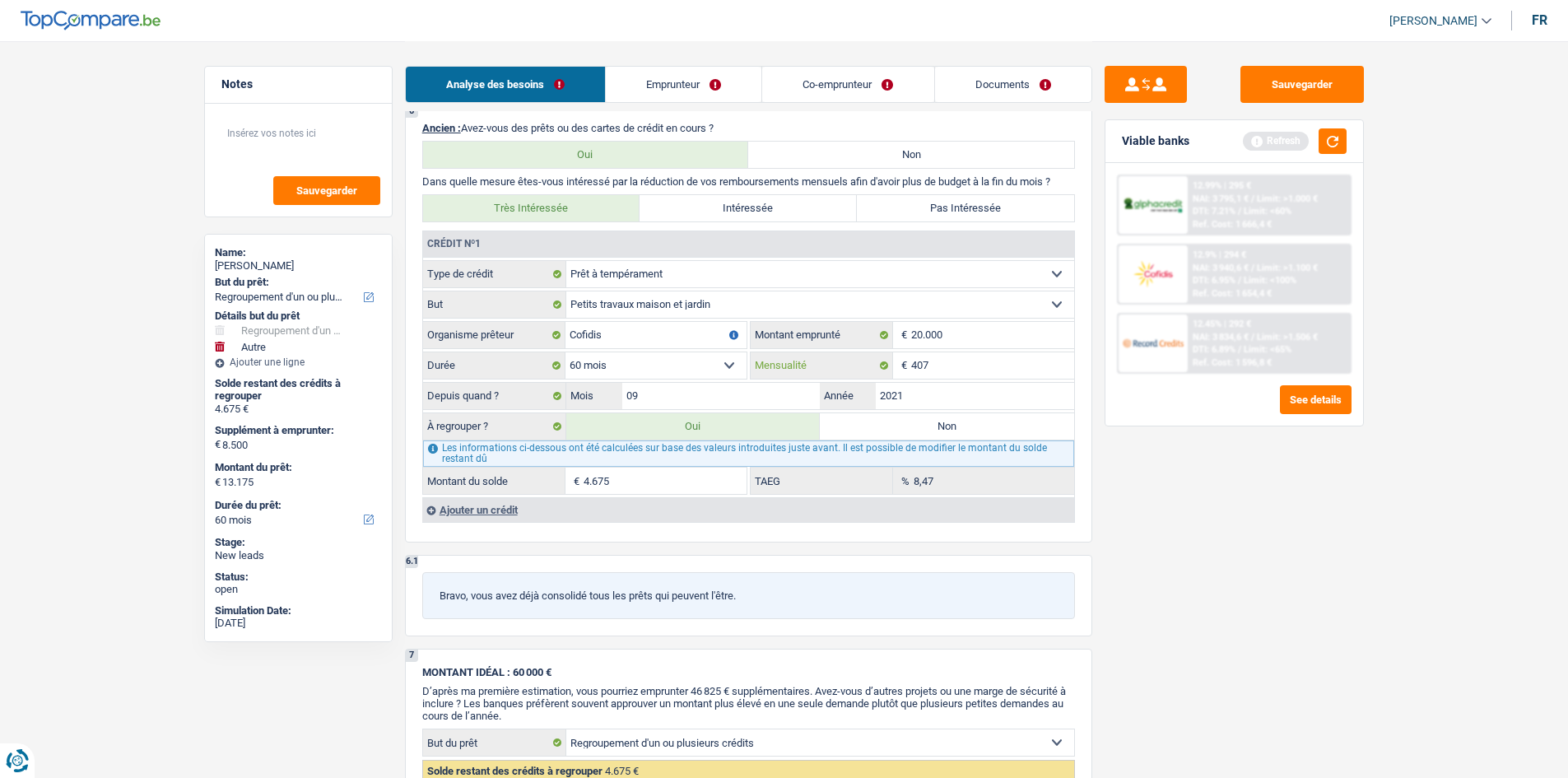
scroll to position [1481, 0]
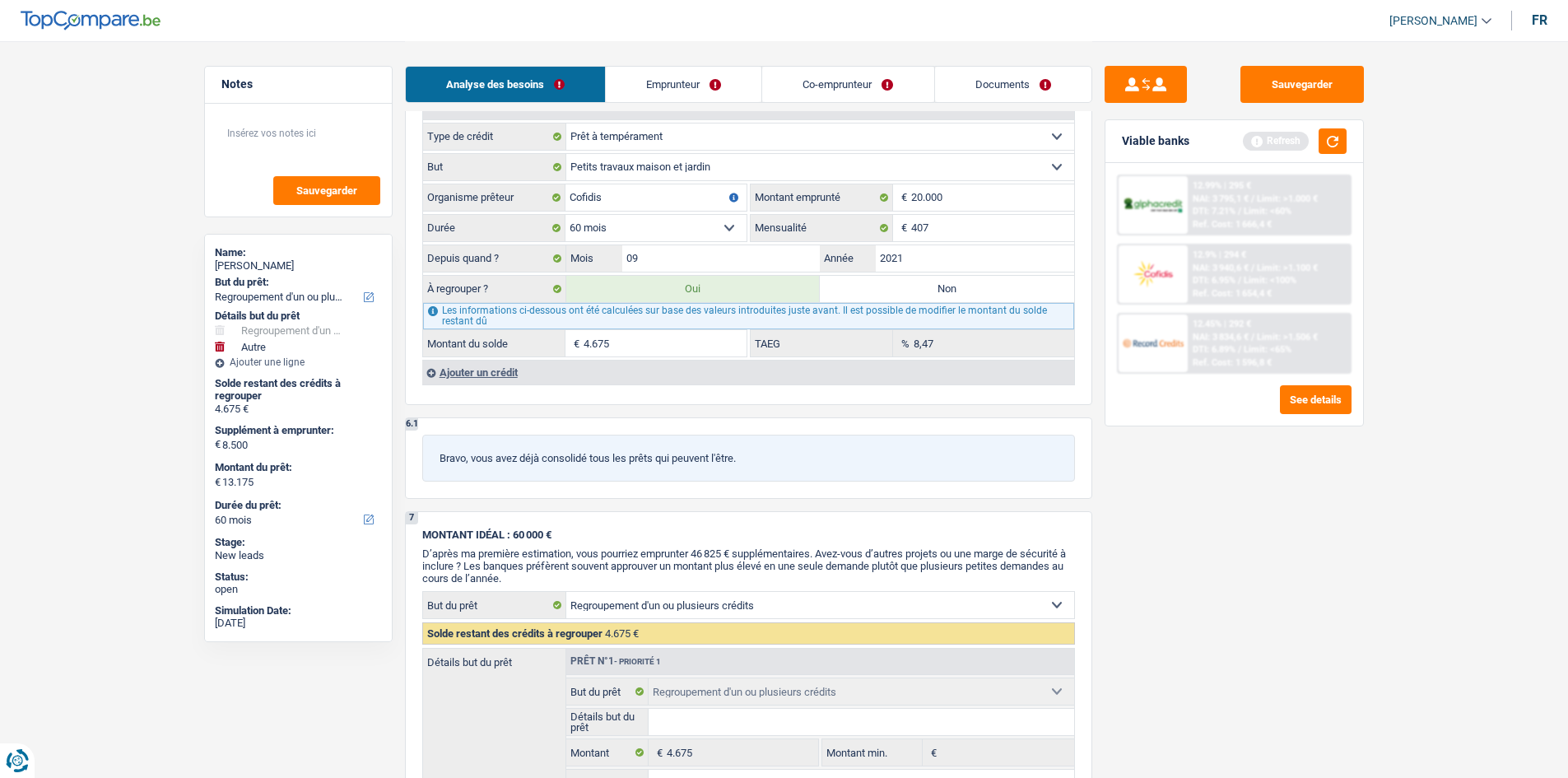
drag, startPoint x: 914, startPoint y: 76, endPoint x: 888, endPoint y: 95, distance: 32.2
click at [914, 76] on link "Co-emprunteur" at bounding box center [847, 84] width 171 height 36
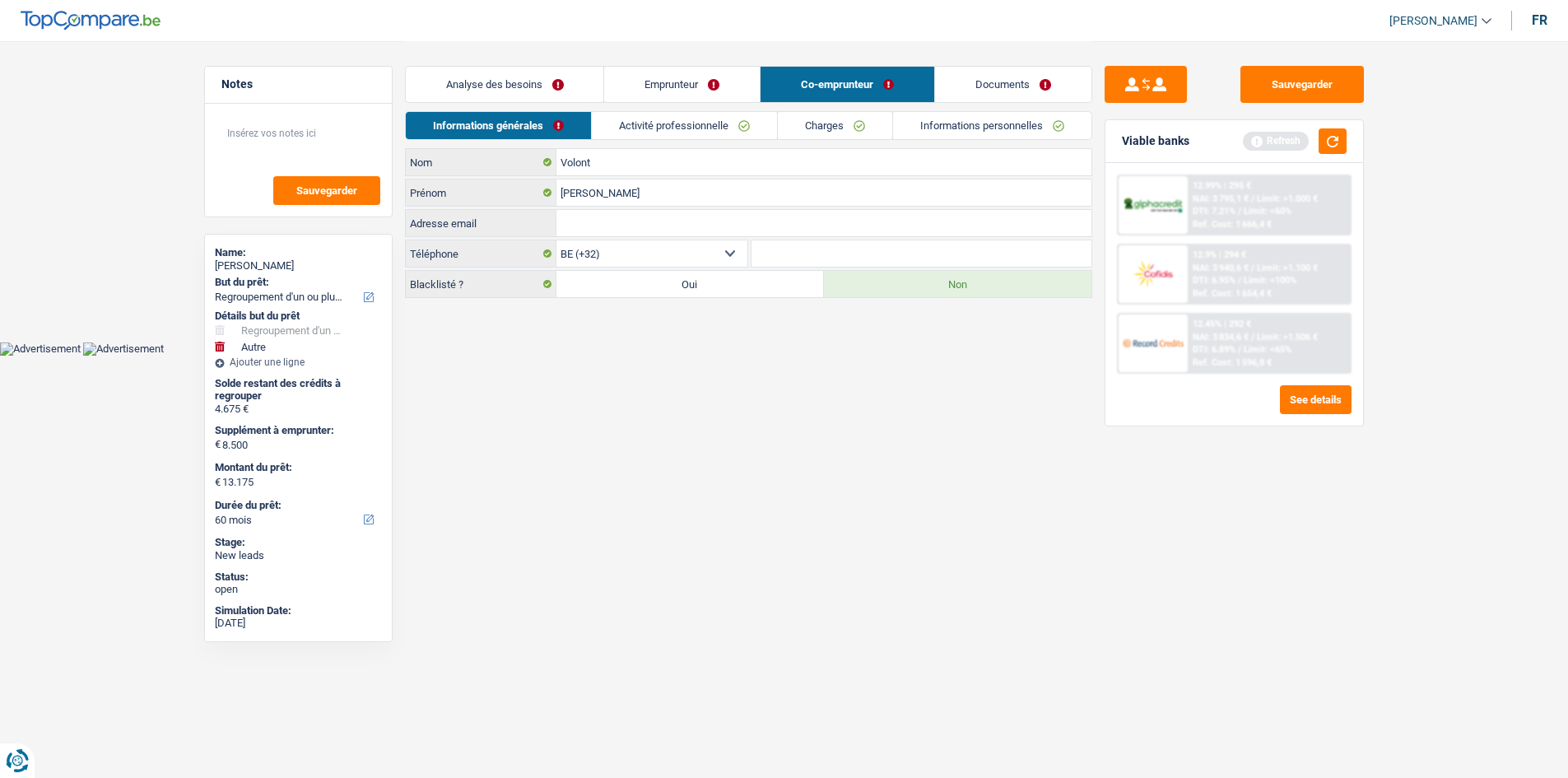
scroll to position [0, 0]
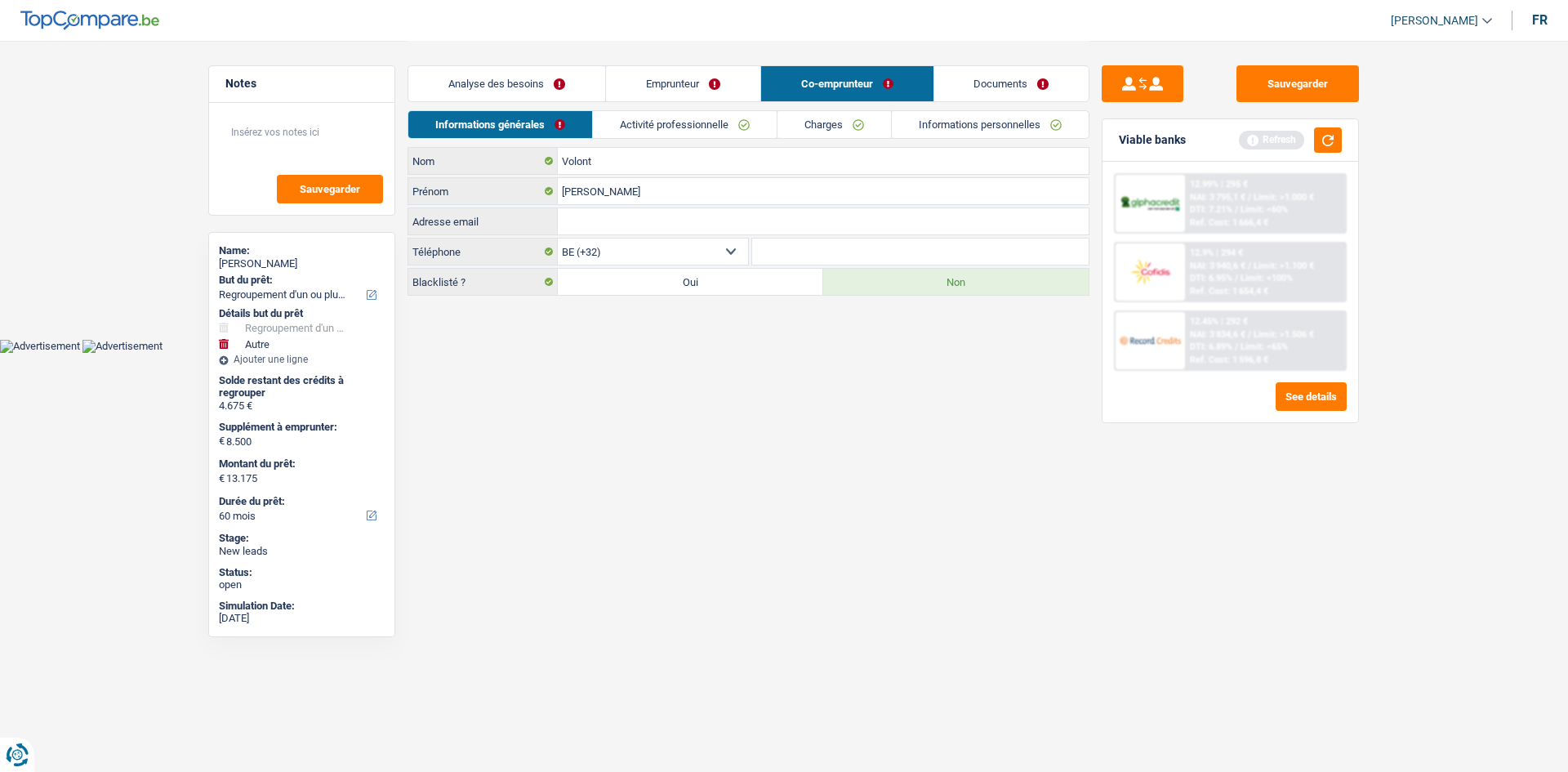
click at [815, 134] on link "Charges" at bounding box center [834, 124] width 113 height 27
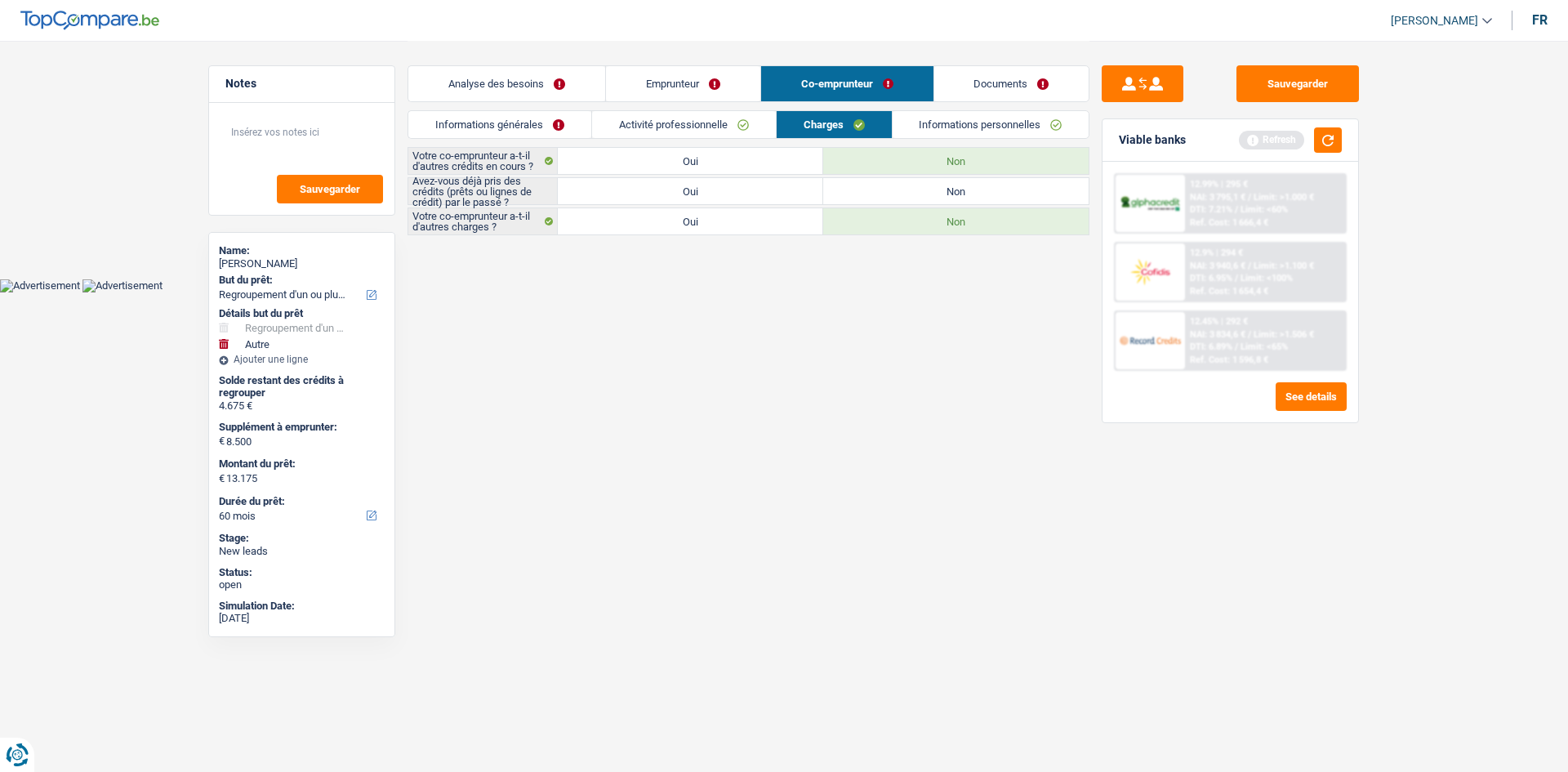
click at [699, 186] on label "Oui" at bounding box center [691, 191] width 266 height 26
click at [699, 186] on input "Oui" at bounding box center [691, 191] width 266 height 26
radio input "true"
click at [710, 130] on link "Activité professionnelle" at bounding box center [683, 124] width 184 height 27
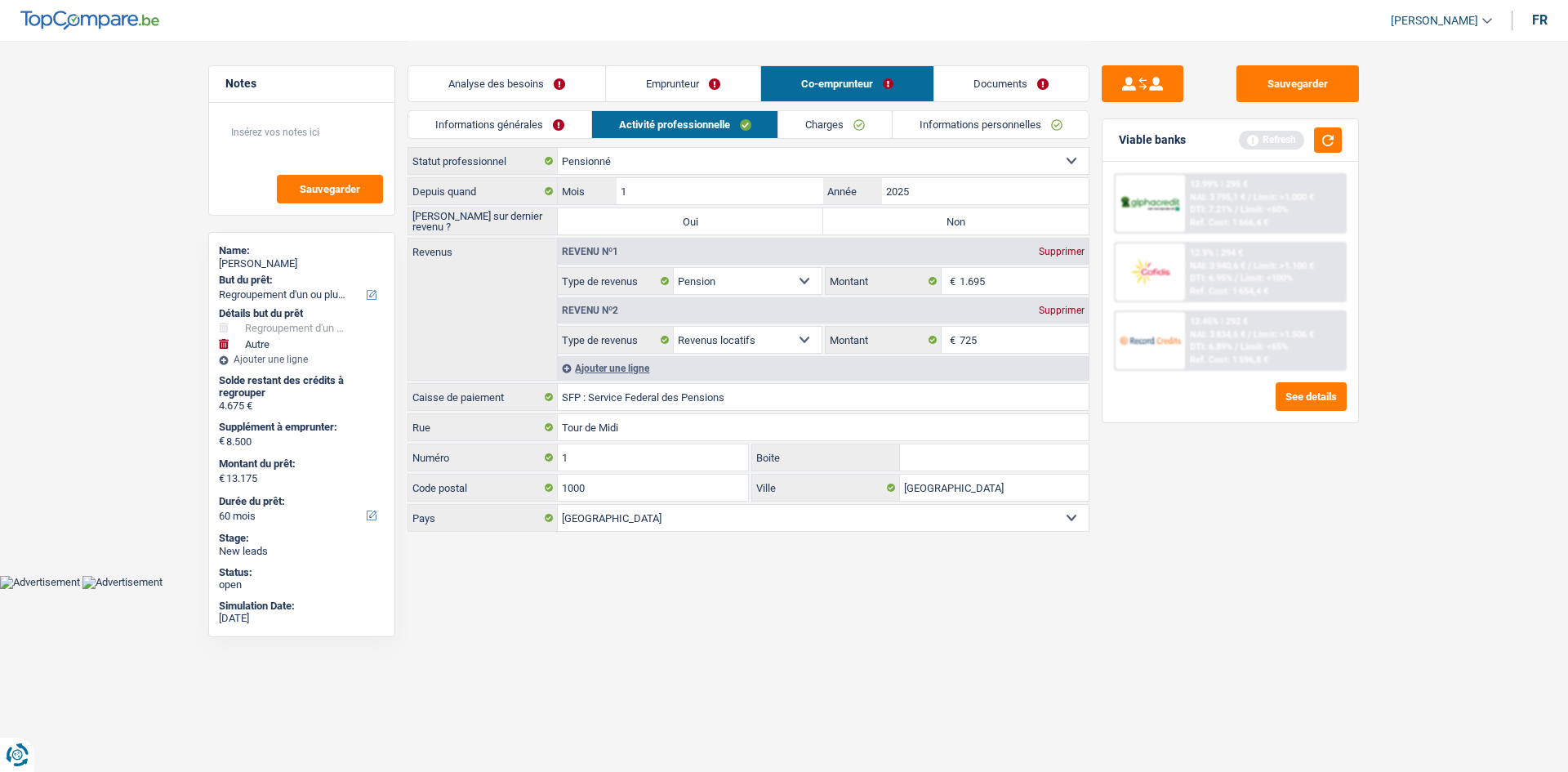
click at [564, 90] on link "Analyse des besoins" at bounding box center [507, 84] width 197 height 36
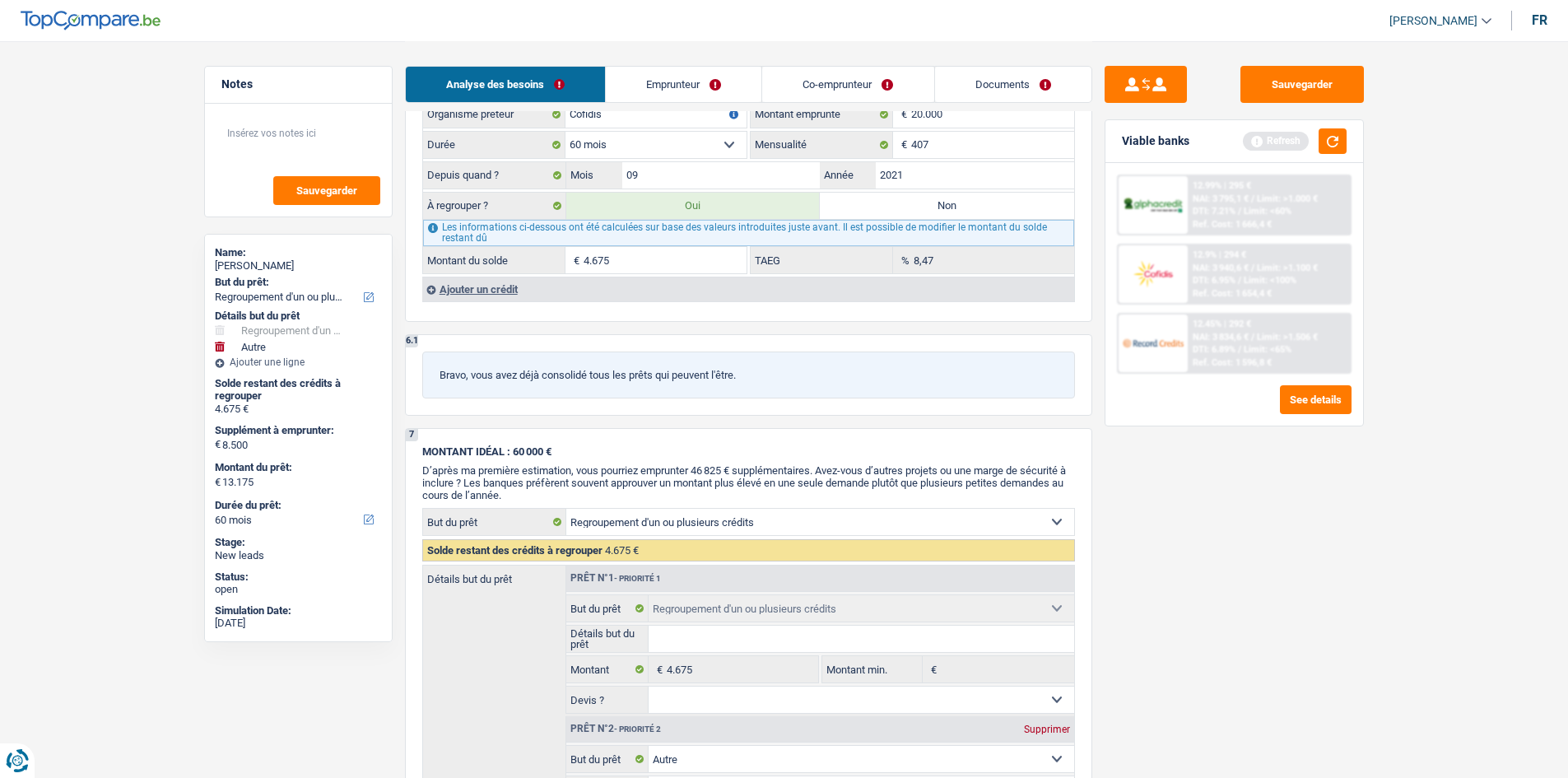
scroll to position [1564, 0]
click at [485, 290] on div "Ajouter un crédit" at bounding box center [747, 289] width 652 height 25
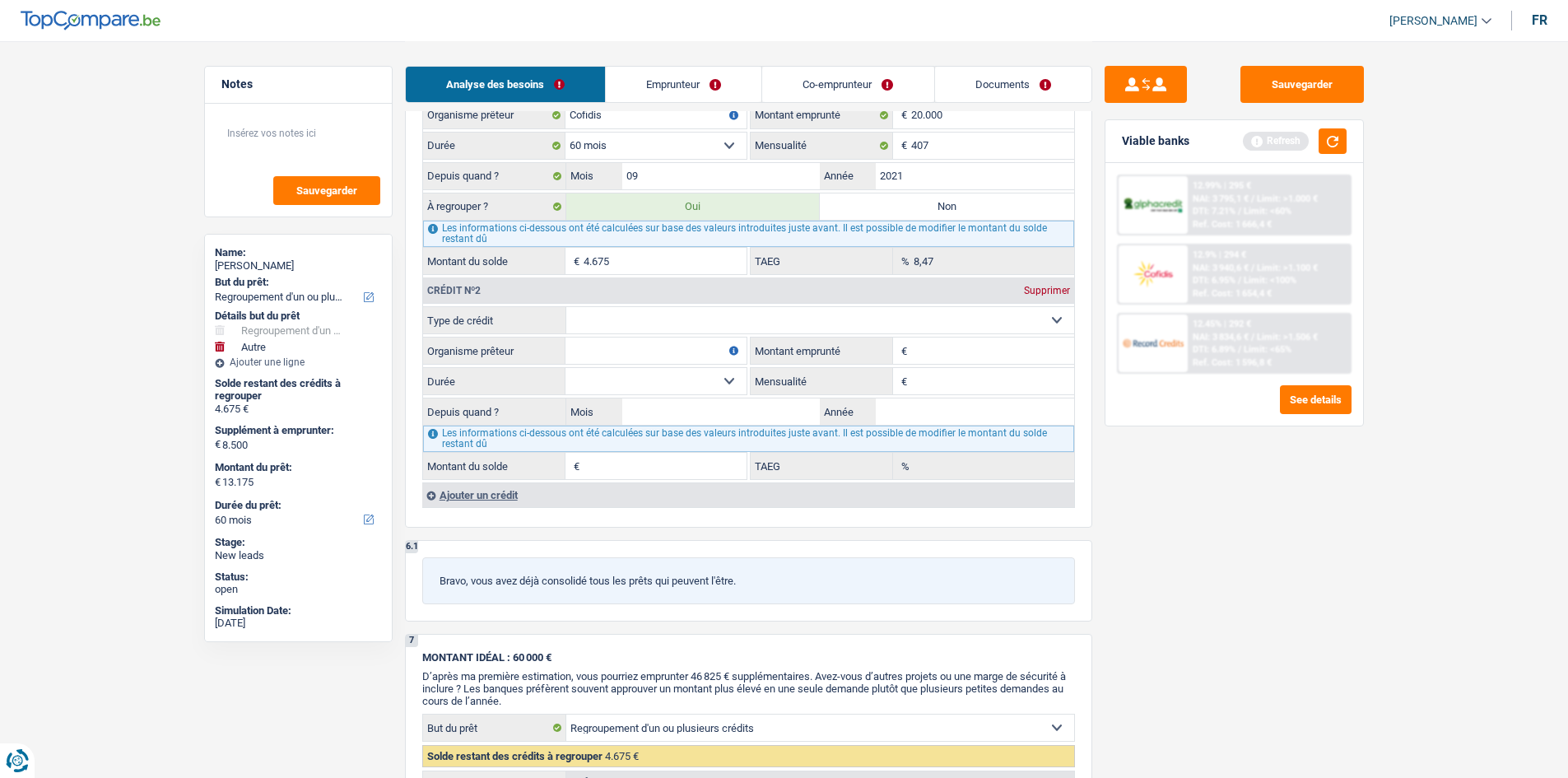
click at [726, 317] on select "Carte ou ouverture de crédit Prêt hypothécaire Vente à tempérament Prêt à tempé…" at bounding box center [820, 320] width 508 height 26
select select "mortgage"
click at [566, 307] on select "Carte ou ouverture de crédit Prêt hypothécaire Vente à tempérament Prêt à tempé…" at bounding box center [820, 320] width 508 height 26
type input "0"
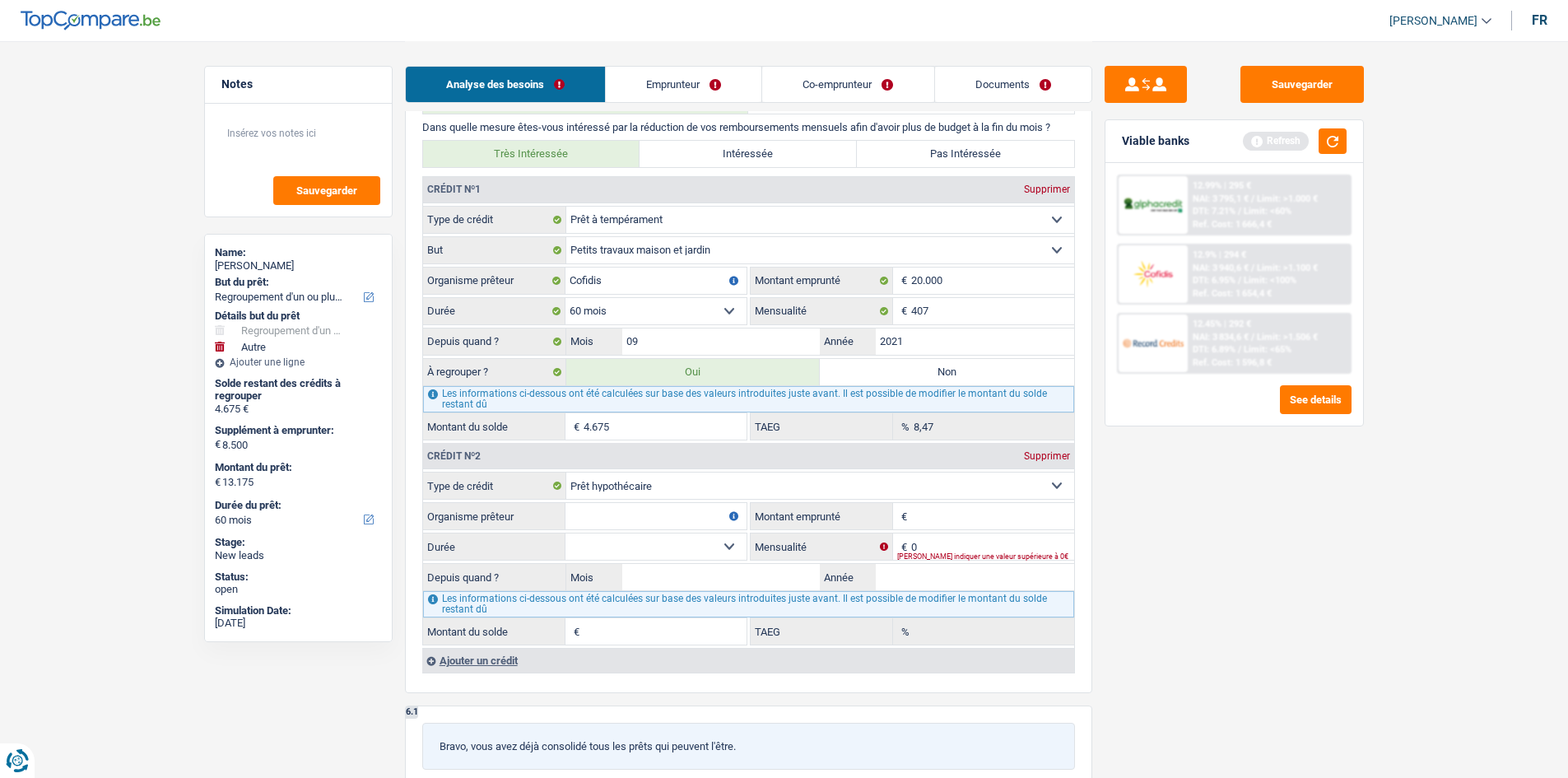
scroll to position [1399, 0]
click at [624, 468] on div "Crédit nº2 Supprimer Carte ou ouverture de crédit Prêt hypothécaire Vente à tem…" at bounding box center [747, 542] width 652 height 205
click at [627, 472] on select "Carte ou ouverture de crédit Prêt hypothécaire Vente à tempérament Prêt à tempé…" at bounding box center [820, 484] width 508 height 26
select select "personalLoan"
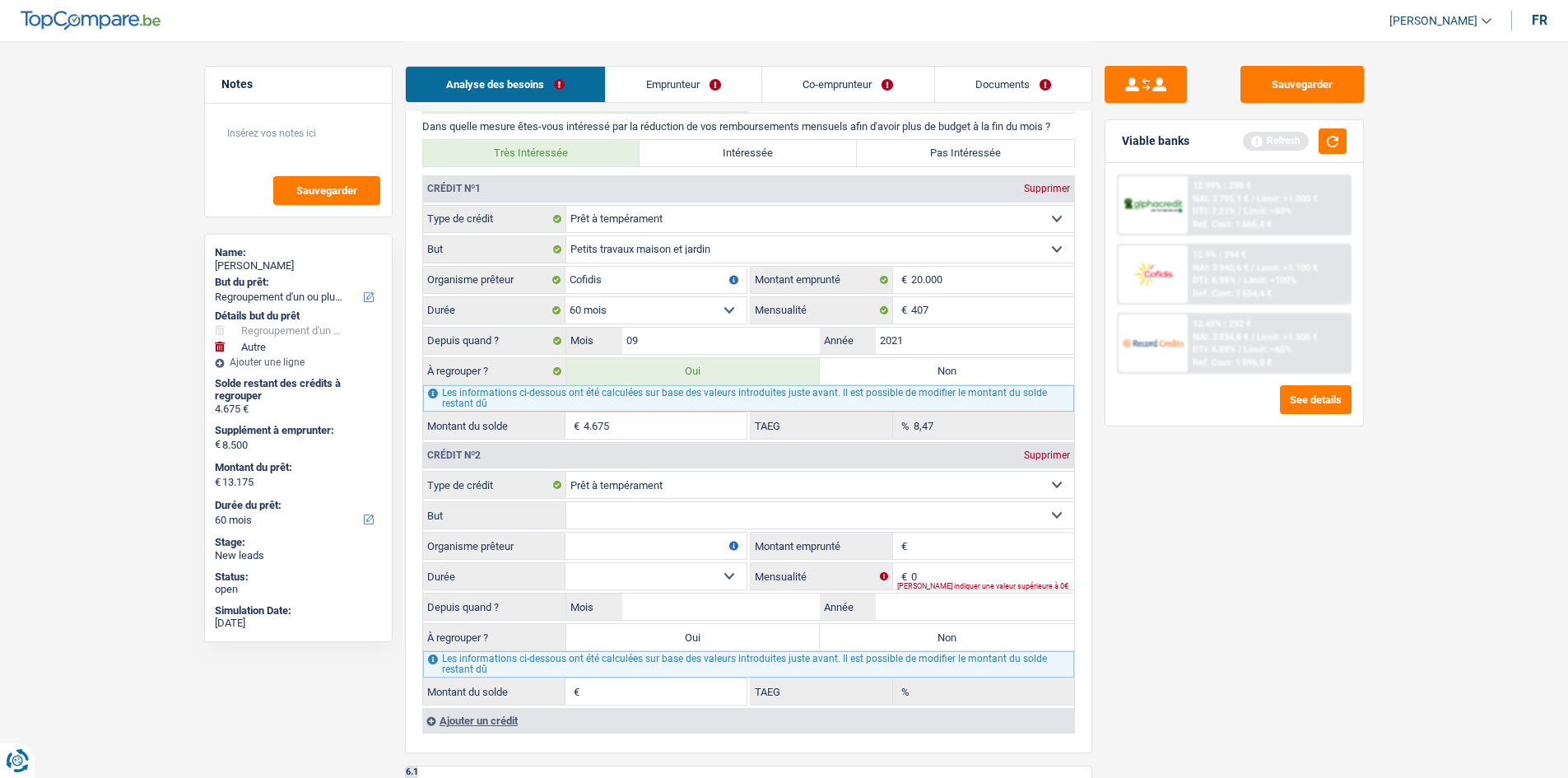
drag, startPoint x: 903, startPoint y: 578, endPoint x: 1167, endPoint y: 603, distance: 265.2
click at [910, 579] on span "€" at bounding box center [902, 575] width 18 height 26
click at [1039, 570] on input "0" at bounding box center [992, 575] width 163 height 26
type input "5"
type input "800"
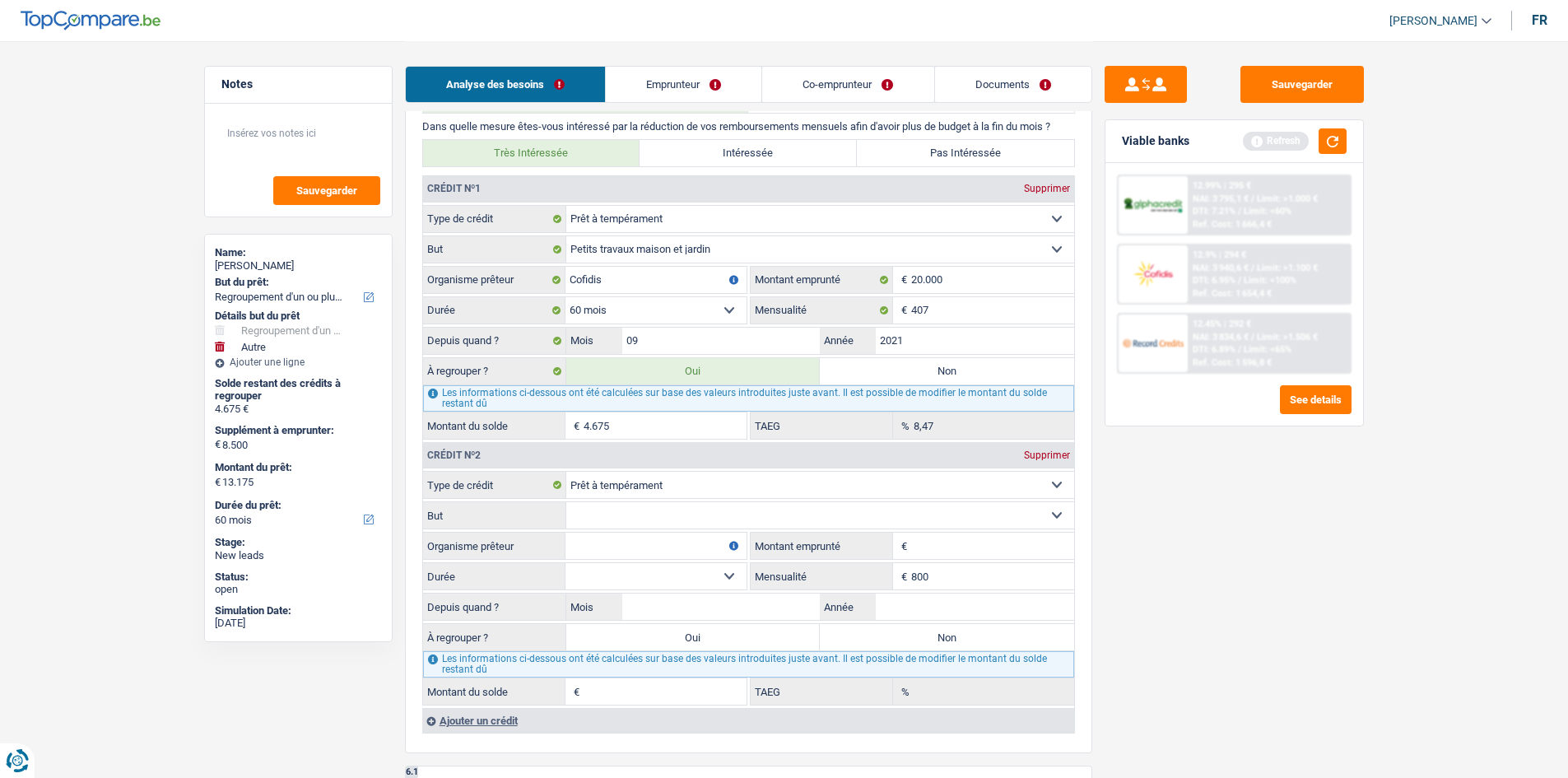
click at [1029, 552] on input "Montant" at bounding box center [992, 545] width 163 height 26
type input "70.000"
click at [1290, 602] on div "Sauvegarder Viable banks Refresh 12.99% | 295 € NAI: 3 795,1 € / Limit: >1.000 …" at bounding box center [1233, 408] width 284 height 685
click at [950, 608] on input "Année" at bounding box center [974, 606] width 199 height 26
type input "2024"
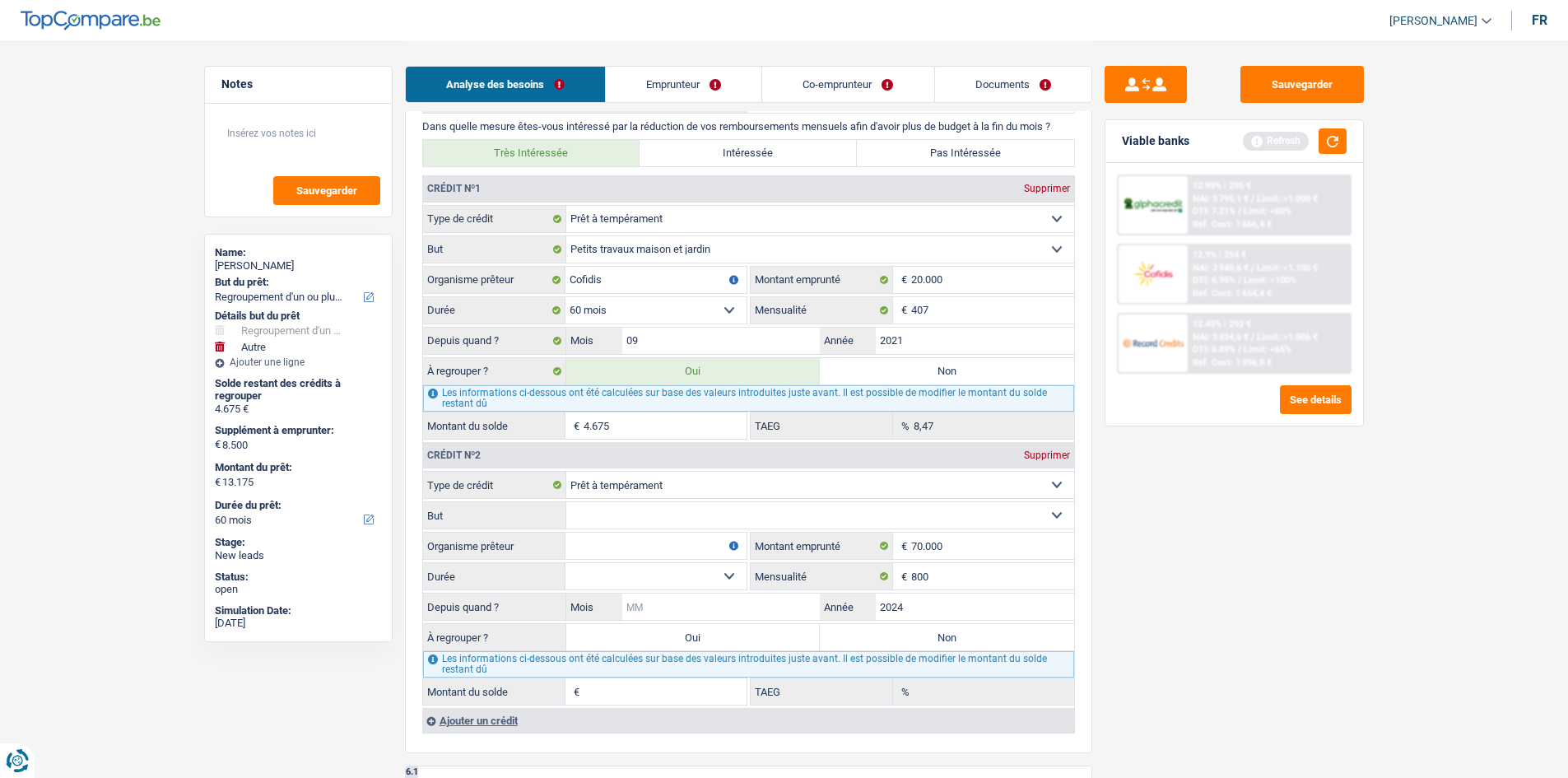
click at [766, 609] on input "Mois" at bounding box center [721, 606] width 199 height 26
type input "8"
drag, startPoint x: 611, startPoint y: 575, endPoint x: 528, endPoint y: 625, distance: 96.9
click at [612, 575] on select "12 mois 18 mois 24 mois 30 mois 36 mois 42 mois 48 mois 60 mois 72 mois 84 mois…" at bounding box center [655, 575] width 181 height 26
select select "144"
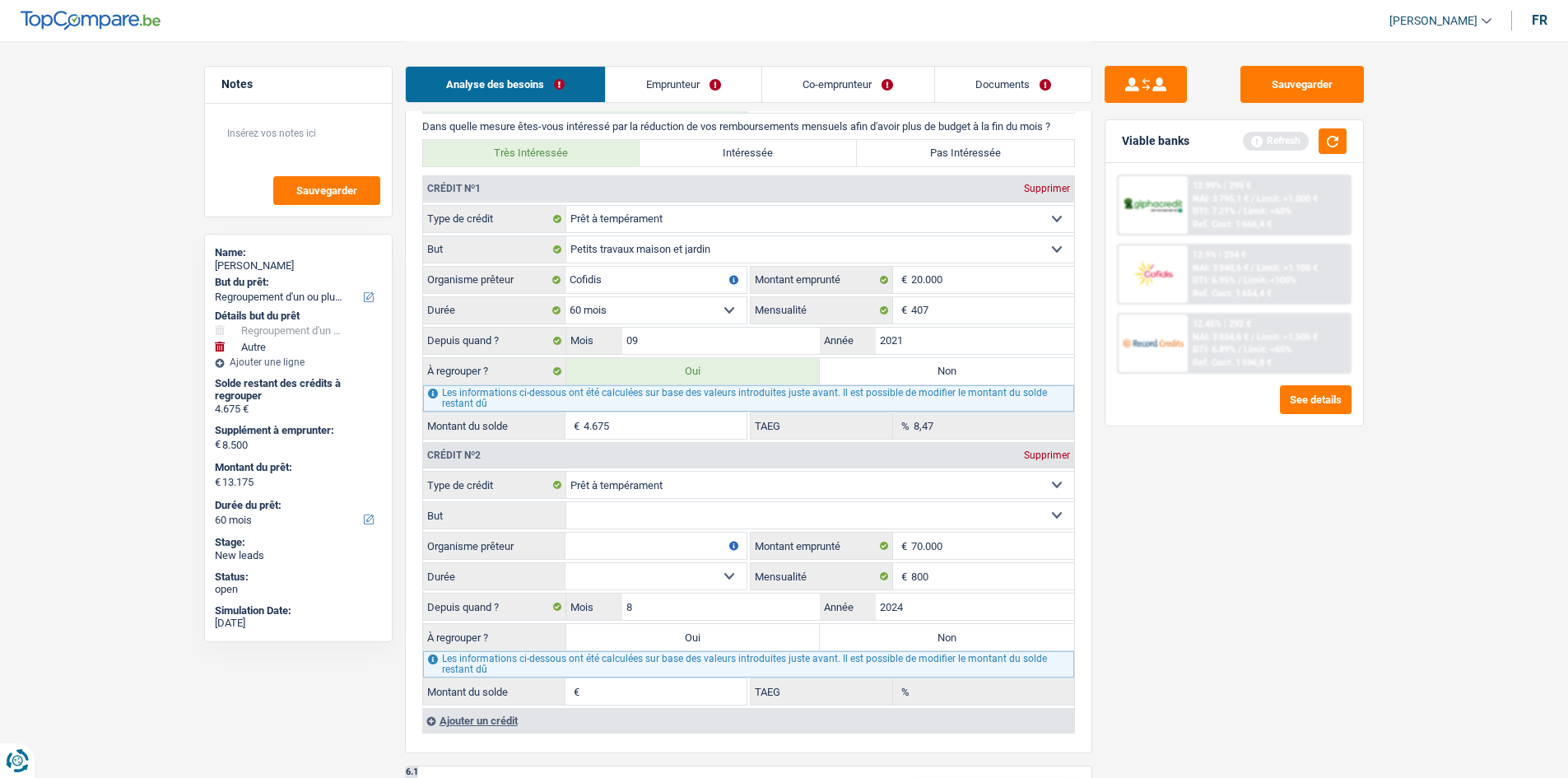
click at [565, 562] on select "12 mois 18 mois 24 mois 30 mois 36 mois 42 mois 48 mois 60 mois 72 mois 84 mois…" at bounding box center [655, 575] width 181 height 26
type input "66.326"
type input "9,47"
drag, startPoint x: 610, startPoint y: 573, endPoint x: 610, endPoint y: 583, distance: 10.0
click at [610, 573] on select "12 mois 18 mois 24 mois 30 mois 36 mois 42 mois 48 mois 60 mois 72 mois 84 mois…" at bounding box center [655, 575] width 181 height 26
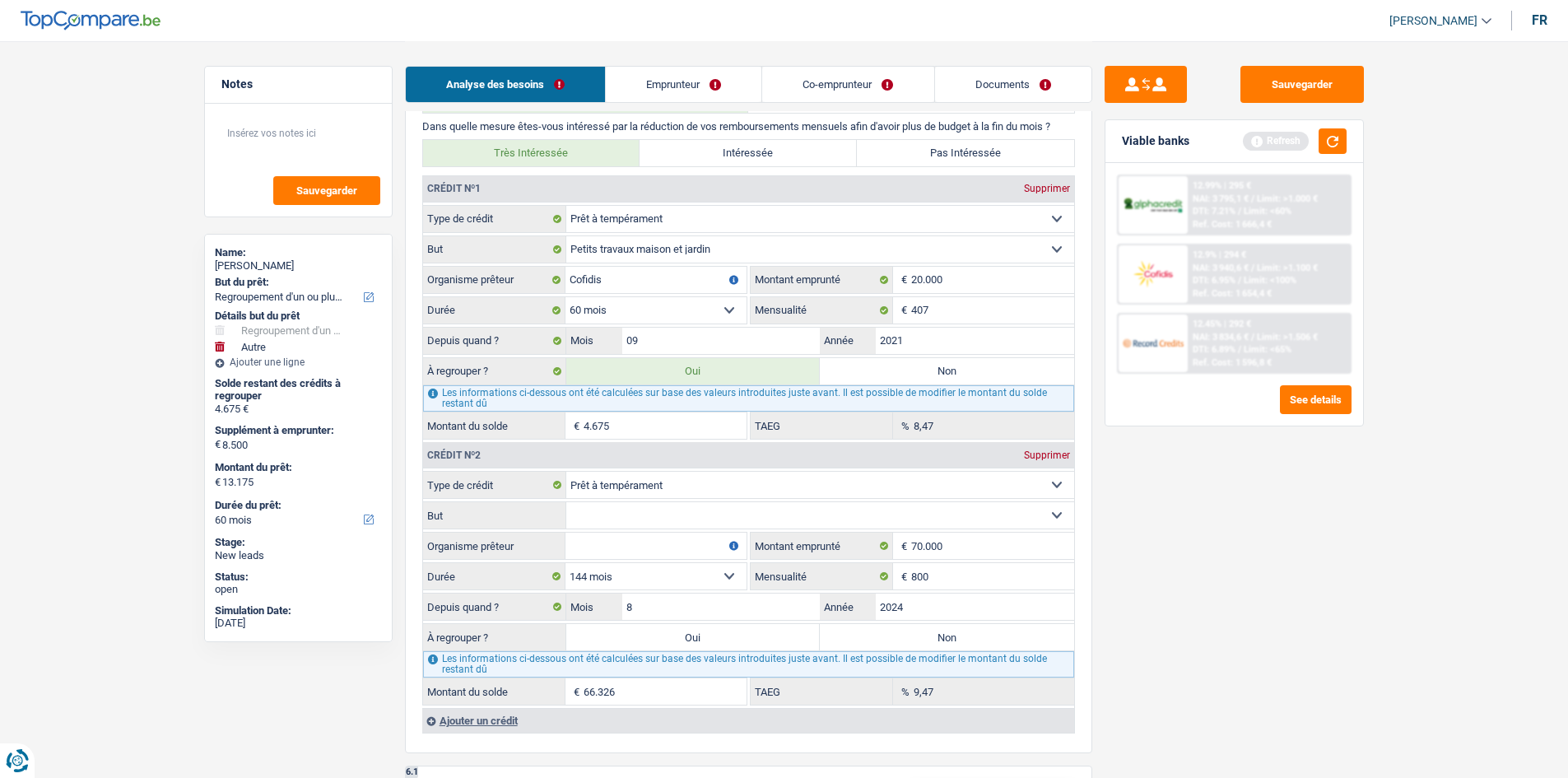
select select "120"
click at [565, 562] on select "12 mois 18 mois 24 mois 30 mois 36 mois 42 mois 48 mois 60 mois 72 mois 84 mois…" at bounding box center [655, 575] width 181 height 26
type input "64.458"
type input "6,85"
click at [636, 549] on input "Organisme prêteur" at bounding box center [655, 545] width 181 height 26
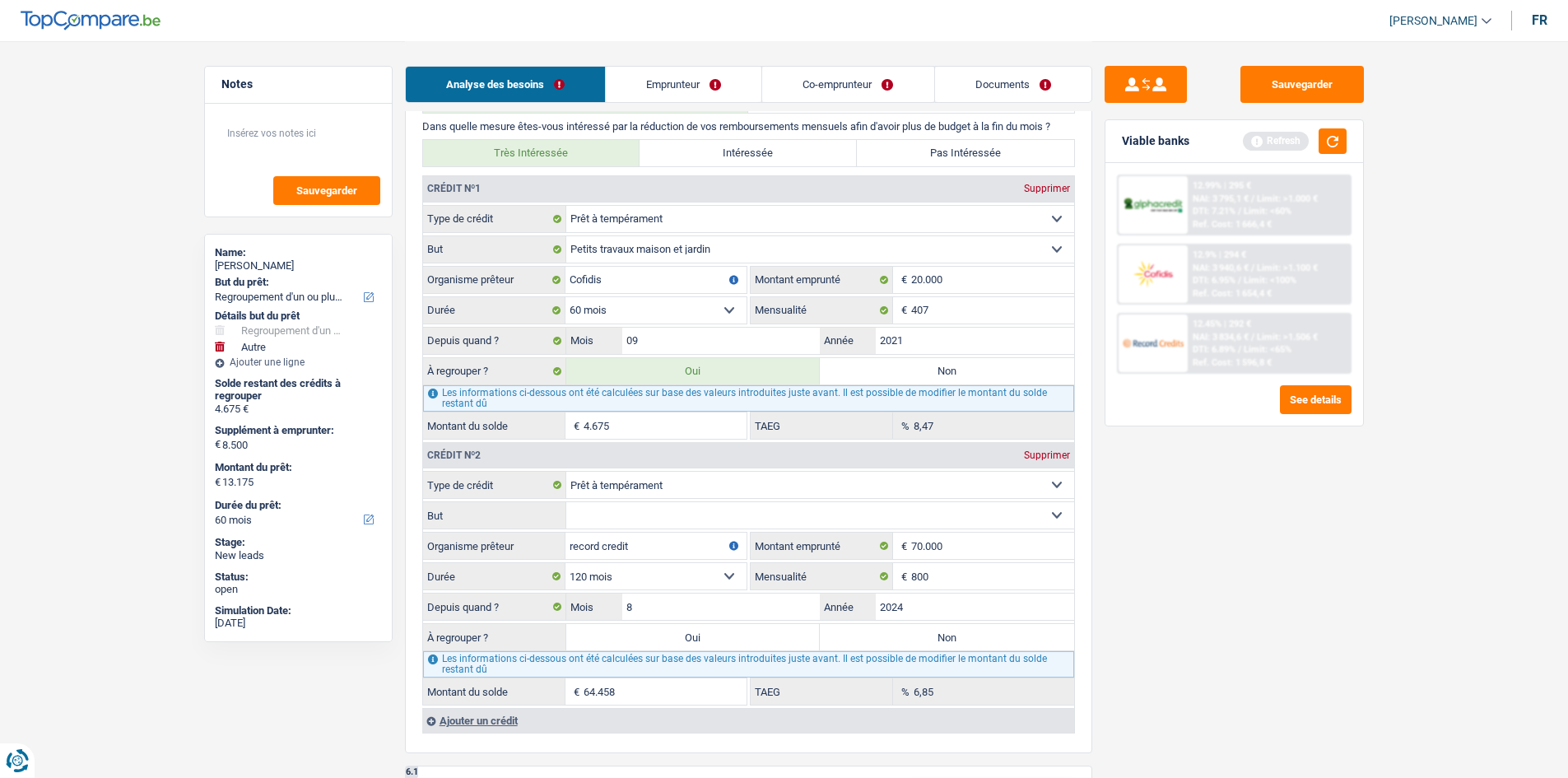
type input "record credit"
click at [732, 498] on fieldset "Carte ou ouverture de crédit Prêt hypothécaire Vente à tempérament Prêt à tempé…" at bounding box center [748, 484] width 651 height 28
drag, startPoint x: 706, startPoint y: 509, endPoint x: 701, endPoint y: 527, distance: 18.7
click at [706, 509] on select "Confort maison: meubles, textile, peinture, électroménager, outillage non-profe…" at bounding box center [820, 515] width 508 height 26
select select "smallWorks"
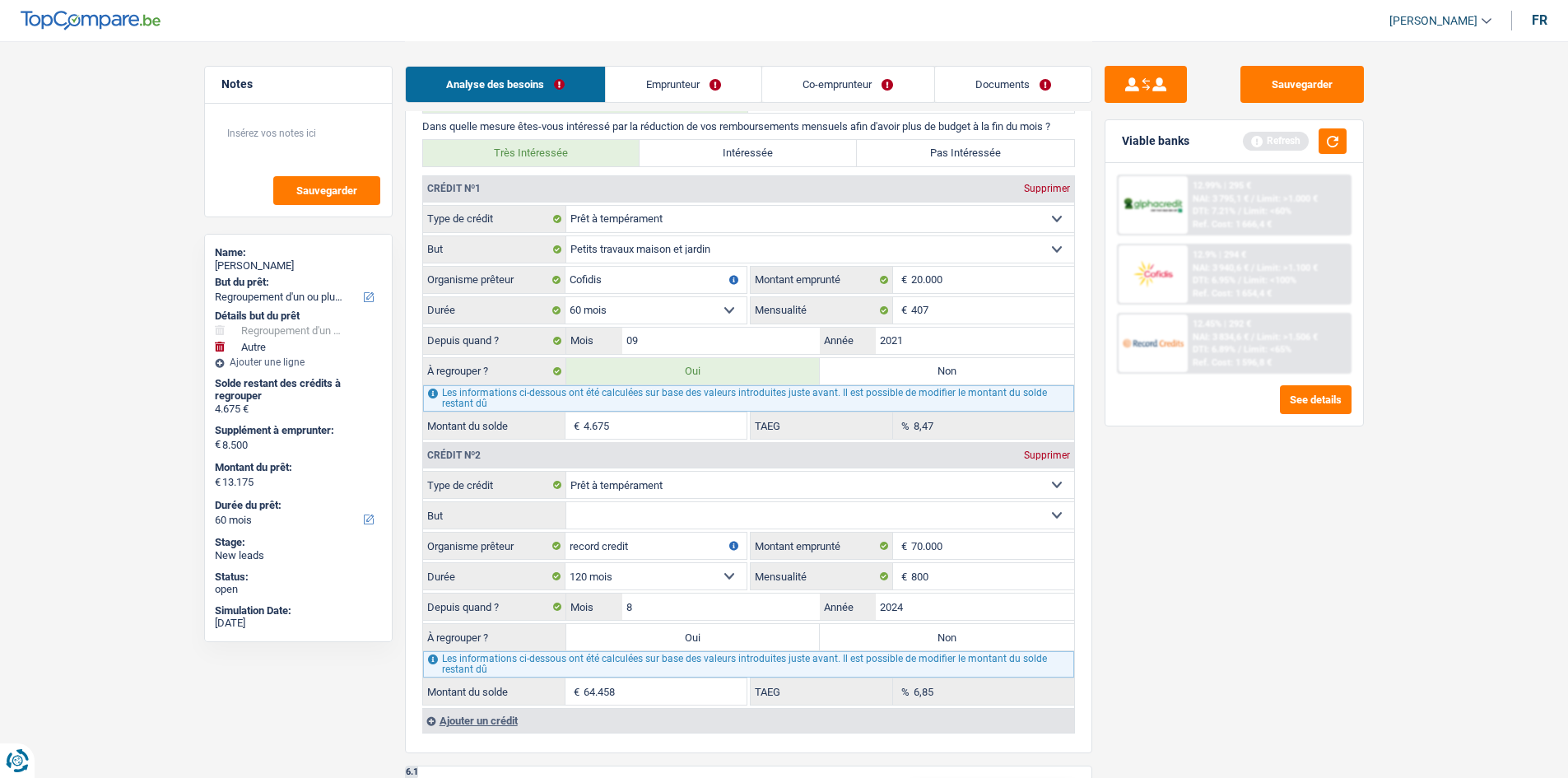
click at [566, 502] on select "Confort maison: meubles, textile, peinture, électroménager, outillage non-profe…" at bounding box center [820, 515] width 508 height 26
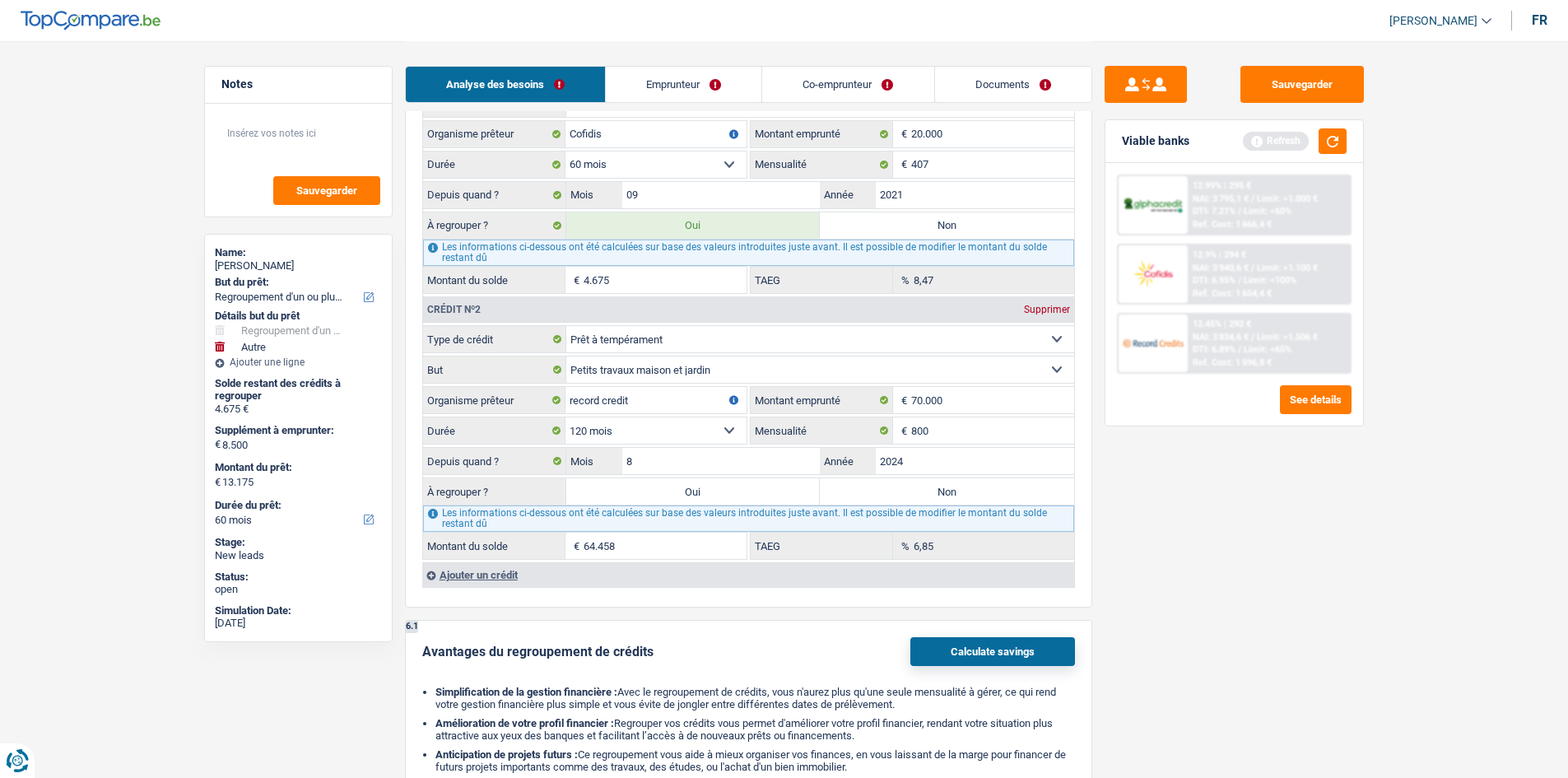
scroll to position [1810, 0]
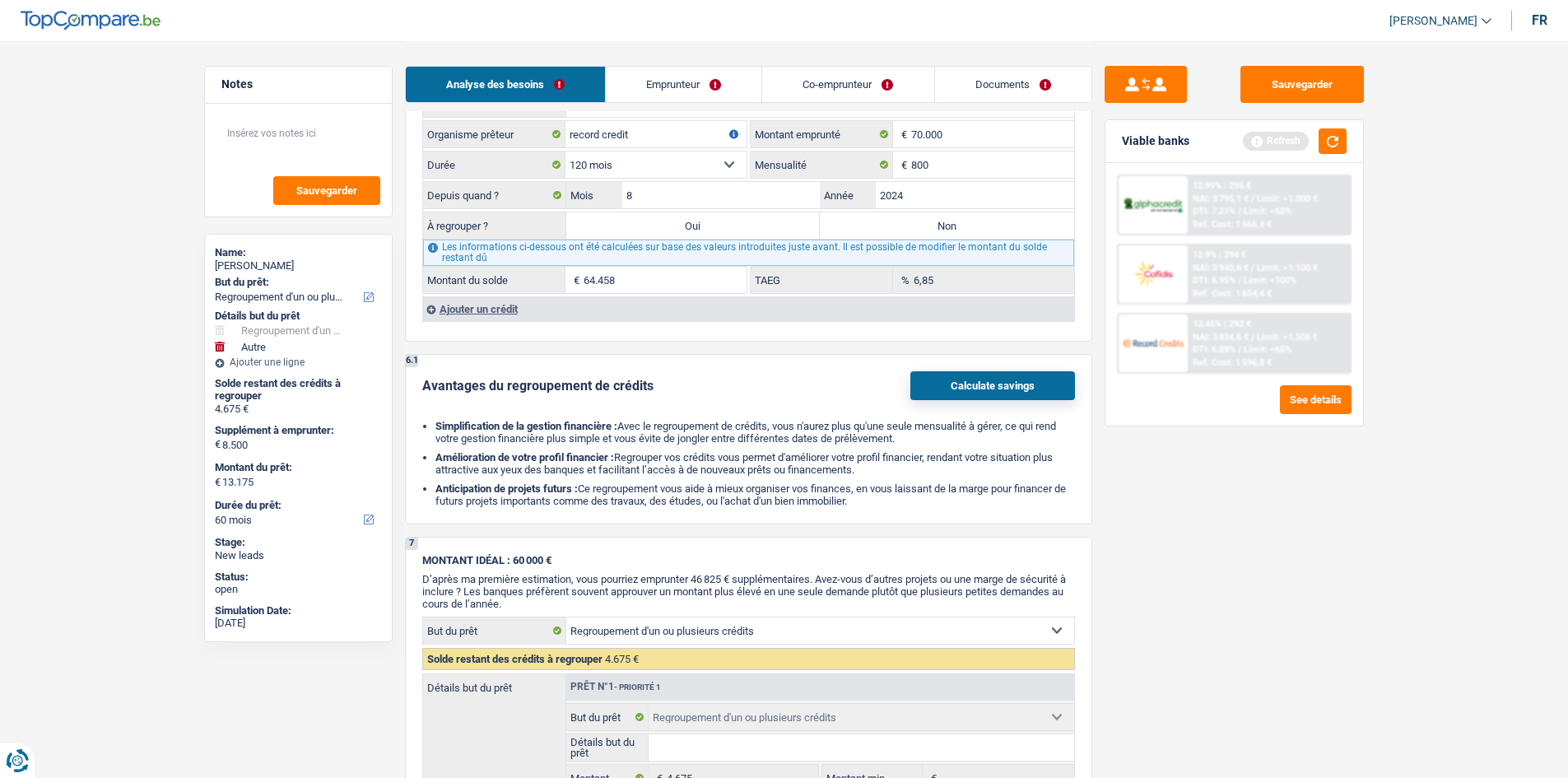
click at [965, 218] on label "Non" at bounding box center [947, 225] width 254 height 26
click at [965, 218] on input "Non" at bounding box center [947, 225] width 254 height 26
radio input "true"
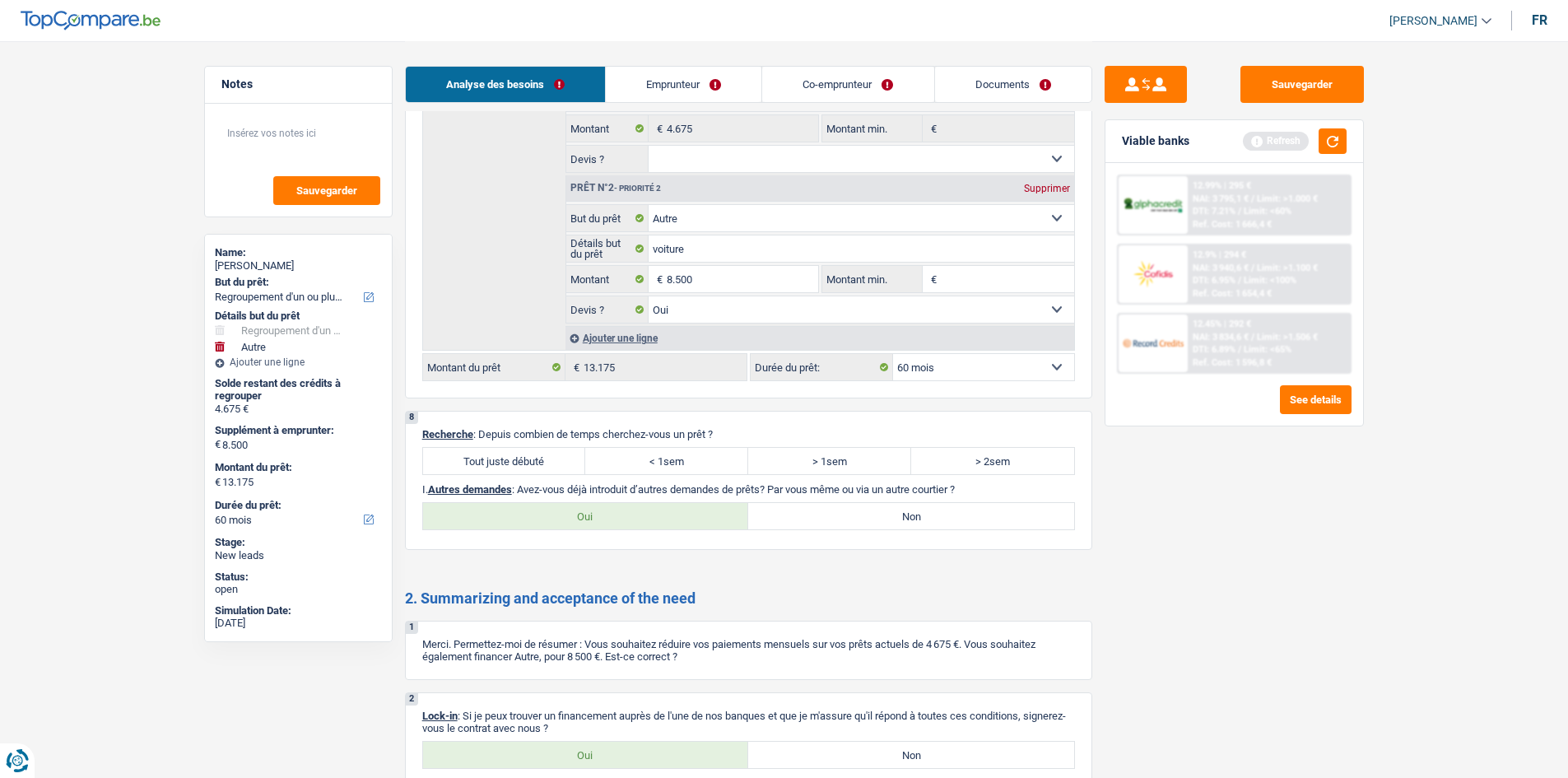
scroll to position [2626, 0]
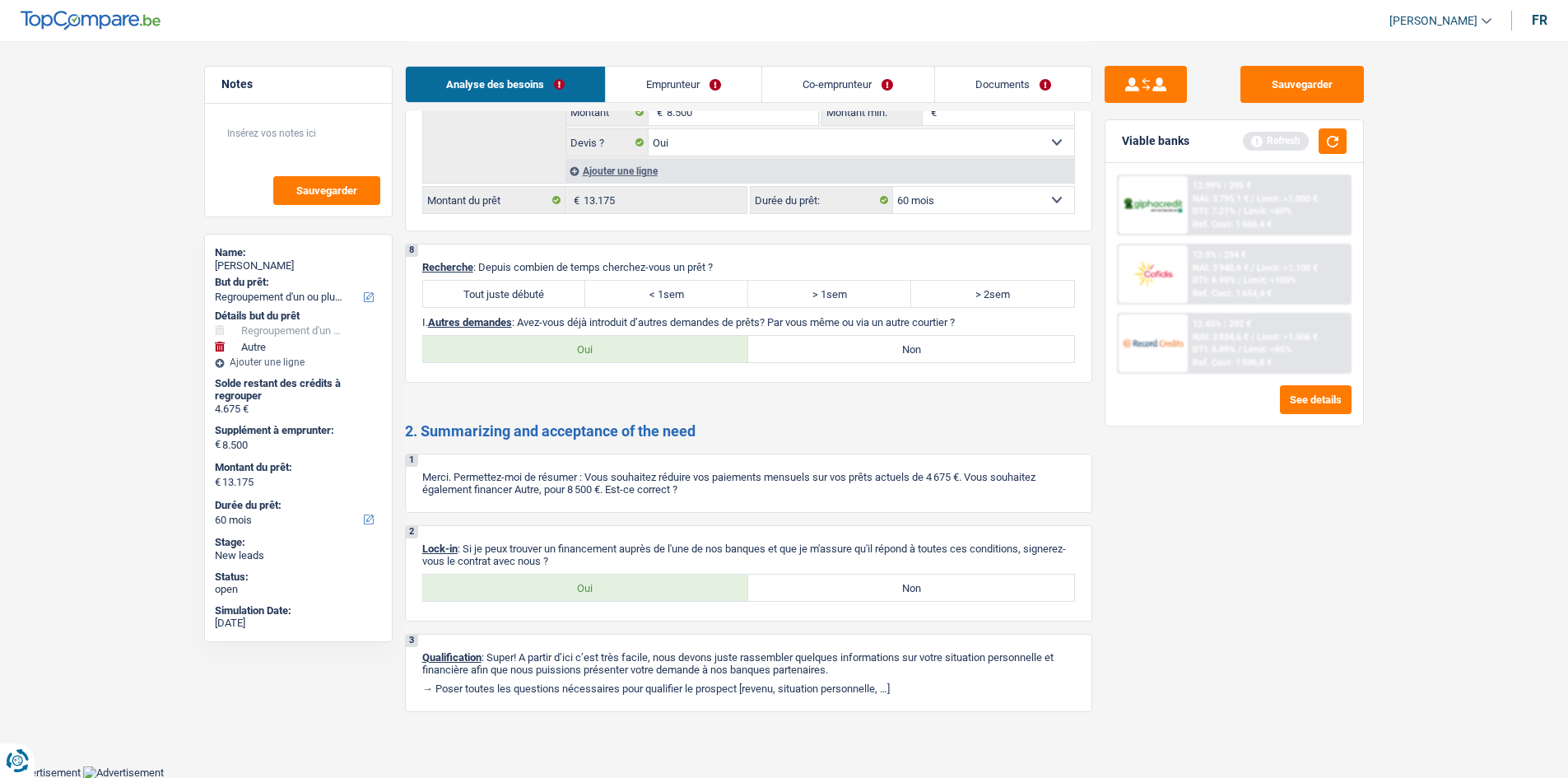
click at [499, 298] on label "Tout juste débuté" at bounding box center [504, 293] width 163 height 26
click at [499, 298] on input "Tout juste débuté" at bounding box center [504, 293] width 163 height 26
radio input "true"
click at [663, 593] on label "Oui" at bounding box center [585, 587] width 326 height 26
click at [663, 593] on input "Oui" at bounding box center [585, 587] width 326 height 26
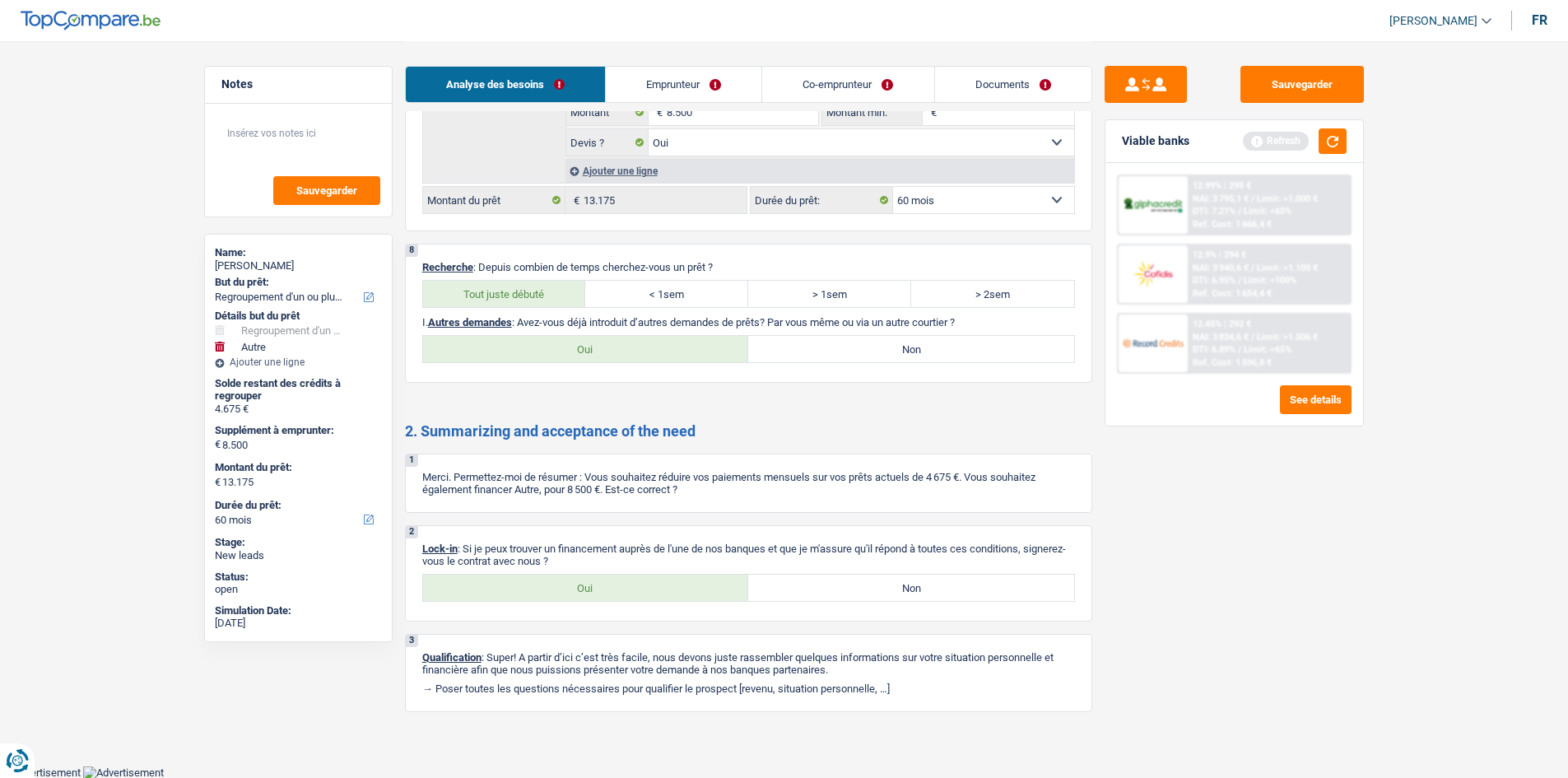
radio input "true"
drag, startPoint x: 897, startPoint y: 349, endPoint x: 836, endPoint y: 442, distance: 111.2
click at [897, 349] on label "Non" at bounding box center [911, 349] width 326 height 26
click at [897, 349] on input "Non" at bounding box center [911, 349] width 326 height 26
radio input "true"
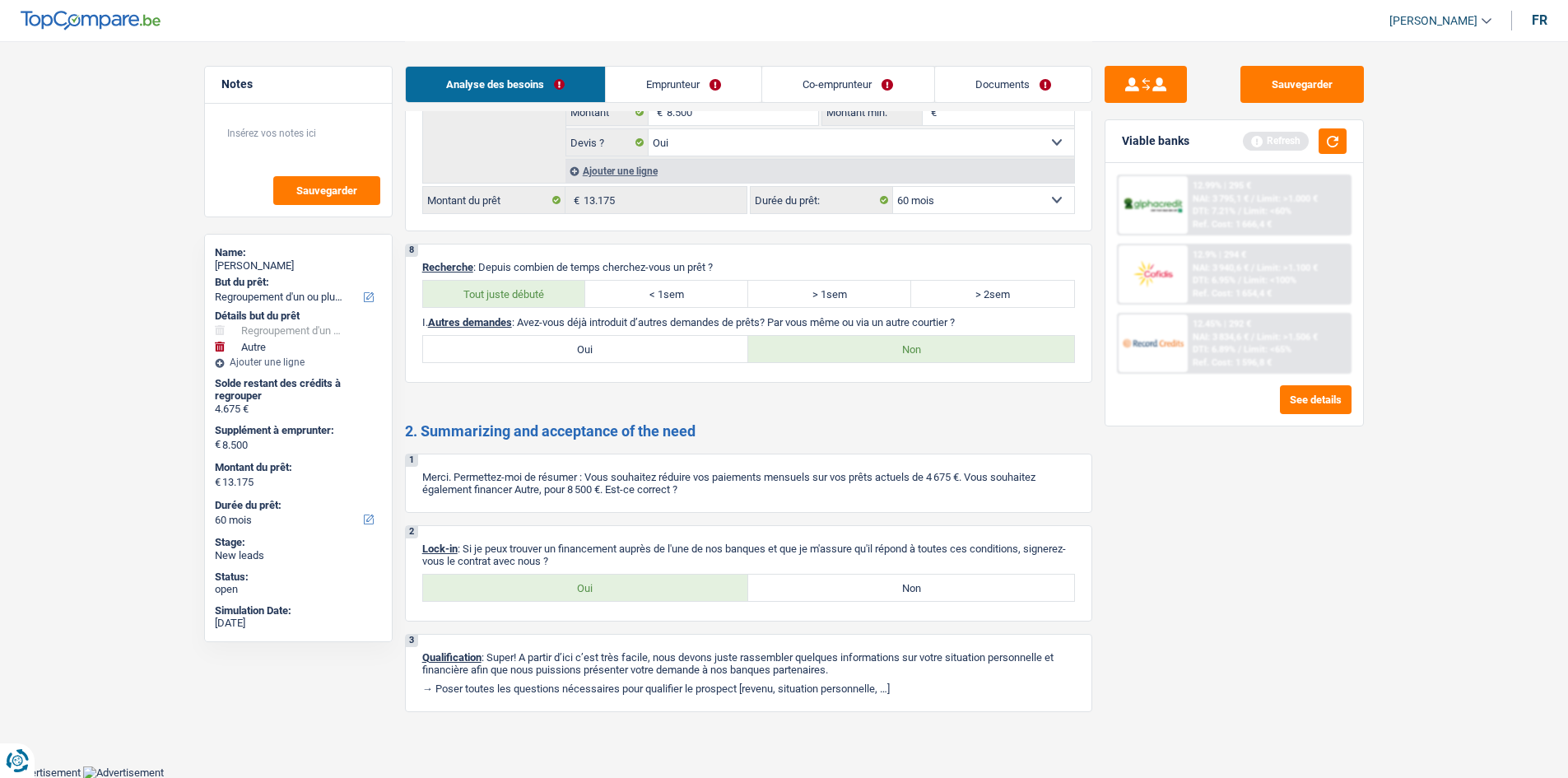
drag, startPoint x: 687, startPoint y: 101, endPoint x: 1003, endPoint y: 193, distance: 329.1
click at [687, 101] on link "Emprunteur" at bounding box center [683, 84] width 156 height 36
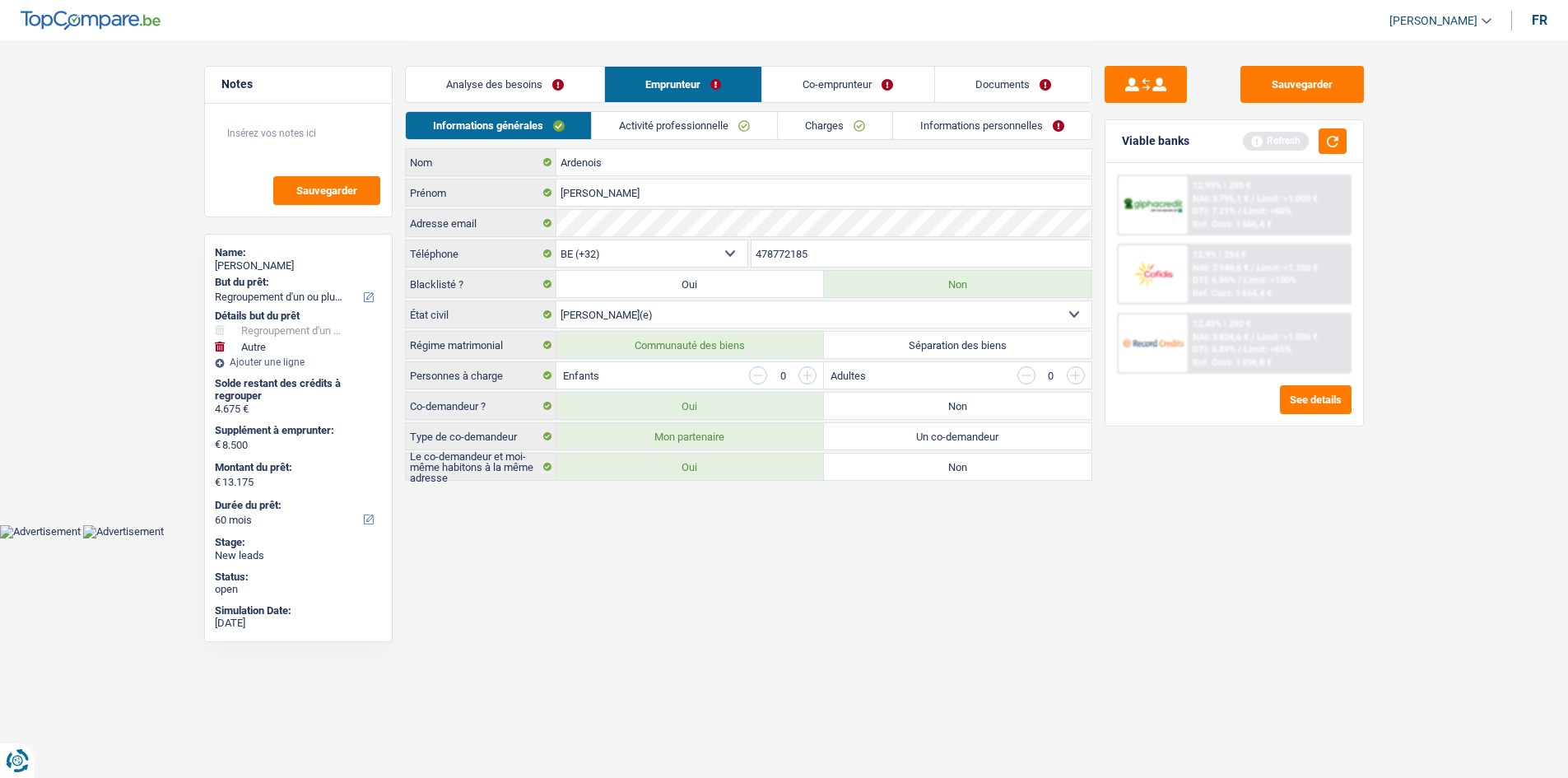
scroll to position [0, 0]
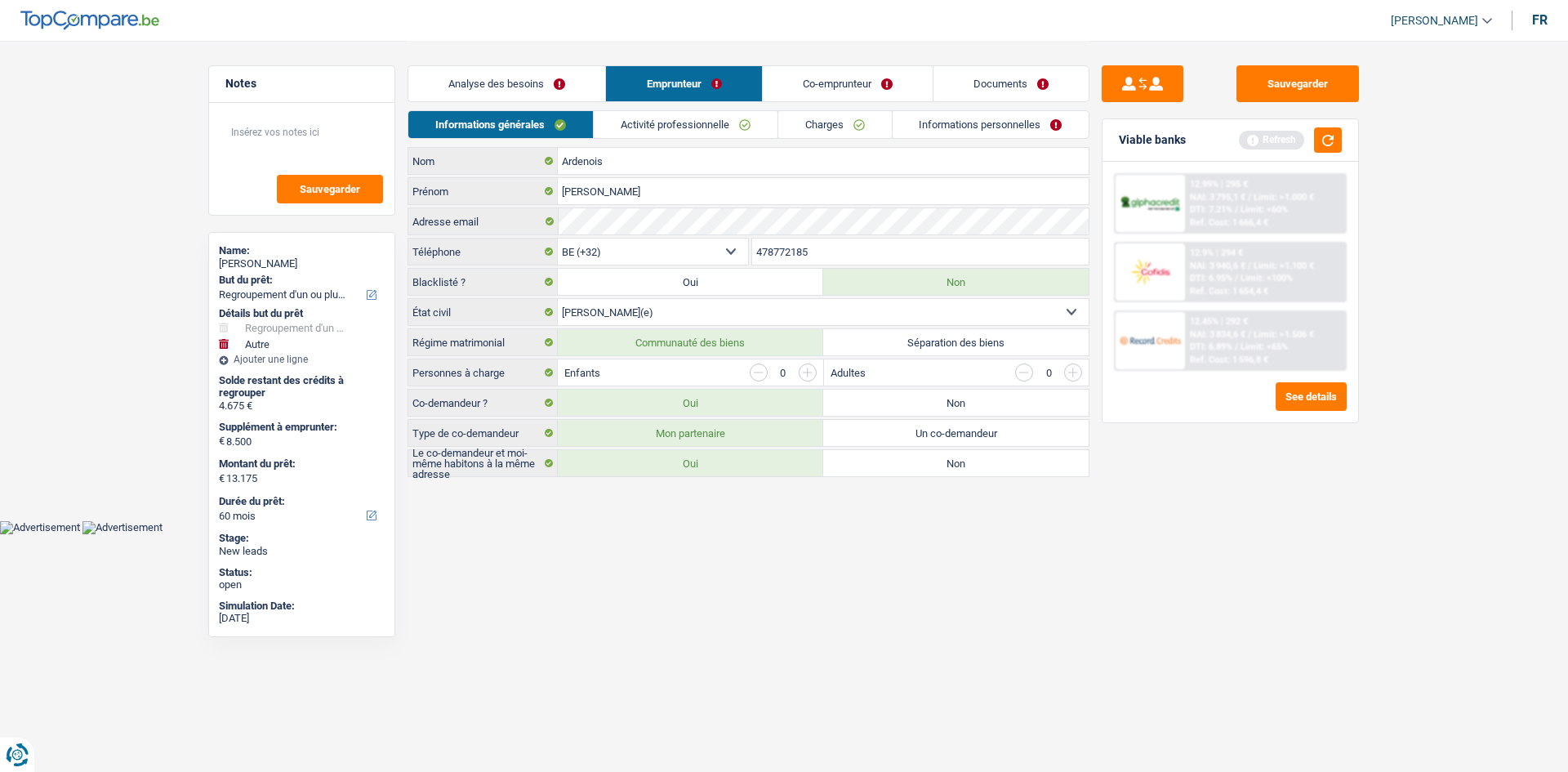
click at [688, 130] on link "Activité professionnelle" at bounding box center [685, 124] width 184 height 27
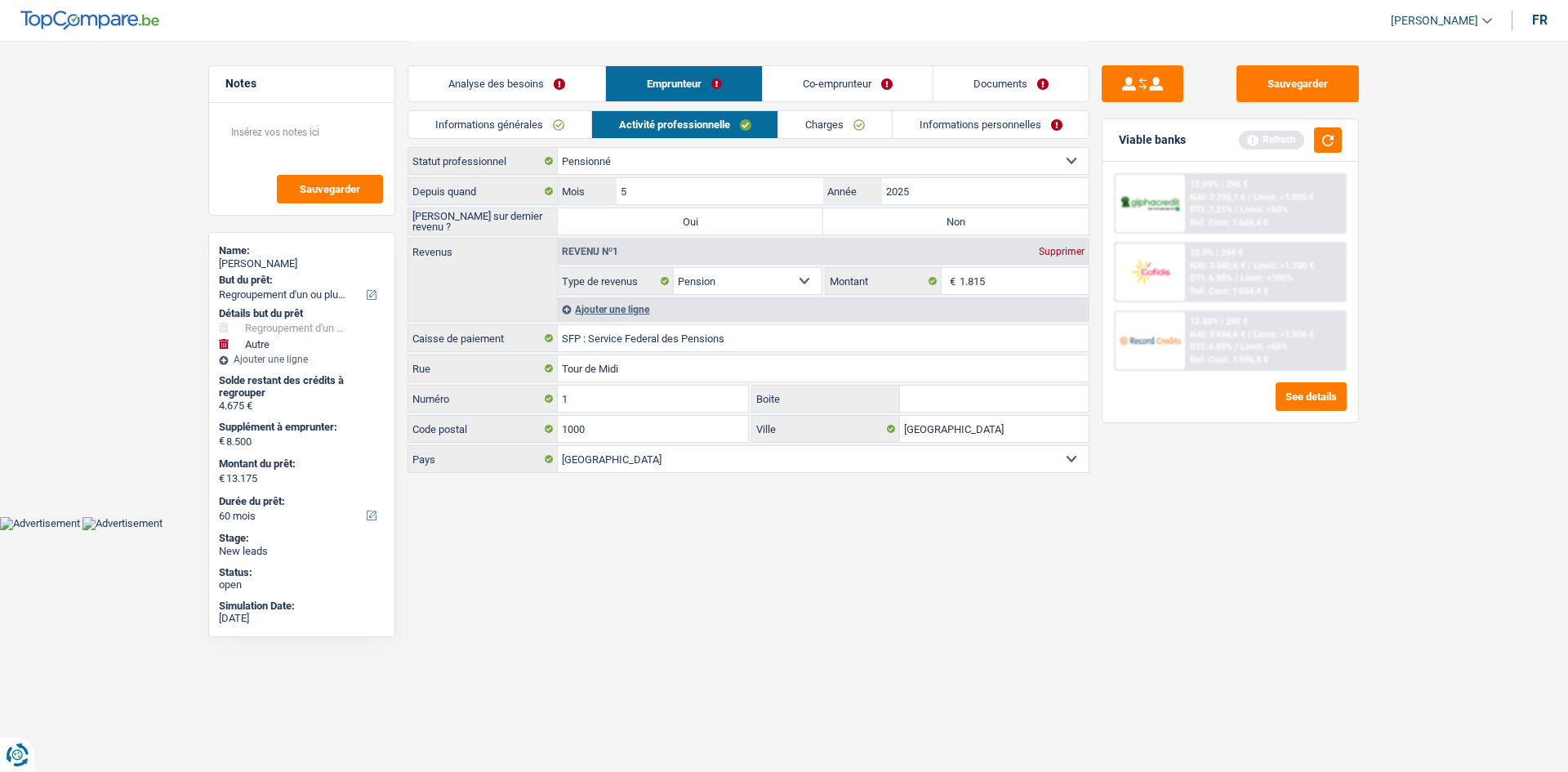
drag, startPoint x: 910, startPoint y: 227, endPoint x: 956, endPoint y: 194, distance: 56.6
click at [910, 228] on label "Non" at bounding box center [956, 221] width 266 height 26
click at [910, 228] on input "Non" at bounding box center [956, 221] width 266 height 26
radio input "true"
click at [957, 193] on input "2025" at bounding box center [985, 191] width 206 height 26
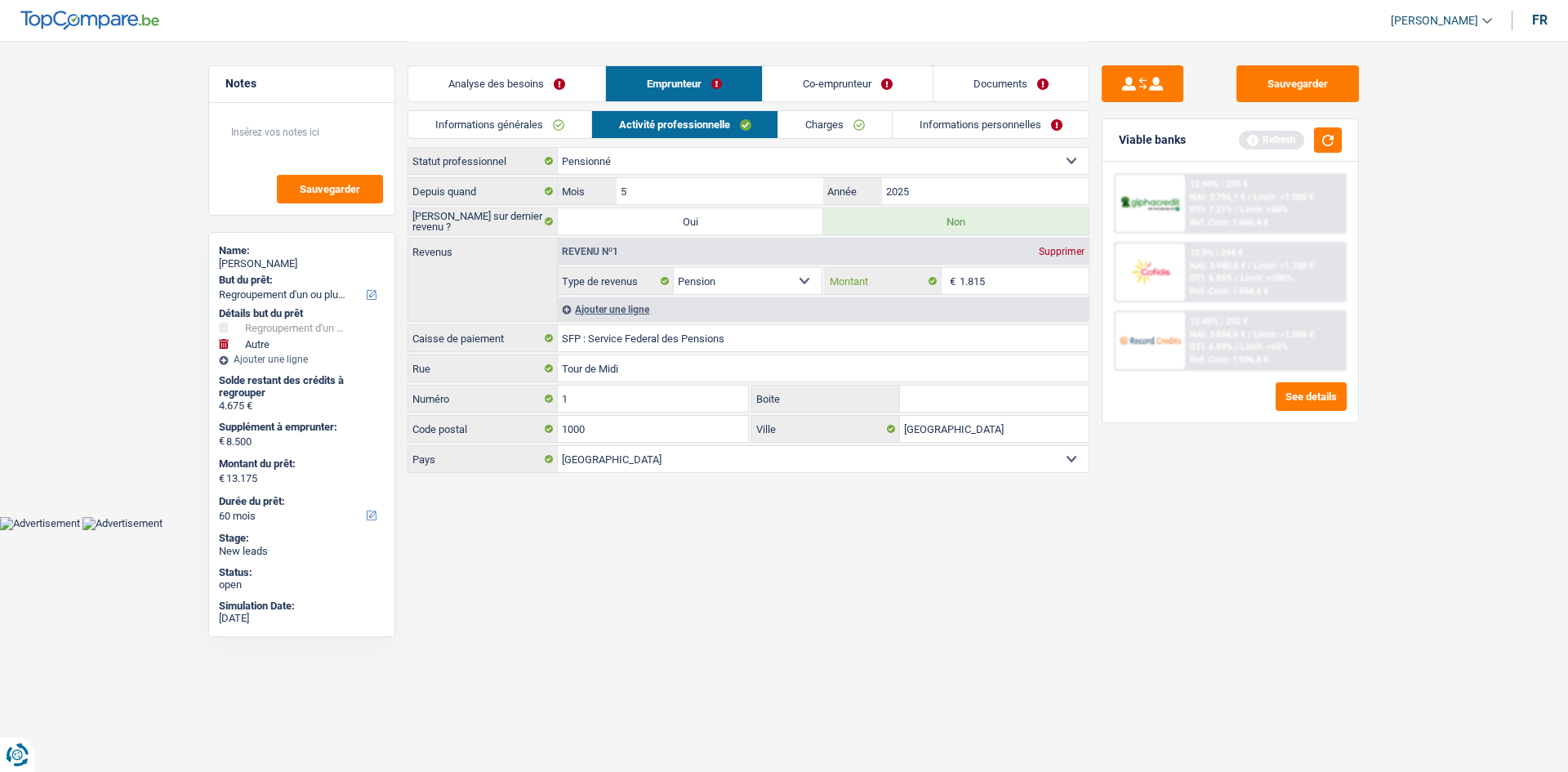
click at [1006, 287] on input "1.815" at bounding box center [1025, 281] width 130 height 26
click at [851, 129] on link "Charges" at bounding box center [835, 124] width 113 height 27
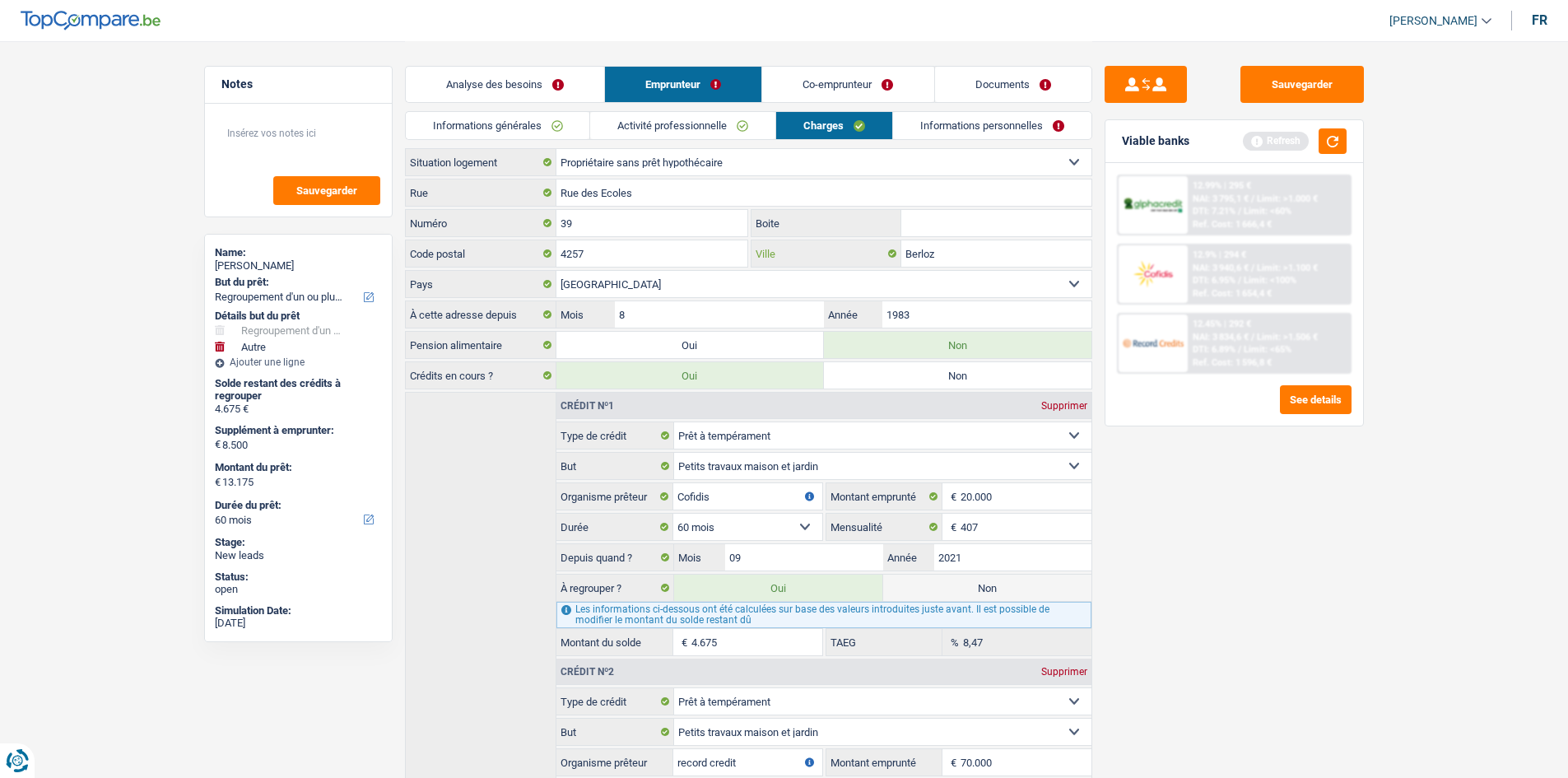
click at [979, 247] on input "Berloz" at bounding box center [995, 253] width 190 height 26
click at [970, 127] on link "Informations personnelles" at bounding box center [992, 125] width 199 height 27
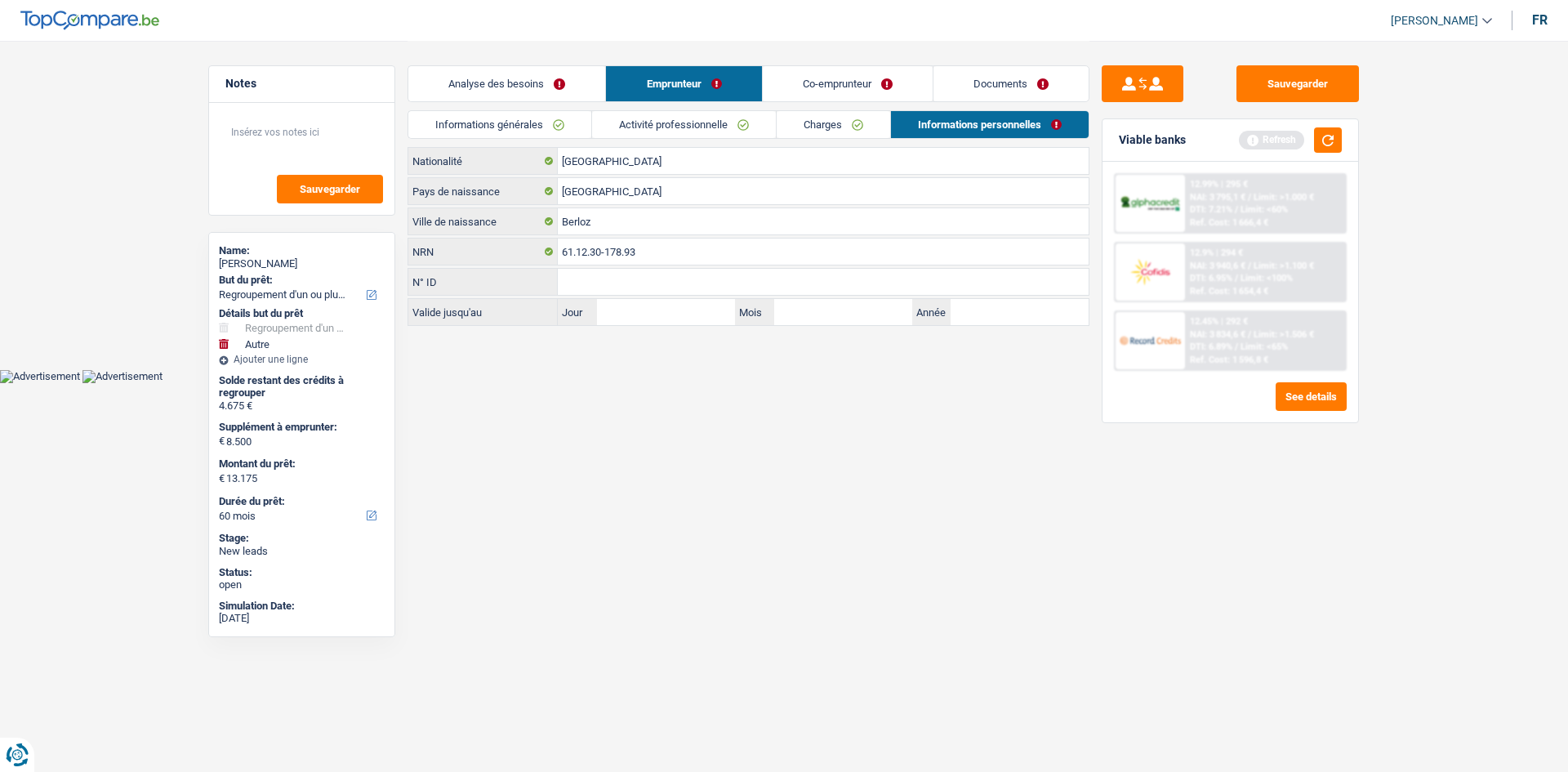
click at [809, 59] on div "Analyse des besoins Emprunteur Co-emprunteur Documents" at bounding box center [748, 75] width 682 height 69
click at [800, 74] on link "Co-emprunteur" at bounding box center [847, 84] width 170 height 36
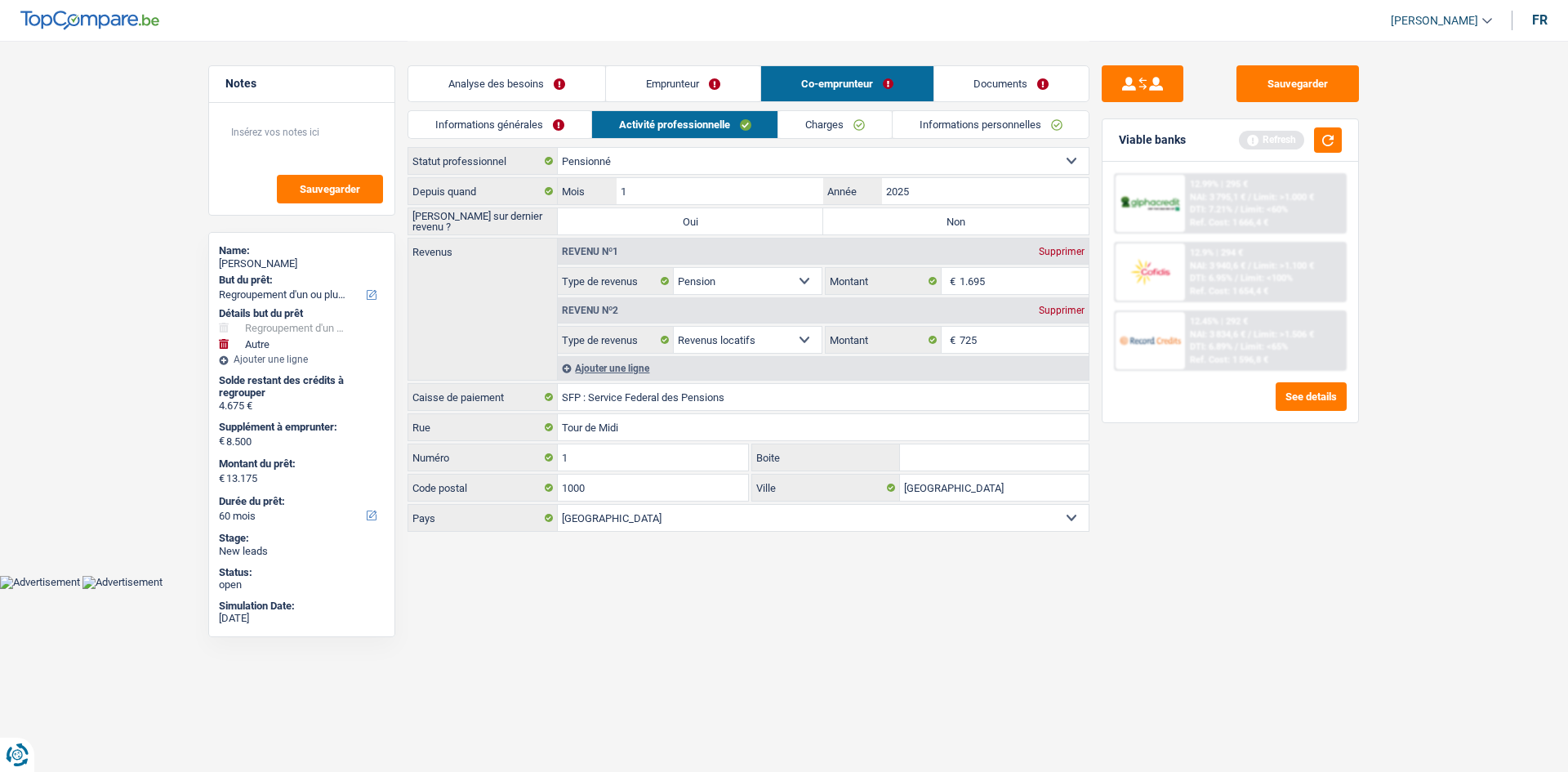
click at [506, 129] on link "Informations générales" at bounding box center [500, 124] width 183 height 27
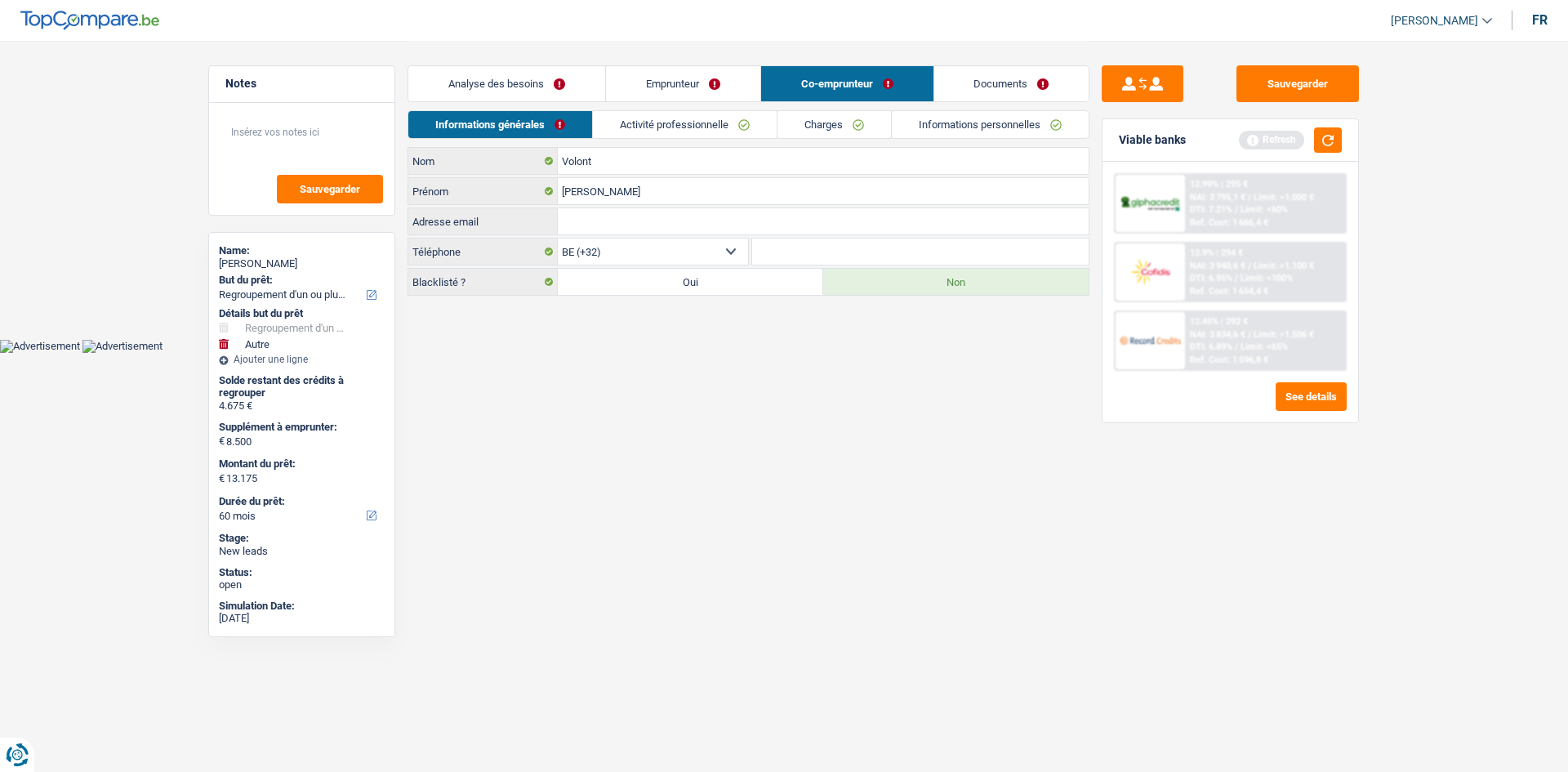
click at [688, 130] on link "Activité professionnelle" at bounding box center [684, 124] width 184 height 27
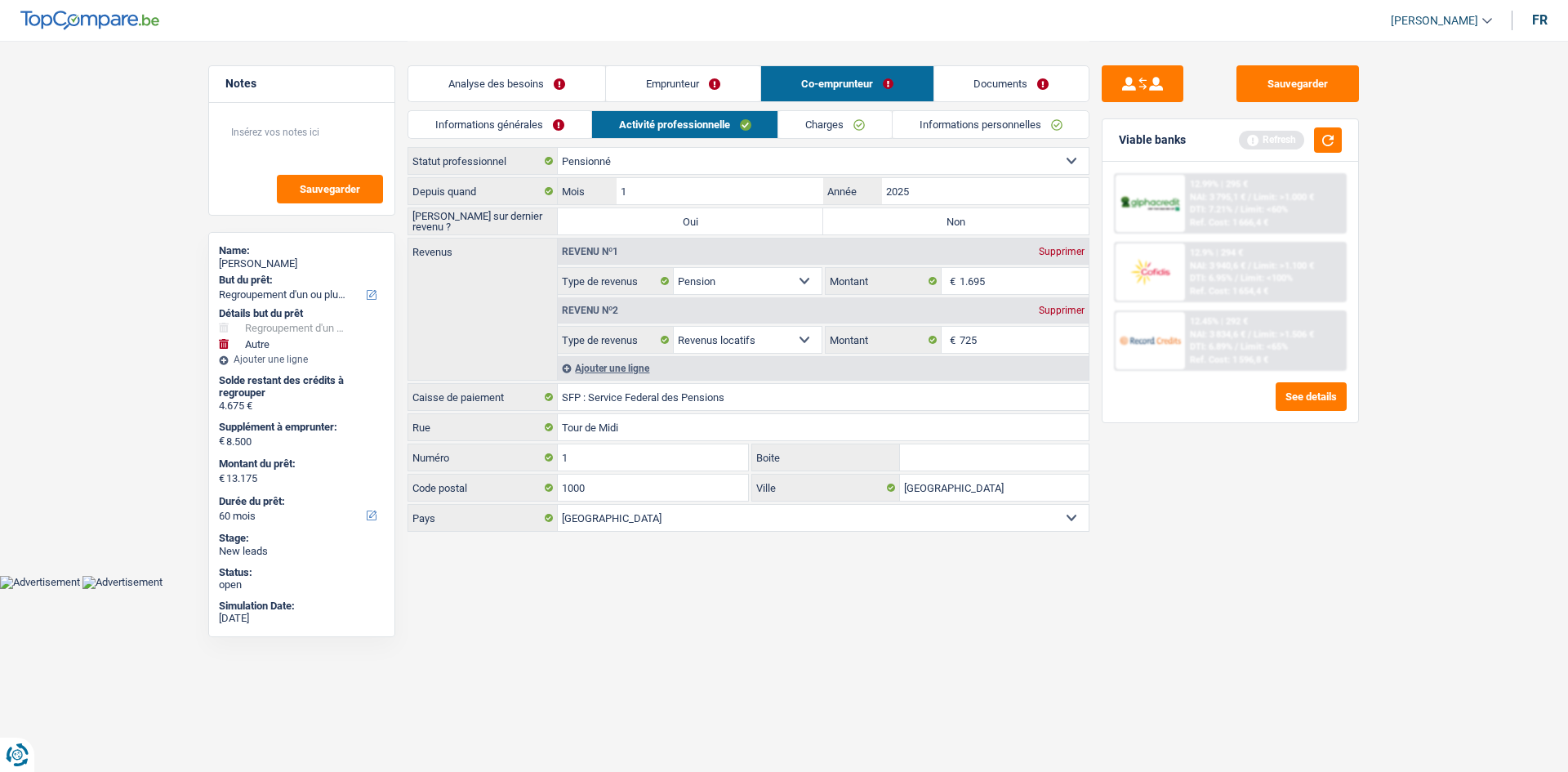
click at [984, 216] on label "Non" at bounding box center [956, 221] width 266 height 26
click at [984, 216] on input "Non" at bounding box center [956, 221] width 266 height 26
radio input "true"
click at [954, 200] on input "2025" at bounding box center [985, 191] width 206 height 26
click at [1033, 279] on input "1.695" at bounding box center [1025, 281] width 130 height 26
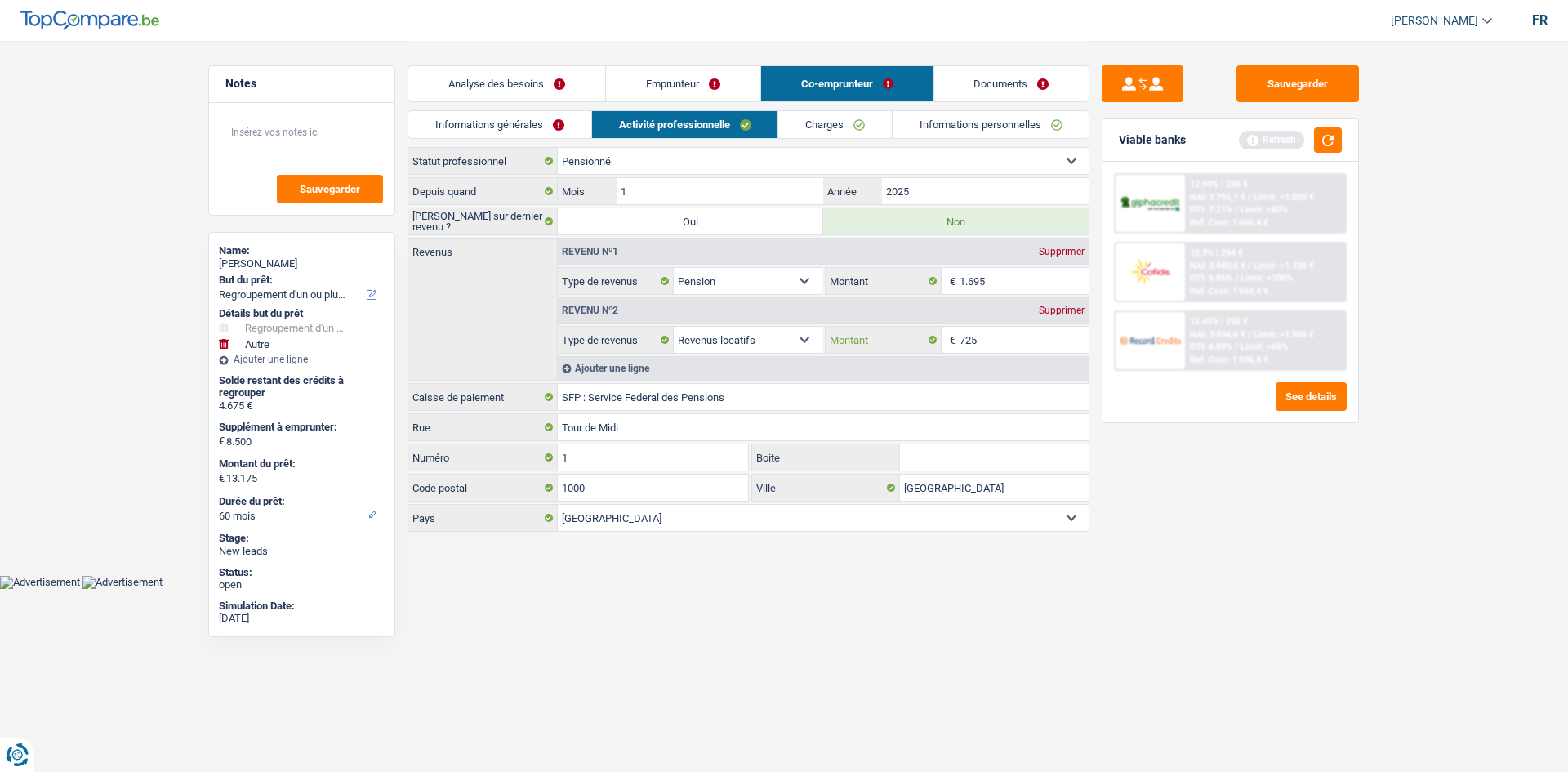
drag, startPoint x: 1013, startPoint y: 333, endPoint x: 1080, endPoint y: 346, distance: 68.2
click at [1013, 334] on input "725" at bounding box center [1025, 339] width 130 height 26
click at [1335, 144] on button "button" at bounding box center [1328, 140] width 28 height 25
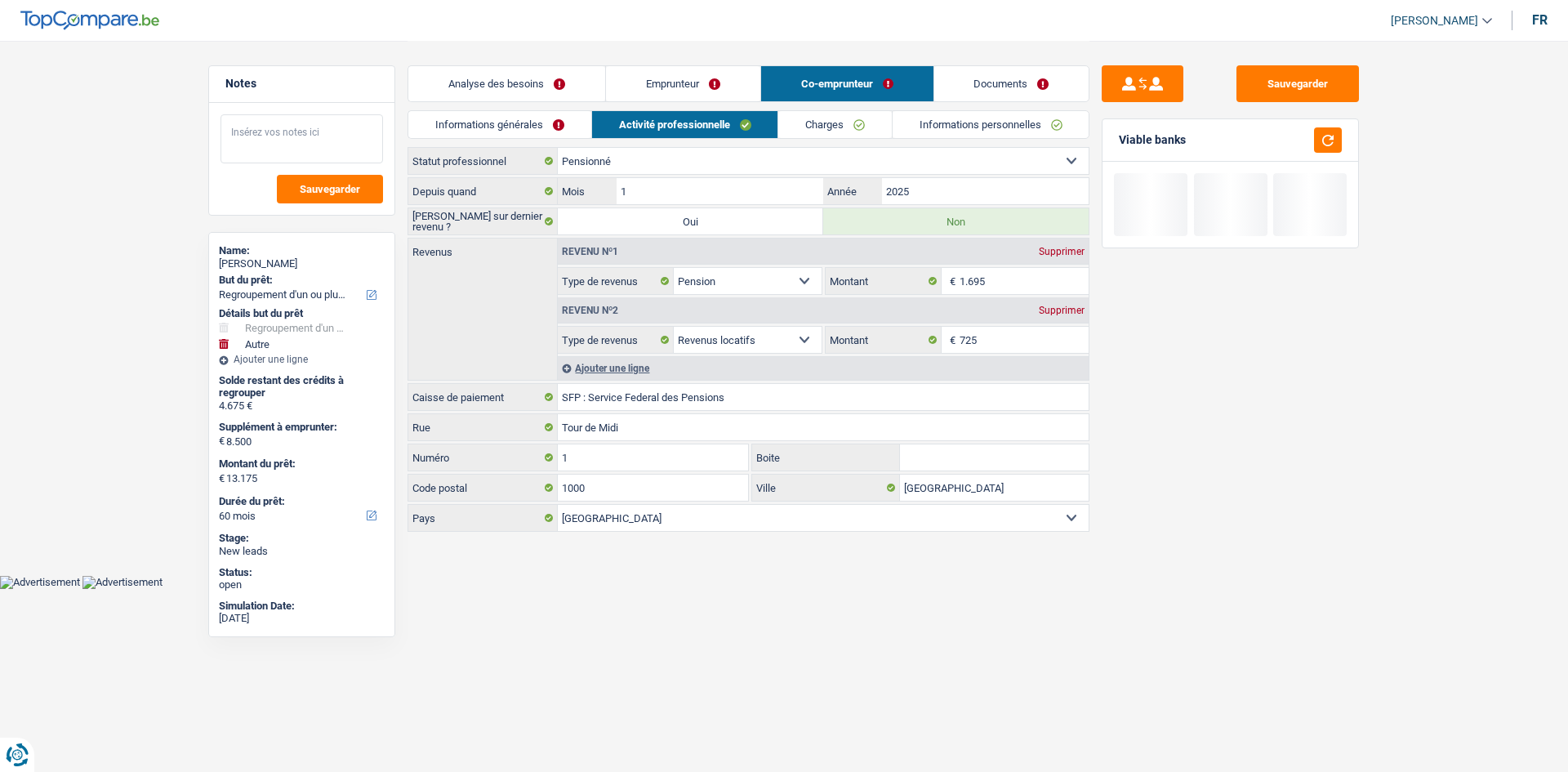
drag, startPoint x: 290, startPoint y: 120, endPoint x: 290, endPoint y: 108, distance: 12.0
click at [290, 110] on div "Sauvegarder" at bounding box center [301, 159] width 185 height 112
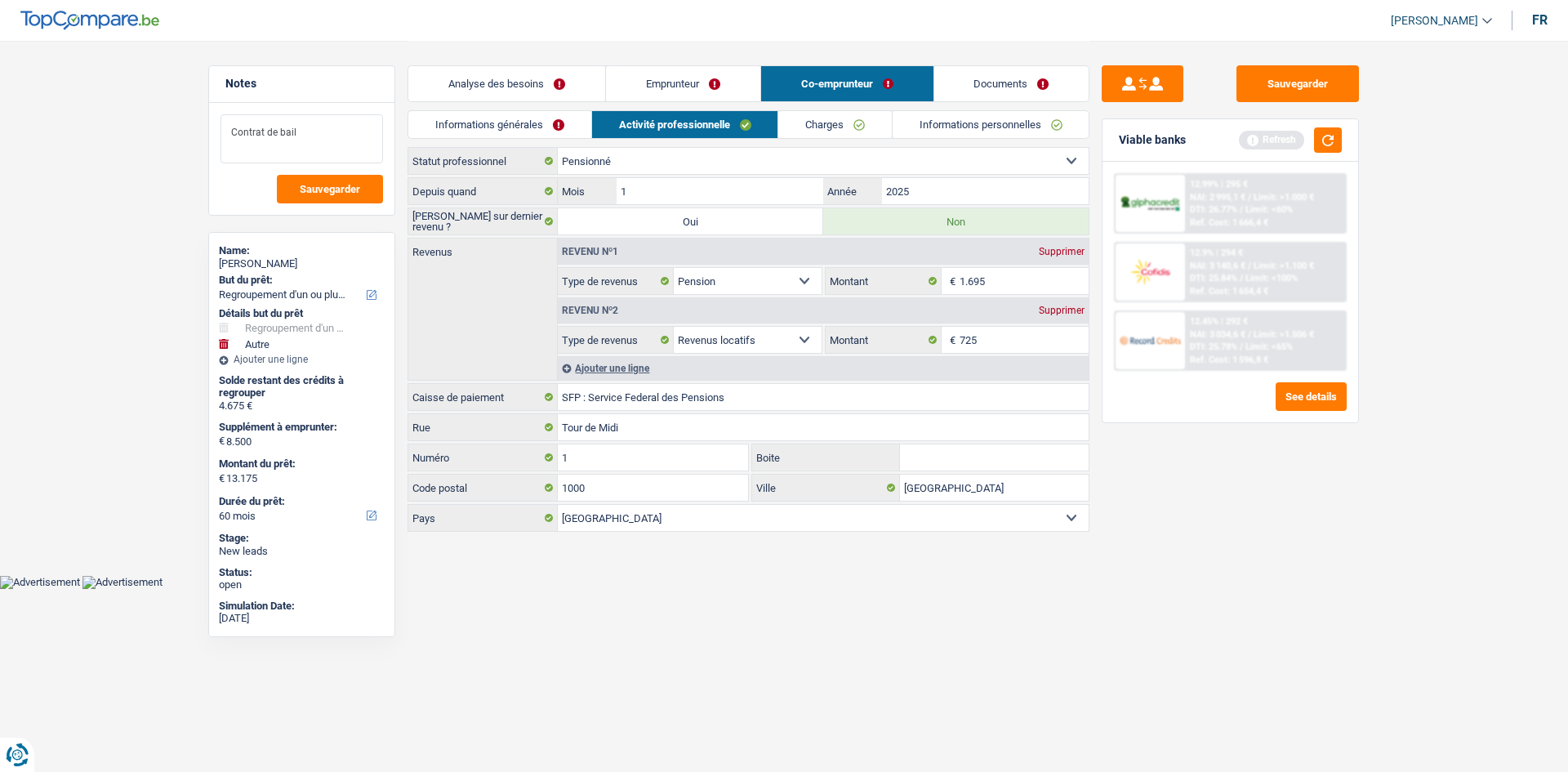
type textarea "Contrat de bail"
click at [352, 202] on button "Sauvegarder" at bounding box center [330, 189] width 107 height 29
drag, startPoint x: 874, startPoint y: 119, endPoint x: 946, endPoint y: 129, distance: 72.7
click at [874, 119] on link "Charges" at bounding box center [835, 124] width 113 height 27
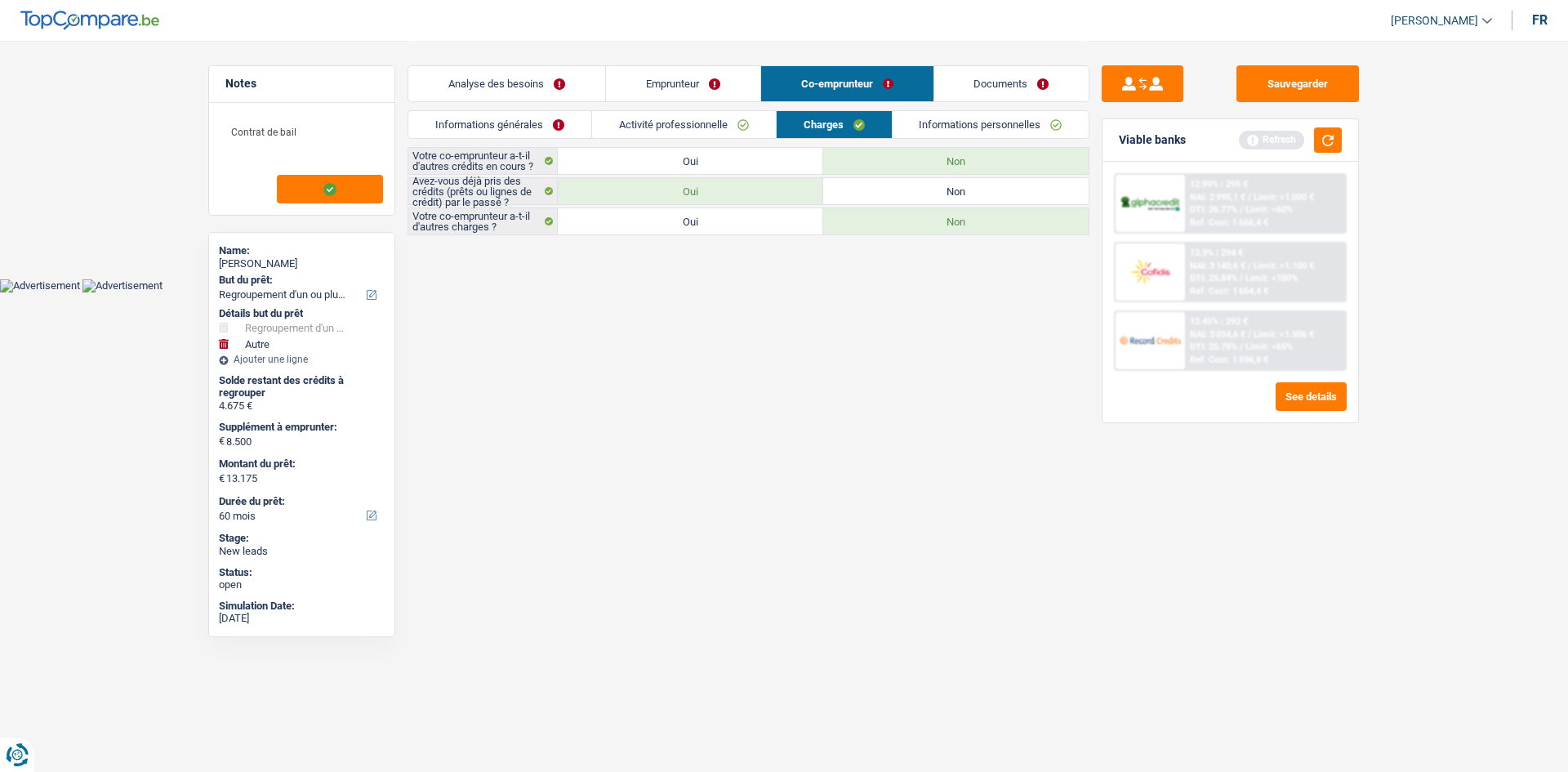
click at [957, 125] on link "Informations personnelles" at bounding box center [990, 124] width 197 height 27
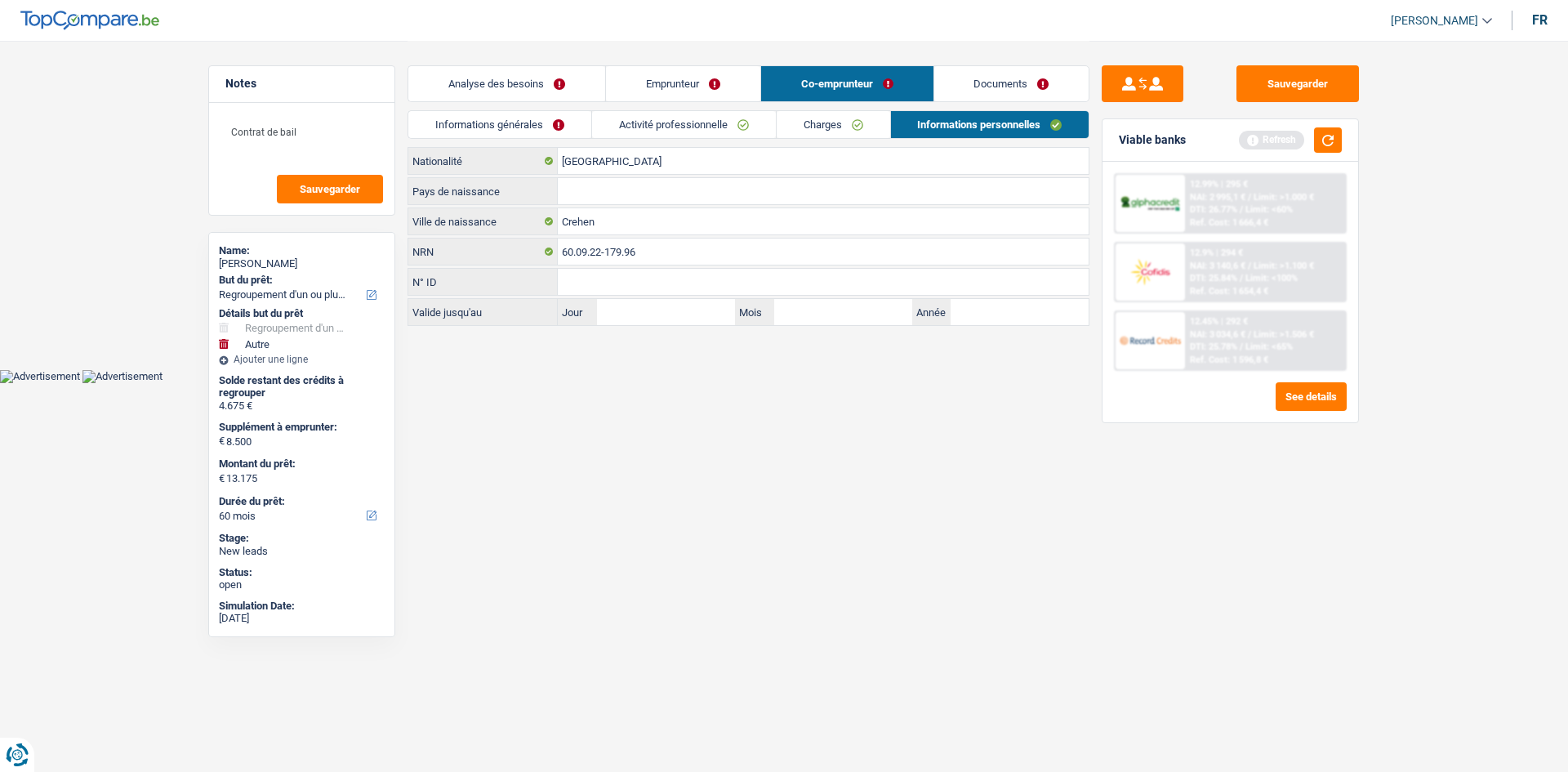
click at [1052, 85] on link "Documents" at bounding box center [1012, 84] width 155 height 36
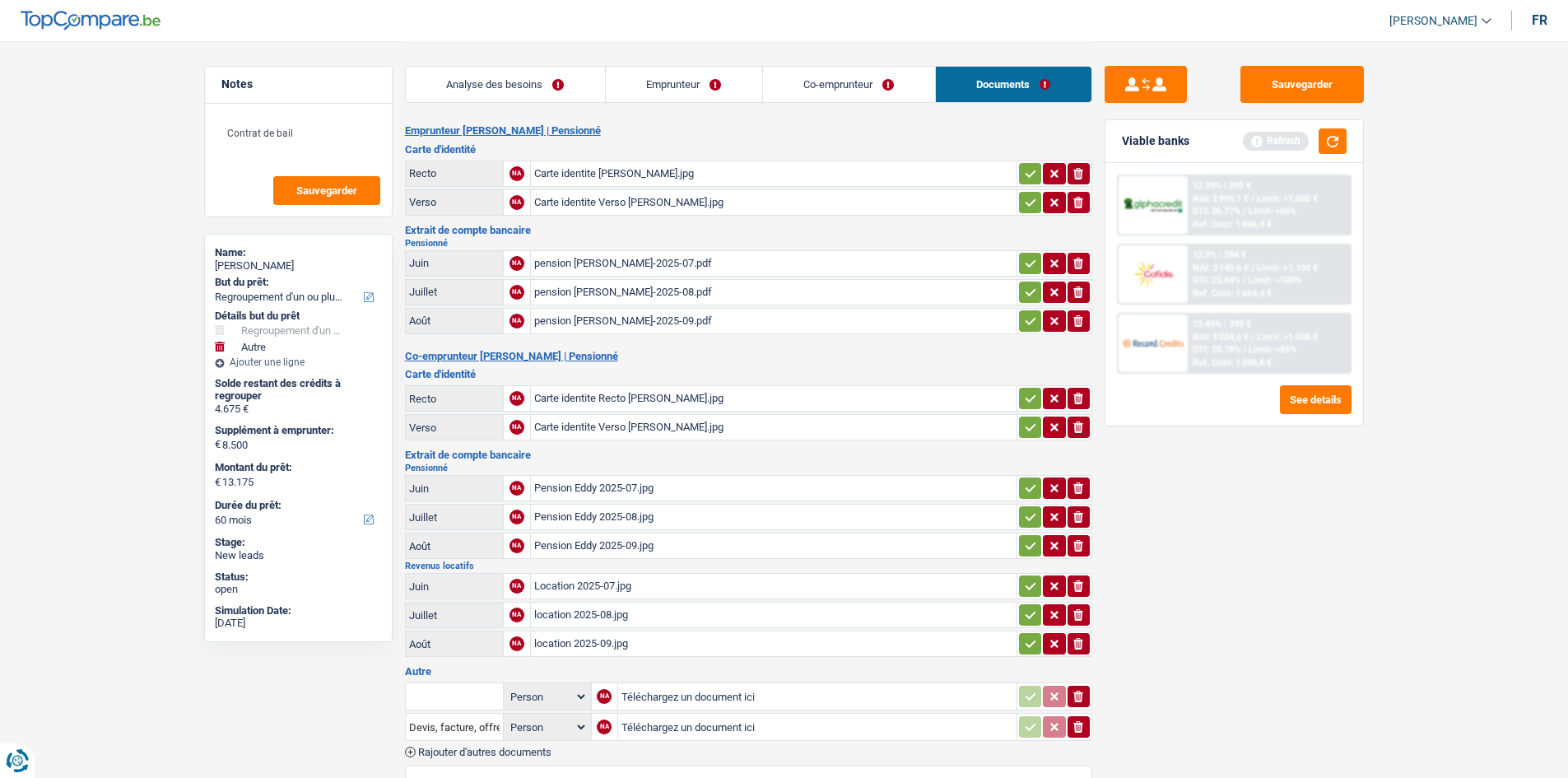
click at [885, 74] on link "Co-emprunteur" at bounding box center [849, 84] width 172 height 36
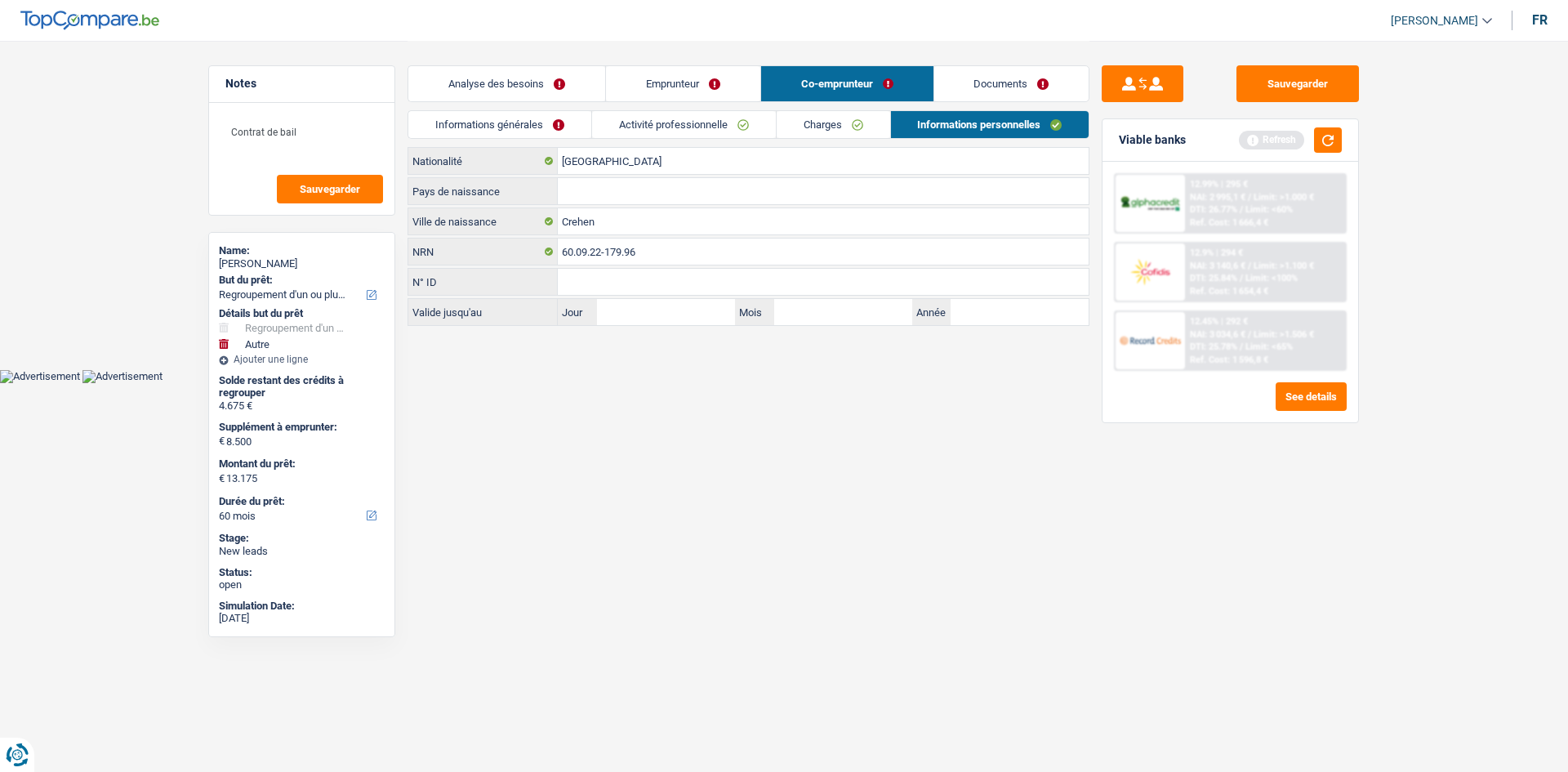
click at [690, 83] on link "Emprunteur" at bounding box center [683, 84] width 155 height 36
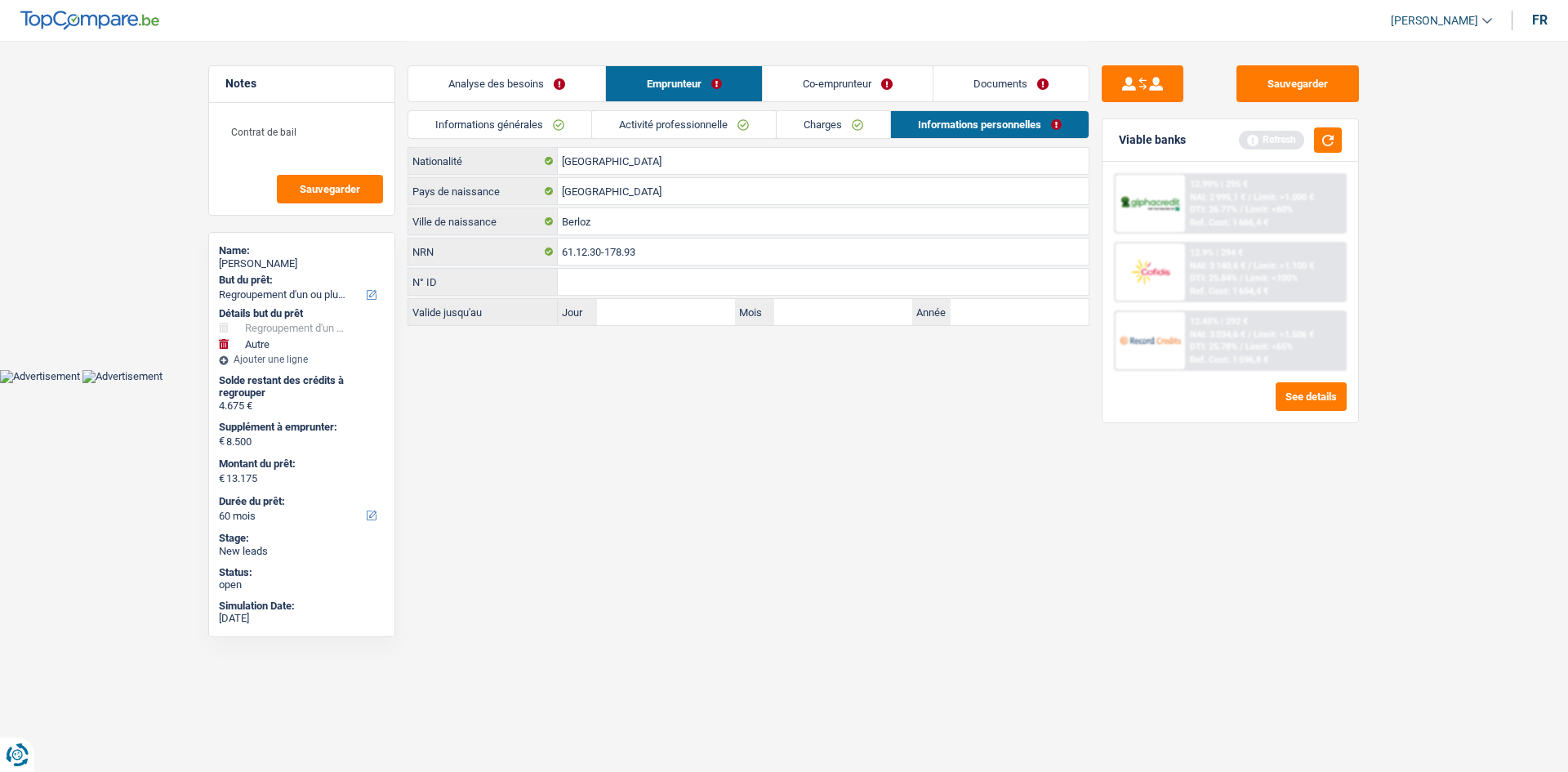
click at [874, 79] on link "Co-emprunteur" at bounding box center [847, 84] width 170 height 36
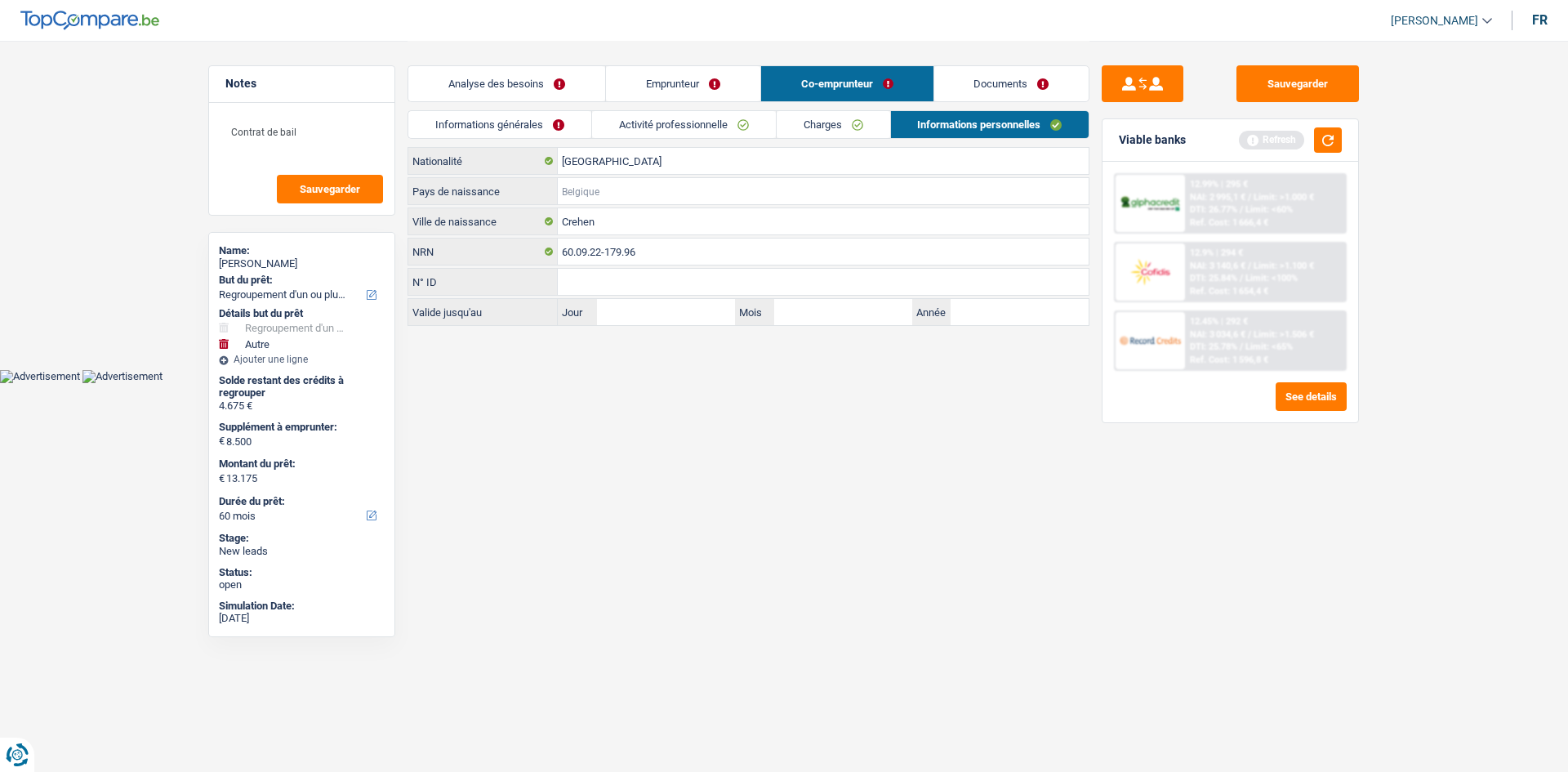
drag, startPoint x: 660, startPoint y: 188, endPoint x: 811, endPoint y: 186, distance: 151.0
click at [662, 187] on input "Pays de naissance" at bounding box center [824, 191] width 531 height 26
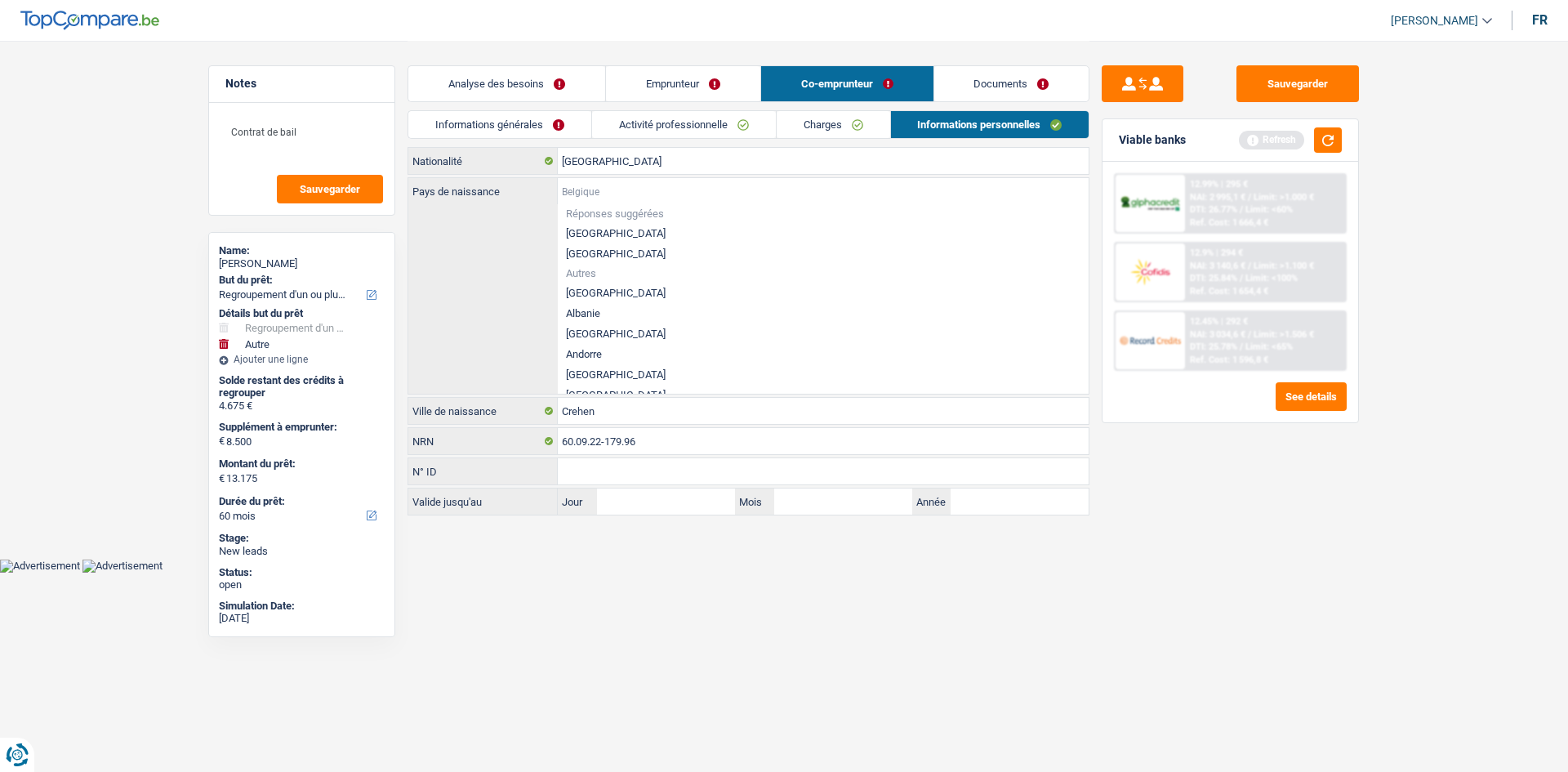
type input "B"
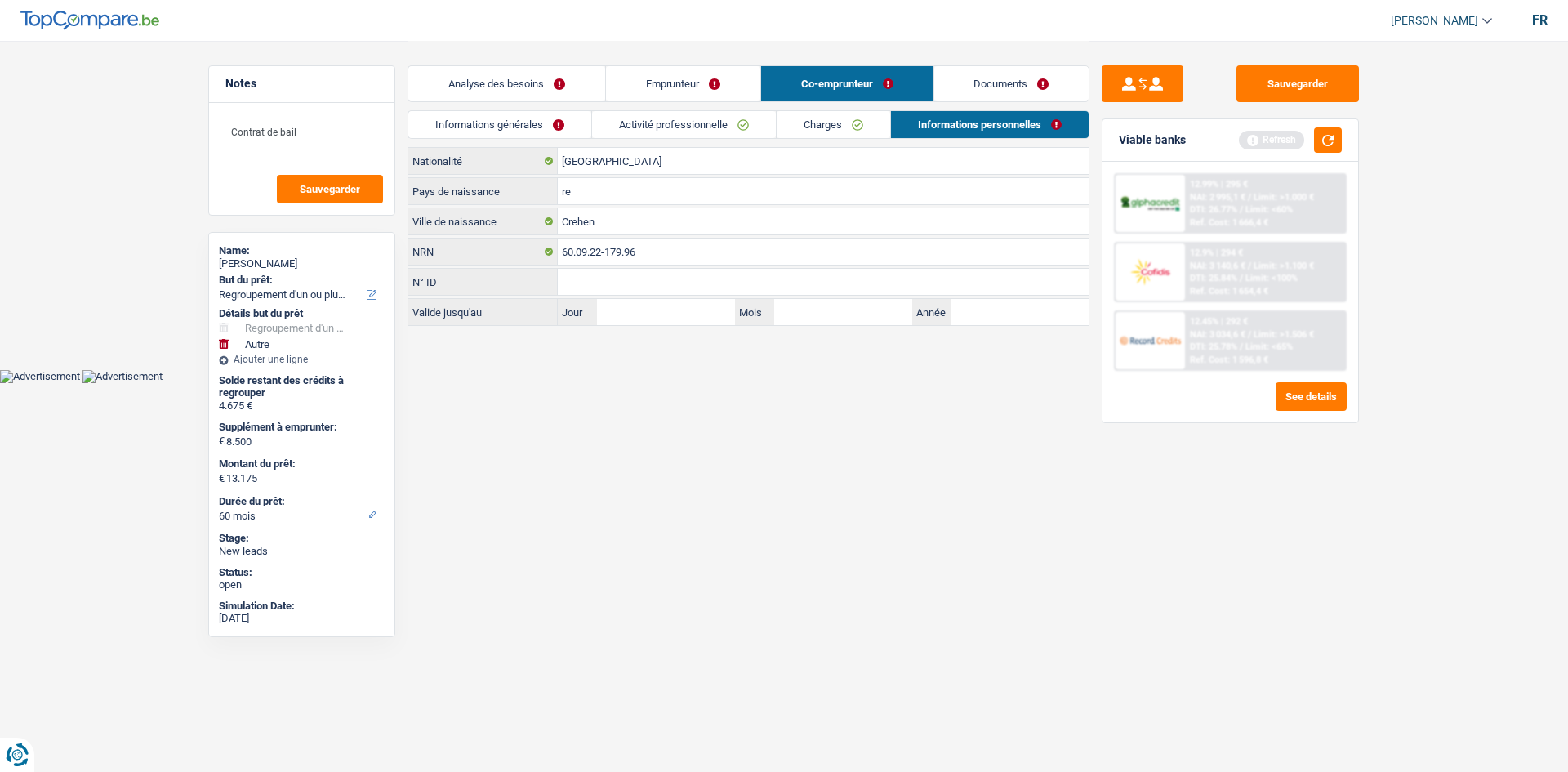
type input "r"
click at [342, 134] on textarea "Contrat de bail" at bounding box center [302, 139] width 162 height 49
type textarea "Contrat de bail ok"
click at [582, 173] on input "[GEOGRAPHIC_DATA]" at bounding box center [824, 161] width 531 height 26
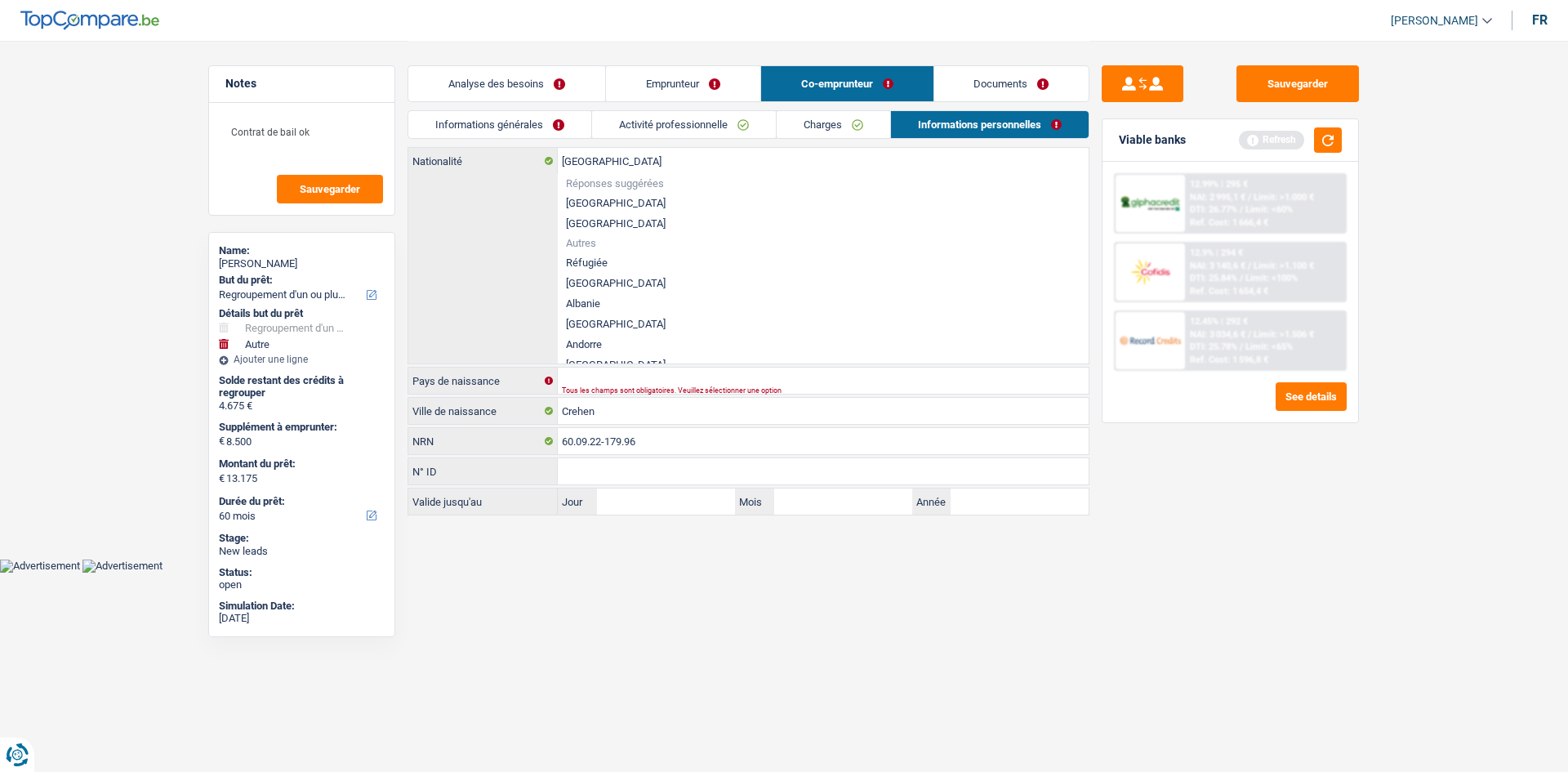
click at [905, 572] on html "Vous avez le contrôle de vos données Nous utilisons des cookies, tout comme nos…" at bounding box center [784, 286] width 1568 height 572
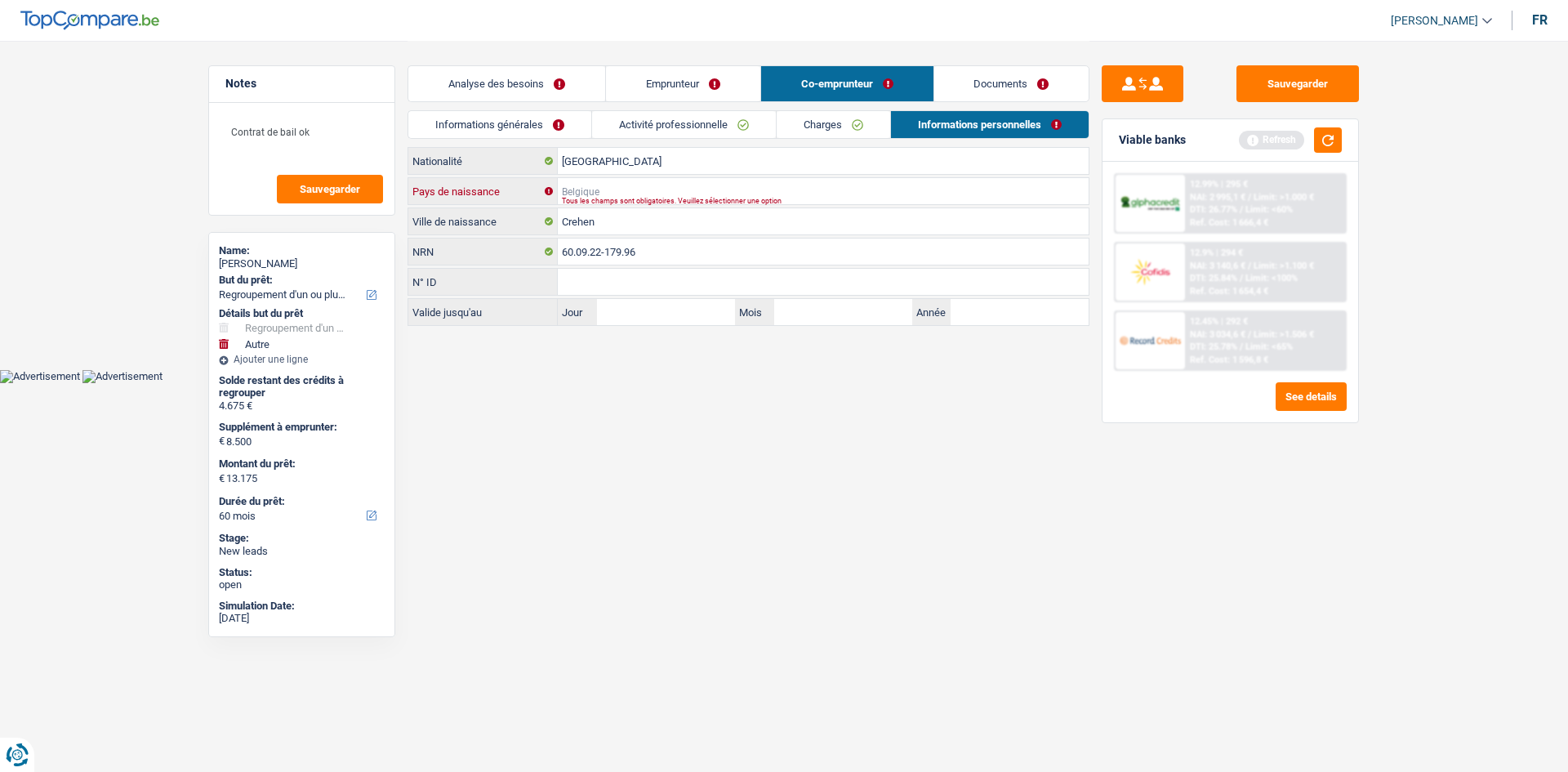
click at [602, 183] on input "Pays de naissance" at bounding box center [824, 191] width 531 height 26
type input "[GEOGRAPHIC_DATA]"
drag, startPoint x: 725, startPoint y: 499, endPoint x: 663, endPoint y: 305, distance: 203.7
click at [723, 383] on html "Vous avez le contrôle de vos données Nous utilisons des cookies, tout comme nos…" at bounding box center [784, 191] width 1568 height 383
click at [516, 90] on link "Analyse des besoins" at bounding box center [507, 84] width 197 height 36
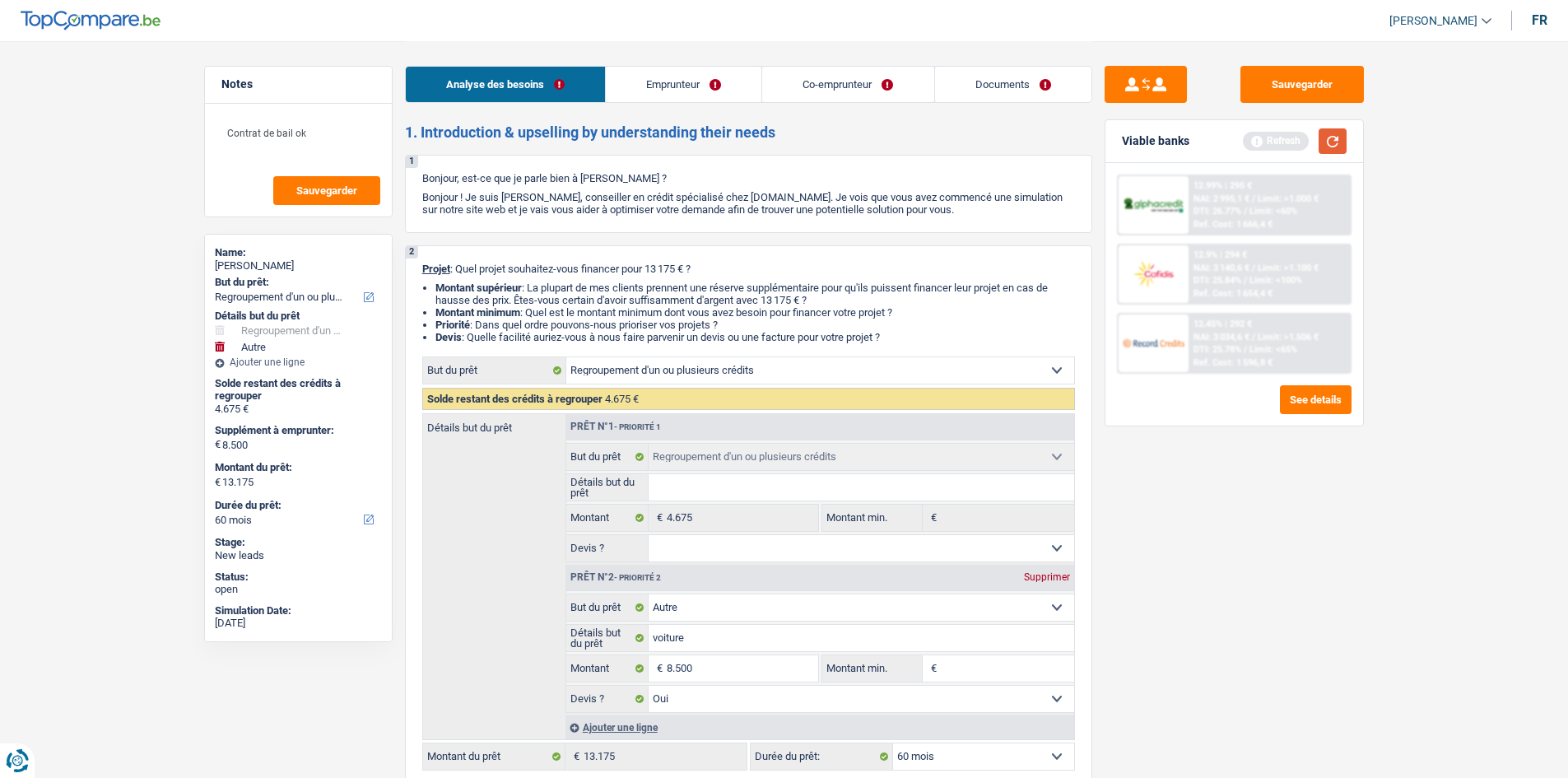
click at [1318, 135] on button "button" at bounding box center [1332, 141] width 28 height 26
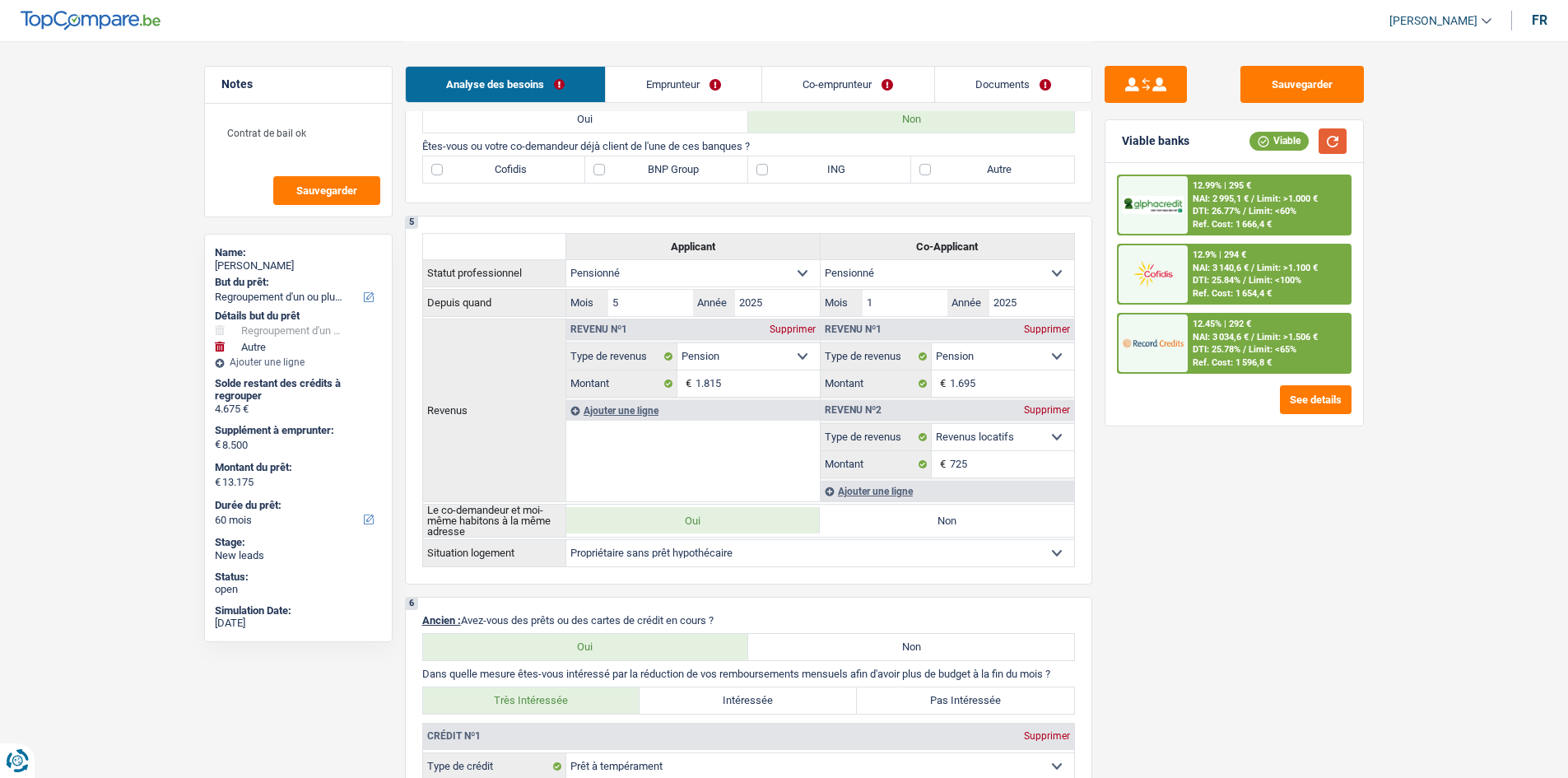
scroll to position [823, 0]
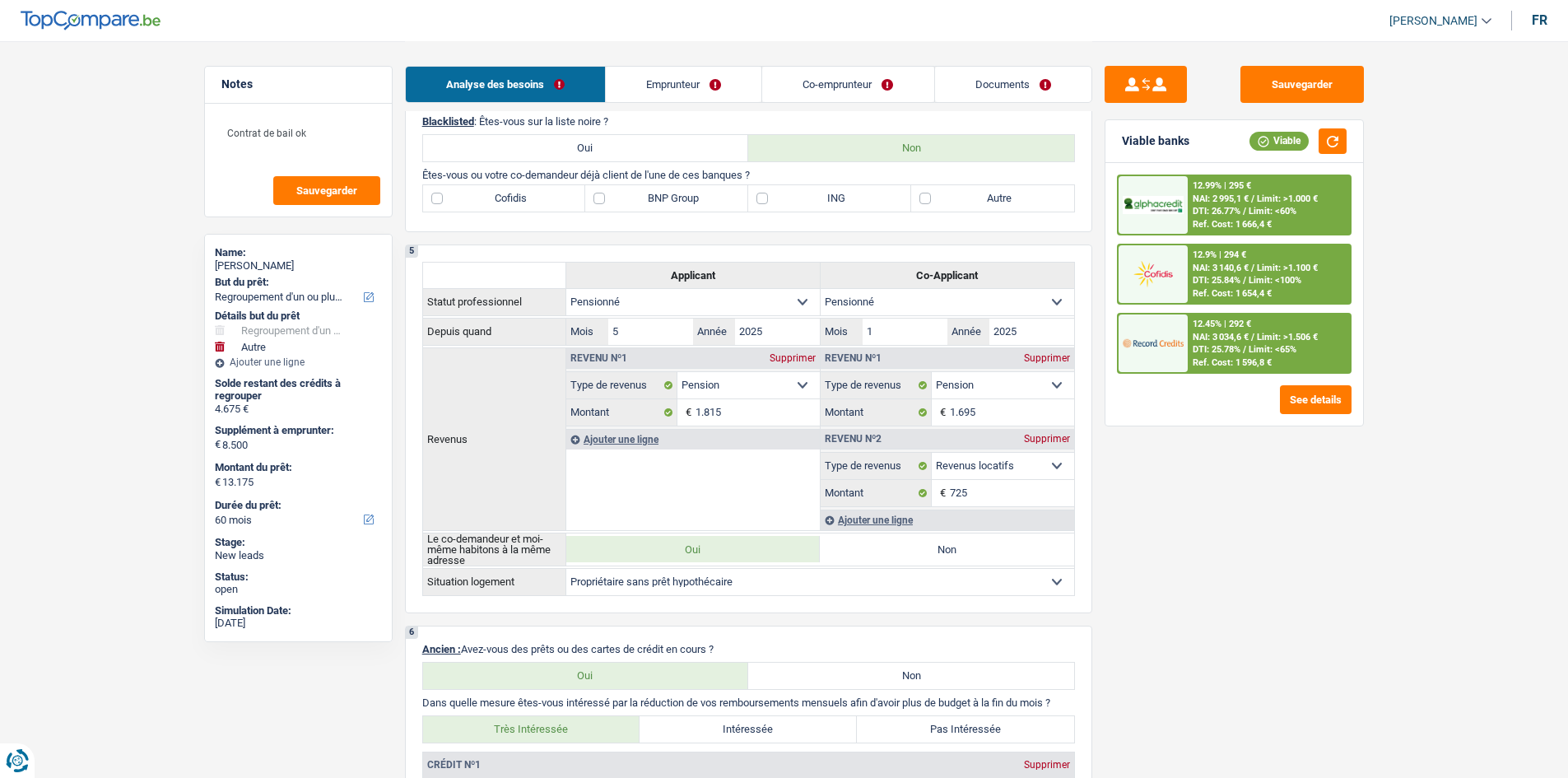
click at [532, 219] on div "4 Blacklisted : Êtes-vous sur la liste noire ? Oui Non Êtes-vous ou votre co-de…" at bounding box center [748, 164] width 687 height 134
click at [536, 203] on label "Cofidis" at bounding box center [504, 198] width 163 height 26
click at [536, 203] on input "Cofidis" at bounding box center [504, 198] width 163 height 26
checkbox input "true"
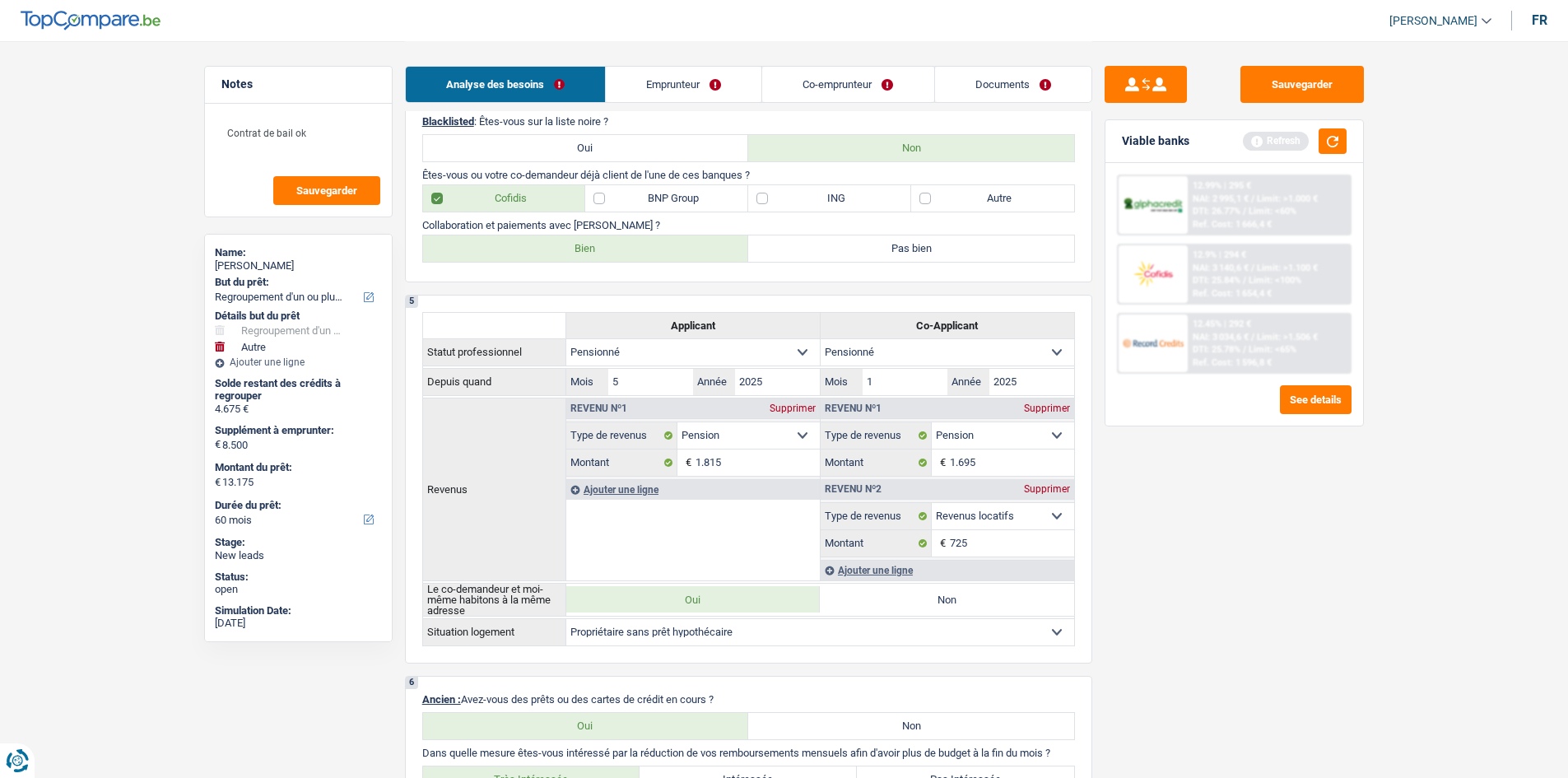
click at [585, 245] on label "Bien" at bounding box center [585, 248] width 326 height 26
click at [585, 245] on input "Bien" at bounding box center [585, 248] width 326 height 26
radio input "true"
click at [844, 192] on label "ING" at bounding box center [829, 198] width 163 height 26
click at [844, 192] on input "ING" at bounding box center [829, 198] width 163 height 26
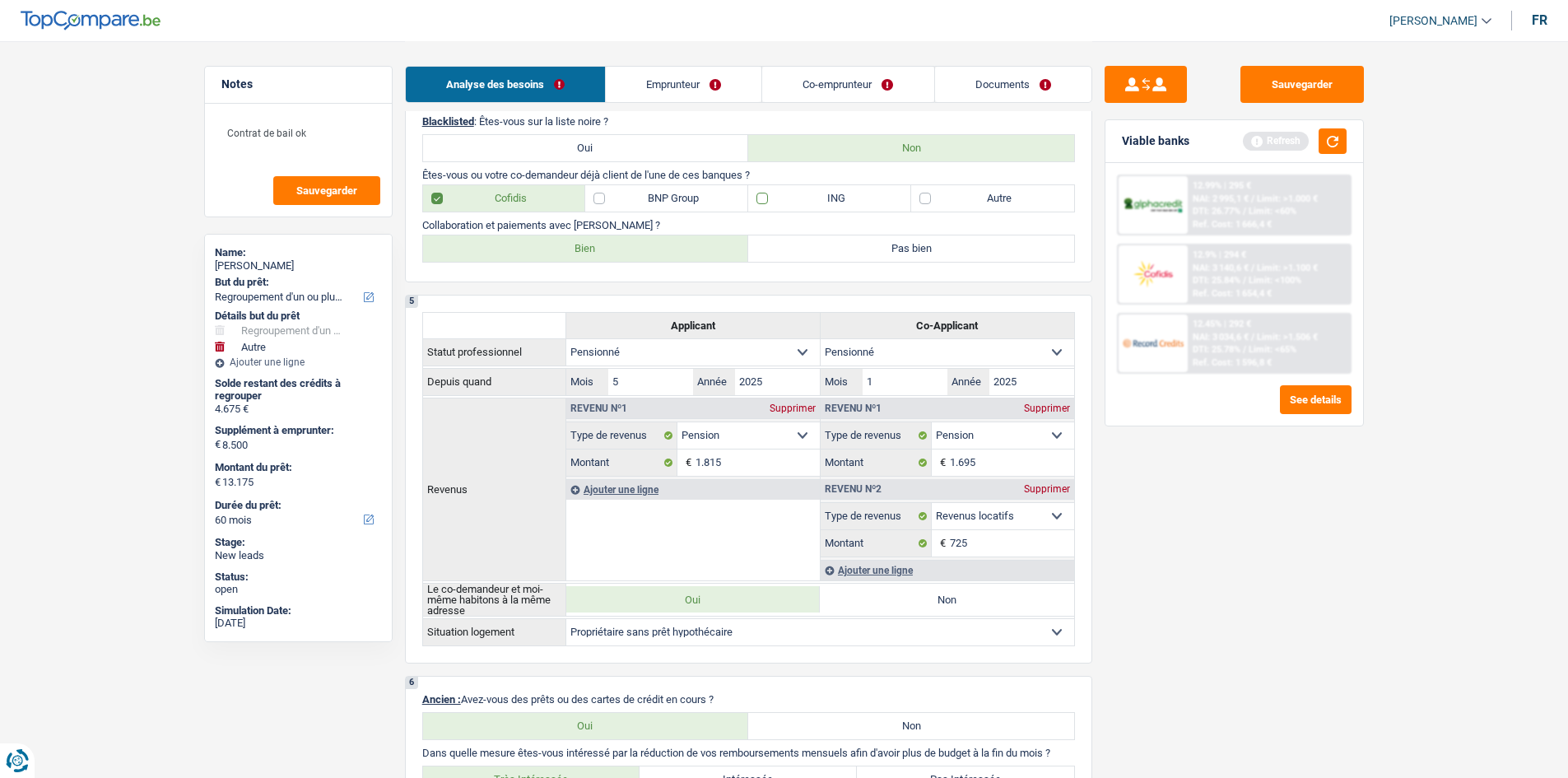
checkbox input "true"
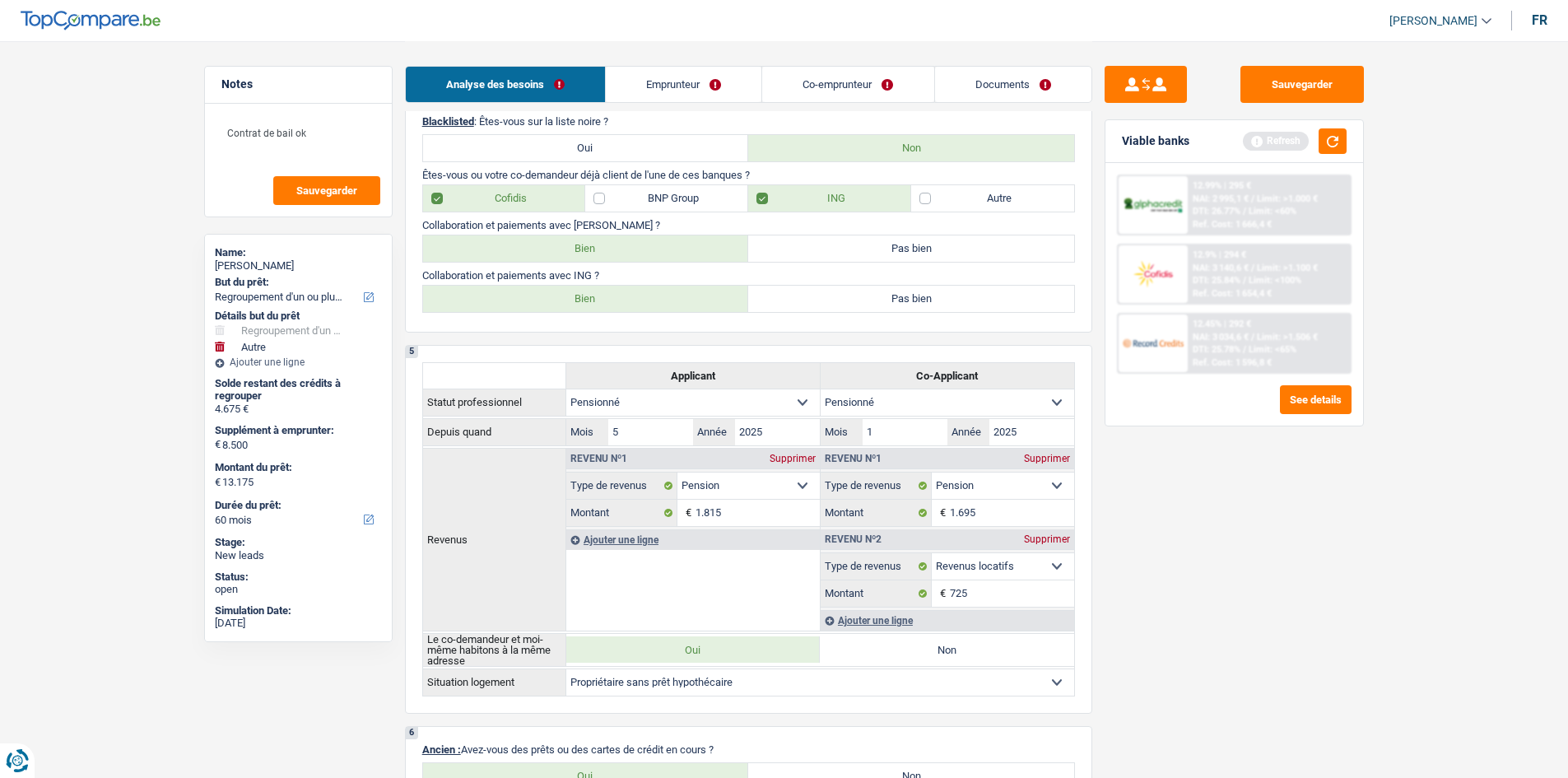
click at [579, 299] on label "Bien" at bounding box center [585, 298] width 326 height 26
click at [579, 299] on input "Bien" at bounding box center [585, 298] width 326 height 26
radio input "true"
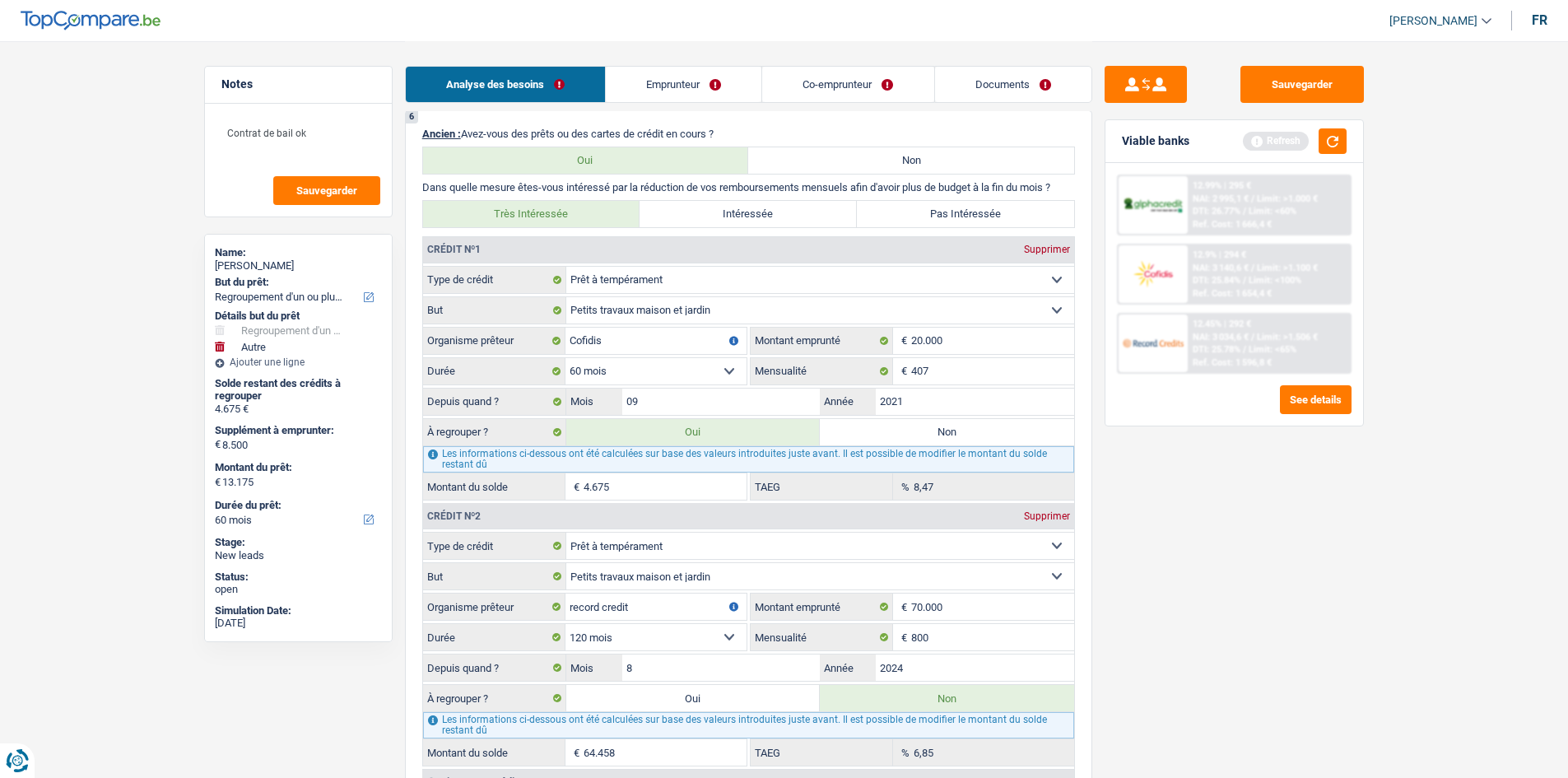
scroll to position [1564, 0]
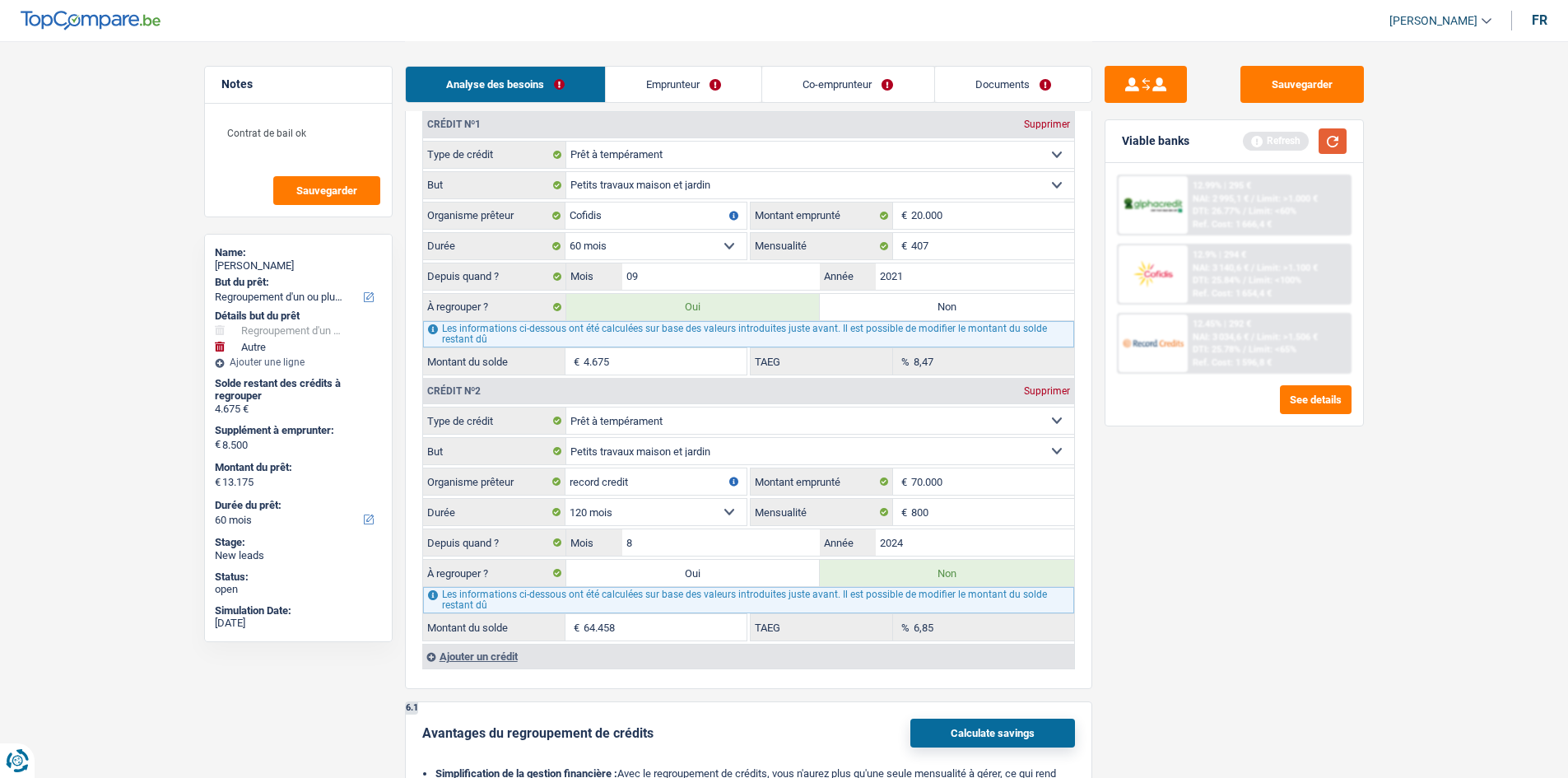
click at [1326, 150] on button "button" at bounding box center [1332, 141] width 28 height 26
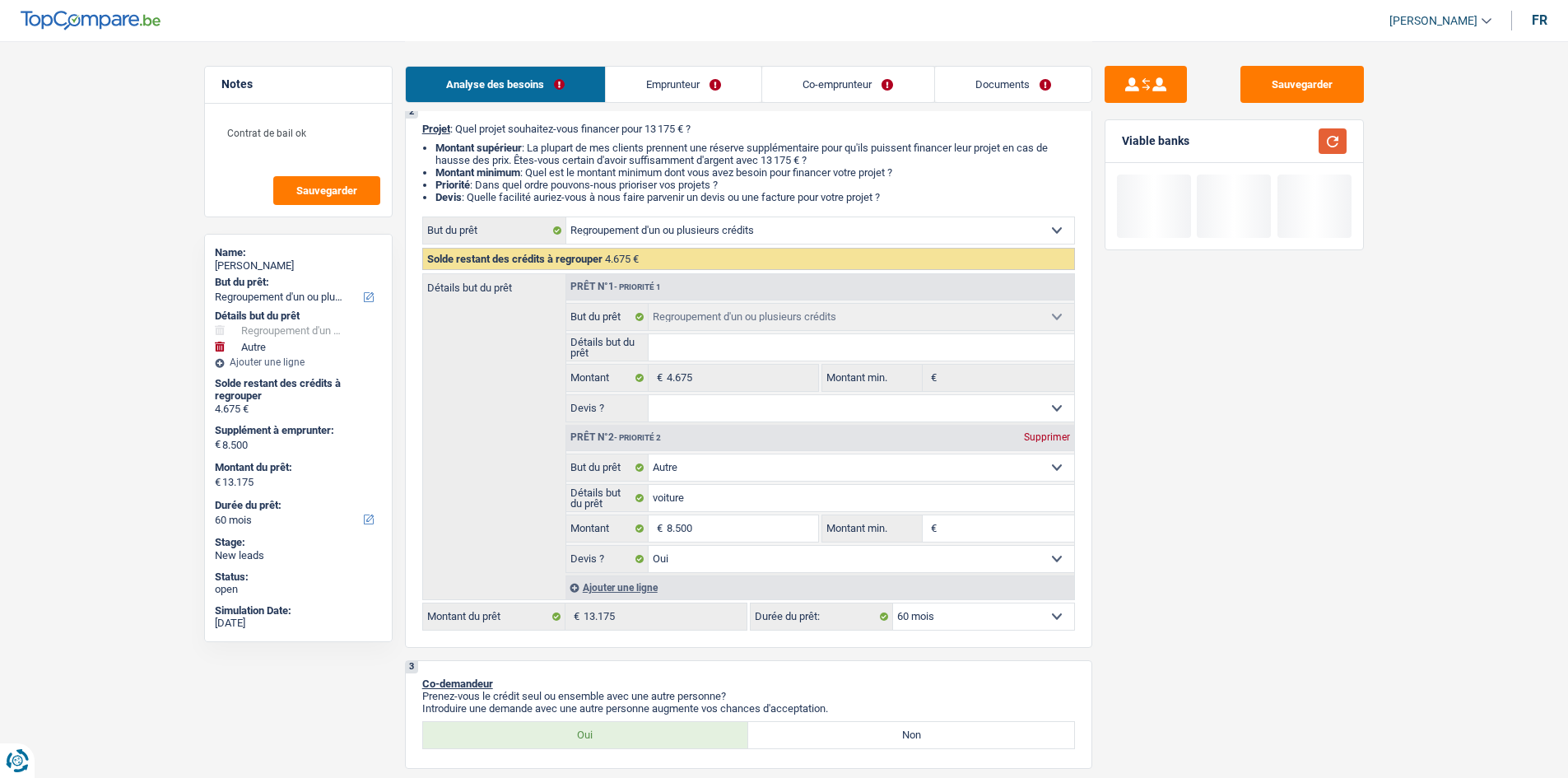
scroll to position [83, 0]
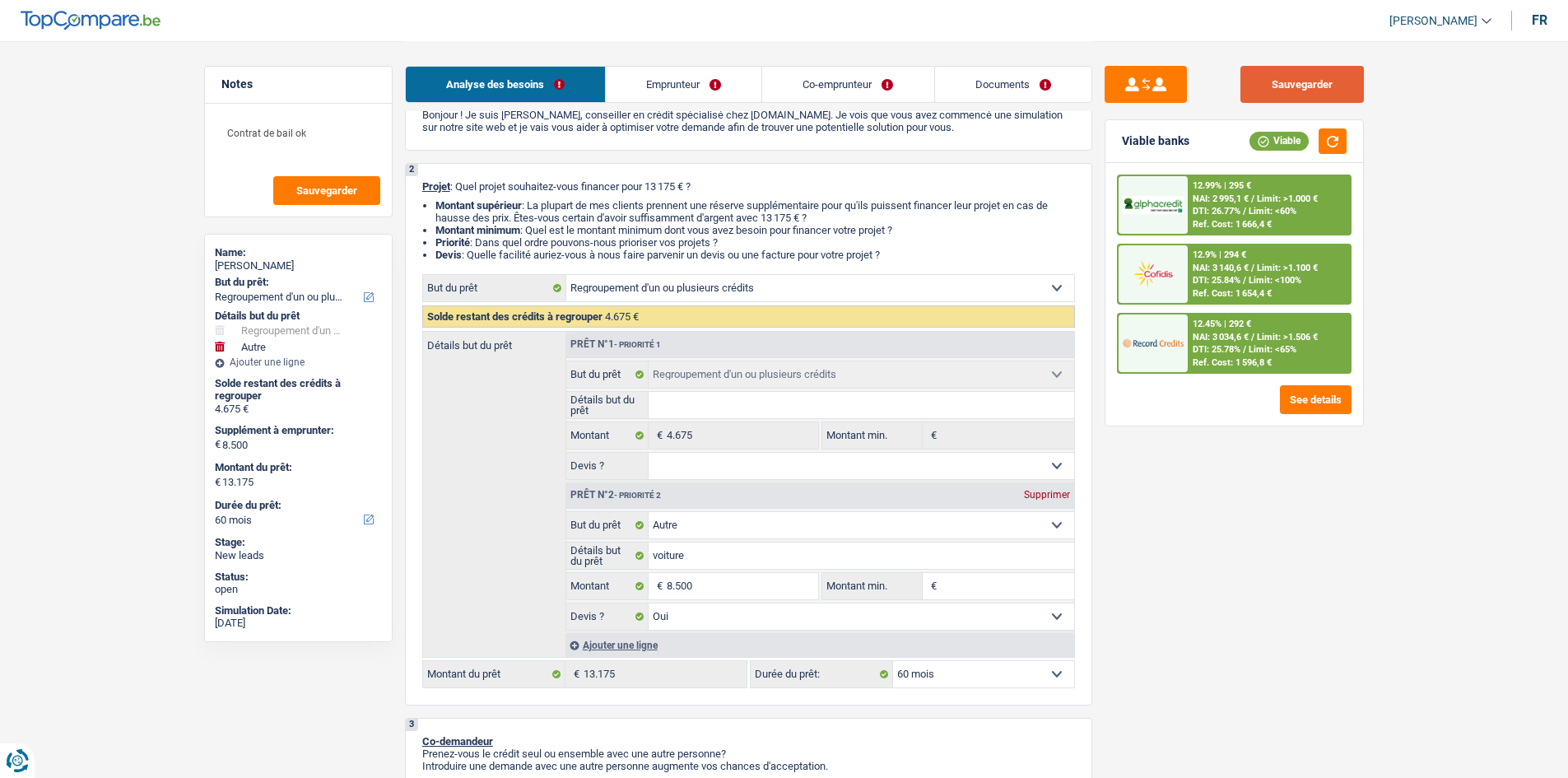
click at [1246, 71] on button "Sauvegarder" at bounding box center [1301, 84] width 124 height 37
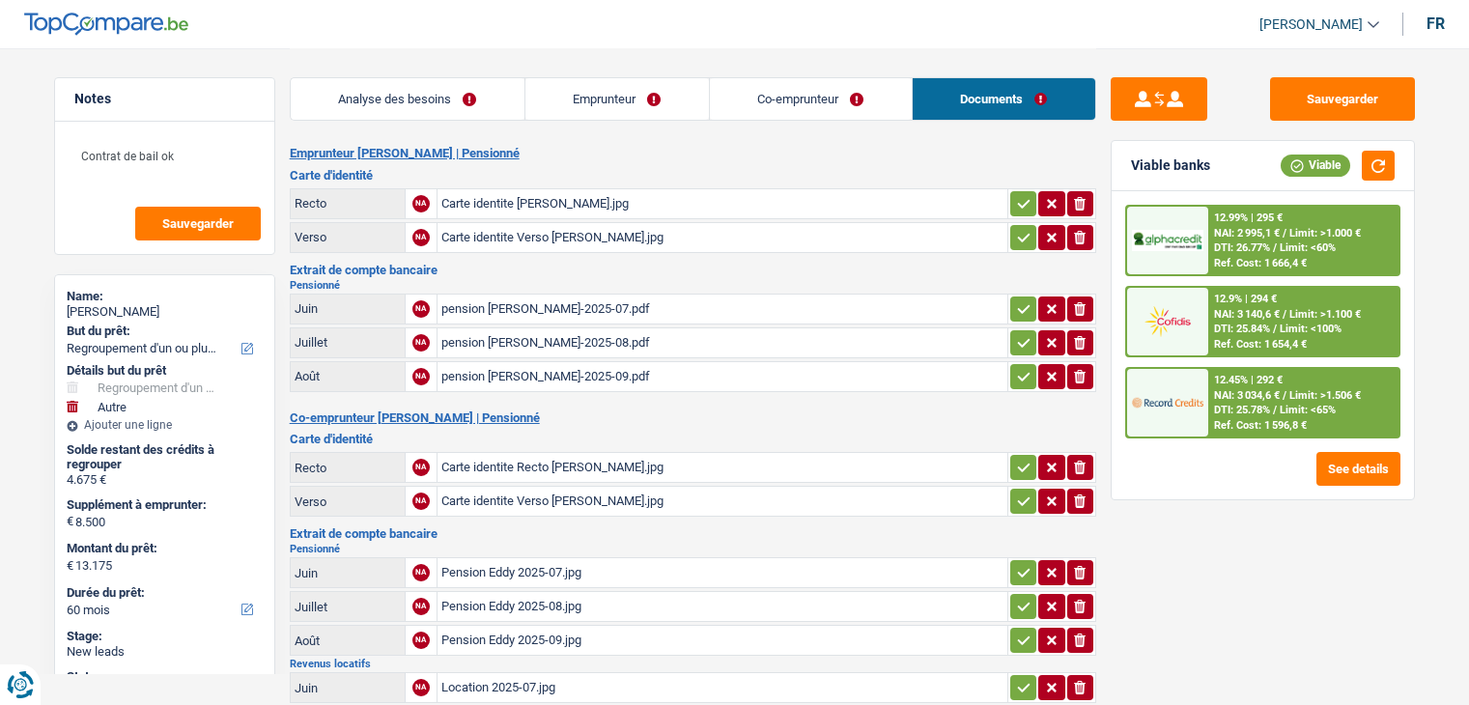
select select "refinancing"
select select "other"
select select "60"
select select "32"
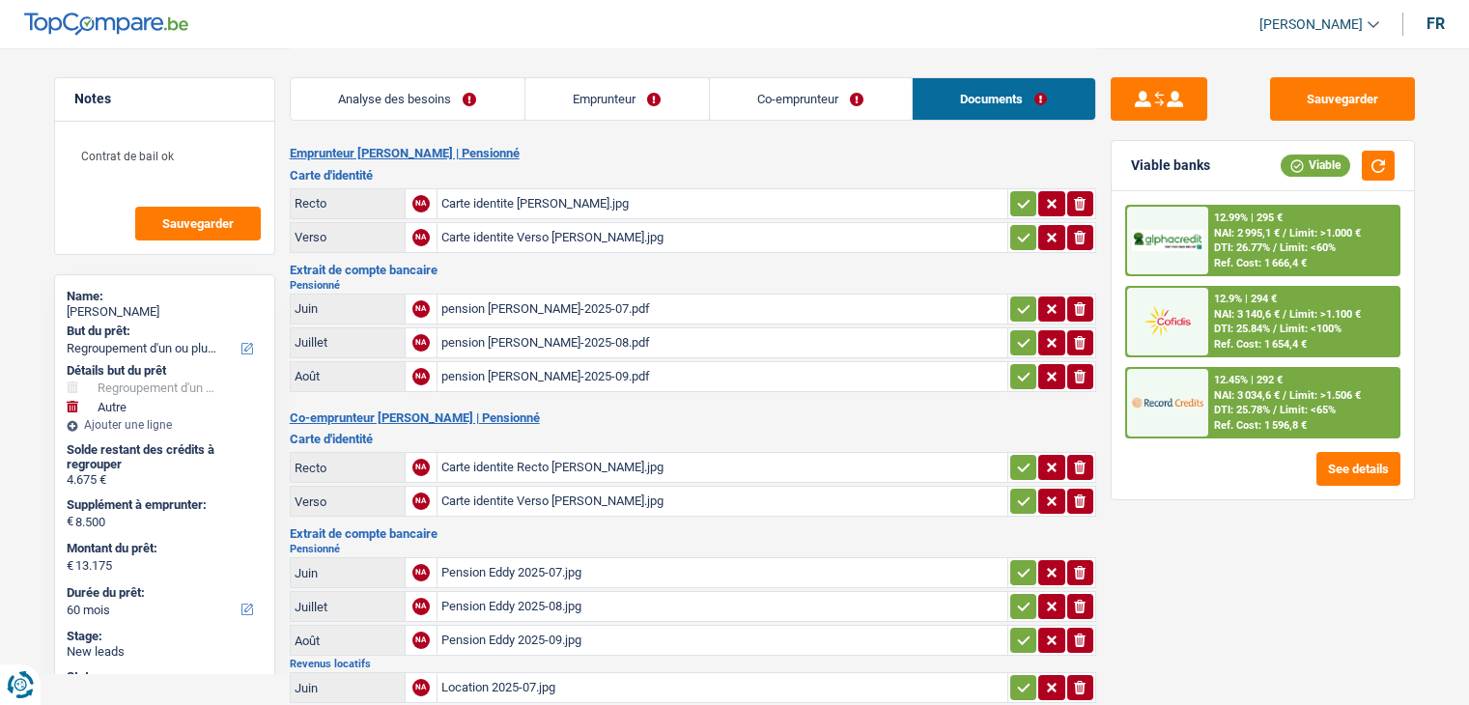
select select "married"
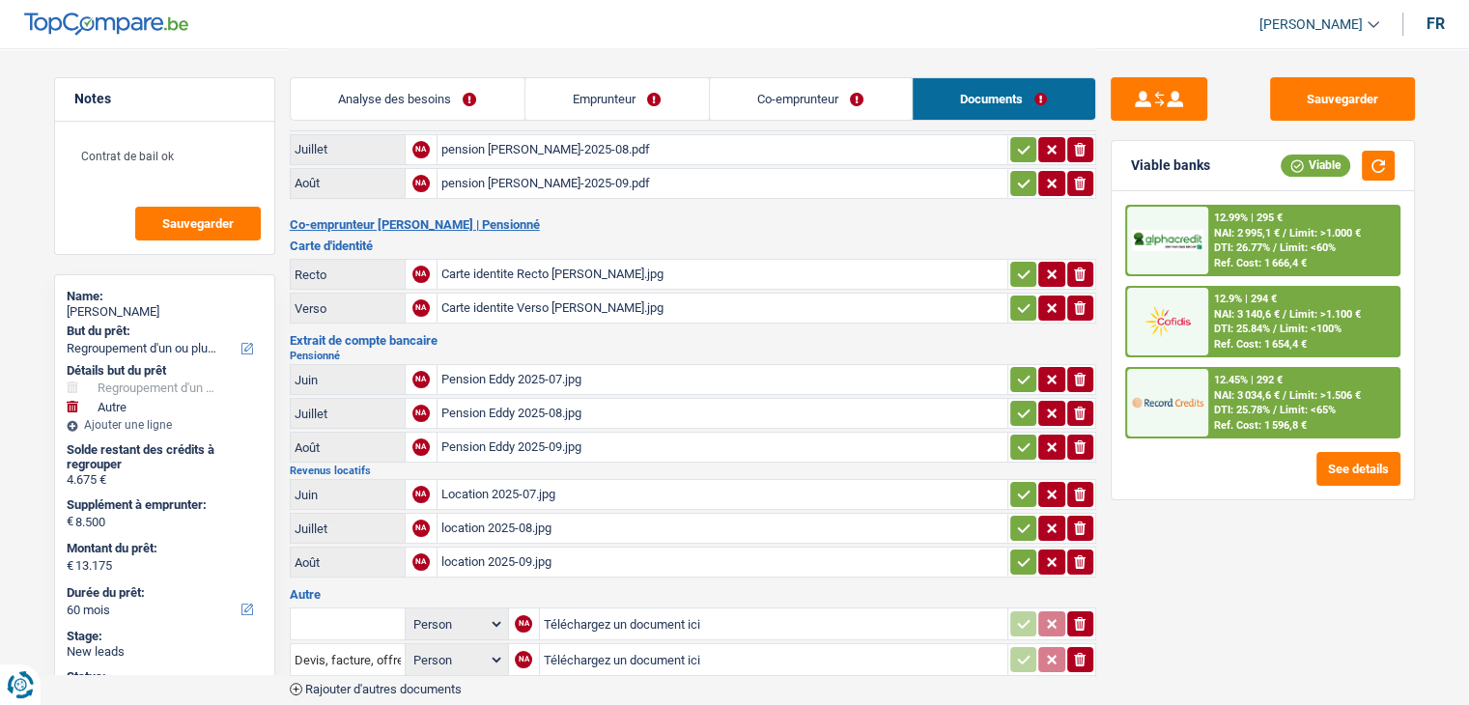
click at [580, 98] on link "Emprunteur" at bounding box center [616, 99] width 183 height 42
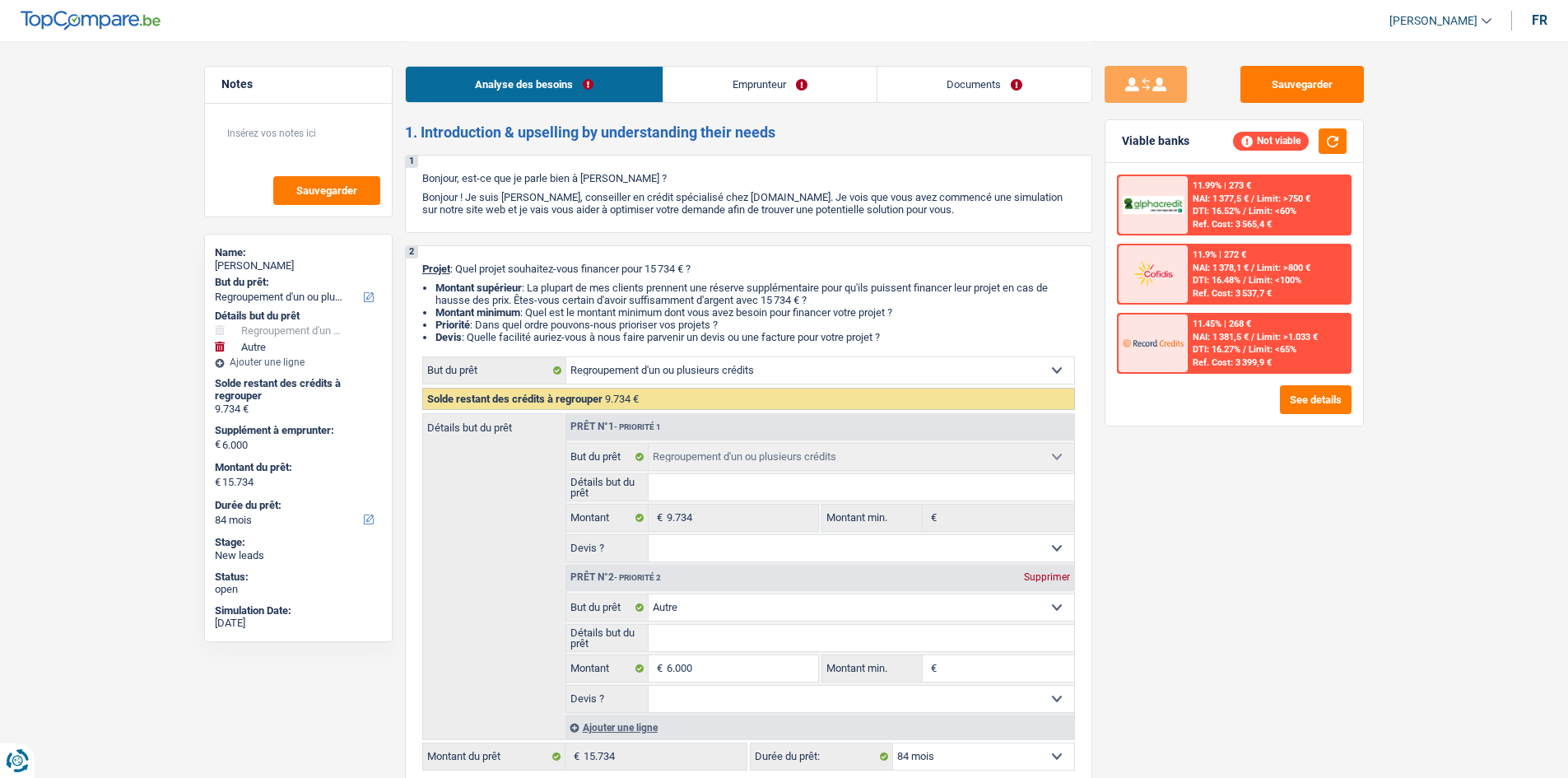
select select "refinancing"
select select "other"
select select "84"
select select "refinancing"
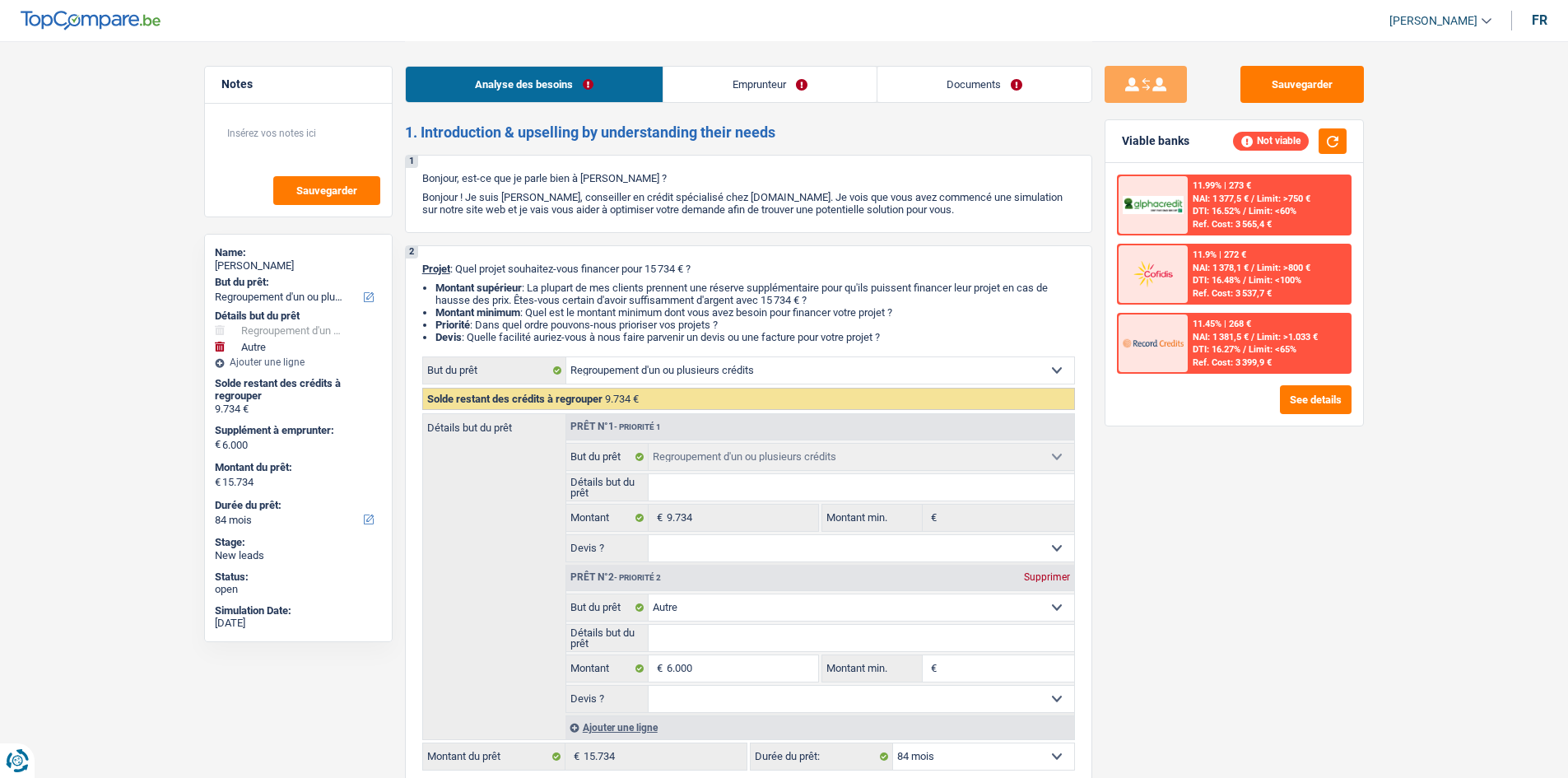
select select "refinancing"
select select "other"
select select "84"
select select "cpasMargin"
select select "socialSecurity"
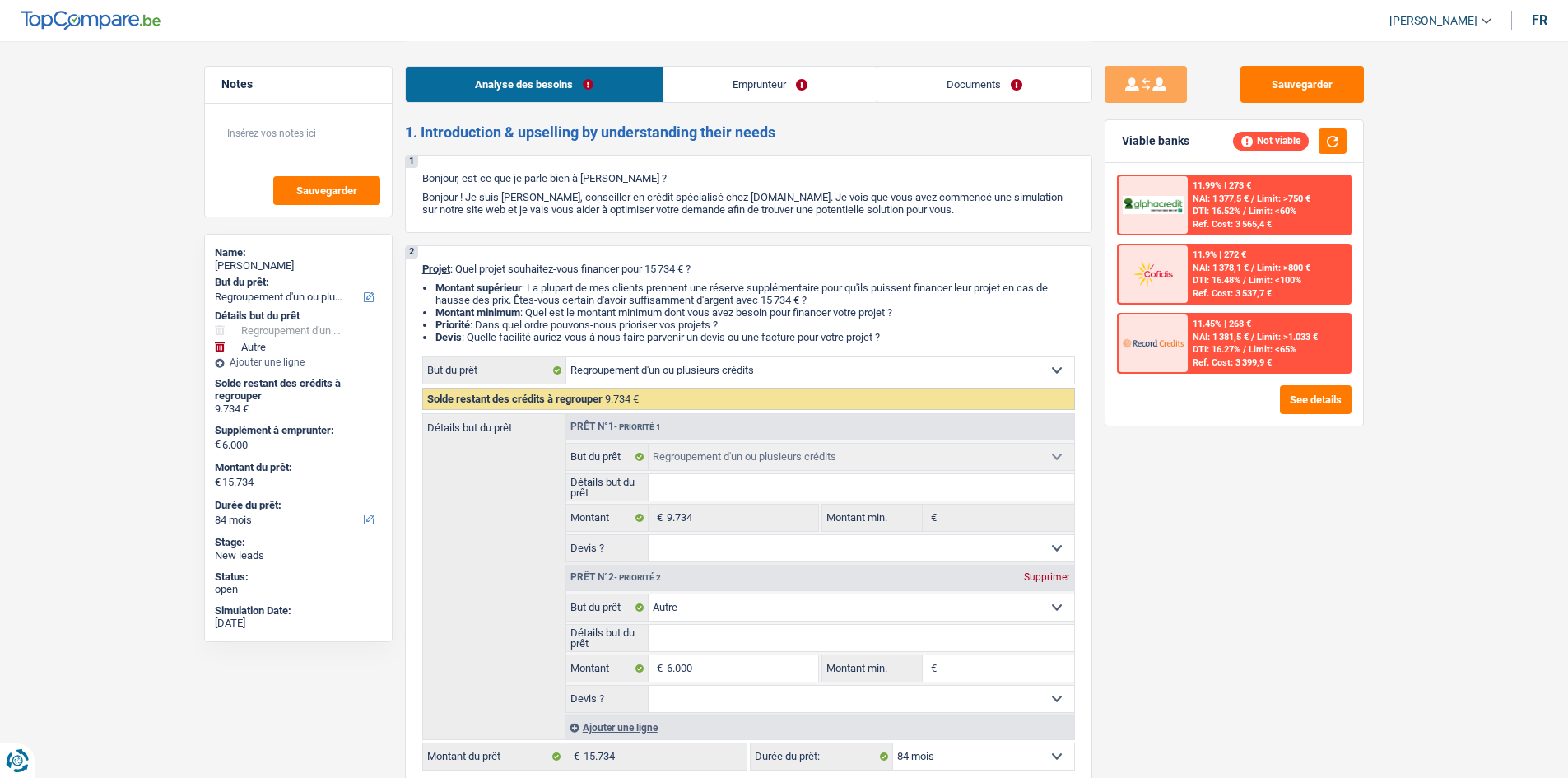
select select "ownerWithoutMortgage"
select select "cardOrCredit"
select select "personalLoan"
select select "smallWorks"
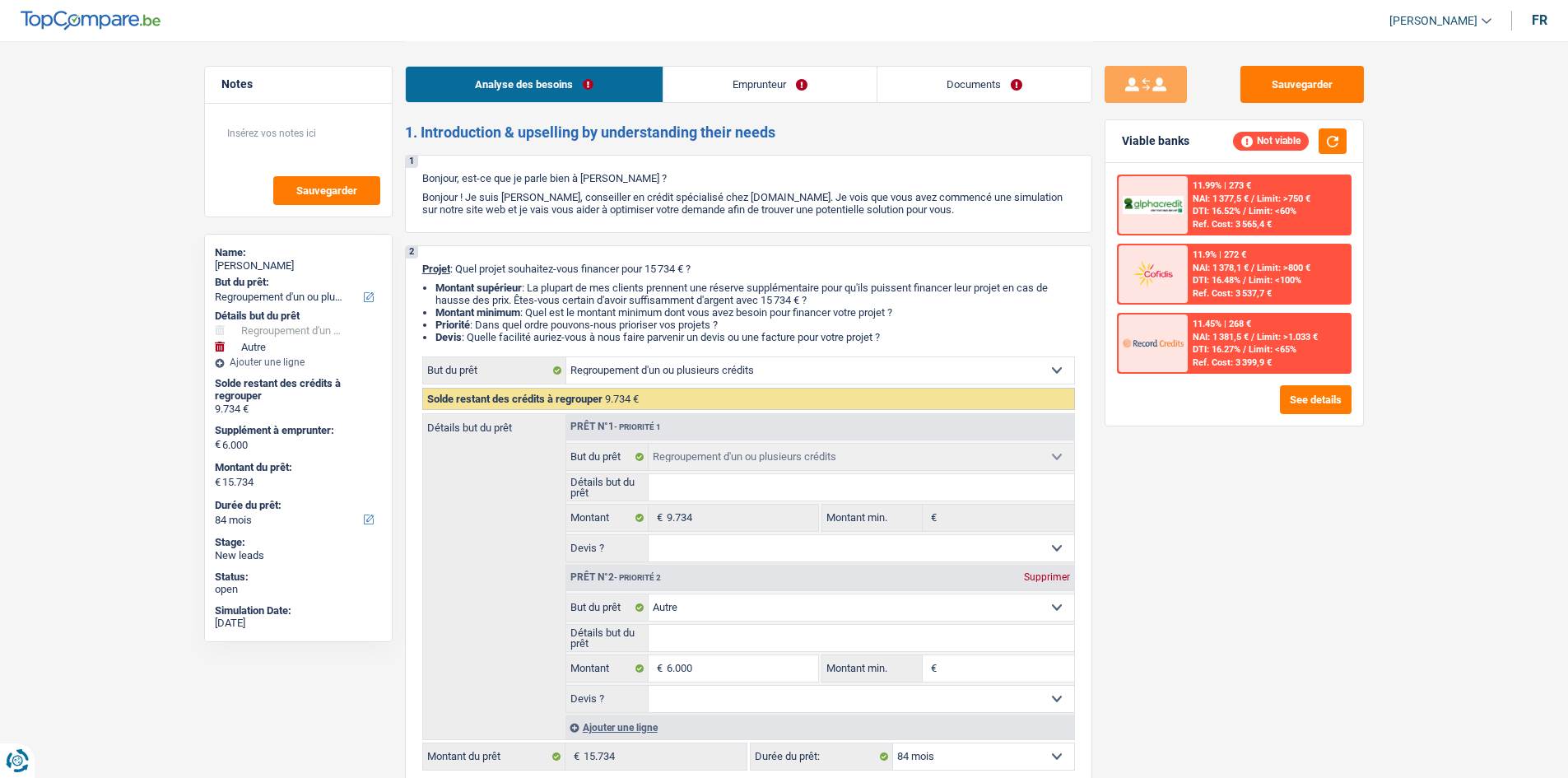
select select "60"
select select "refinancing"
select select "other"
select select "84"
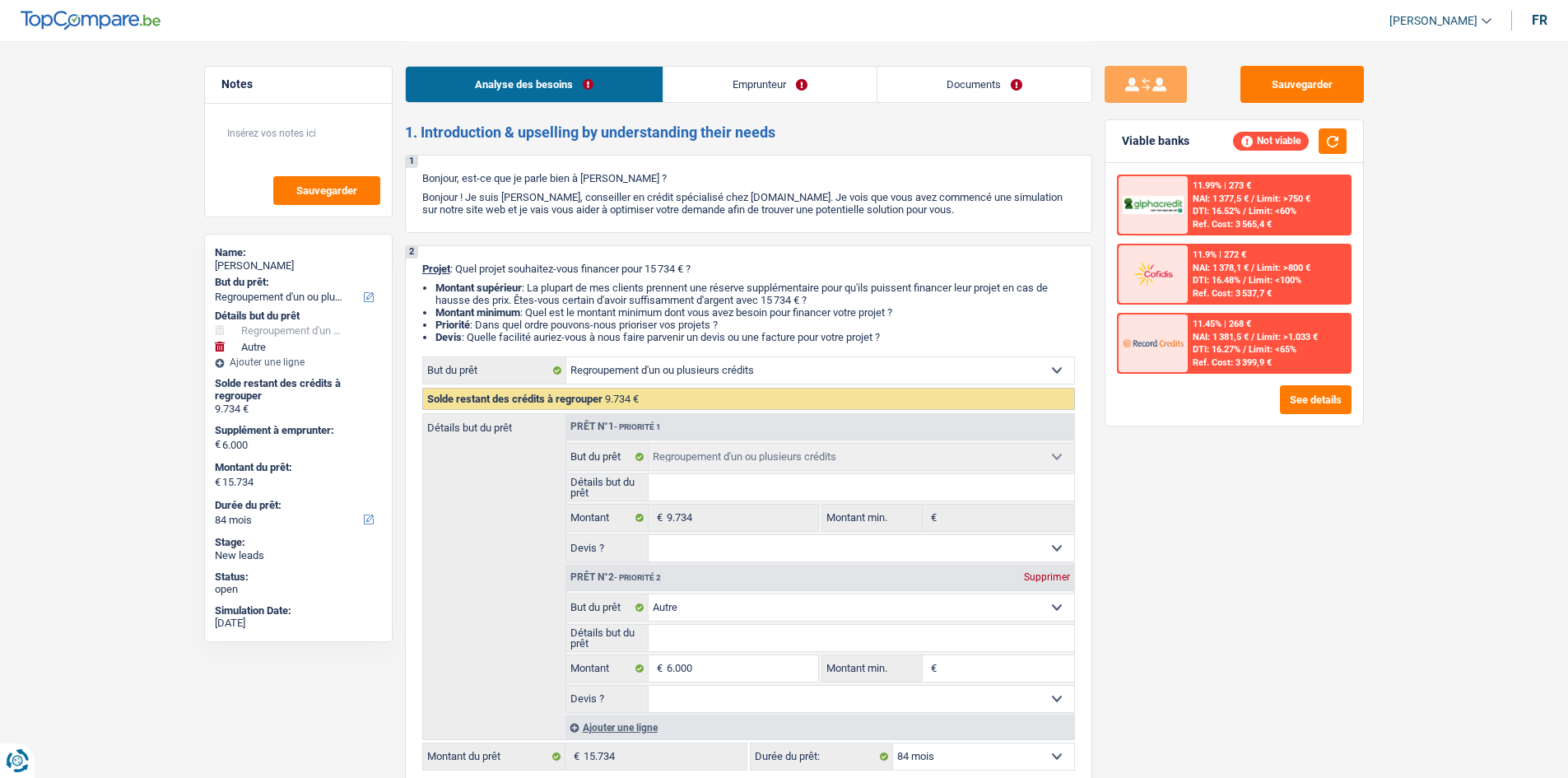
select select "cpasMargin"
select select "socialSecurity"
select select "BE"
drag, startPoint x: 807, startPoint y: 81, endPoint x: 750, endPoint y: 156, distance: 94.2
click at [807, 82] on link "Emprunteur" at bounding box center [770, 84] width 213 height 36
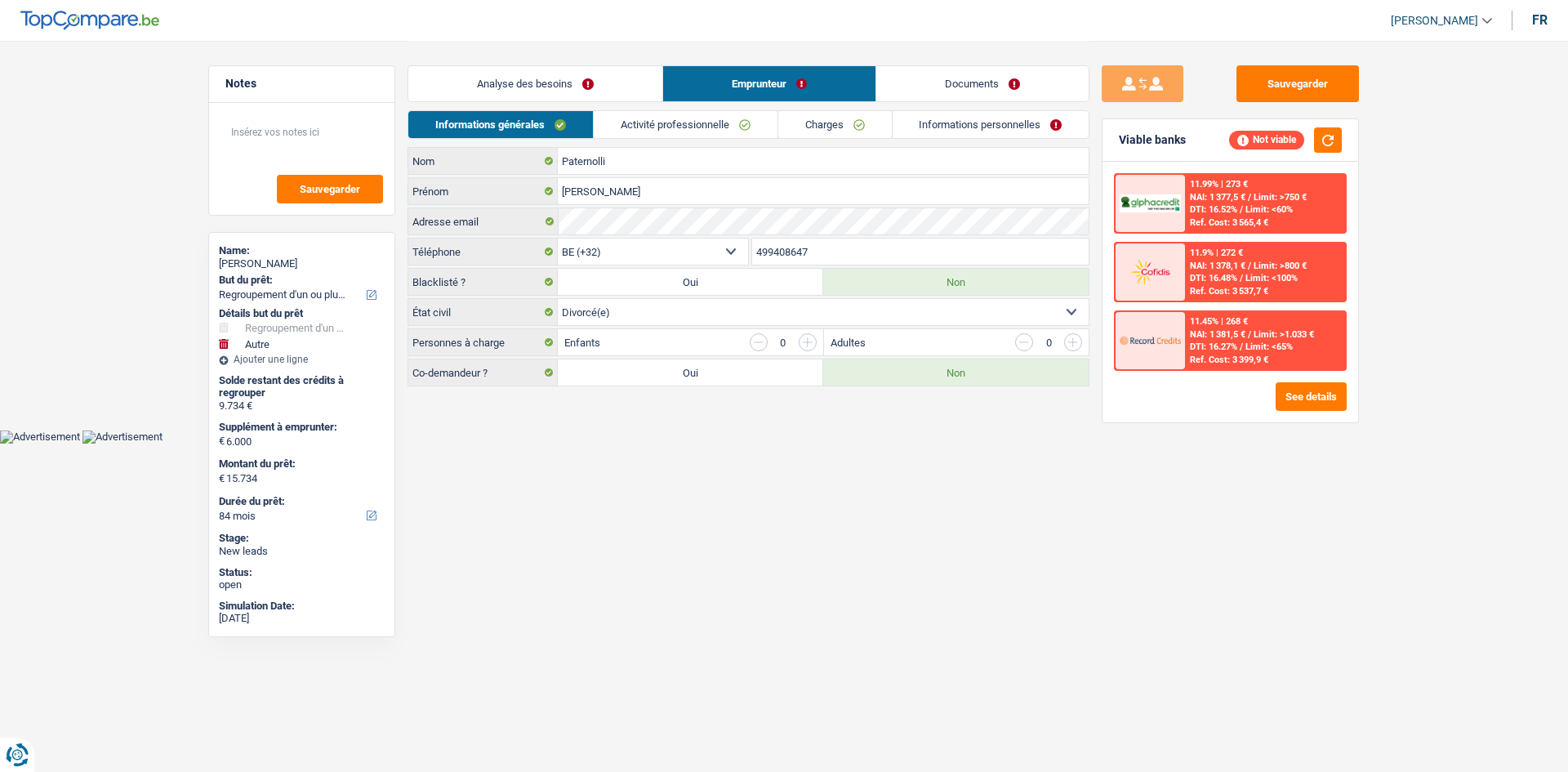
click at [709, 124] on link "Activité professionnelle" at bounding box center [685, 124] width 184 height 27
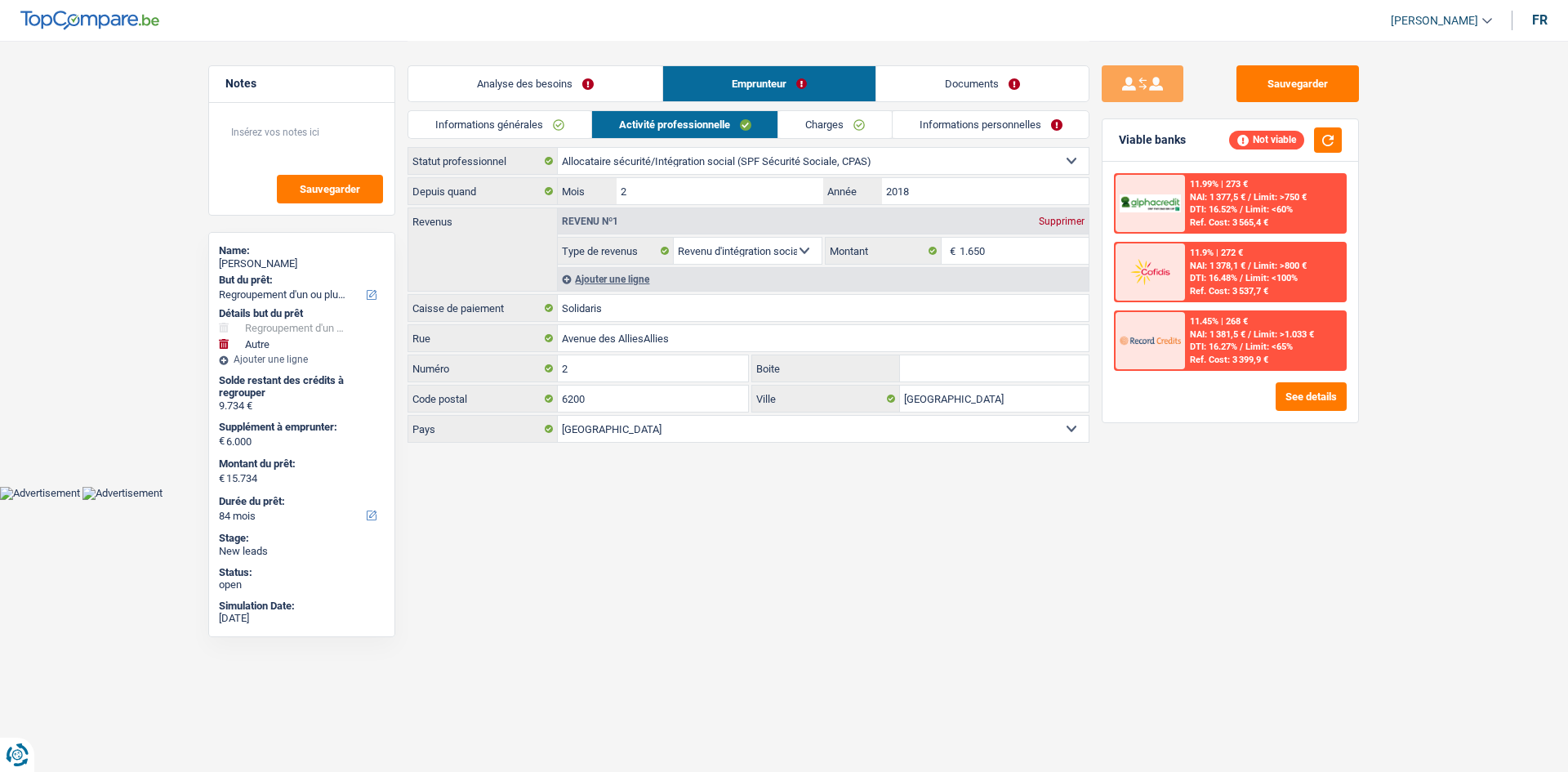
click at [562, 84] on link "Analyse des besoins" at bounding box center [535, 84] width 254 height 36
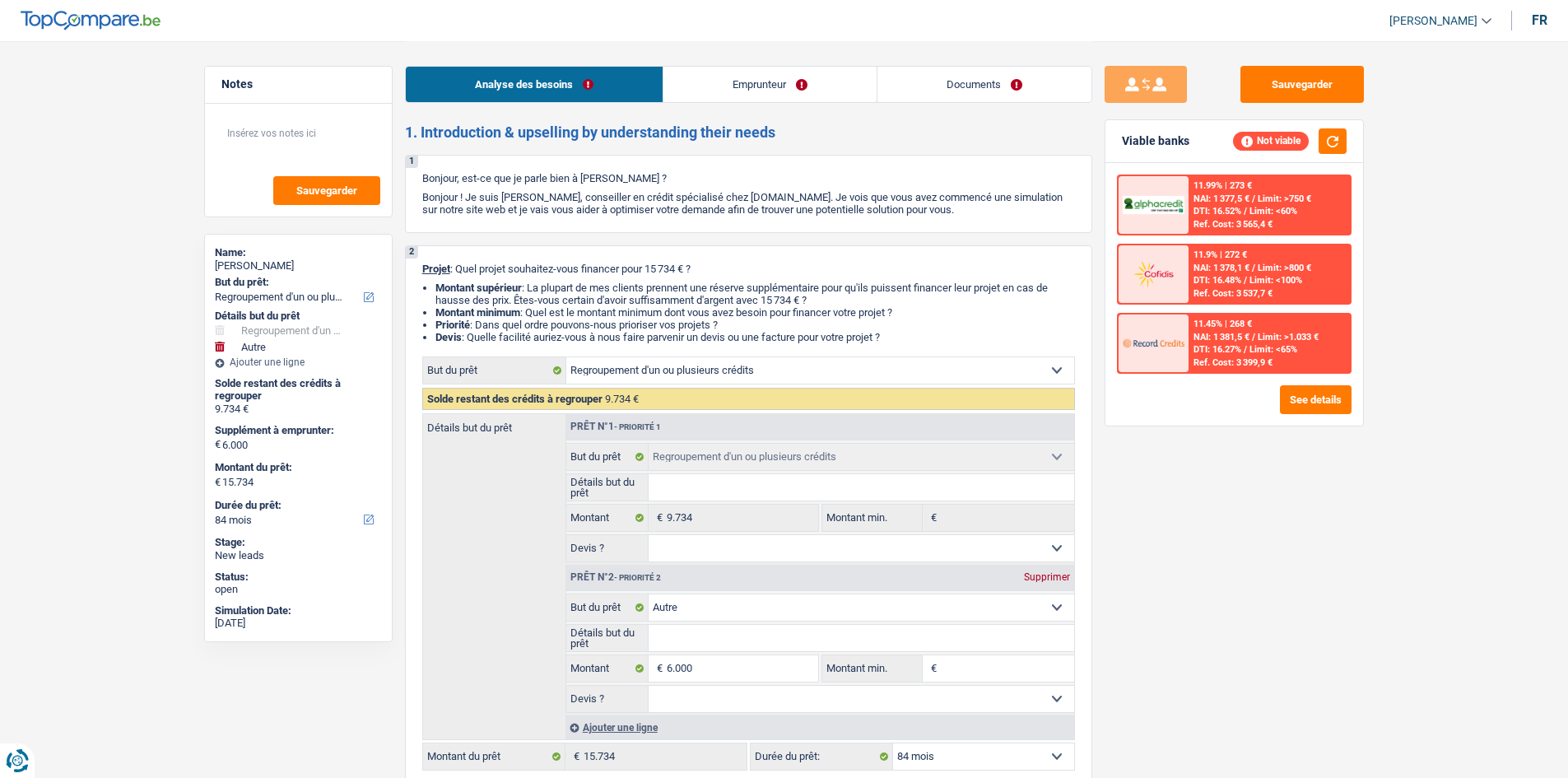
click at [760, 70] on link "Emprunteur" at bounding box center [770, 84] width 213 height 36
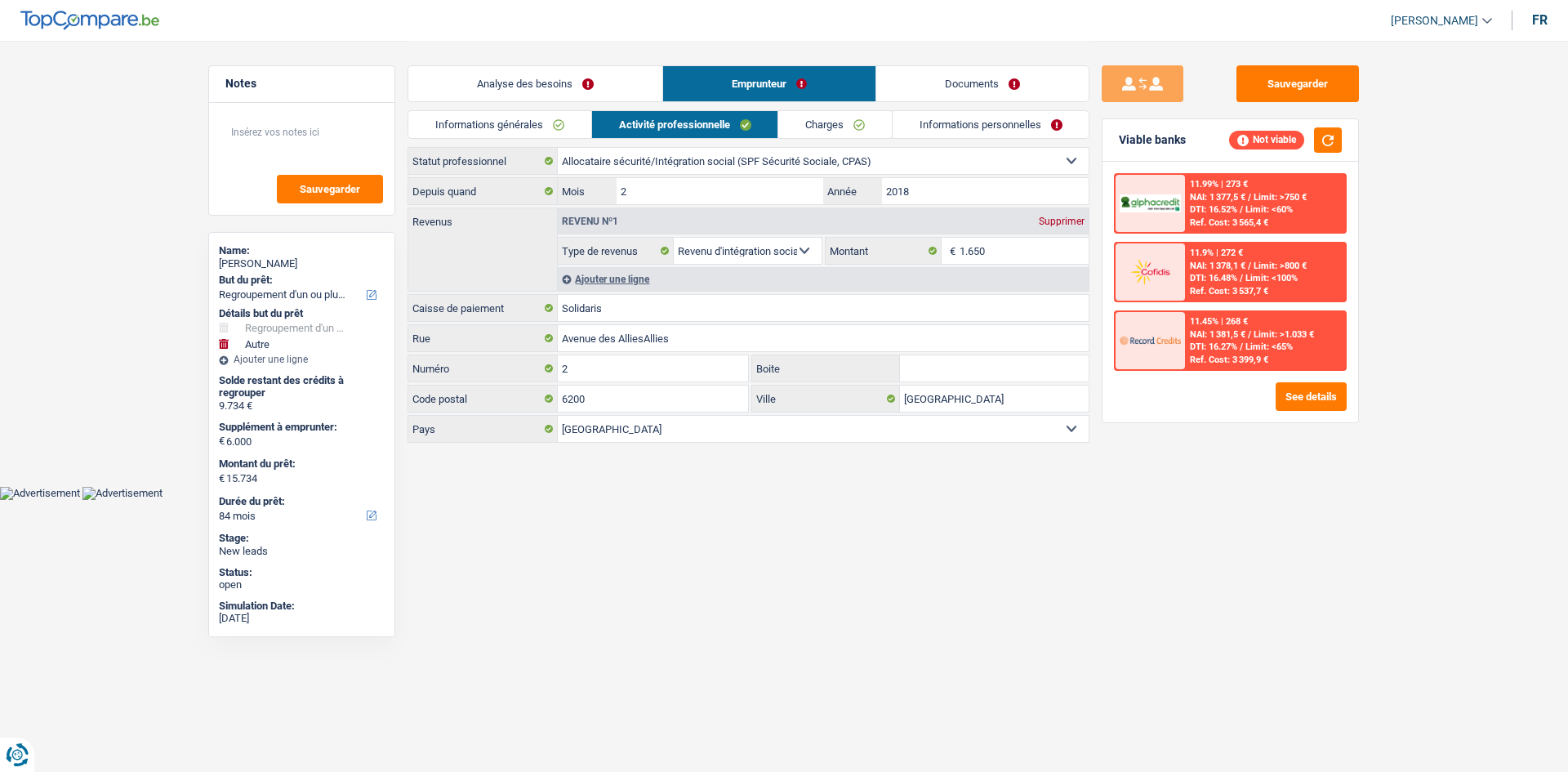
click at [689, 124] on link "Activité professionnelle" at bounding box center [685, 124] width 186 height 27
click at [784, 119] on link "Charges" at bounding box center [835, 124] width 113 height 27
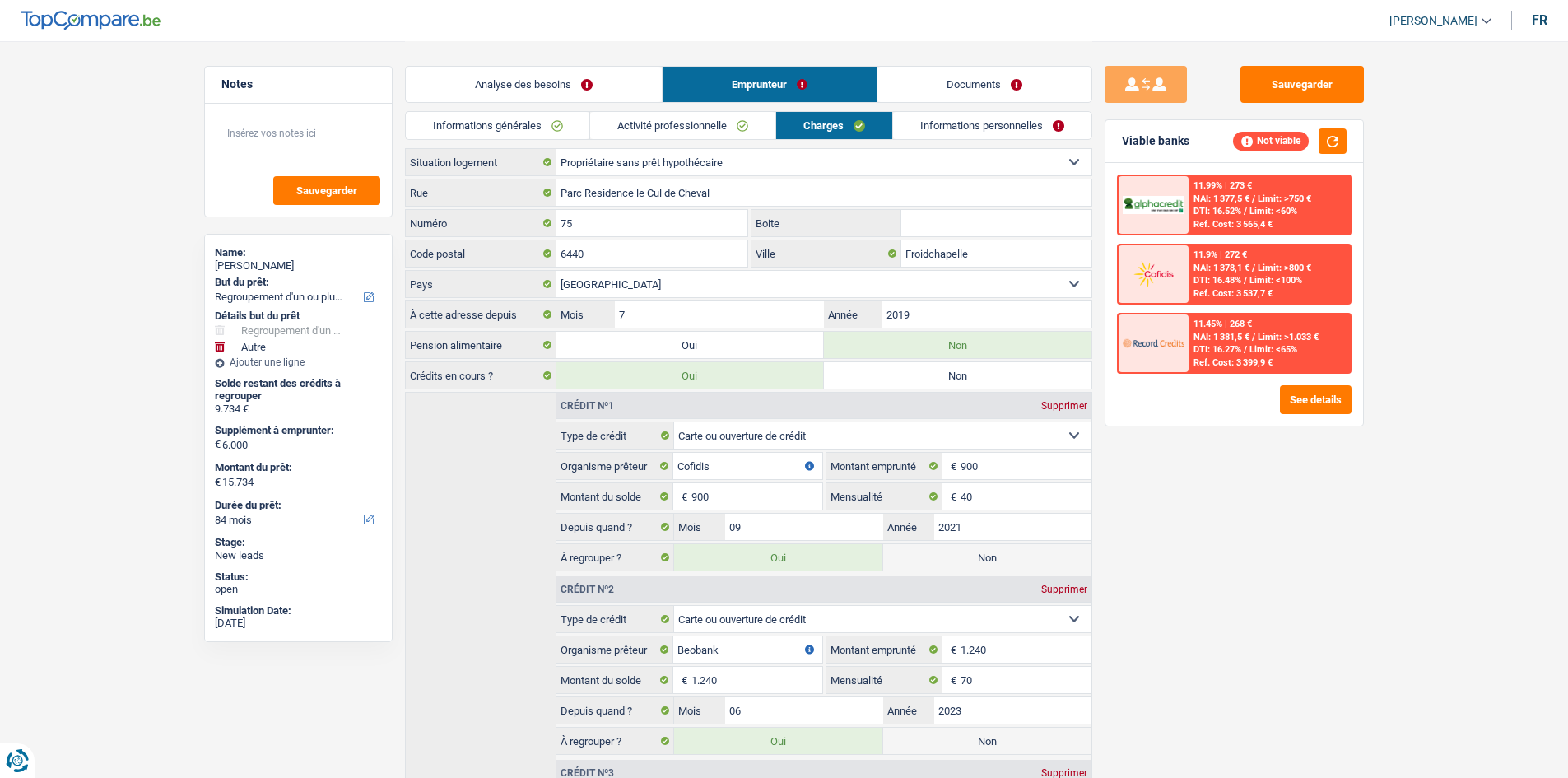
click at [706, 131] on link "Activité professionnelle" at bounding box center [682, 125] width 185 height 27
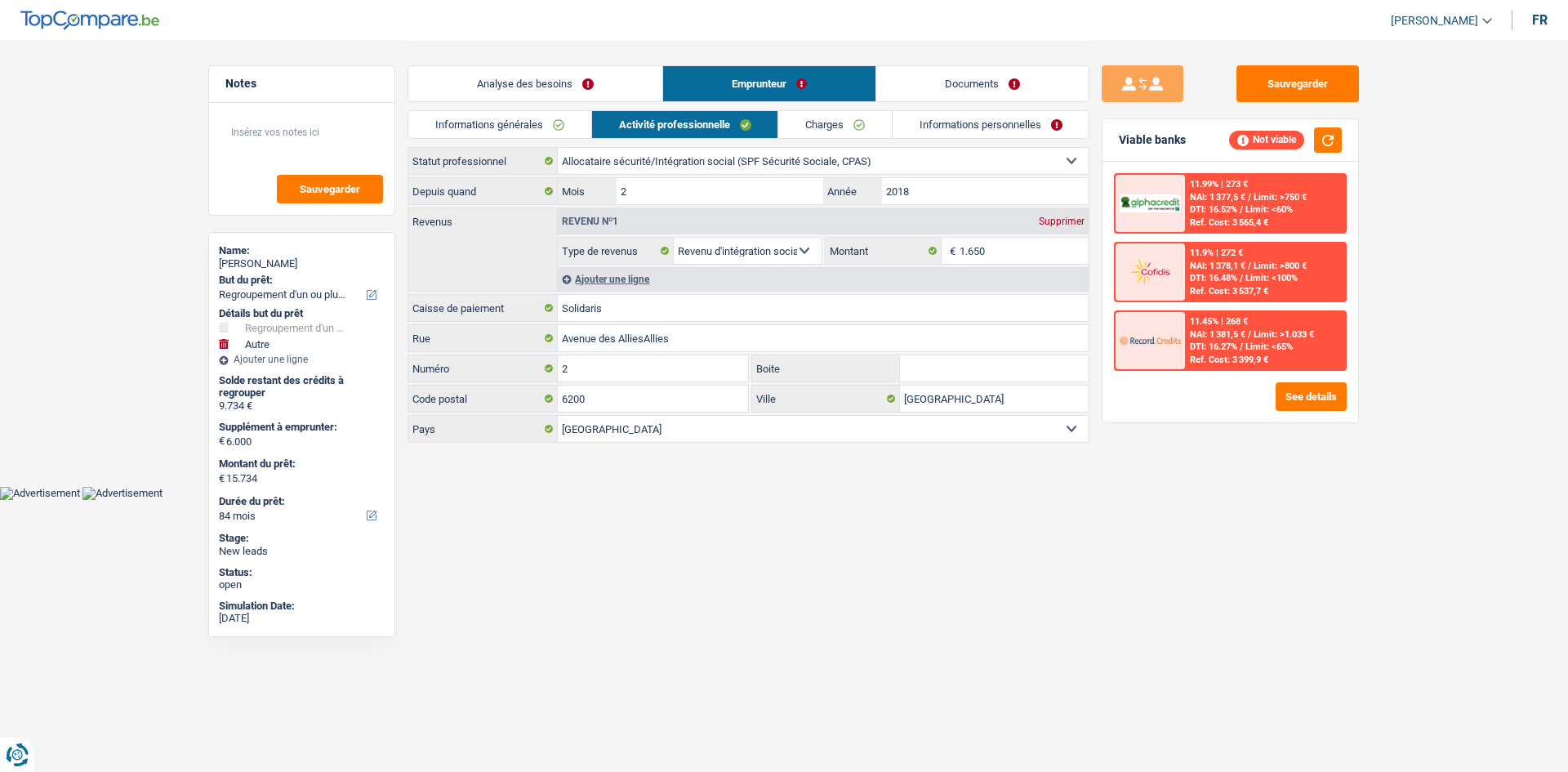
click at [428, 119] on link "Informations générales" at bounding box center [500, 124] width 183 height 27
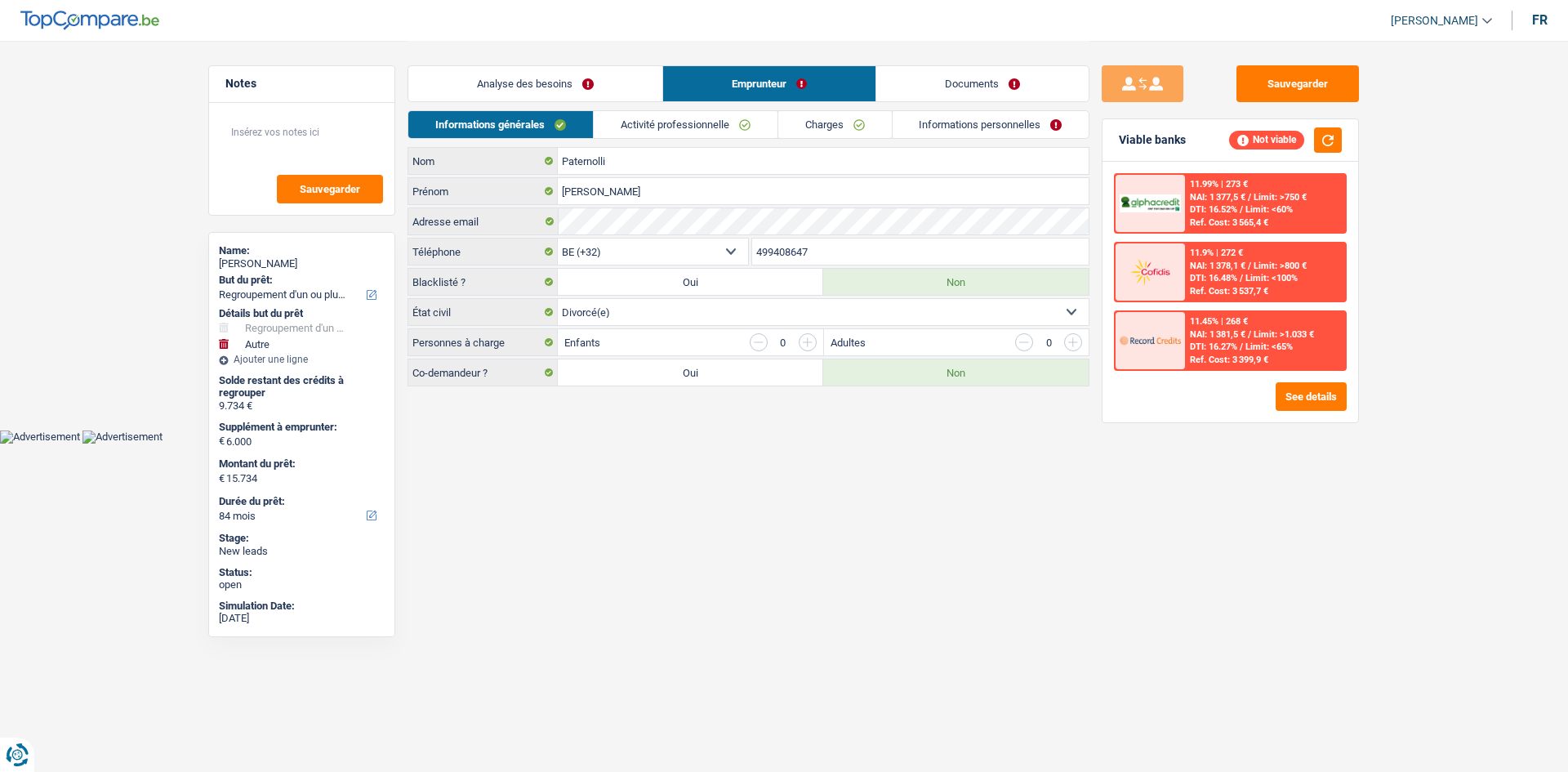
click at [687, 123] on link "Activité professionnelle" at bounding box center [685, 124] width 184 height 27
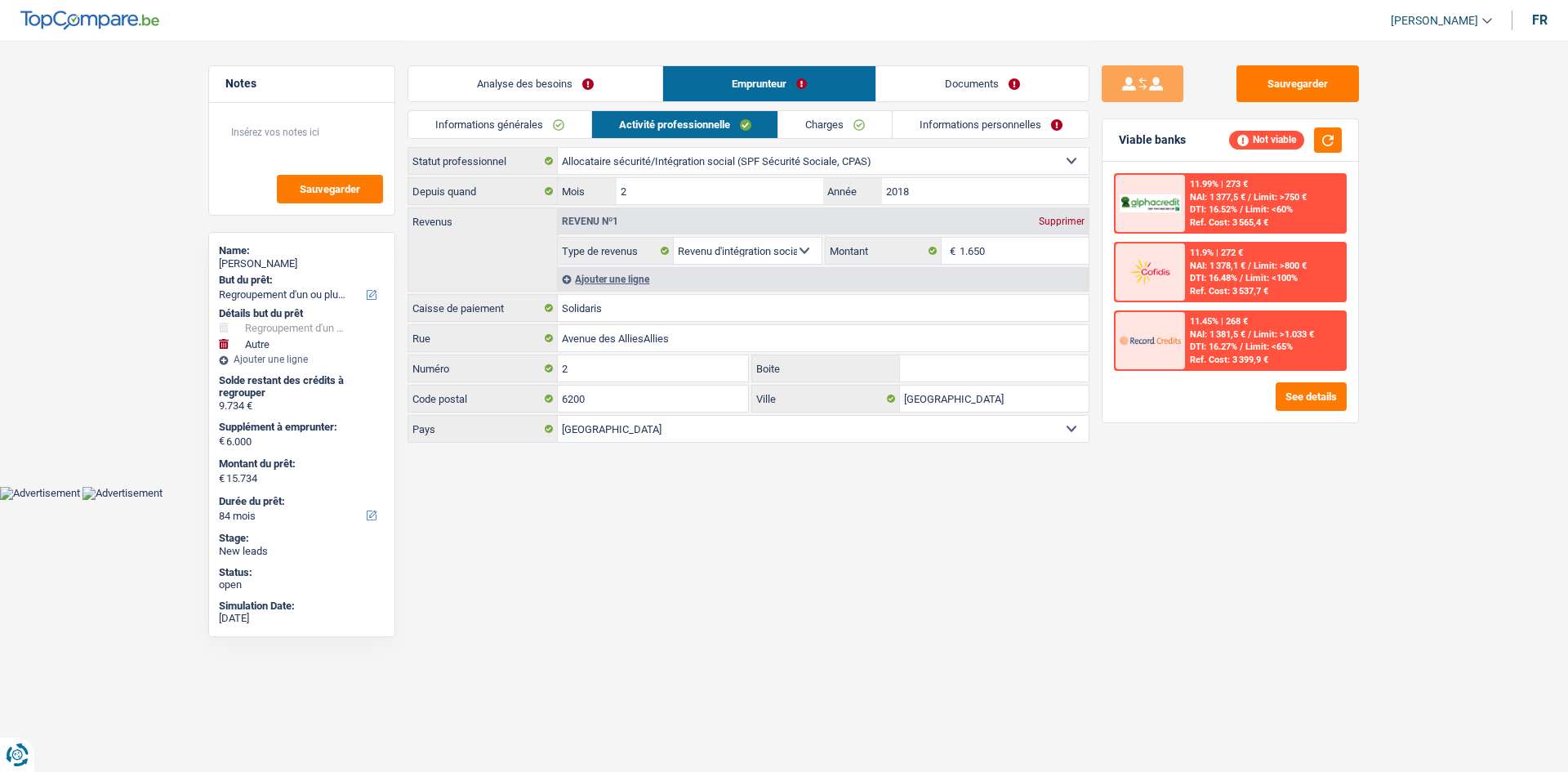
click at [573, 89] on link "Analyse des besoins" at bounding box center [535, 84] width 254 height 36
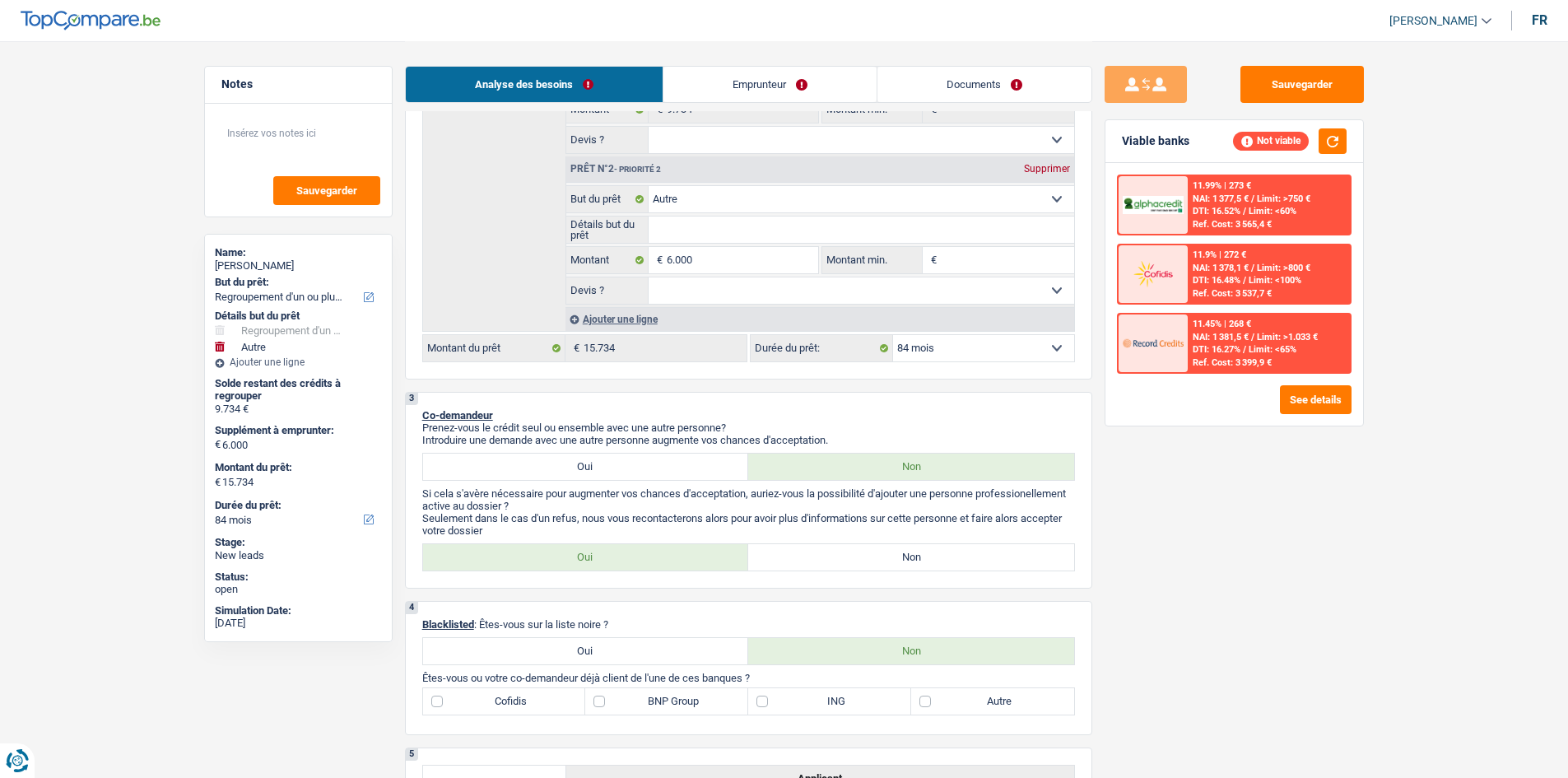
scroll to position [83, 0]
